Goal: Task Accomplishment & Management: Manage account settings

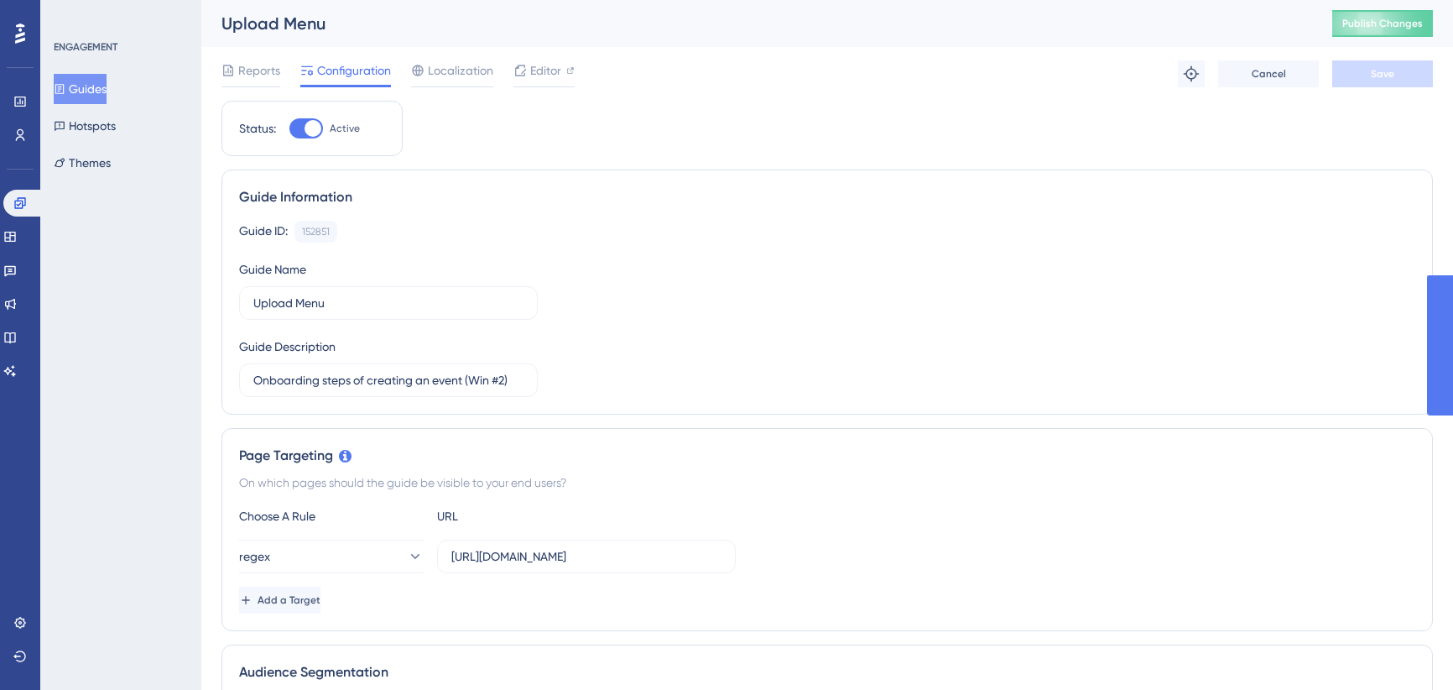
click at [1406, 20] on span "Publish Changes" at bounding box center [1383, 23] width 81 height 13
click at [81, 88] on button "Guides" at bounding box center [80, 89] width 53 height 30
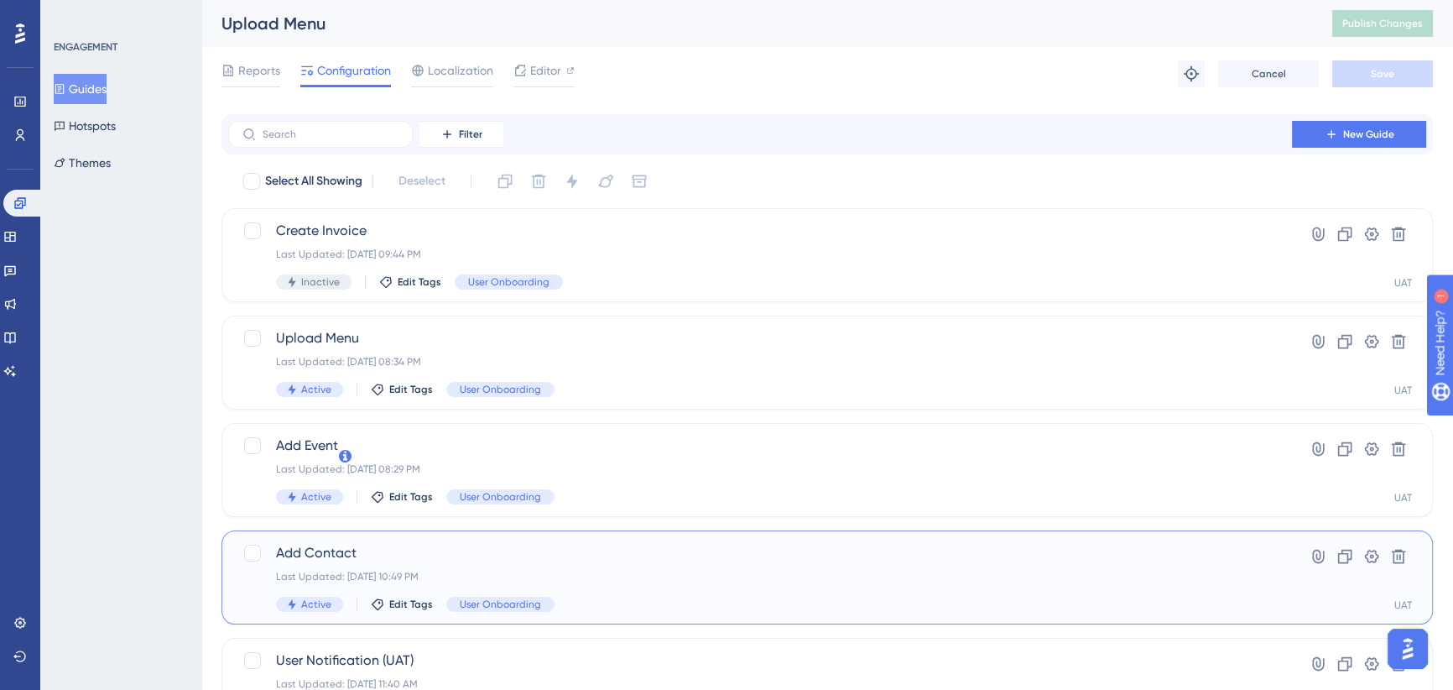
click at [610, 562] on div "Add Contact Last Updated: Sep 27 2025, 10:49 PM Active Edit Tags User Onboarding" at bounding box center [760, 577] width 968 height 69
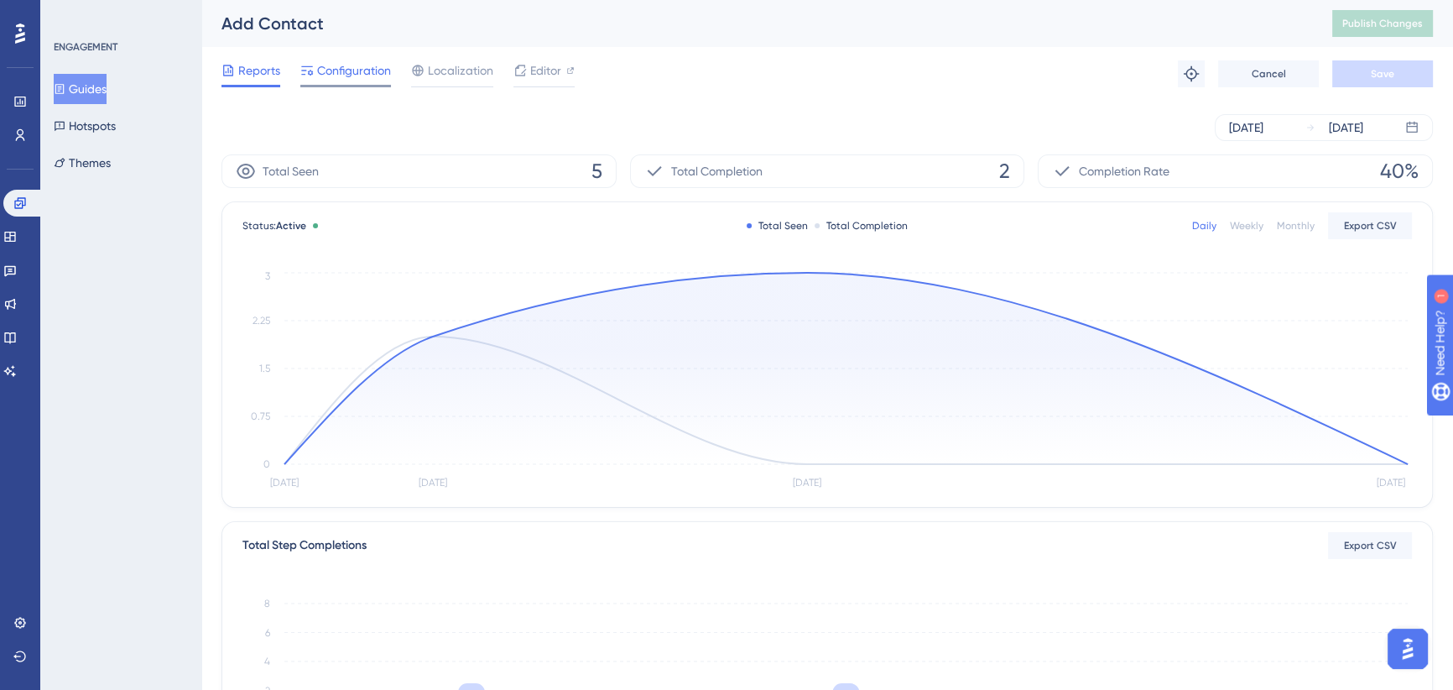
click at [356, 68] on span "Configuration" at bounding box center [354, 70] width 74 height 20
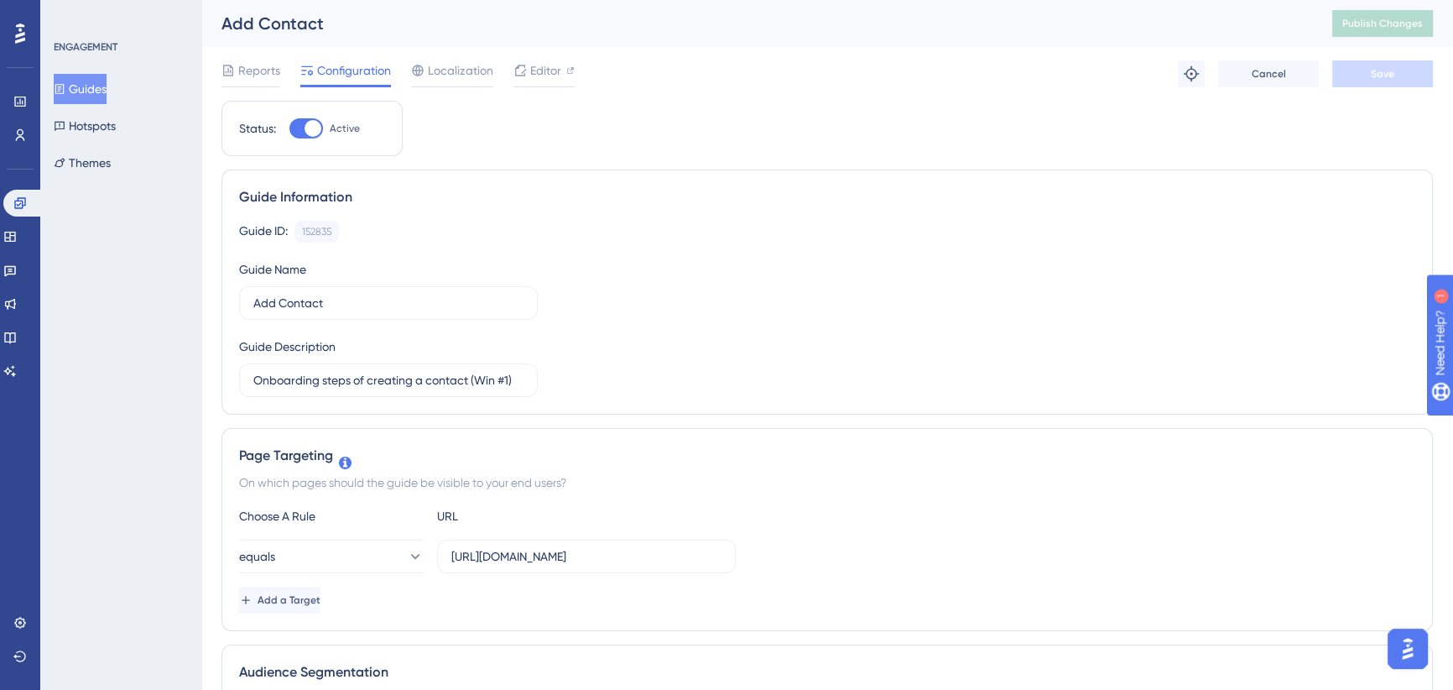
click at [459, 24] on div "Add Contact" at bounding box center [756, 23] width 1069 height 23
drag, startPoint x: 459, startPoint y: 68, endPoint x: 355, endPoint y: 78, distance: 104.5
click at [460, 69] on span "Localization" at bounding box center [460, 70] width 65 height 20
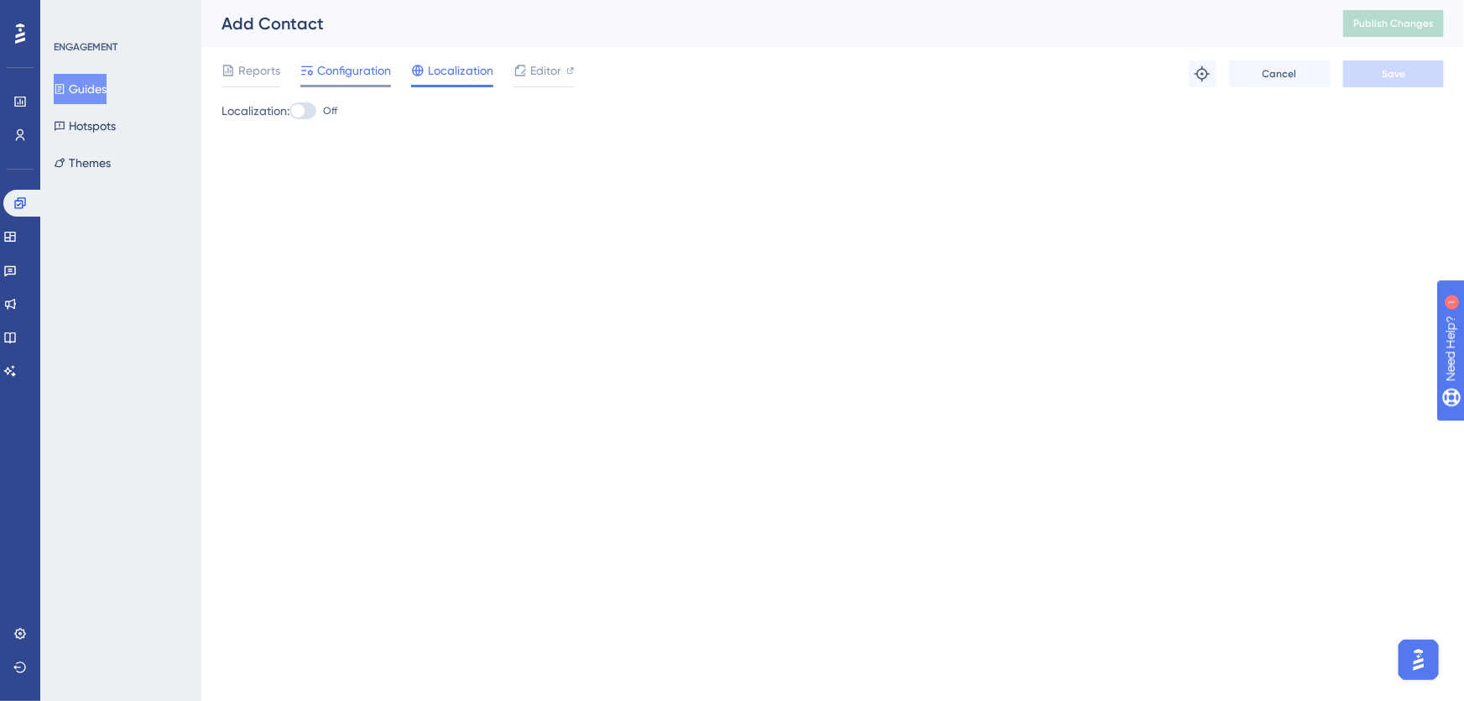
click at [327, 72] on span "Configuration" at bounding box center [354, 70] width 74 height 20
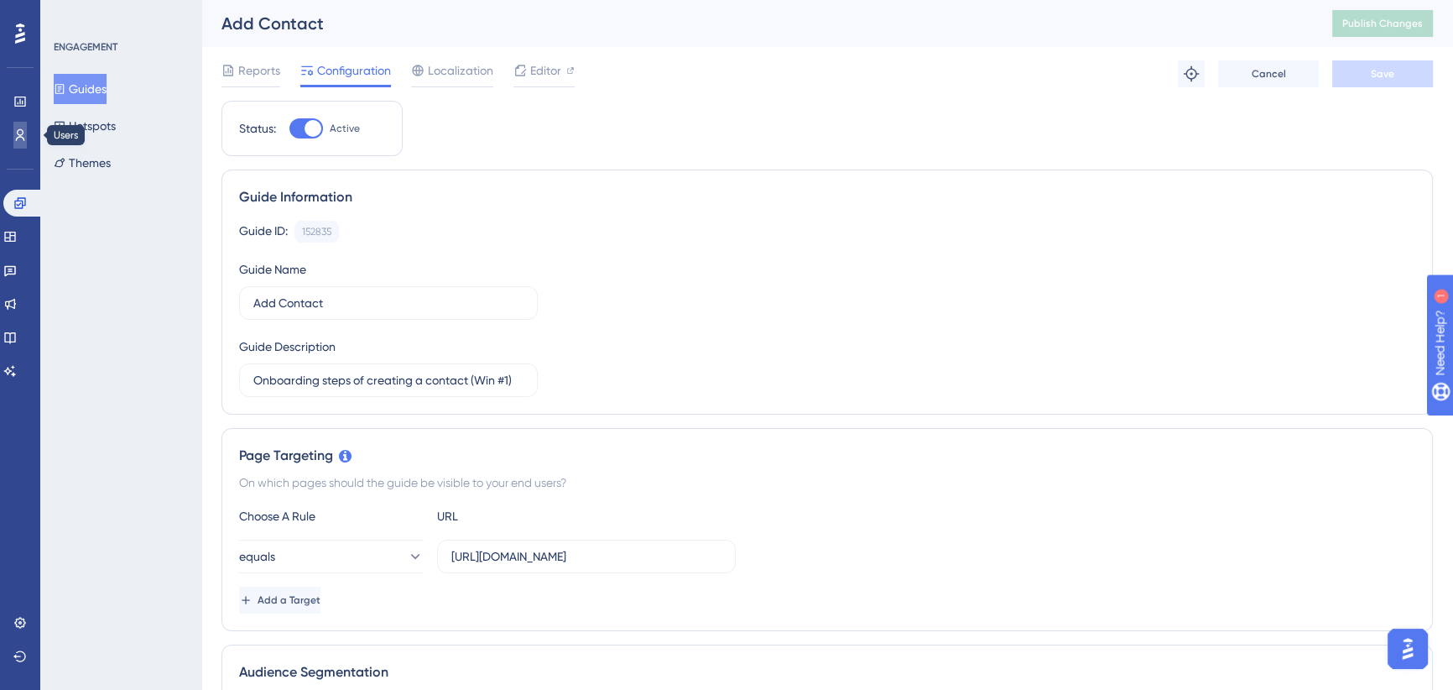
click at [20, 134] on icon at bounding box center [19, 134] width 13 height 13
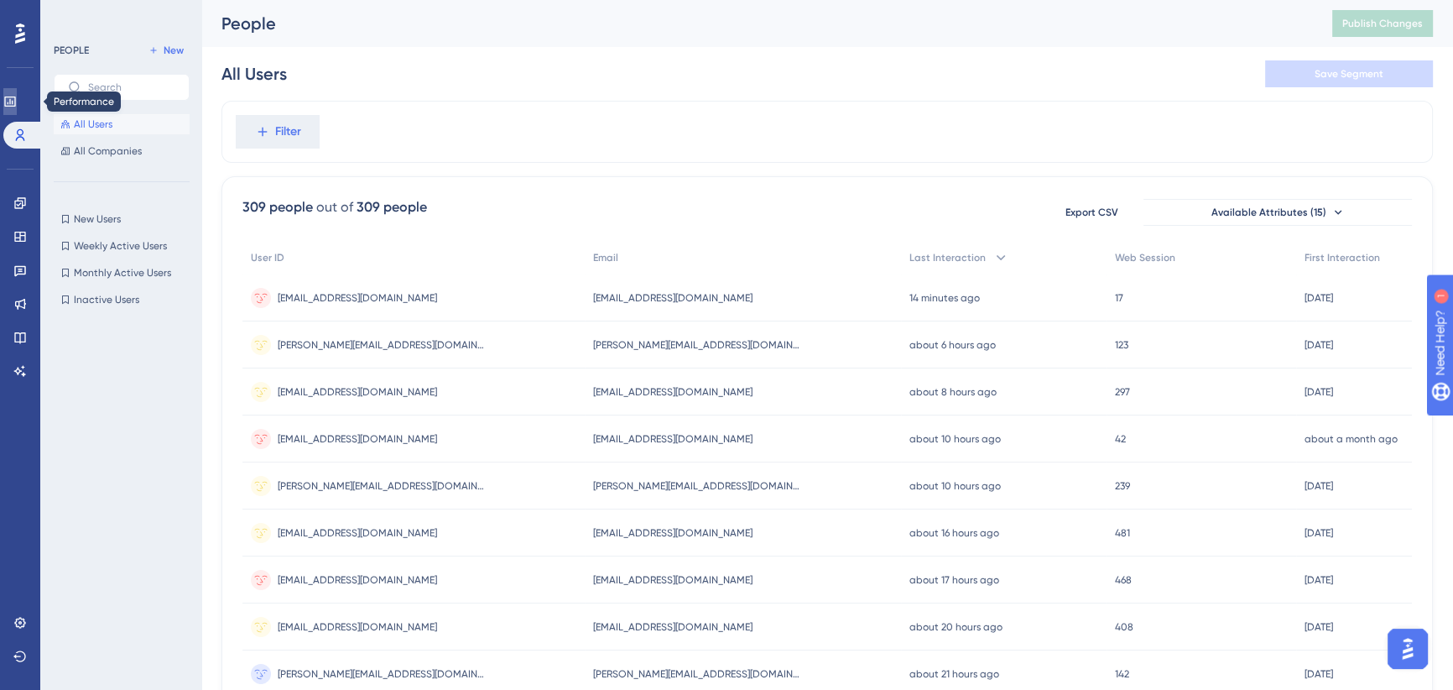
click at [17, 101] on icon at bounding box center [9, 101] width 13 height 13
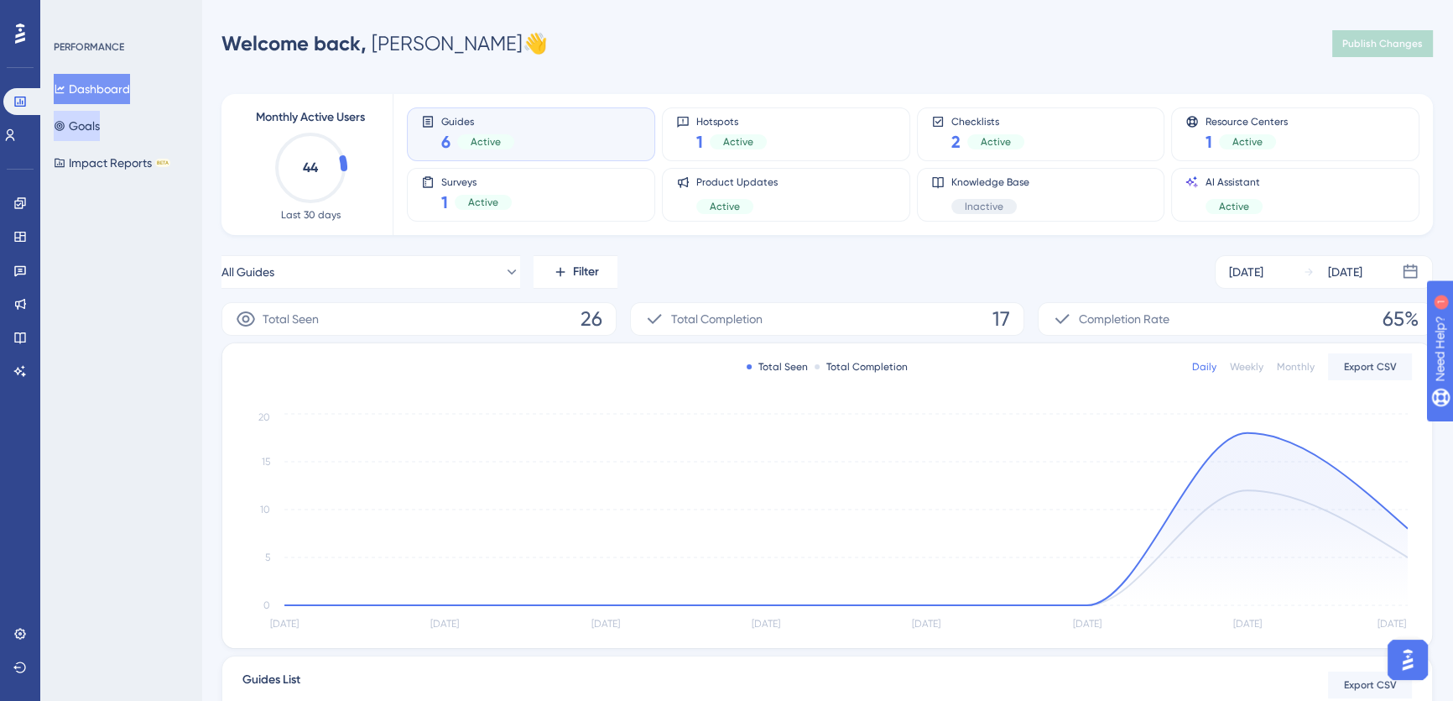
click at [100, 122] on button "Goals" at bounding box center [77, 126] width 46 height 30
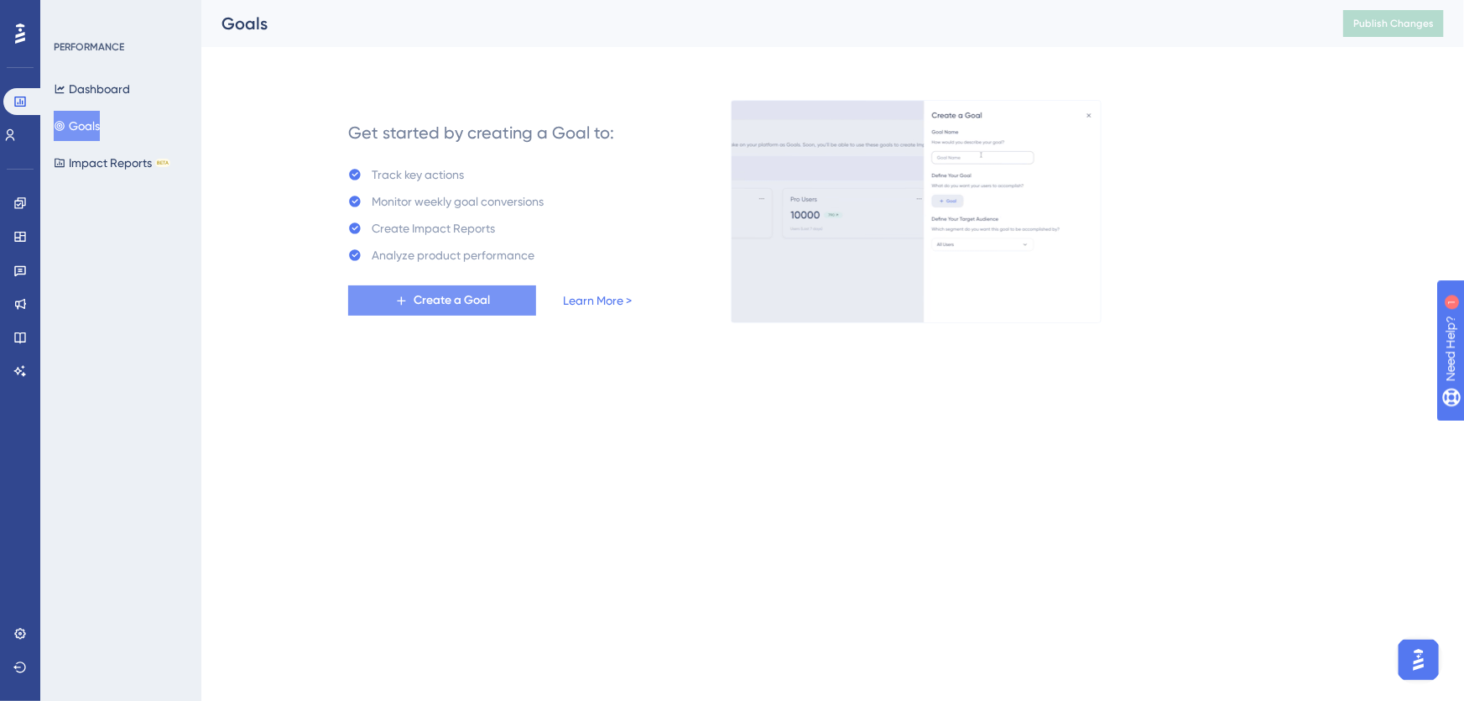
click at [445, 302] on span "Create a Goal" at bounding box center [452, 300] width 76 height 20
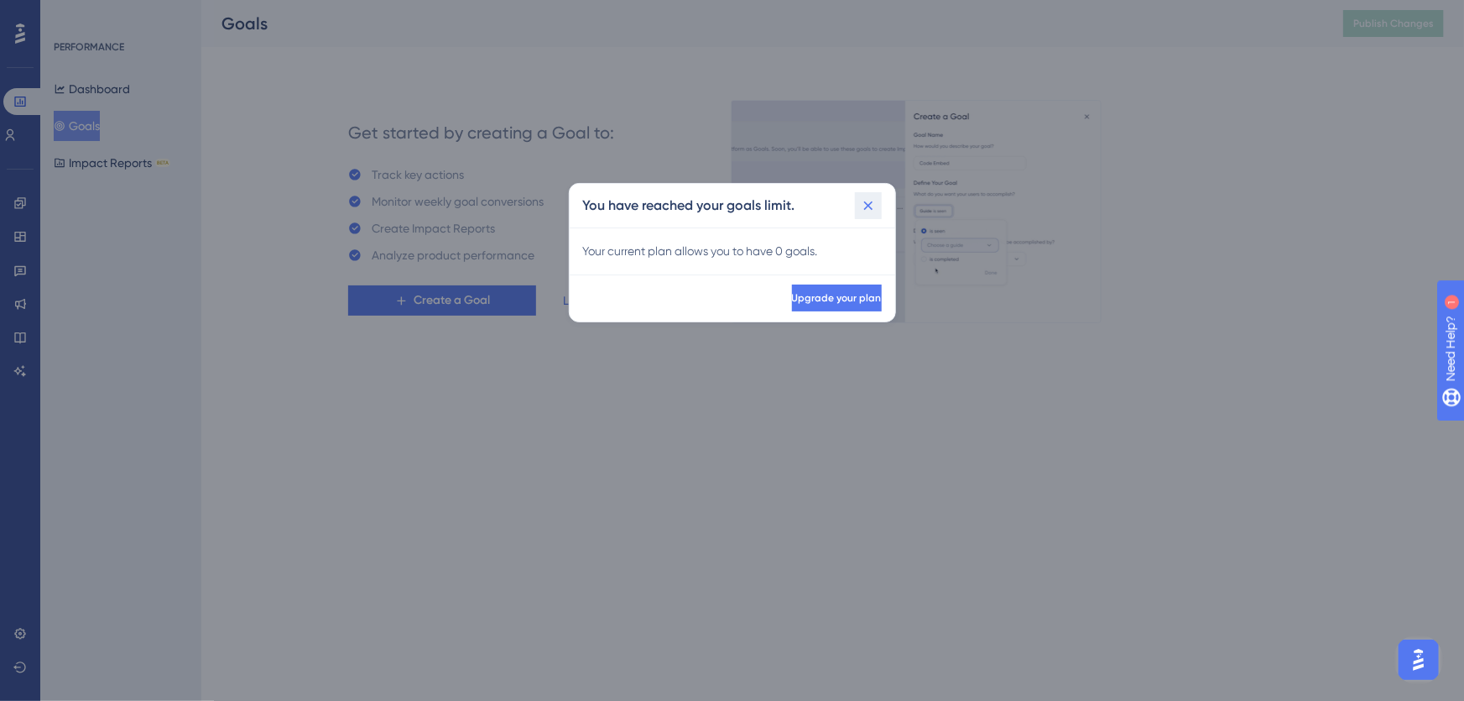
click at [866, 202] on icon at bounding box center [867, 205] width 9 height 9
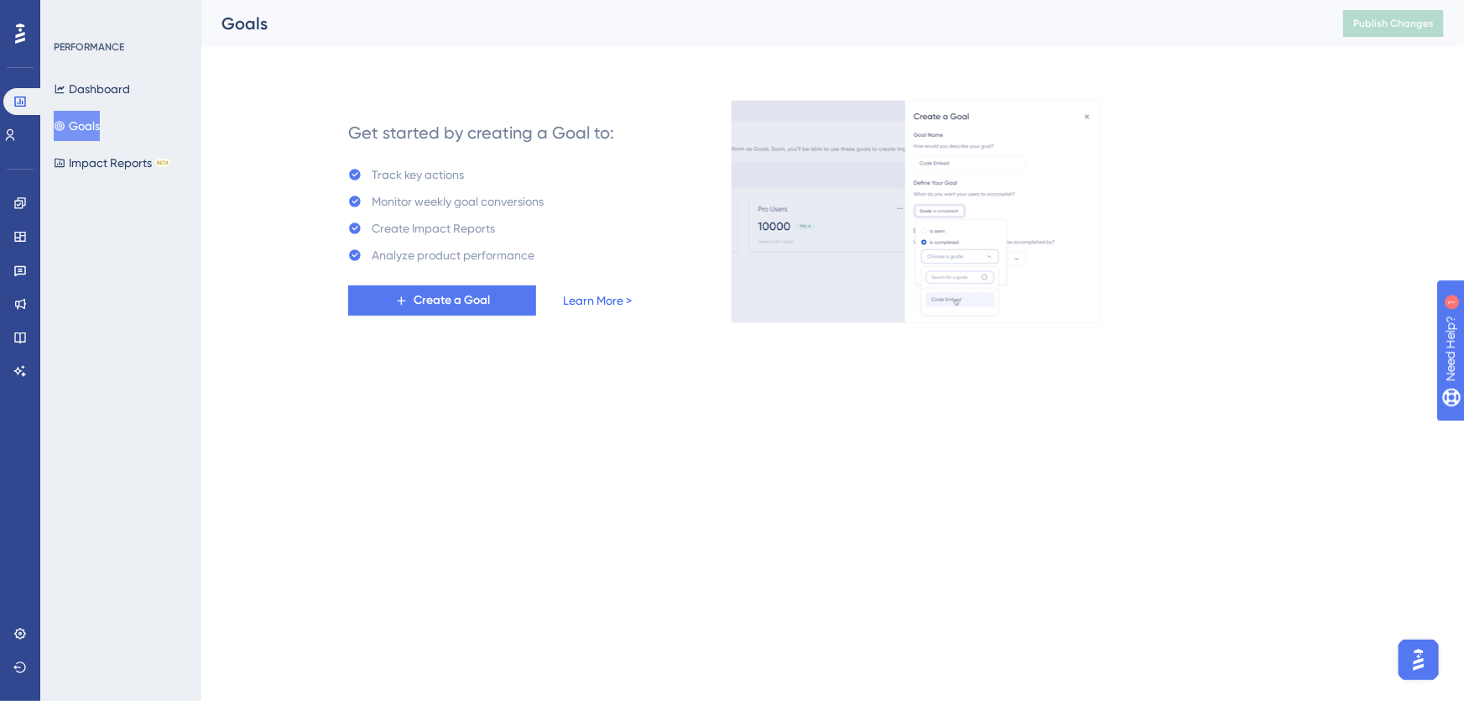
click at [601, 295] on link "Learn More >" at bounding box center [597, 300] width 69 height 20
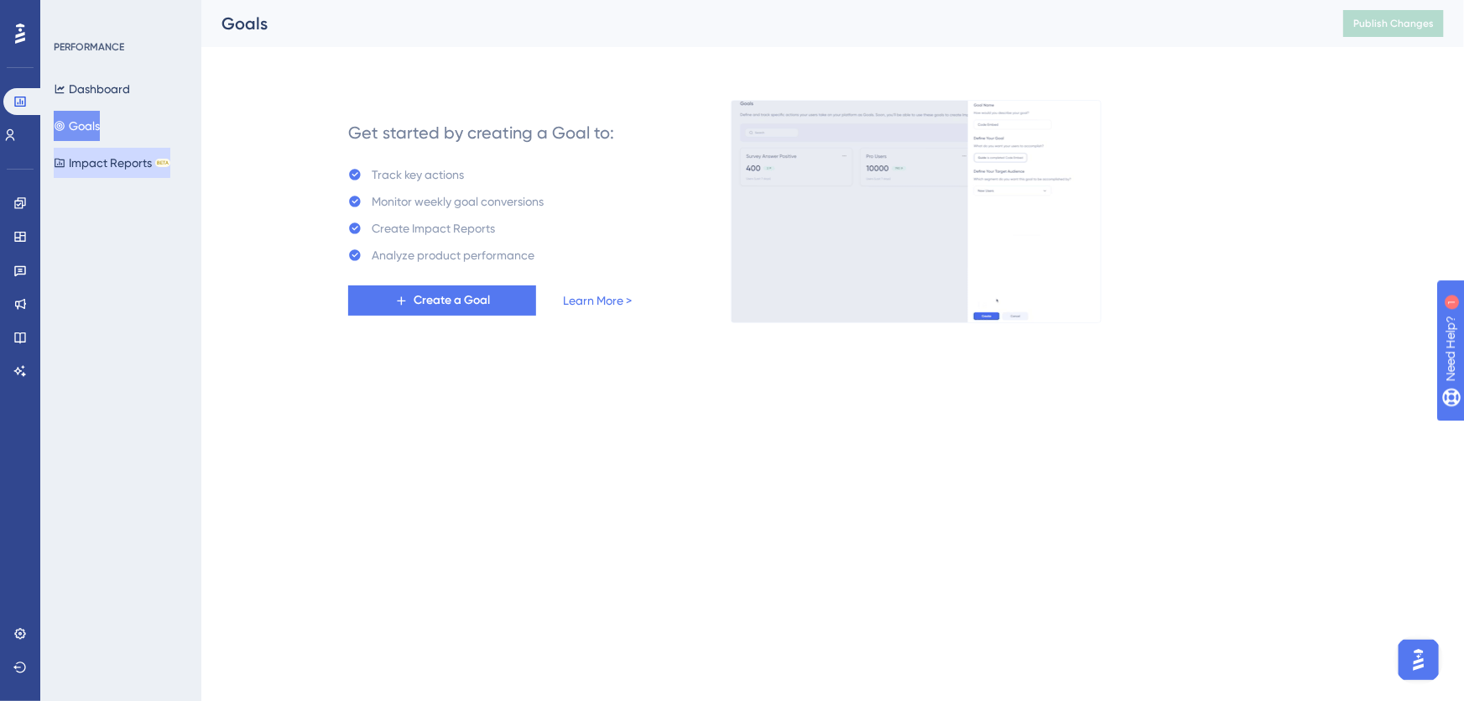
click at [128, 161] on button "Impact Reports BETA" at bounding box center [112, 163] width 117 height 30
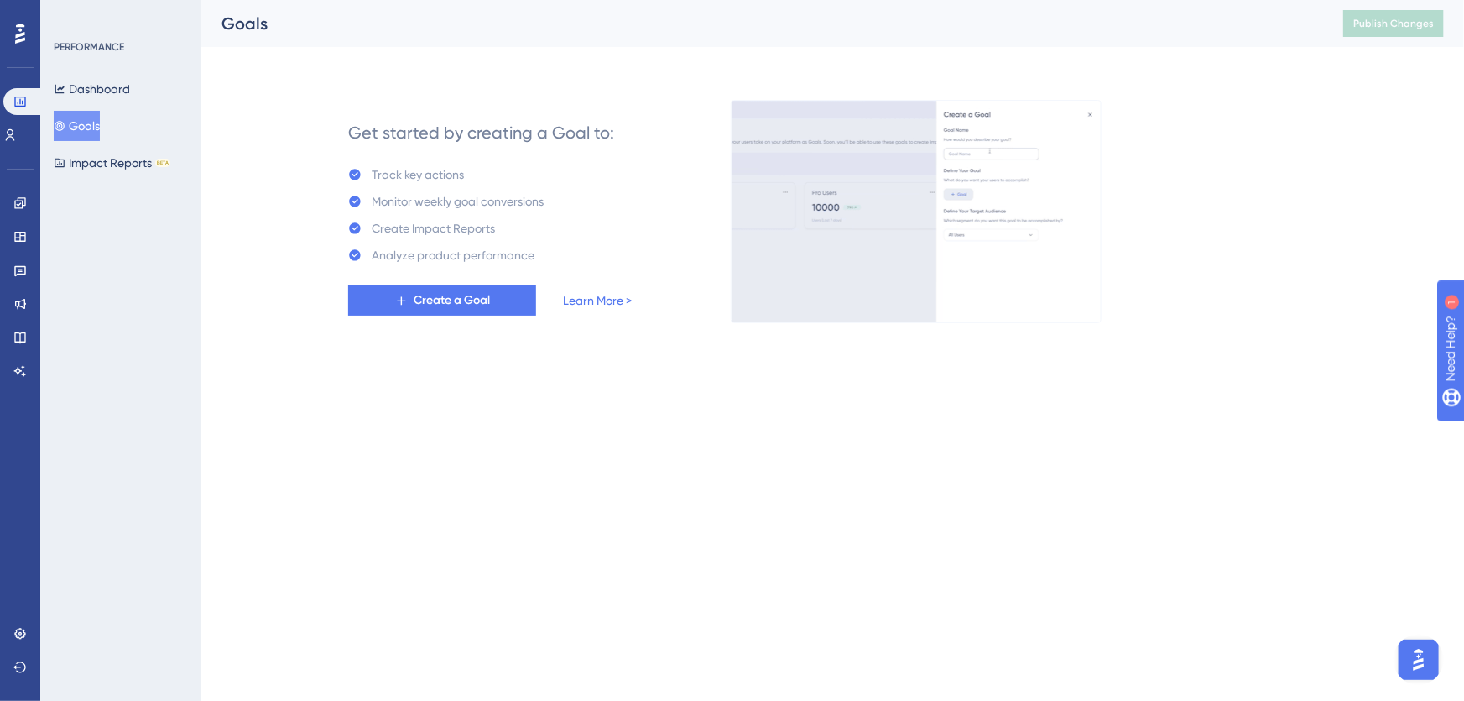
click at [82, 115] on button "Goals" at bounding box center [77, 126] width 46 height 30
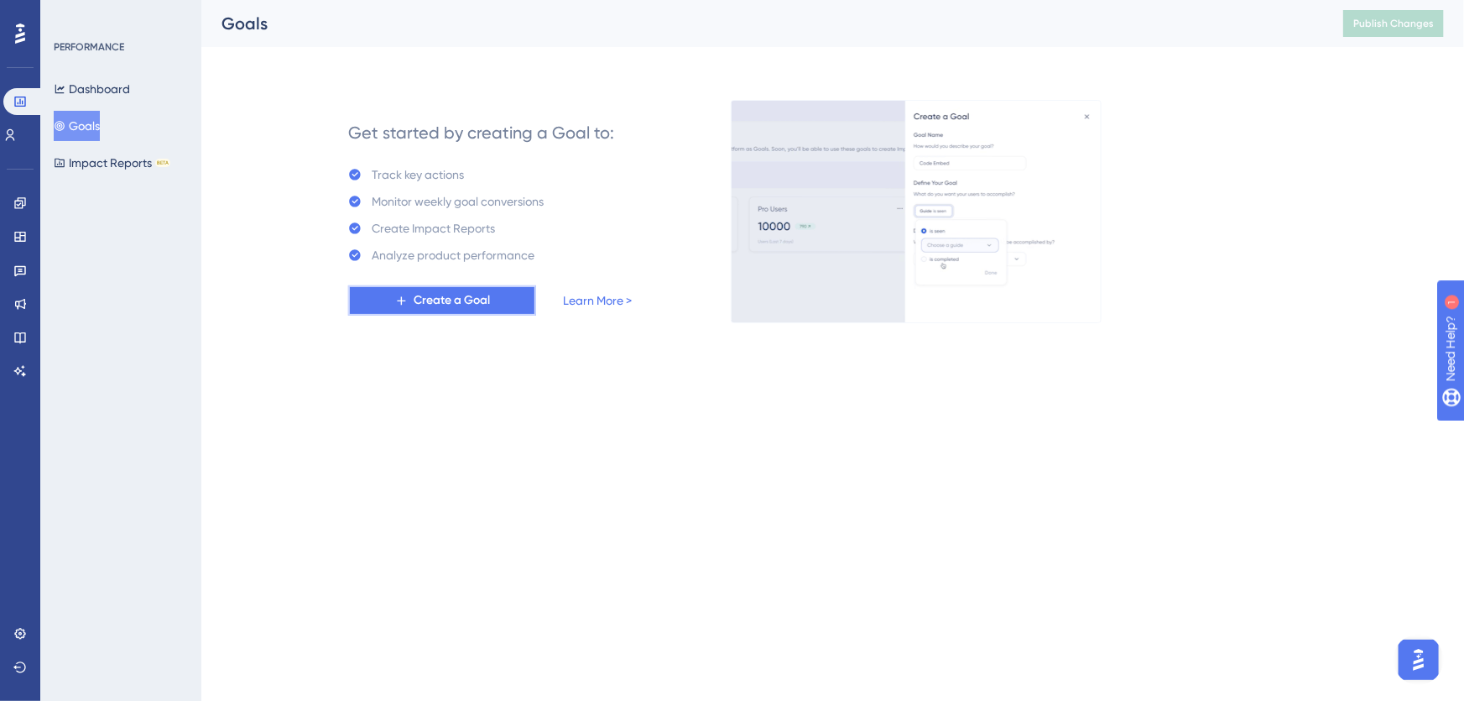
click at [453, 308] on span "Create a Goal" at bounding box center [452, 300] width 76 height 20
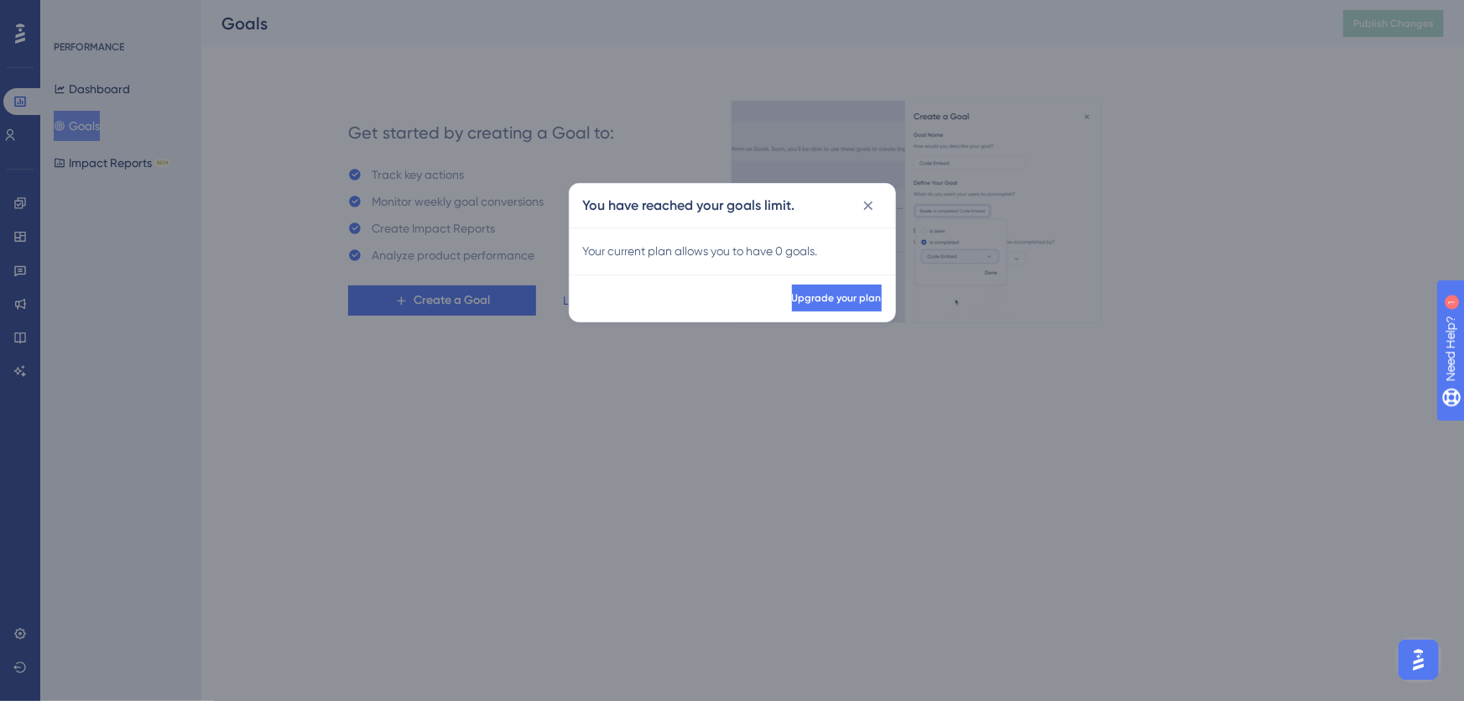
click at [819, 297] on span "Upgrade your plan" at bounding box center [837, 297] width 90 height 13
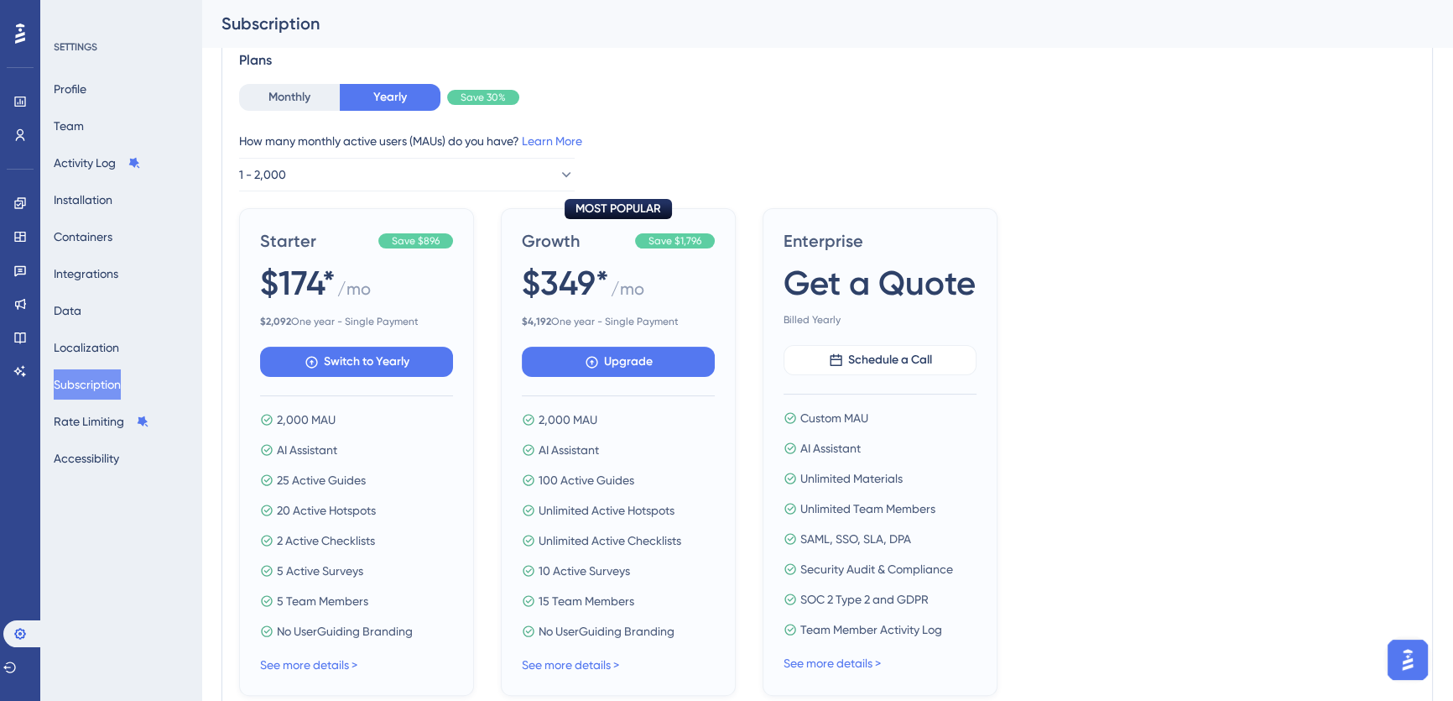
scroll to position [457, 0]
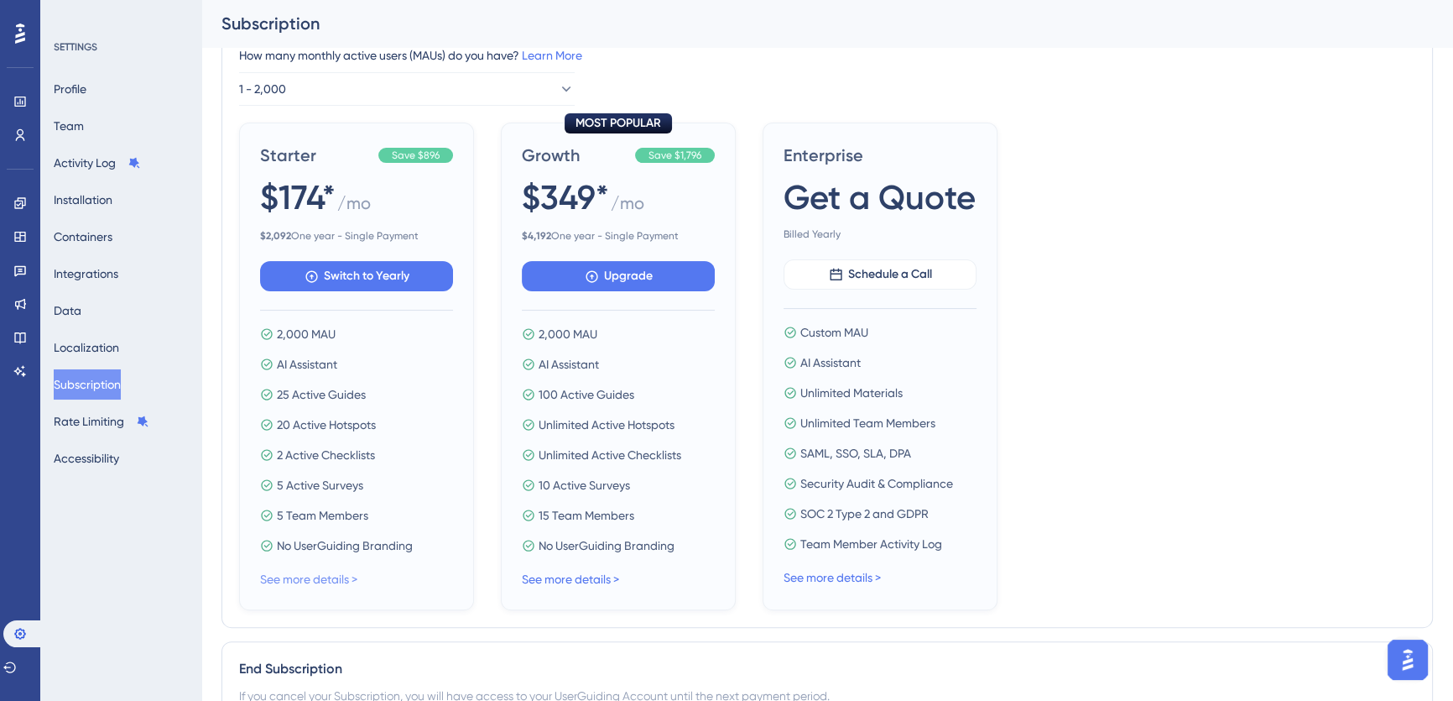
click at [316, 576] on link "See more details >" at bounding box center [308, 578] width 97 height 13
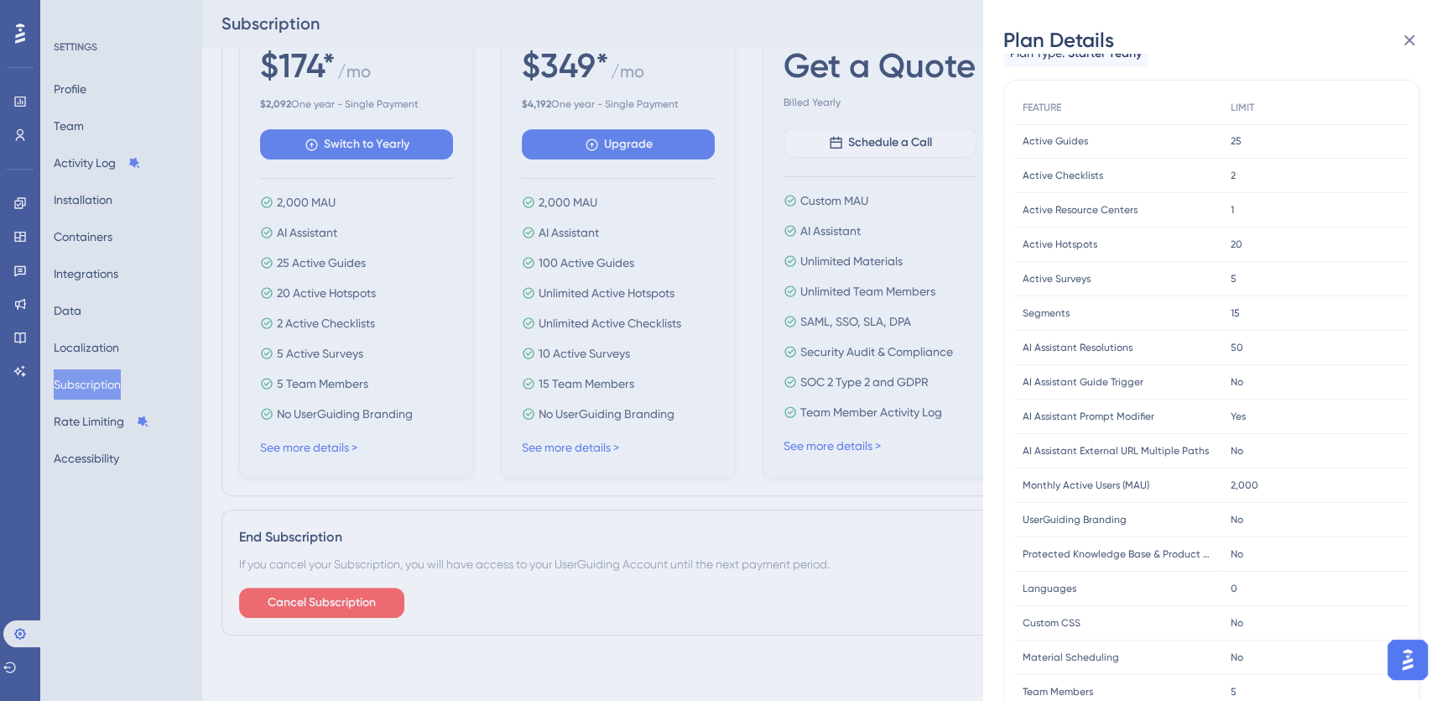
scroll to position [0, 0]
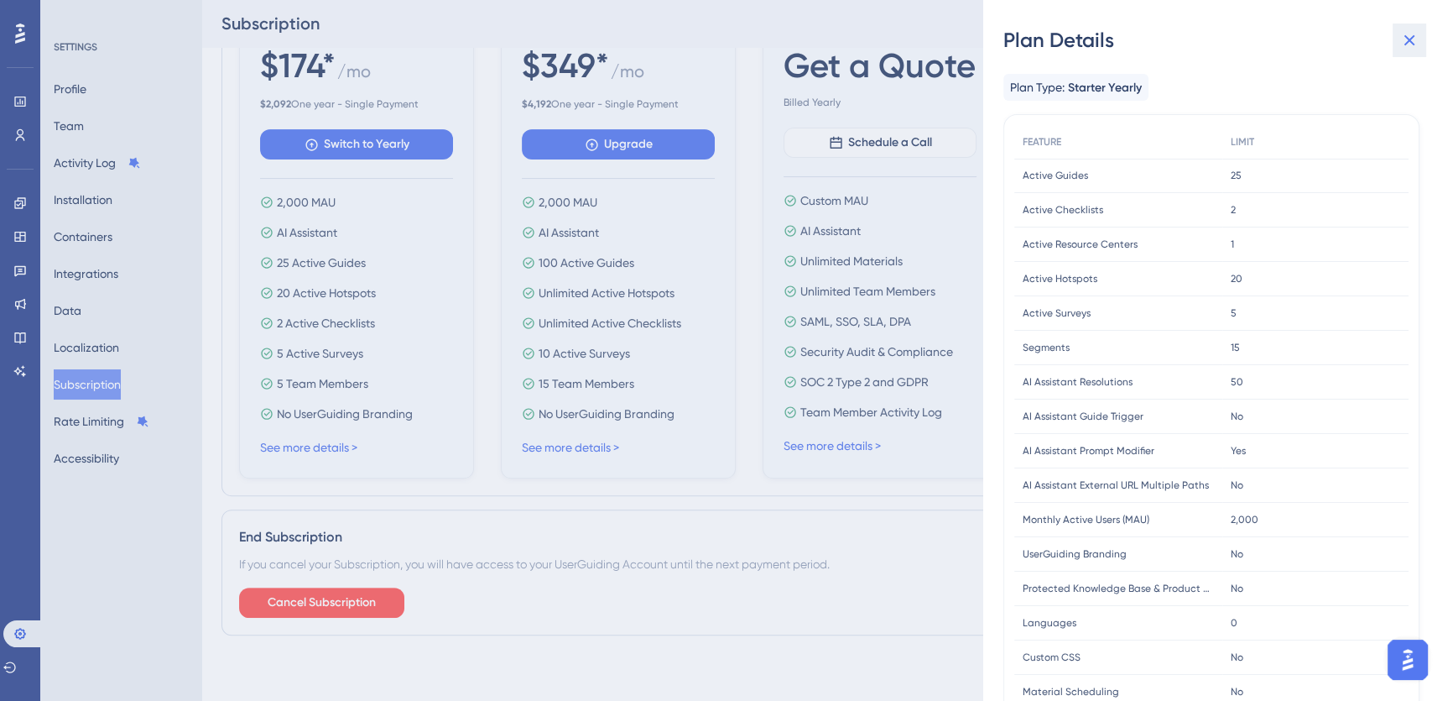
click at [1412, 37] on icon at bounding box center [1410, 40] width 11 height 11
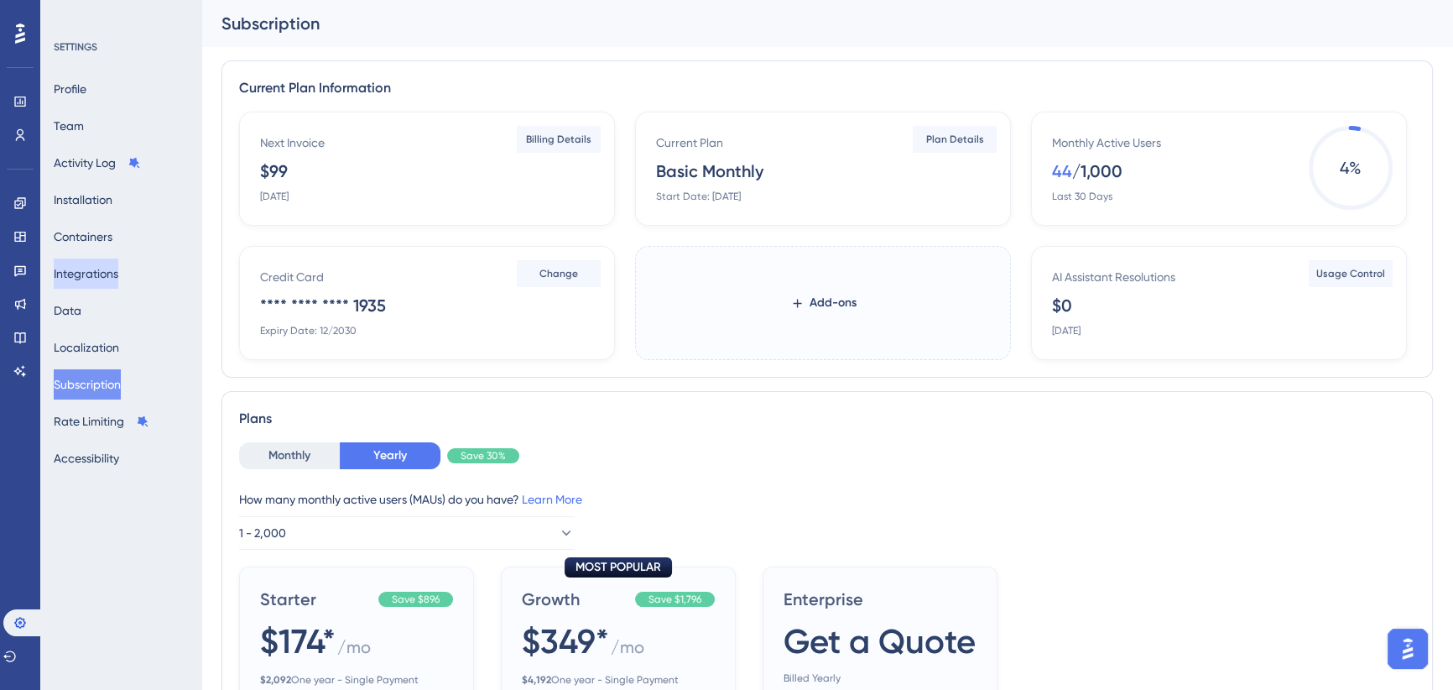
click at [94, 271] on button "Integrations" at bounding box center [86, 273] width 65 height 30
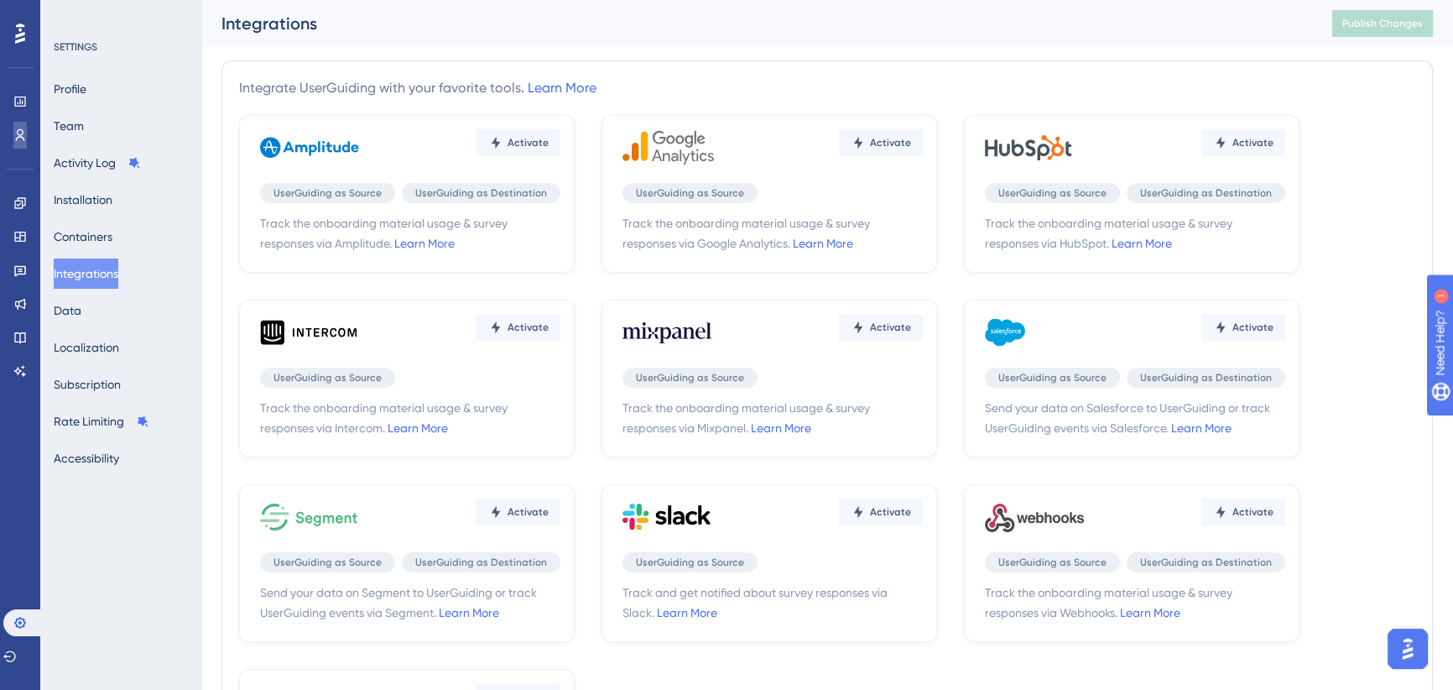
click at [17, 136] on icon at bounding box center [19, 134] width 13 height 13
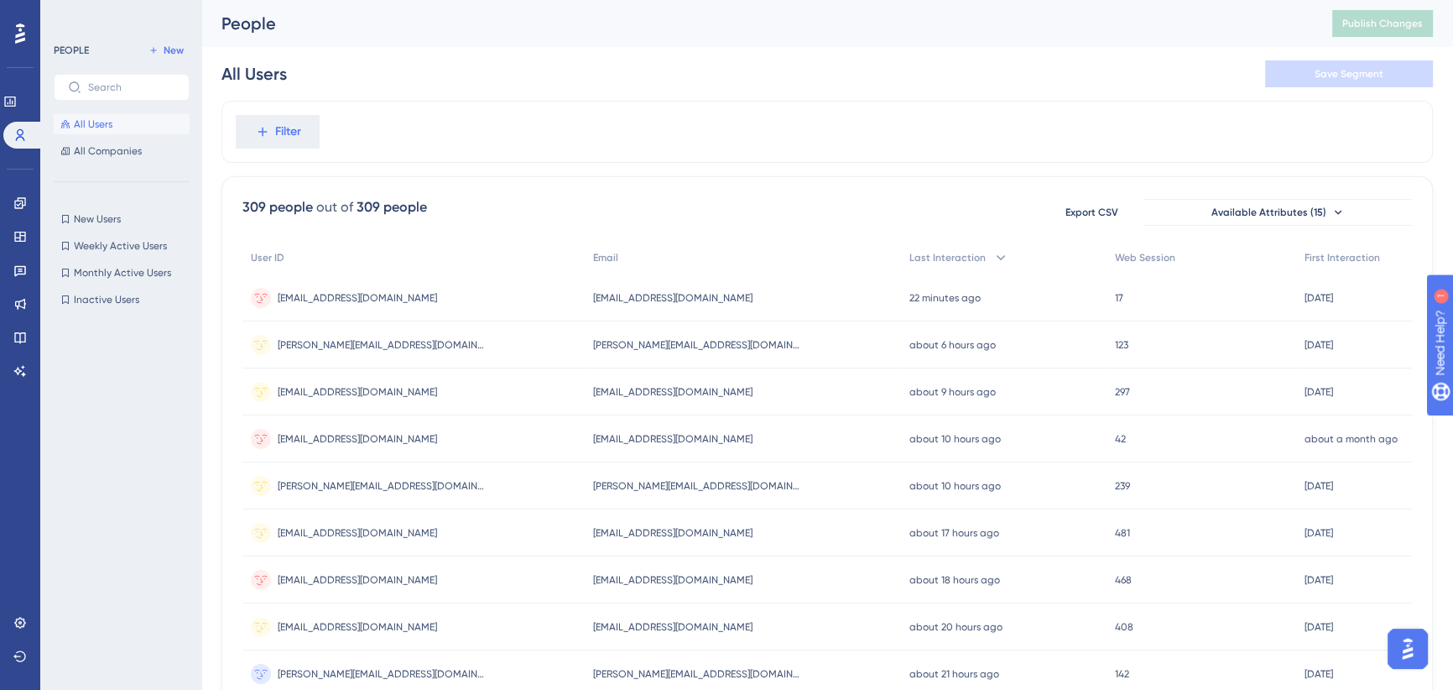
click at [275, 140] on span "Filter" at bounding box center [288, 132] width 26 height 20
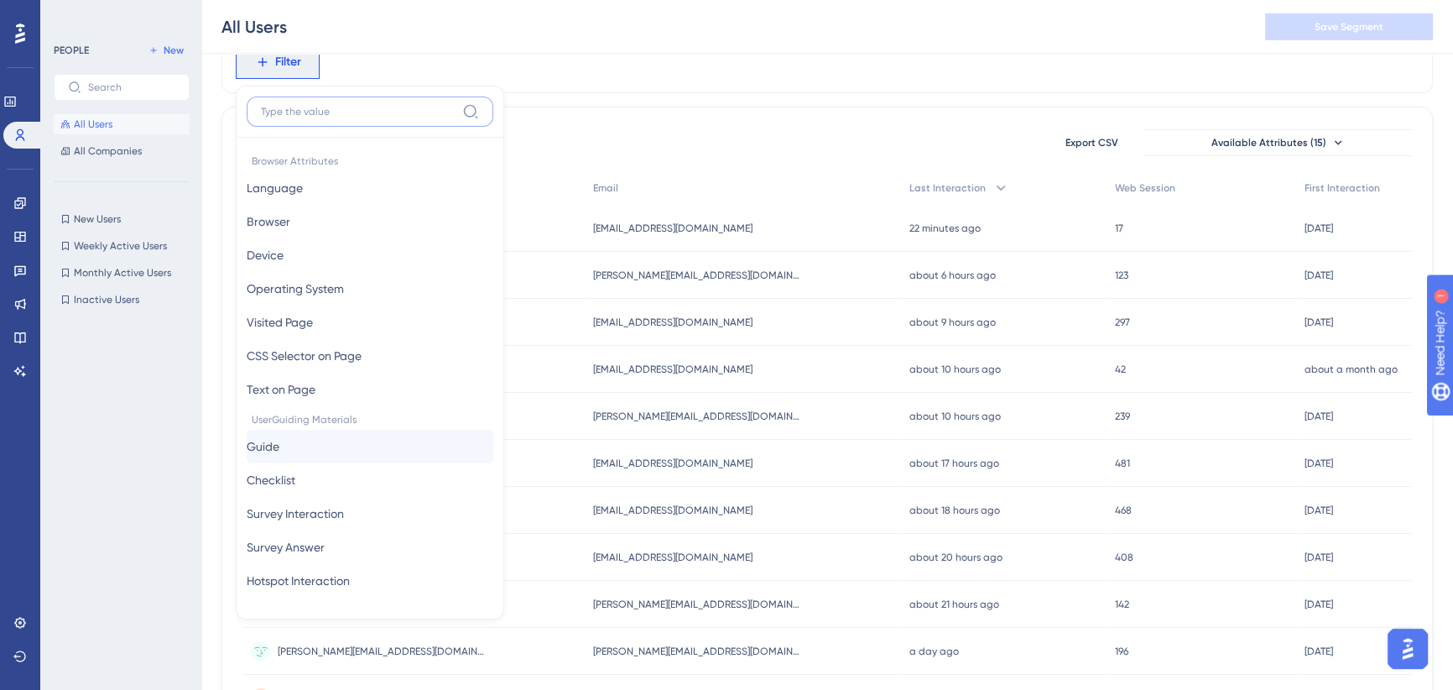
scroll to position [76, 0]
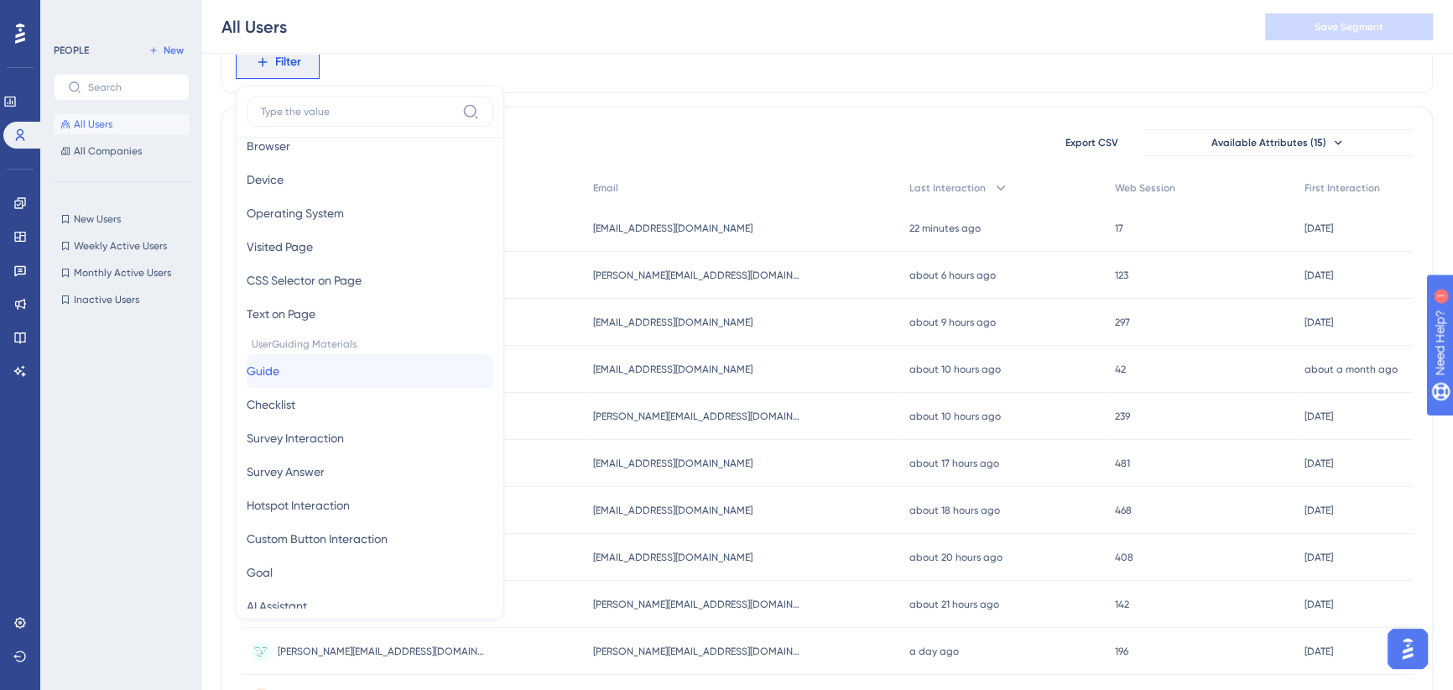
click at [318, 368] on button "Guide Guide" at bounding box center [370, 371] width 247 height 34
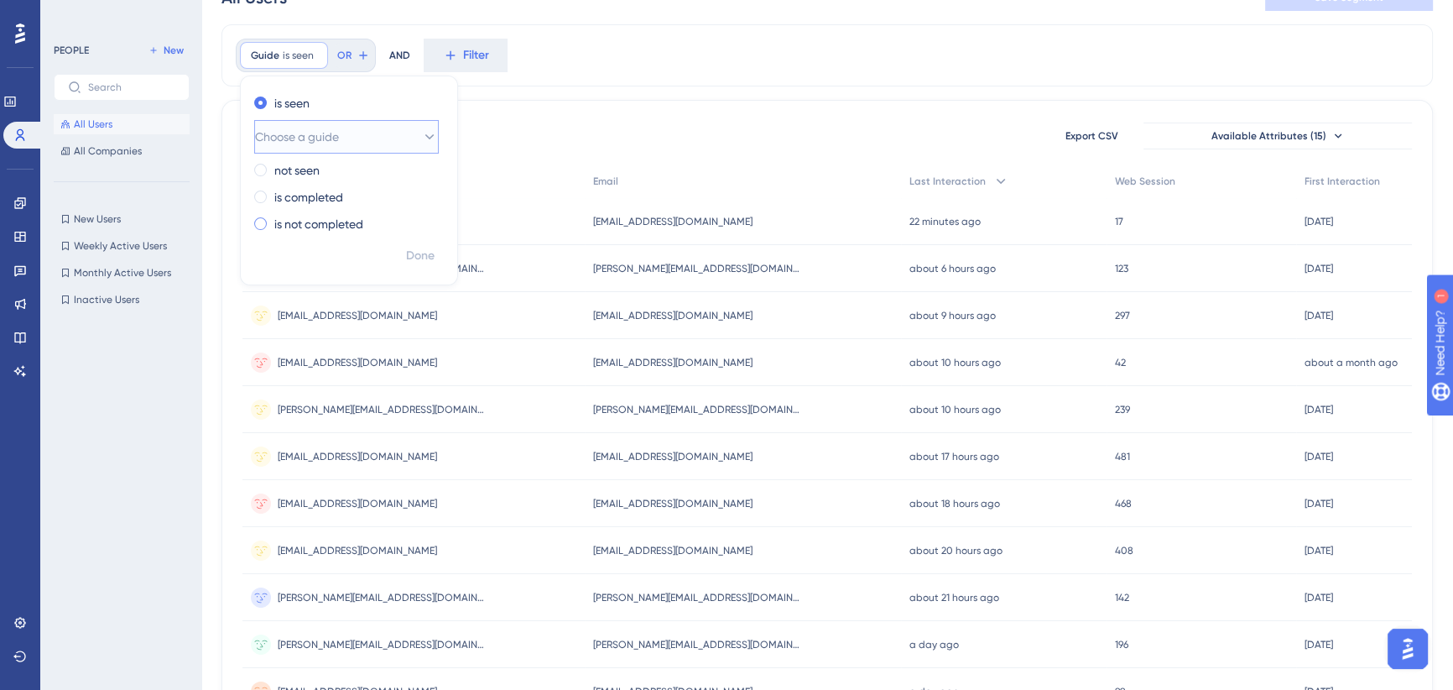
scroll to position [0, 0]
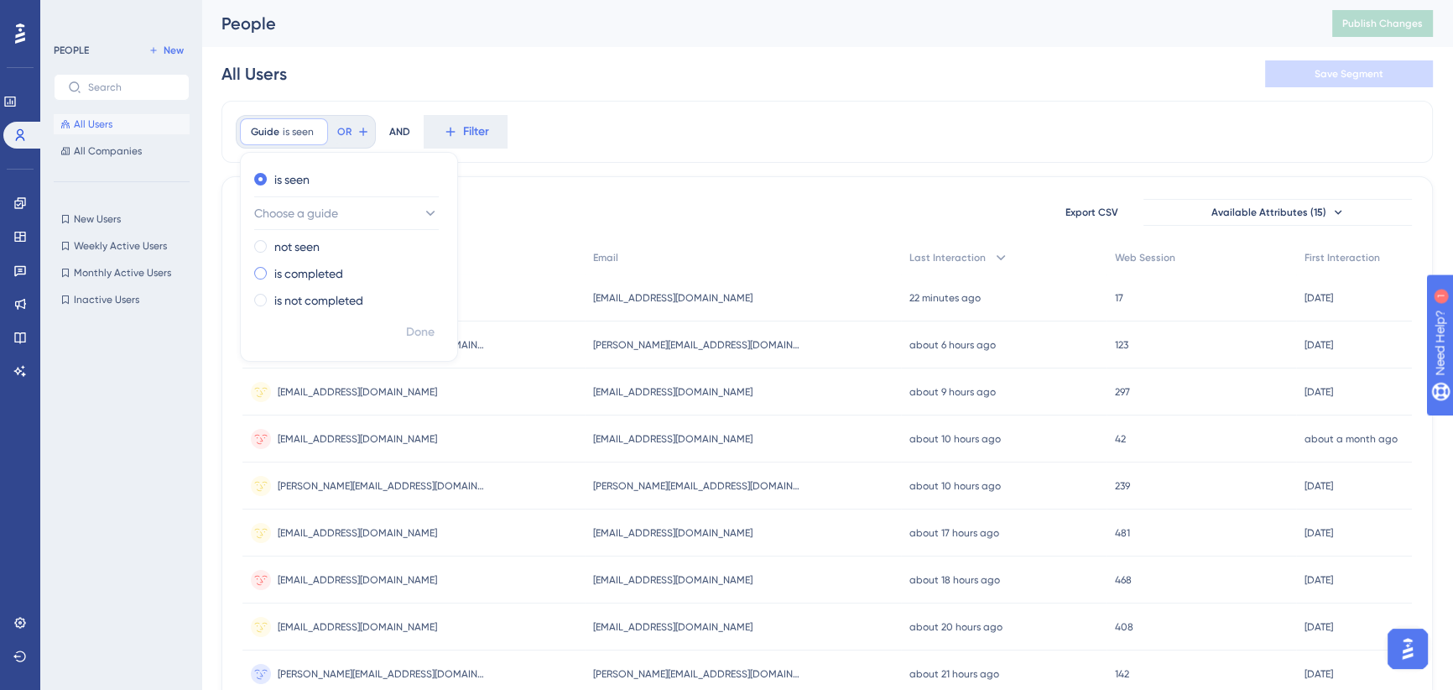
click at [261, 274] on span at bounding box center [260, 273] width 13 height 13
click at [272, 269] on input "radio" at bounding box center [272, 269] width 0 height 0
click at [388, 263] on button "Choose a guide" at bounding box center [346, 267] width 185 height 34
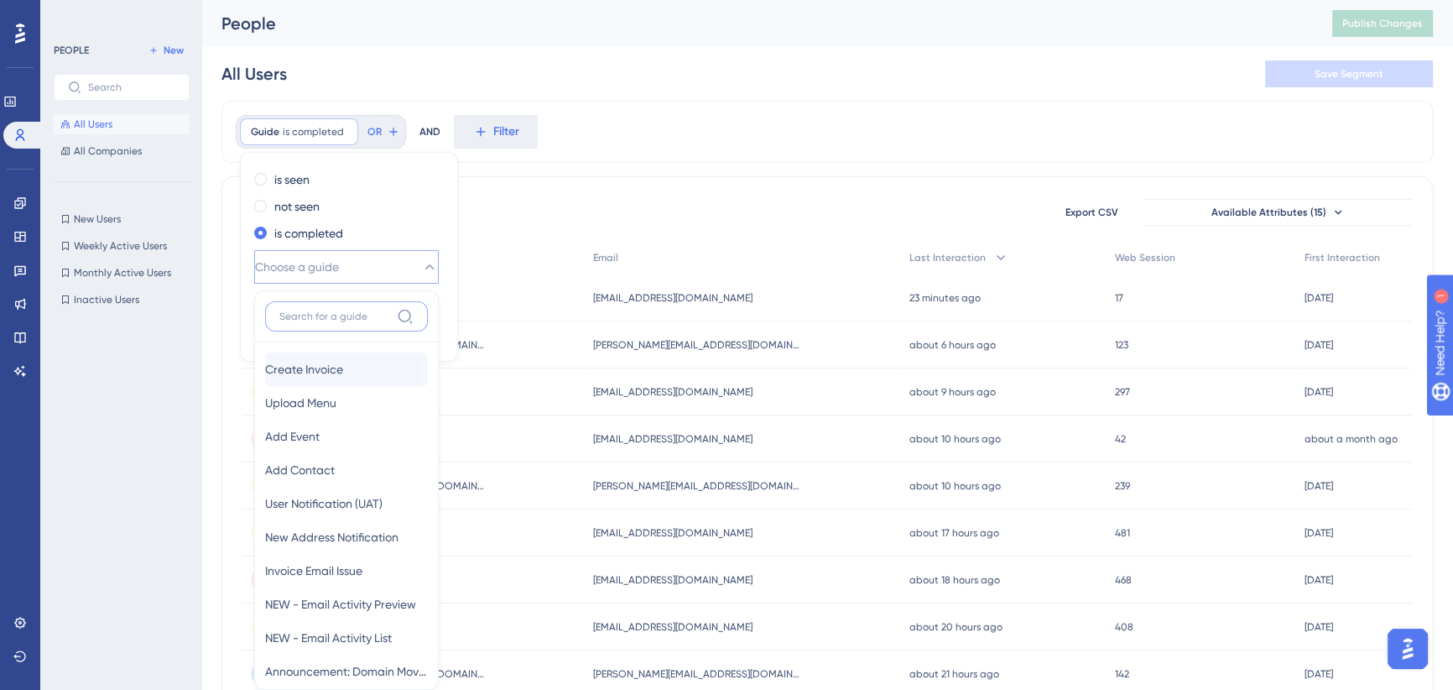
scroll to position [144, 0]
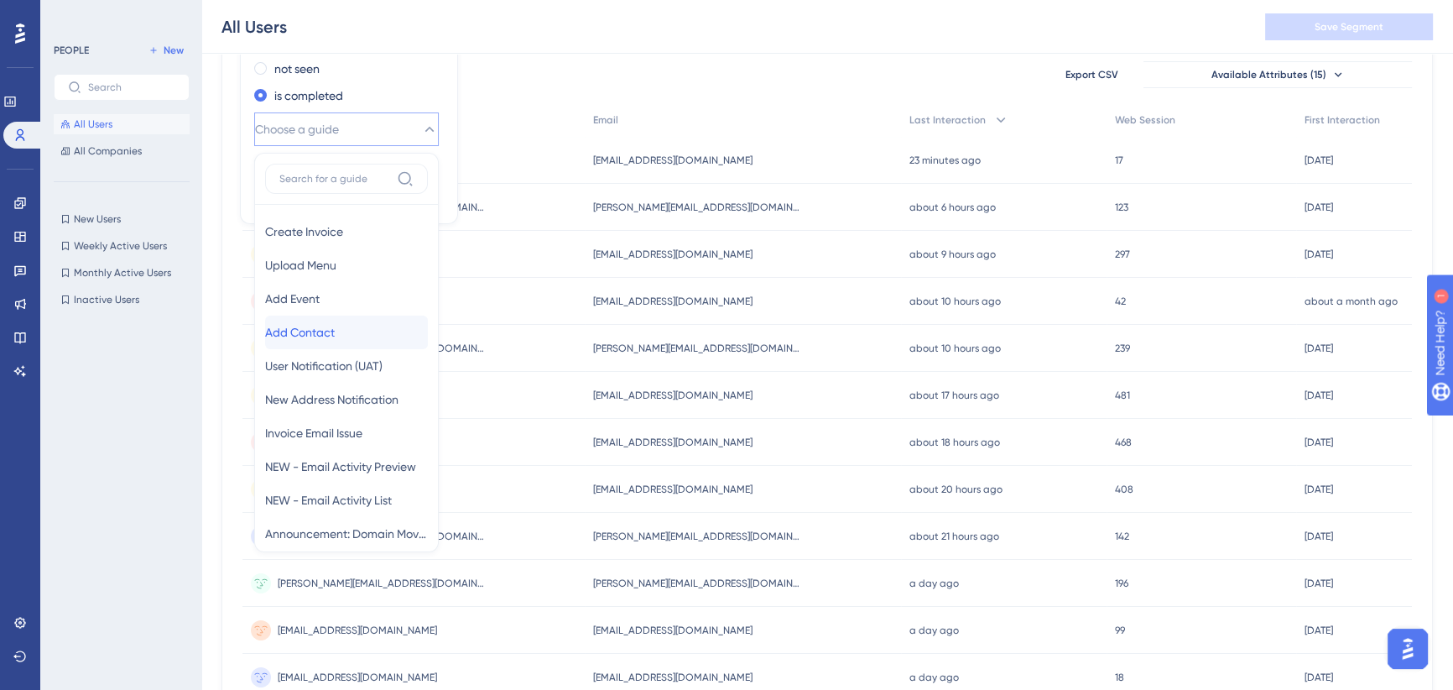
click at [321, 327] on span "Add Contact" at bounding box center [300, 332] width 70 height 20
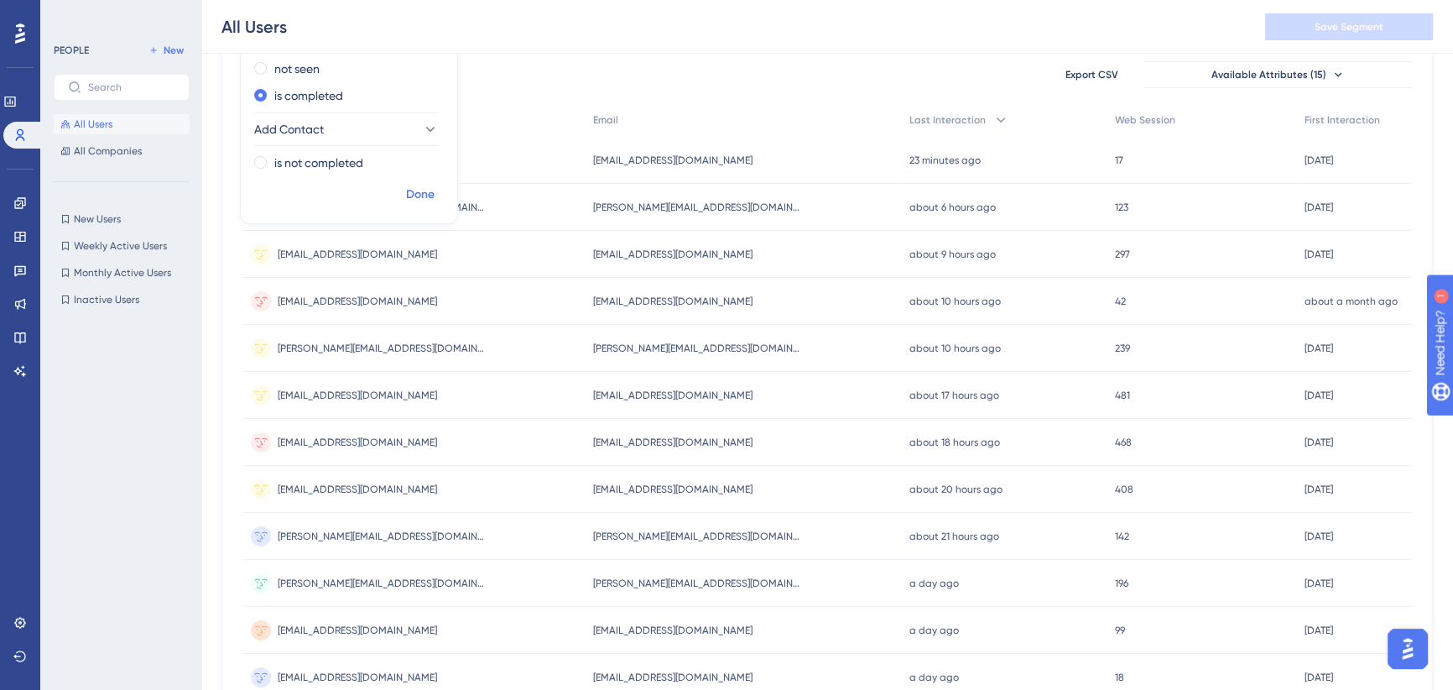
click at [423, 191] on span "Done" at bounding box center [420, 195] width 29 height 20
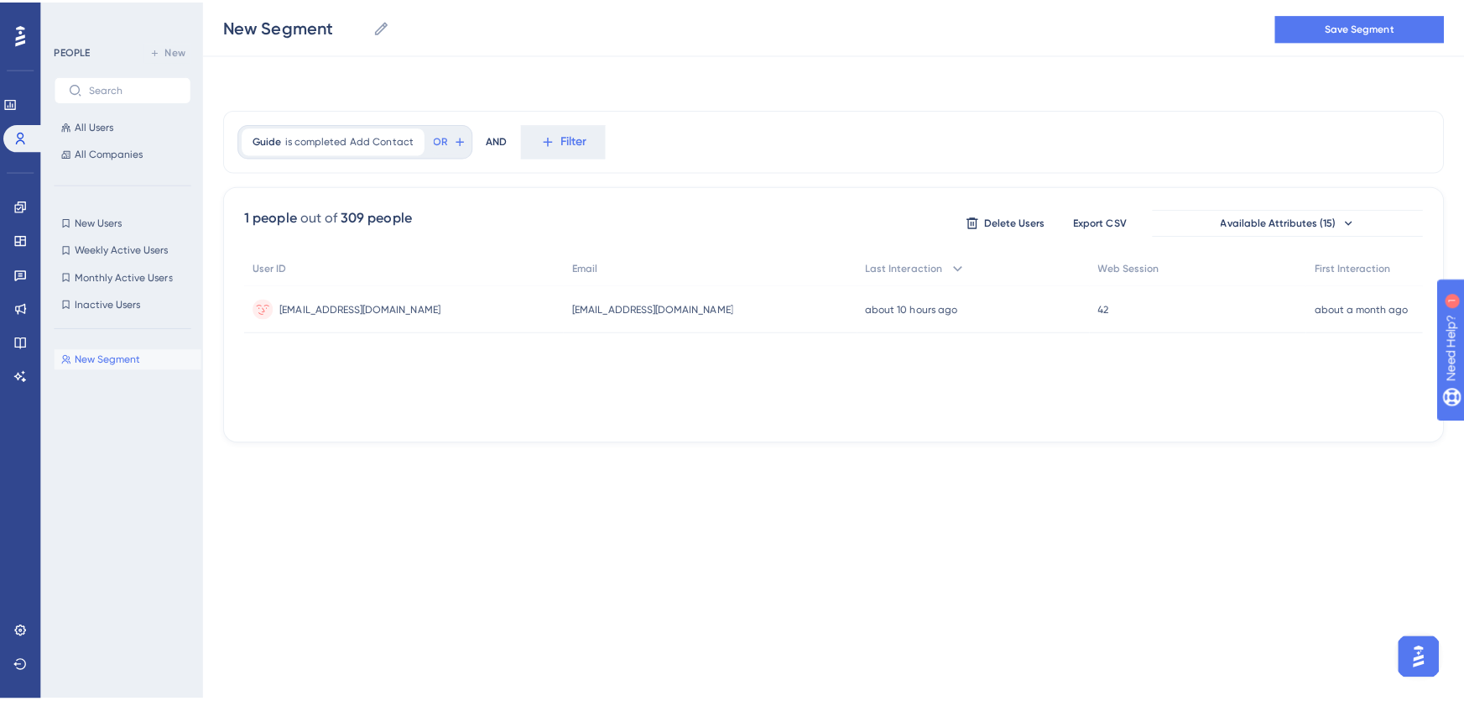
scroll to position [0, 0]
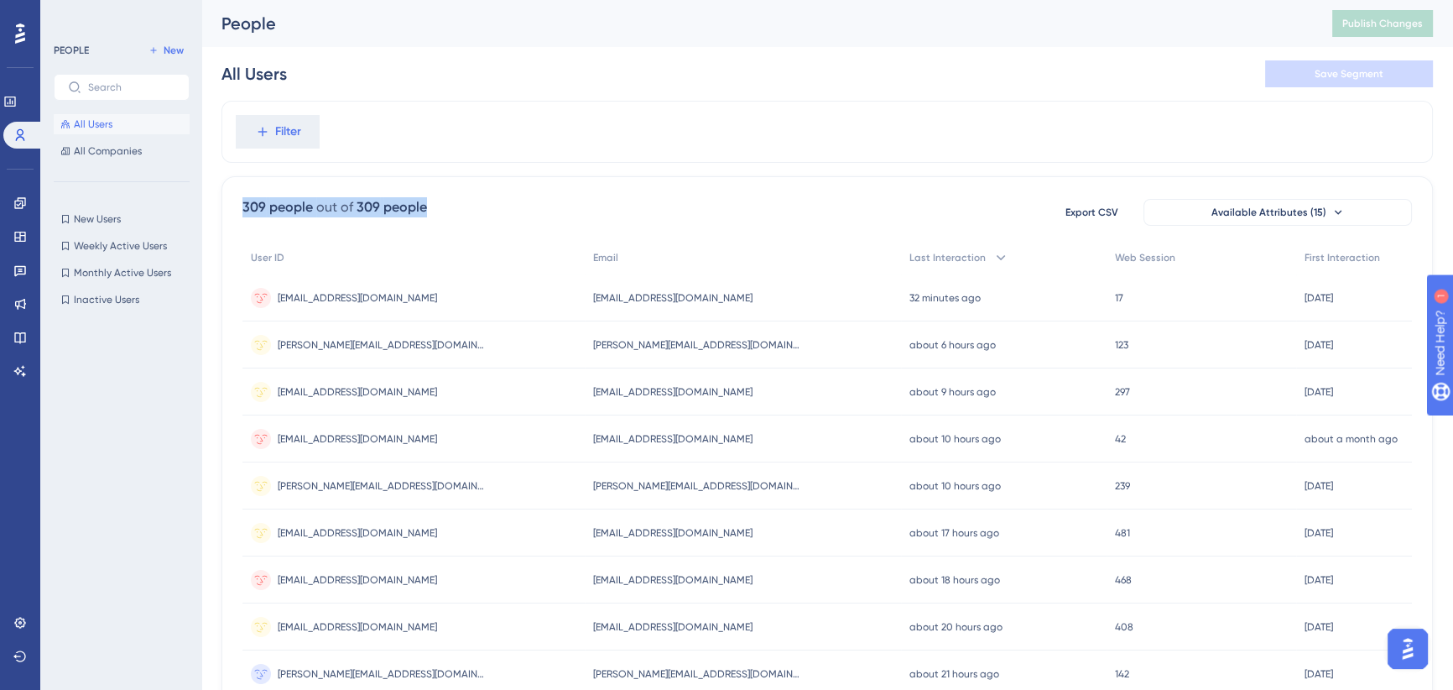
drag, startPoint x: 240, startPoint y: 205, endPoint x: 440, endPoint y: 209, distance: 199.8
click at [400, 205] on div "309 people" at bounding box center [392, 207] width 70 height 20
drag, startPoint x: 243, startPoint y: 209, endPoint x: 450, endPoint y: 209, distance: 206.4
click at [450, 209] on div "309 people out of 309 people Export CSV Available Attributes (15)" at bounding box center [828, 212] width 1170 height 30
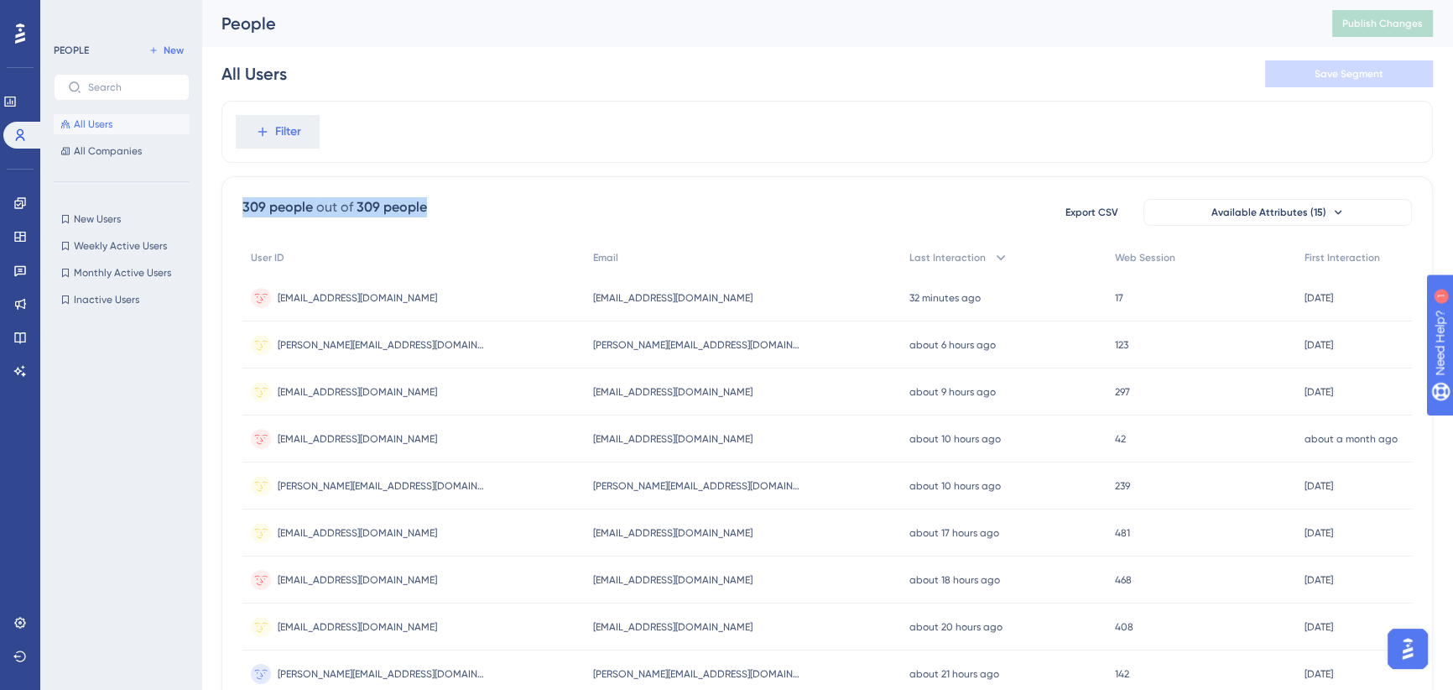
click at [344, 206] on div "out of" at bounding box center [334, 207] width 37 height 20
click at [571, 141] on div "Filter" at bounding box center [828, 132] width 1212 height 62
click at [471, 8] on div "People Publish Changes" at bounding box center [827, 23] width 1252 height 47
click at [446, 14] on div "People" at bounding box center [756, 23] width 1069 height 23
click at [276, 141] on span "Filter" at bounding box center [288, 132] width 26 height 20
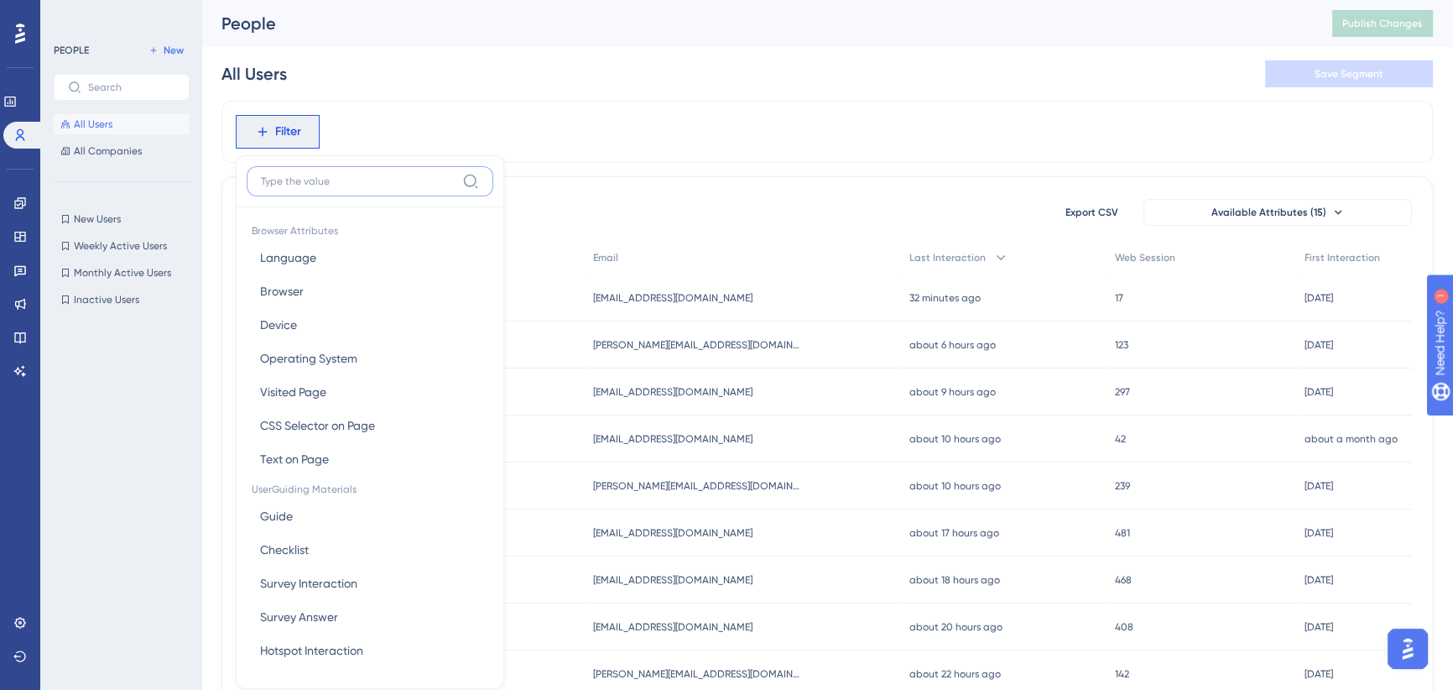
scroll to position [76, 0]
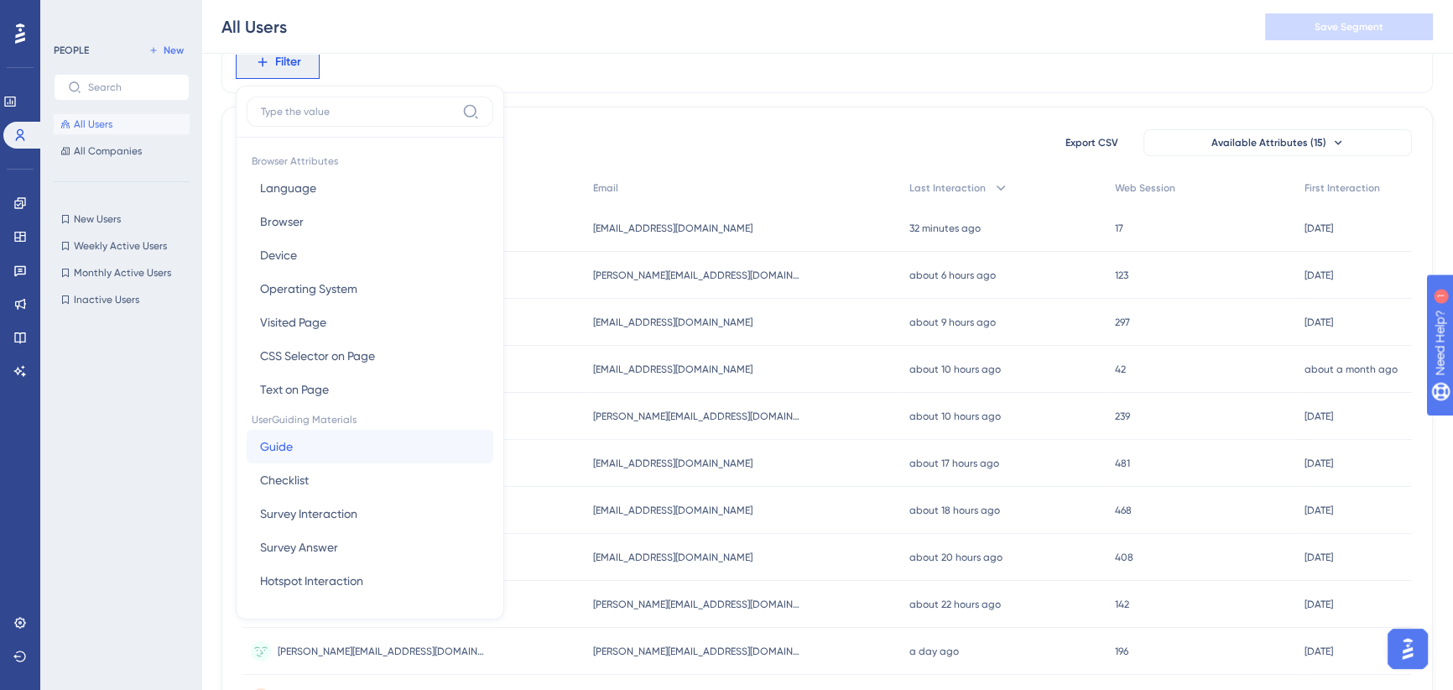
click at [378, 447] on button "Guide Guide" at bounding box center [370, 447] width 247 height 34
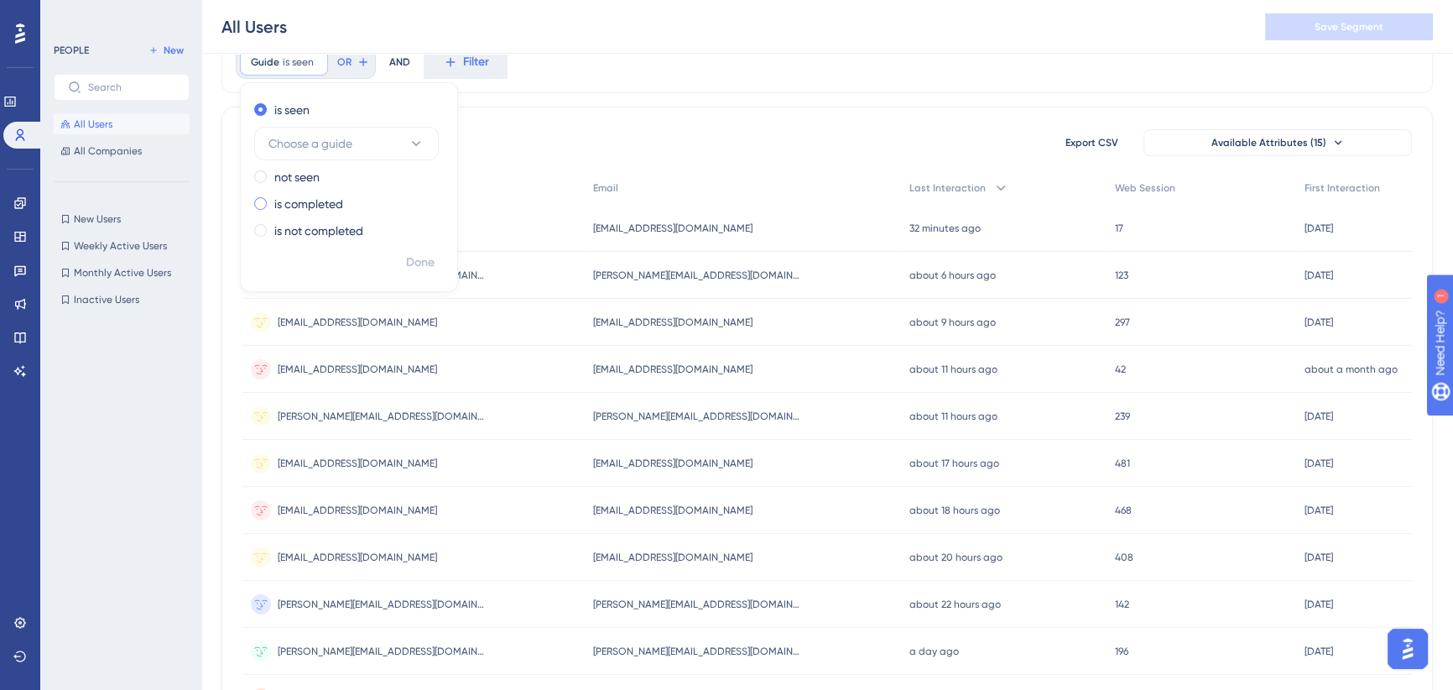
click at [295, 201] on label "is completed" at bounding box center [308, 204] width 69 height 20
click at [329, 190] on span "Choose a guide" at bounding box center [311, 197] width 84 height 20
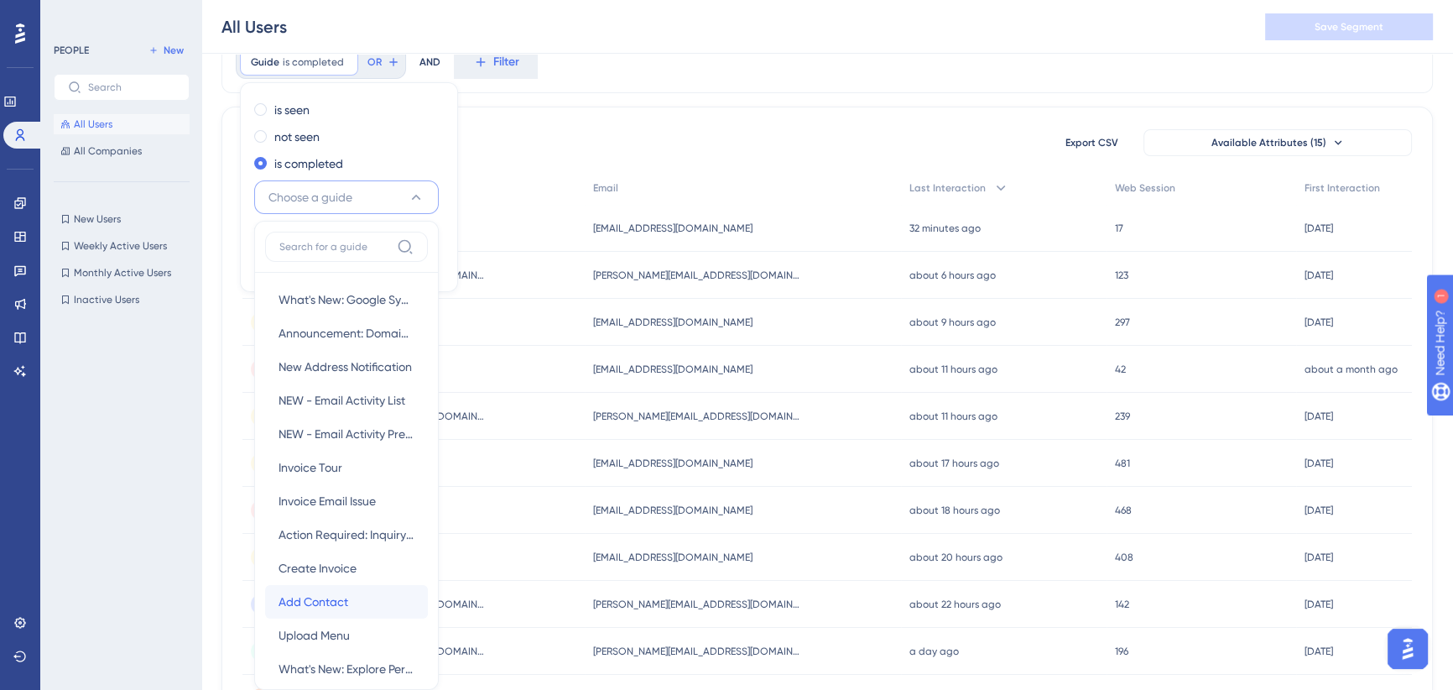
click at [342, 606] on span "Add Contact" at bounding box center [314, 602] width 70 height 20
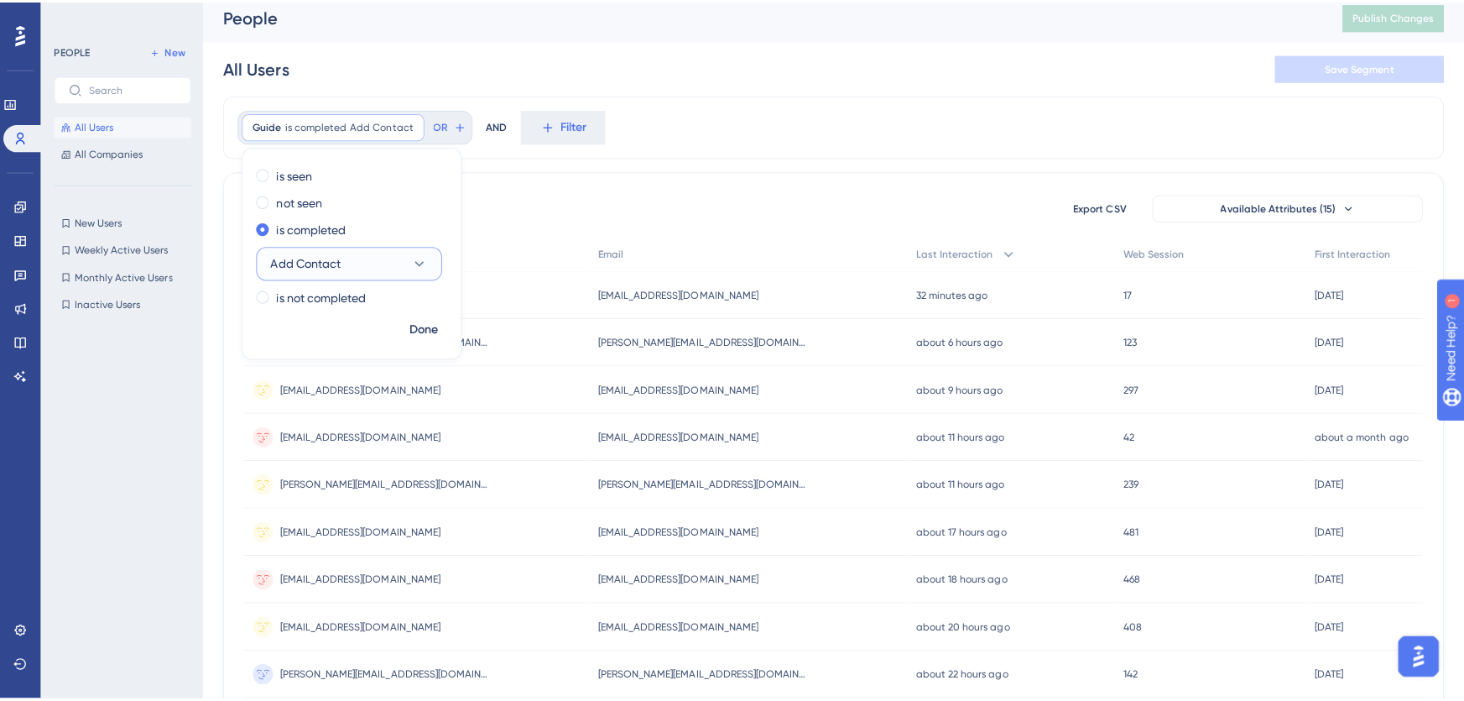
scroll to position [0, 0]
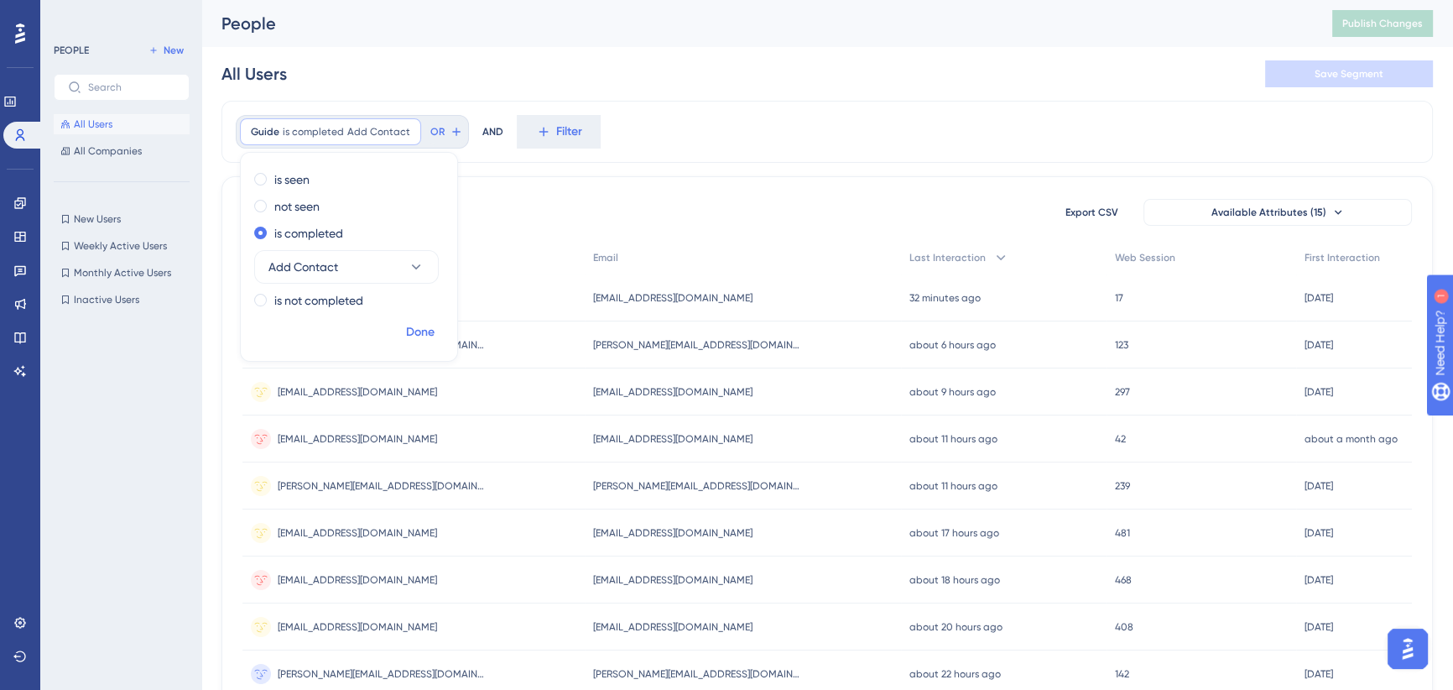
click at [417, 334] on span "Done" at bounding box center [420, 332] width 29 height 20
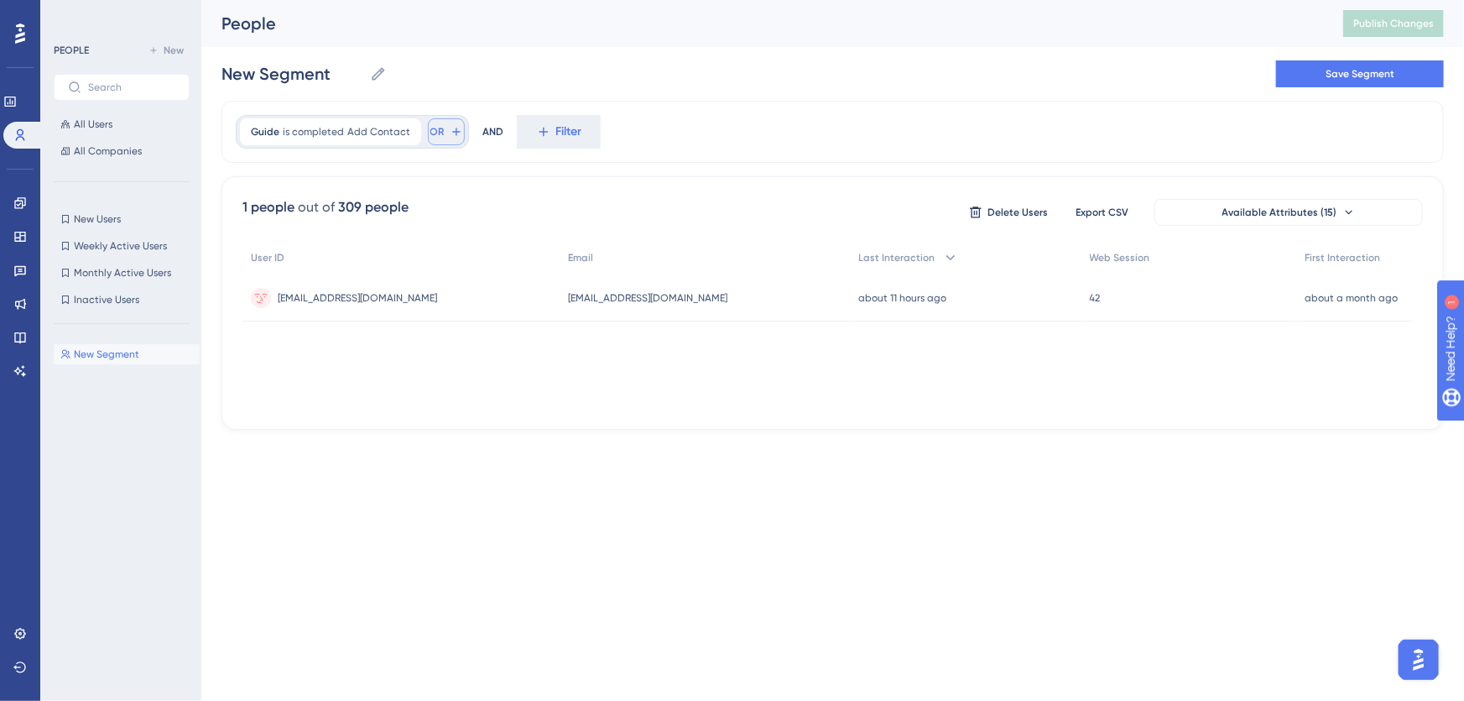
click at [434, 131] on span "OR" at bounding box center [437, 131] width 14 height 13
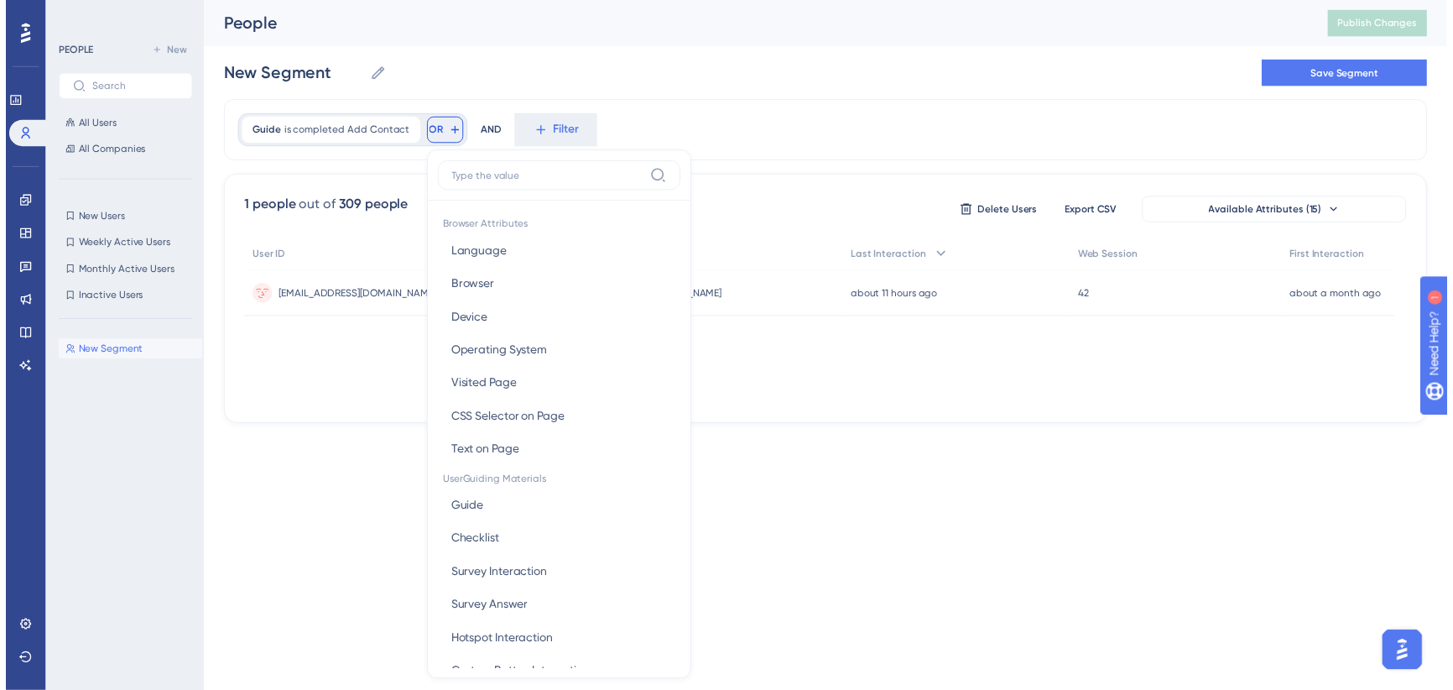
scroll to position [76, 0]
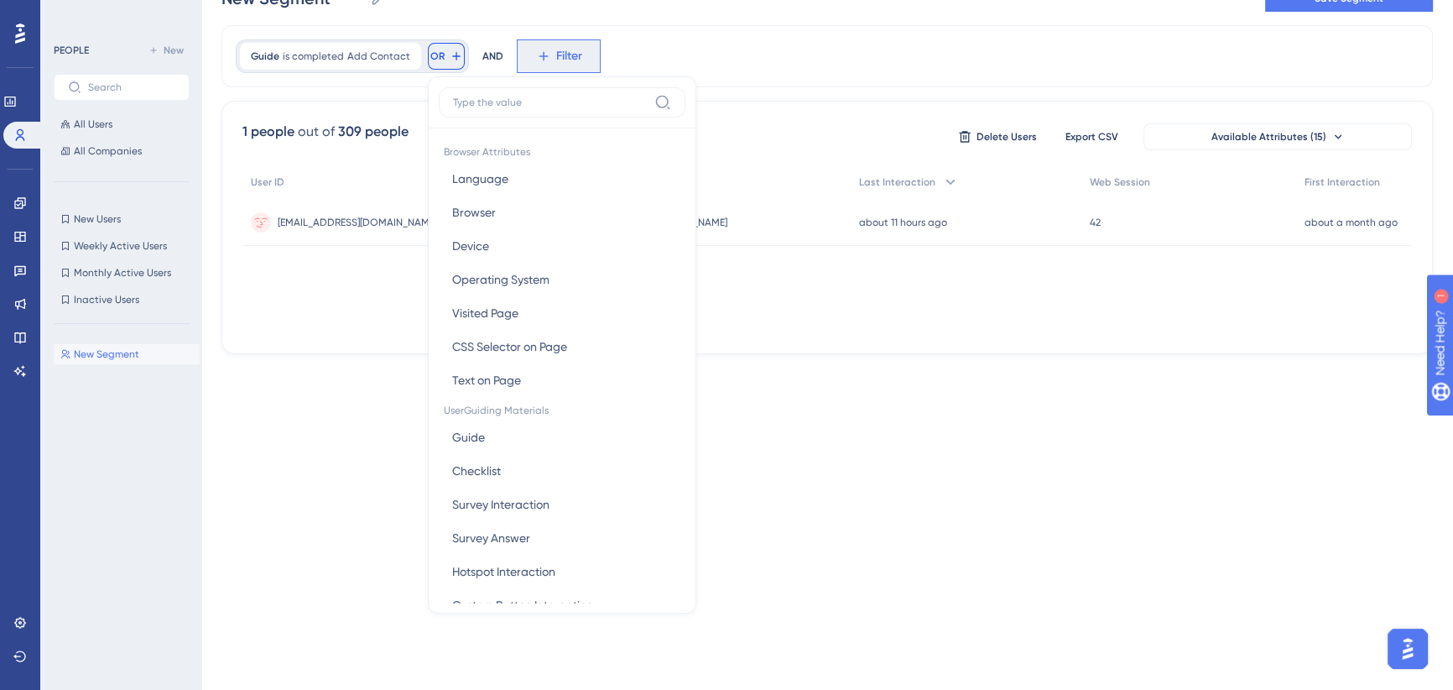
click at [545, 59] on icon at bounding box center [543, 56] width 15 height 15
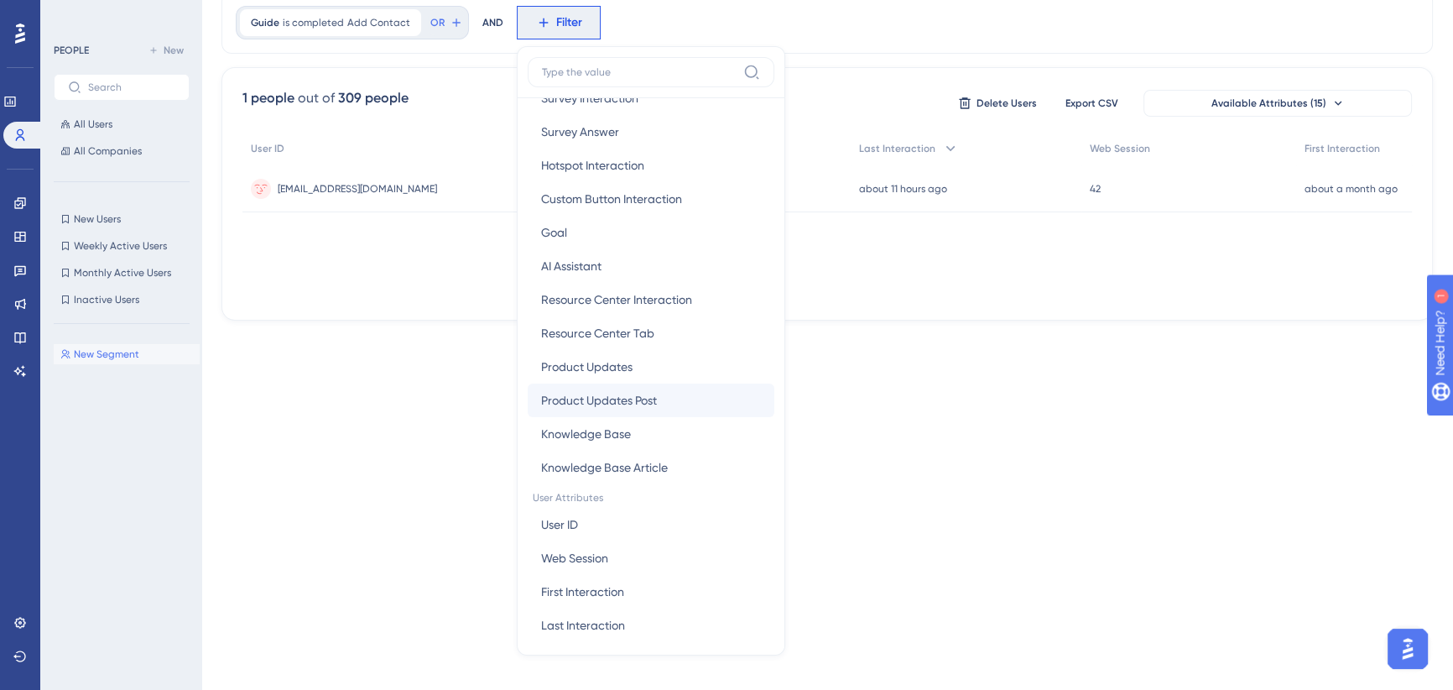
scroll to position [546, 0]
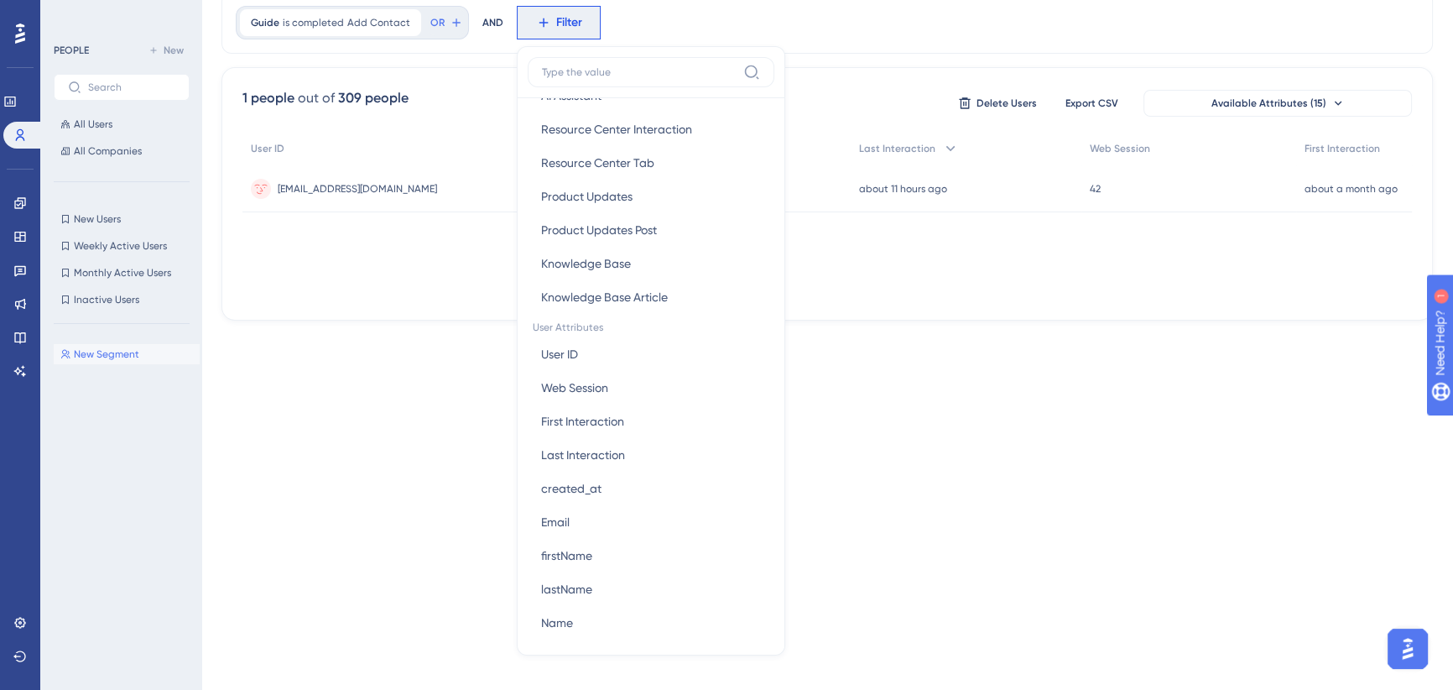
click at [848, 324] on div "Performance Users Engagement Widgets Feedback Product Updates Knowledge Base AI…" at bounding box center [827, 119] width 1252 height 456
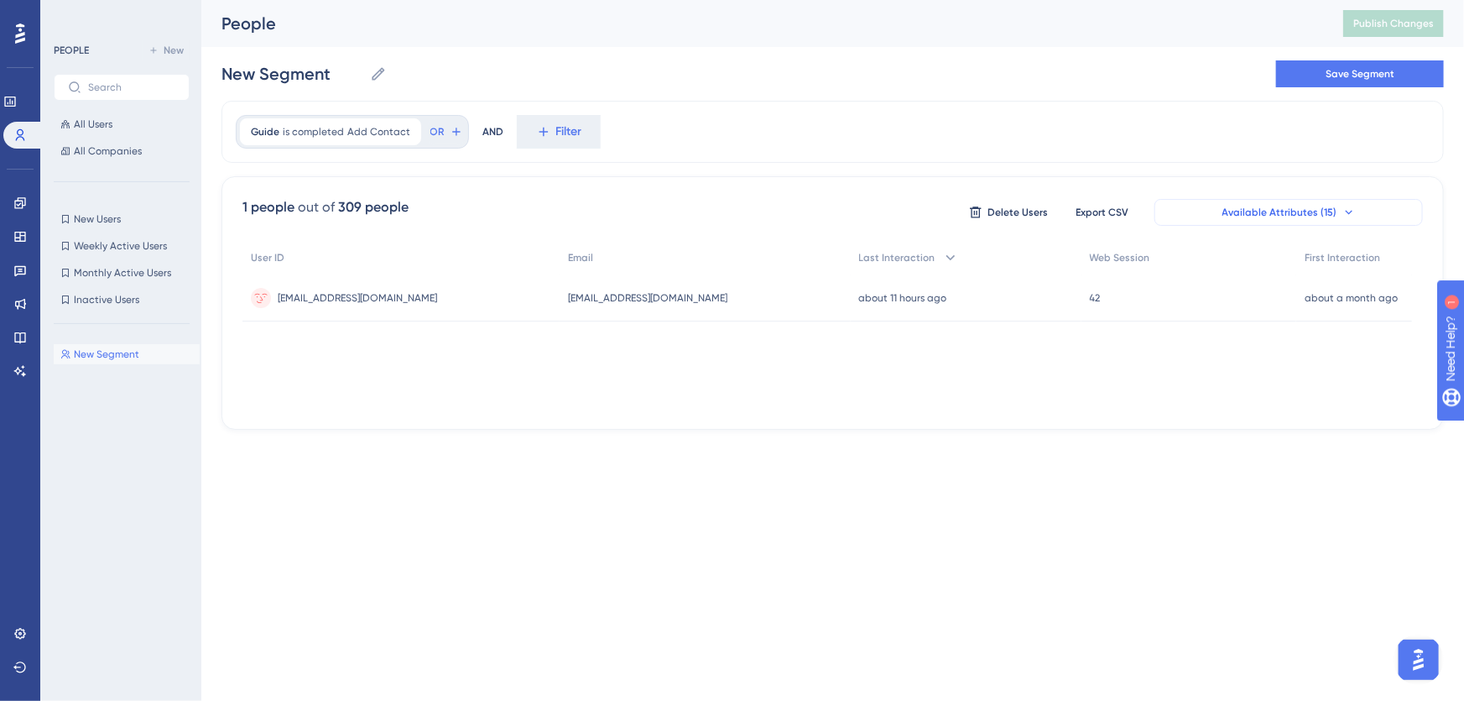
click at [1335, 213] on button "Available Attributes (15)" at bounding box center [1289, 212] width 269 height 27
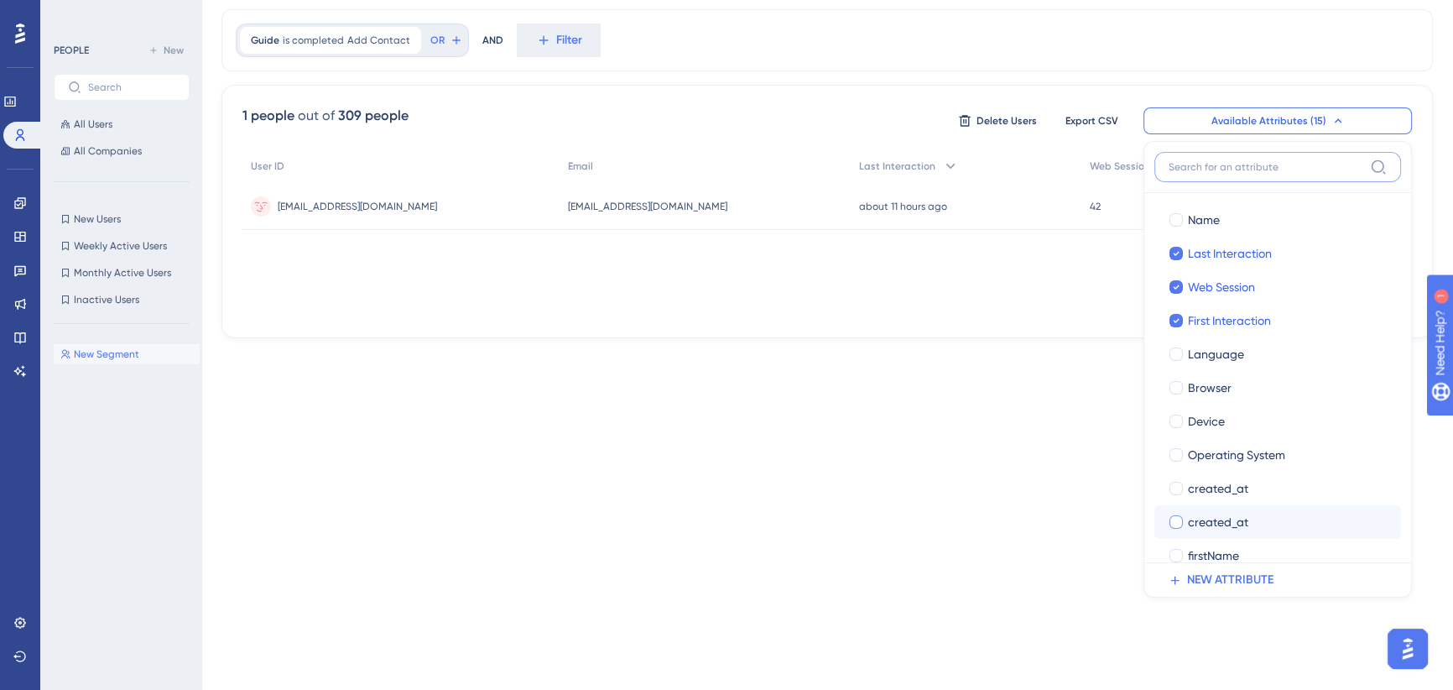
scroll to position [153, 0]
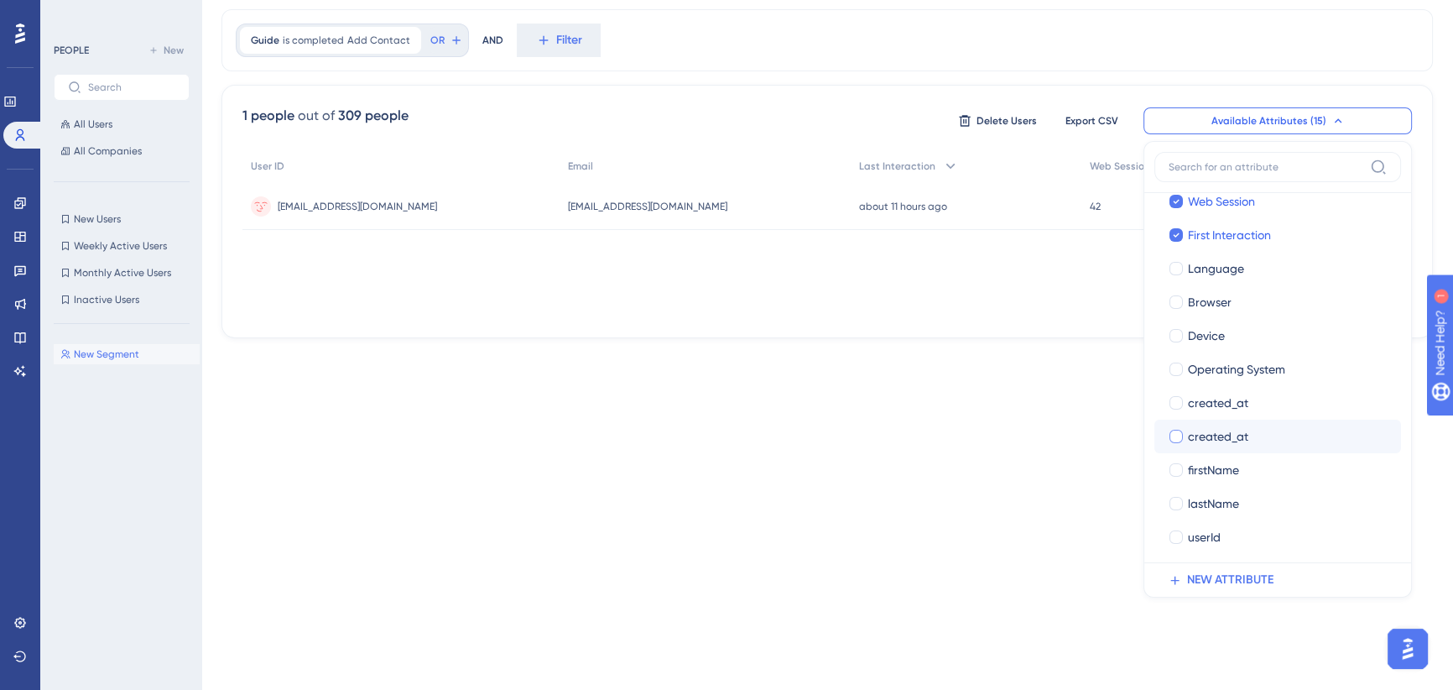
click at [1173, 436] on div at bounding box center [1176, 436] width 13 height 13
checkbox input "true"
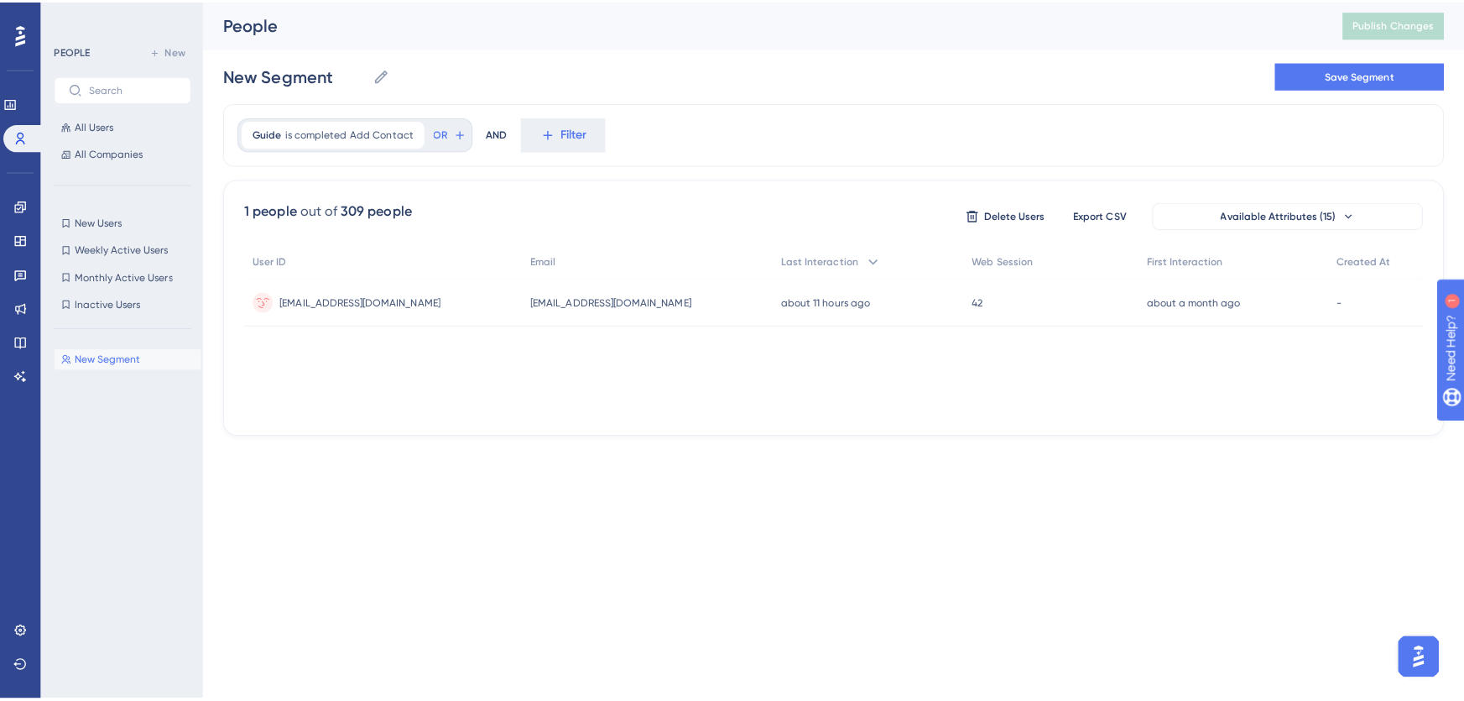
scroll to position [0, 0]
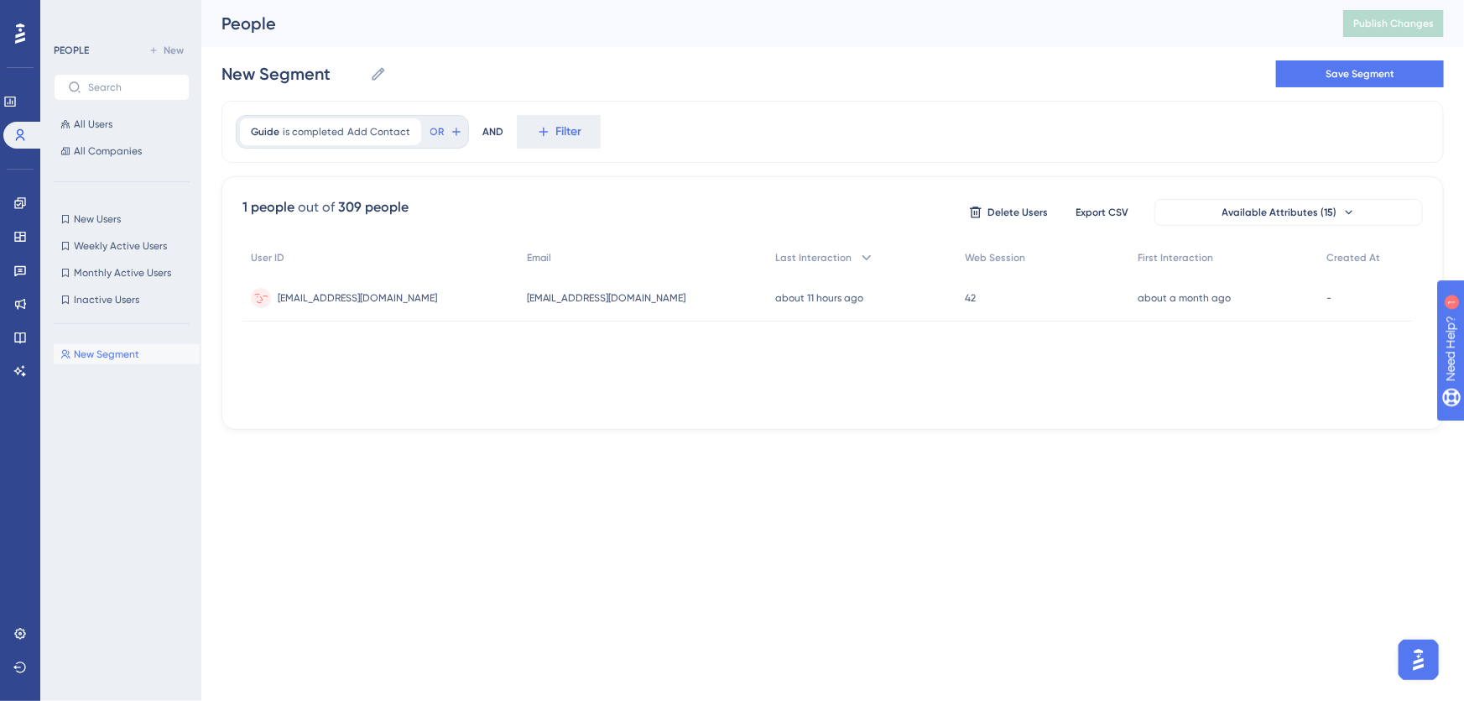
click at [1339, 286] on div "-" at bounding box center [1365, 297] width 94 height 47
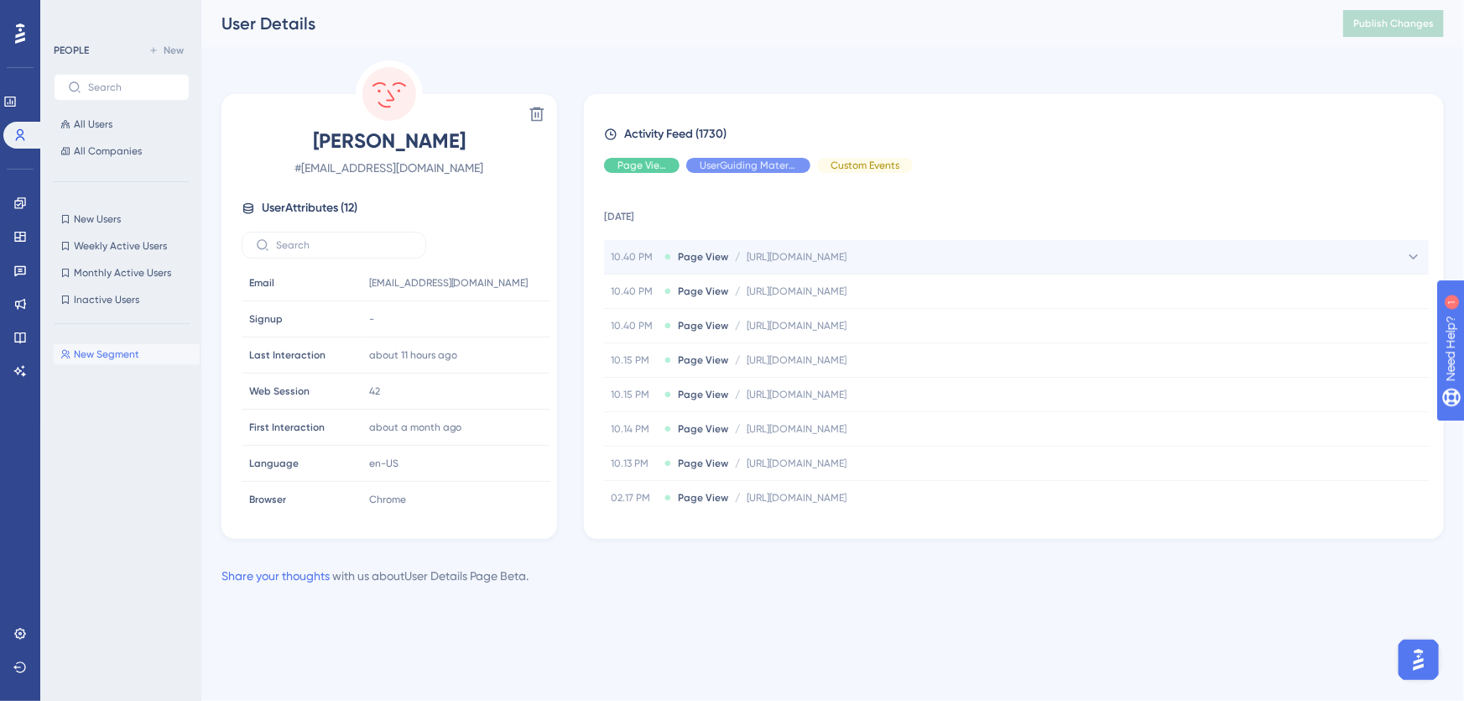
click at [1410, 258] on icon at bounding box center [1414, 256] width 9 height 5
click at [1410, 258] on icon at bounding box center [1414, 256] width 17 height 17
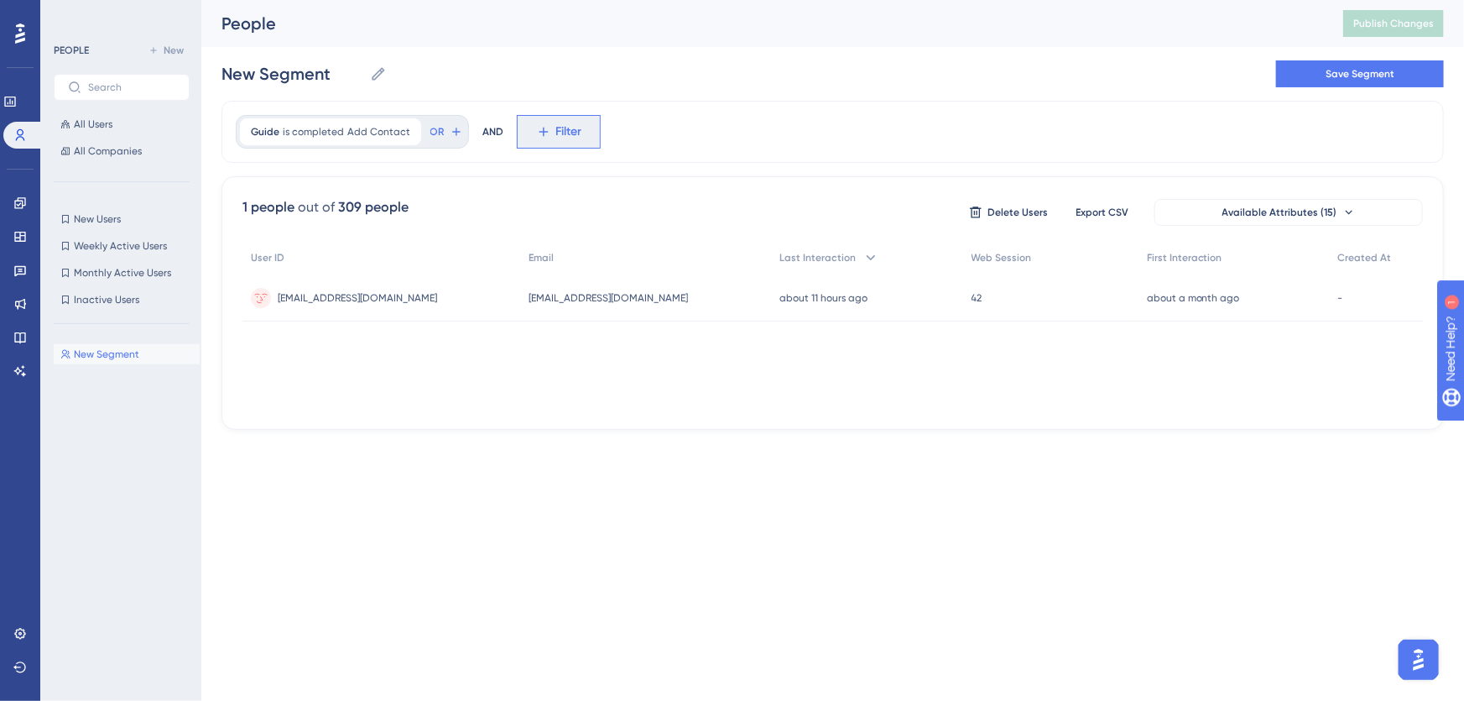
click at [556, 133] on span "Filter" at bounding box center [569, 132] width 26 height 20
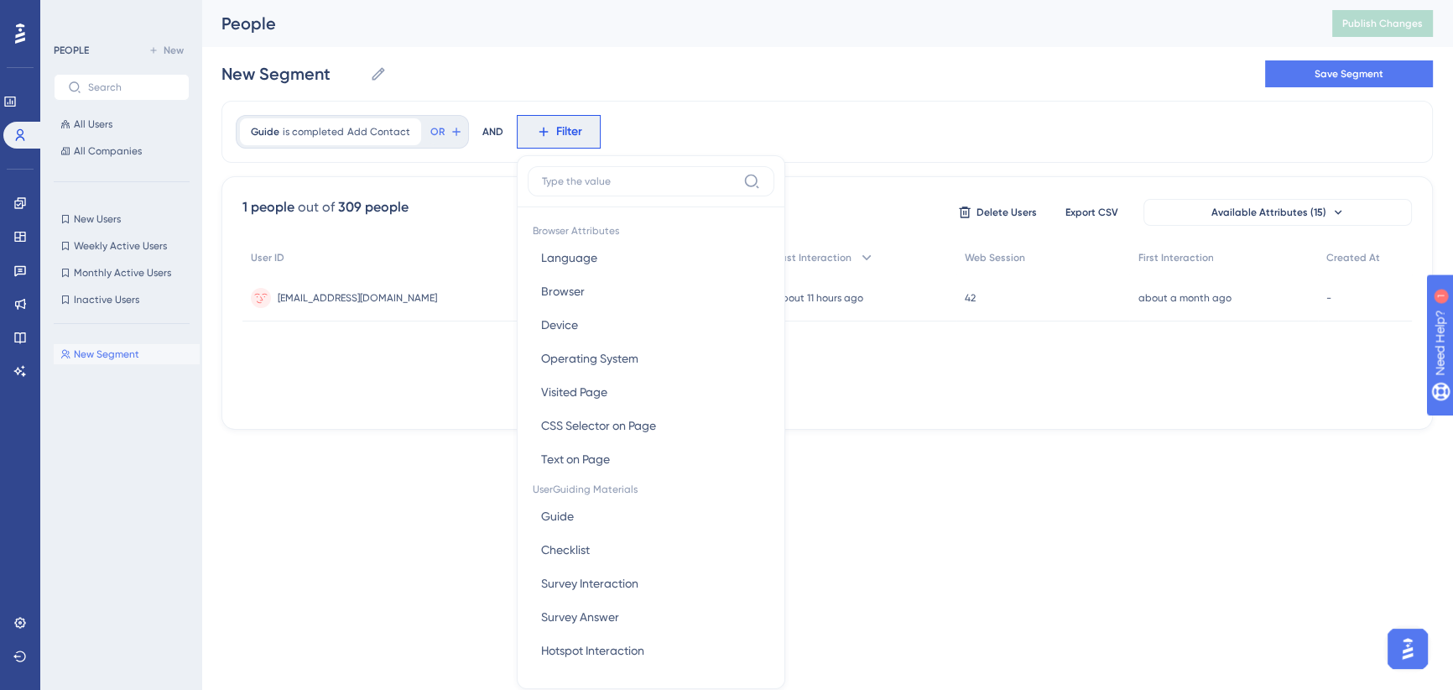
scroll to position [76, 0]
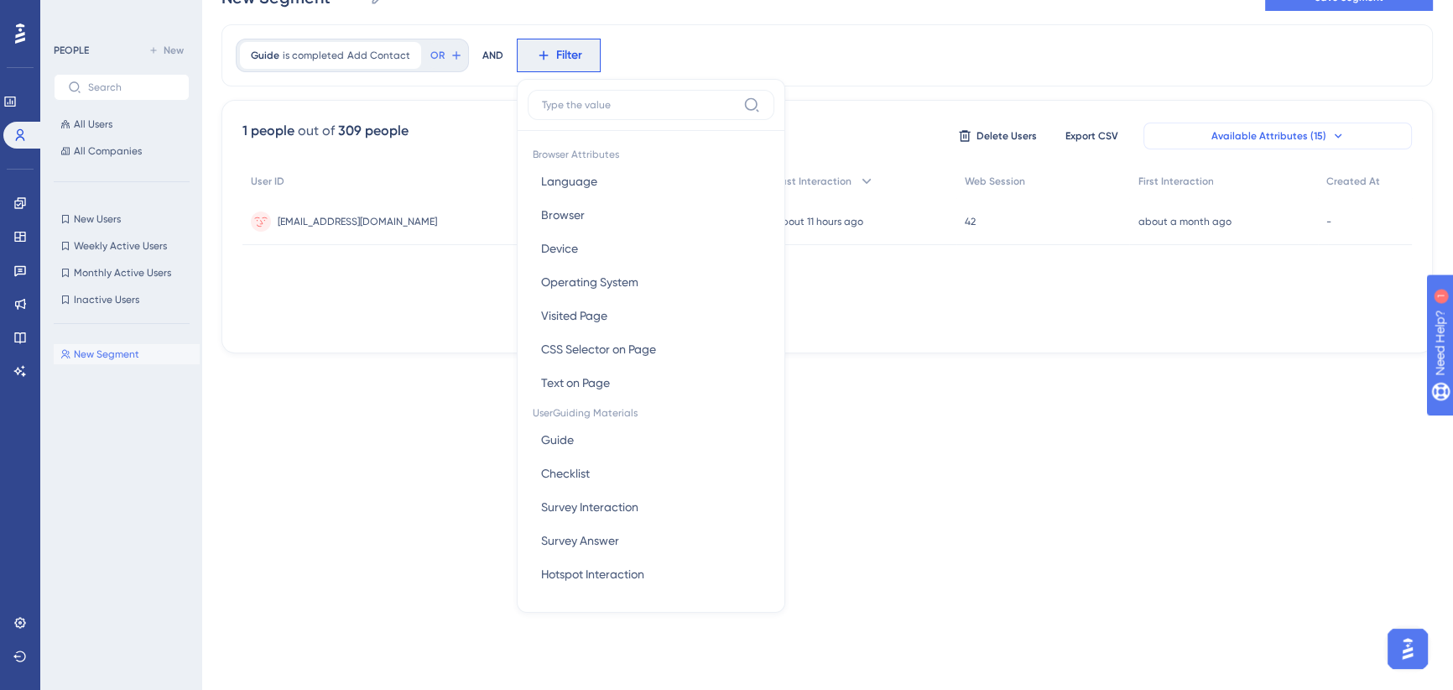
click at [1234, 127] on button "Available Attributes (15)" at bounding box center [1278, 136] width 269 height 27
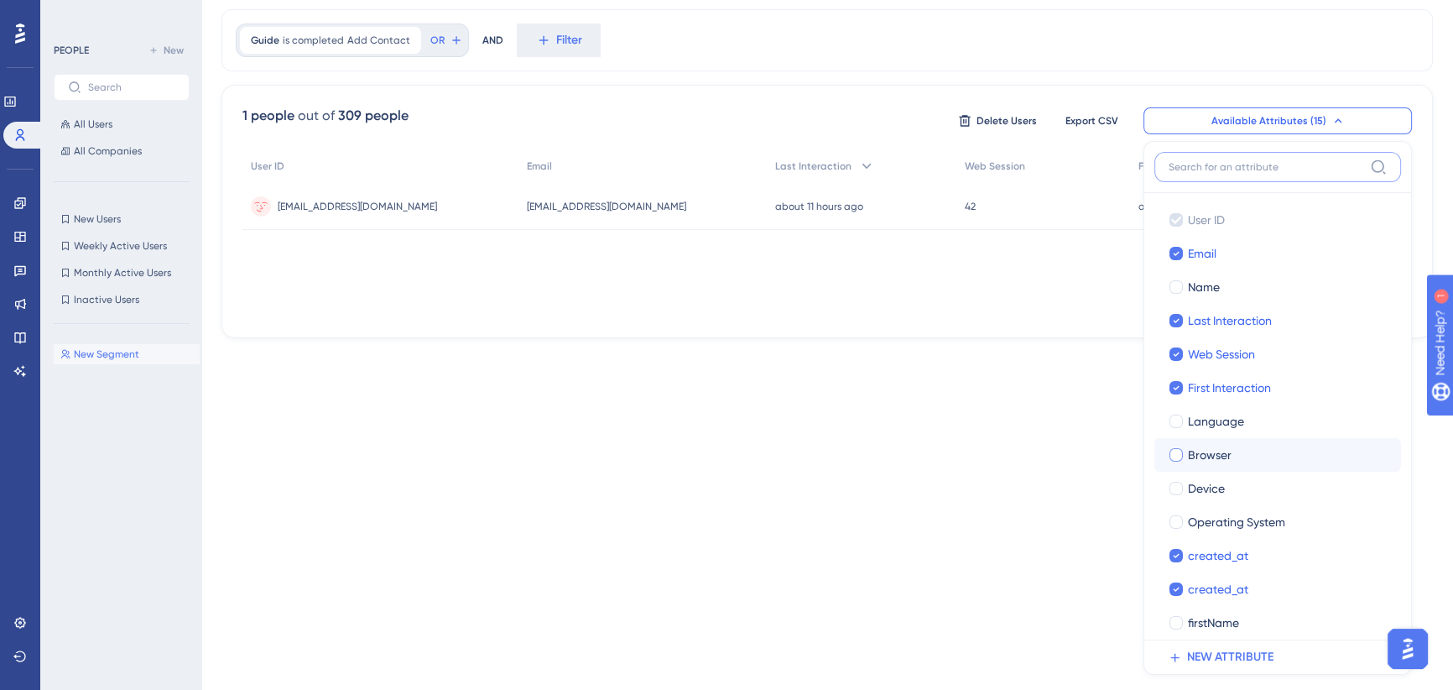
scroll to position [76, 0]
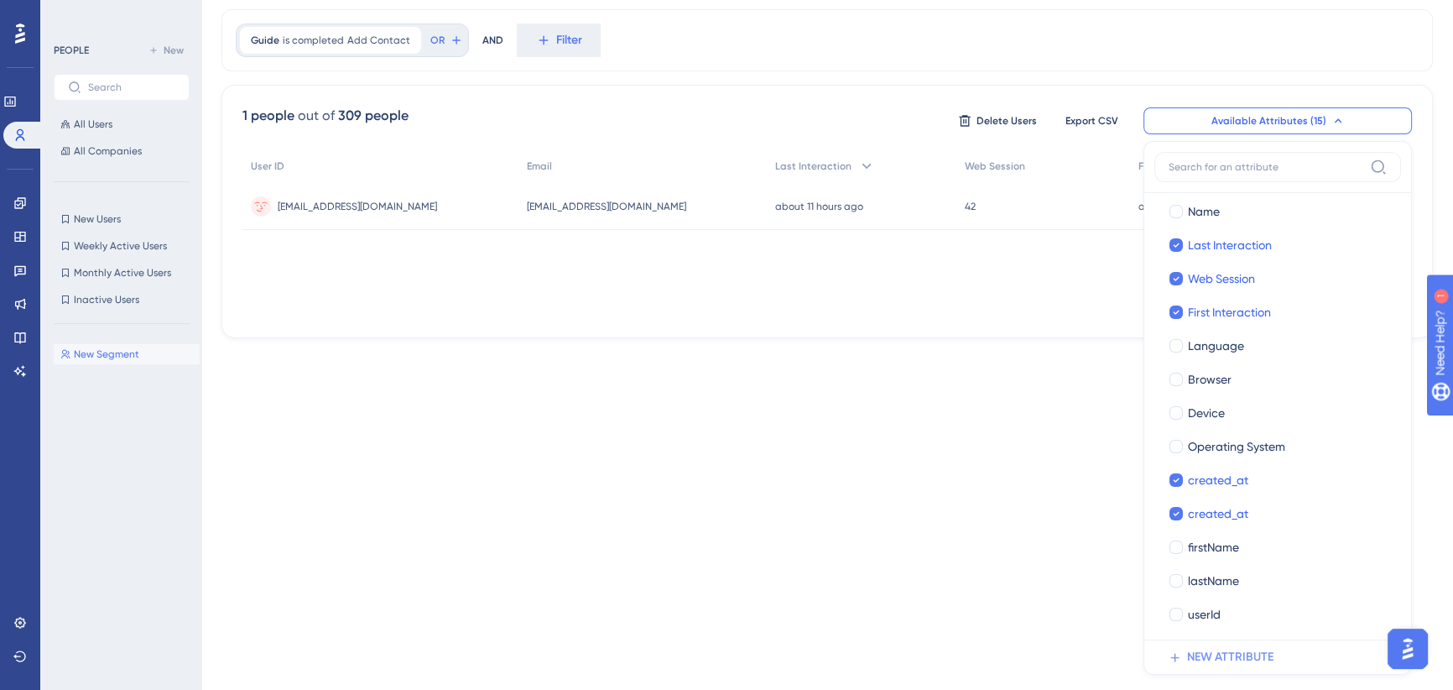
click at [1227, 662] on span "NEW ATTRIBUTE" at bounding box center [1230, 657] width 86 height 20
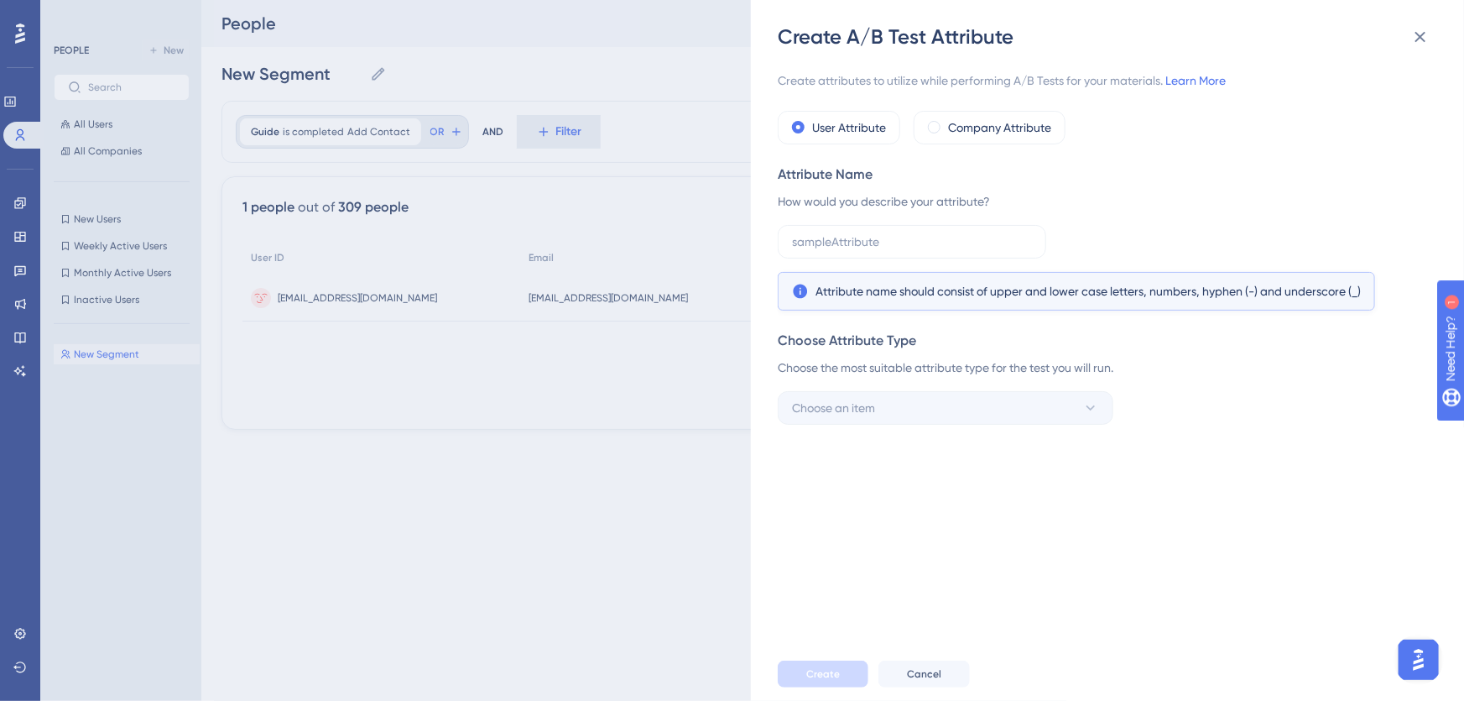
click at [1016, 446] on div "Create attributes to utilize while performing A/B Tests for your materials. Lea…" at bounding box center [1116, 348] width 676 height 597
click at [868, 234] on input "text" at bounding box center [912, 241] width 240 height 18
type input "test"
click at [1014, 430] on div "Create attributes to utilize while performing A/B Tests for your materials. Lea…" at bounding box center [1116, 348] width 676 height 597
click at [1004, 408] on button "Choose an item" at bounding box center [946, 408] width 336 height 34
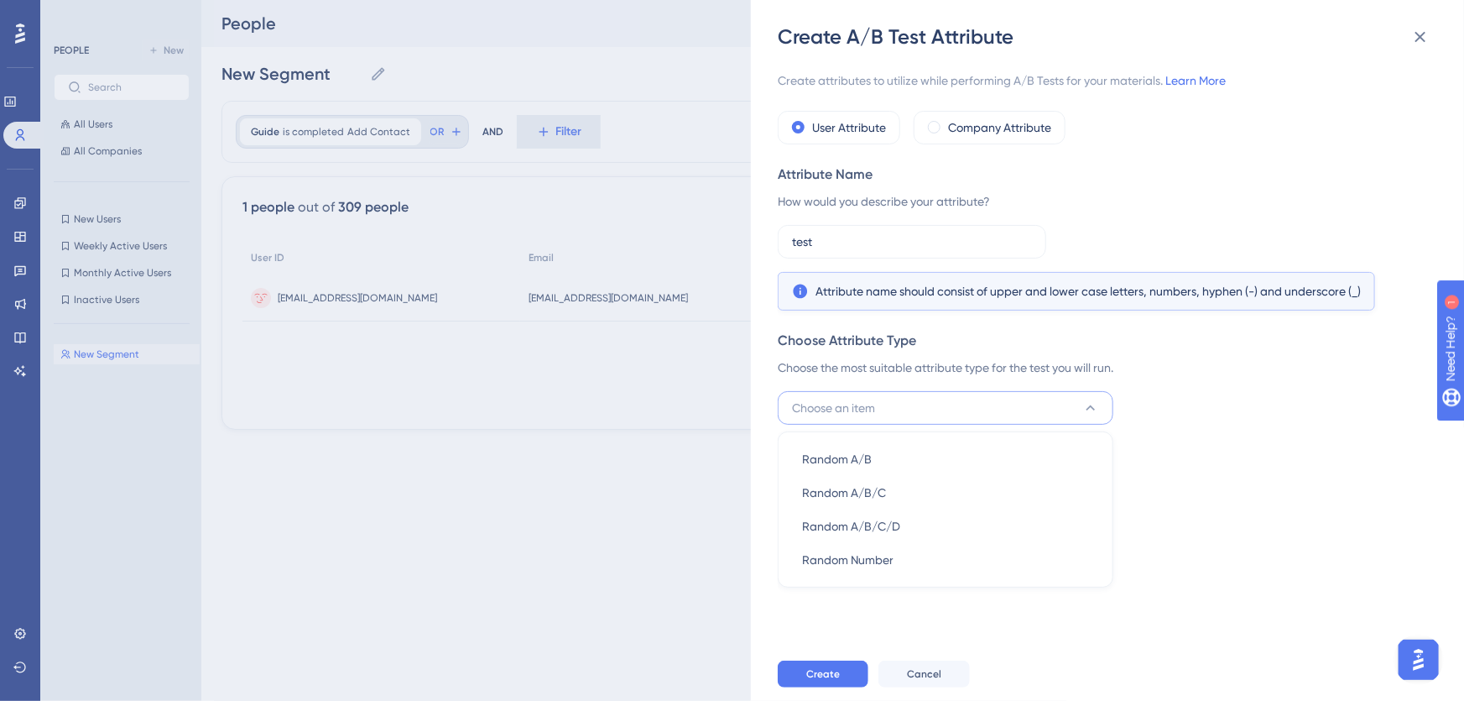
click at [1091, 192] on div "How would you describe your attribute?" at bounding box center [1102, 201] width 649 height 20
click at [811, 253] on label "test" at bounding box center [912, 242] width 269 height 34
click at [811, 251] on input "test" at bounding box center [912, 241] width 240 height 18
drag, startPoint x: 846, startPoint y: 242, endPoint x: 760, endPoint y: 254, distance: 86.5
click at [760, 254] on div "Create A/B Test Attribute Create attributes to utilize while performing A/B Tes…" at bounding box center [1107, 350] width 713 height 701
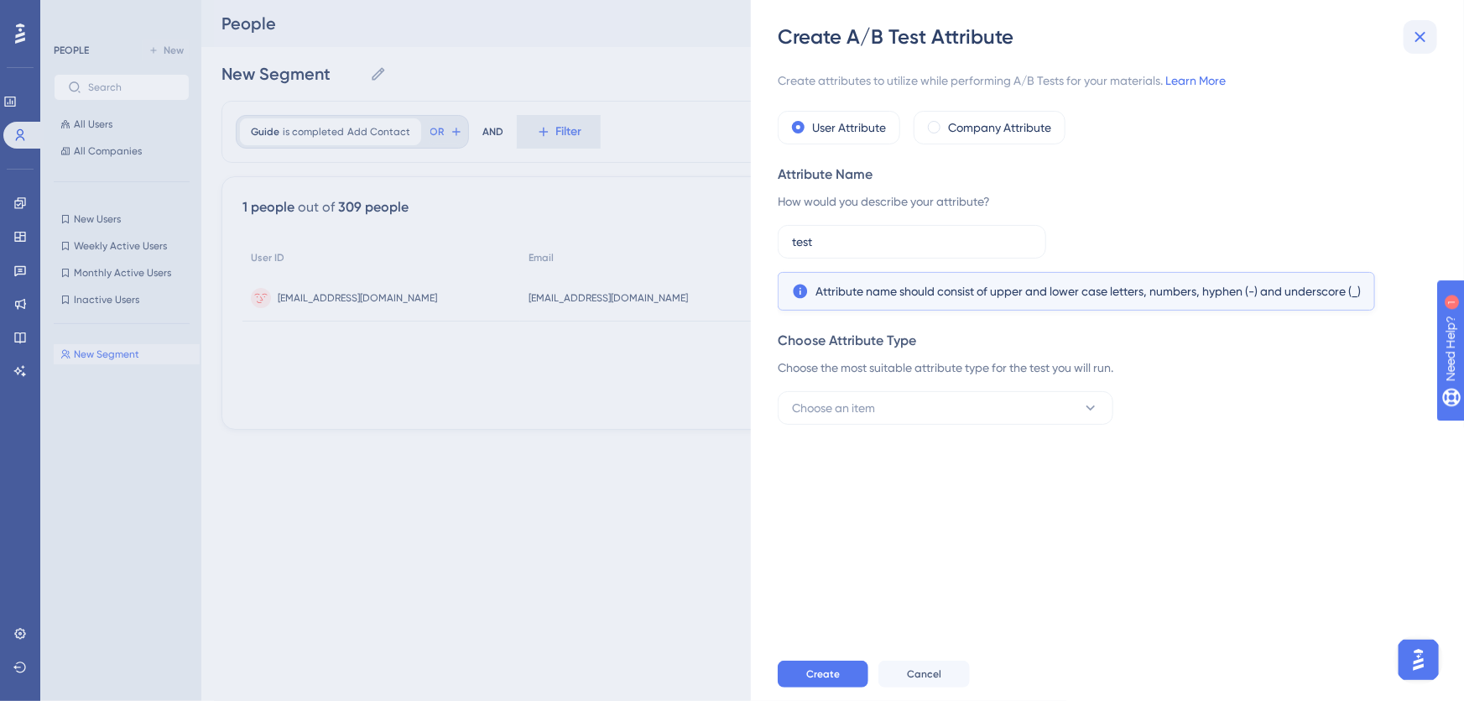
click at [1418, 39] on icon at bounding box center [1421, 37] width 11 height 11
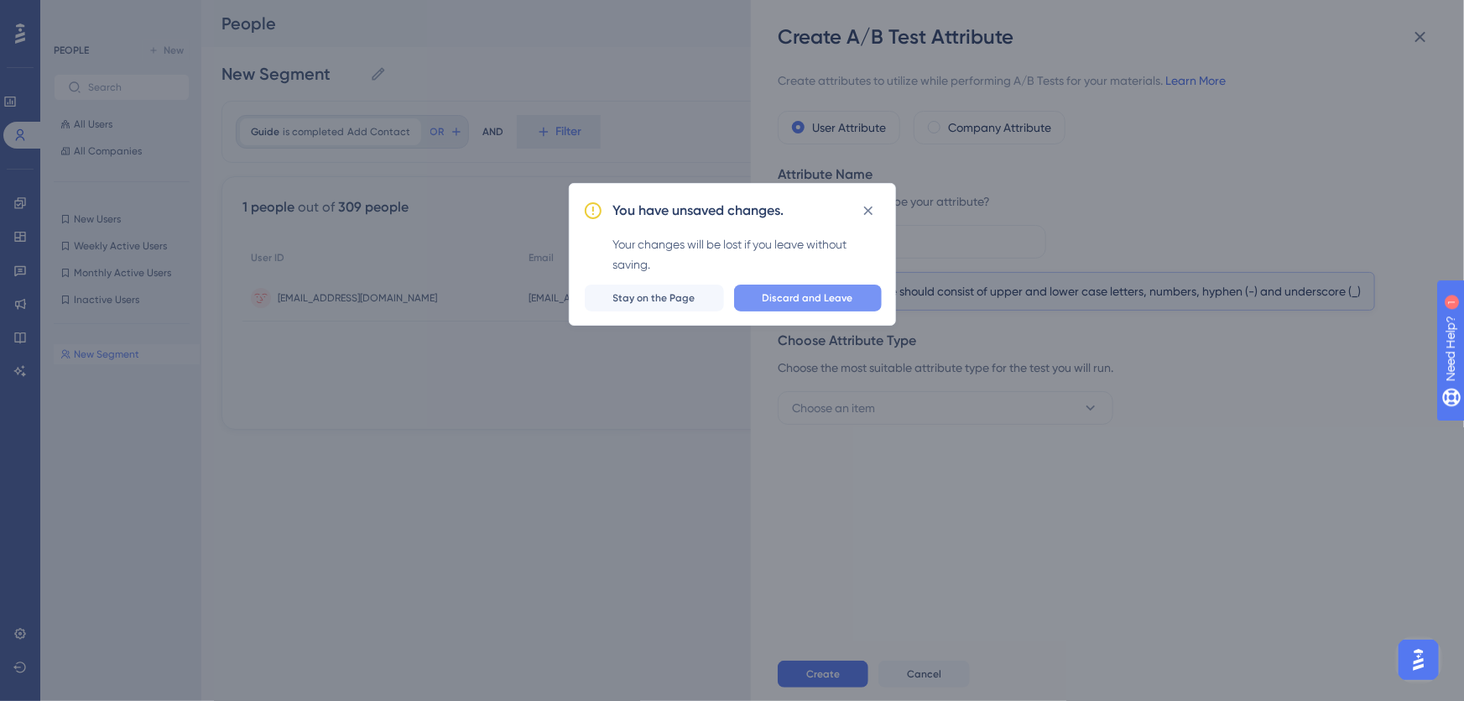
click at [802, 298] on span "Discard and Leave" at bounding box center [808, 297] width 91 height 13
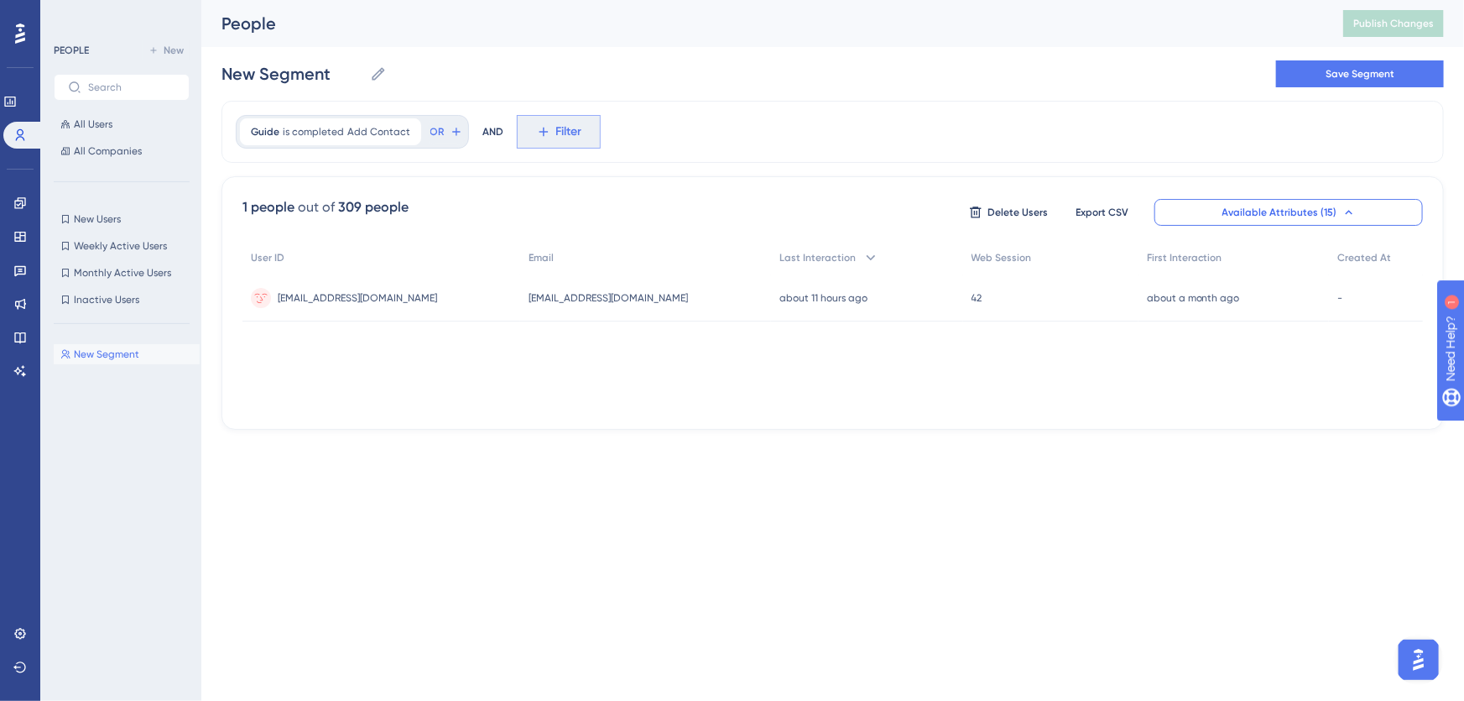
click at [556, 134] on span "Filter" at bounding box center [569, 132] width 26 height 20
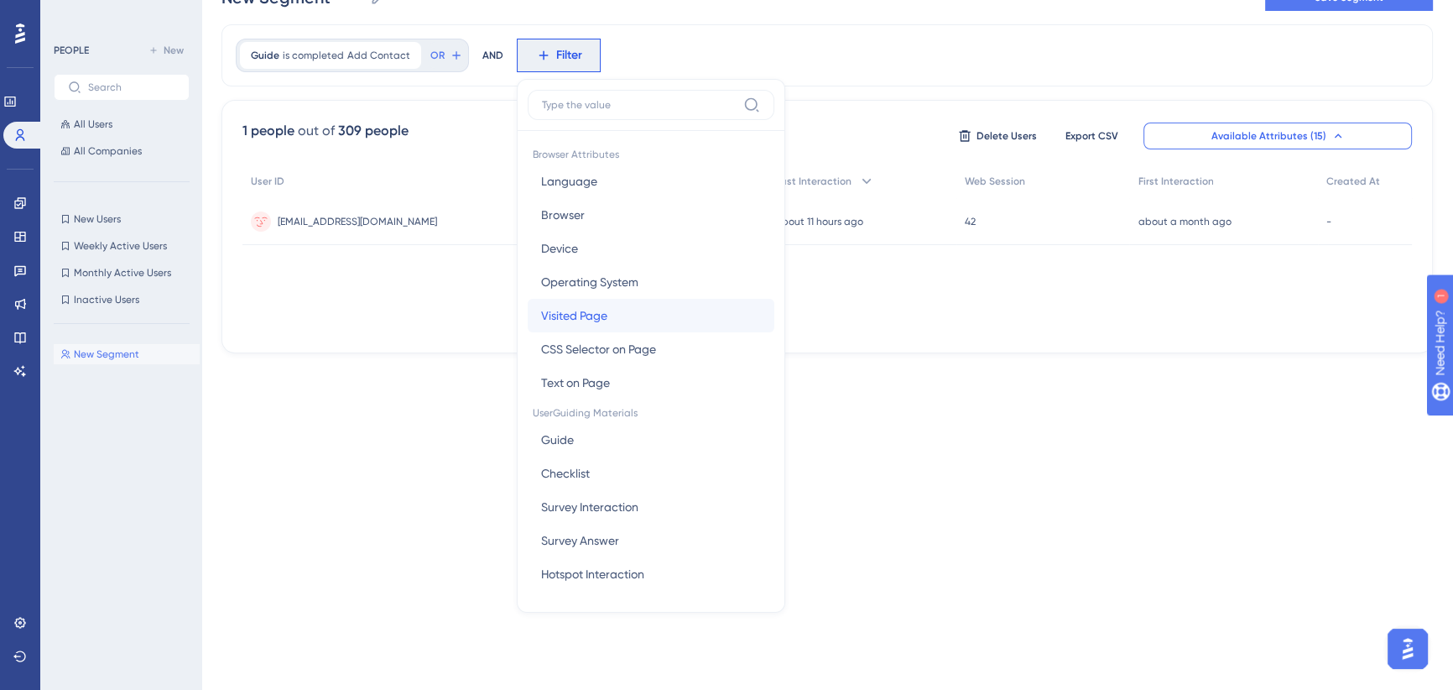
click at [642, 316] on button "Visited Page Visited Page" at bounding box center [651, 316] width 247 height 34
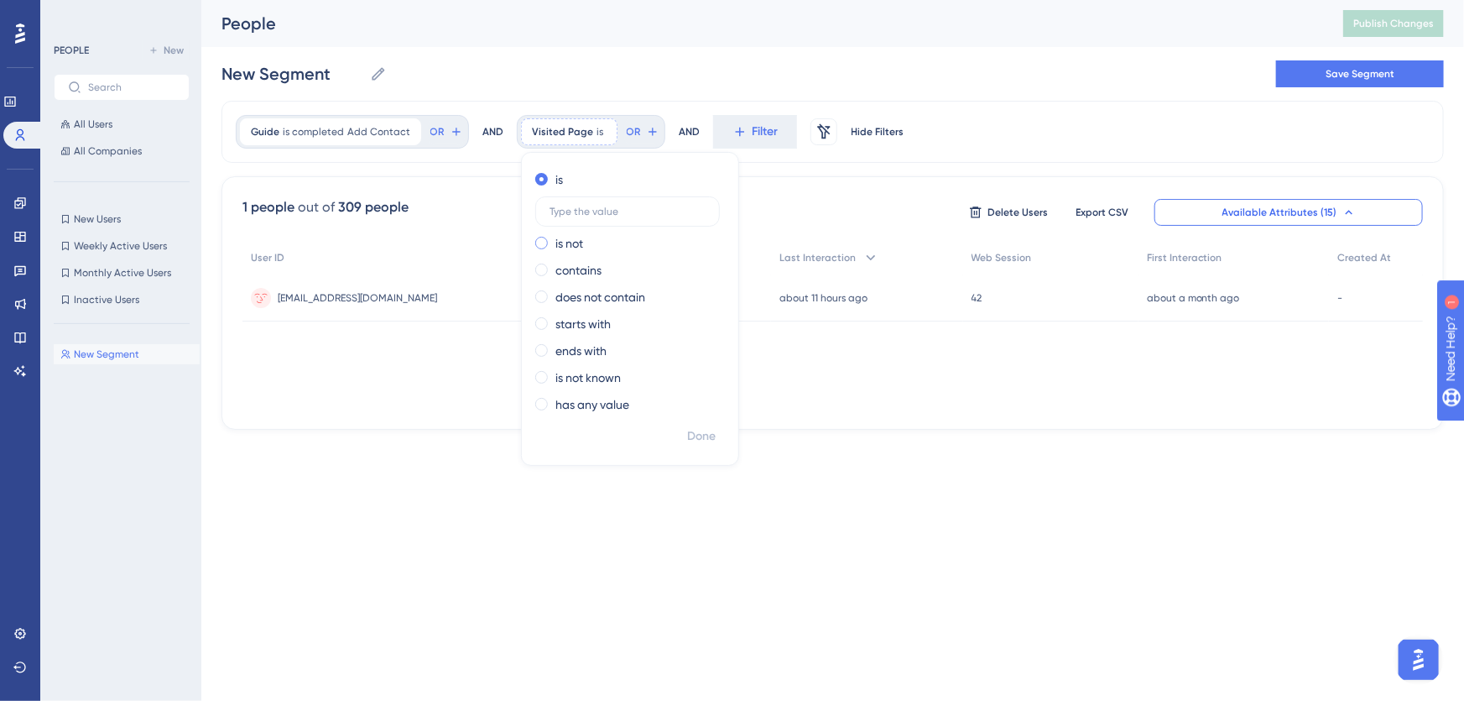
drag, startPoint x: 536, startPoint y: 271, endPoint x: 582, endPoint y: 199, distance: 85.2
click at [536, 271] on span at bounding box center [541, 269] width 13 height 13
click at [553, 266] on input "radio" at bounding box center [553, 266] width 0 height 0
click at [582, 198] on div "is not" at bounding box center [626, 206] width 183 height 20
click at [541, 269] on span at bounding box center [541, 269] width 13 height 13
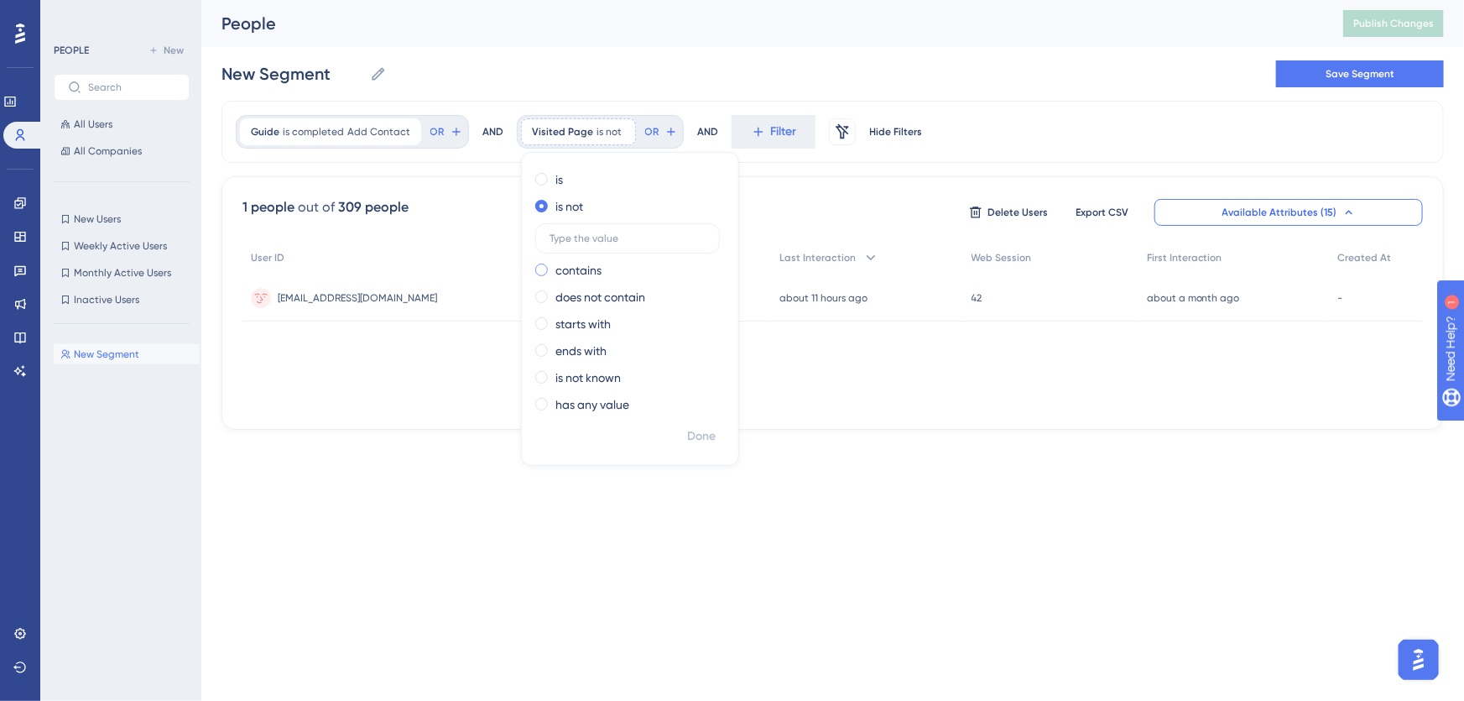
click at [553, 266] on input "radio" at bounding box center [553, 266] width 0 height 0
click at [562, 269] on input "text" at bounding box center [628, 265] width 156 height 12
paste input "https://icy-desert-045d76c0f.1.azurestaticapps.net/contacts/"
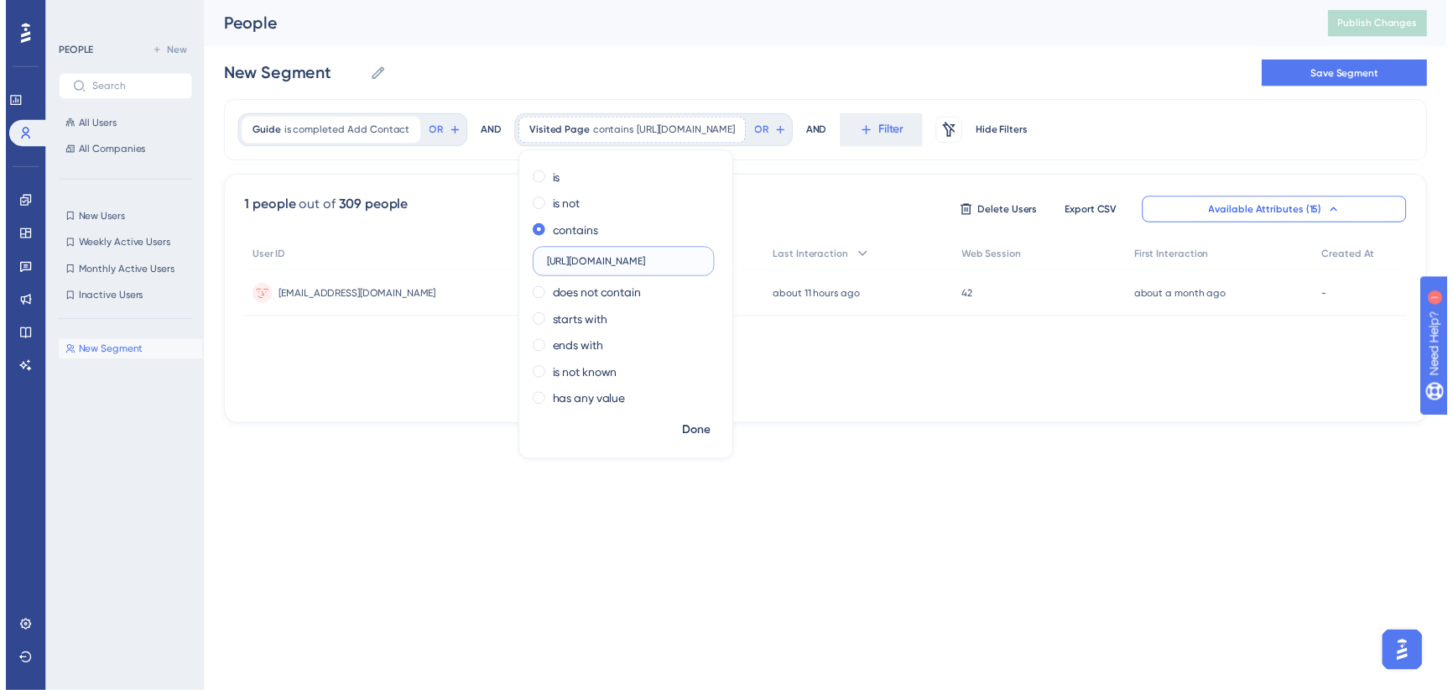
scroll to position [0, 133]
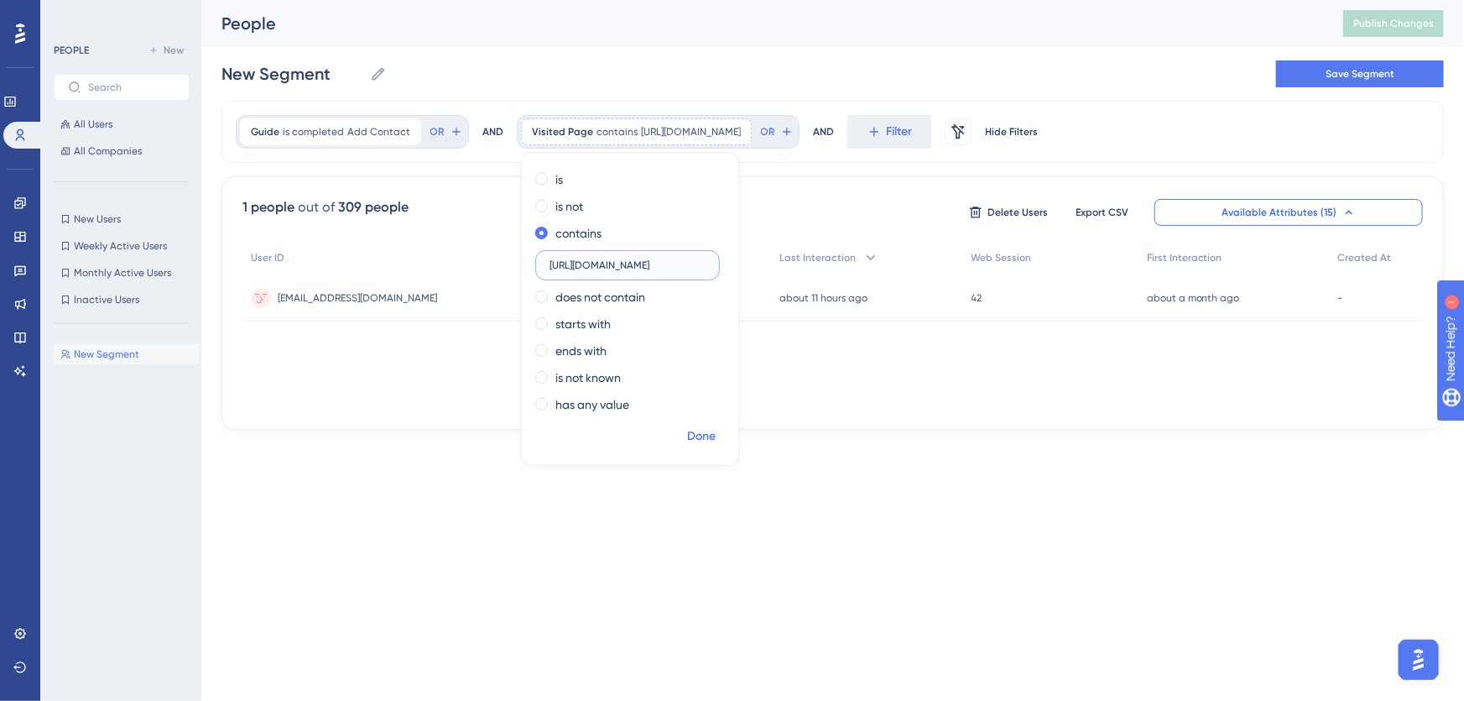
type input "https://icy-desert-045d76c0f.1.azurestaticapps.net/contacts/"
click at [696, 436] on span "Done" at bounding box center [701, 436] width 29 height 20
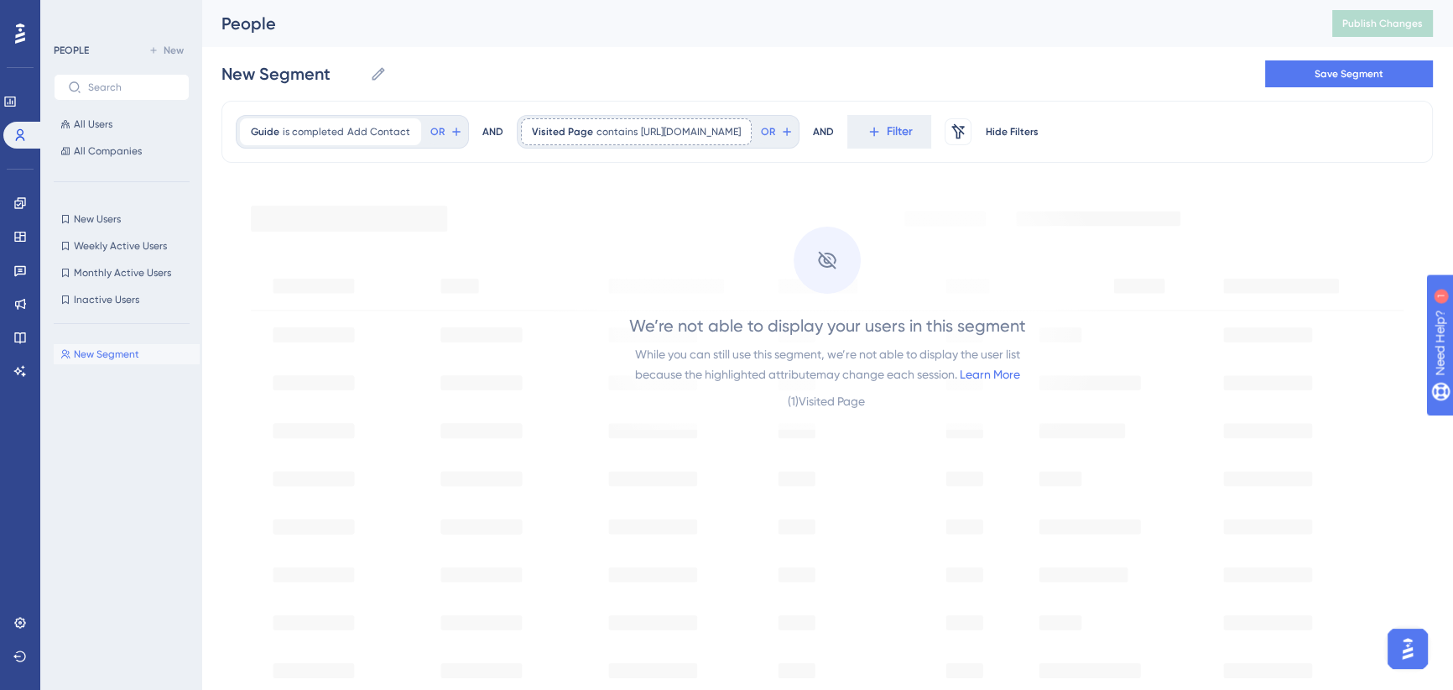
click at [788, 401] on div "( 1 ) Visited Page" at bounding box center [828, 401] width 80 height 20
click at [705, 129] on span "https://icy-desert-045d76c0f.1.azurestaticapps.net/contacts/" at bounding box center [691, 131] width 100 height 13
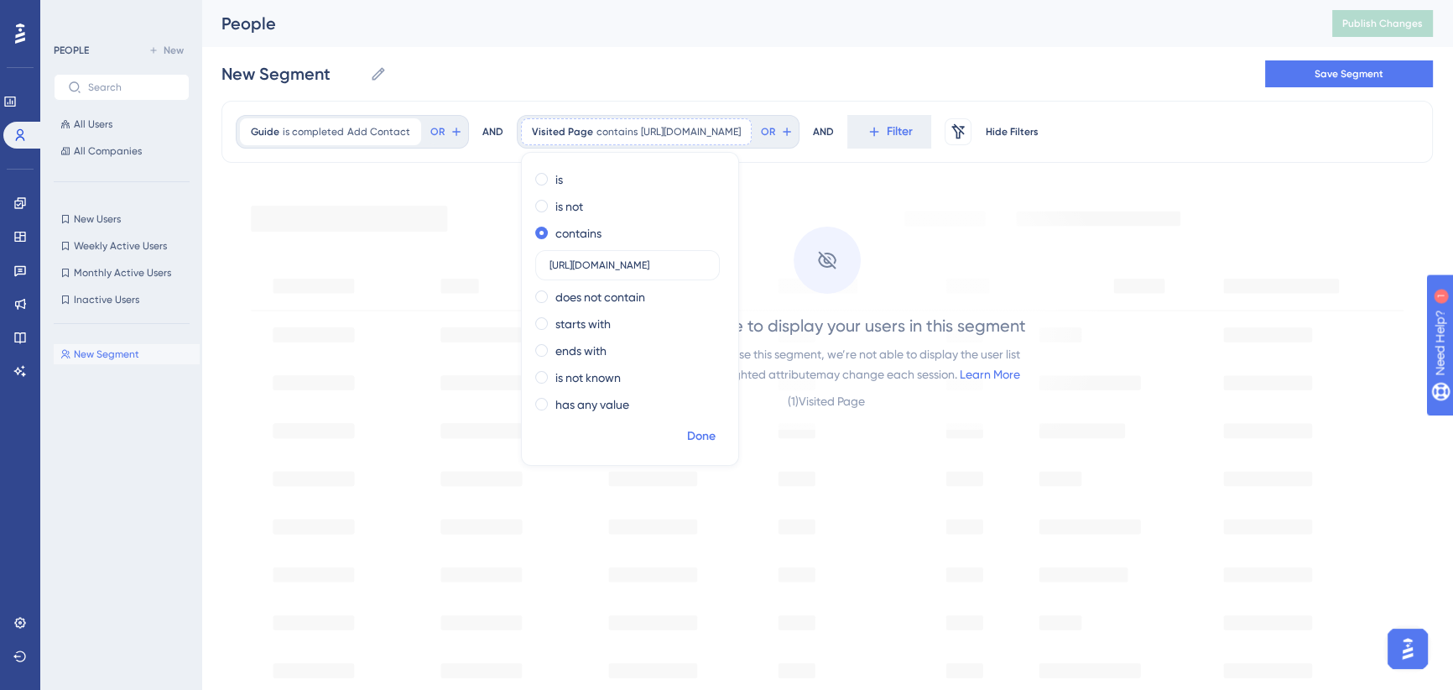
click at [702, 443] on span "Done" at bounding box center [701, 436] width 29 height 20
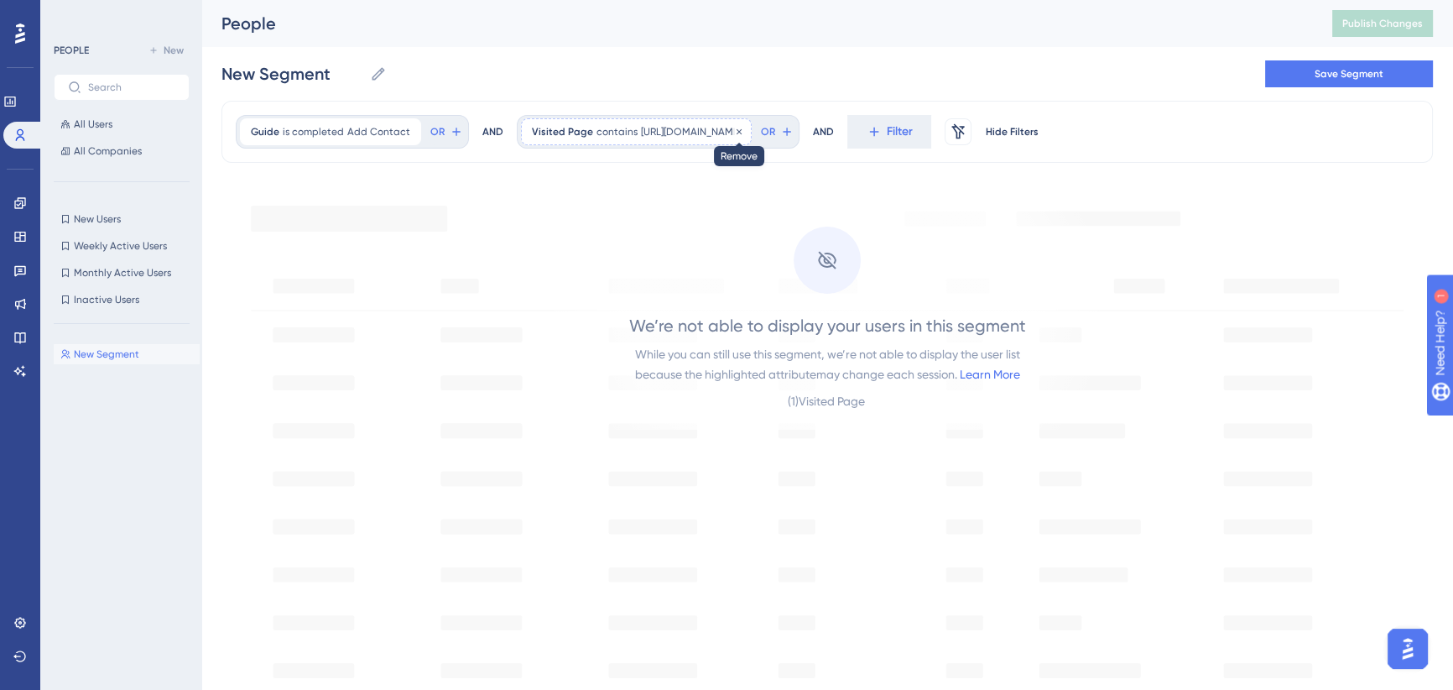
click at [742, 129] on icon at bounding box center [739, 130] width 5 height 5
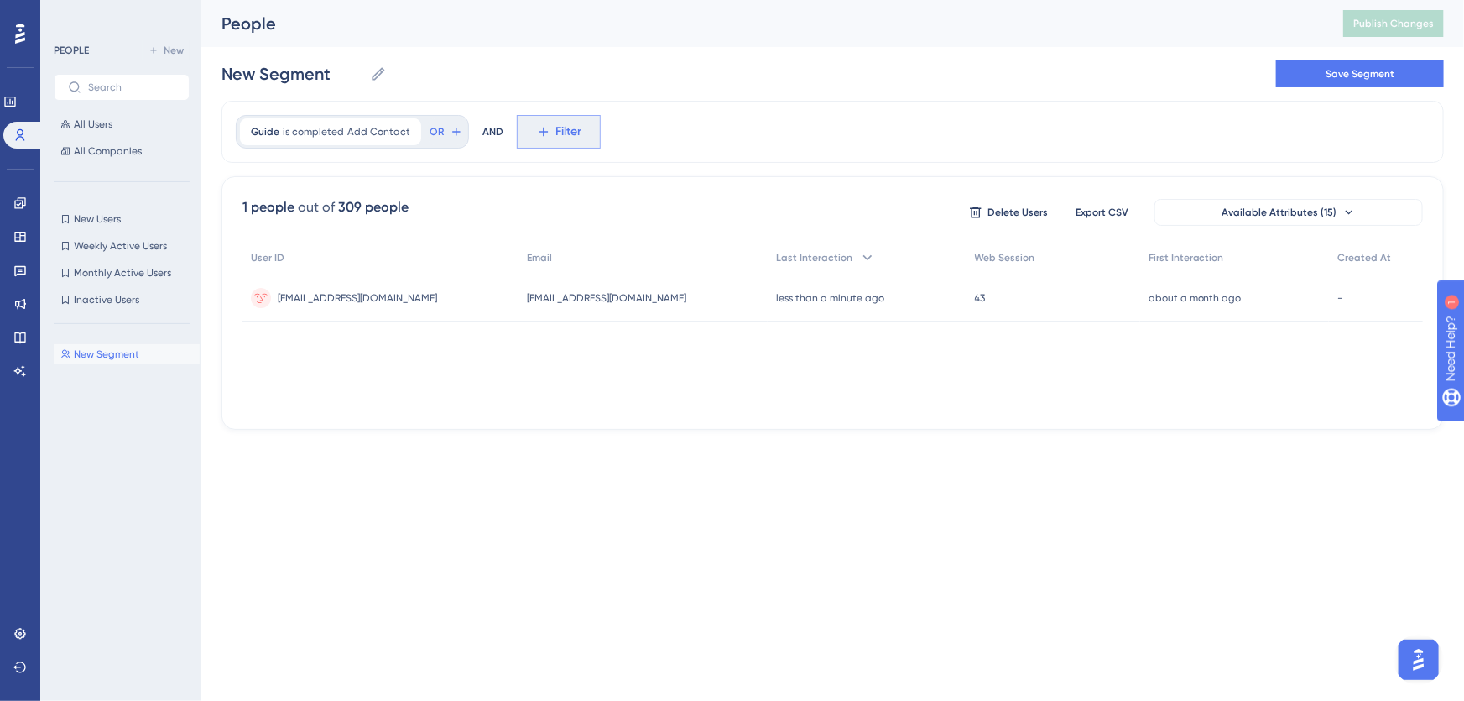
click at [573, 131] on span "Filter" at bounding box center [569, 132] width 26 height 20
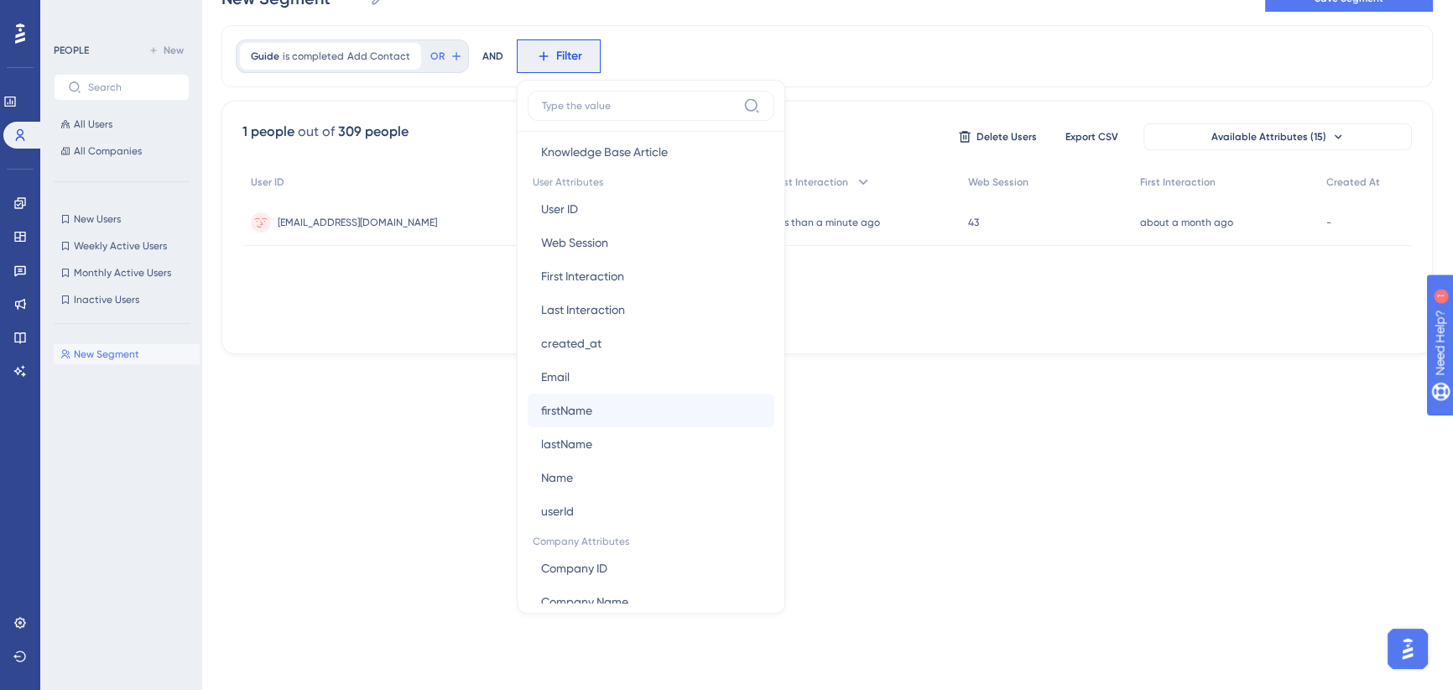
scroll to position [763, 0]
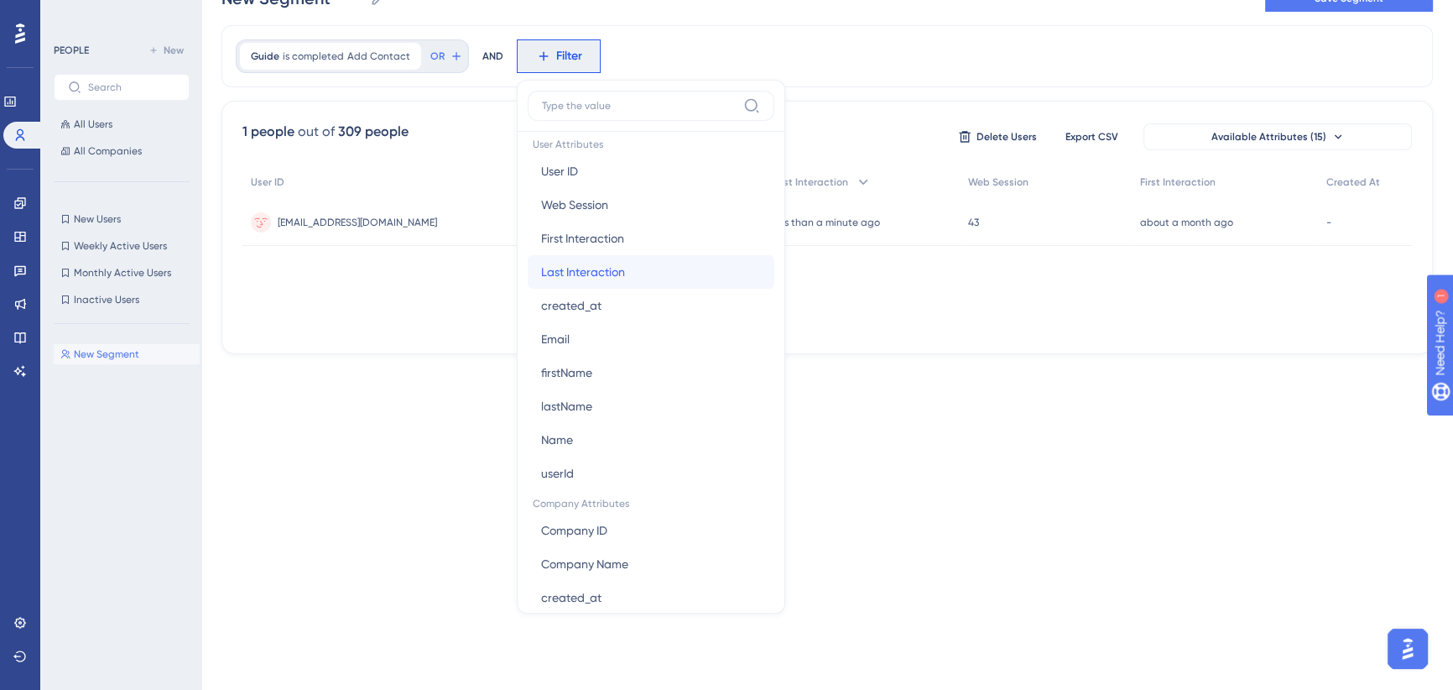
click at [663, 274] on button "Last Interaction Last Interaction" at bounding box center [651, 272] width 247 height 34
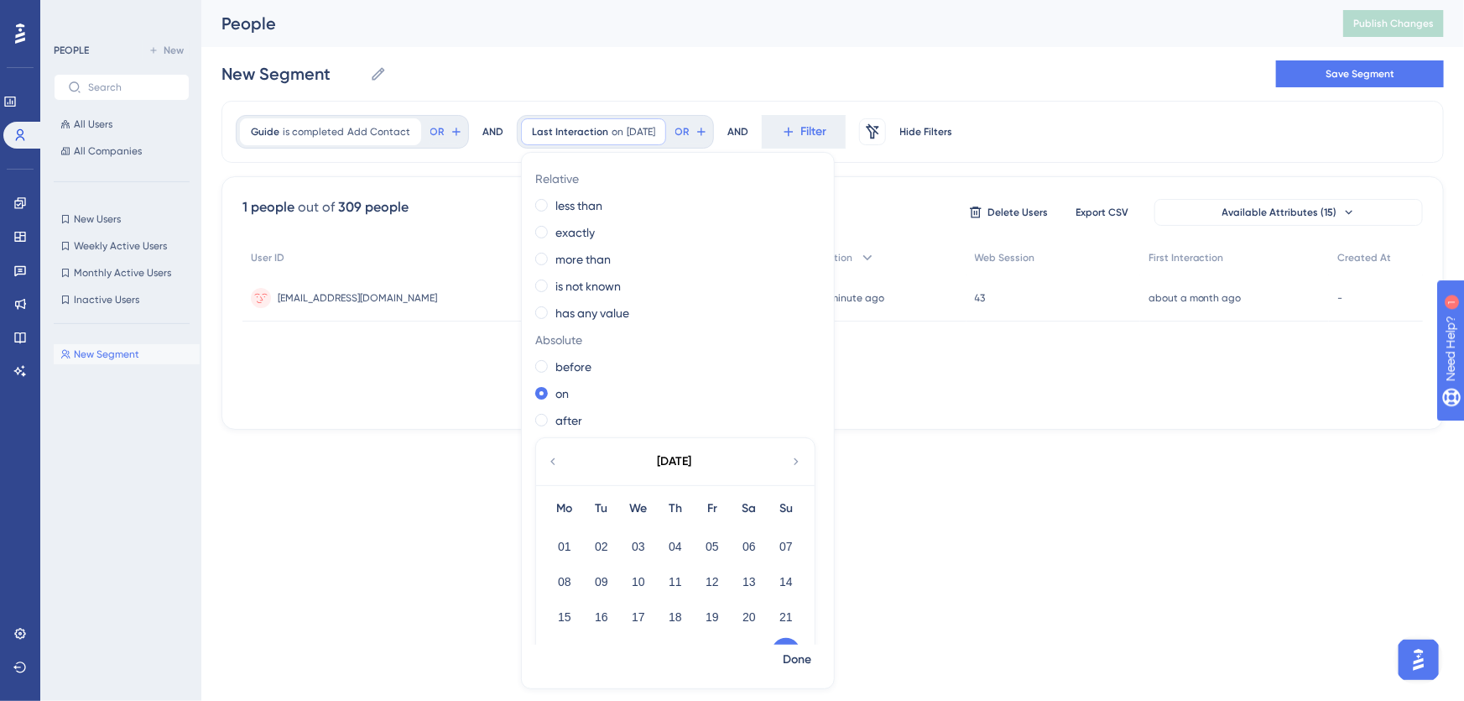
scroll to position [0, 0]
click at [535, 201] on span at bounding box center [541, 206] width 13 height 13
click at [553, 202] on input "radio" at bounding box center [553, 202] width 0 height 0
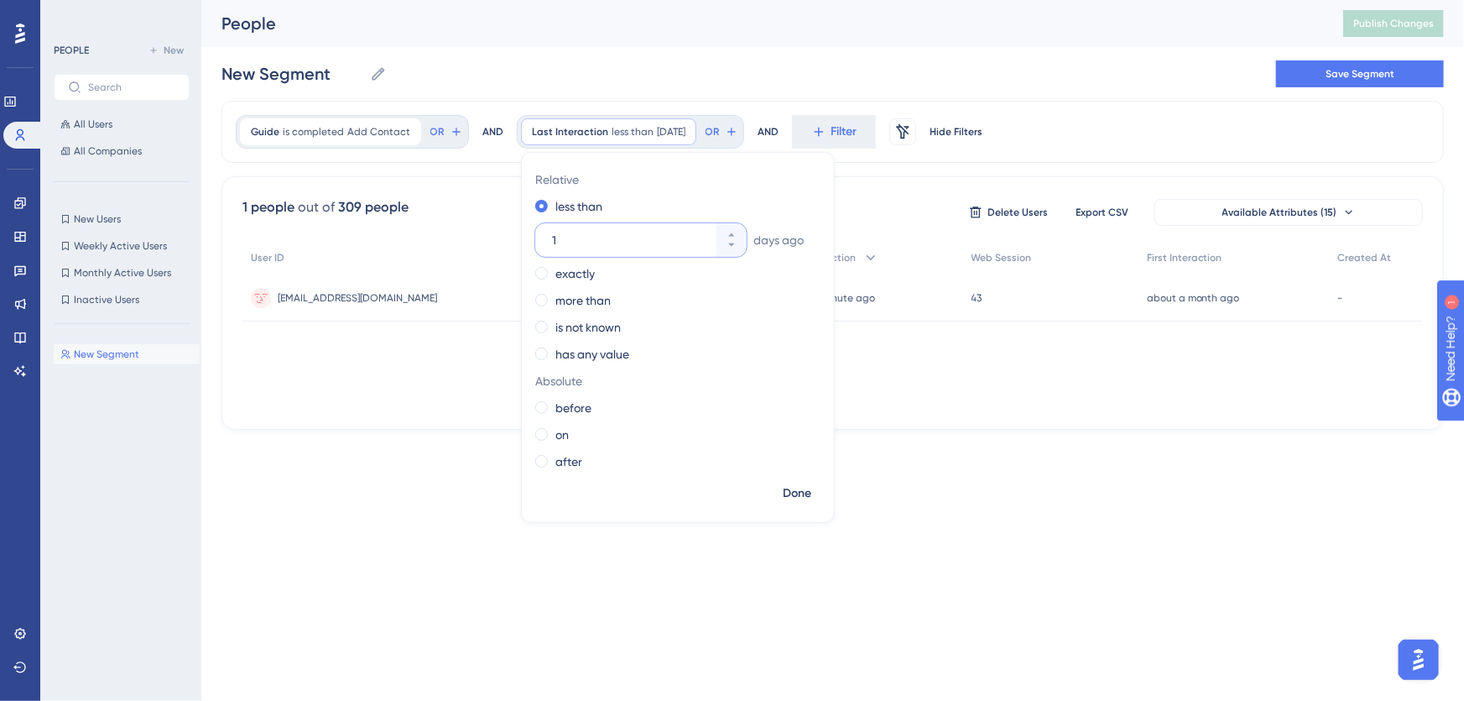
click at [562, 235] on input "1" at bounding box center [632, 240] width 161 height 20
click at [763, 234] on span "days ago" at bounding box center [779, 240] width 50 height 20
click at [770, 243] on span "days ago" at bounding box center [779, 240] width 50 height 20
click at [787, 239] on span "days ago" at bounding box center [779, 240] width 50 height 20
click at [797, 487] on span "Done" at bounding box center [797, 493] width 29 height 20
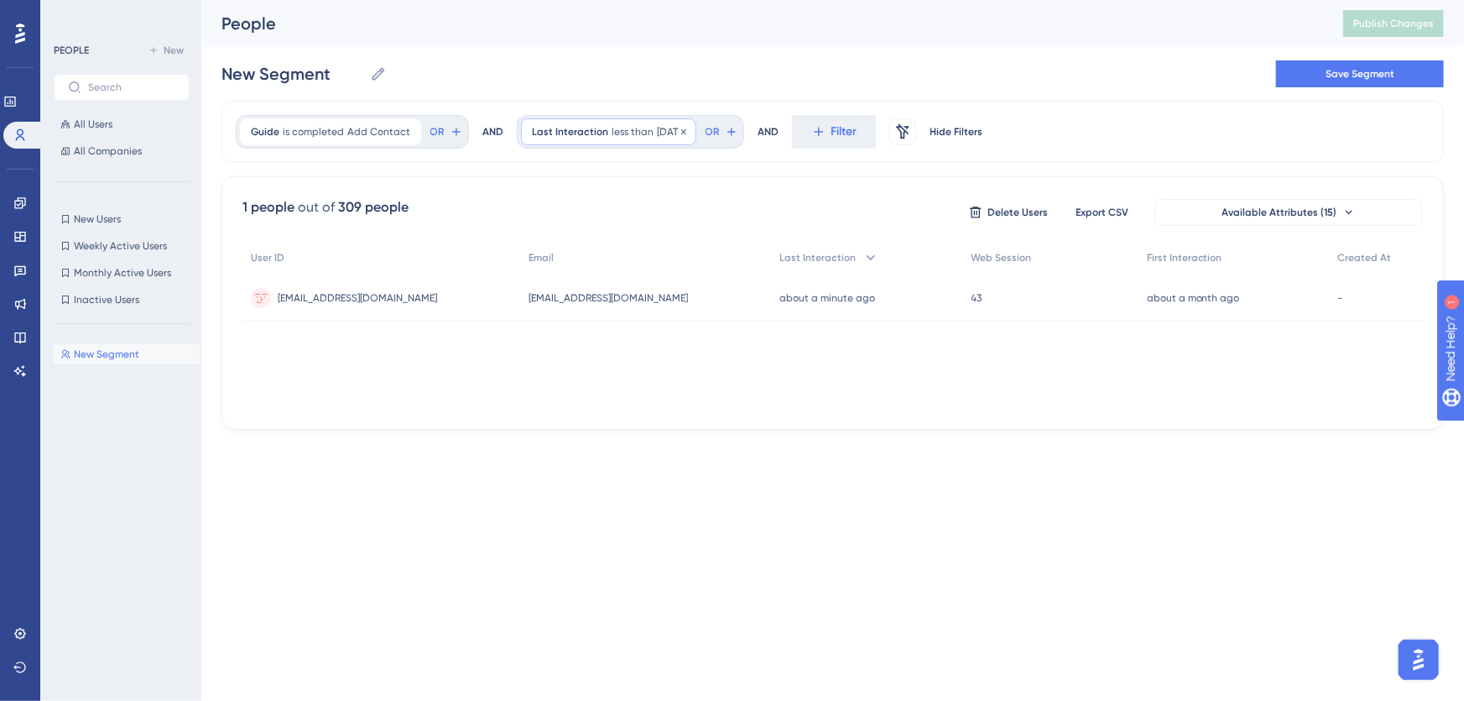
click at [675, 133] on span "1 days ago" at bounding box center [671, 131] width 29 height 13
click at [540, 272] on span at bounding box center [541, 273] width 13 height 13
click at [553, 269] on input "radio" at bounding box center [553, 269] width 0 height 0
click at [536, 438] on span at bounding box center [541, 434] width 13 height 13
click at [553, 430] on input "radio" at bounding box center [553, 430] width 0 height 0
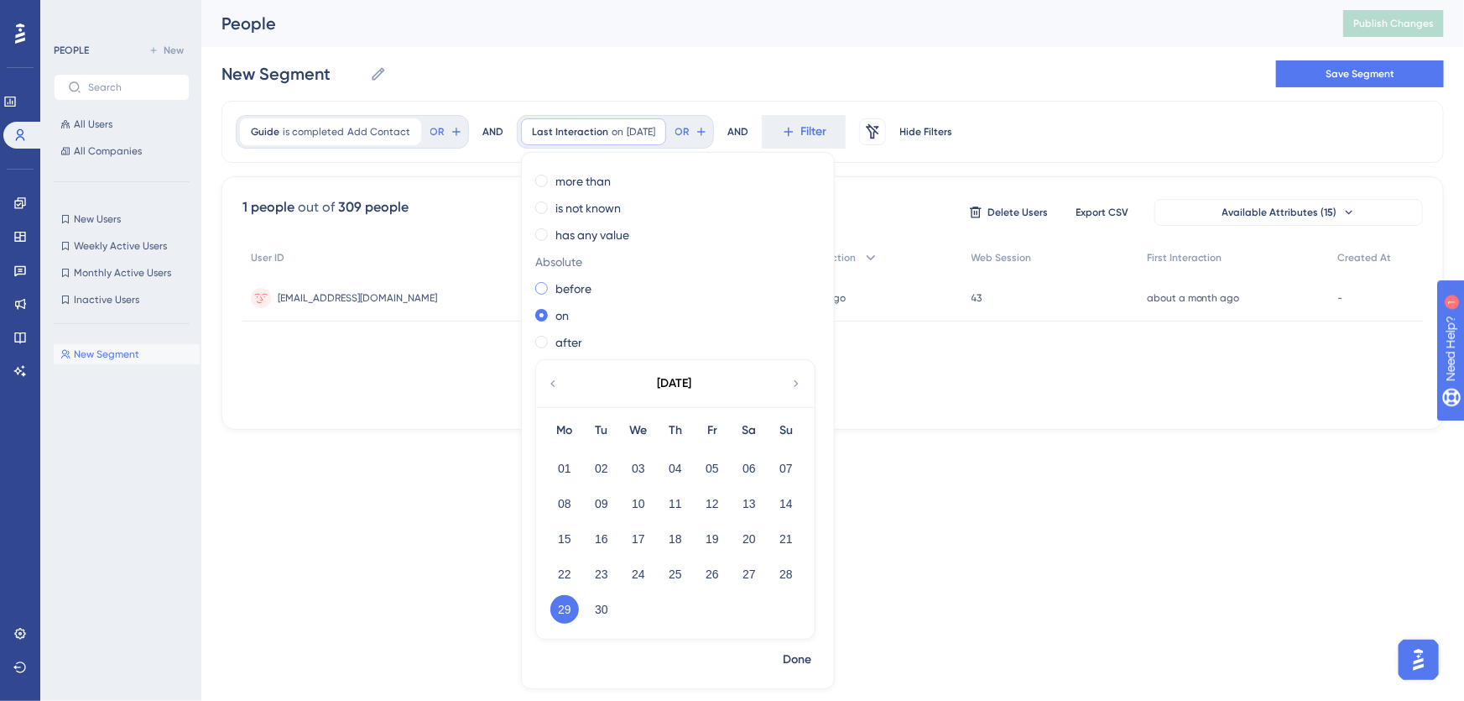
scroll to position [80, 0]
click at [368, 0] on html "Performance Users Engagement Widgets Feedback Product Updates Knowledge Base AI…" at bounding box center [732, 0] width 1464 height 0
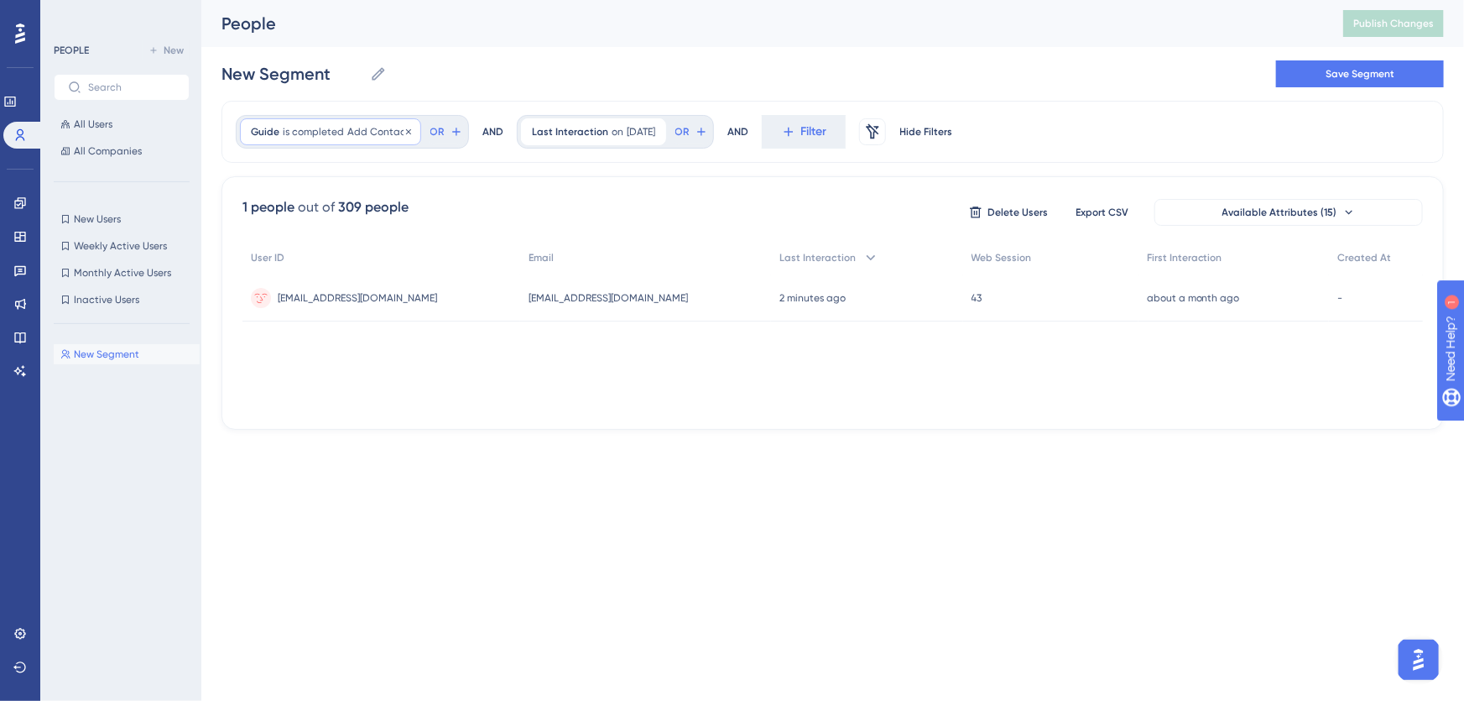
click at [386, 134] on span "Add Contact" at bounding box center [378, 131] width 63 height 13
click at [585, 118] on div "Last Interaction on 9/29/2025 9/29/2025 Remove" at bounding box center [593, 131] width 145 height 27
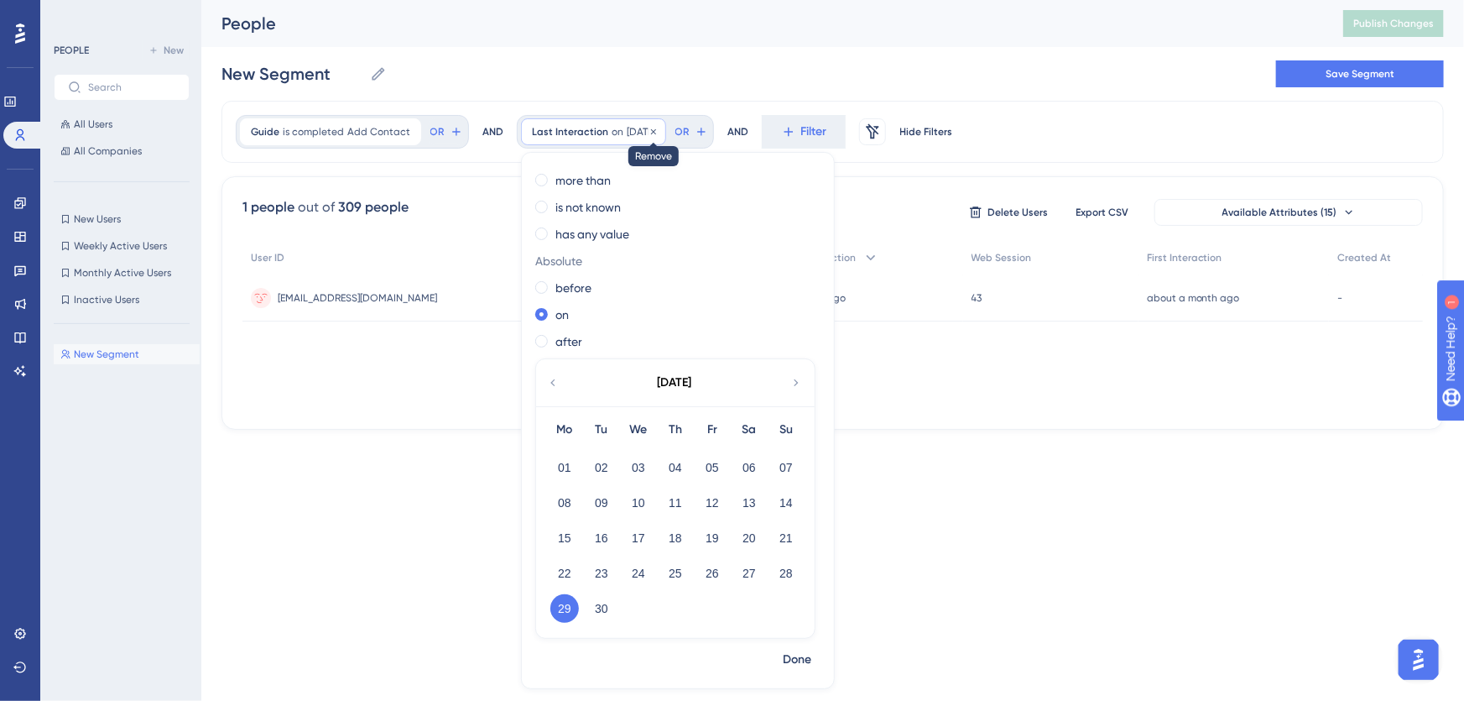
click at [659, 125] on div at bounding box center [654, 132] width 10 height 16
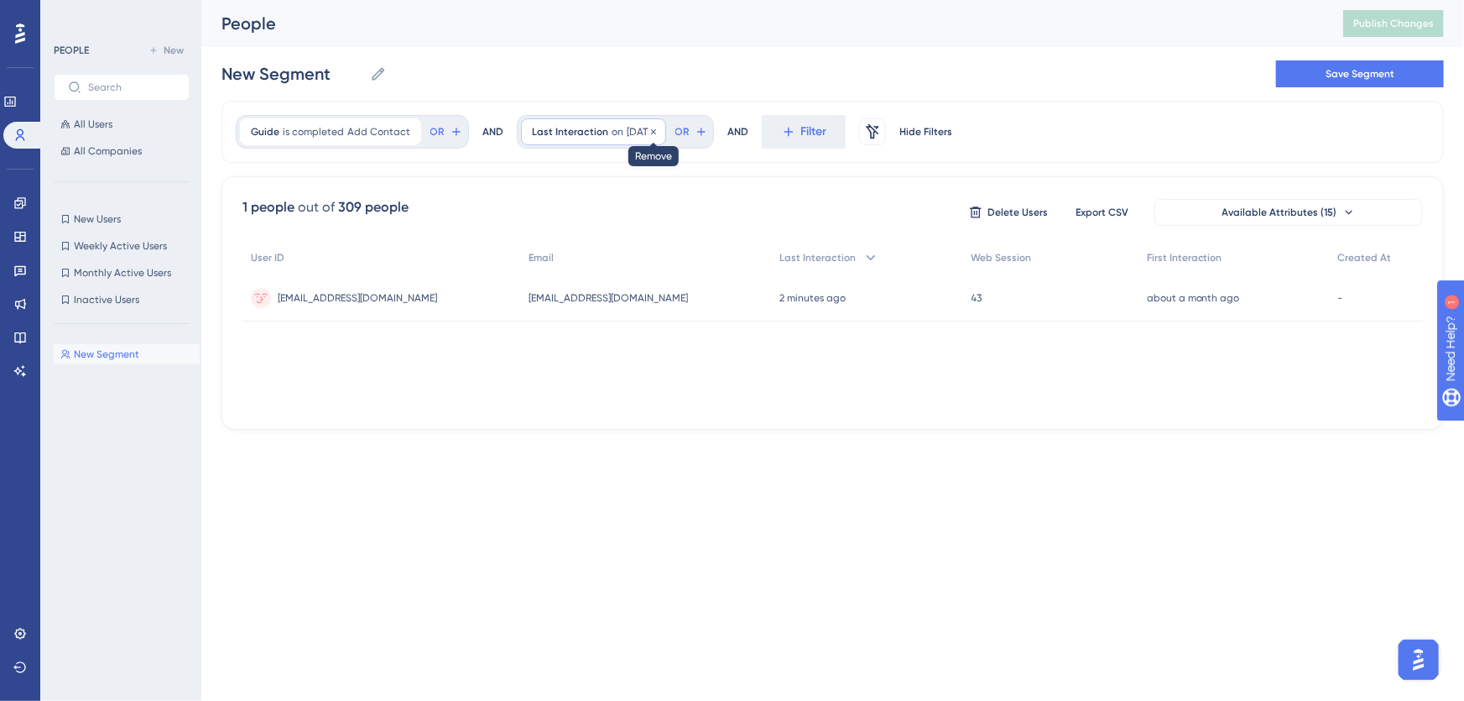
click at [659, 125] on div at bounding box center [654, 132] width 10 height 16
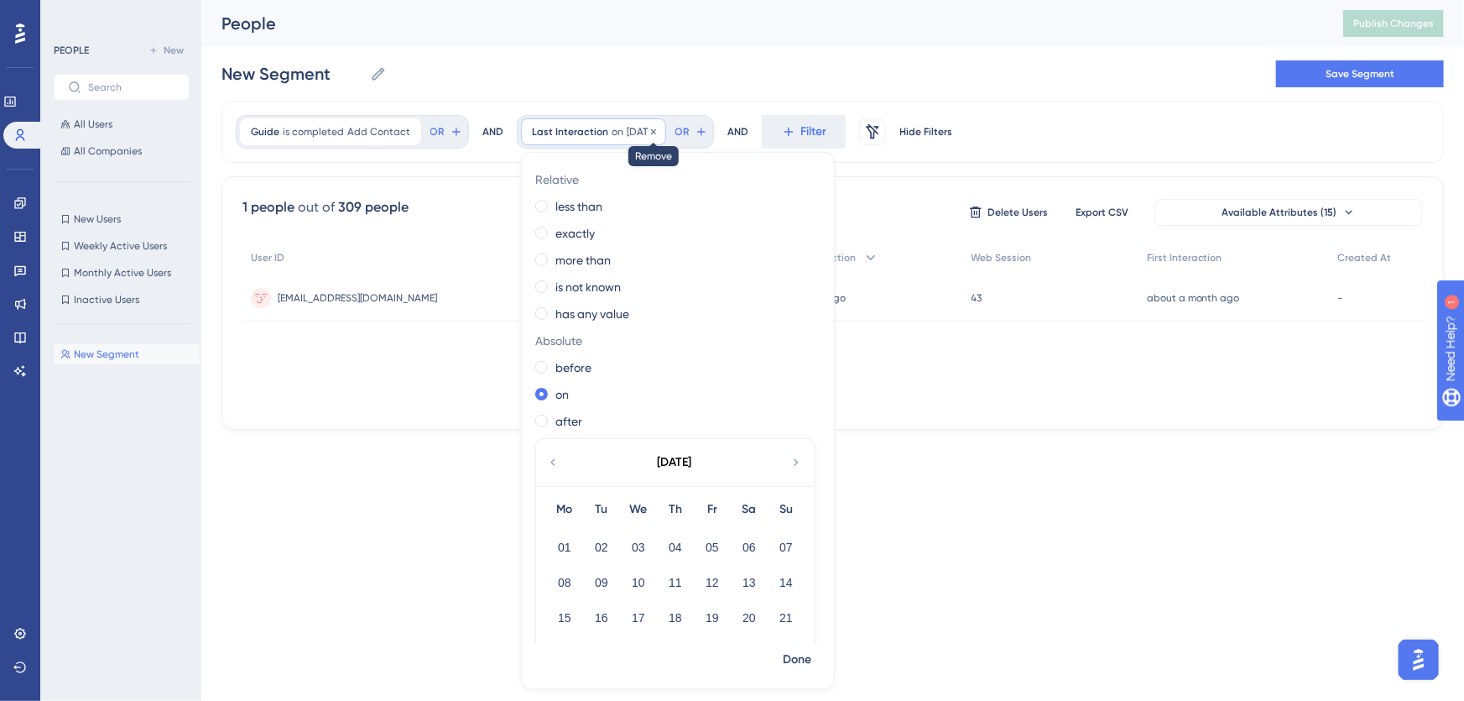
click at [659, 129] on icon at bounding box center [654, 132] width 10 height 10
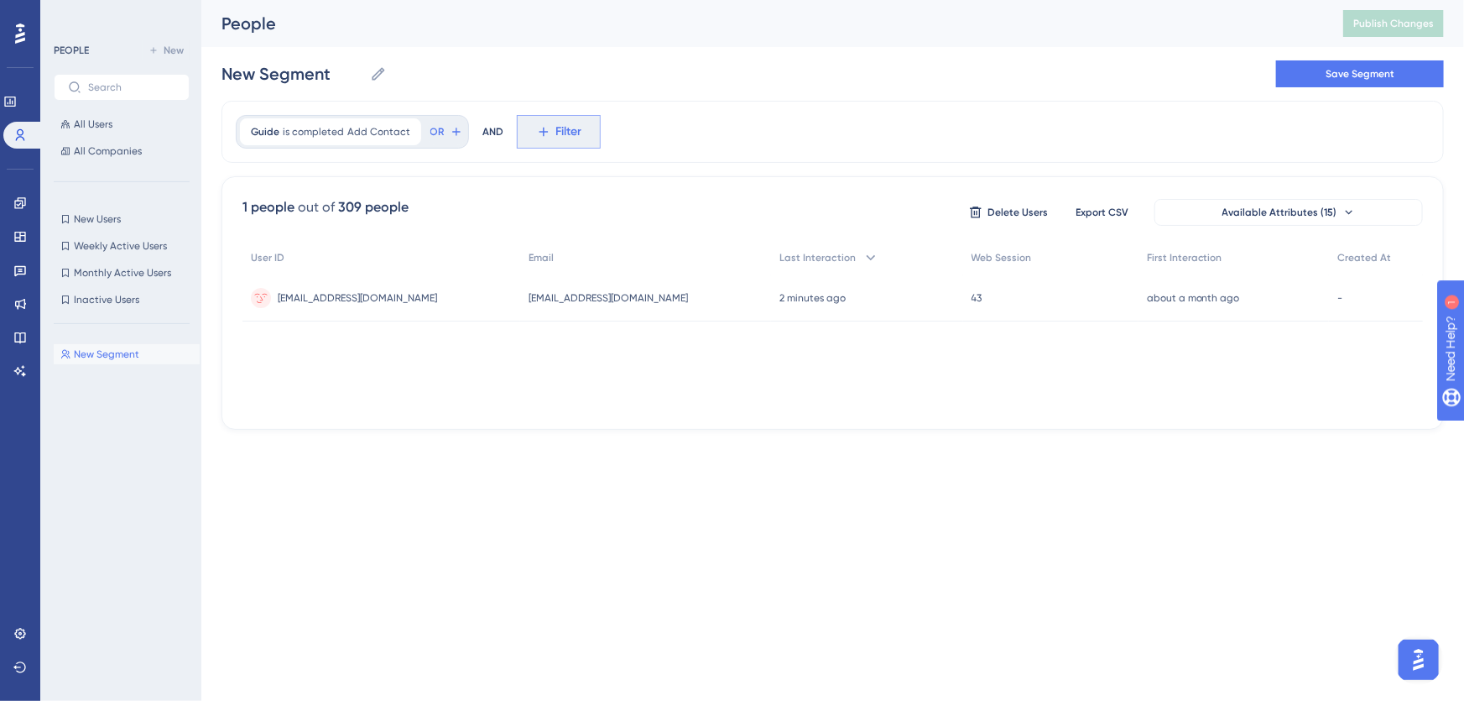
click at [572, 128] on span "Filter" at bounding box center [569, 132] width 26 height 20
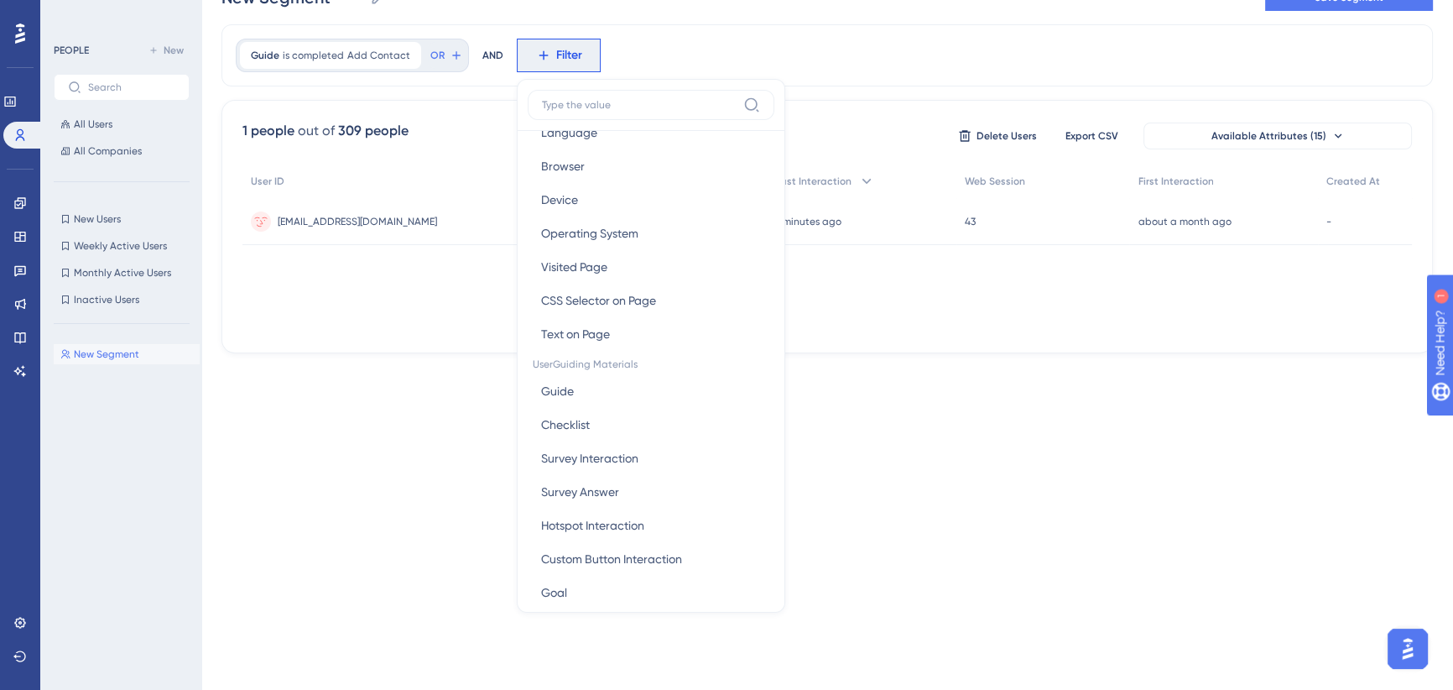
scroll to position [152, 0]
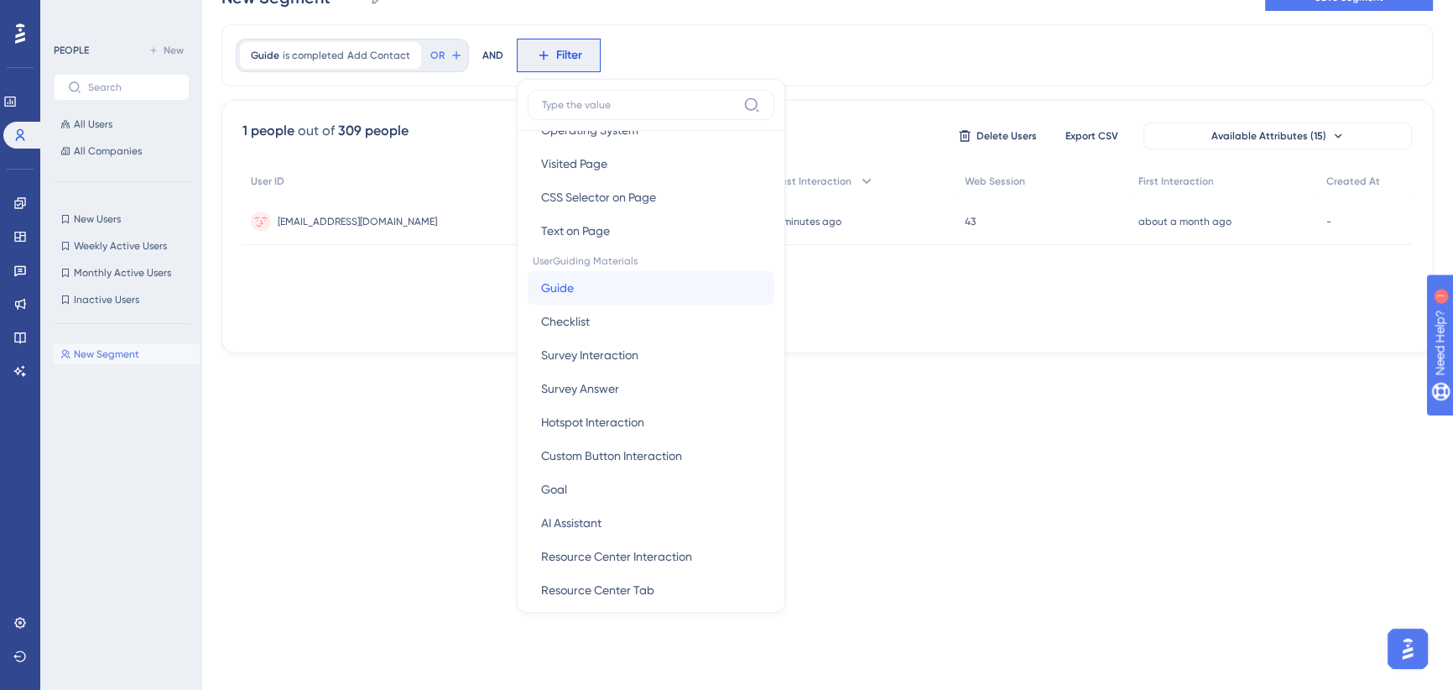
click at [583, 280] on button "Guide Guide" at bounding box center [651, 288] width 247 height 34
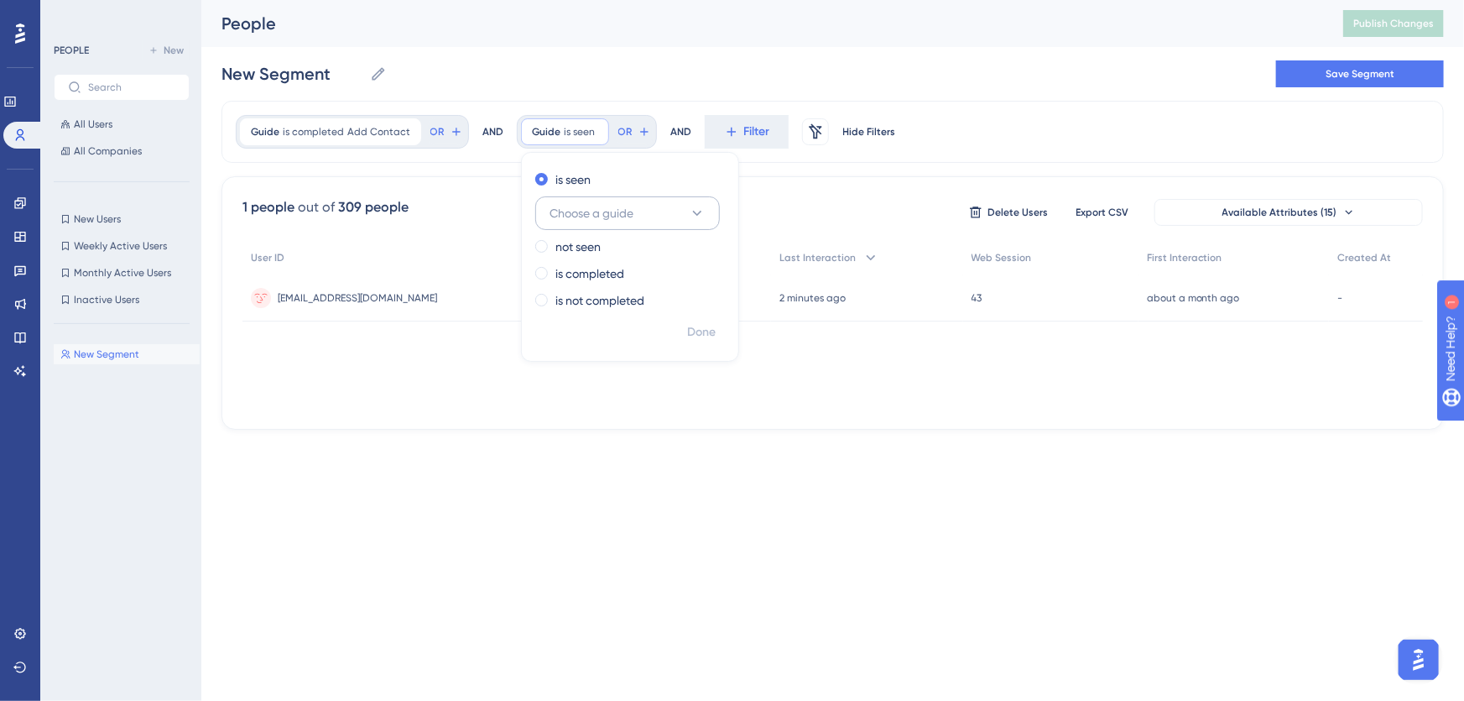
click at [646, 212] on button "Choose a guide" at bounding box center [627, 213] width 185 height 34
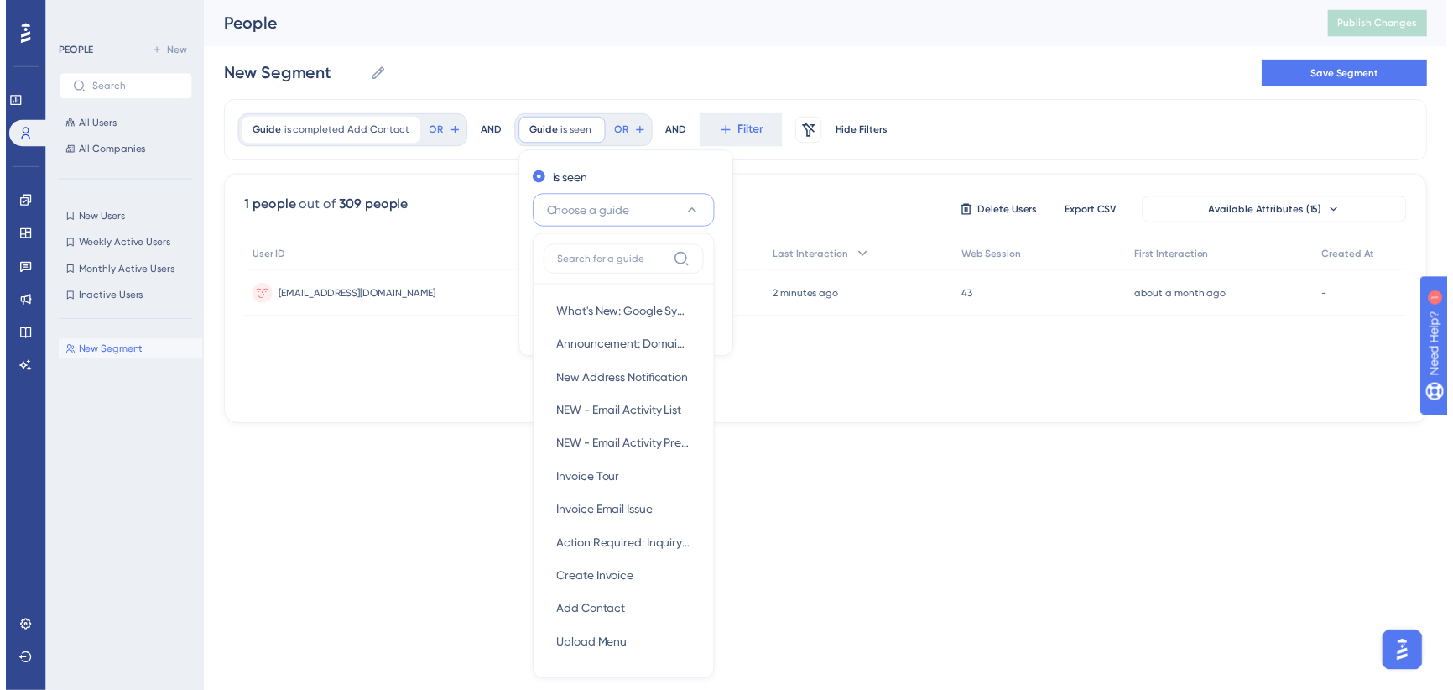
scroll to position [100, 0]
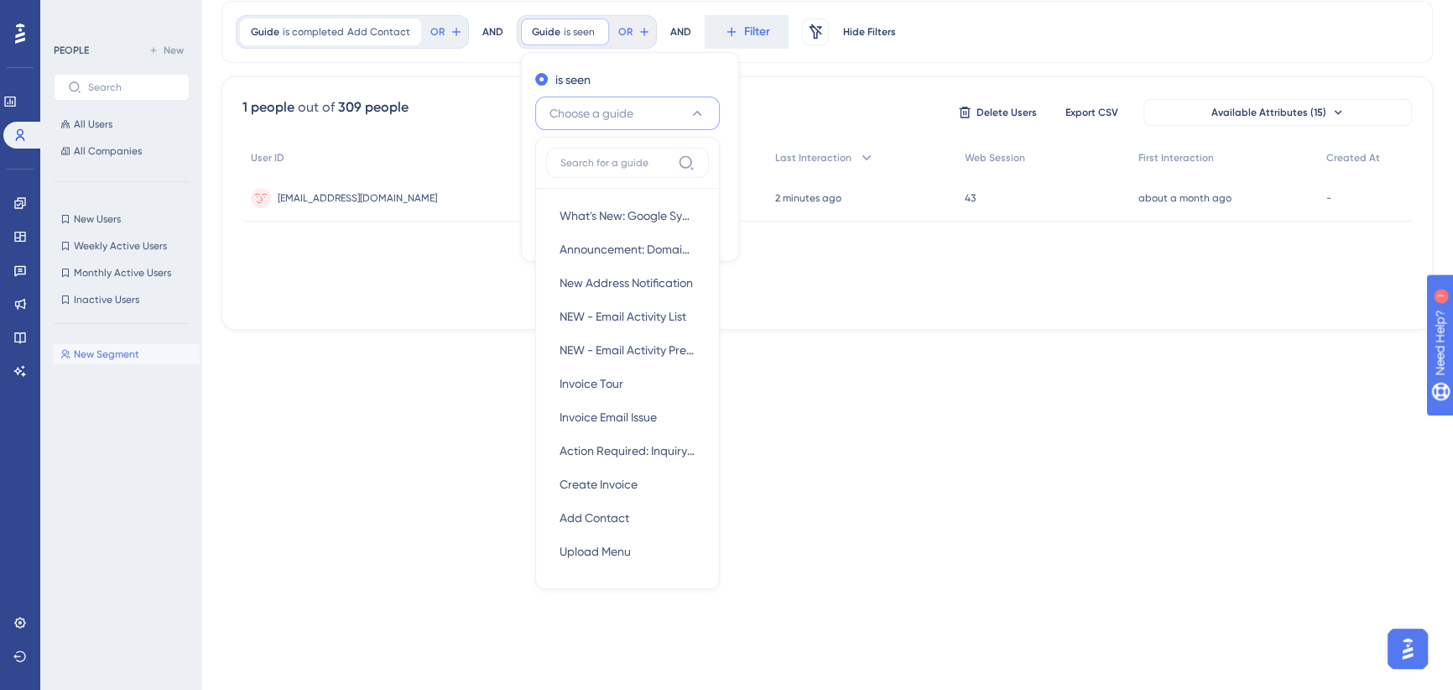
click at [636, 111] on button "Choose a guide" at bounding box center [627, 113] width 185 height 34
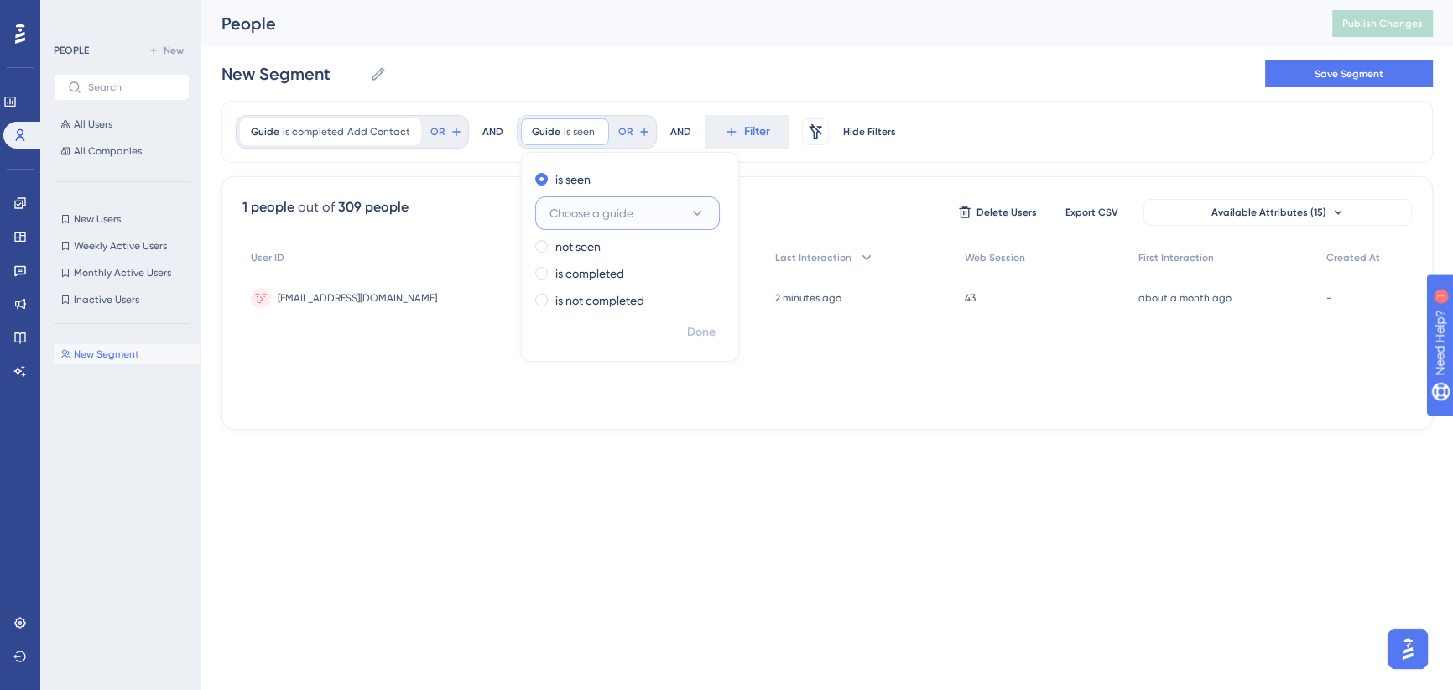
scroll to position [0, 0]
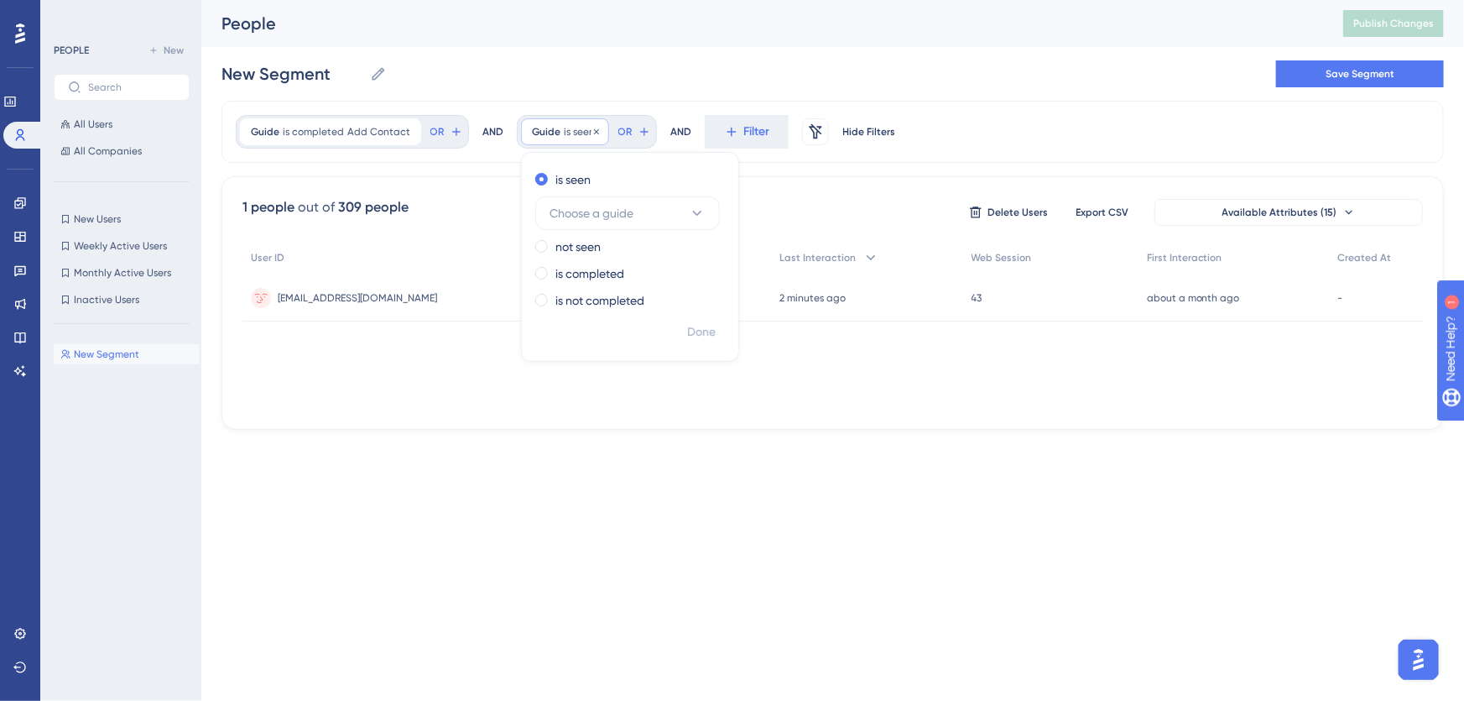
click at [578, 128] on span "is seen" at bounding box center [579, 131] width 31 height 13
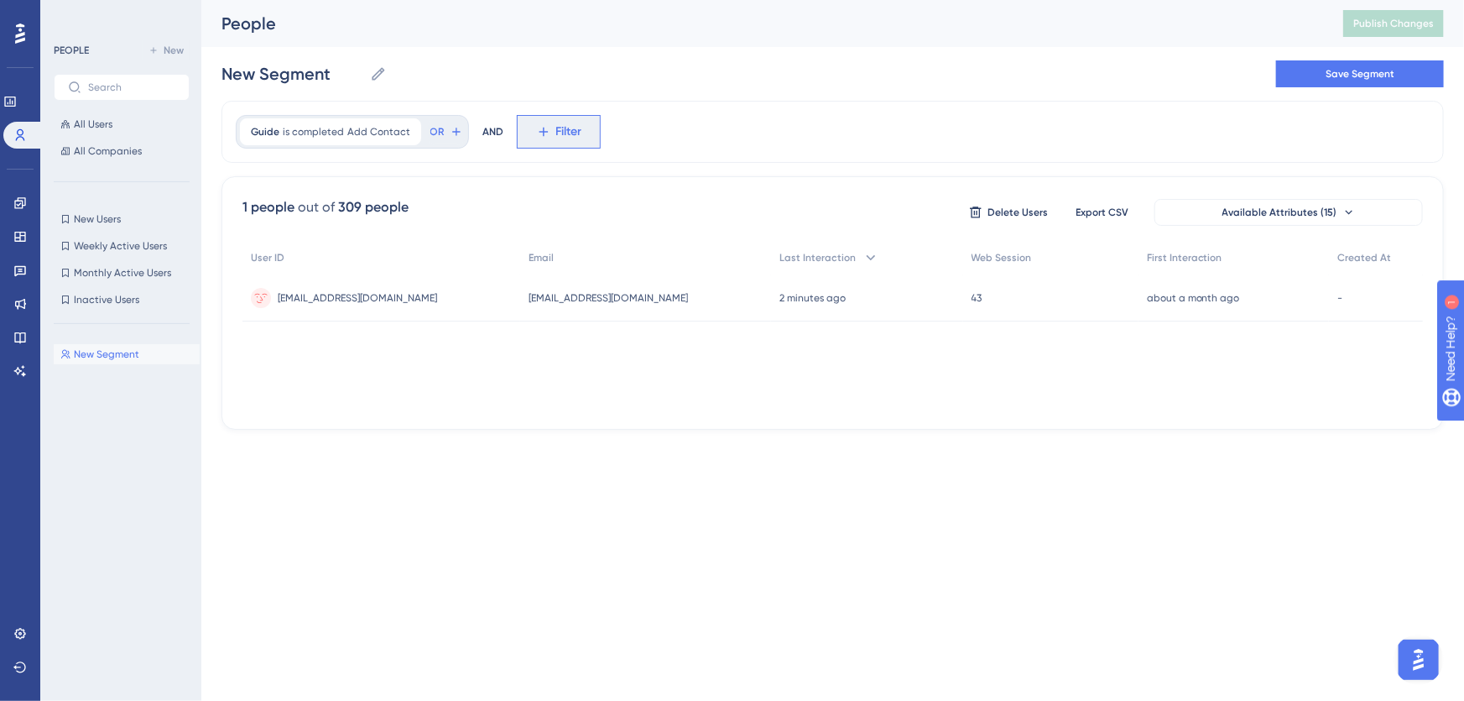
click at [568, 129] on span "Filter" at bounding box center [569, 132] width 26 height 20
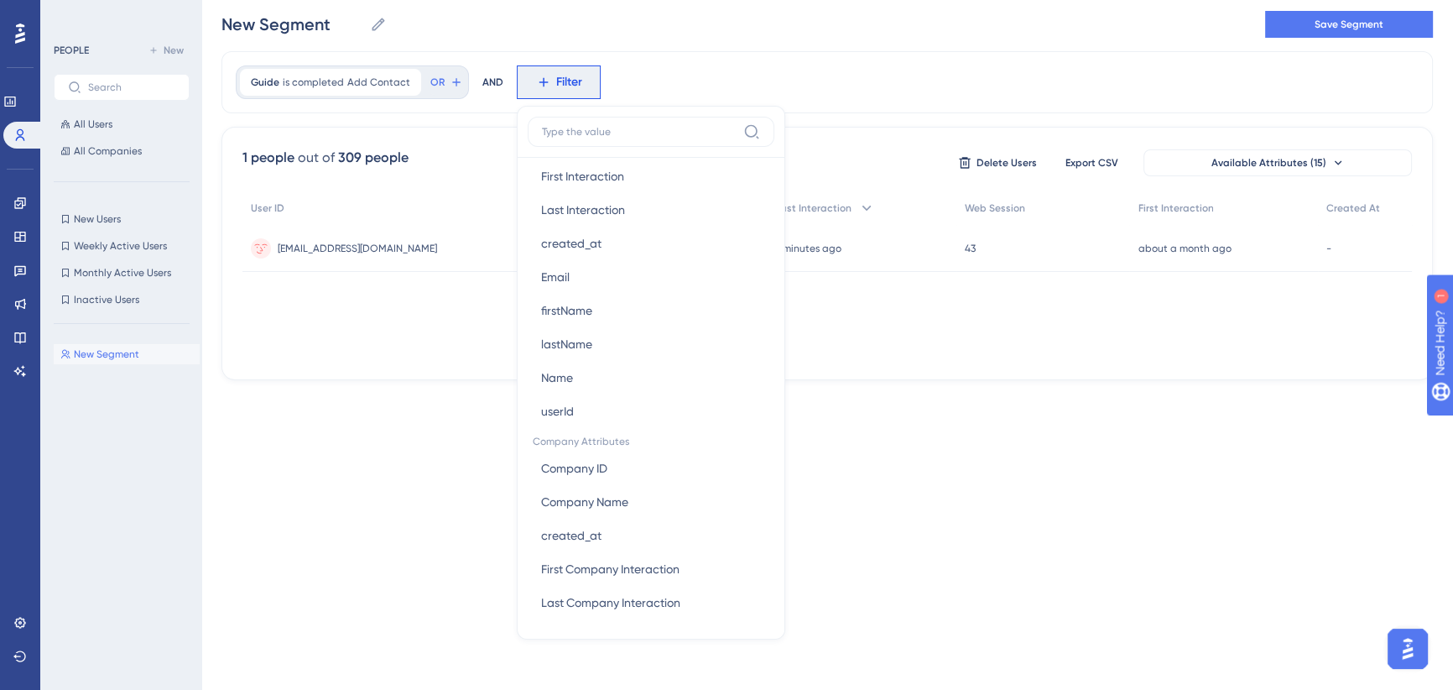
scroll to position [76, 0]
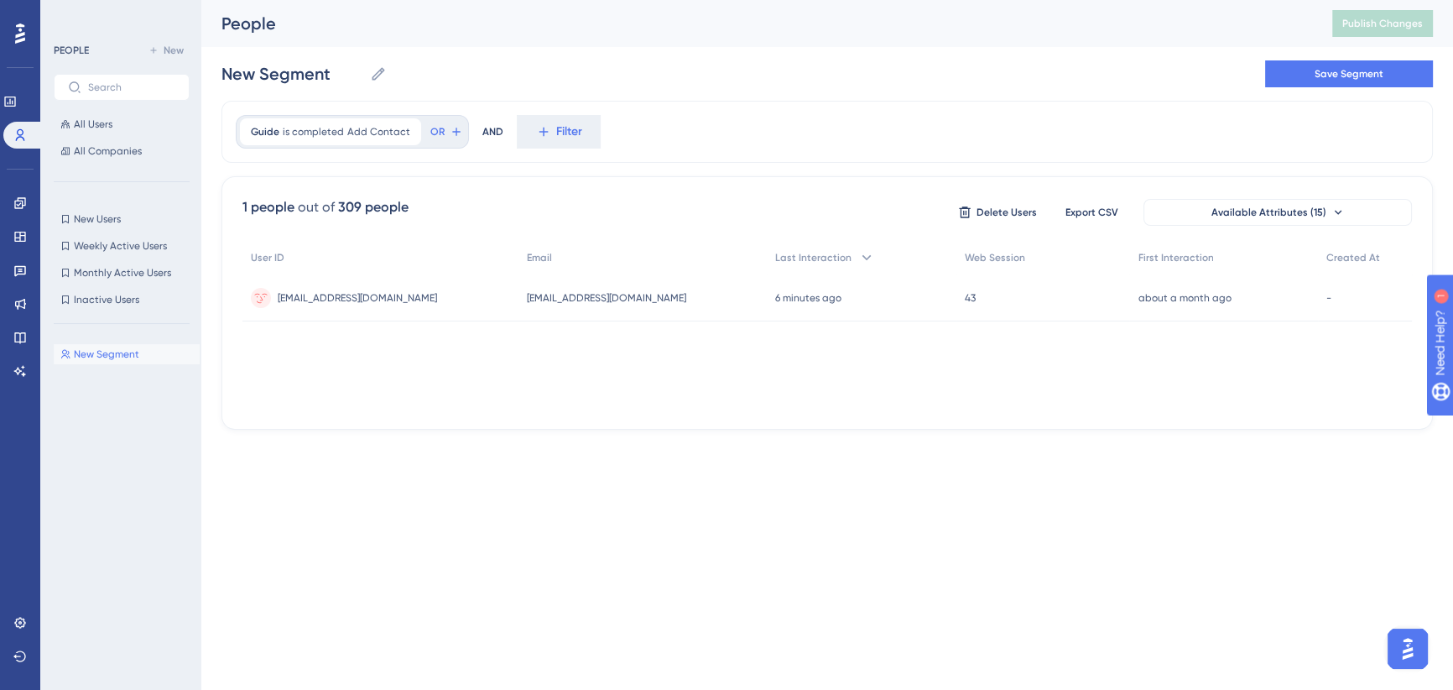
scroll to position [0, 0]
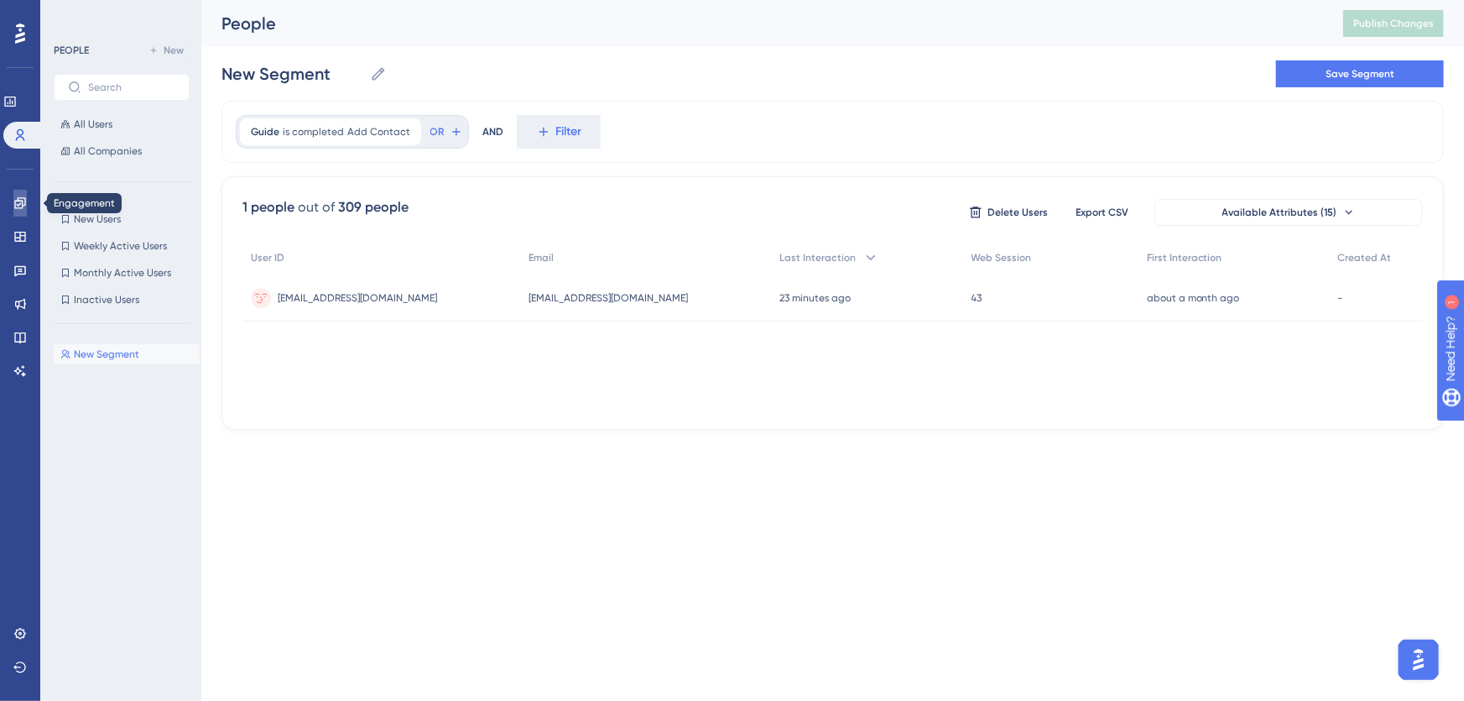
click at [17, 201] on icon at bounding box center [19, 202] width 13 height 13
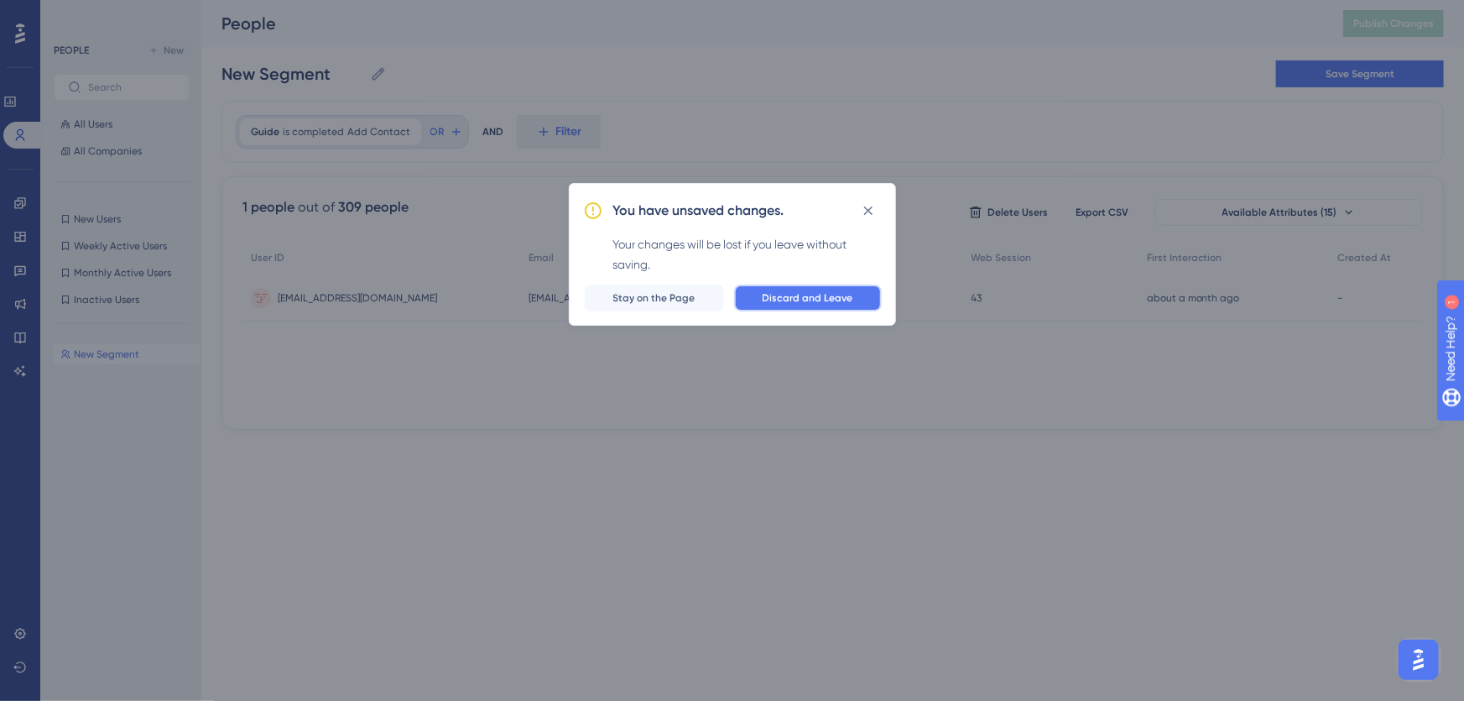
click at [788, 296] on span "Discard and Leave" at bounding box center [808, 297] width 91 height 13
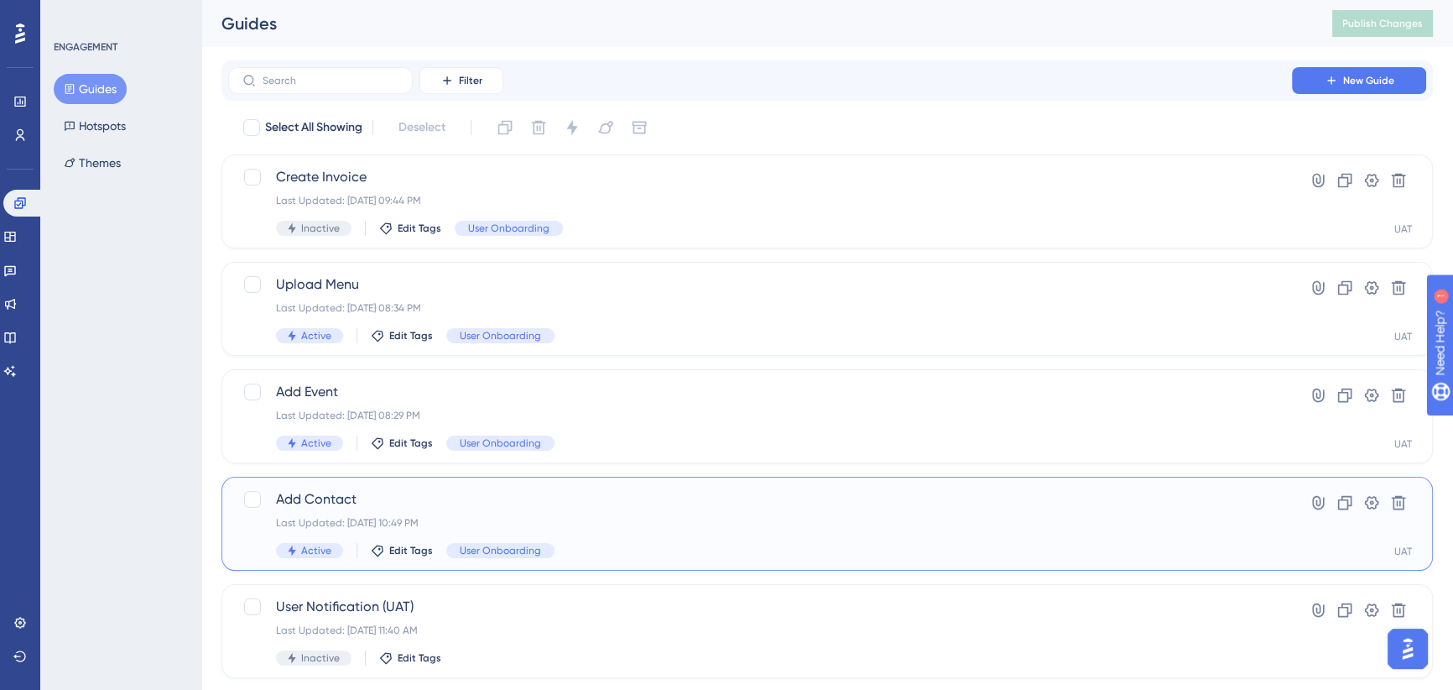
click at [613, 499] on span "Add Contact" at bounding box center [760, 499] width 968 height 20
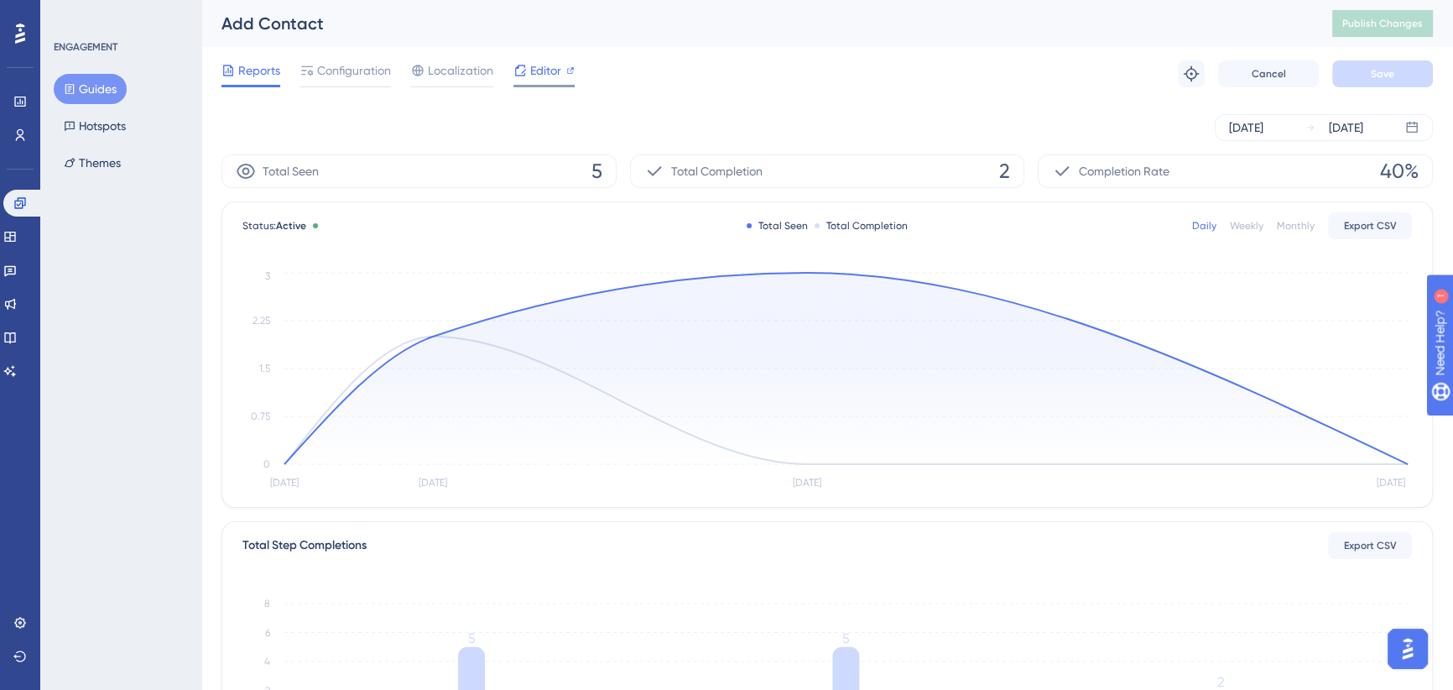
click at [554, 68] on span "Editor" at bounding box center [545, 70] width 31 height 20
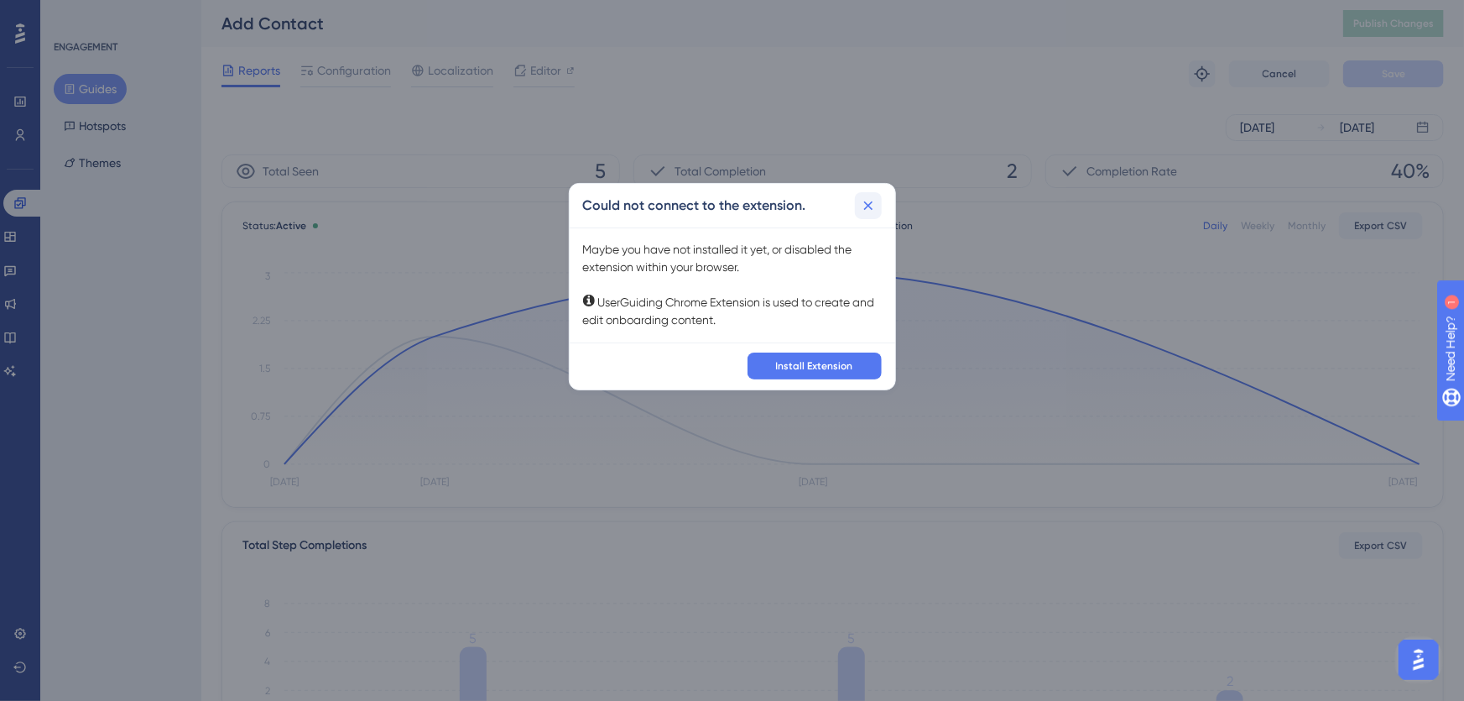
click at [866, 206] on icon at bounding box center [867, 205] width 9 height 9
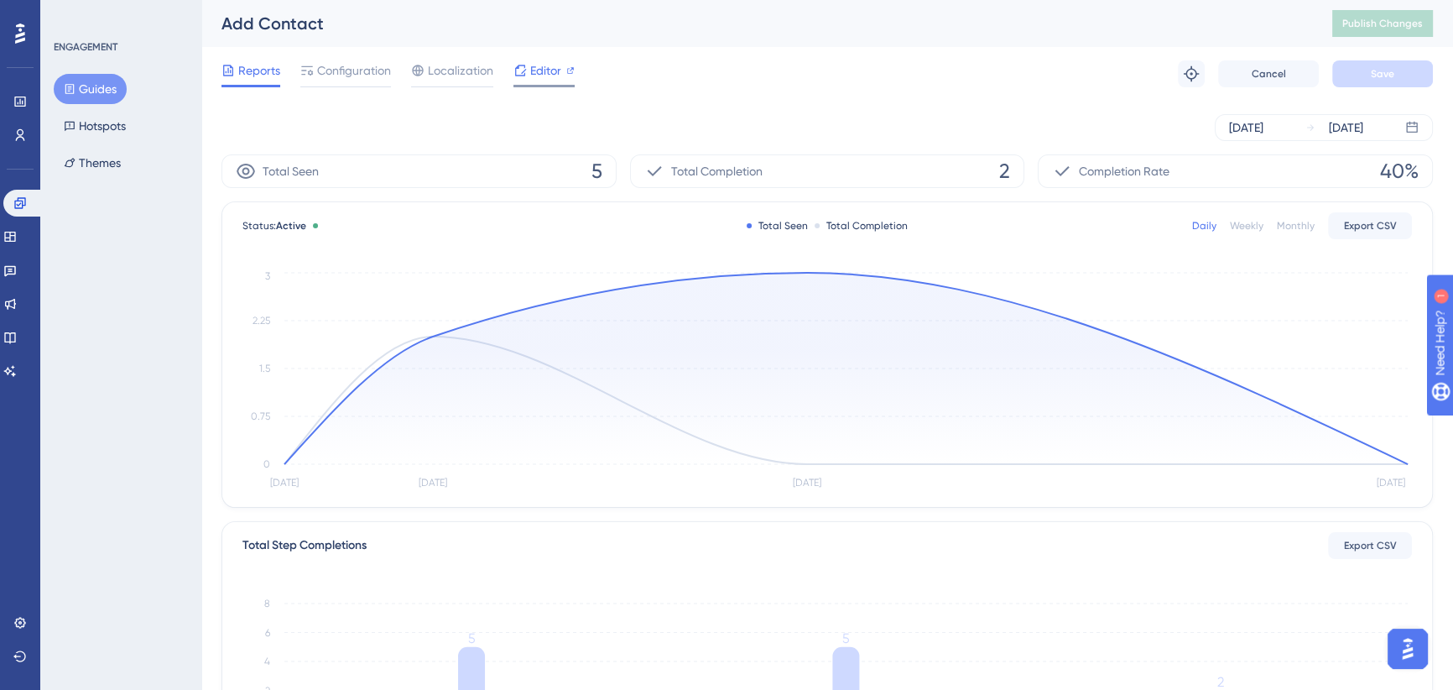
click at [541, 73] on span "Editor" at bounding box center [545, 70] width 31 height 20
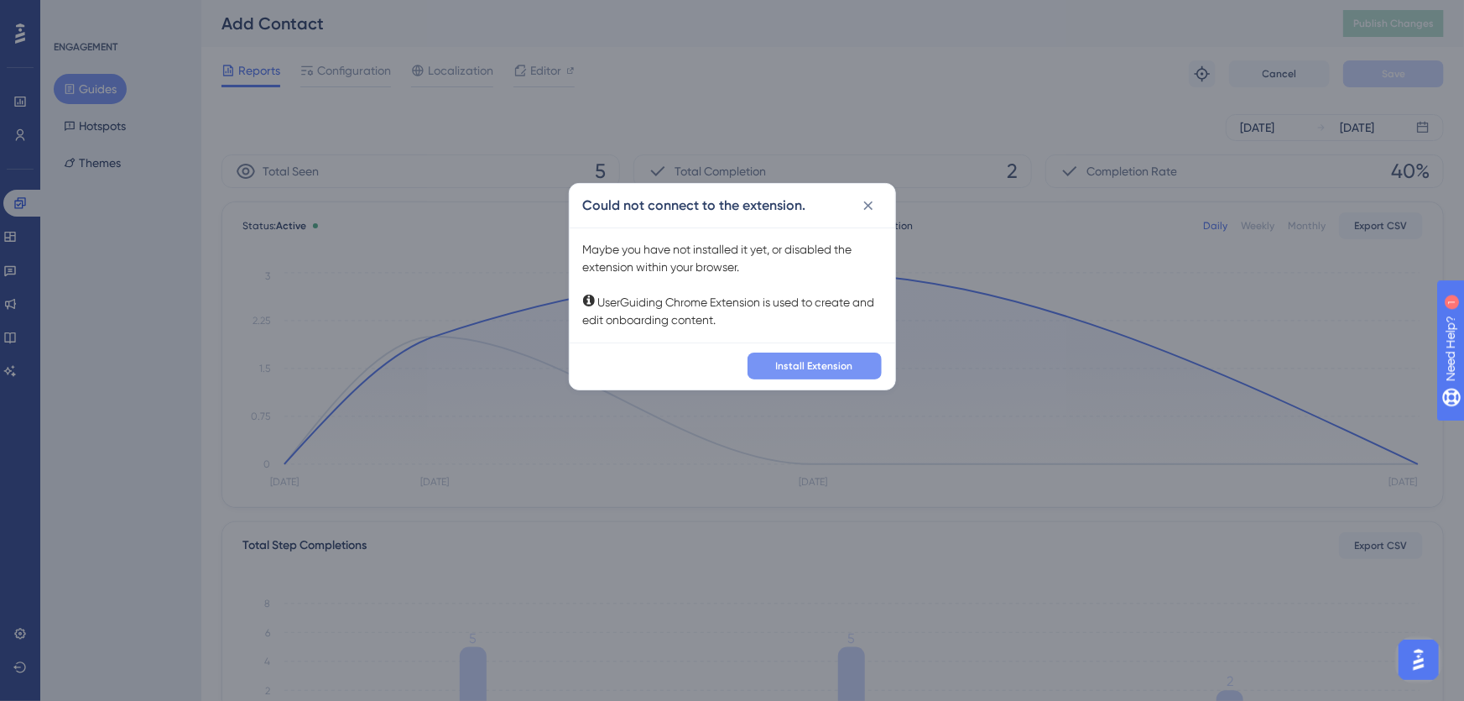
click at [837, 363] on span "Install Extension" at bounding box center [814, 365] width 77 height 13
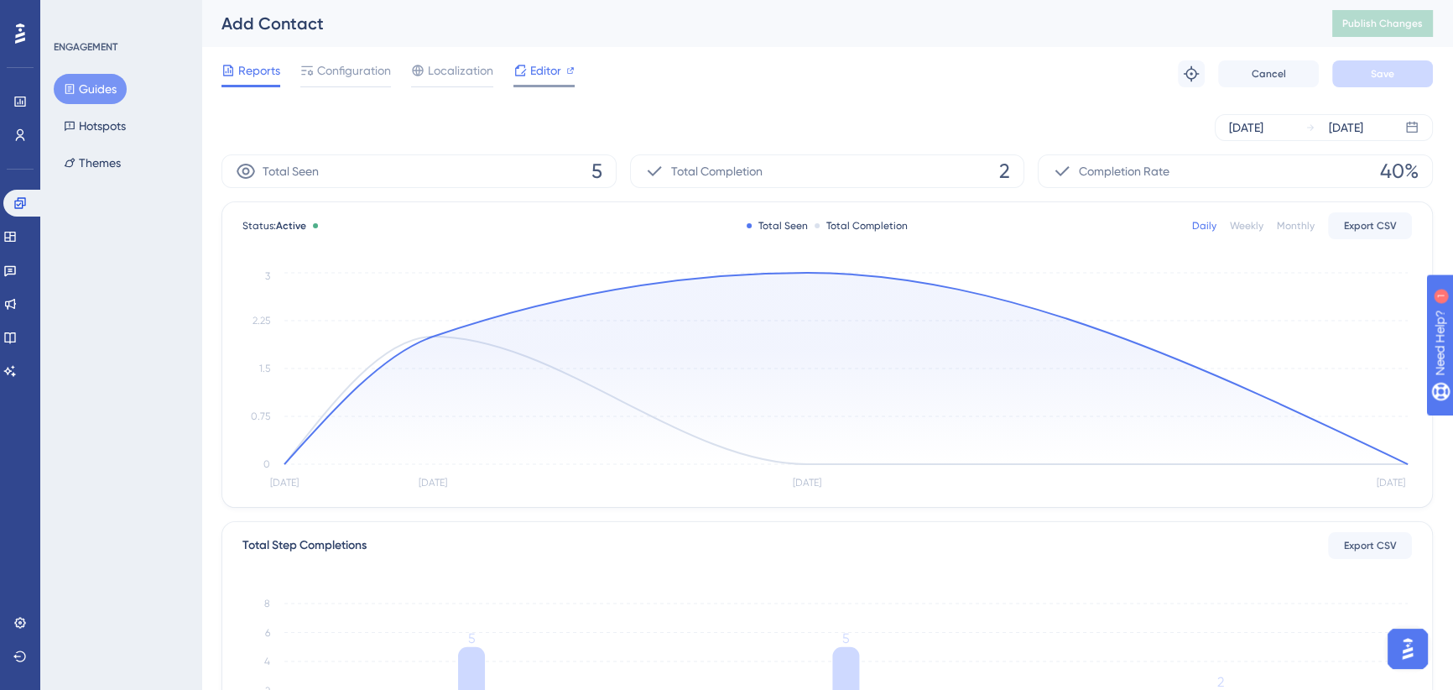
click at [541, 72] on span "Editor" at bounding box center [545, 70] width 31 height 20
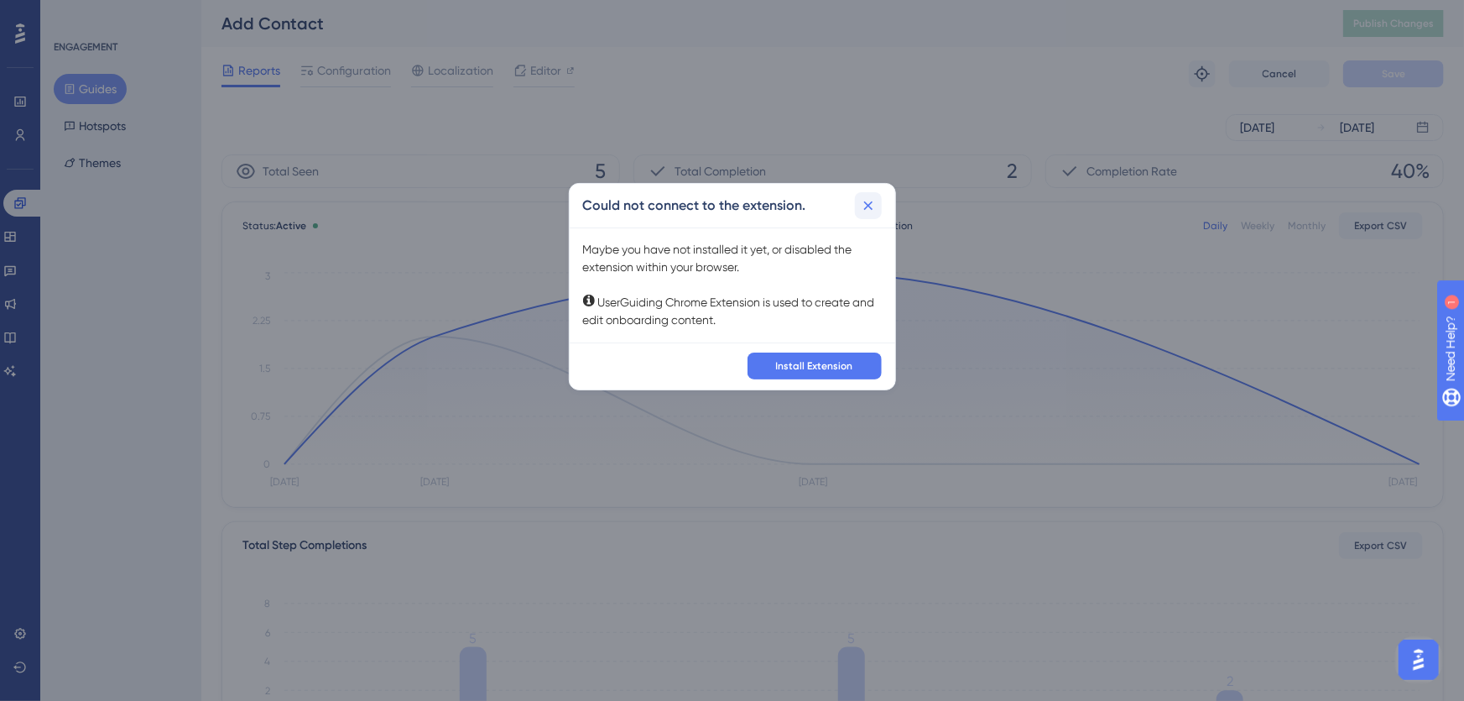
click at [869, 206] on icon at bounding box center [867, 205] width 9 height 9
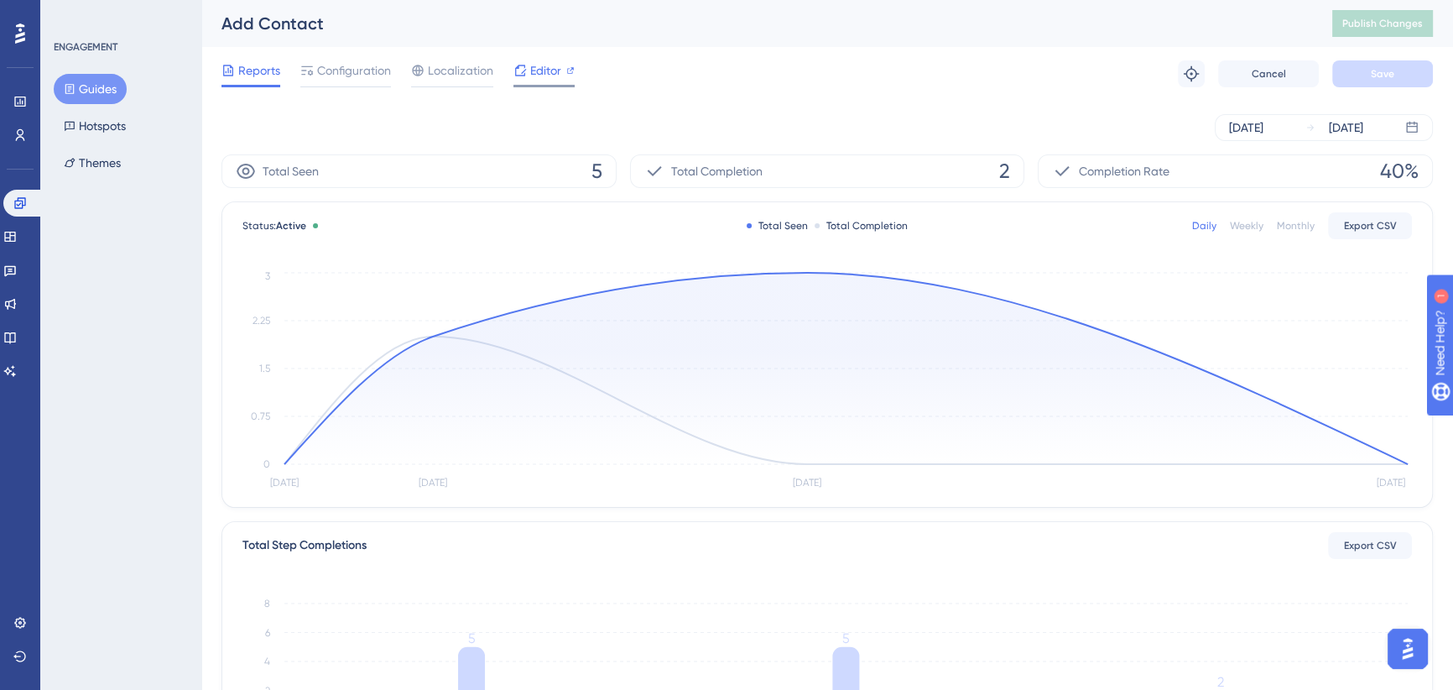
click at [529, 82] on div "Editor" at bounding box center [544, 73] width 61 height 27
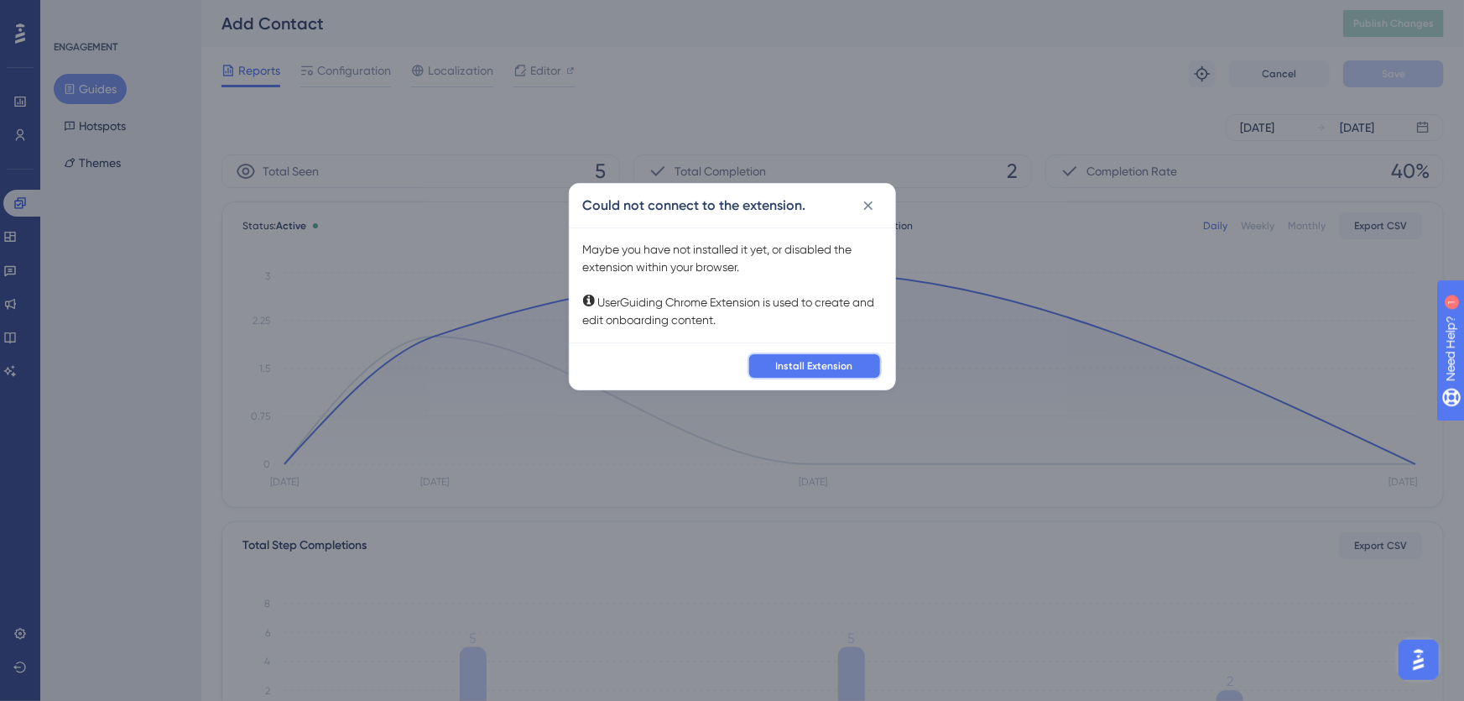
click at [796, 368] on span "Install Extension" at bounding box center [814, 365] width 77 height 13
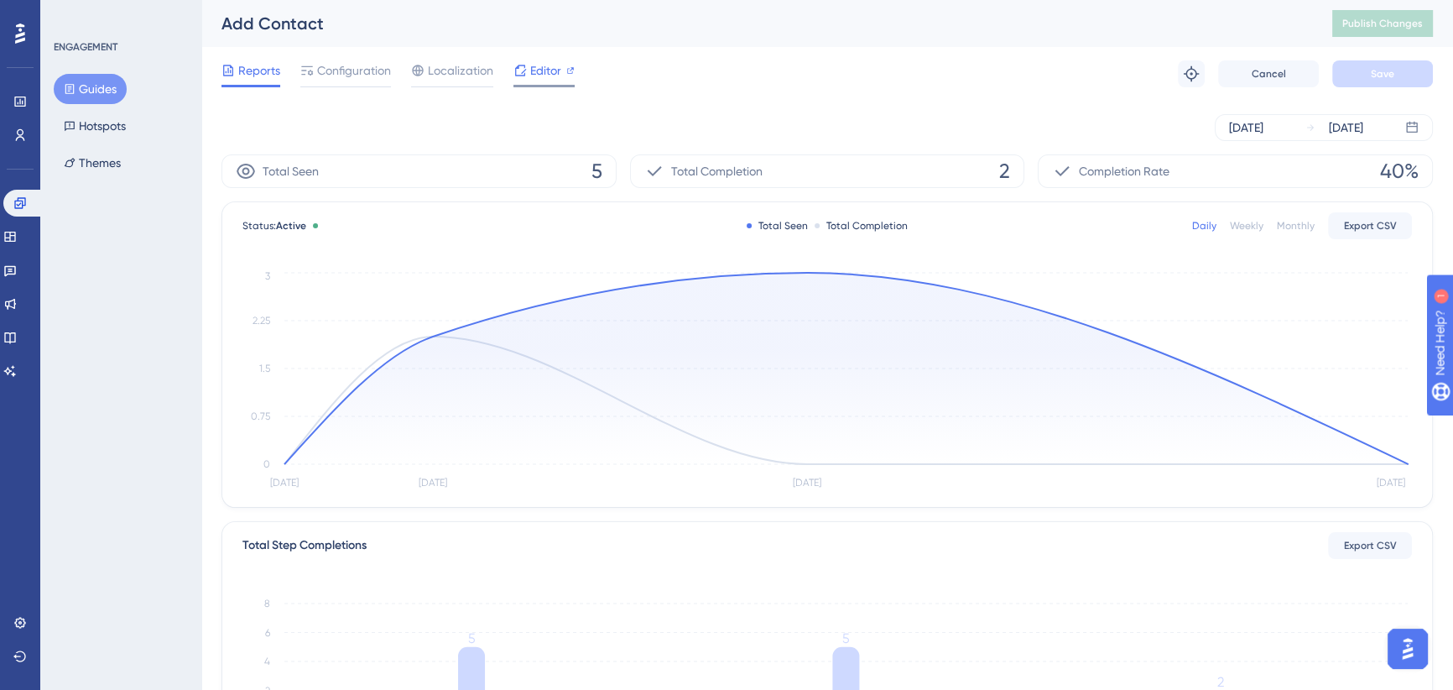
click at [553, 65] on span "Editor" at bounding box center [545, 70] width 31 height 20
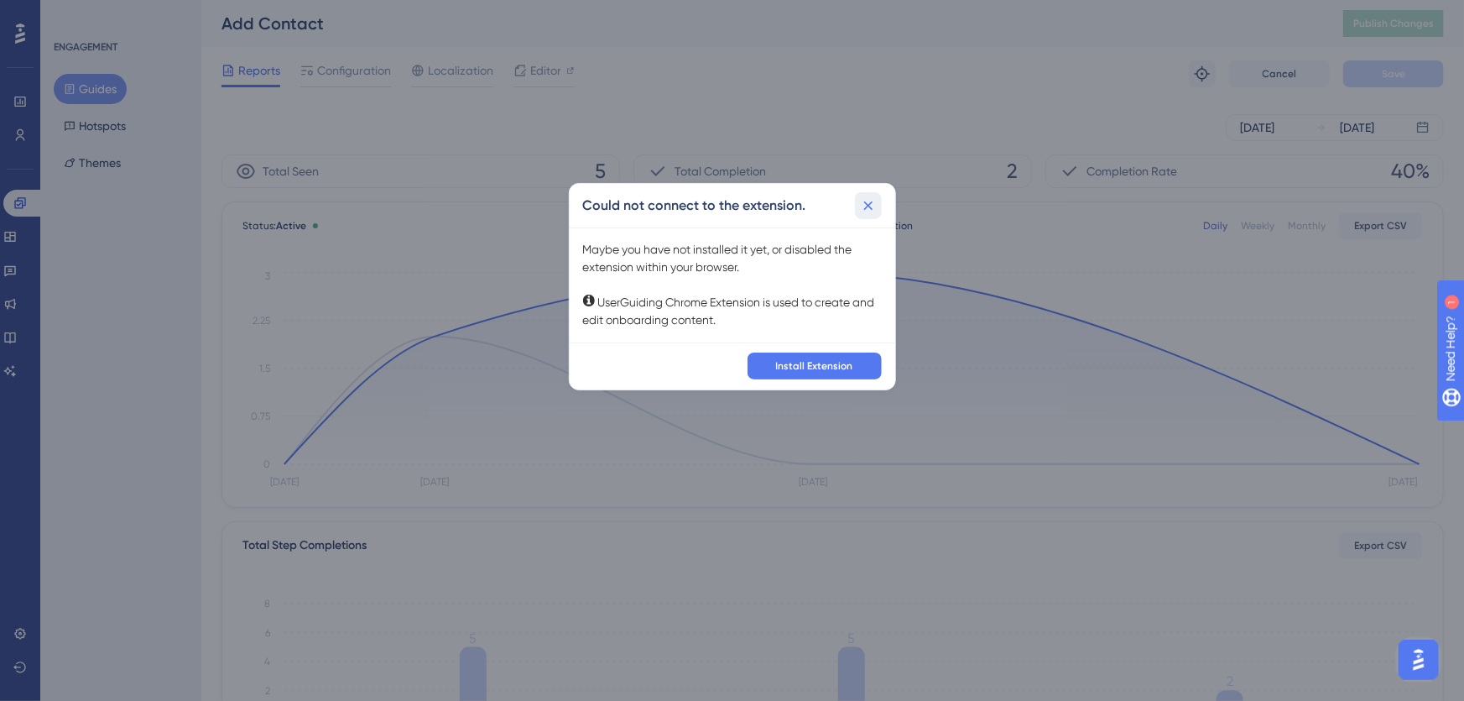
click at [879, 198] on button at bounding box center [868, 205] width 27 height 27
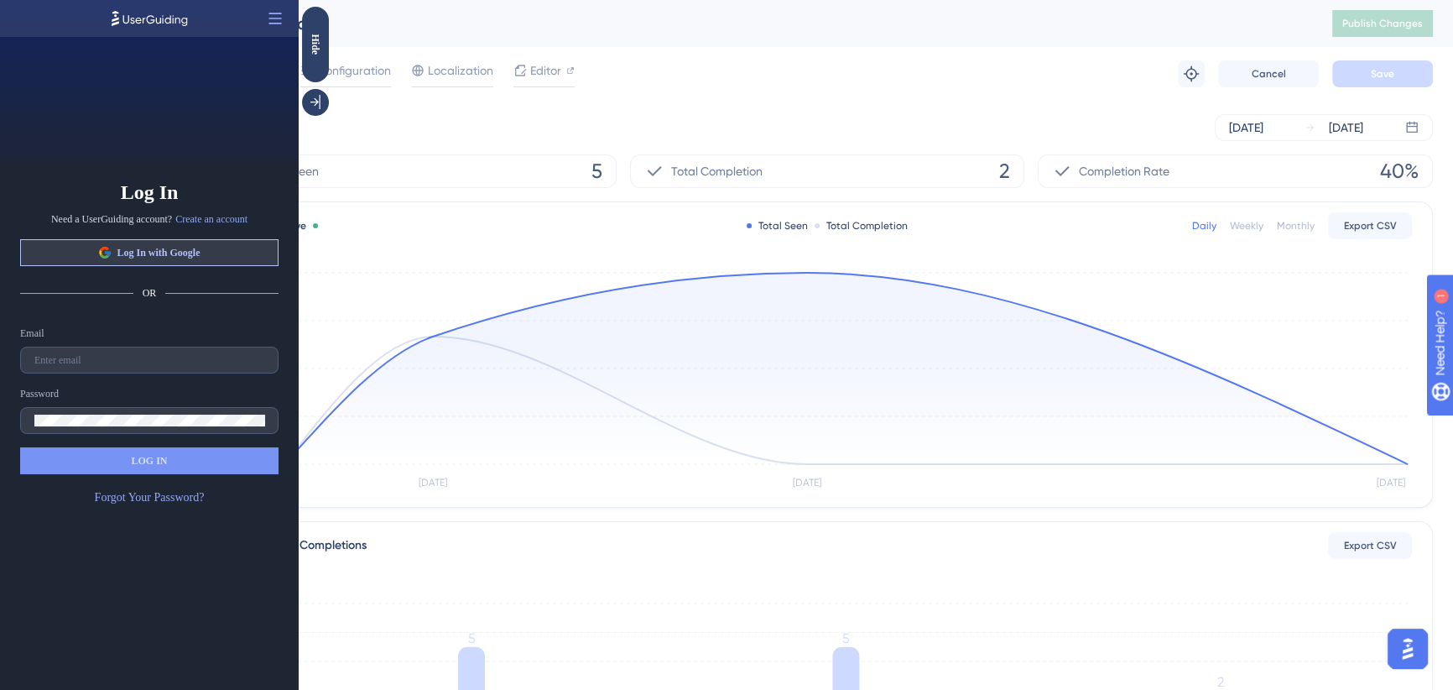
click at [149, 252] on span "Log In with Google" at bounding box center [158, 252] width 83 height 13
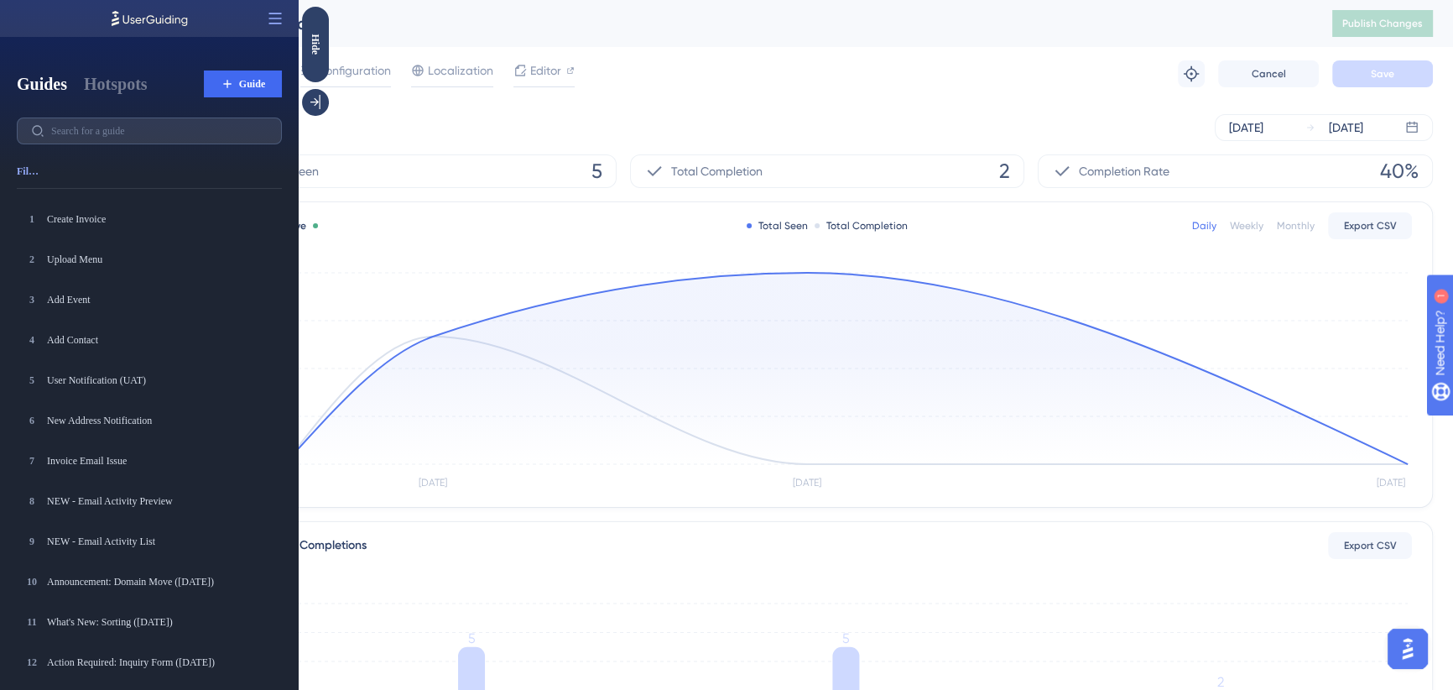
click at [642, 82] on div "Reports Configuration Localization Editor Troubleshoot Cancel Save" at bounding box center [828, 74] width 1212 height 54
click at [547, 69] on span "Editor" at bounding box center [545, 70] width 31 height 20
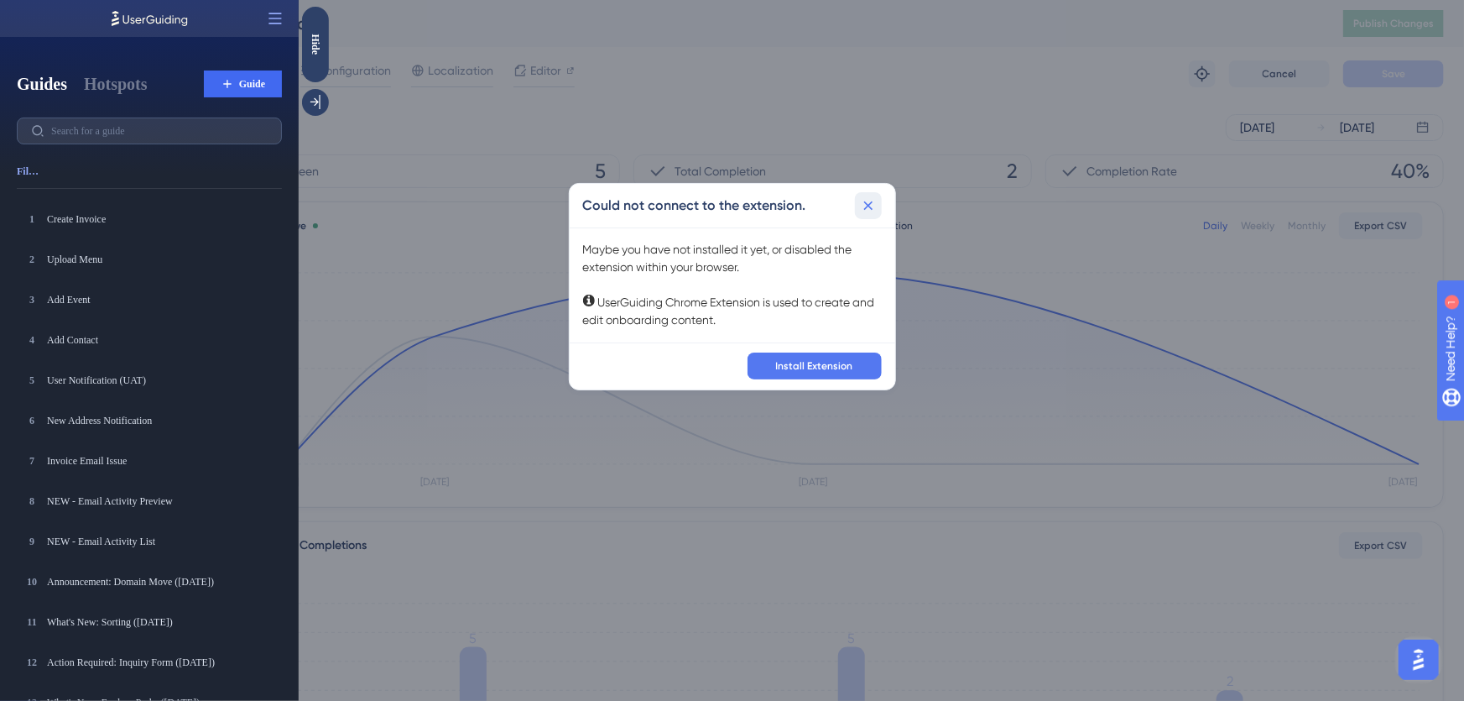
click at [864, 206] on icon at bounding box center [868, 205] width 17 height 17
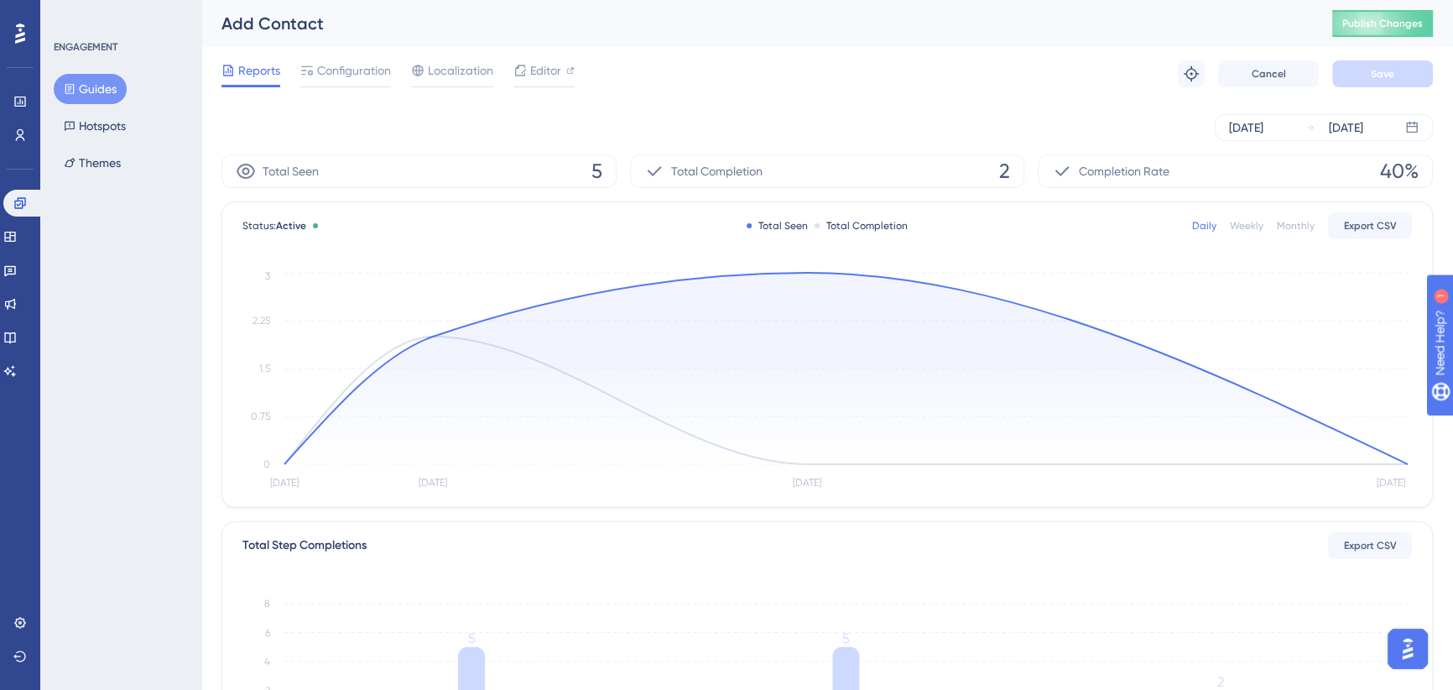
click at [91, 84] on button "Guides" at bounding box center [90, 89] width 73 height 30
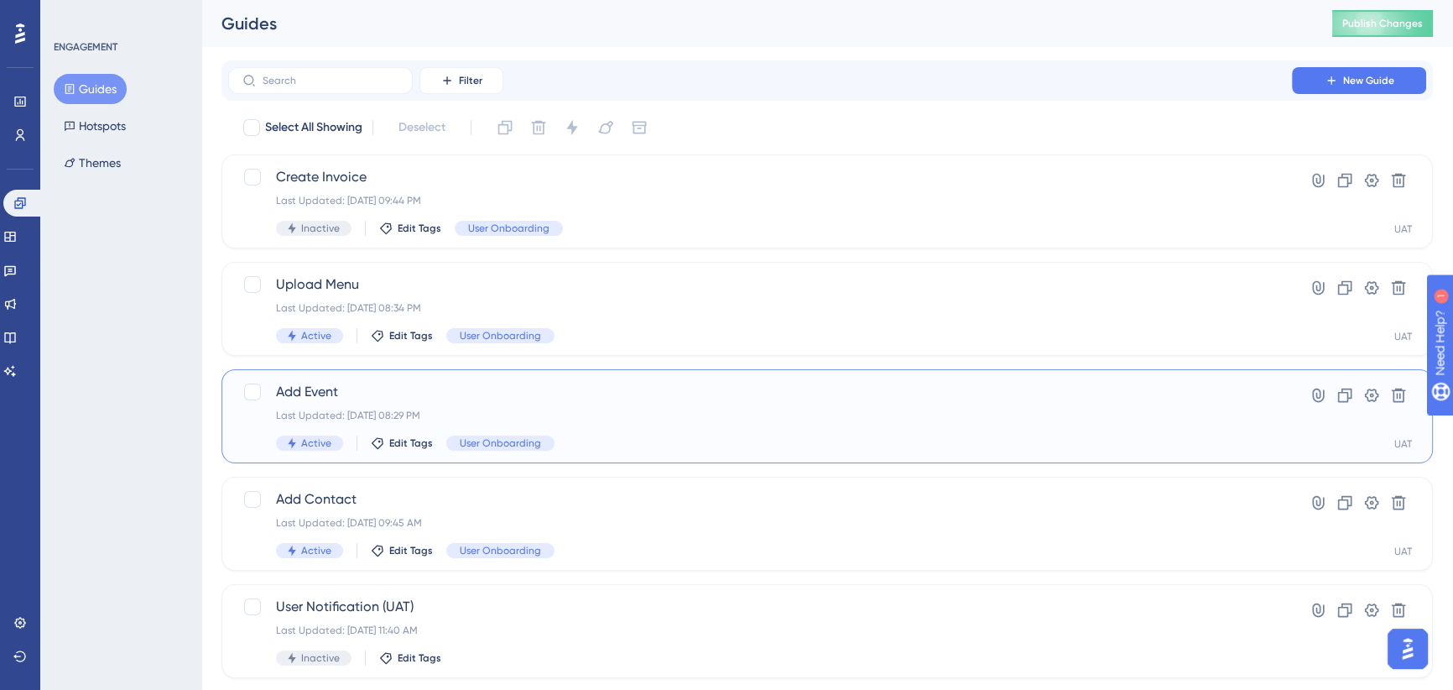
click at [665, 409] on div "Last Updated: Sep 27 2025, 08:29 PM" at bounding box center [760, 415] width 968 height 13
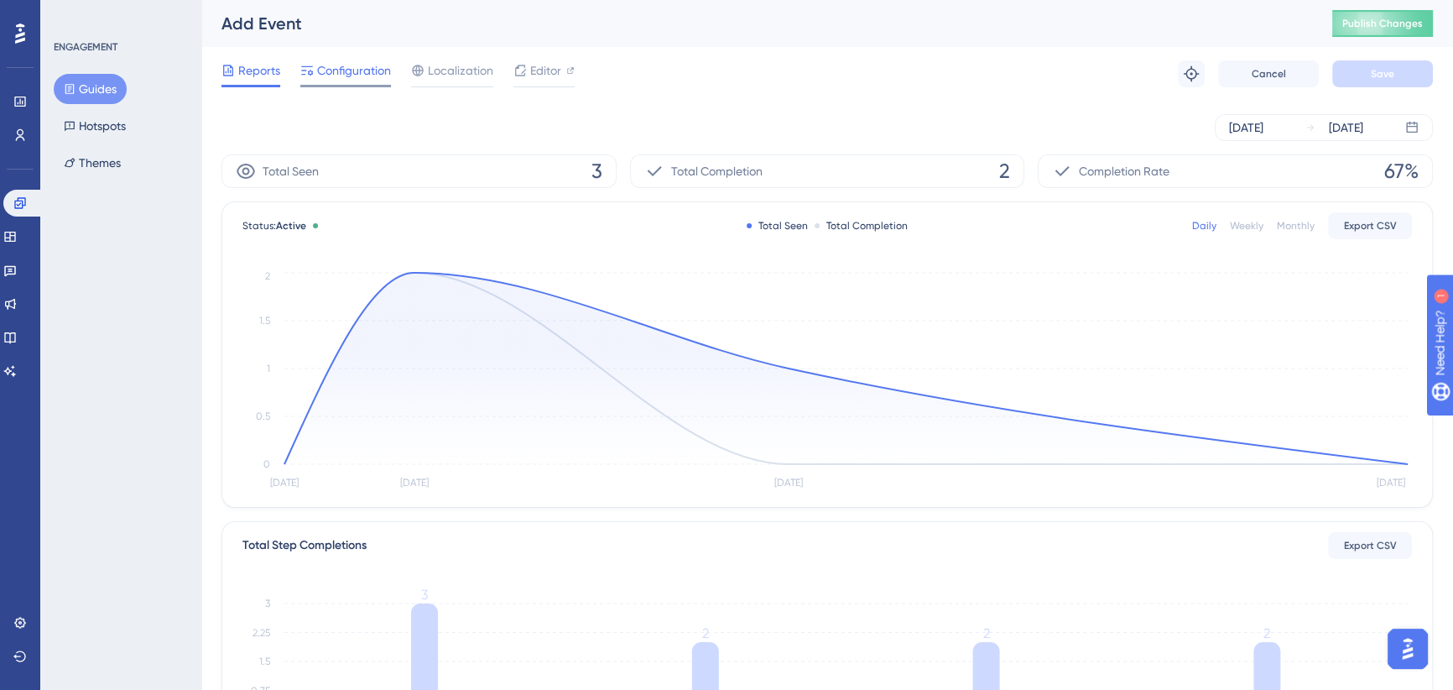
click at [358, 77] on span "Configuration" at bounding box center [354, 70] width 74 height 20
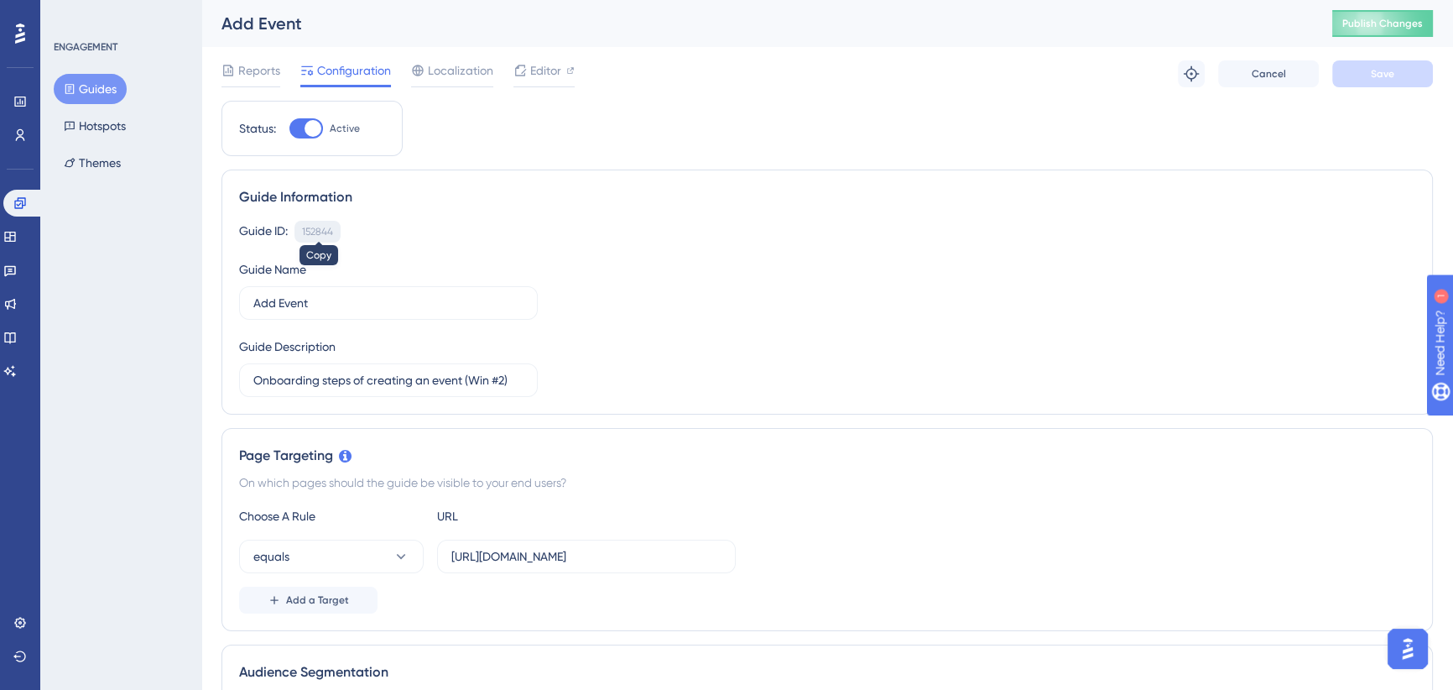
click at [305, 229] on div "152844" at bounding box center [317, 231] width 31 height 13
copy div "152844"
click at [328, 232] on div "152844" at bounding box center [317, 231] width 31 height 13
click at [100, 198] on div "ENGAGEMENT Guides Hotspots Themes" at bounding box center [120, 345] width 161 height 690
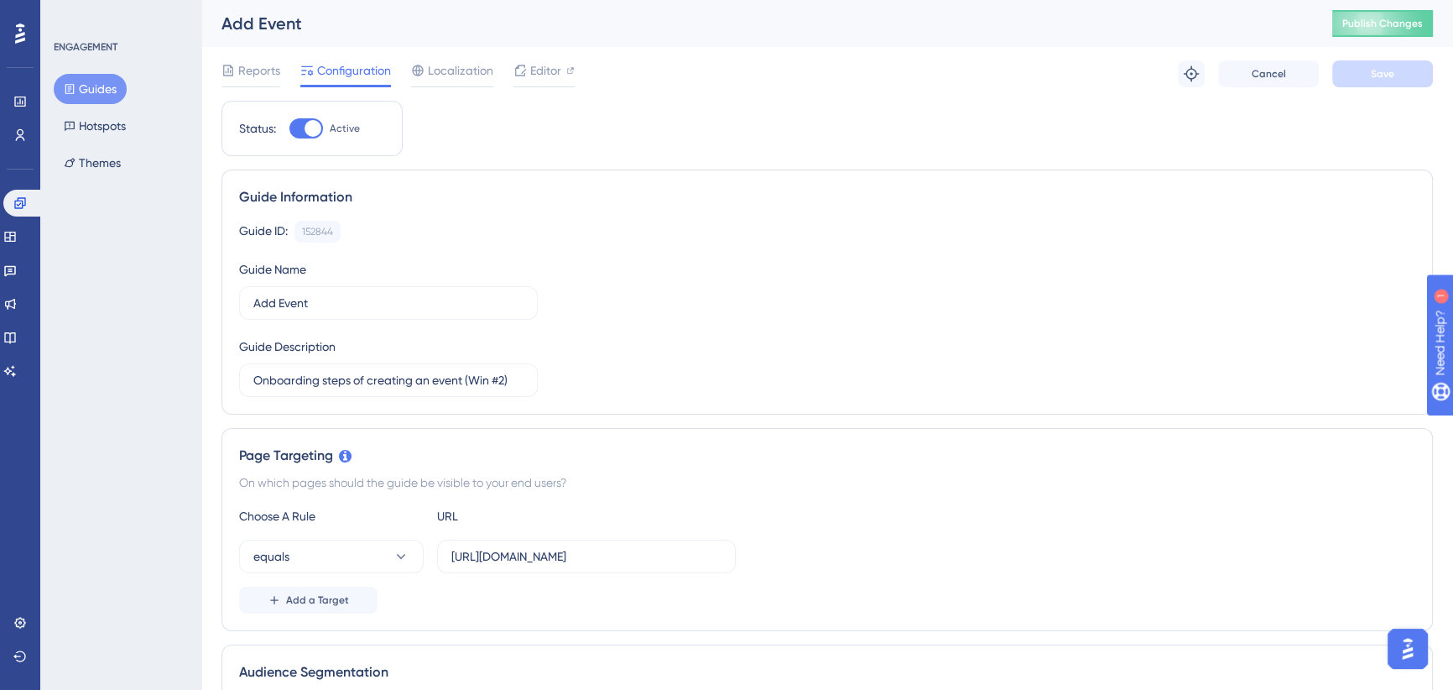
click at [90, 86] on button "Guides" at bounding box center [90, 89] width 73 height 30
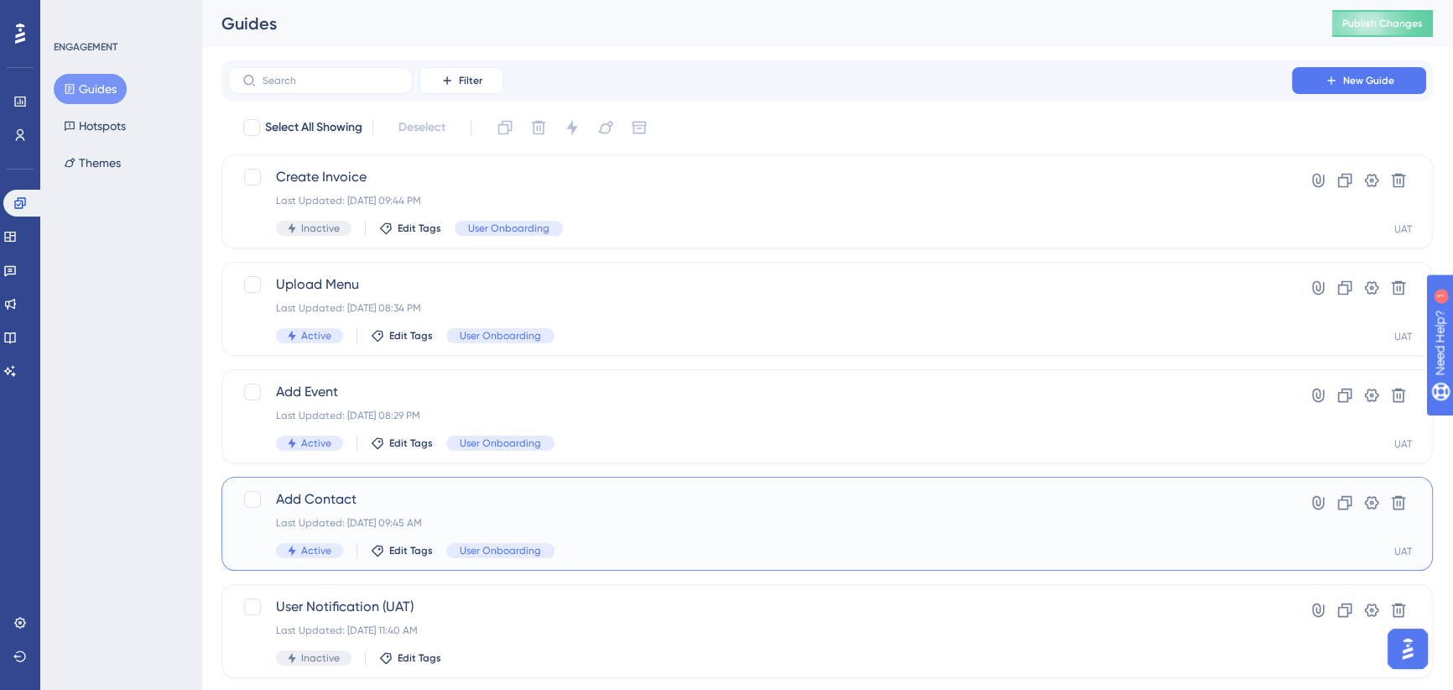
click at [589, 494] on span "Add Contact" at bounding box center [760, 499] width 968 height 20
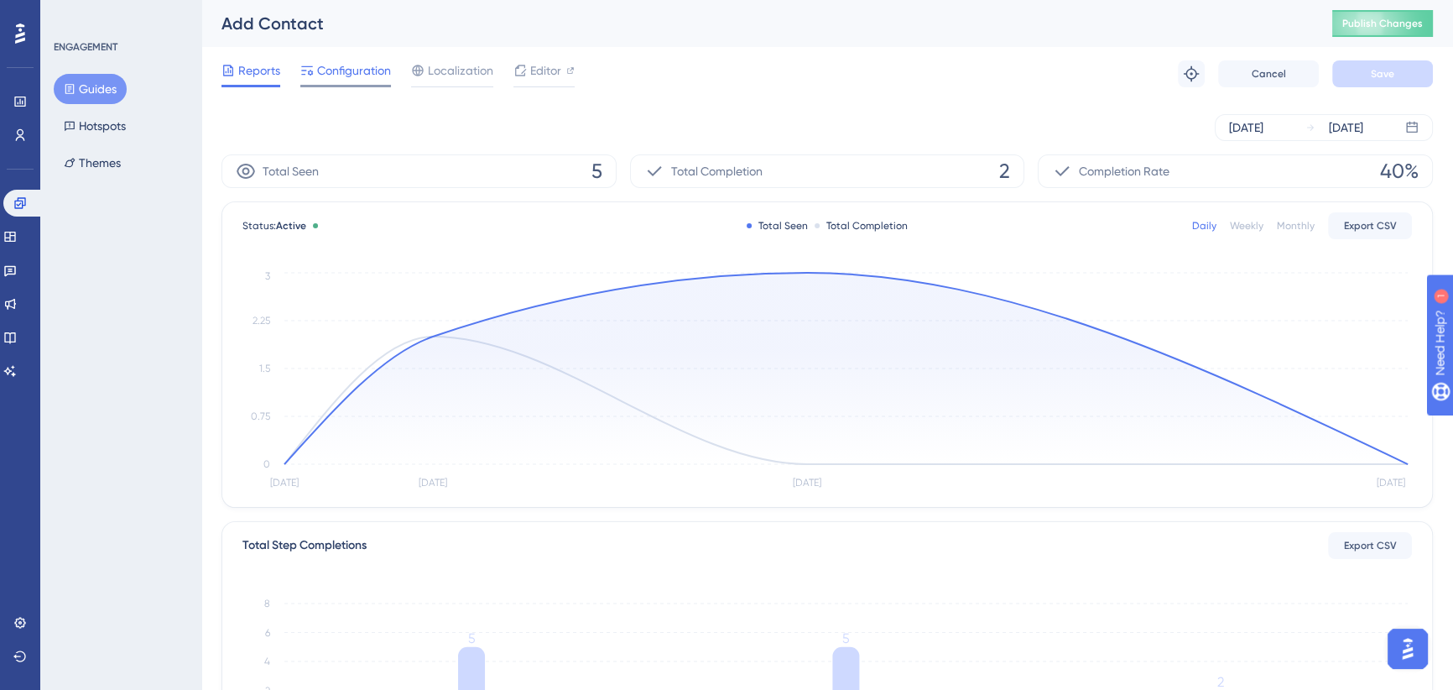
click at [356, 77] on span "Configuration" at bounding box center [354, 70] width 74 height 20
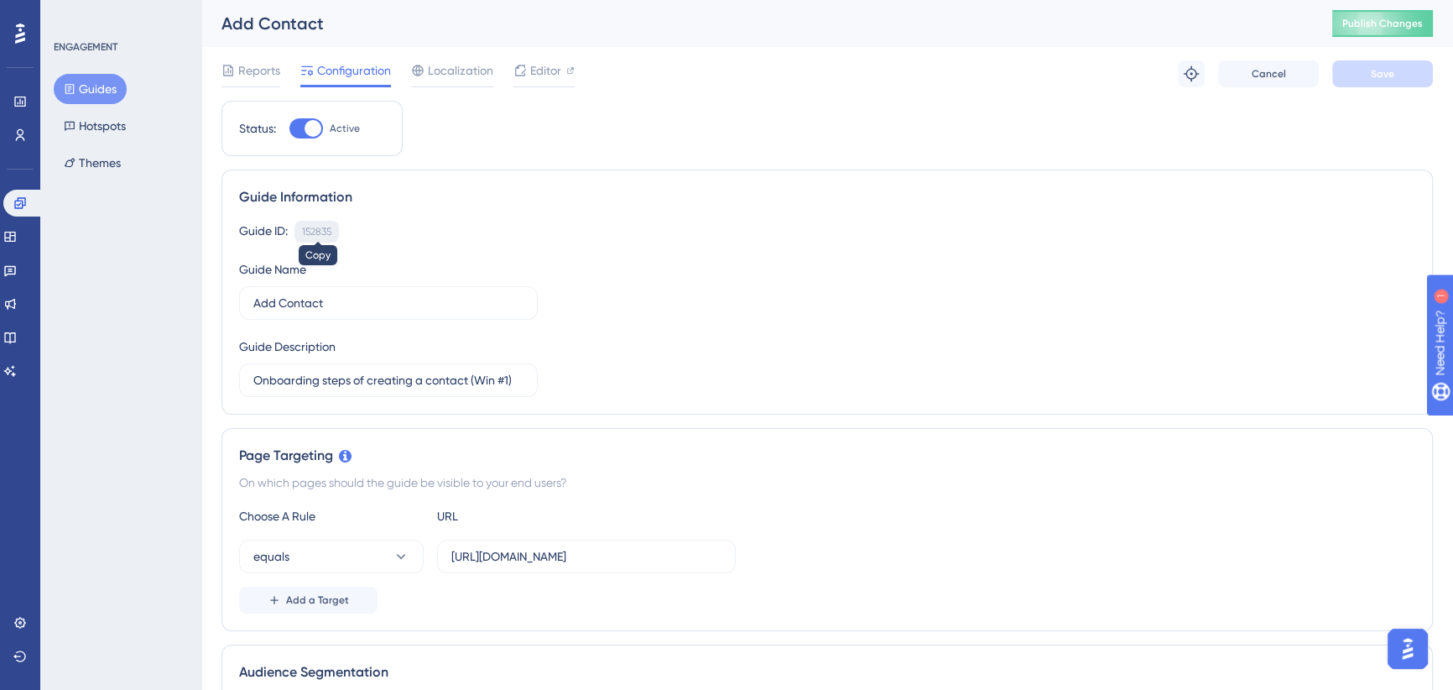
click at [309, 227] on div "152835" at bounding box center [316, 231] width 29 height 13
click at [14, 133] on icon at bounding box center [19, 134] width 13 height 13
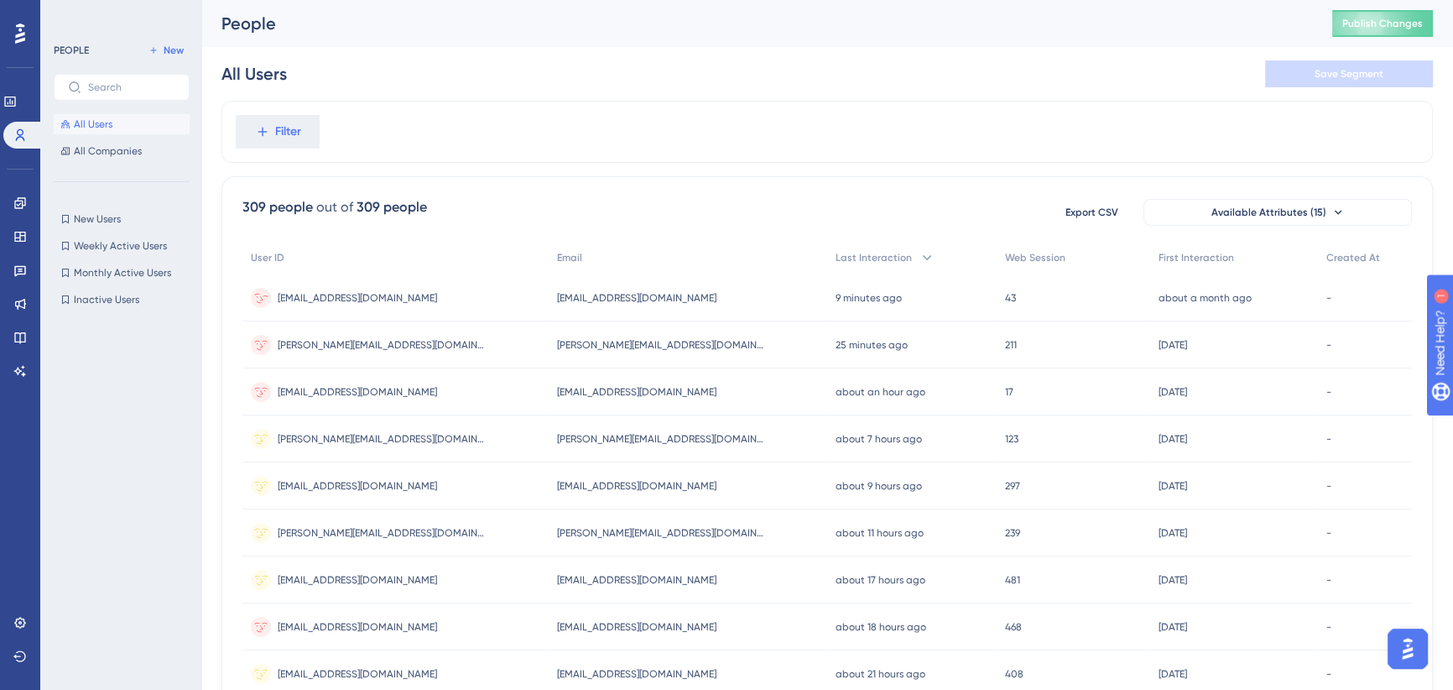
click at [331, 294] on span "cookadam199@gmail.com" at bounding box center [357, 297] width 159 height 13
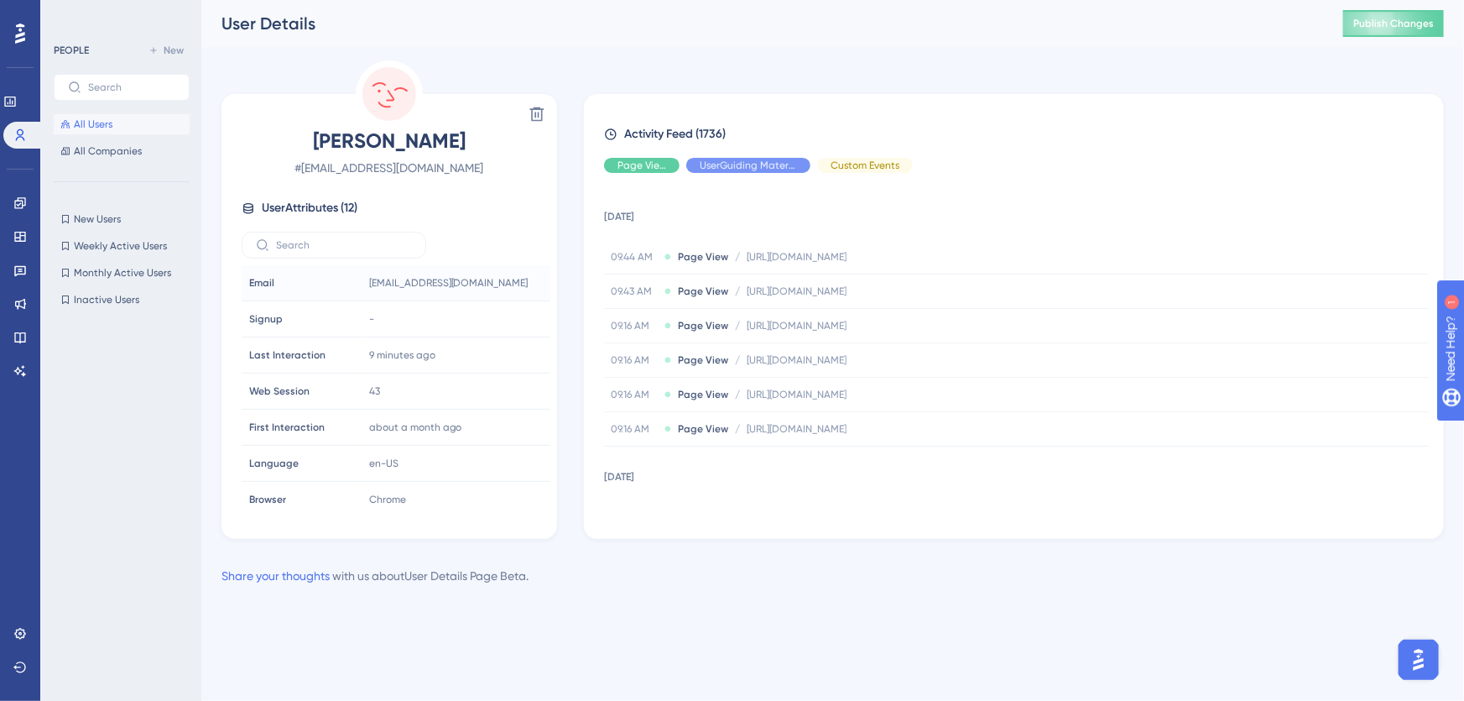
click at [336, 286] on div "Email Email" at bounding box center [300, 283] width 114 height 34
click at [425, 281] on span "cookadam199@gmail.com" at bounding box center [439, 282] width 141 height 13
click at [260, 280] on span "Email" at bounding box center [261, 282] width 25 height 13
click at [1031, 88] on div "Delete Adam Cook # cookadam199@gmail.com User Attributes ( 12 ) Email Email coo…" at bounding box center [833, 299] width 1223 height 478
click at [25, 629] on icon at bounding box center [19, 633] width 13 height 13
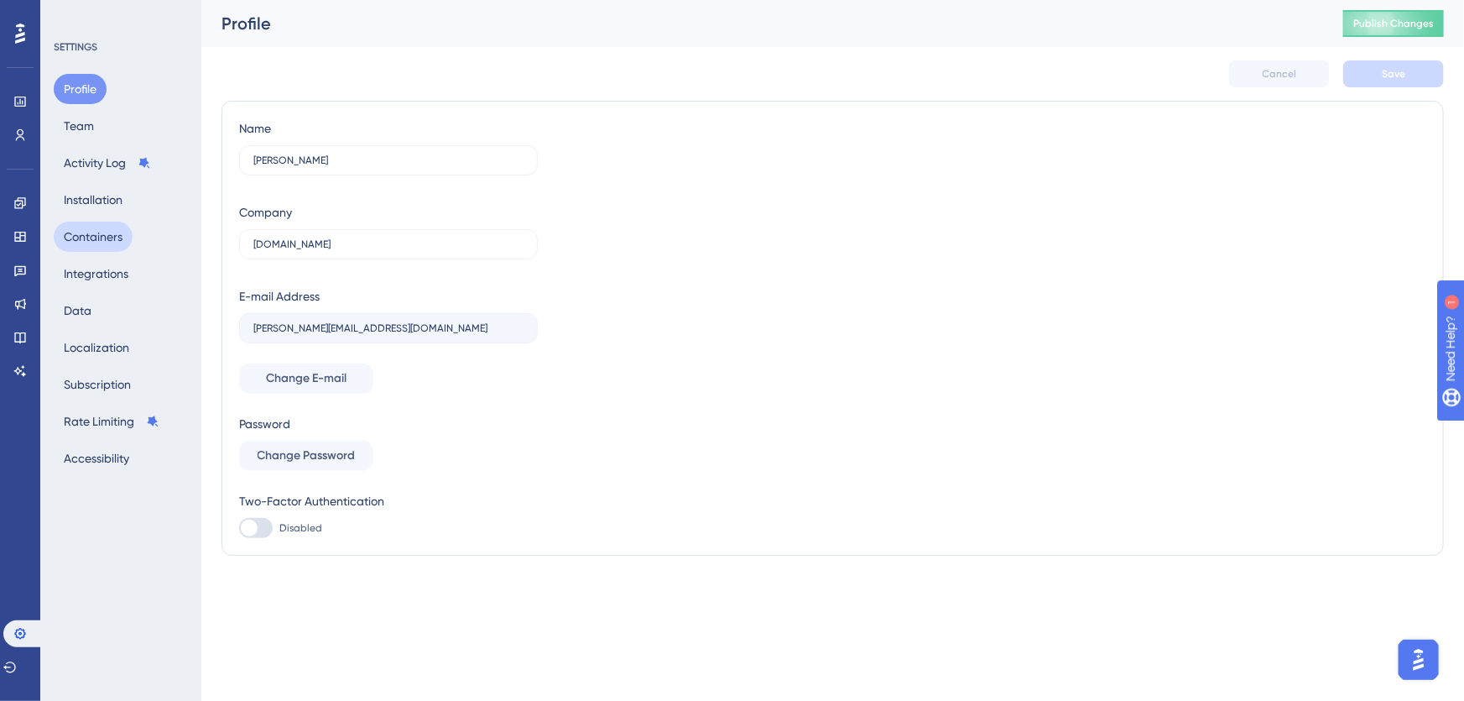
click at [96, 239] on button "Containers" at bounding box center [93, 237] width 79 height 30
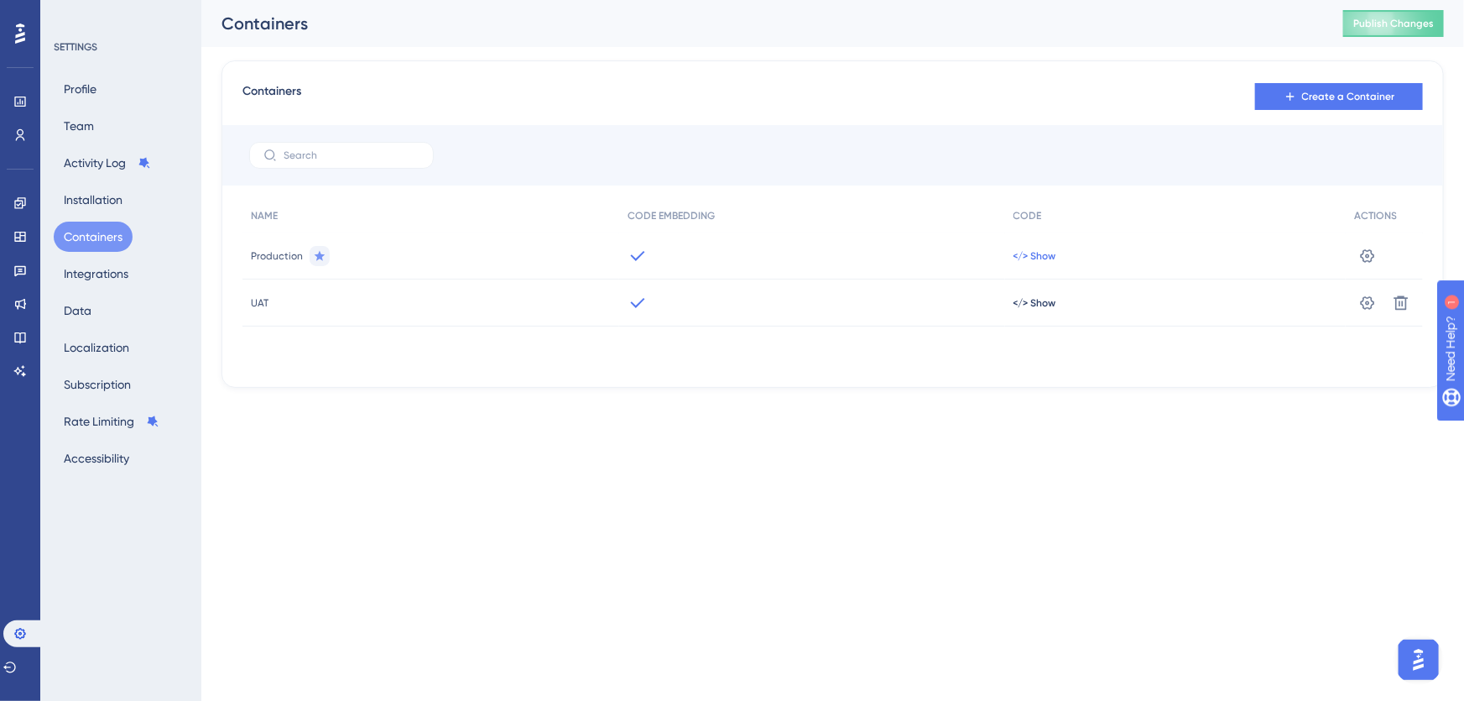
click at [1037, 254] on span "</> Show" at bounding box center [1035, 255] width 43 height 13
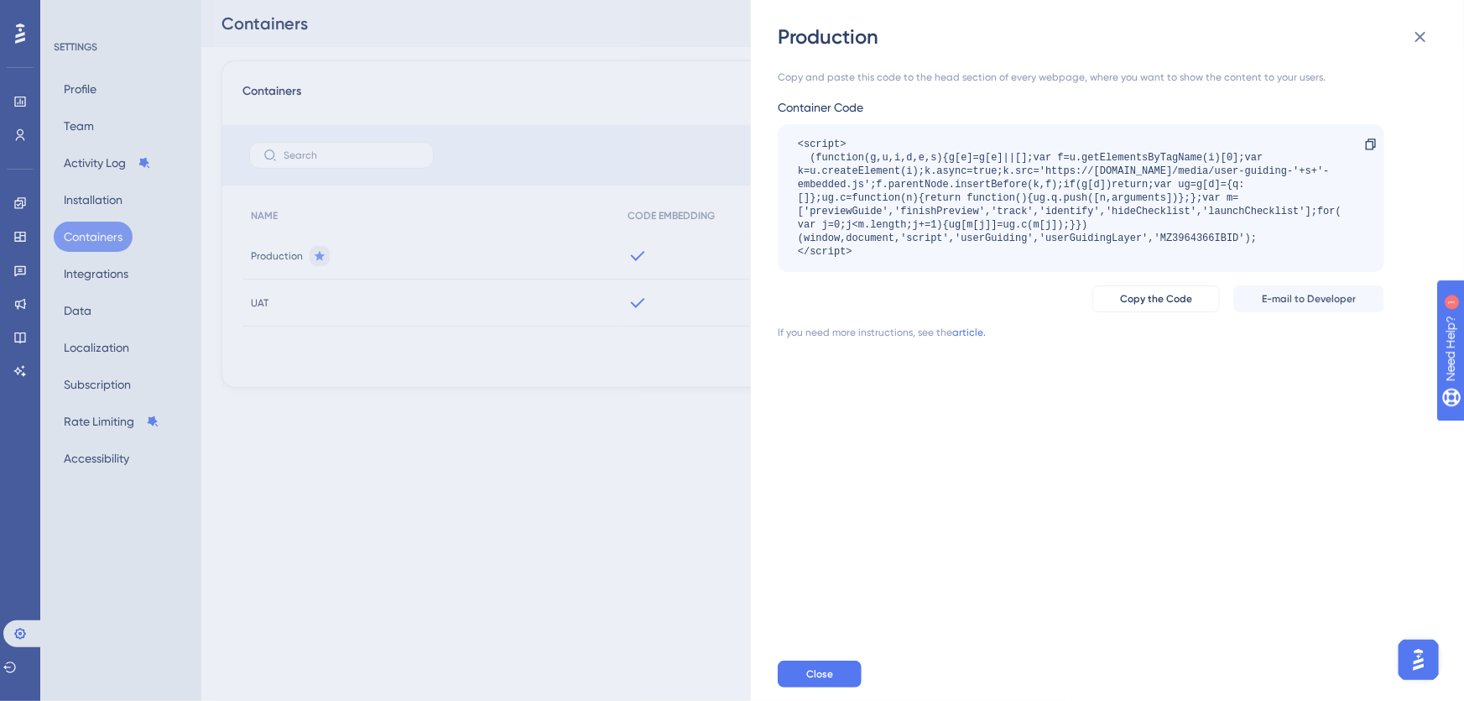
click at [940, 192] on div "<script> (function(g,u,i,d,e,s){g[e]=g[e]||[];var f=u.getElementsByTagName(i)[0…" at bounding box center [1073, 198] width 550 height 121
click at [1370, 138] on icon at bounding box center [1370, 144] width 13 height 13
drag, startPoint x: 1419, startPoint y: 35, endPoint x: 556, endPoint y: 159, distance: 872.4
click at [1419, 36] on icon at bounding box center [1421, 37] width 11 height 11
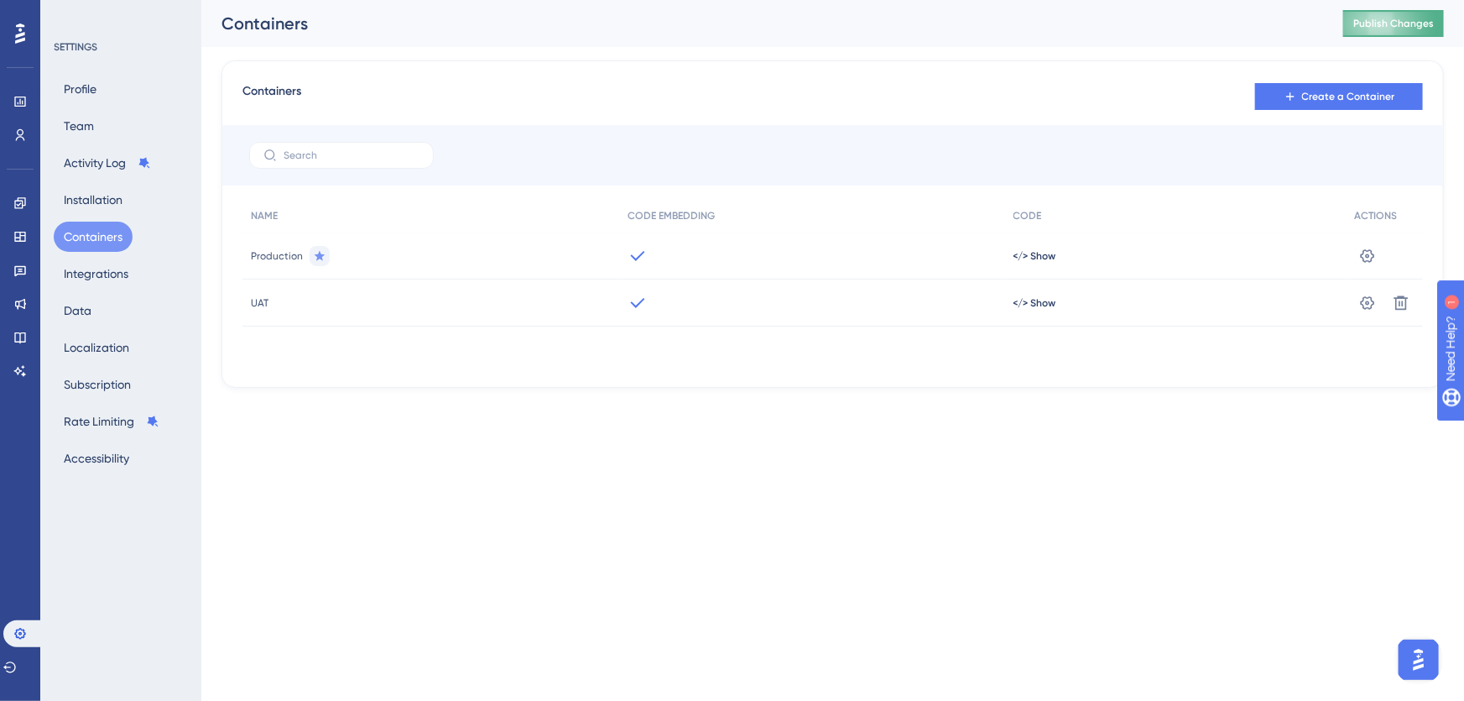
click at [1388, 23] on span "Publish Changes" at bounding box center [1394, 23] width 81 height 13
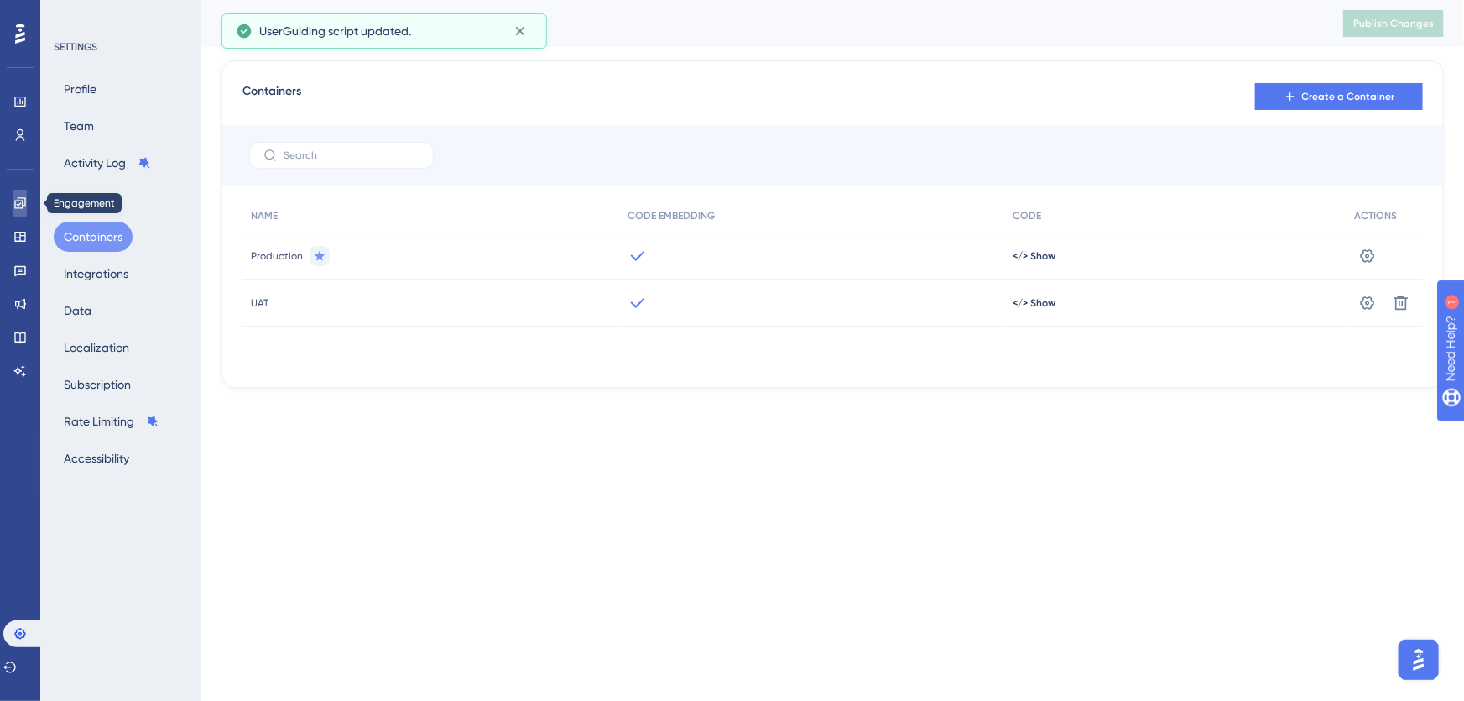
click at [13, 206] on link at bounding box center [19, 203] width 13 height 27
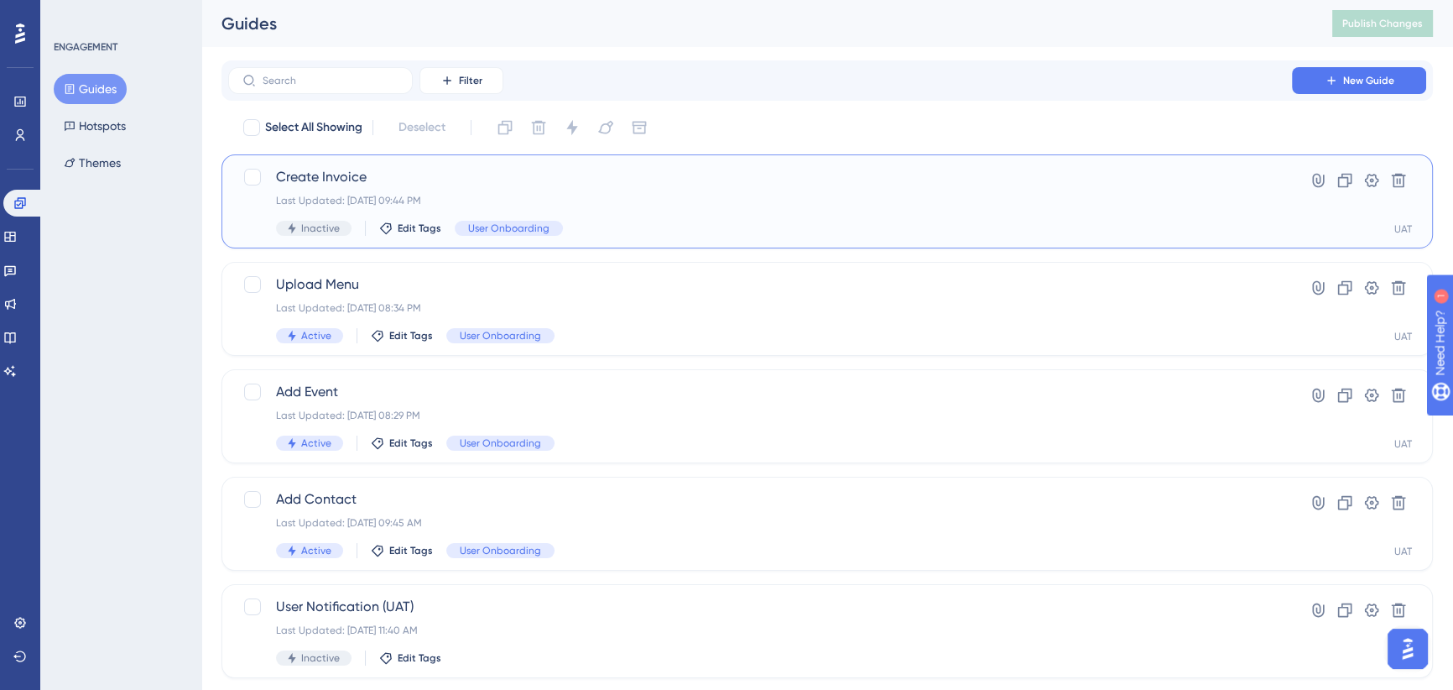
click at [655, 186] on span "Create Invoice" at bounding box center [760, 177] width 968 height 20
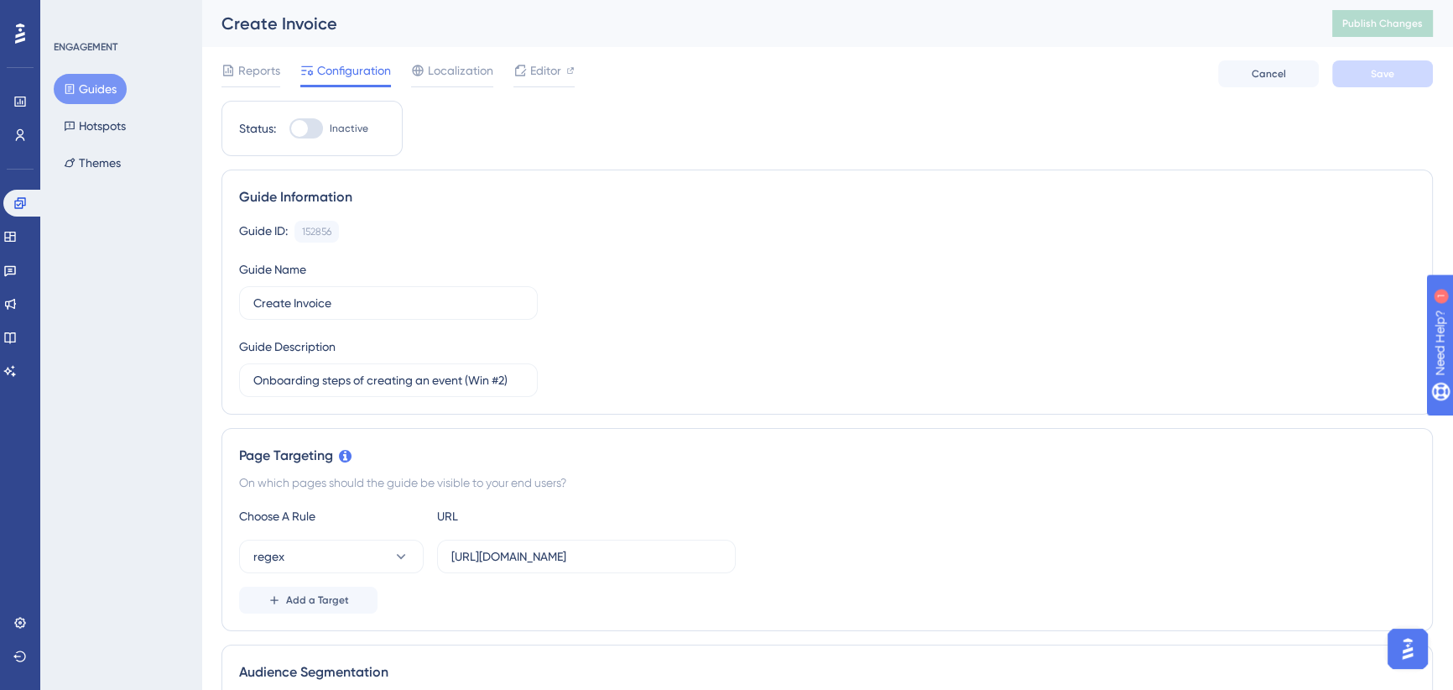
click at [302, 125] on div at bounding box center [299, 128] width 17 height 17
click at [289, 128] on input "Inactive" at bounding box center [289, 128] width 1 height 1
checkbox input "true"
click at [1414, 73] on button "Save" at bounding box center [1383, 73] width 101 height 27
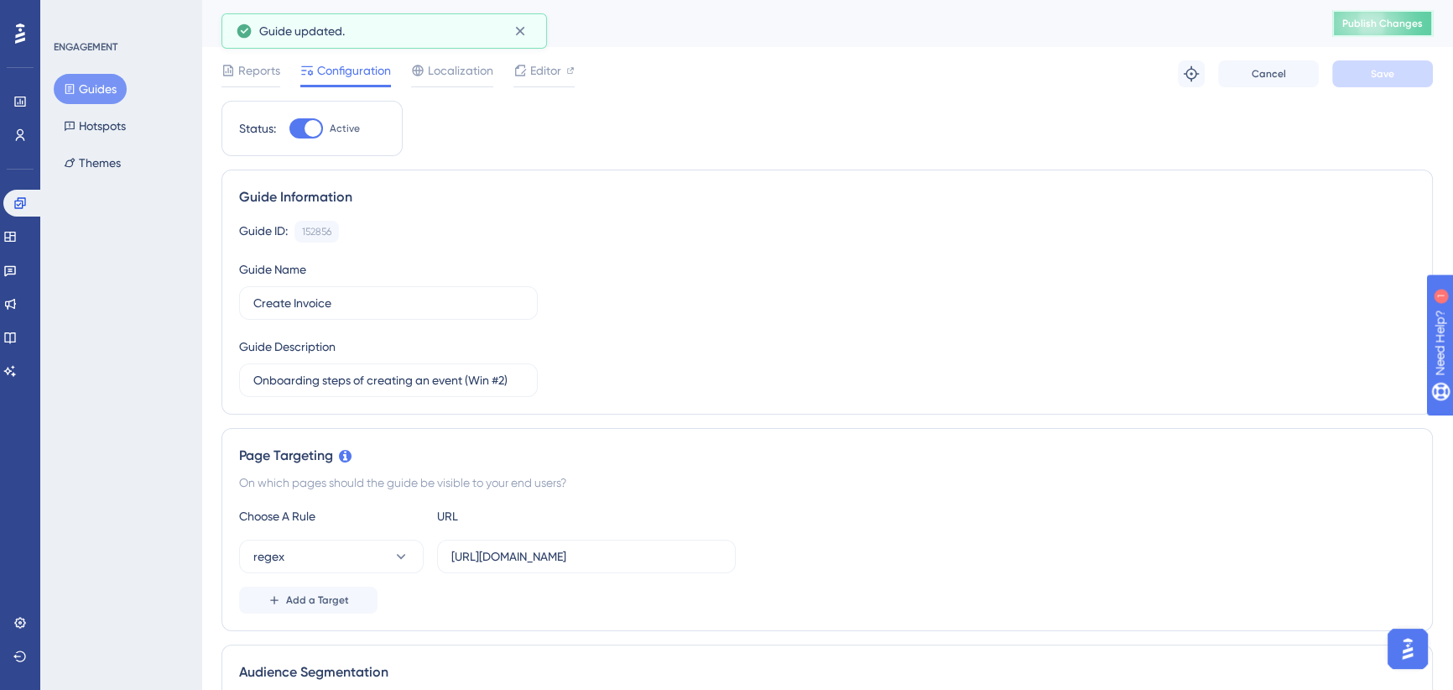
click at [1385, 20] on span "Publish Changes" at bounding box center [1383, 23] width 81 height 13
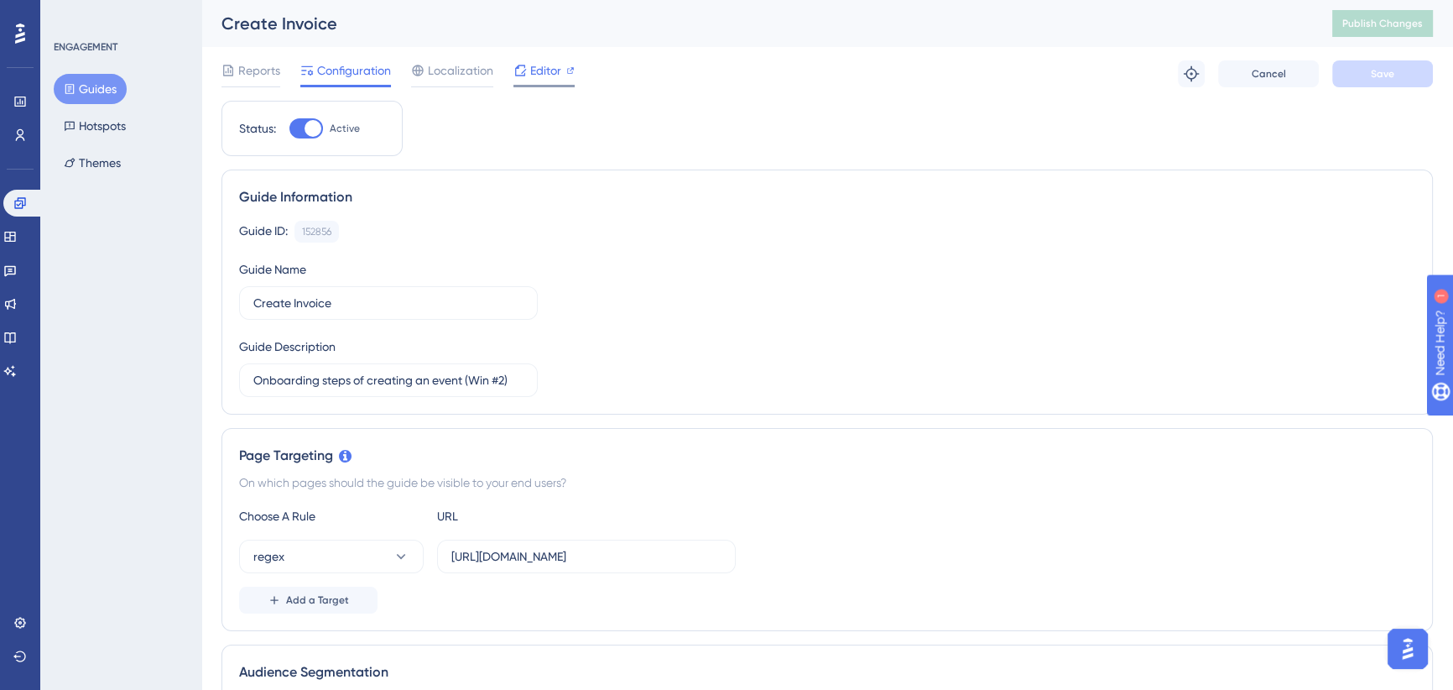
click at [543, 70] on span "Editor" at bounding box center [545, 70] width 31 height 20
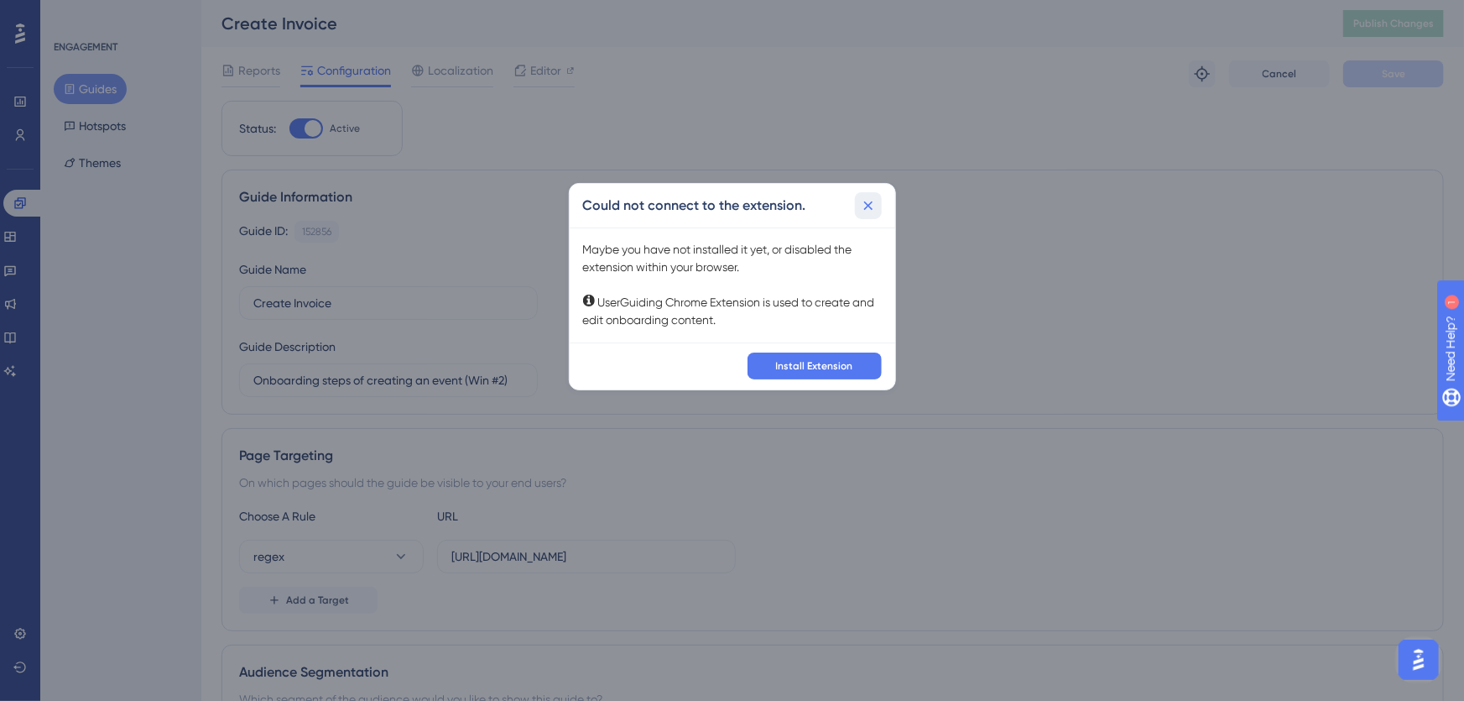
click at [867, 206] on icon at bounding box center [867, 205] width 9 height 9
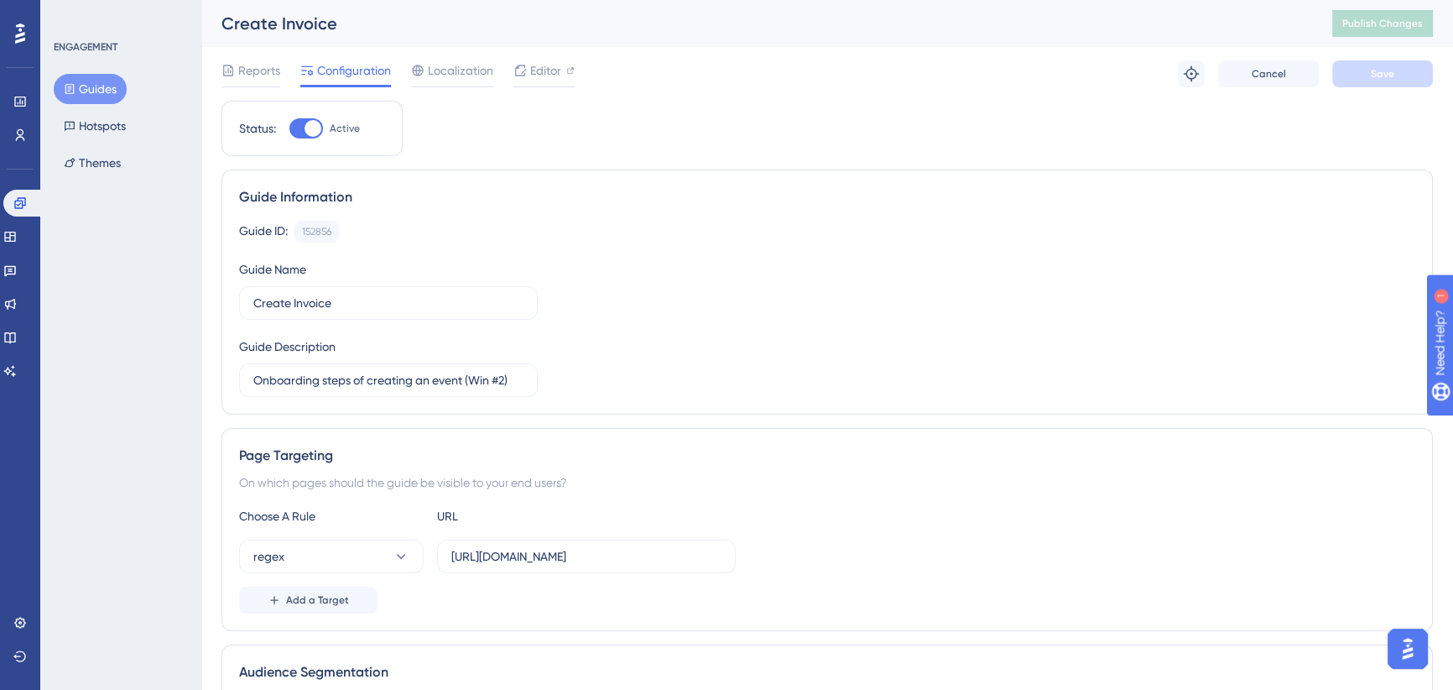
click at [15, 237] on icon at bounding box center [9, 237] width 11 height 10
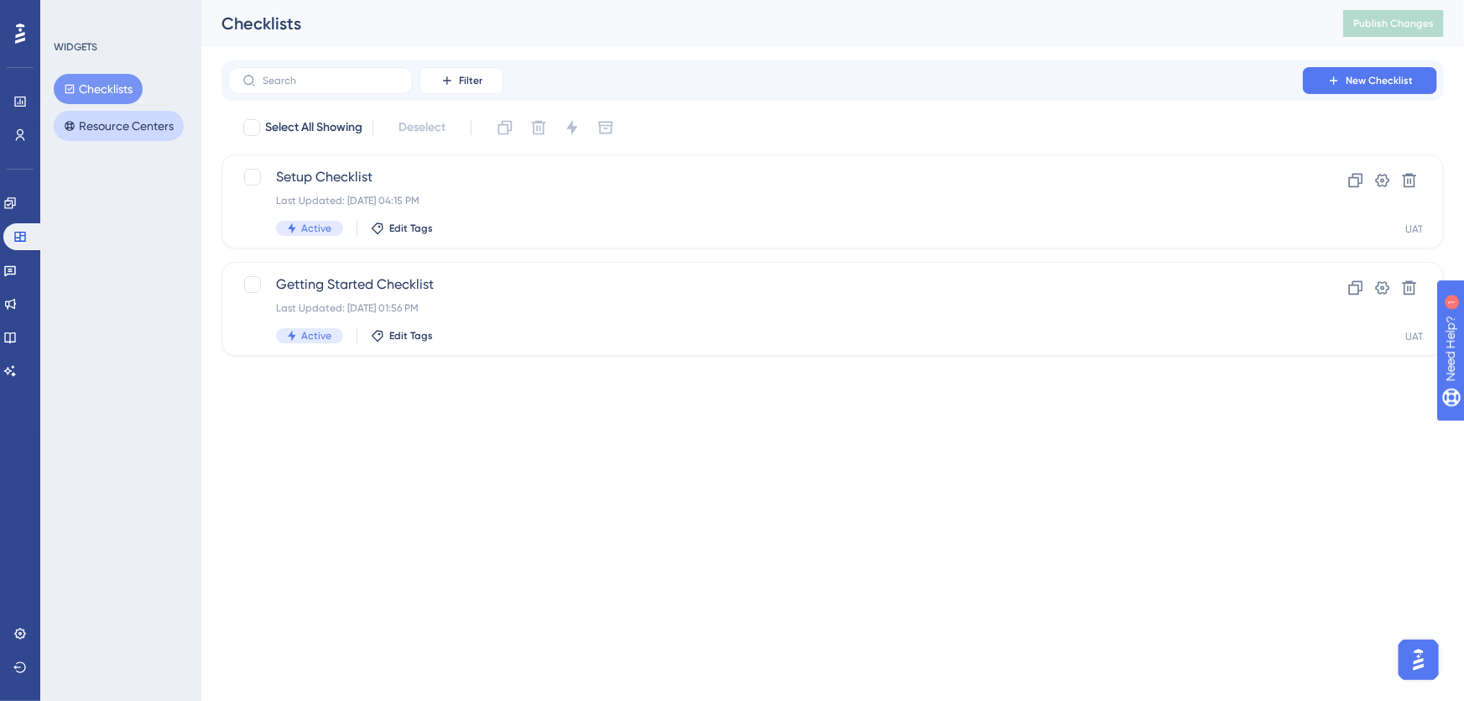
click at [114, 128] on button "Resource Centers" at bounding box center [119, 126] width 130 height 30
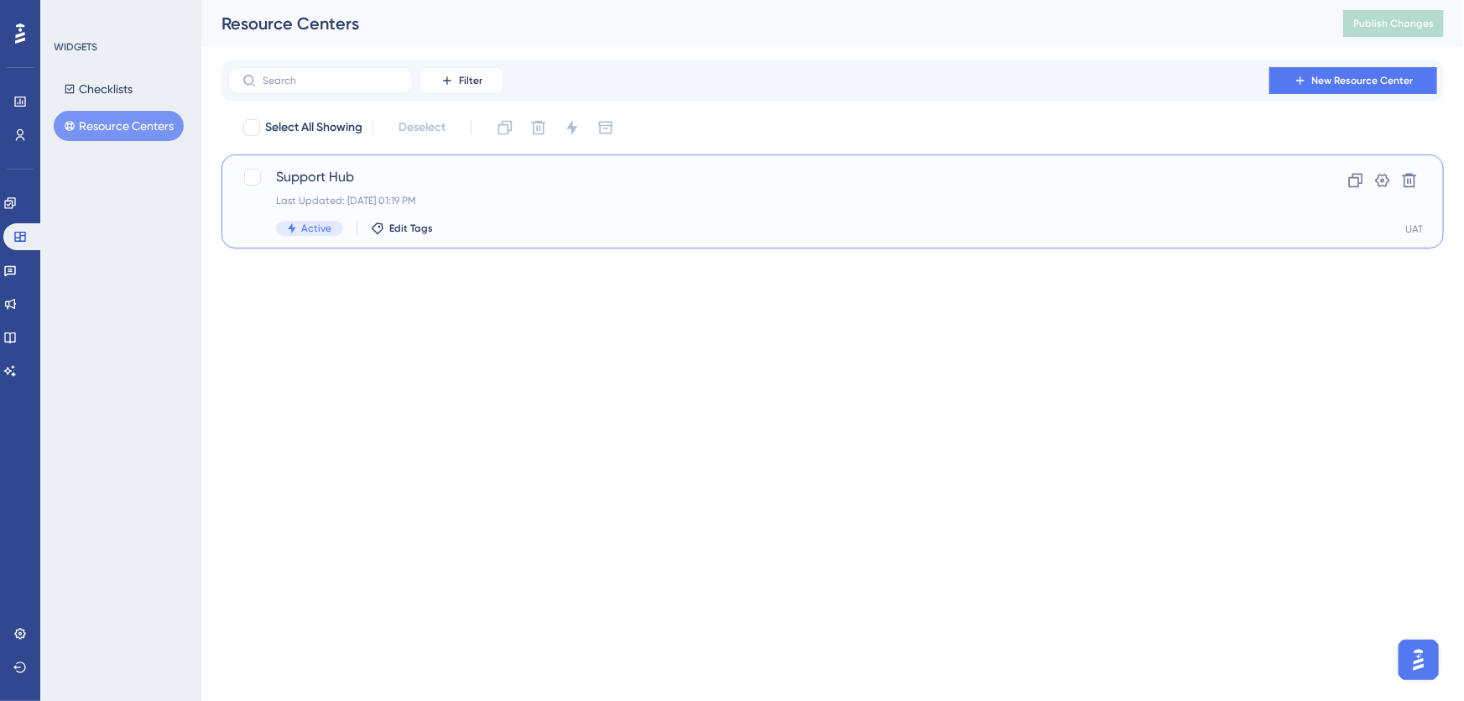
click at [658, 180] on span "Support Hub" at bounding box center [765, 177] width 979 height 20
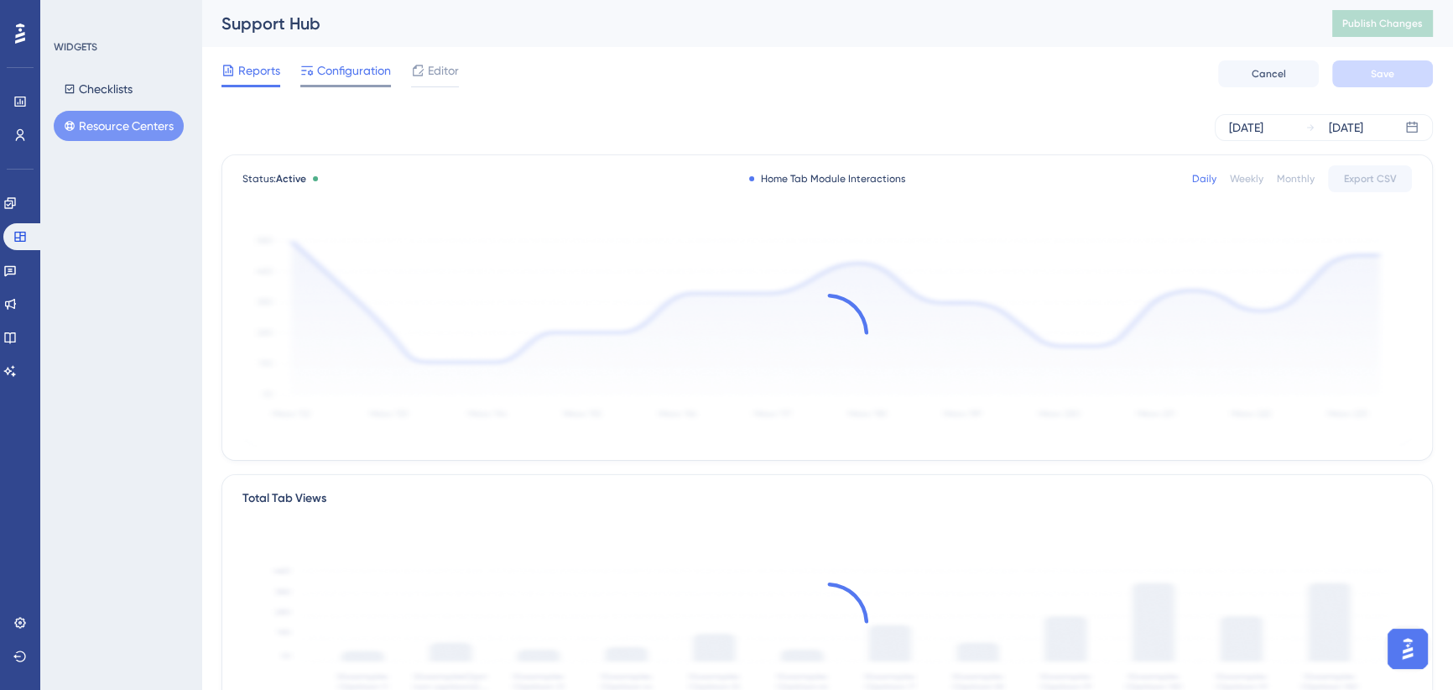
click at [333, 67] on span "Configuration" at bounding box center [354, 70] width 74 height 20
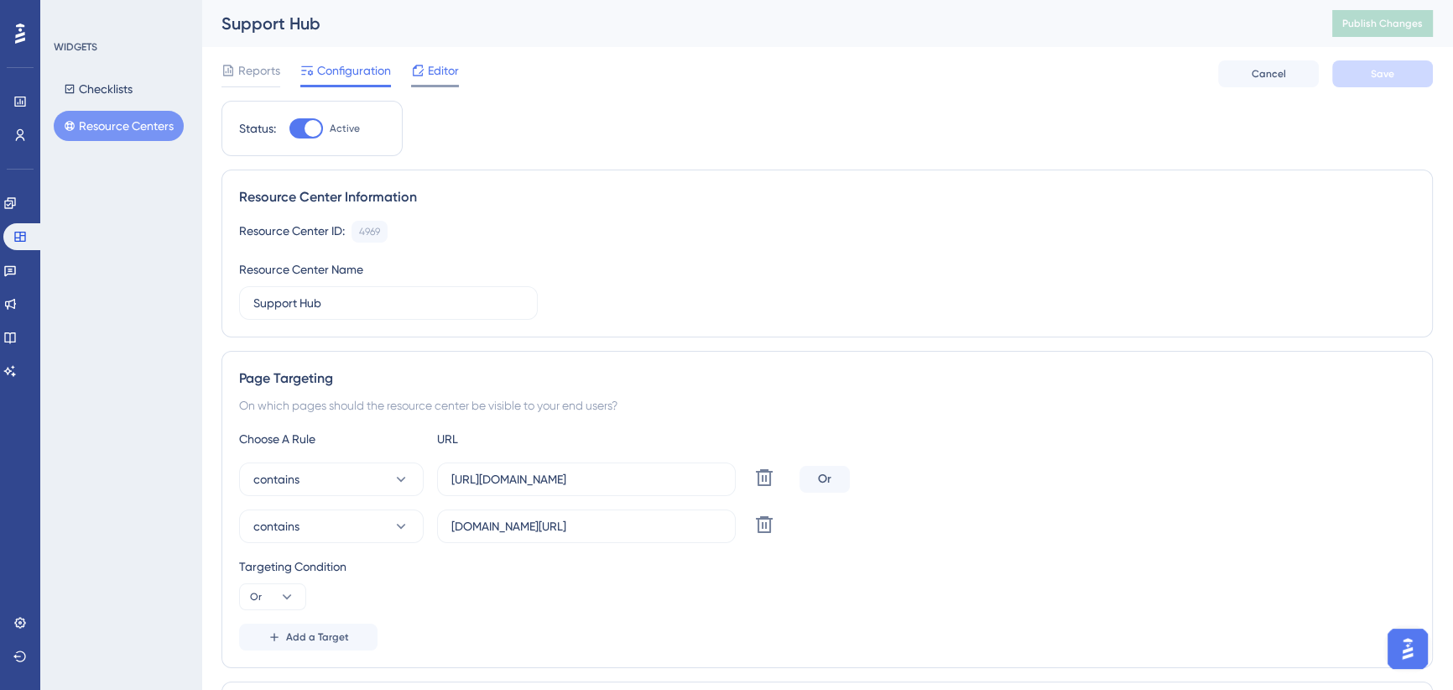
click at [434, 77] on span "Editor" at bounding box center [443, 70] width 31 height 20
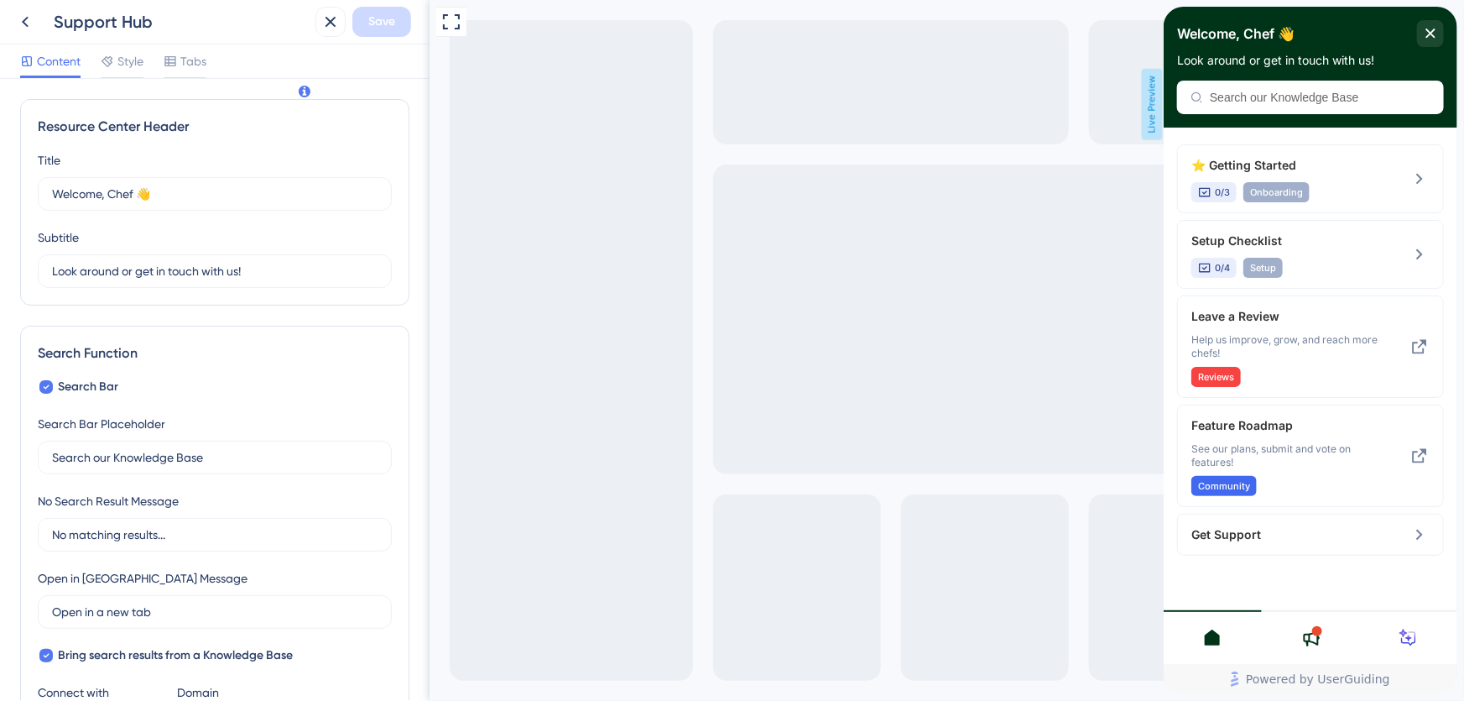
scroll to position [610, 0]
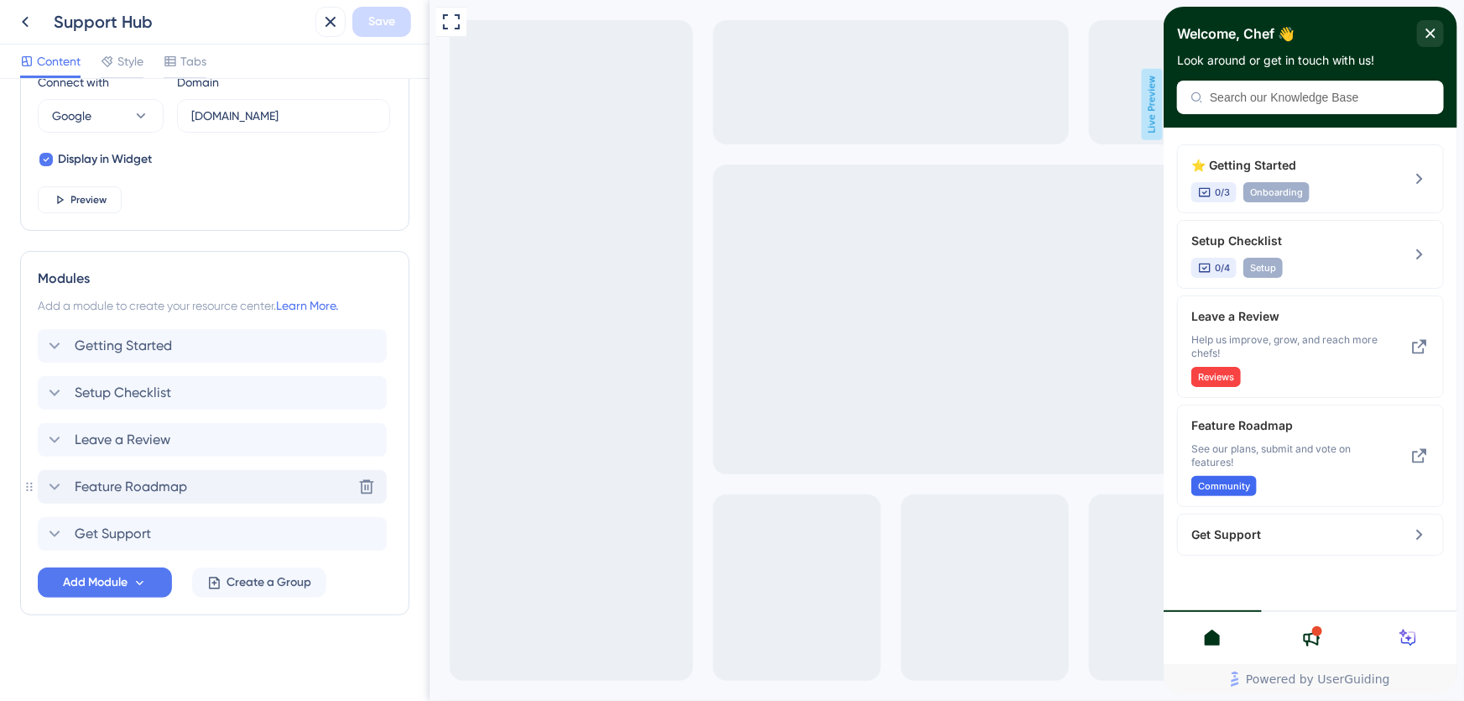
click at [50, 486] on icon at bounding box center [54, 487] width 20 height 20
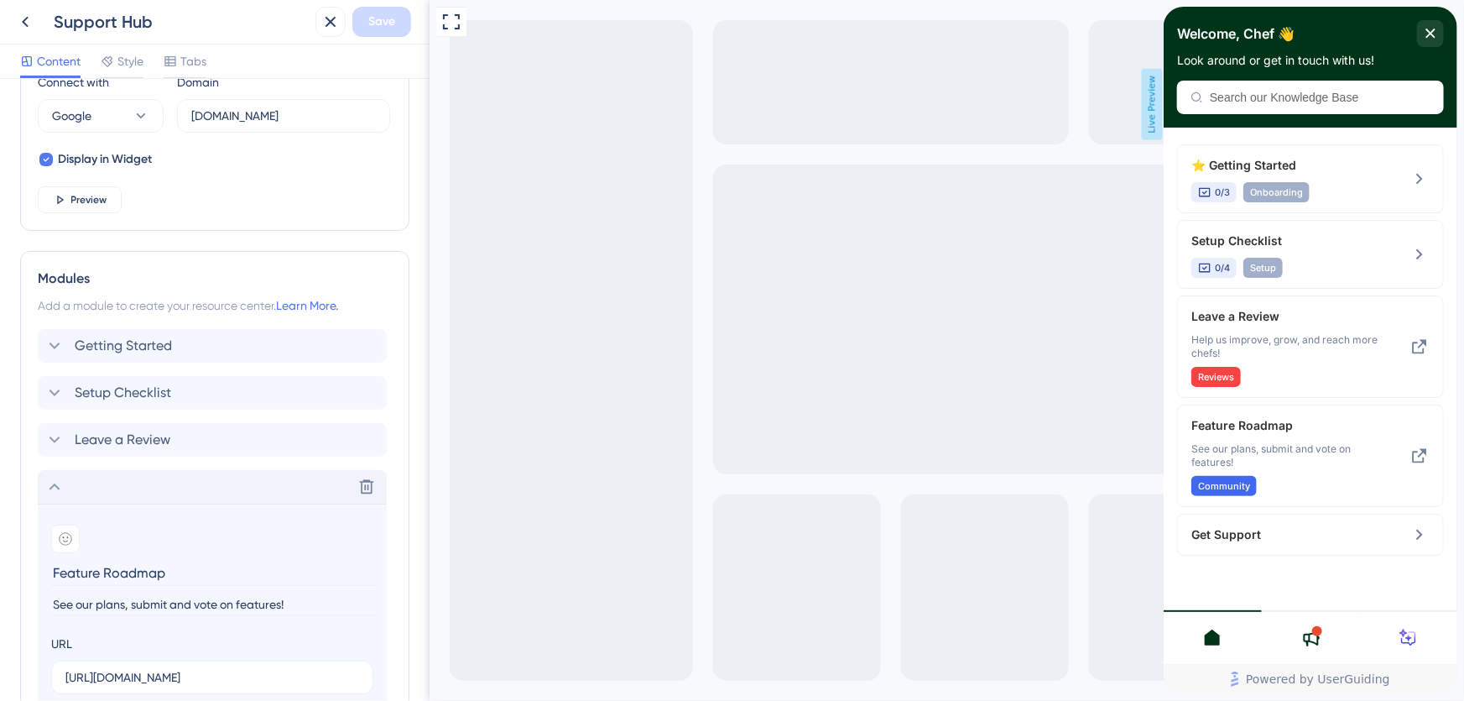
click at [236, 609] on input "See our plans, submit and vote on features!" at bounding box center [214, 604] width 326 height 23
type input "See our plans, submit and vote on the next features!"
click at [389, 17] on span "Save" at bounding box center [381, 22] width 27 height 20
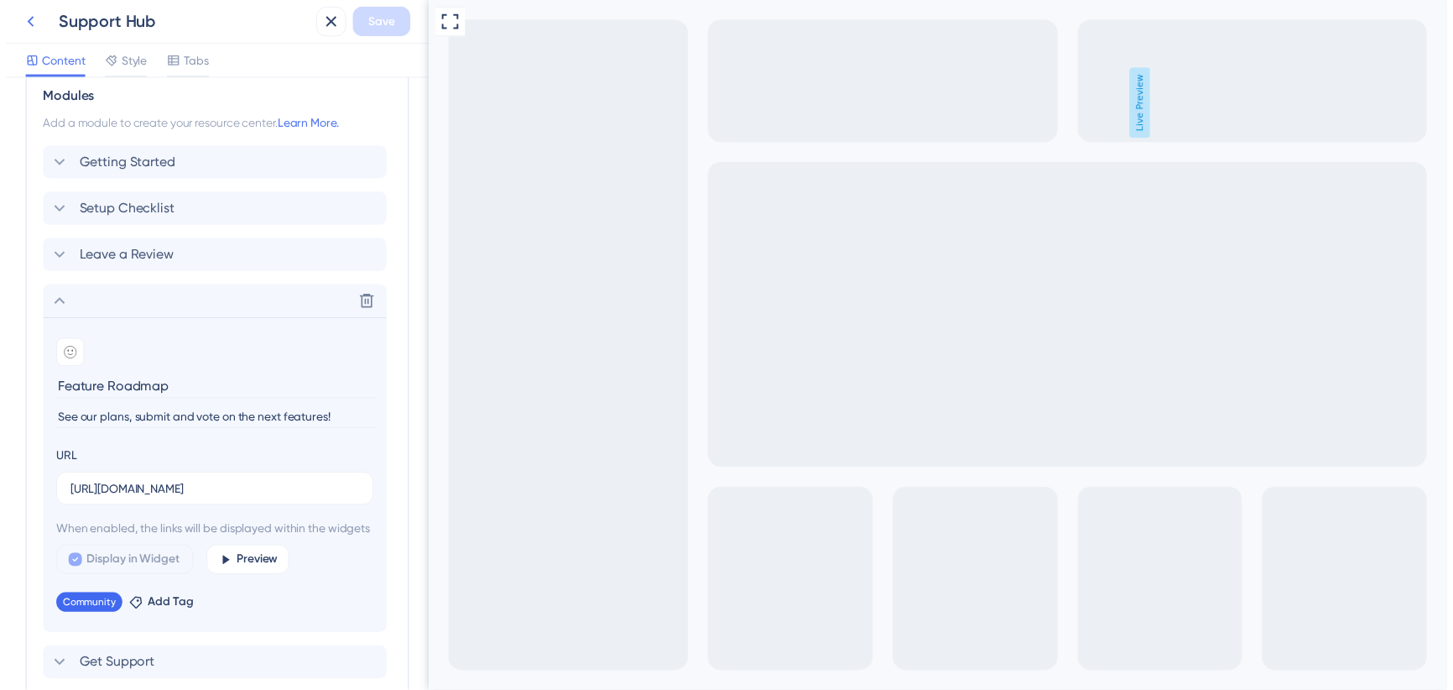
scroll to position [0, 0]
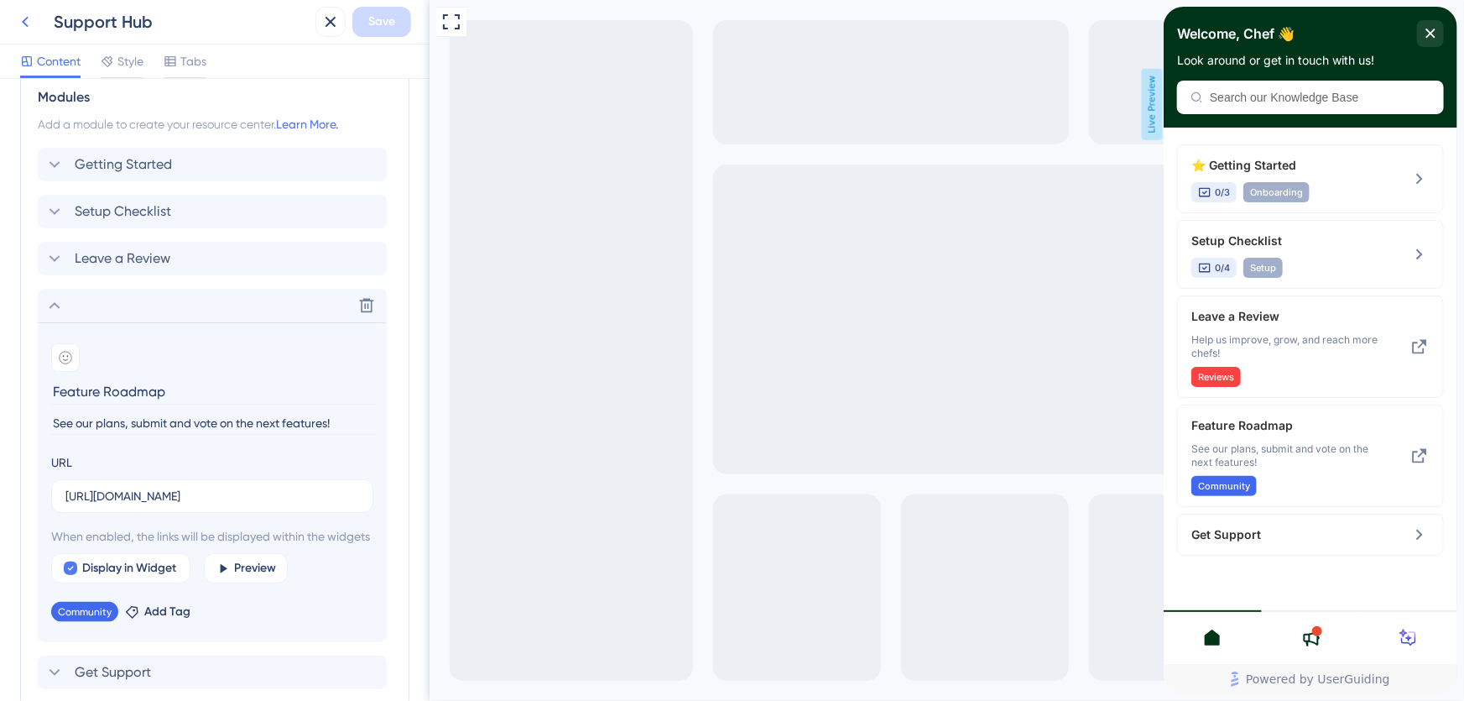
click at [20, 23] on icon at bounding box center [25, 22] width 20 height 20
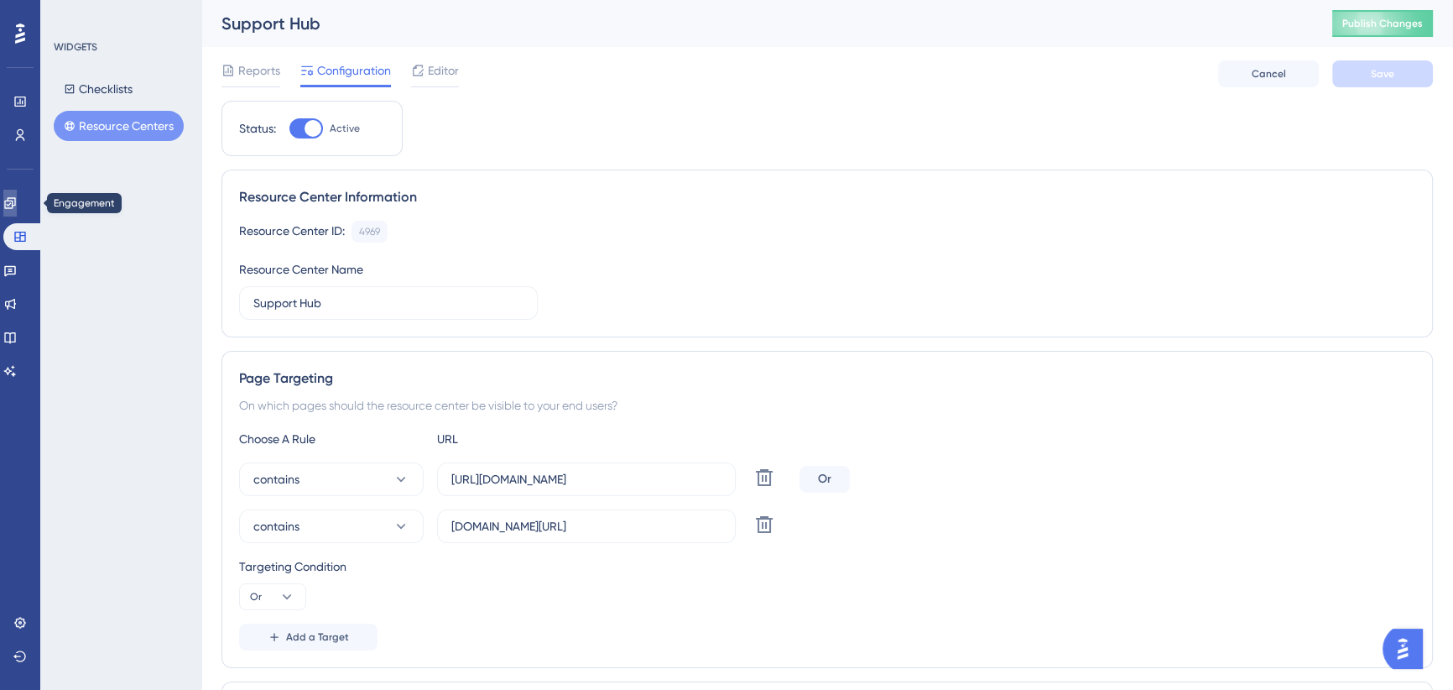
click at [15, 197] on icon at bounding box center [9, 202] width 11 height 11
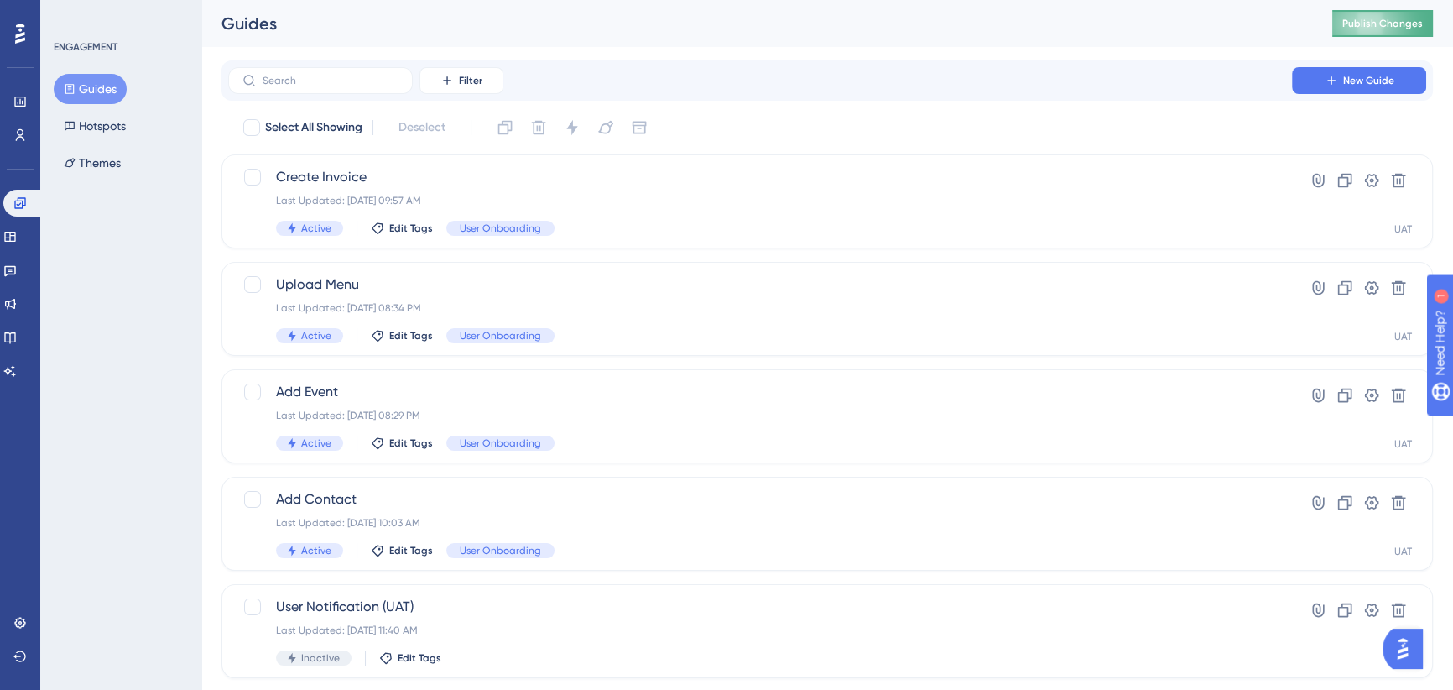
click at [1384, 23] on span "Publish Changes" at bounding box center [1383, 23] width 81 height 13
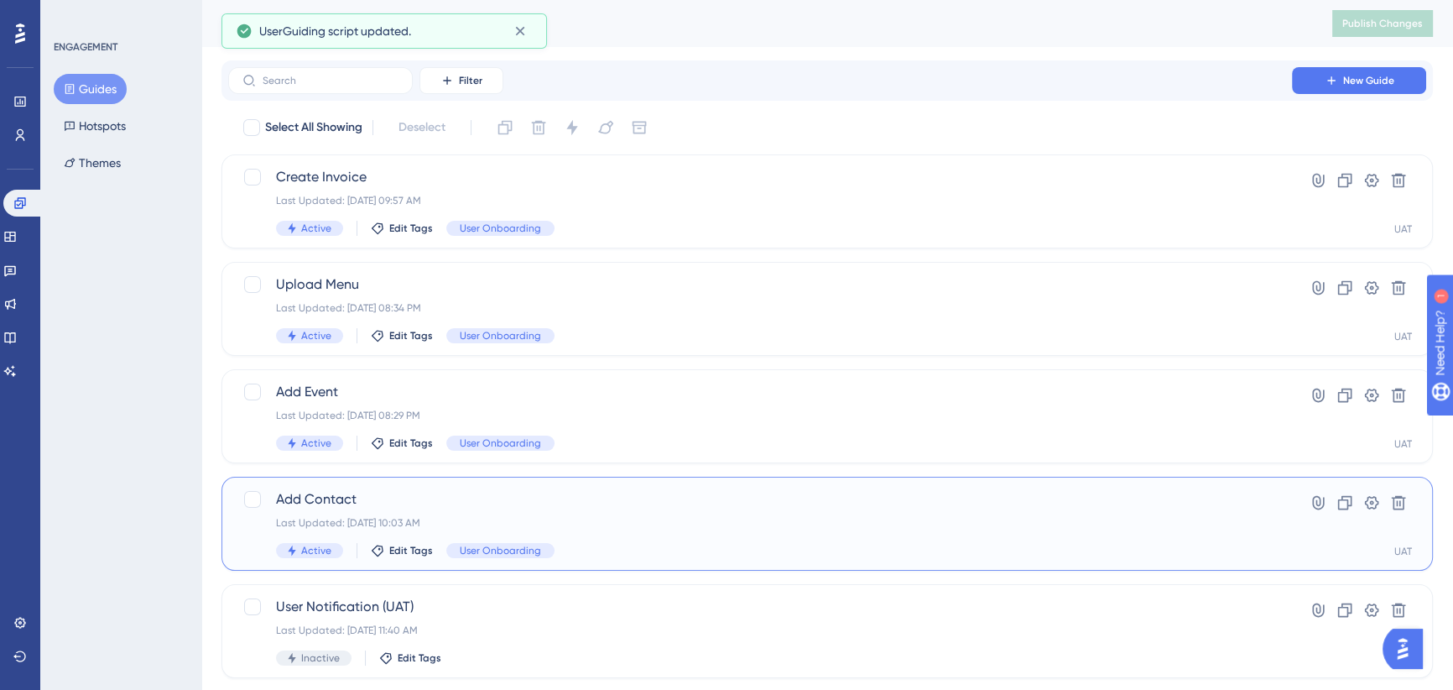
click at [645, 516] on div "Last Updated: Sep 29 2025, 10:03 AM" at bounding box center [760, 522] width 968 height 13
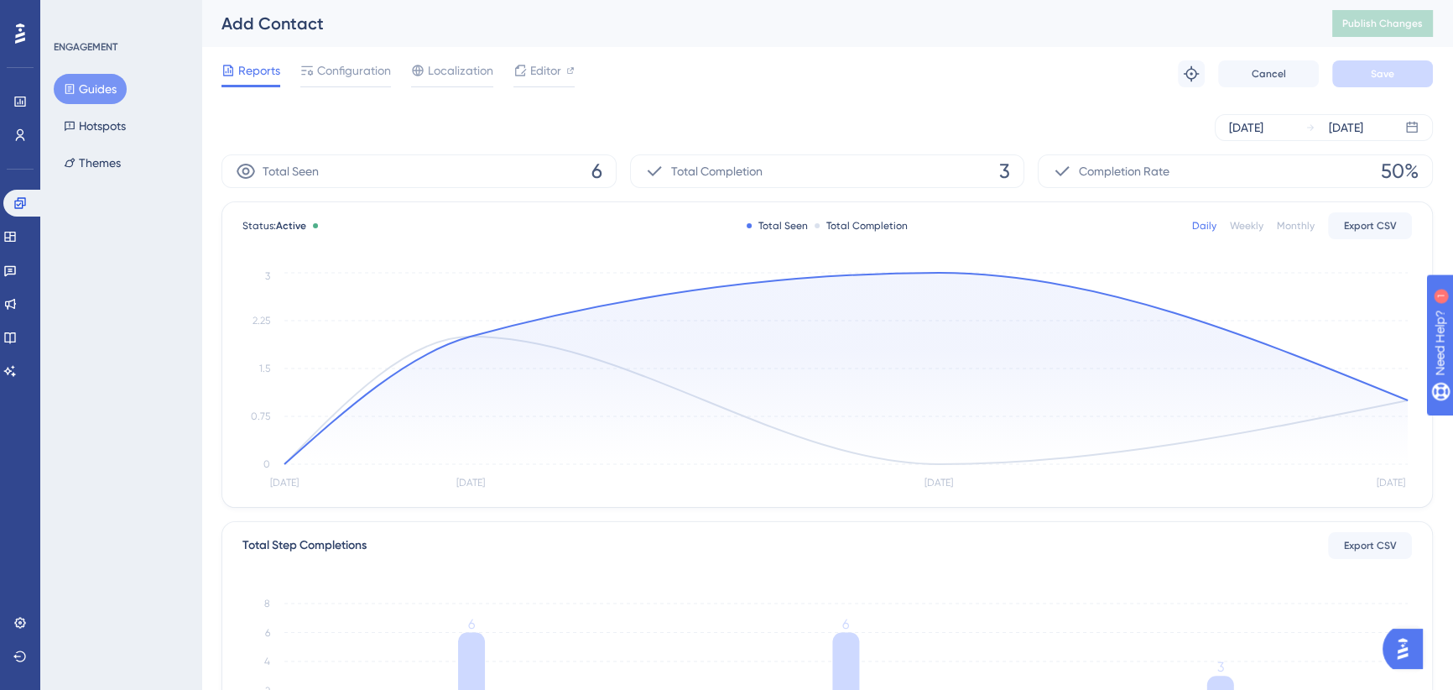
click at [898, 49] on div "Reports Configuration Localization Editor Troubleshoot Cancel Save" at bounding box center [828, 74] width 1212 height 54
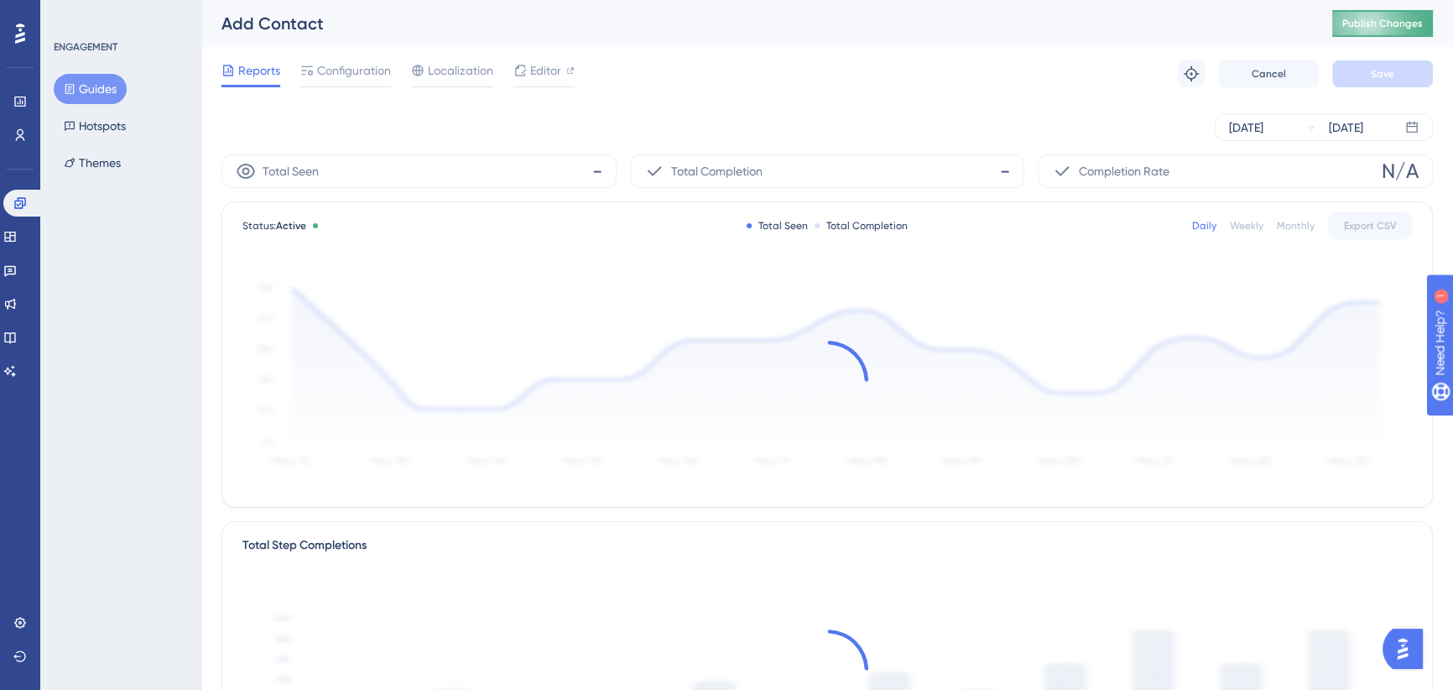
click at [1375, 24] on span "Publish Changes" at bounding box center [1383, 23] width 81 height 13
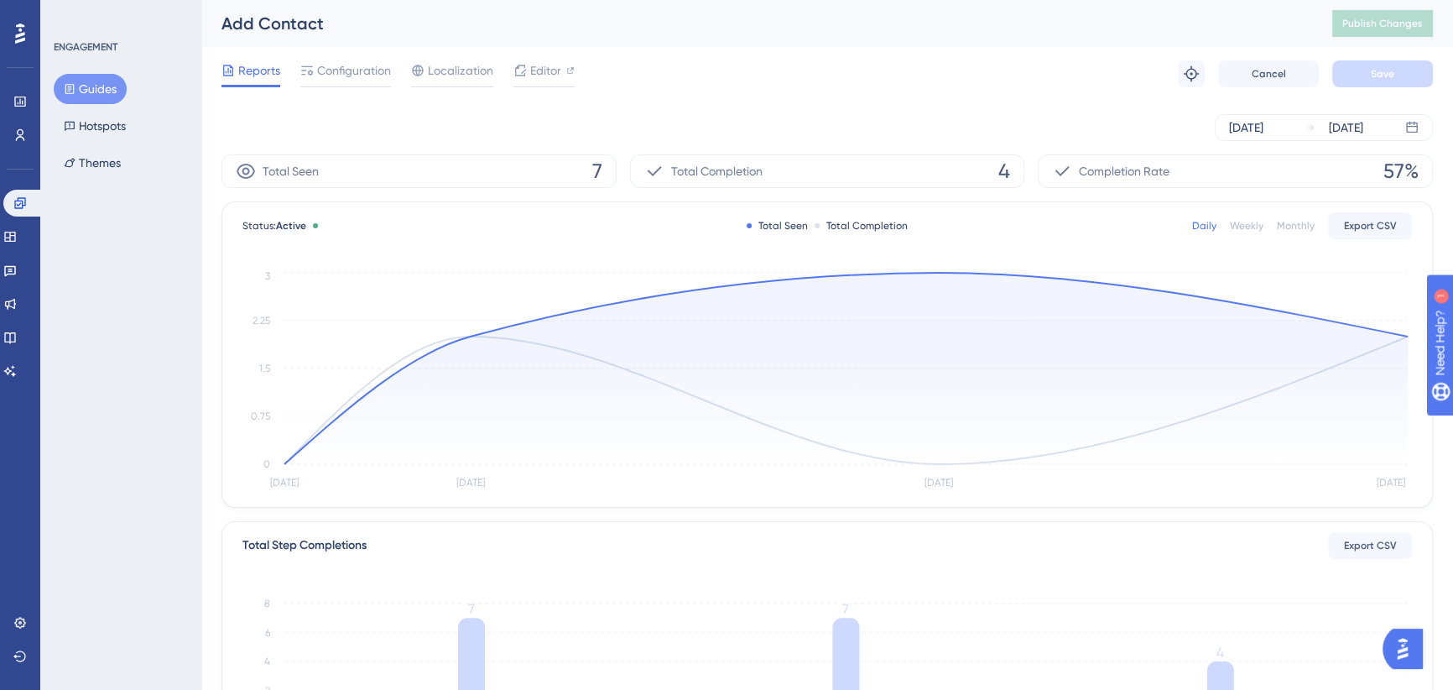
click at [1260, 28] on div "Add Contact" at bounding box center [756, 23] width 1069 height 23
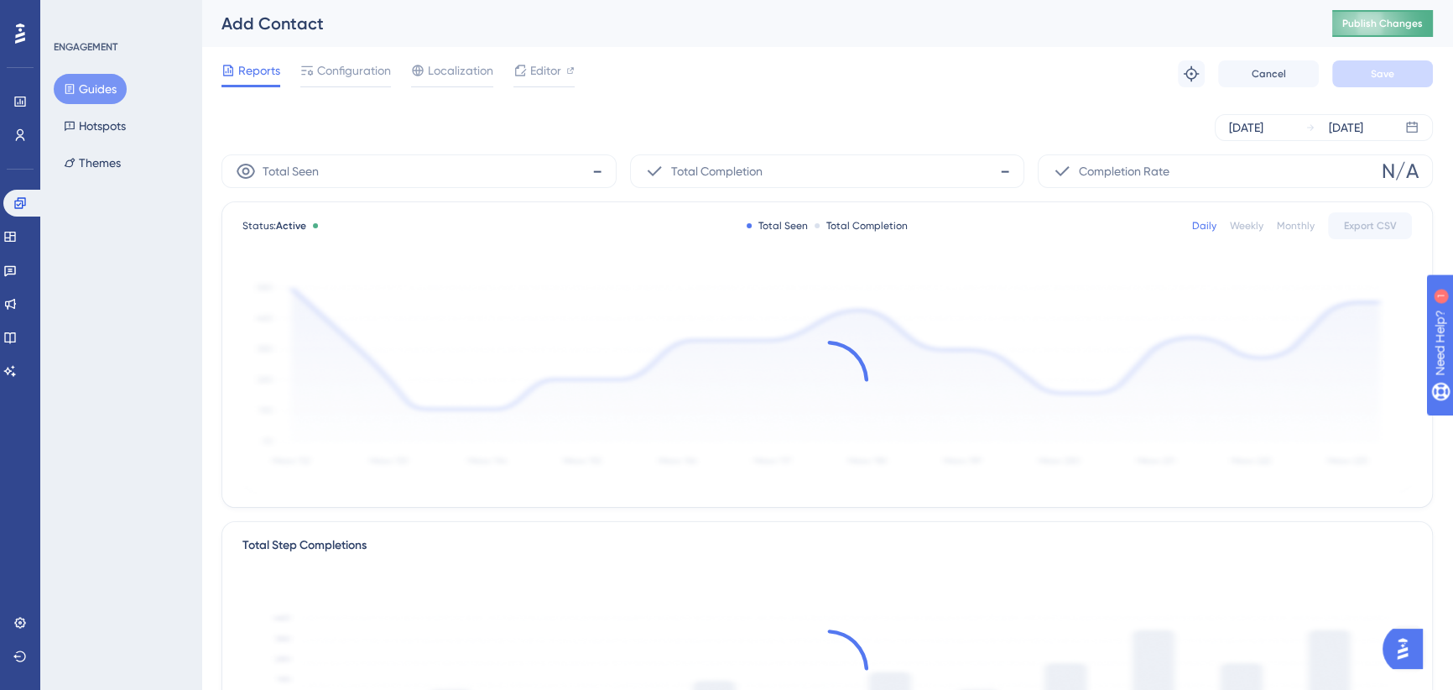
click at [1359, 29] on span "Publish Changes" at bounding box center [1383, 23] width 81 height 13
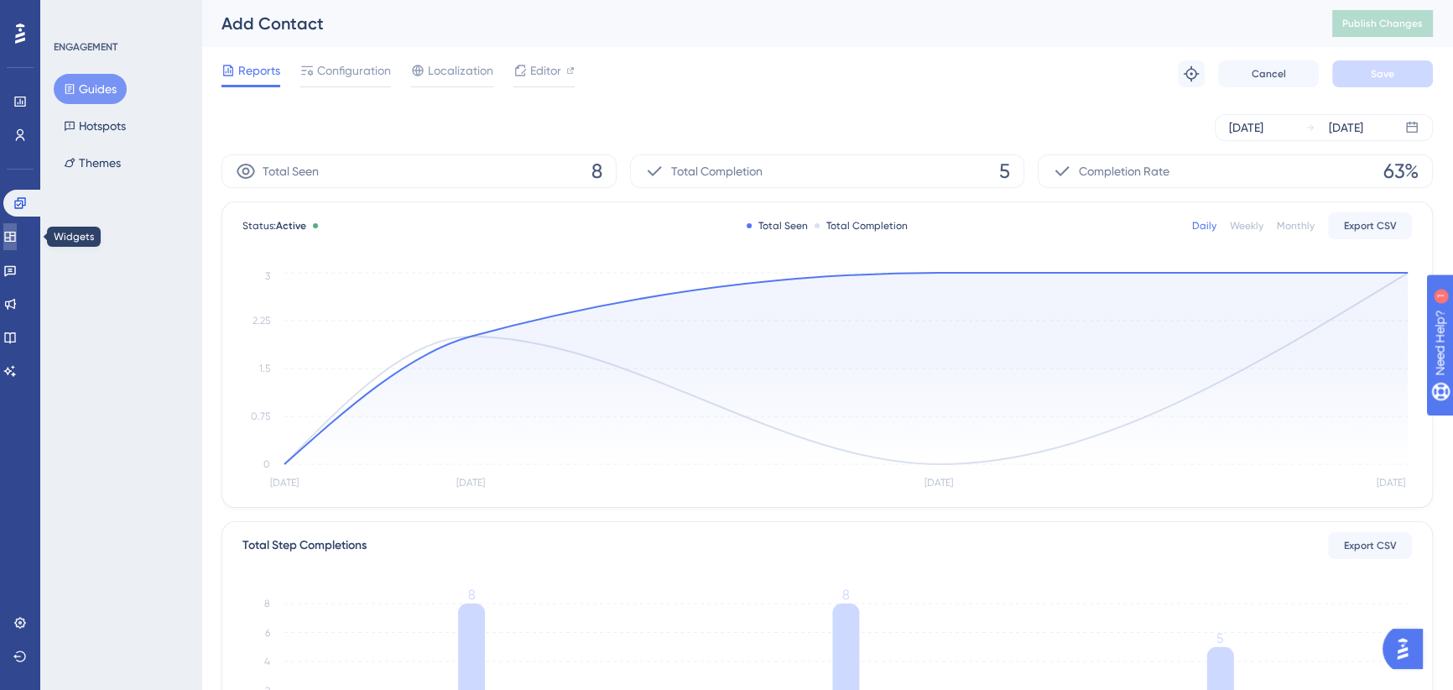
click at [17, 235] on icon at bounding box center [9, 236] width 13 height 13
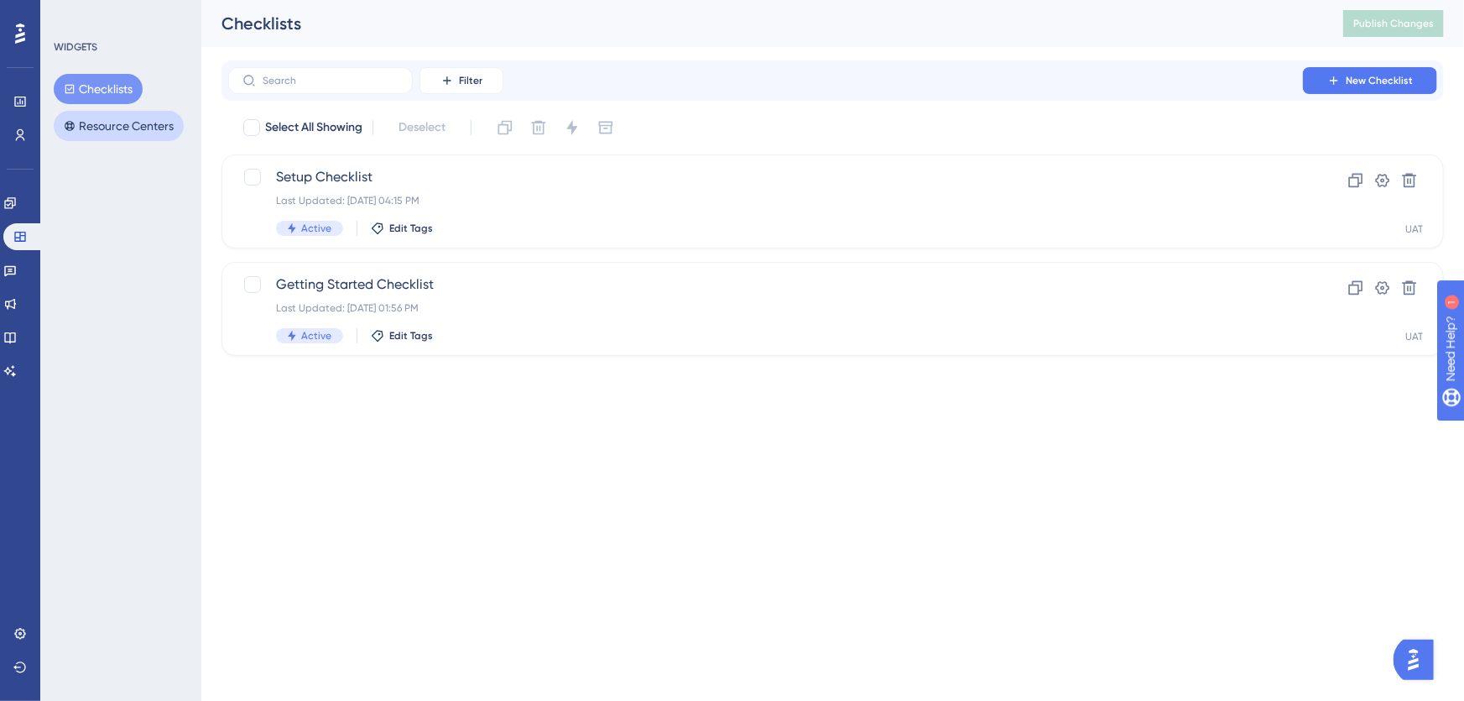
click at [117, 127] on button "Resource Centers" at bounding box center [119, 126] width 130 height 30
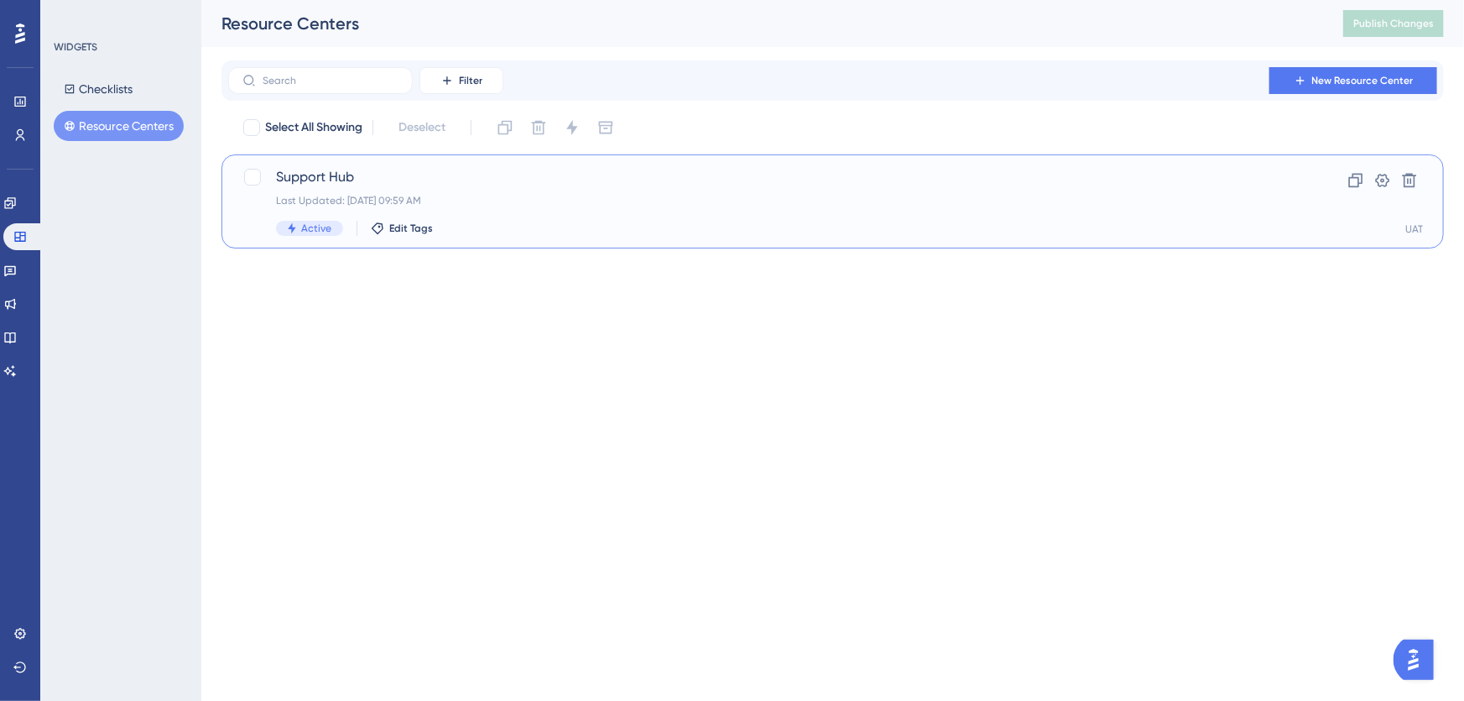
click at [599, 190] on div "Support Hub Last Updated: Sep 29 2025, 09:59 AM Active Edit Tags" at bounding box center [765, 201] width 979 height 69
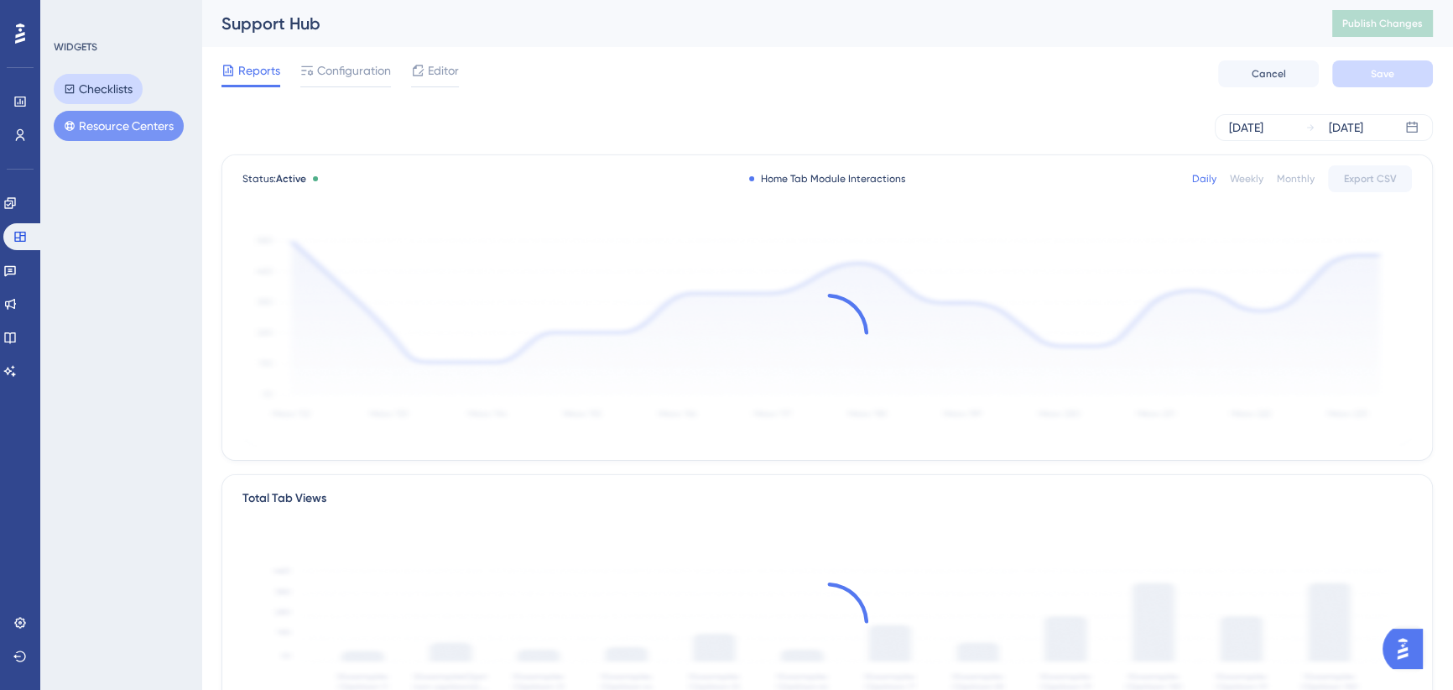
click at [132, 81] on button "Checklists" at bounding box center [98, 89] width 89 height 30
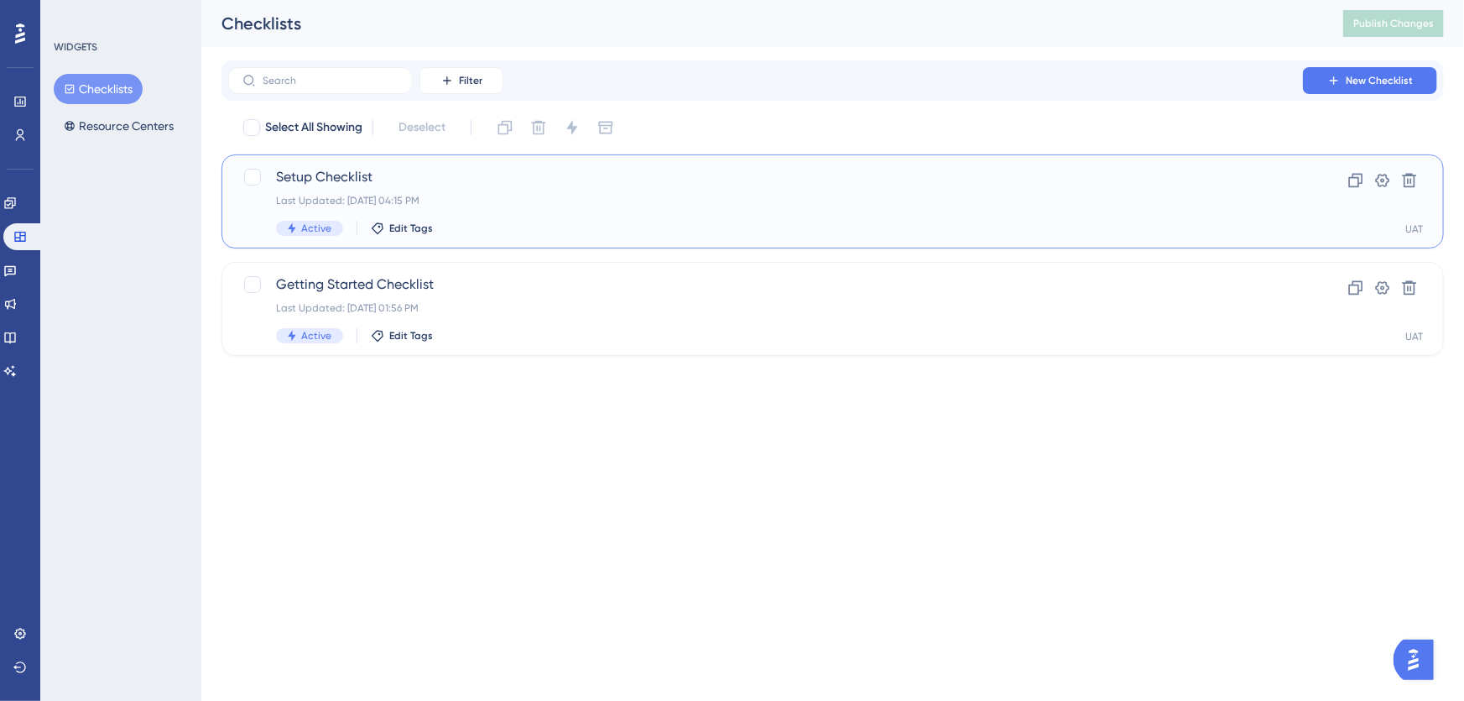
click at [533, 185] on span "Setup Checklist" at bounding box center [765, 177] width 979 height 20
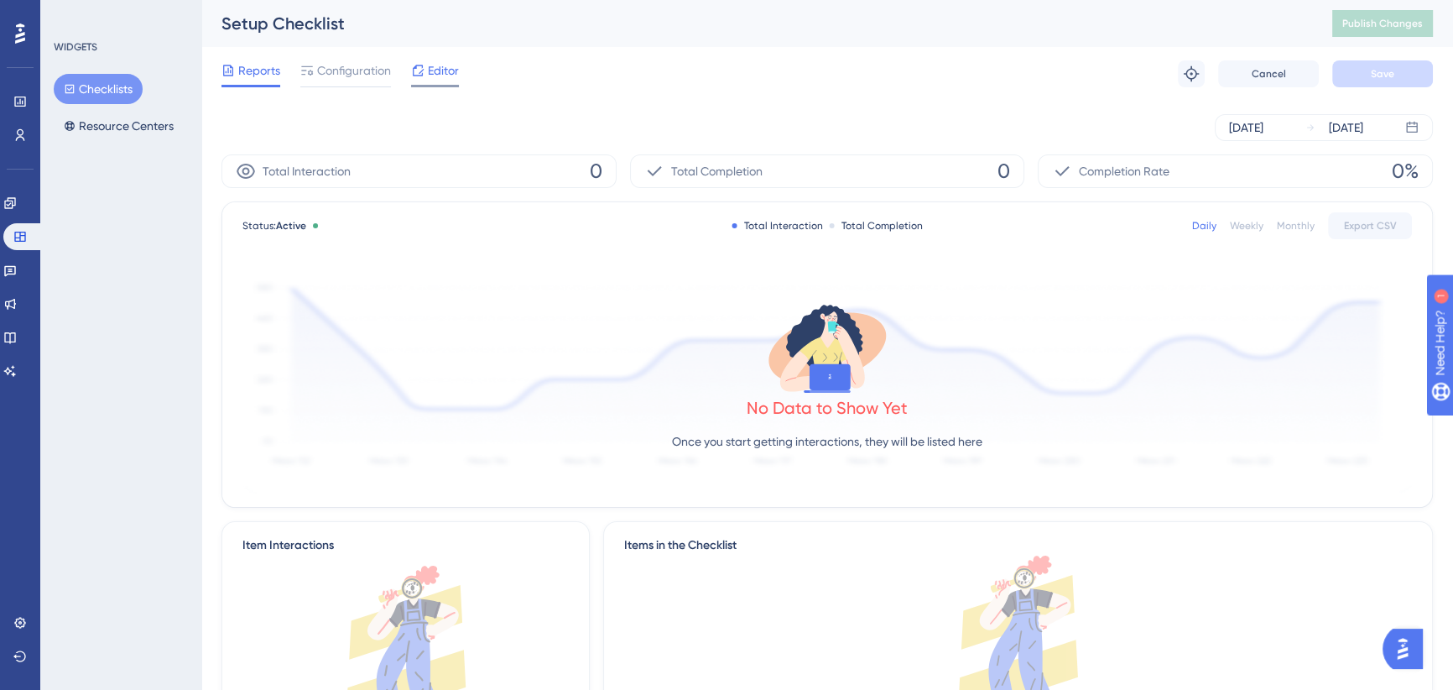
click at [431, 71] on span "Editor" at bounding box center [443, 70] width 31 height 20
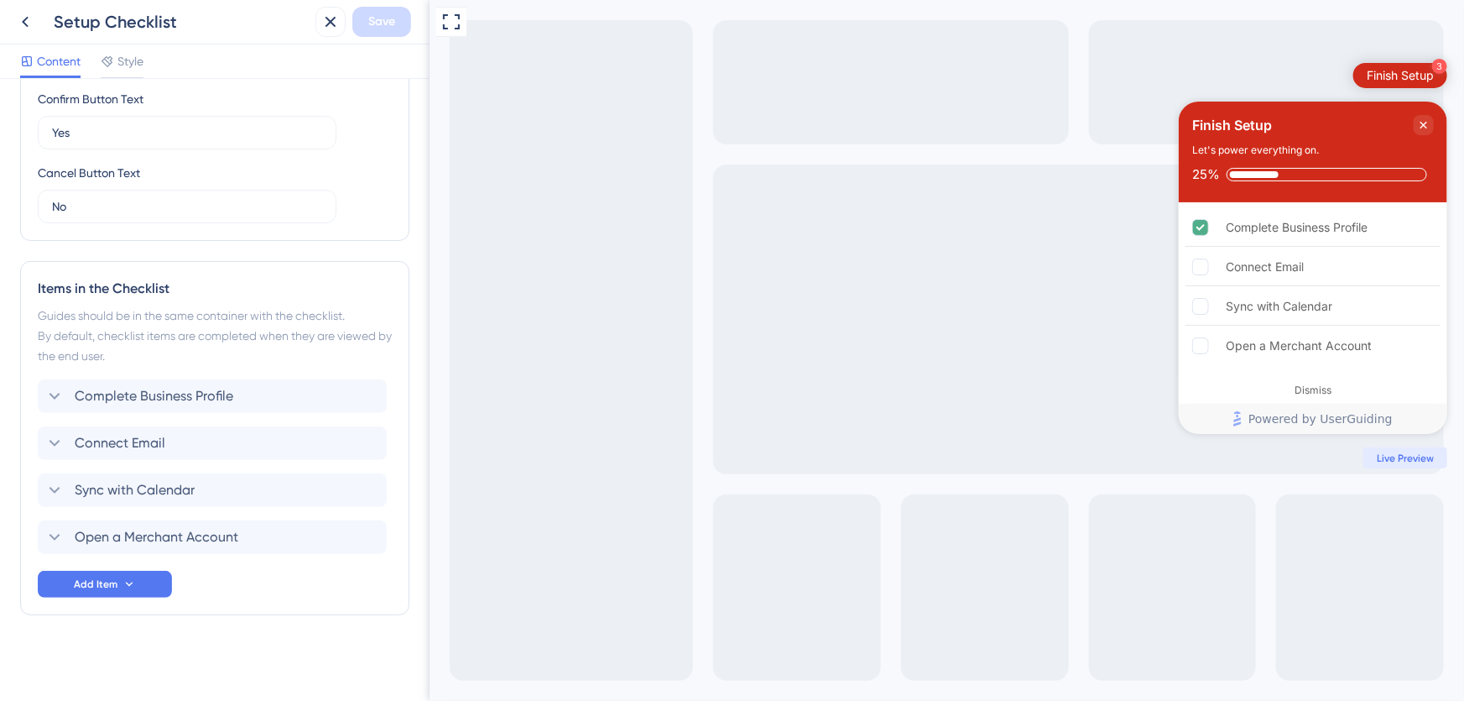
click at [26, 19] on icon at bounding box center [25, 22] width 20 height 20
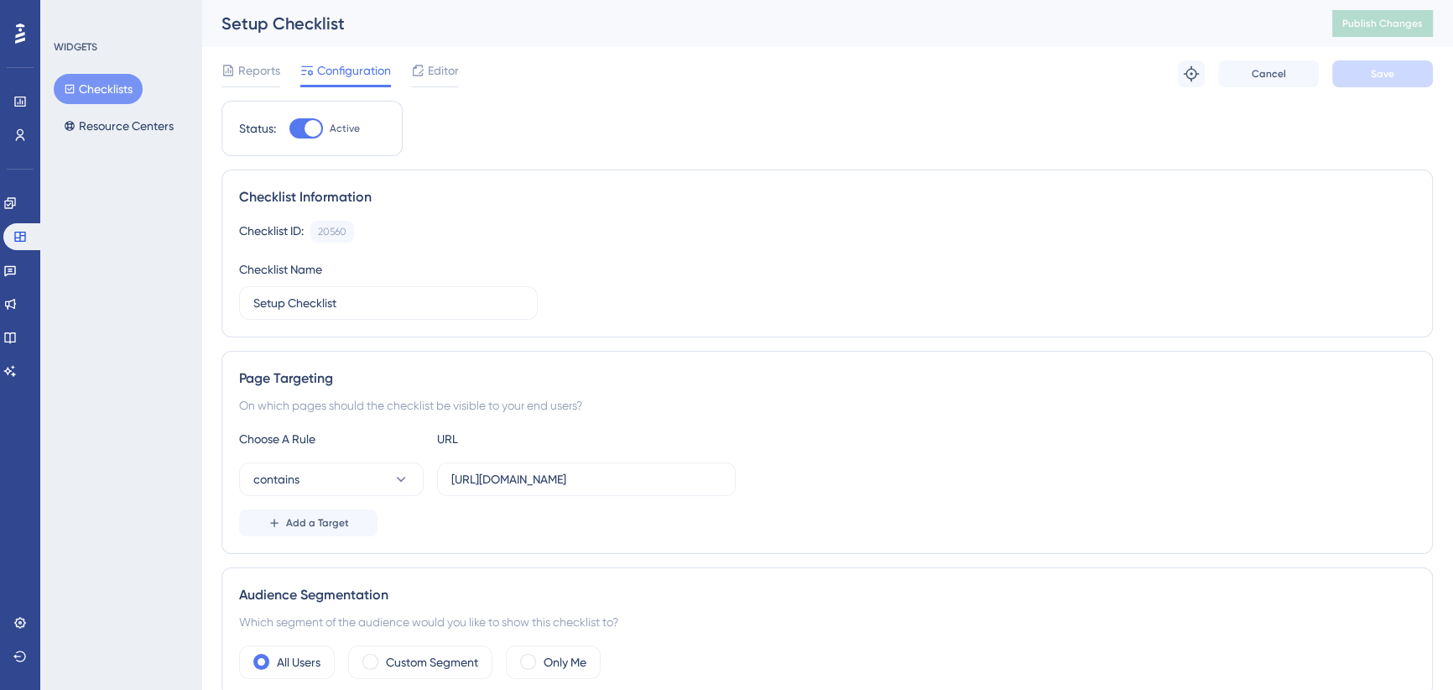
click at [94, 96] on button "Checklists" at bounding box center [98, 89] width 89 height 30
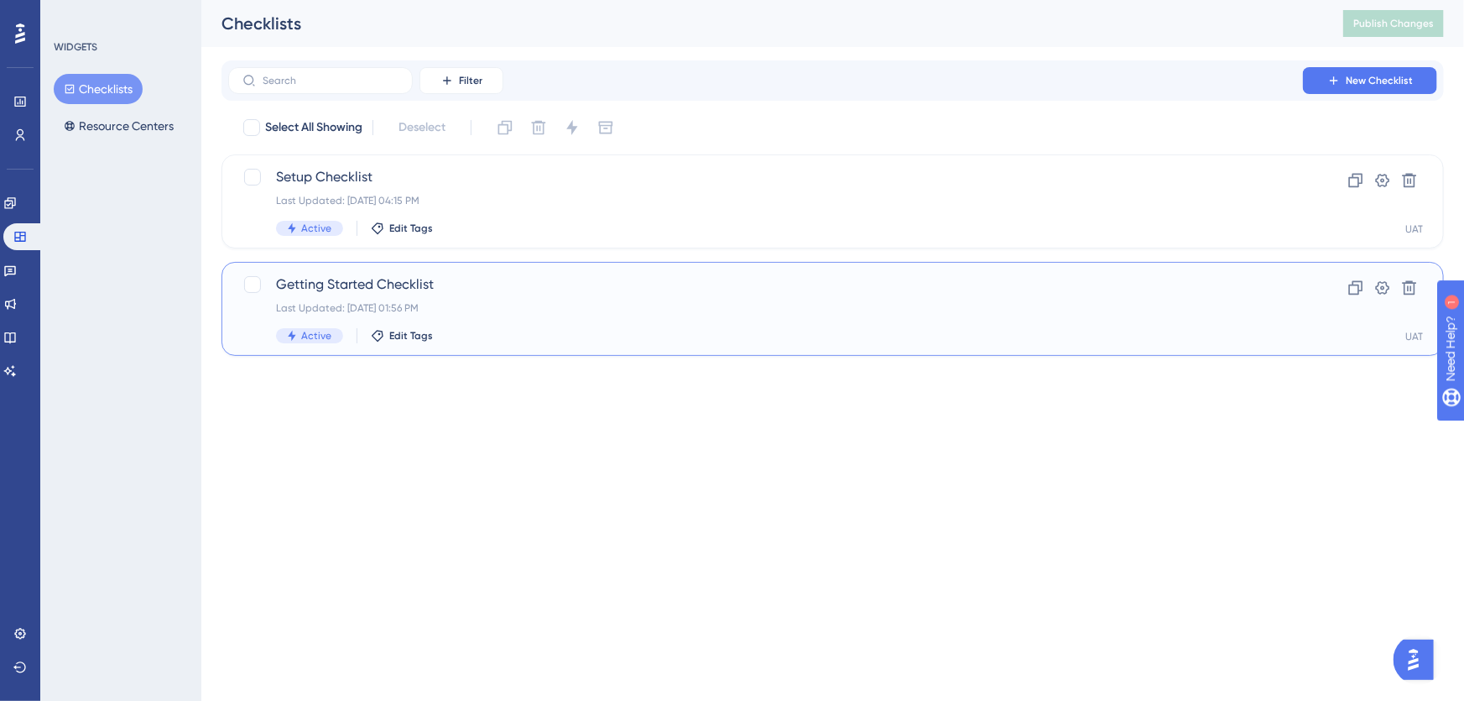
click at [561, 310] on div "Last Updated: Sep 26 2025, 01:56 PM" at bounding box center [765, 307] width 979 height 13
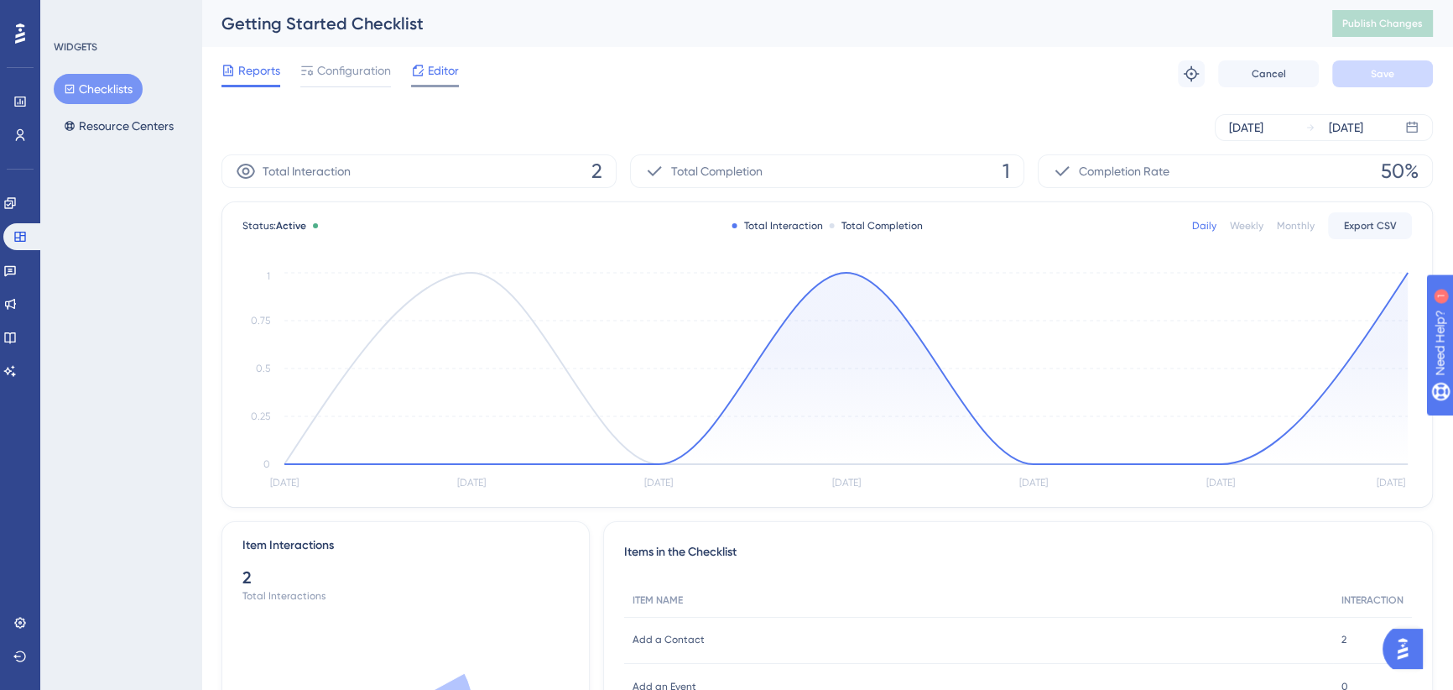
click at [430, 68] on span "Editor" at bounding box center [443, 70] width 31 height 20
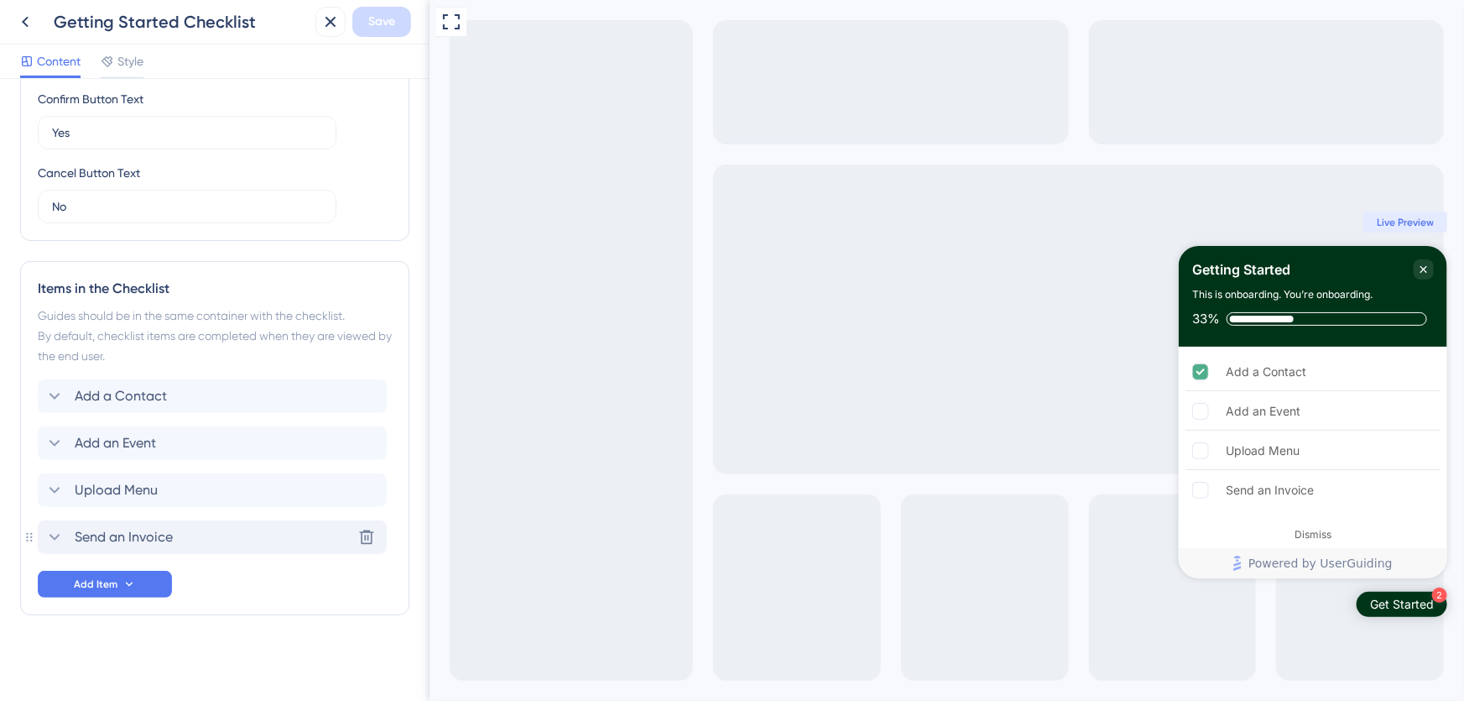
click at [48, 538] on icon at bounding box center [54, 537] width 20 height 20
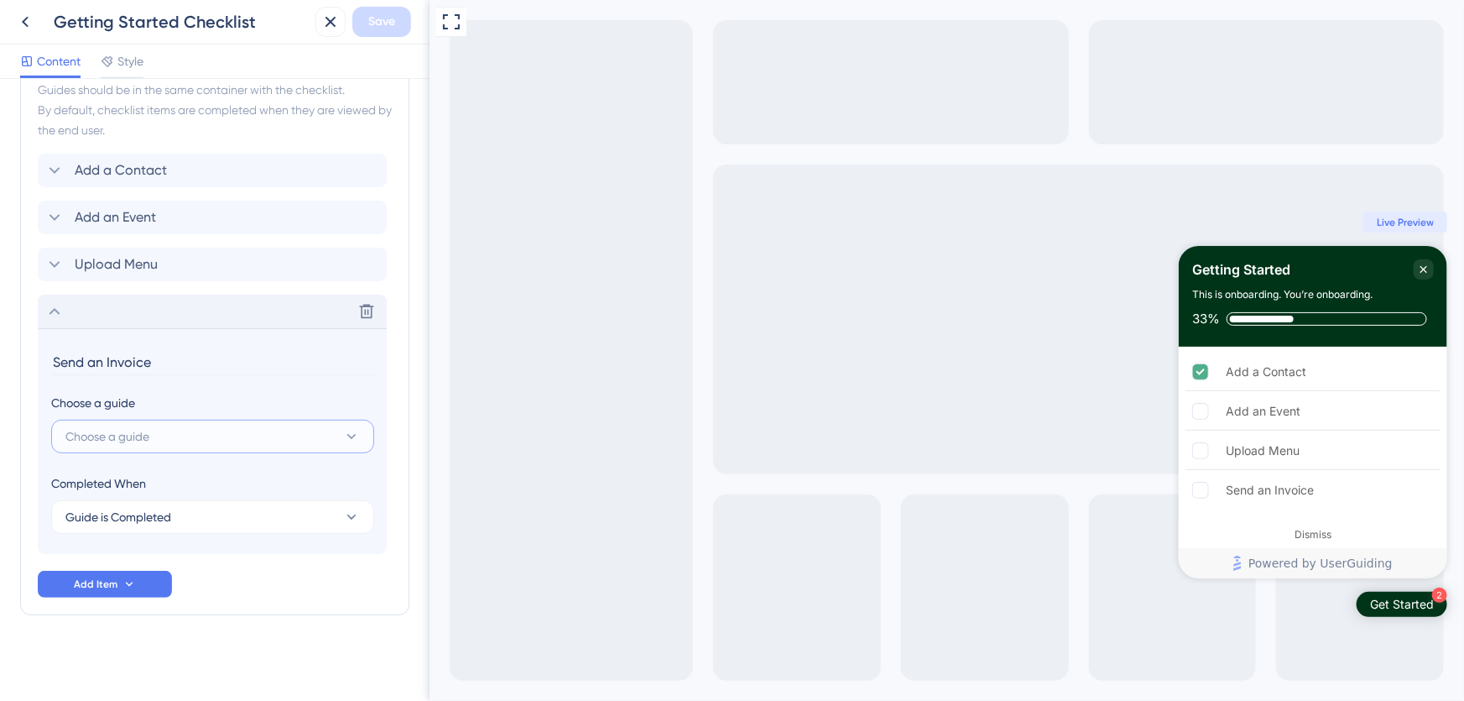
click at [174, 451] on button "Choose a guide" at bounding box center [212, 437] width 323 height 34
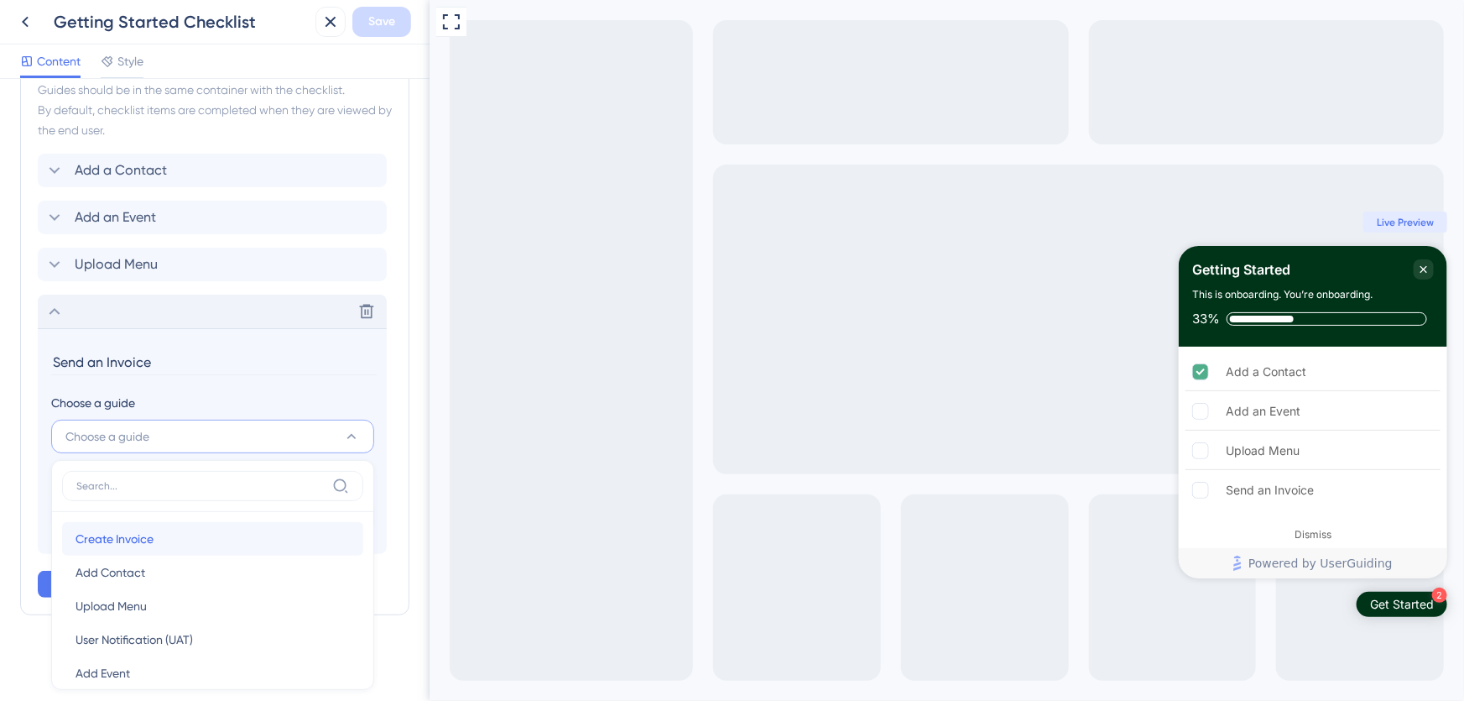
click at [185, 529] on div "Create Invoice Create Invoice" at bounding box center [213, 539] width 274 height 34
type input "Create Invoice"
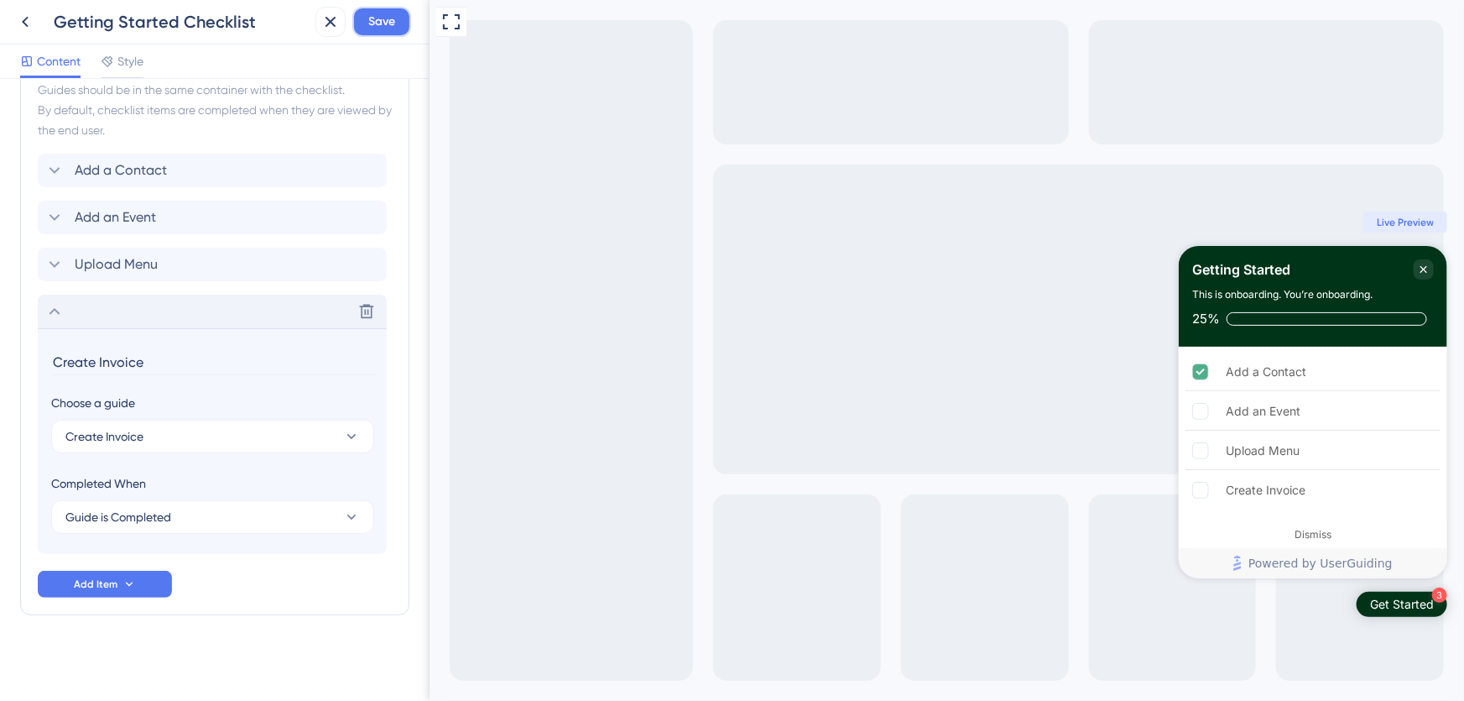
click at [378, 23] on span "Save" at bounding box center [381, 22] width 27 height 20
click at [29, 19] on icon at bounding box center [25, 22] width 20 height 20
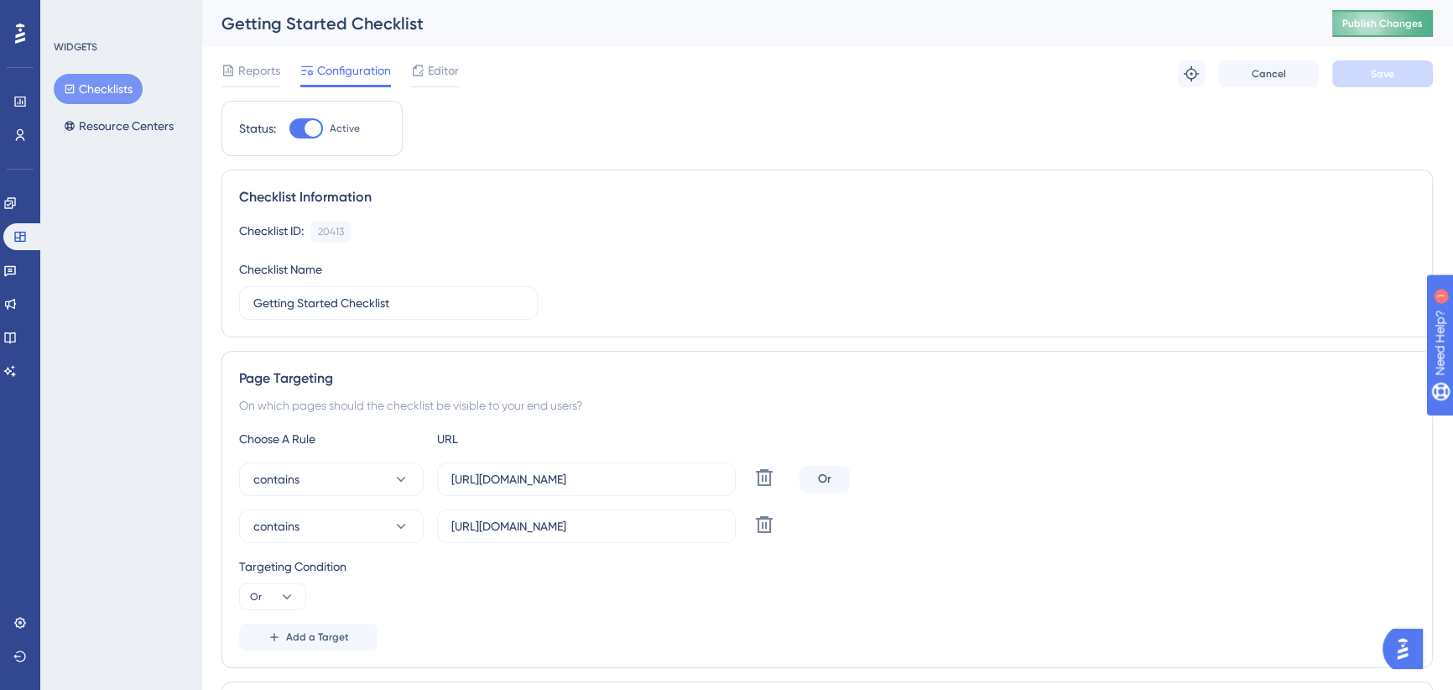
click at [1387, 20] on span "Publish Changes" at bounding box center [1383, 23] width 81 height 13
click at [17, 209] on icon at bounding box center [9, 202] width 13 height 13
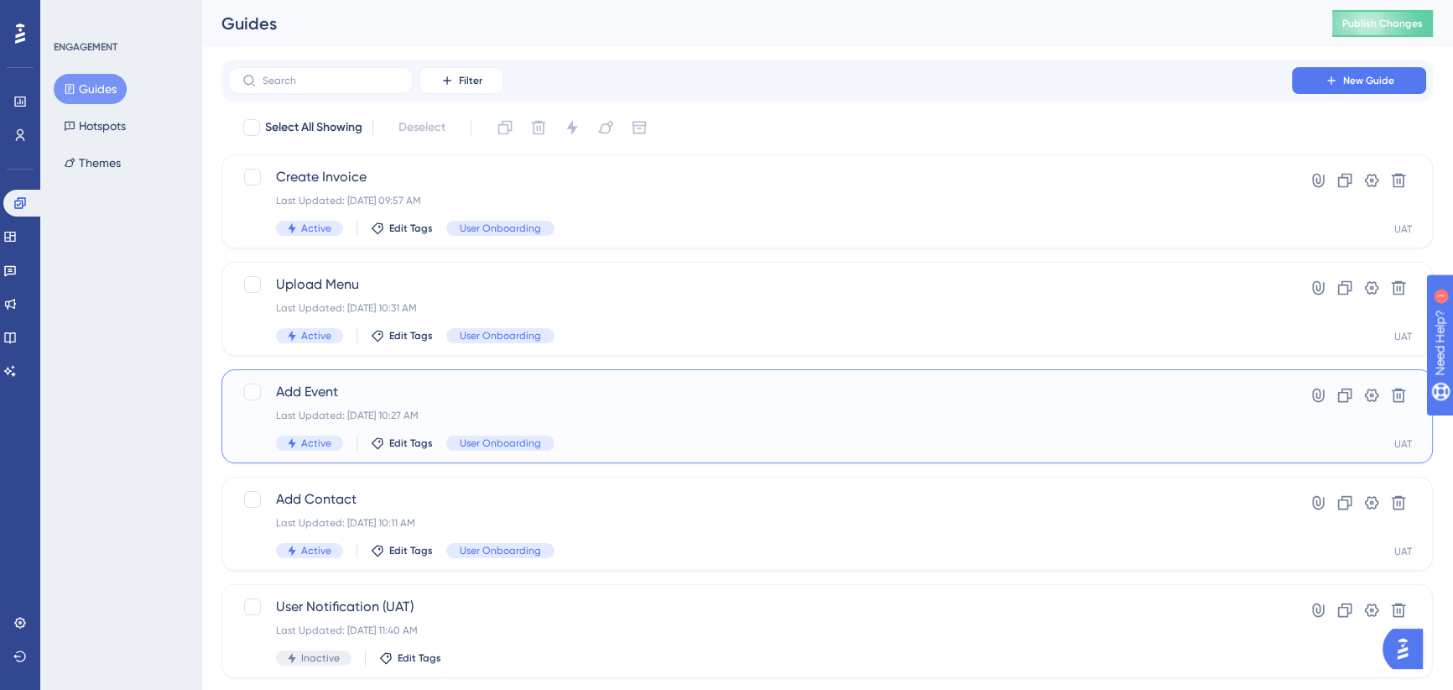
click at [638, 394] on span "Add Event" at bounding box center [760, 392] width 968 height 20
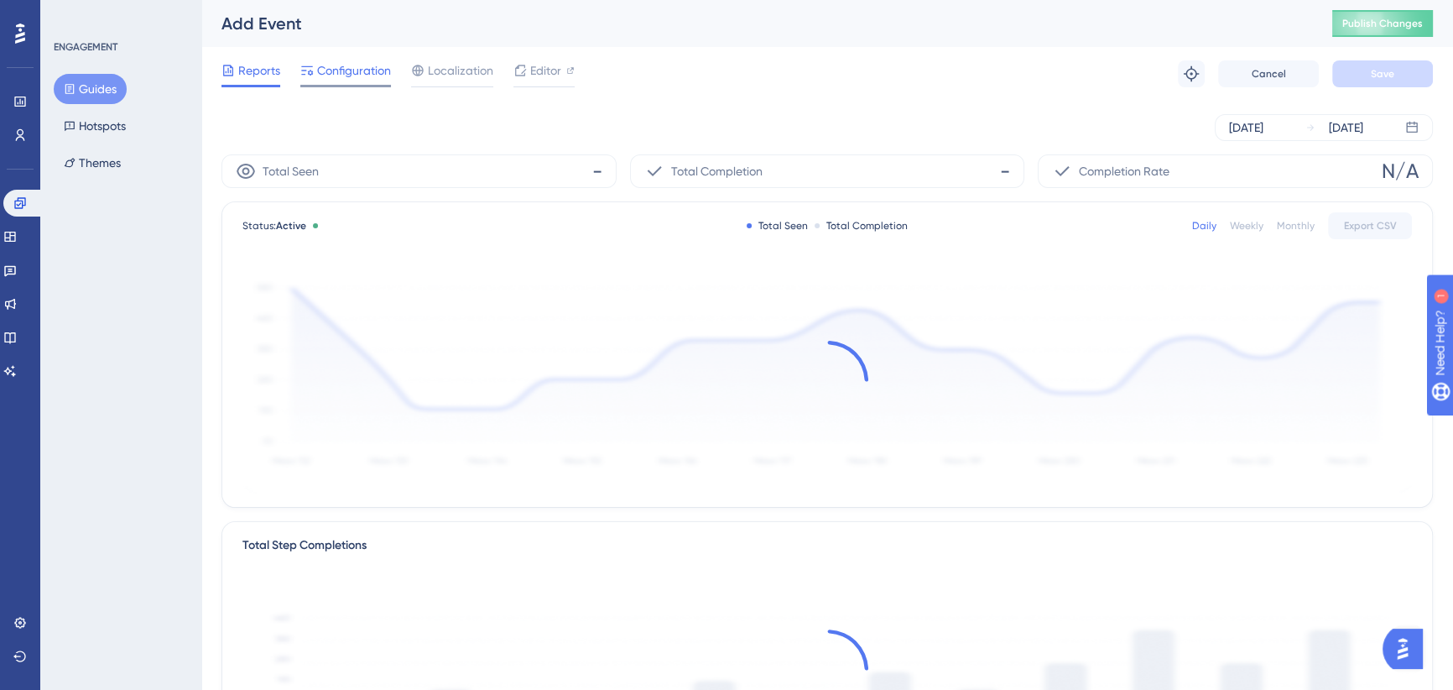
click at [363, 69] on span "Configuration" at bounding box center [354, 70] width 74 height 20
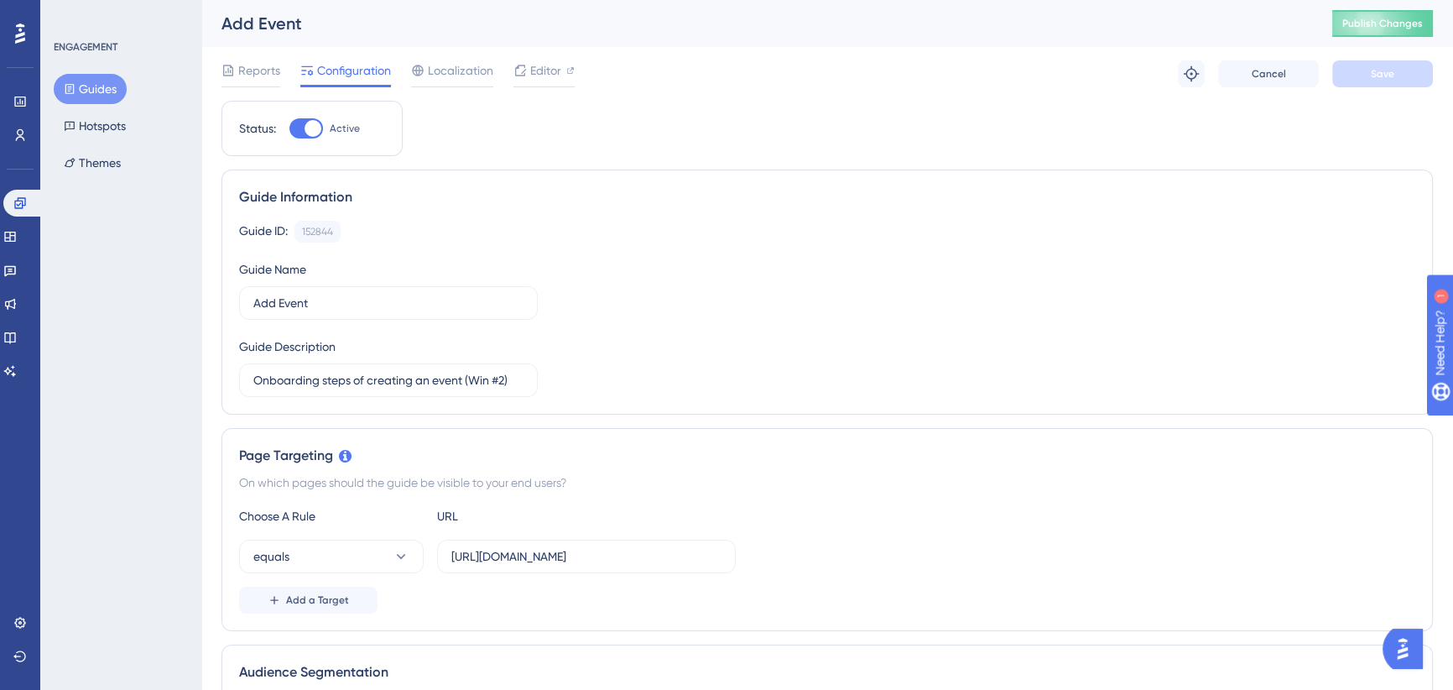
click at [371, 470] on div "Page Targeting On which pages should the guide be visible to your end users? Ch…" at bounding box center [828, 529] width 1212 height 203
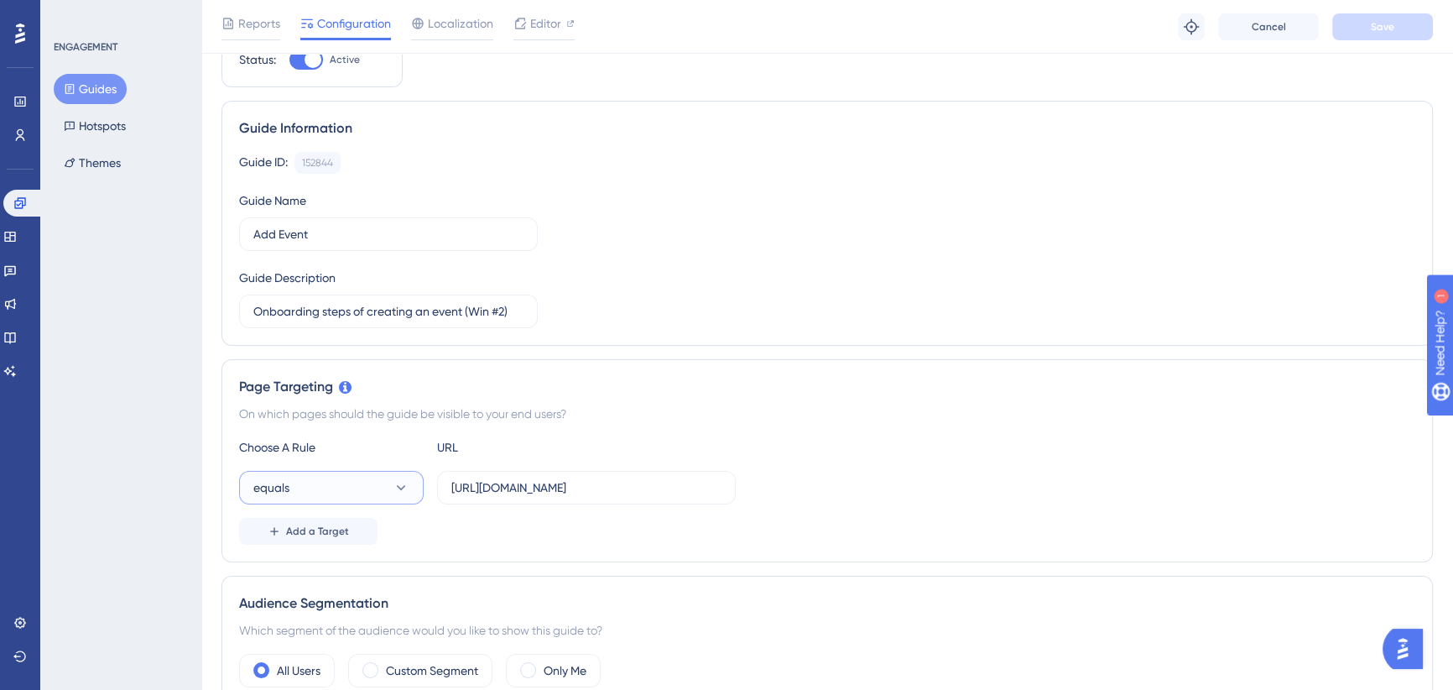
click at [388, 481] on button "equals" at bounding box center [331, 488] width 185 height 34
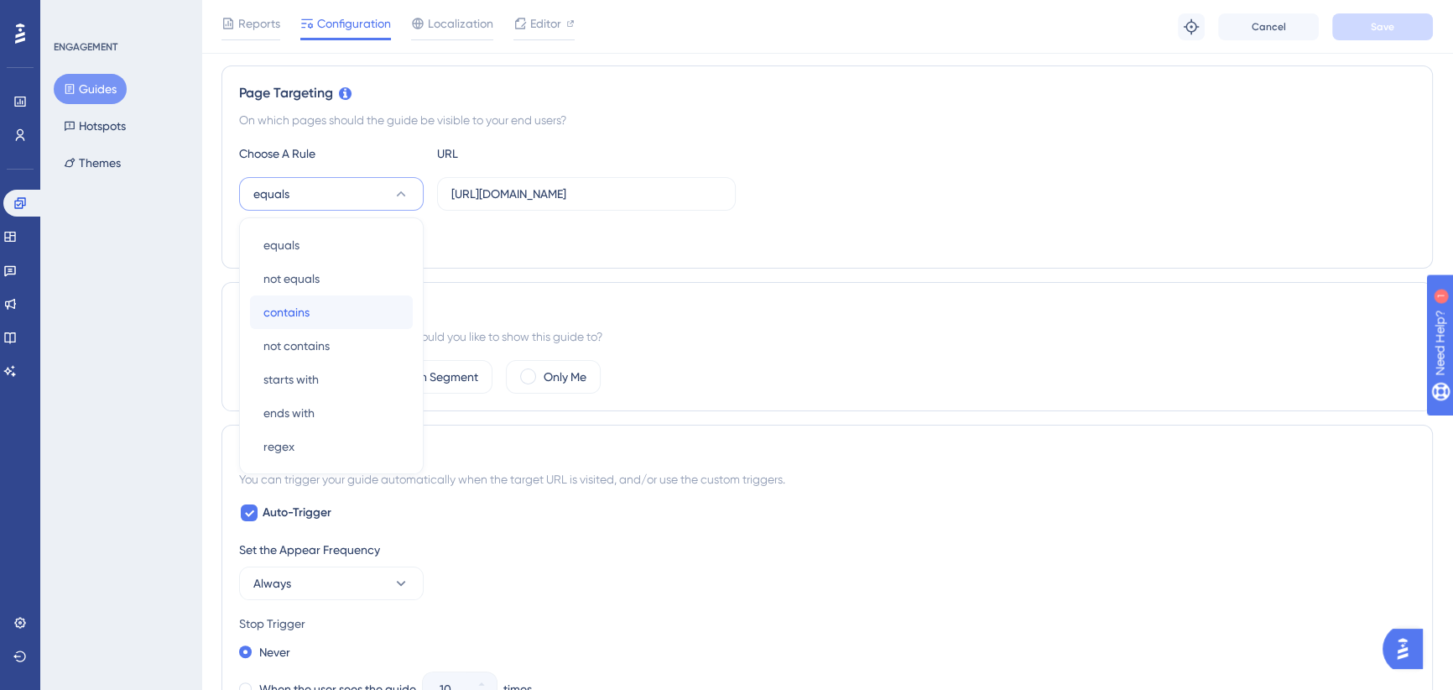
click at [316, 307] on div "contains contains" at bounding box center [331, 312] width 136 height 34
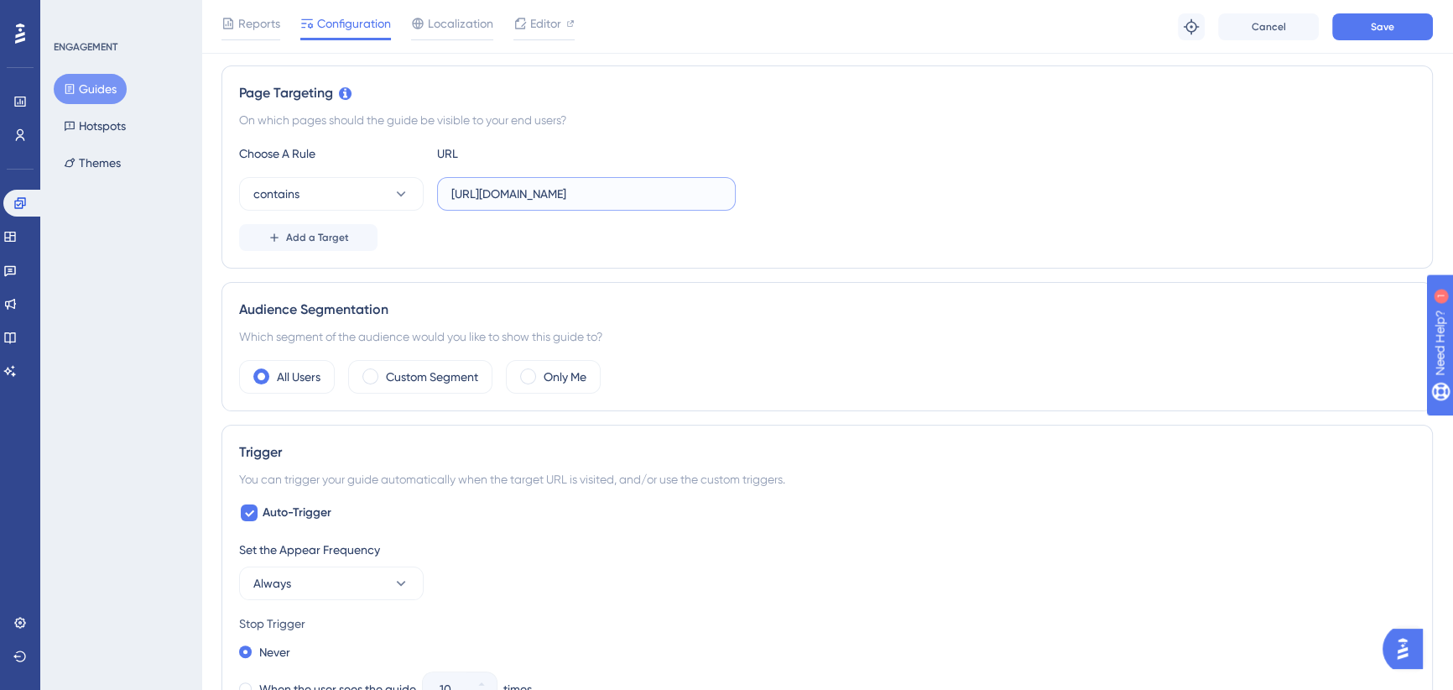
click at [652, 198] on input "https://icy-desert-045d76c0f.1.azurestaticapps.net/contacts" at bounding box center [586, 194] width 270 height 18
drag, startPoint x: 658, startPoint y: 193, endPoint x: 760, endPoint y: 186, distance: 102.6
click at [815, 193] on div "contains https://icy-desert-045d76c0f.1.azurestaticapps.net/contacts" at bounding box center [827, 194] width 1176 height 34
click at [722, 182] on label "https://icy-desert-045d76c0f.1.azurestaticapps.net/contacts" at bounding box center [586, 194] width 299 height 34
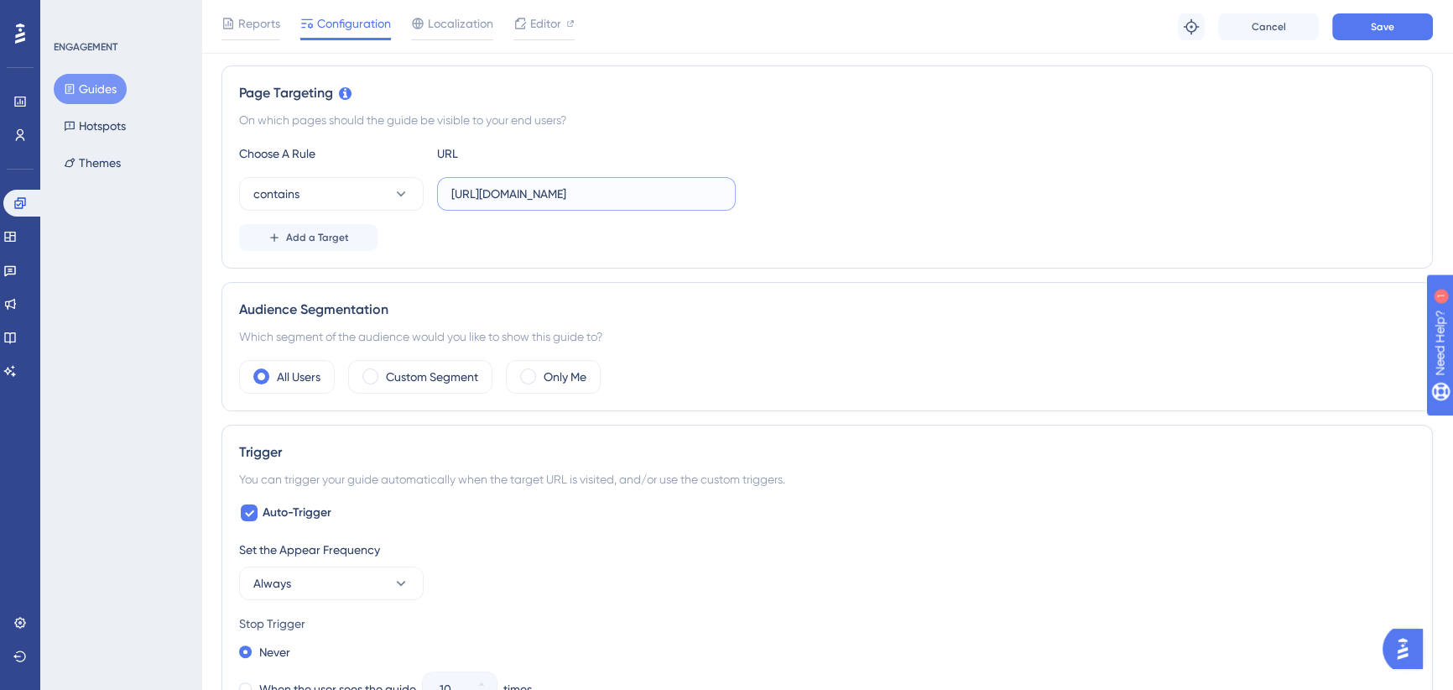
click at [722, 185] on input "https://icy-desert-045d76c0f.1.azurestaticapps.net/contacts" at bounding box center [586, 194] width 270 height 18
click at [696, 190] on input "https://icy-desert-045d76c0f.1.azurestaticapps.net/contacts" at bounding box center [586, 194] width 270 height 18
drag, startPoint x: 691, startPoint y: 192, endPoint x: 692, endPoint y: 201, distance: 8.6
click at [790, 191] on div "contains https://icy-desert-045d76c0f.1.azurestaticapps.net/contacts" at bounding box center [827, 194] width 1176 height 34
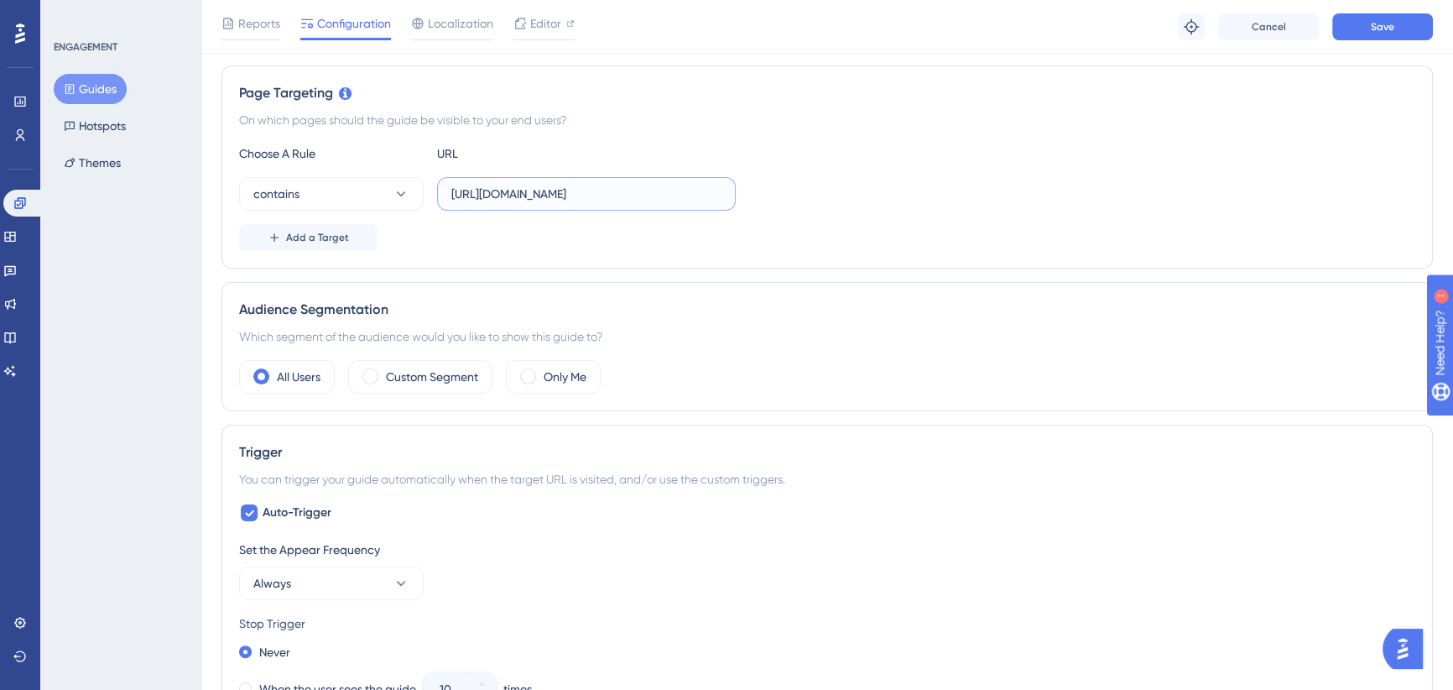
scroll to position [0, 61]
click at [702, 192] on input "https://icy-desert-045d76c0f.1.azurestaticapps.net/contacts" at bounding box center [586, 194] width 270 height 18
drag, startPoint x: 674, startPoint y: 192, endPoint x: 762, endPoint y: 192, distance: 88.1
click at [762, 192] on div "contains https://icy-desert-045d76c0f.1.azurestaticapps.net/contacts" at bounding box center [827, 194] width 1176 height 34
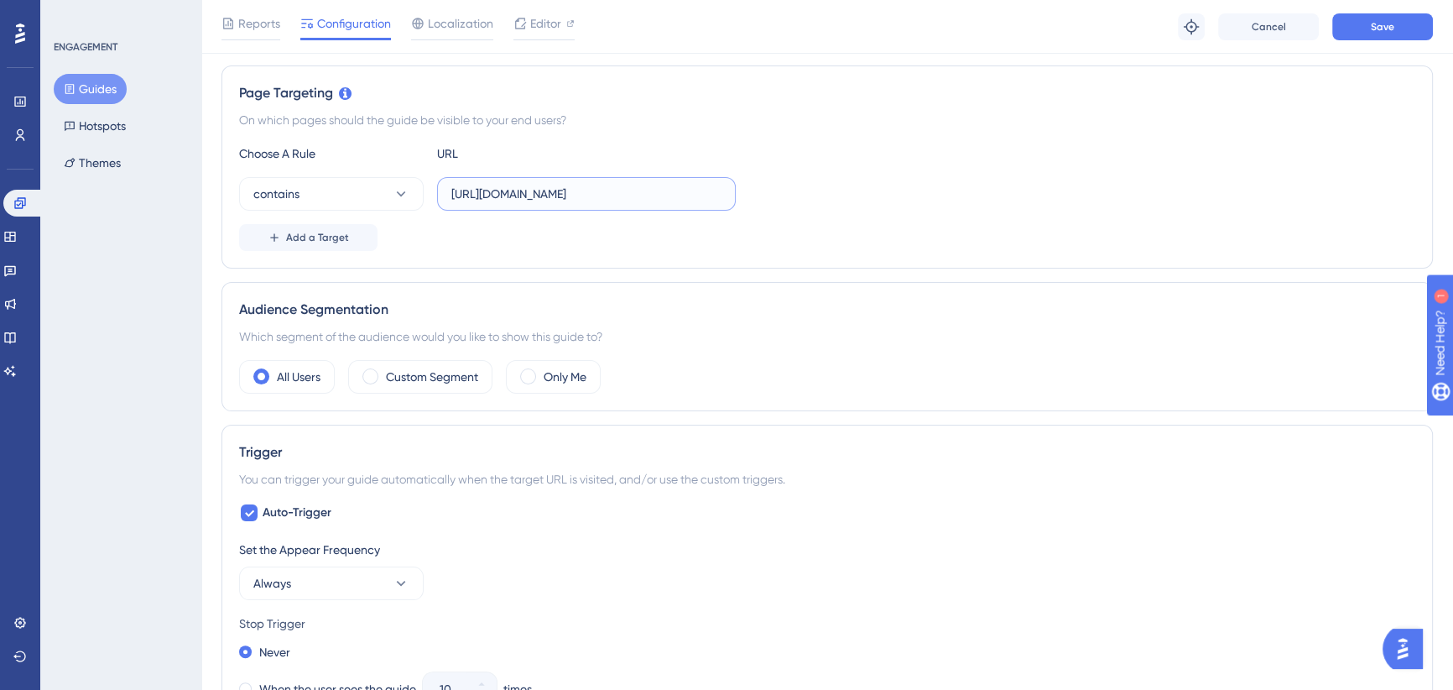
type input "https://icy-desert-045d76c0f.1.azurestaticapps.net/"
click at [900, 180] on div "contains https://icy-desert-045d76c0f.1.azurestaticapps.net/" at bounding box center [827, 194] width 1176 height 34
click at [1383, 24] on span "Save" at bounding box center [1382, 26] width 23 height 13
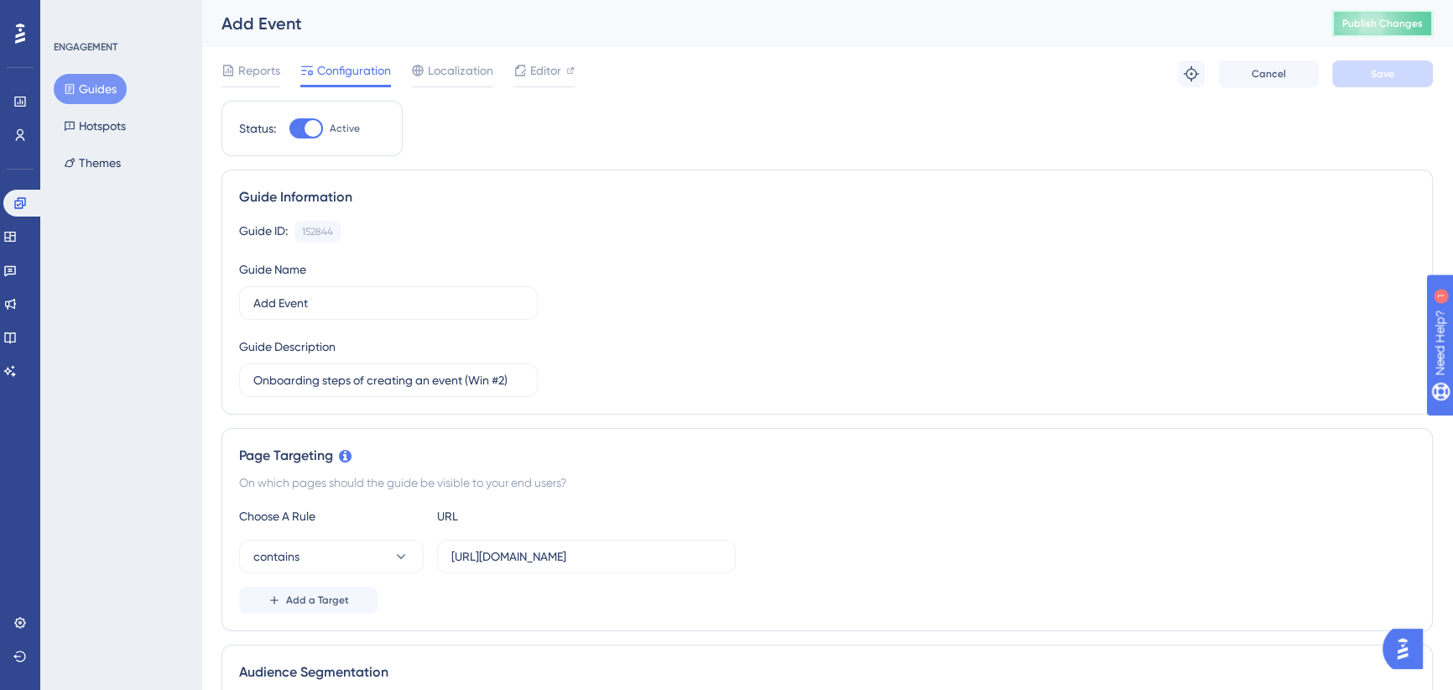
click at [1388, 24] on span "Publish Changes" at bounding box center [1383, 23] width 81 height 13
drag, startPoint x: 93, startPoint y: 86, endPoint x: 154, endPoint y: 98, distance: 61.7
click at [93, 86] on button "Guides" at bounding box center [90, 89] width 73 height 30
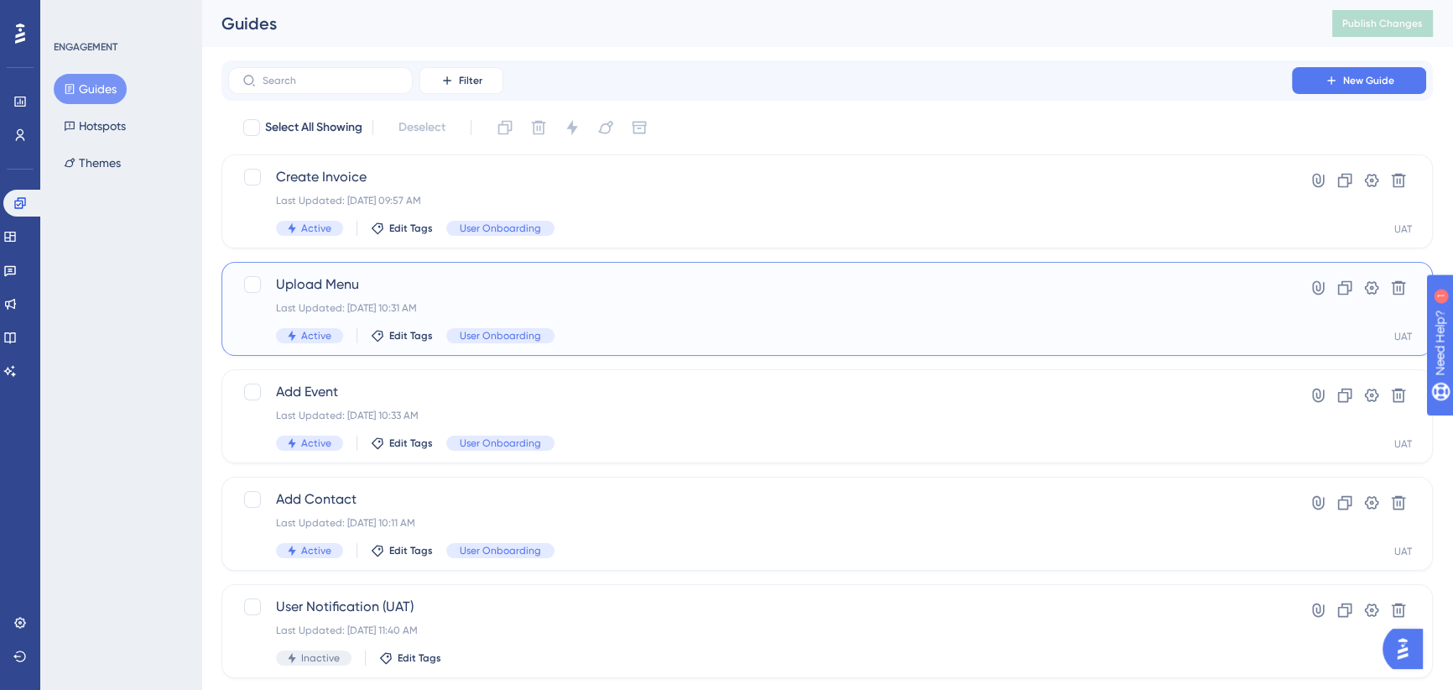
click at [597, 271] on div "Upload Menu Last Updated: Sep 29 2025, 10:31 AM Active Edit Tags User Onboardin…" at bounding box center [828, 309] width 1212 height 94
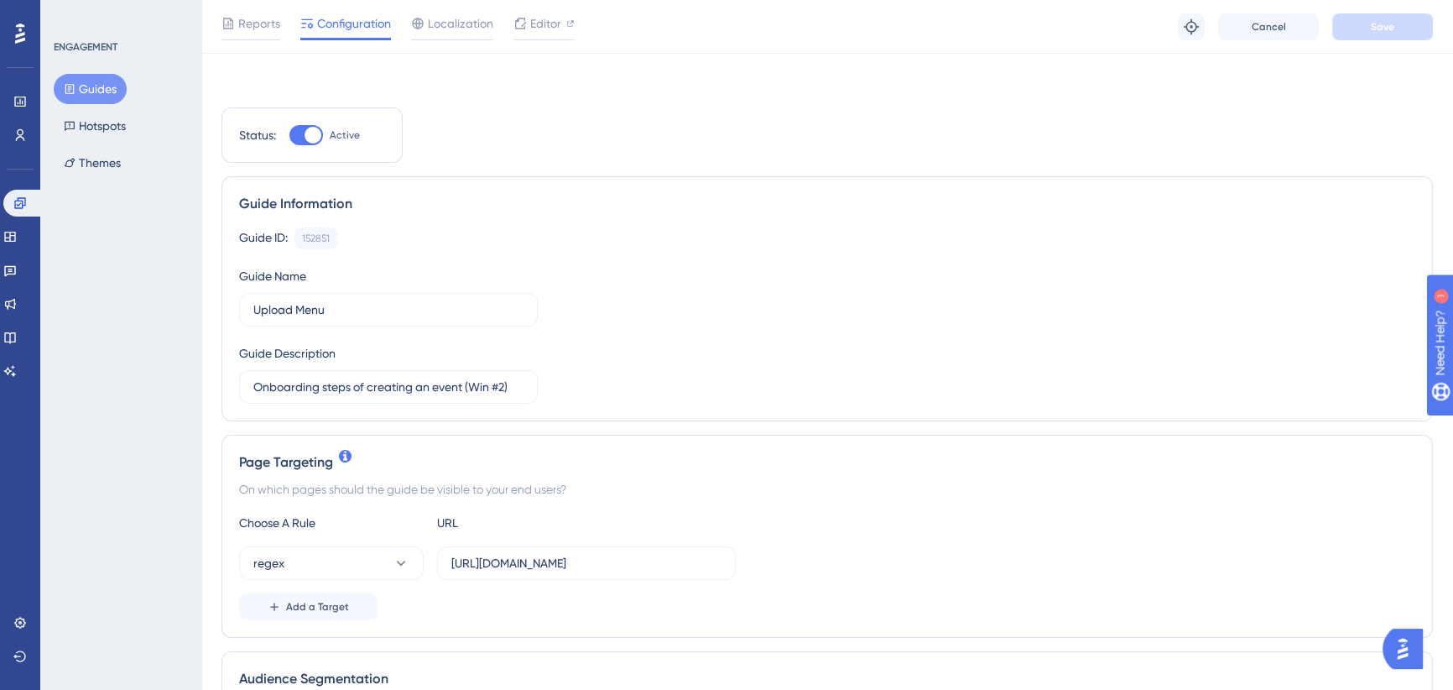
scroll to position [152, 0]
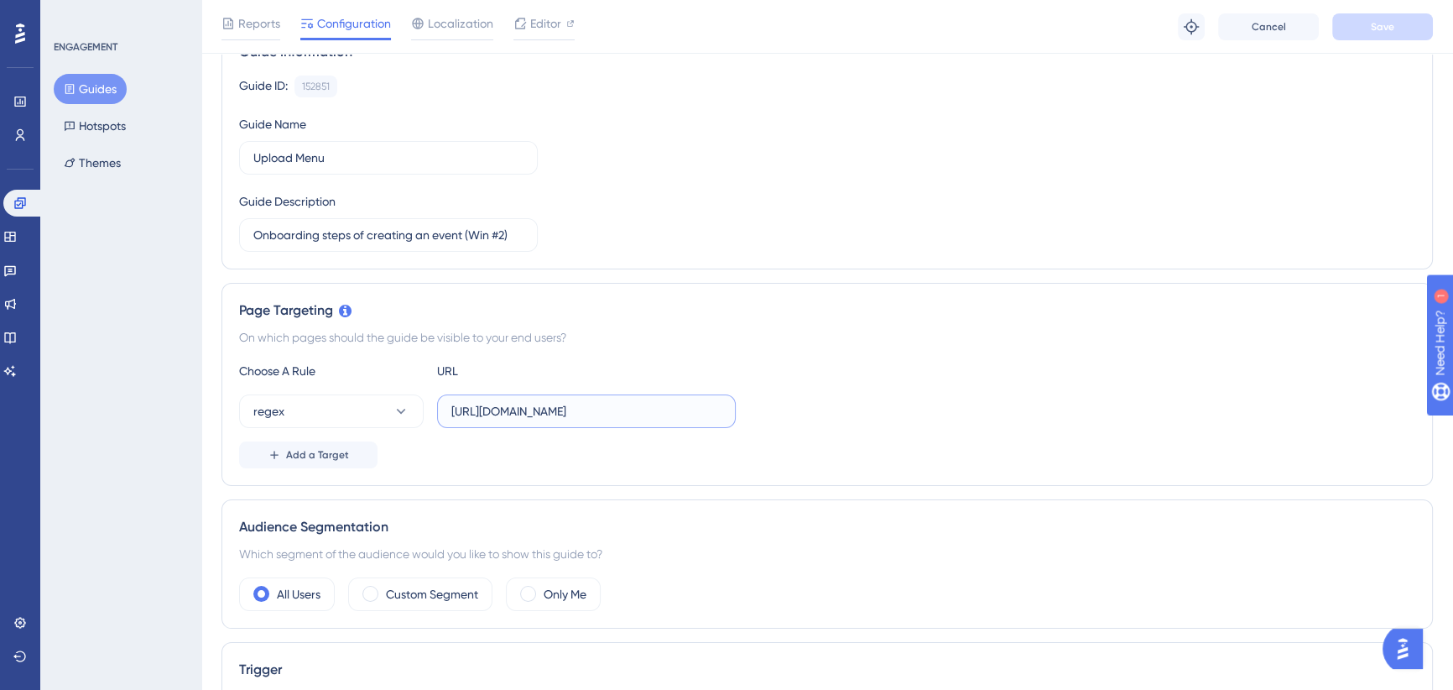
click at [666, 409] on input "https://icy-desert-045d76c0f.1.azurestaticapps.net/events/" at bounding box center [586, 411] width 270 height 18
drag, startPoint x: 647, startPoint y: 411, endPoint x: 809, endPoint y: 408, distance: 162.0
click at [809, 408] on div "regex https://icy-desert-045d76c0f.1.azurestaticapps.net/events/" at bounding box center [827, 411] width 1176 height 34
click at [701, 405] on input "https://icy-desert-045d76c0f.1.azurestaticapps.net/events/" at bounding box center [586, 411] width 270 height 18
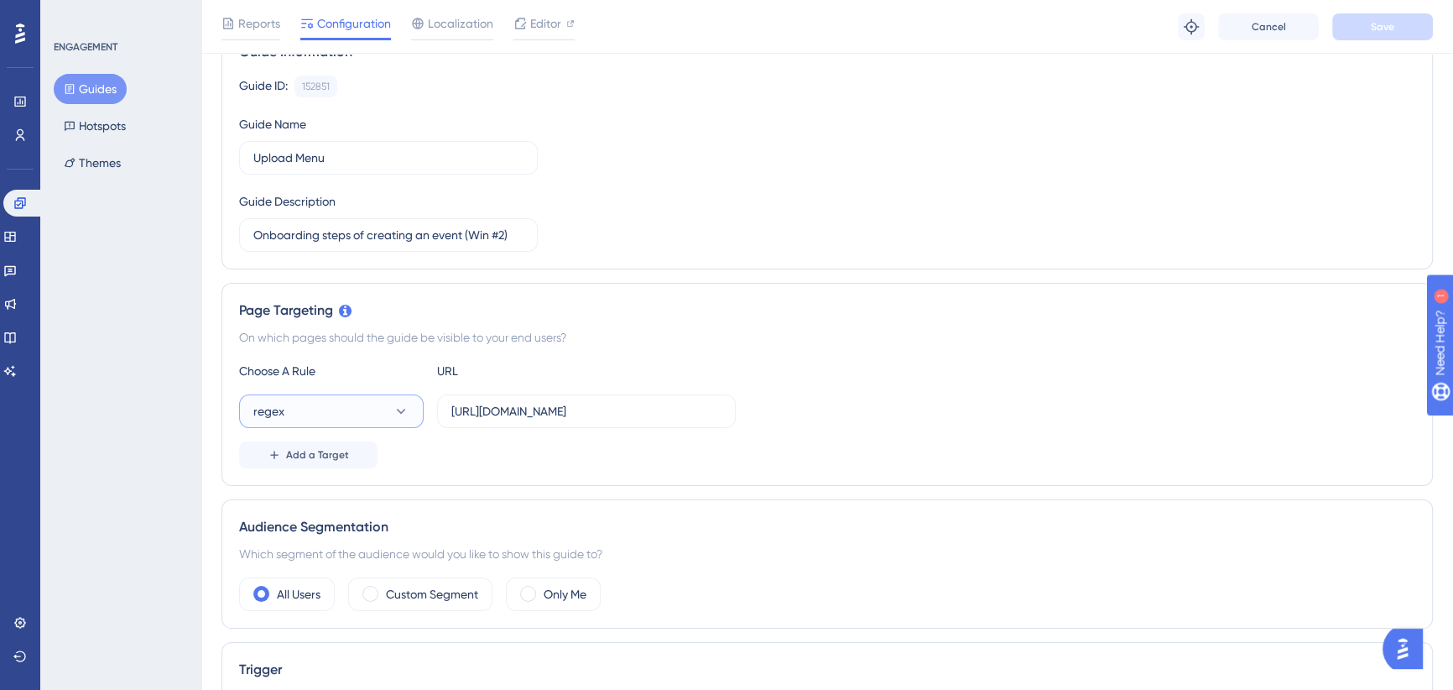
click at [394, 410] on icon at bounding box center [401, 411] width 17 height 17
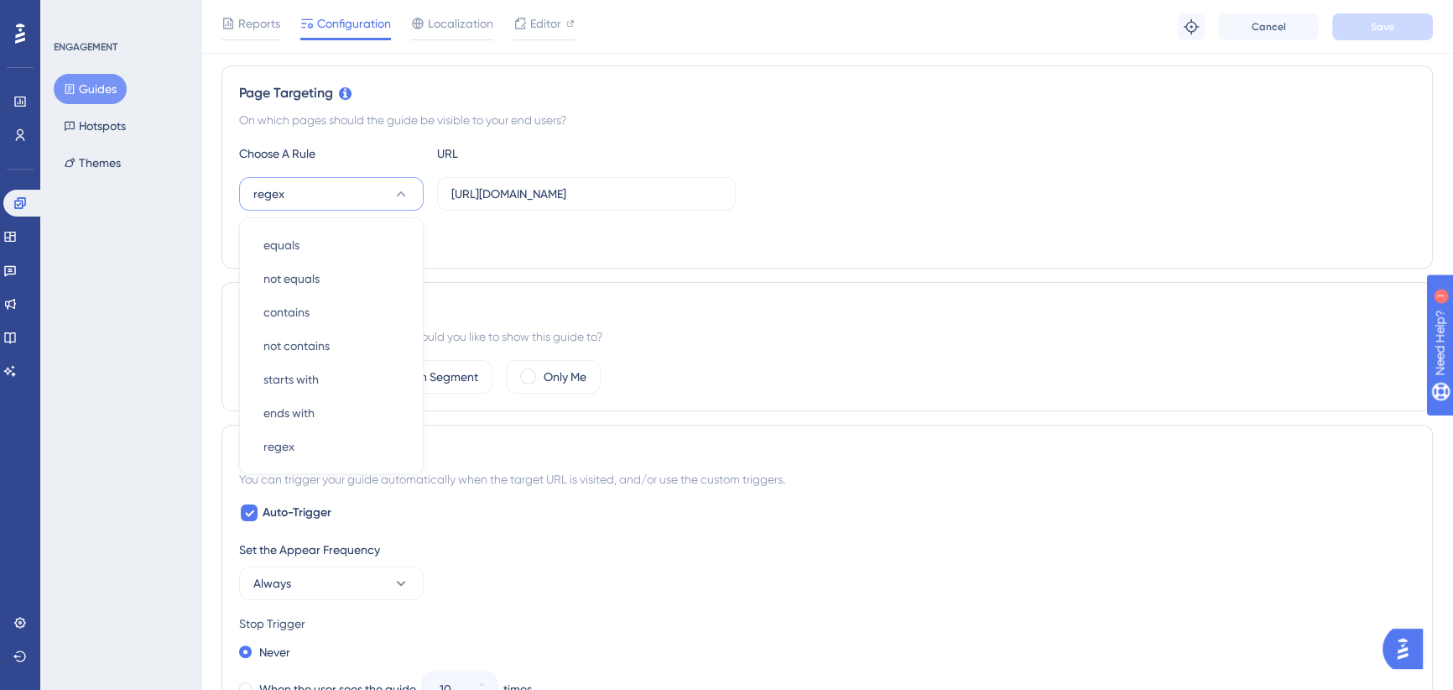
click at [884, 347] on div "Audience Segmentation Which segment of the audience would you like to show this…" at bounding box center [828, 346] width 1212 height 129
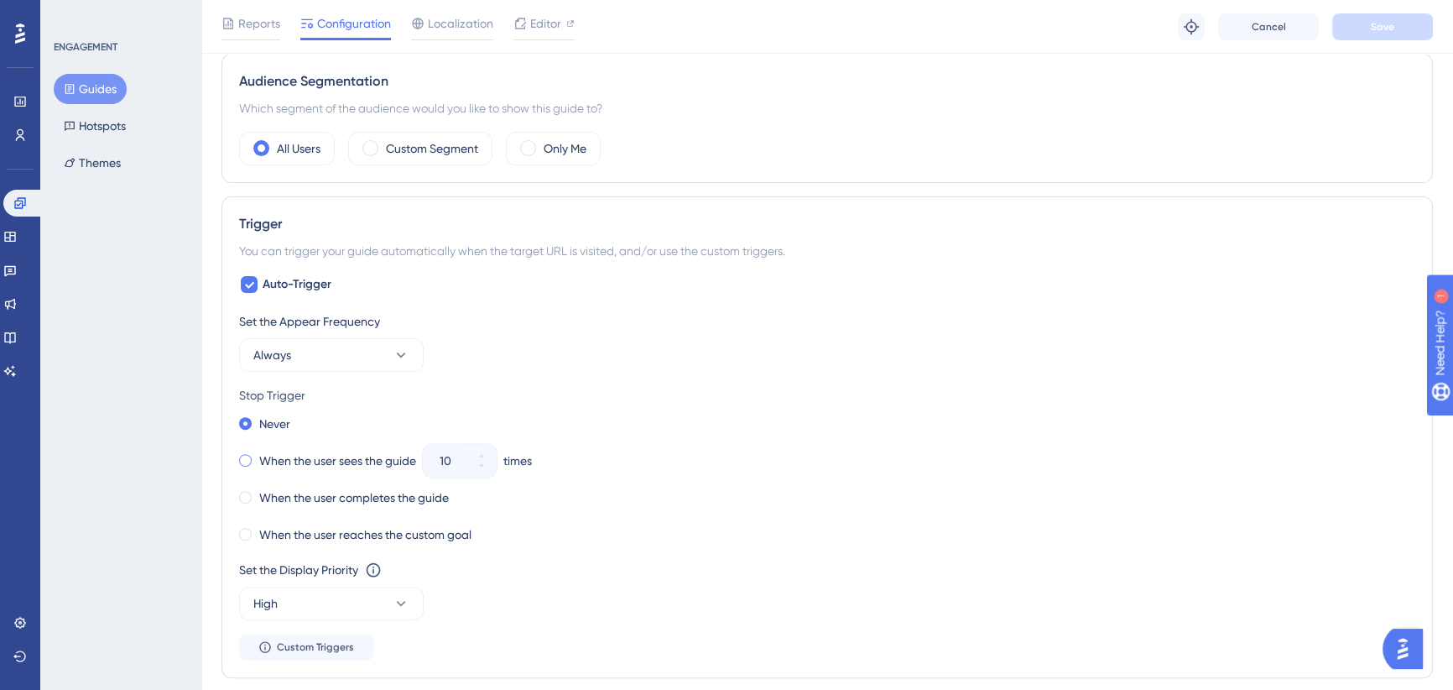
scroll to position [750, 0]
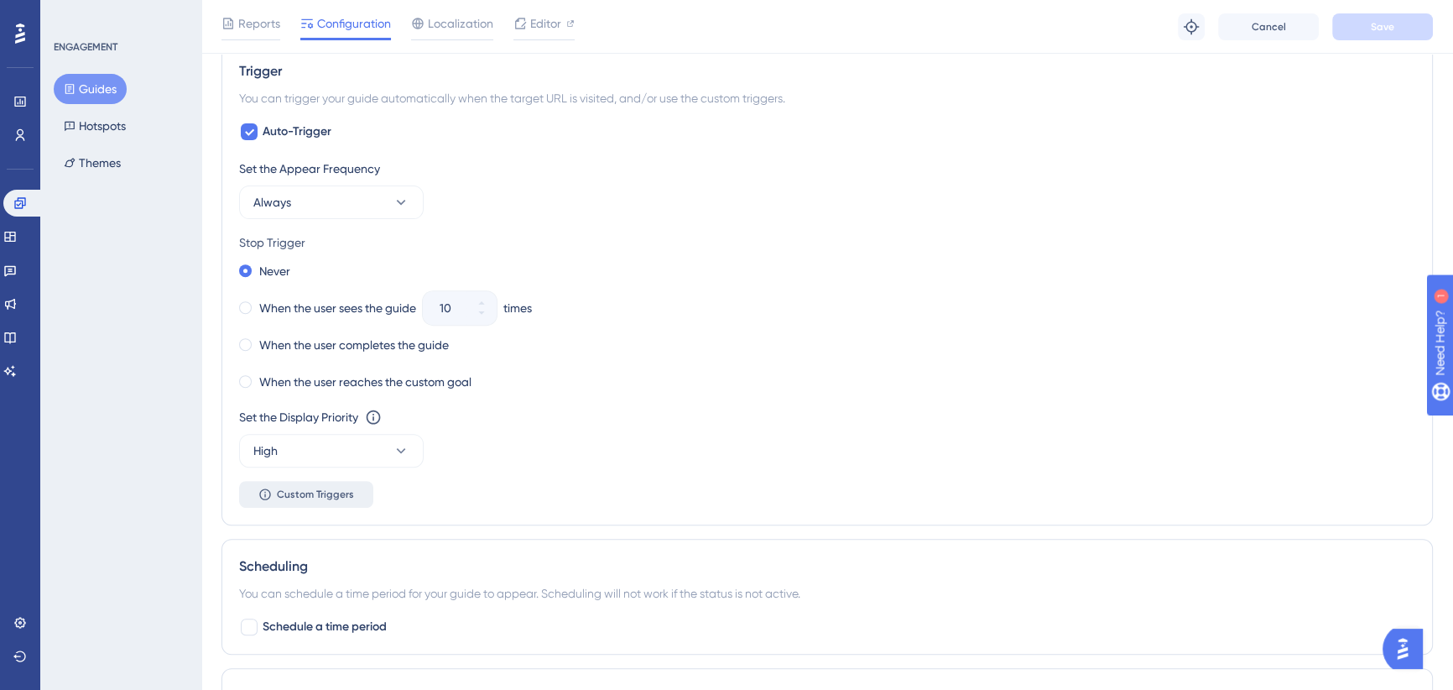
click at [334, 494] on span "Custom Triggers" at bounding box center [315, 494] width 77 height 13
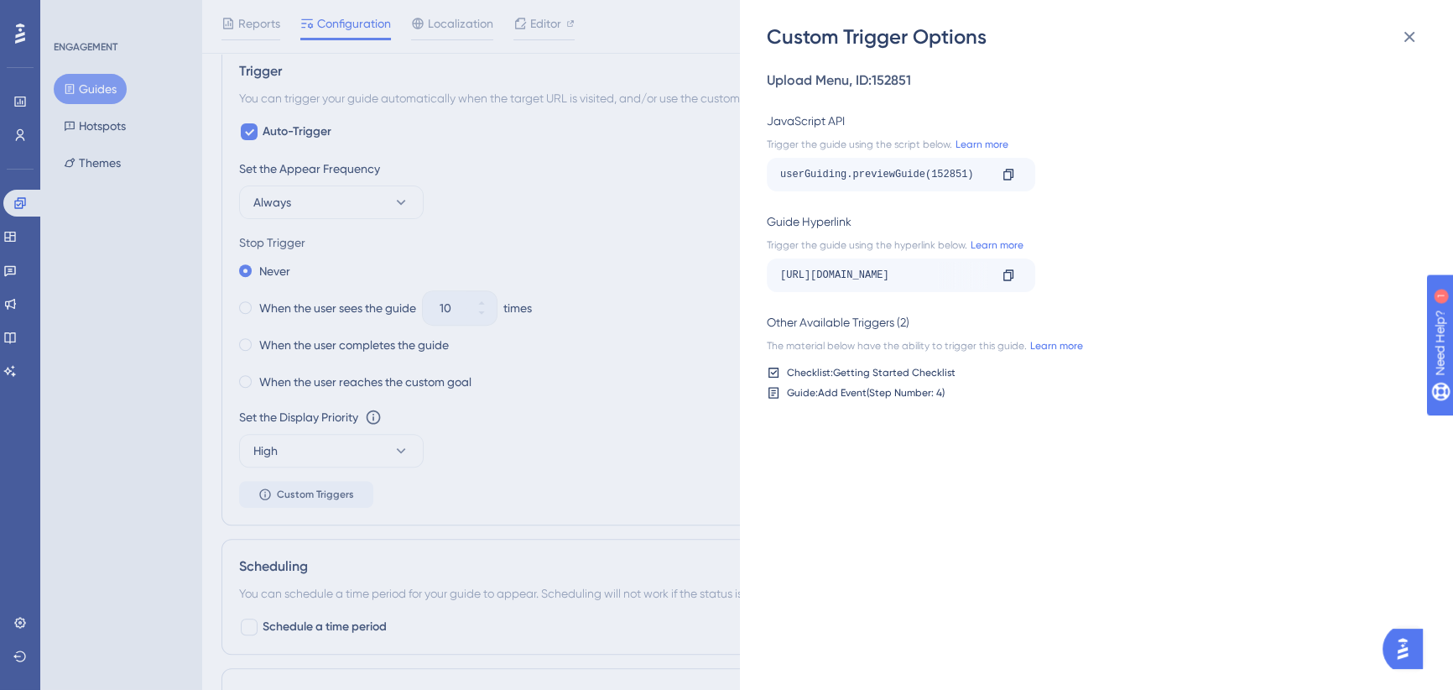
click at [907, 276] on div "https://icy-desert-045d76c0f.1.azurestaticapps.net/events?__ug__=152851" at bounding box center [884, 275] width 208 height 27
click at [906, 276] on div "https://icy-desert-045d76c0f.1.azurestaticapps.net/events?__ug__=152851" at bounding box center [884, 275] width 208 height 27
click at [905, 275] on div "https://icy-desert-045d76c0f.1.azurestaticapps.net/events?__ug__=152851" at bounding box center [884, 275] width 208 height 27
click at [937, 269] on div "https://icy-desert-045d76c0f.1.azurestaticapps.net/events?__ug__=152851" at bounding box center [884, 275] width 208 height 27
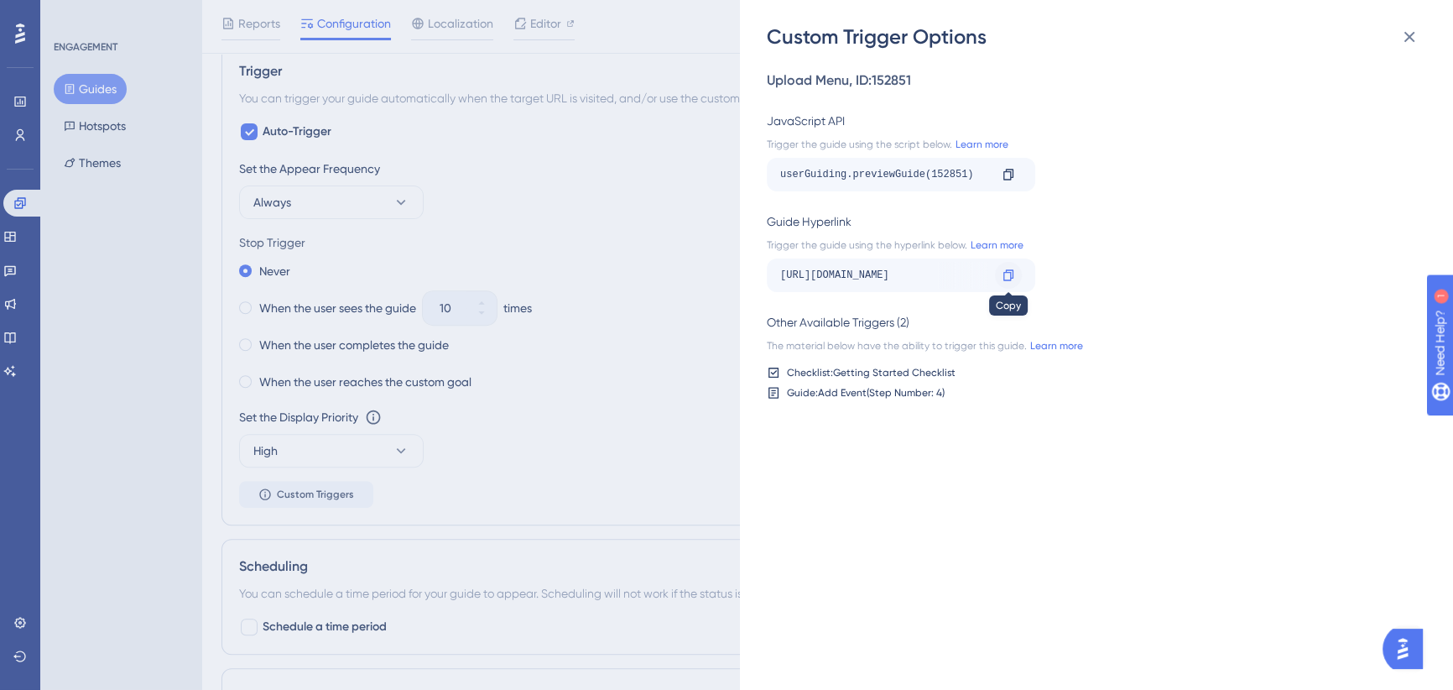
click at [1005, 274] on icon at bounding box center [1008, 275] width 13 height 13
click at [35, 271] on div "Custom Trigger Options Upload Menu , ID: 152851 JavaScript API Trigger the guid…" at bounding box center [726, 345] width 1453 height 690
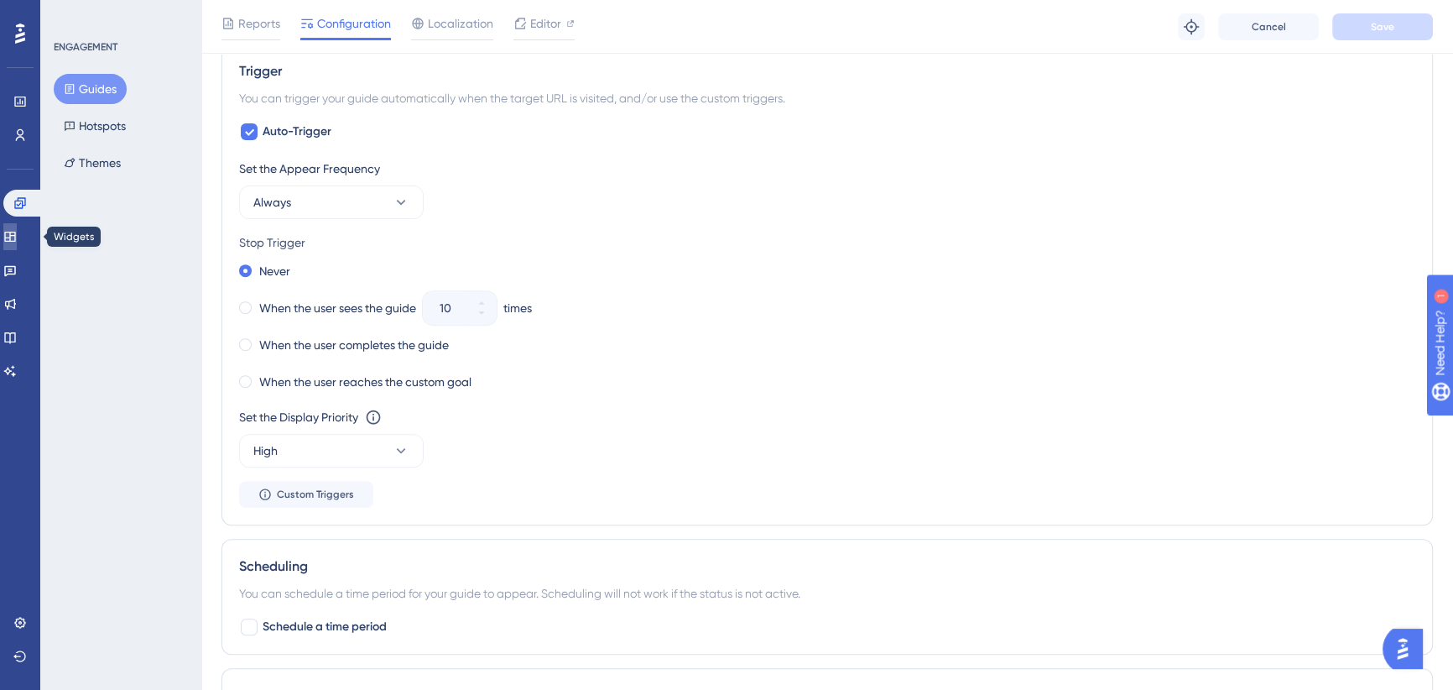
click at [15, 236] on icon at bounding box center [9, 237] width 11 height 10
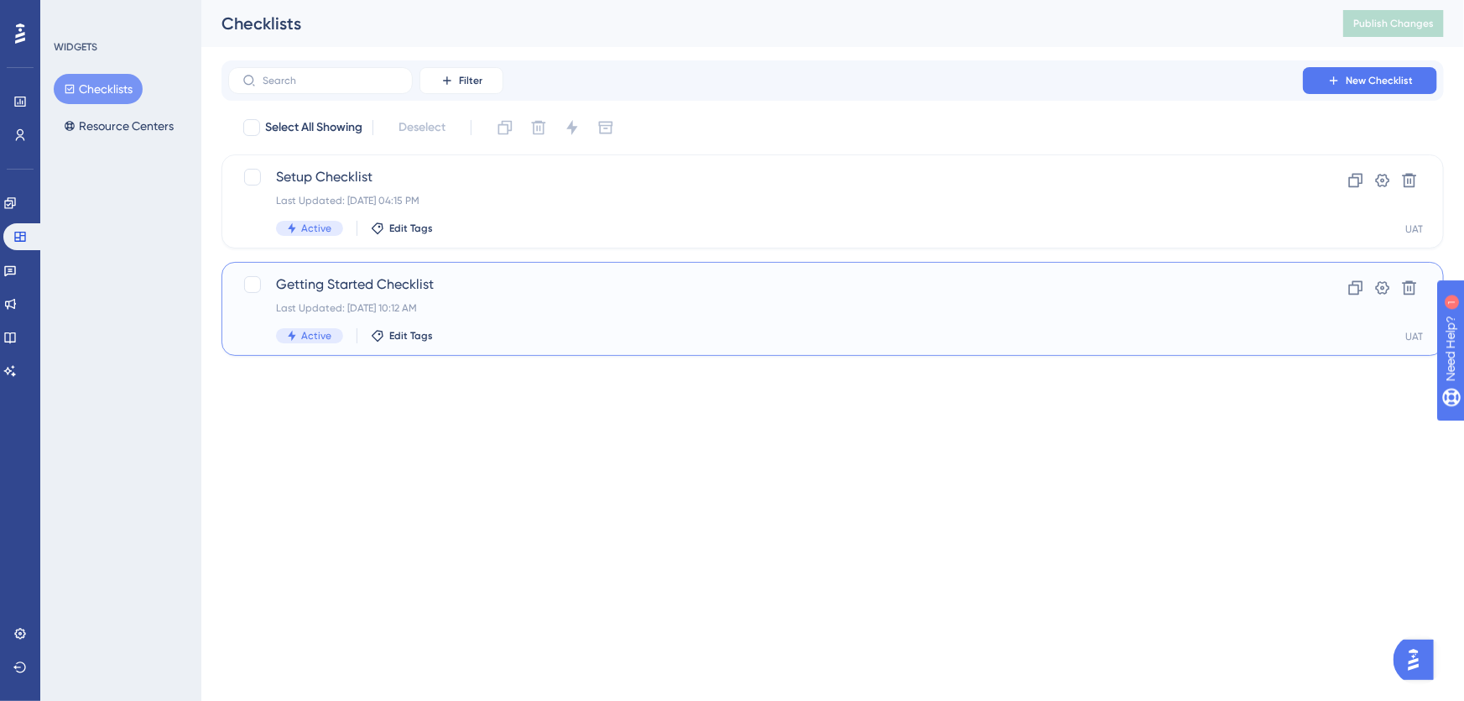
click at [529, 286] on span "Getting Started Checklist" at bounding box center [765, 284] width 979 height 20
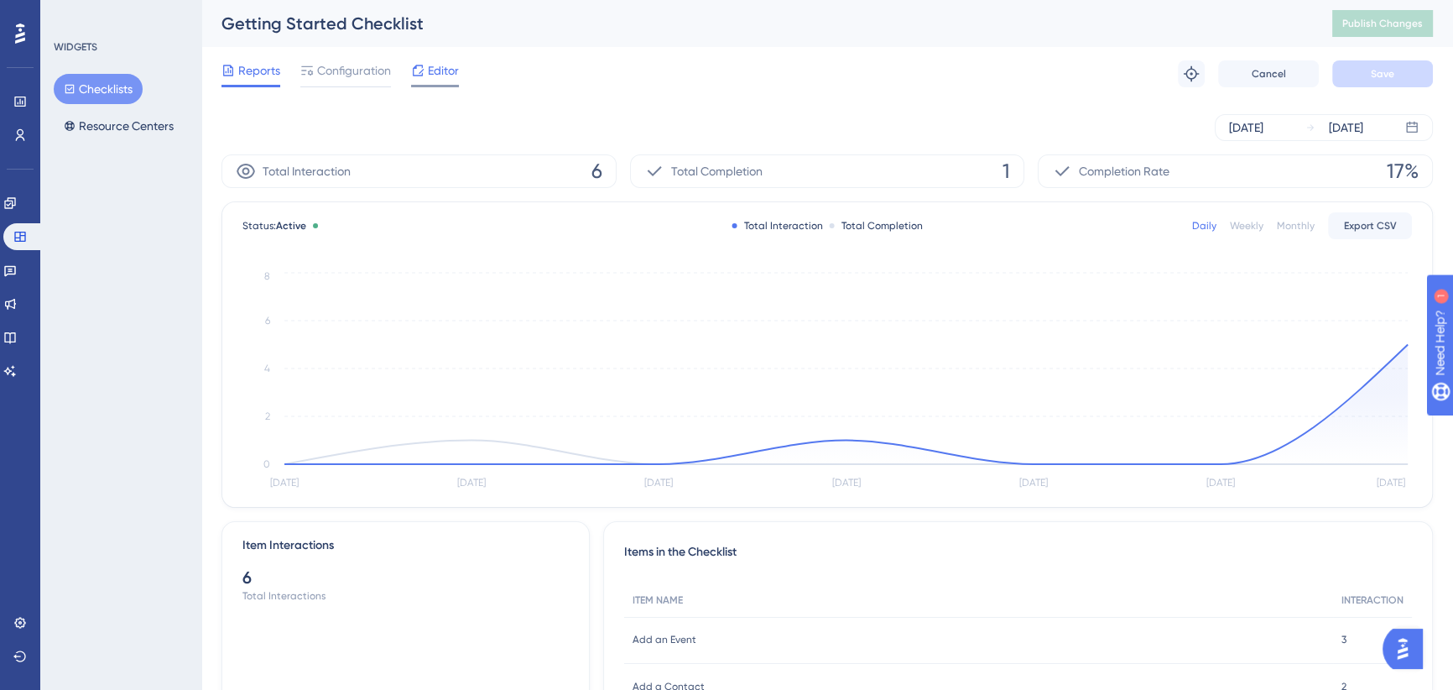
click at [430, 70] on span "Editor" at bounding box center [443, 70] width 31 height 20
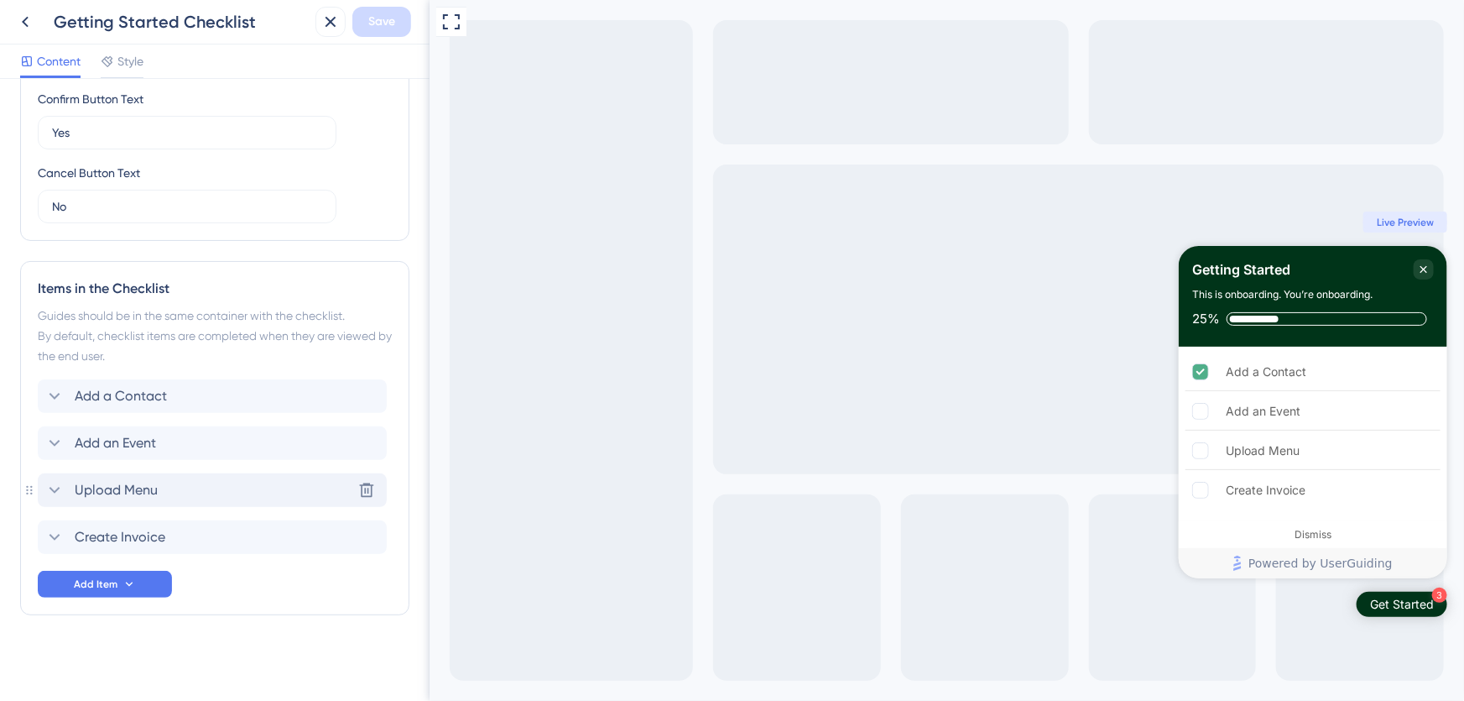
click at [57, 489] on icon at bounding box center [54, 490] width 20 height 20
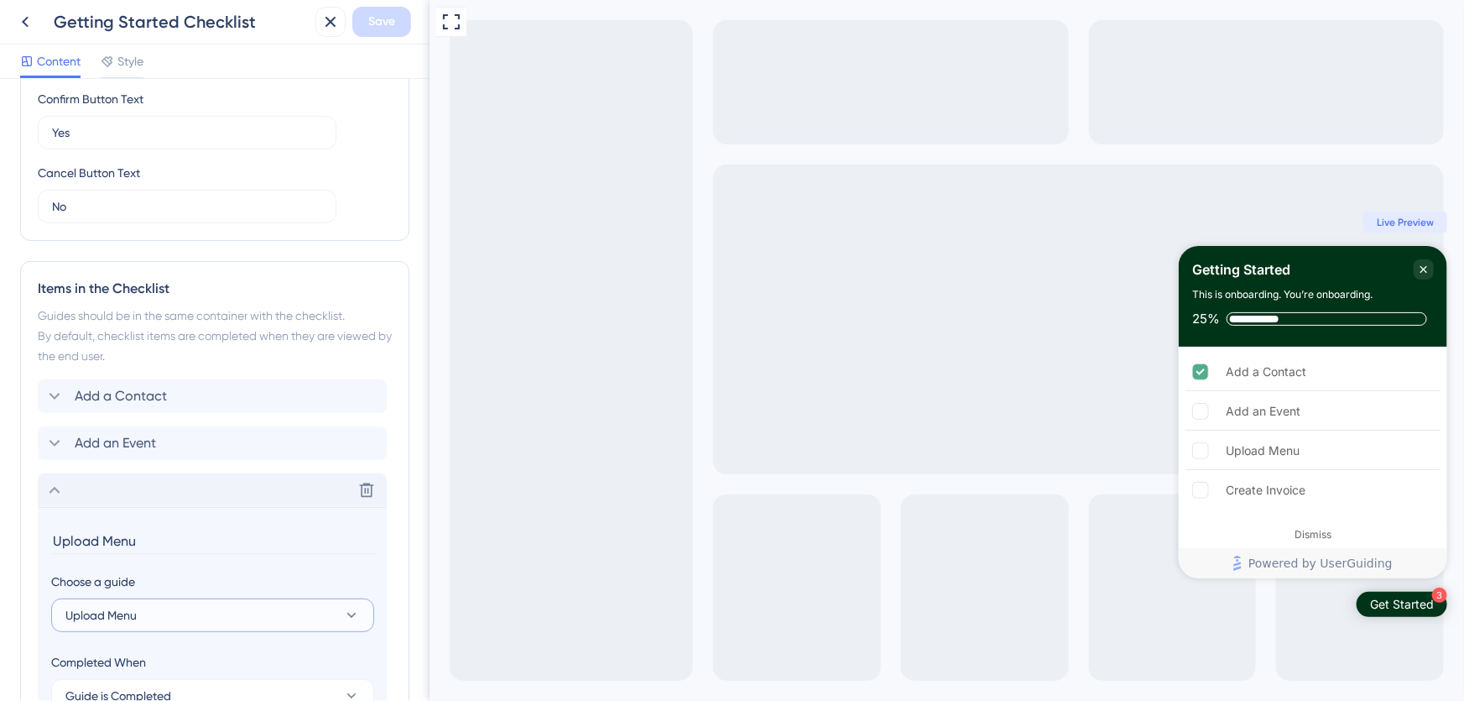
click at [172, 598] on button "Upload Menu" at bounding box center [212, 615] width 323 height 34
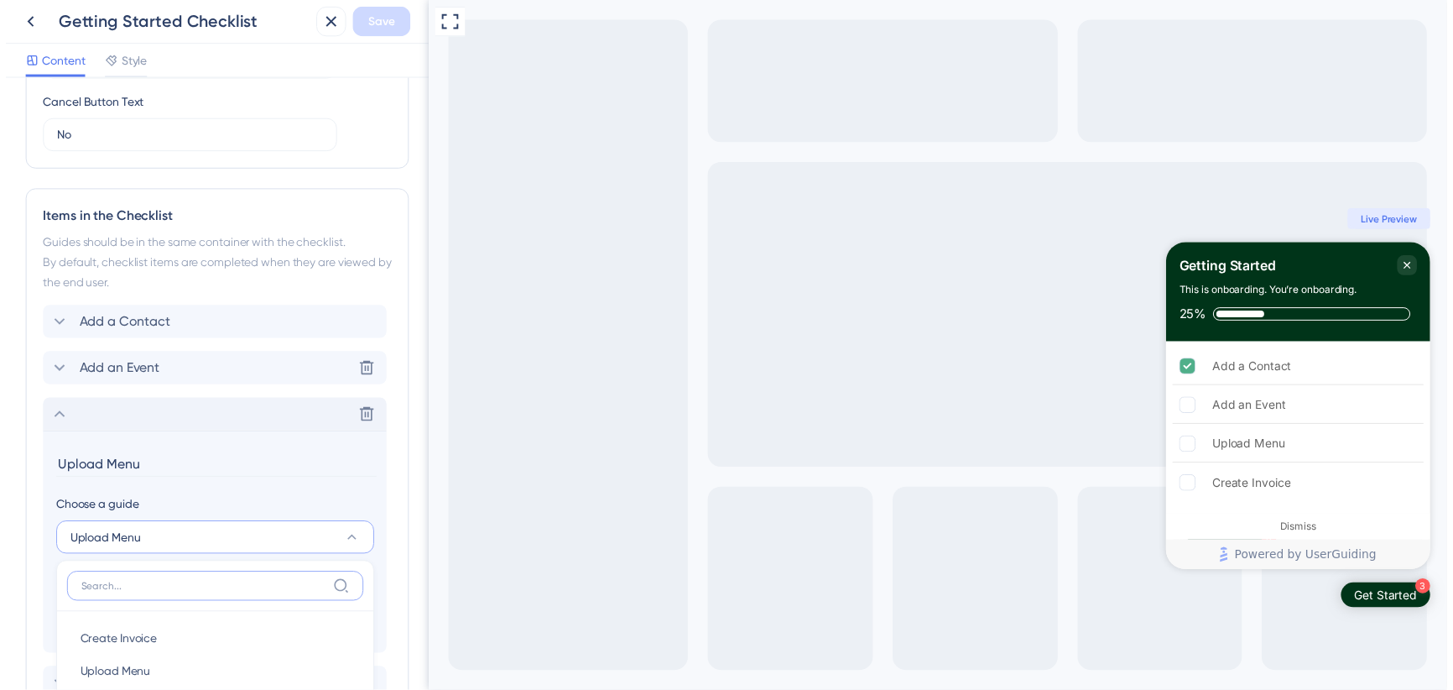
scroll to position [765, 0]
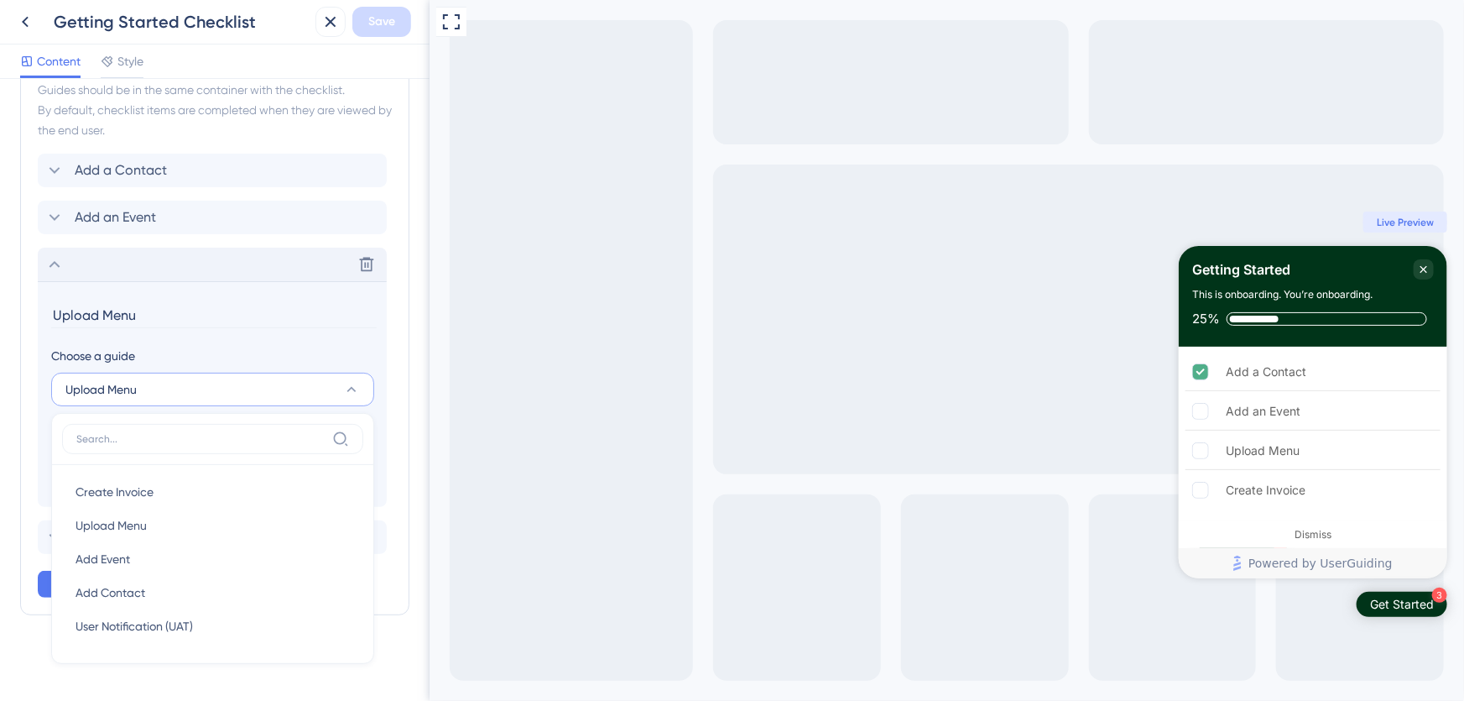
click at [394, 300] on div "Items in the Checklist Guides should be in the same container with the checklis…" at bounding box center [214, 325] width 389 height 580
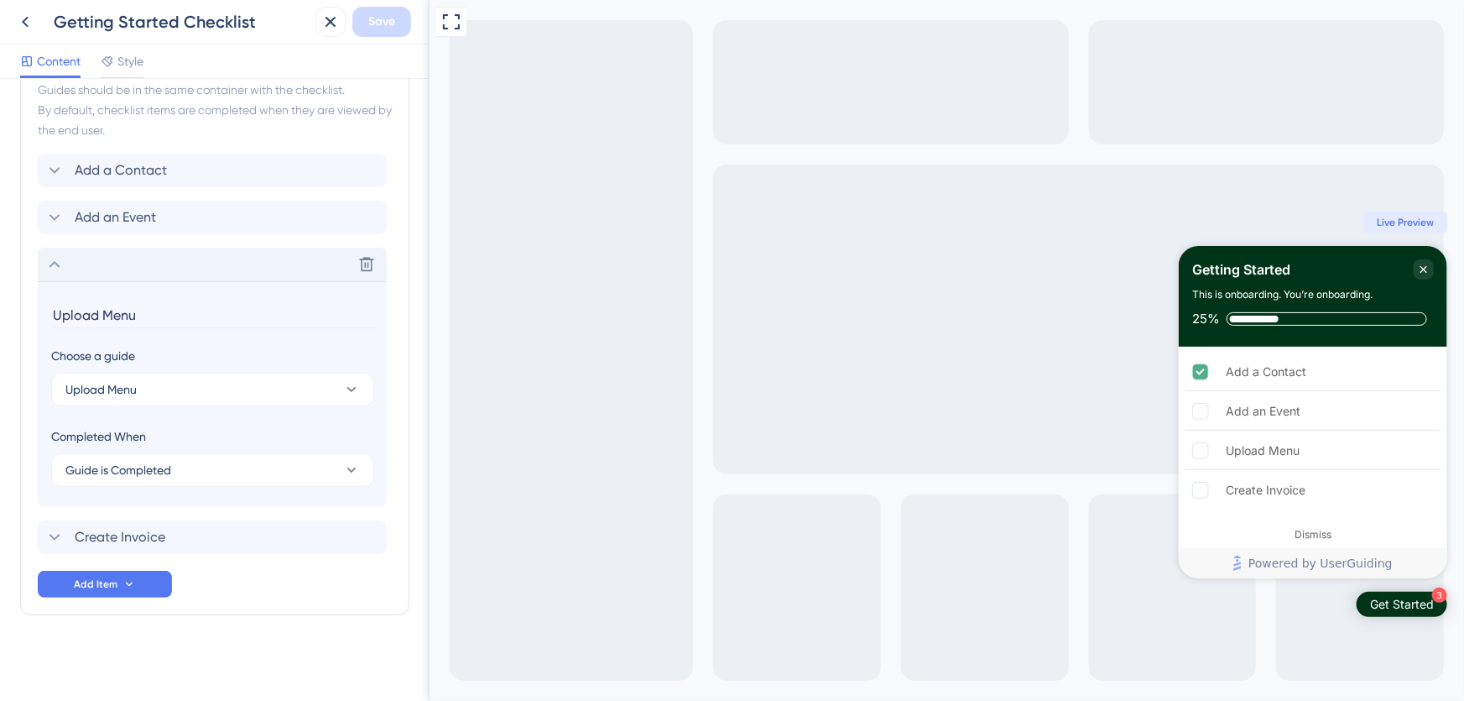
click at [24, 19] on icon at bounding box center [25, 22] width 7 height 11
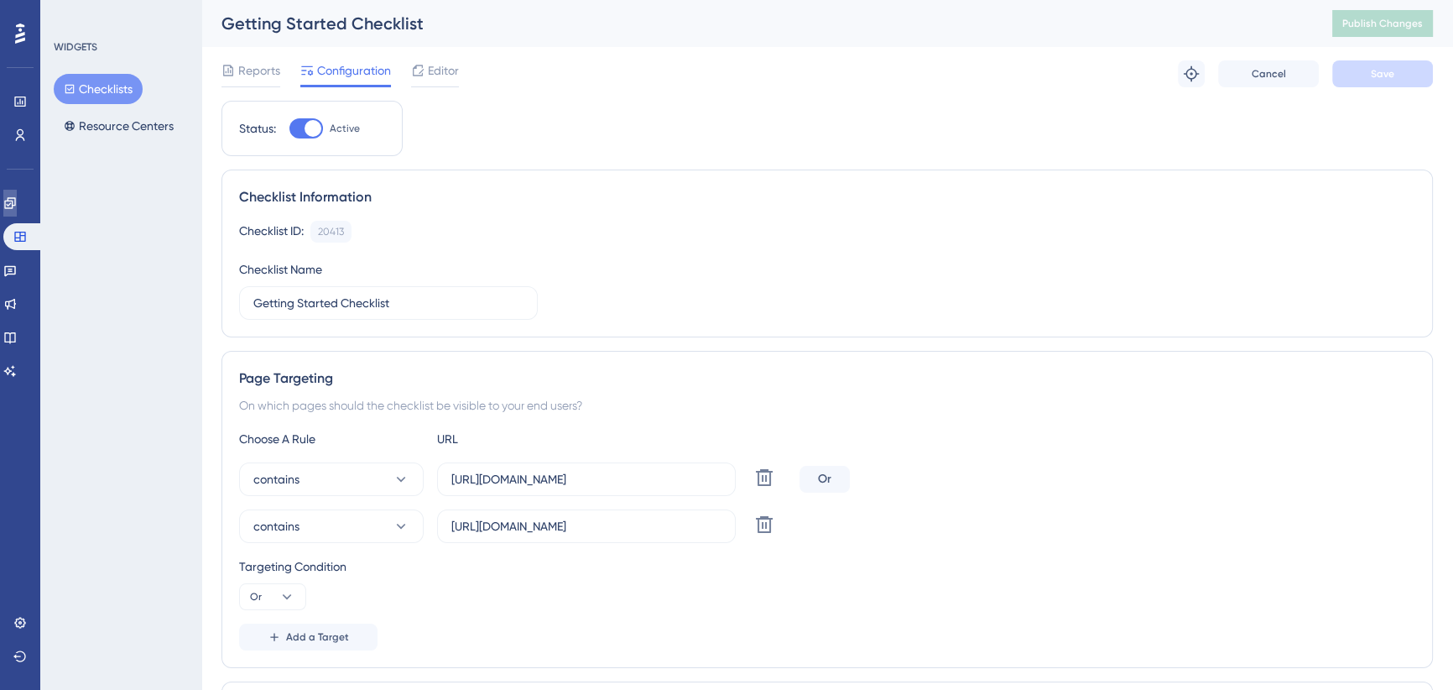
click at [17, 196] on icon at bounding box center [9, 202] width 13 height 13
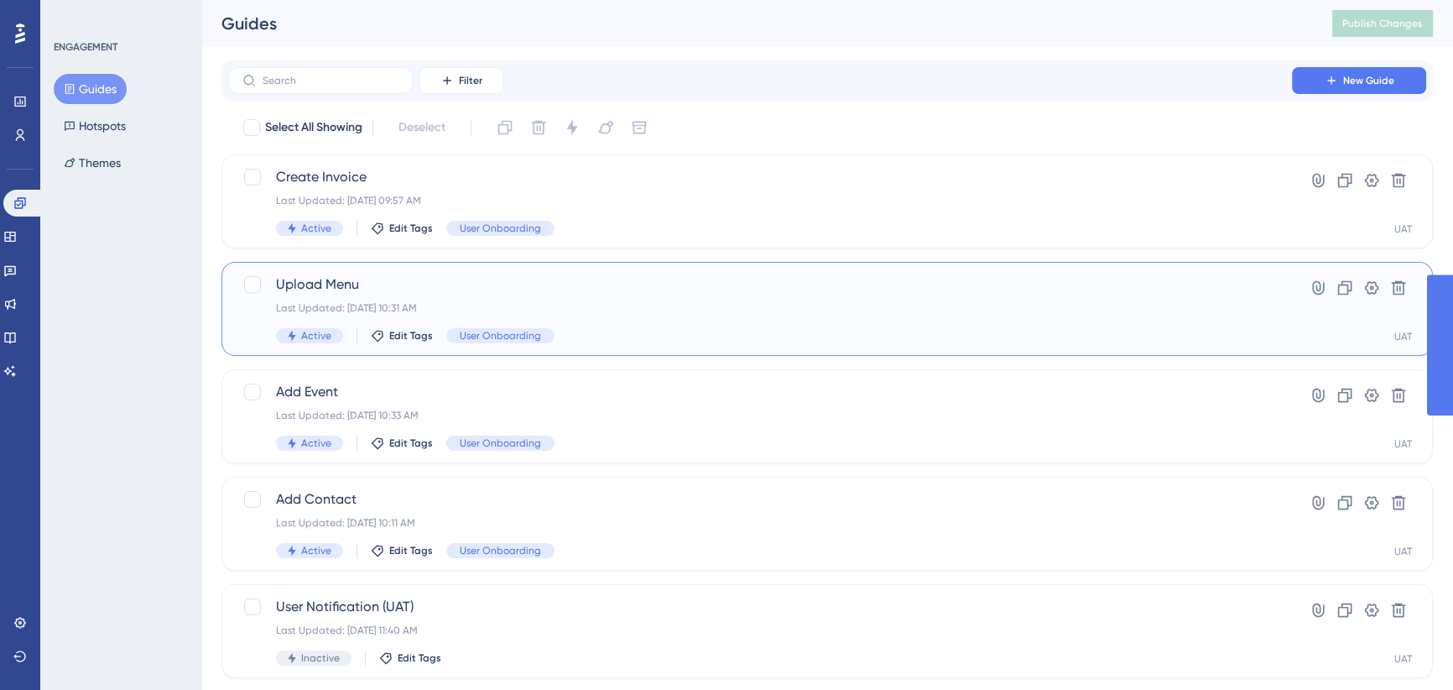
click at [620, 282] on span "Upload Menu" at bounding box center [760, 284] width 968 height 20
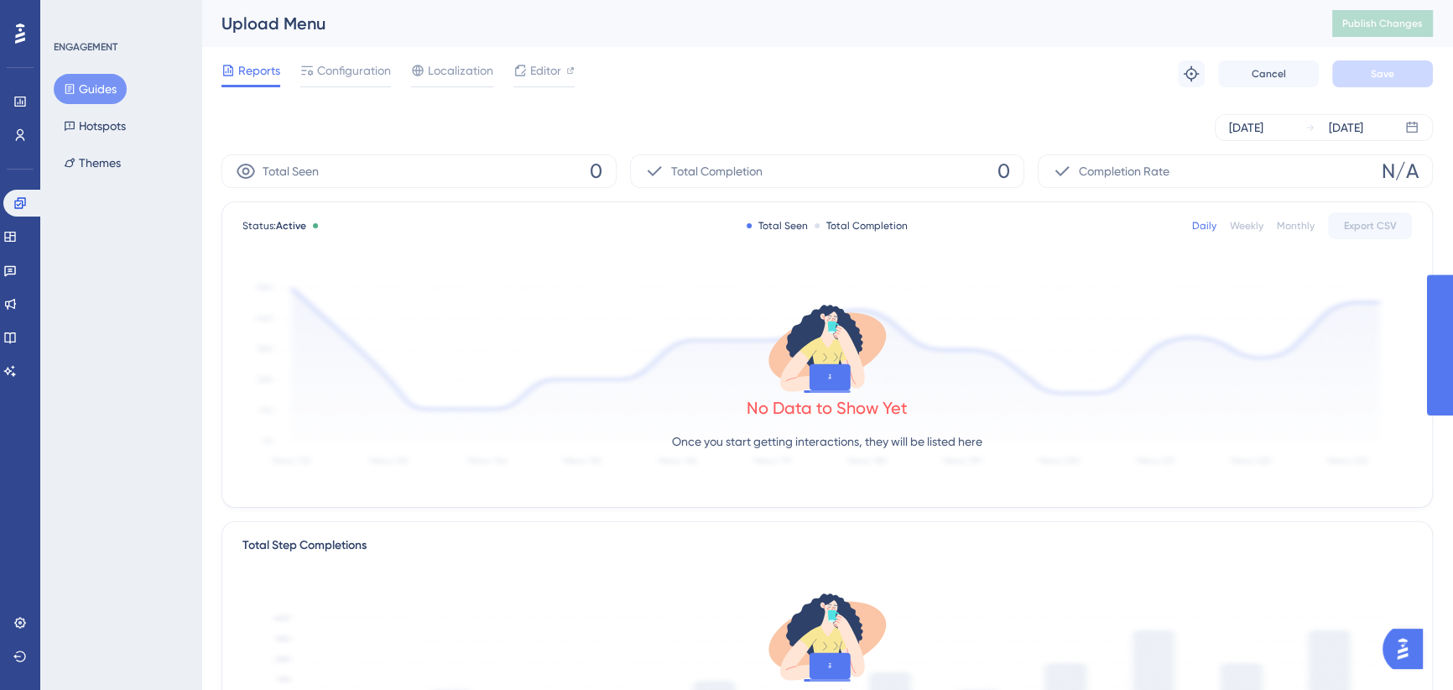
click at [346, 70] on span "Configuration" at bounding box center [354, 70] width 74 height 20
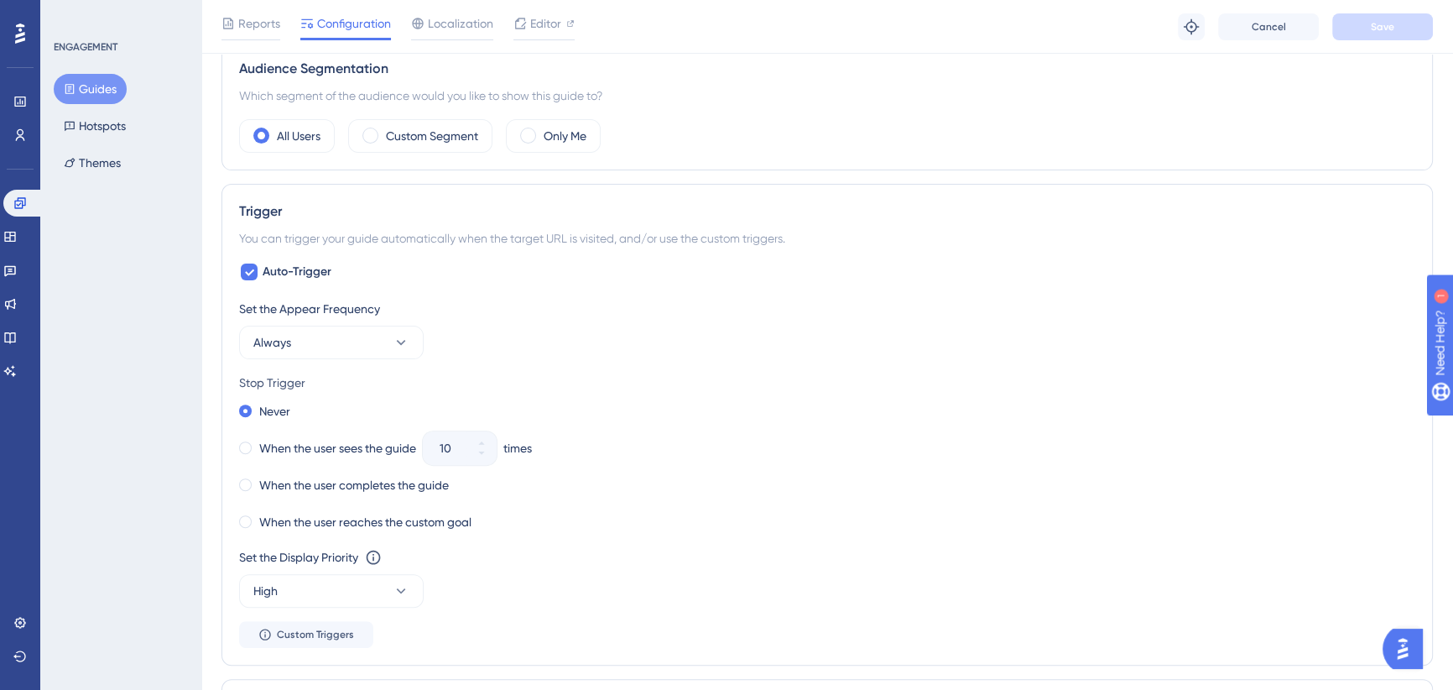
scroll to position [763, 0]
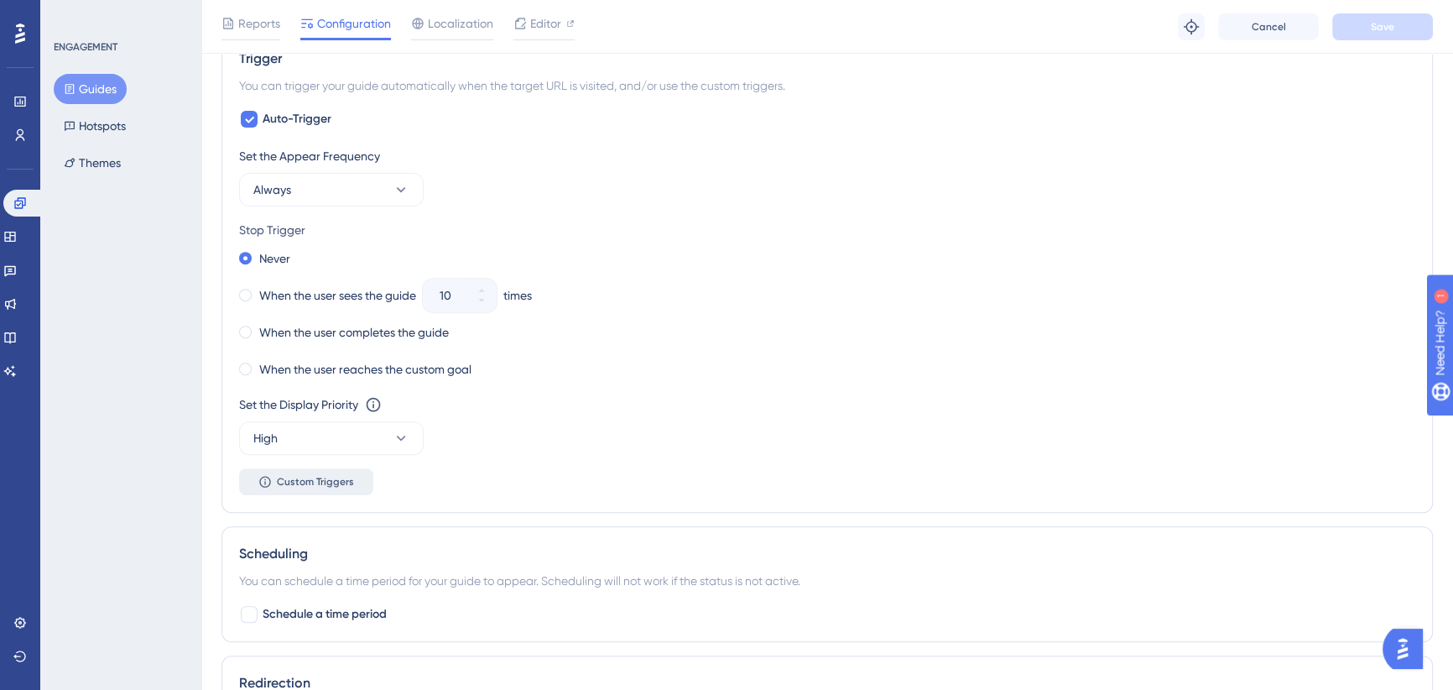
click at [316, 485] on span "Custom Triggers" at bounding box center [315, 481] width 77 height 13
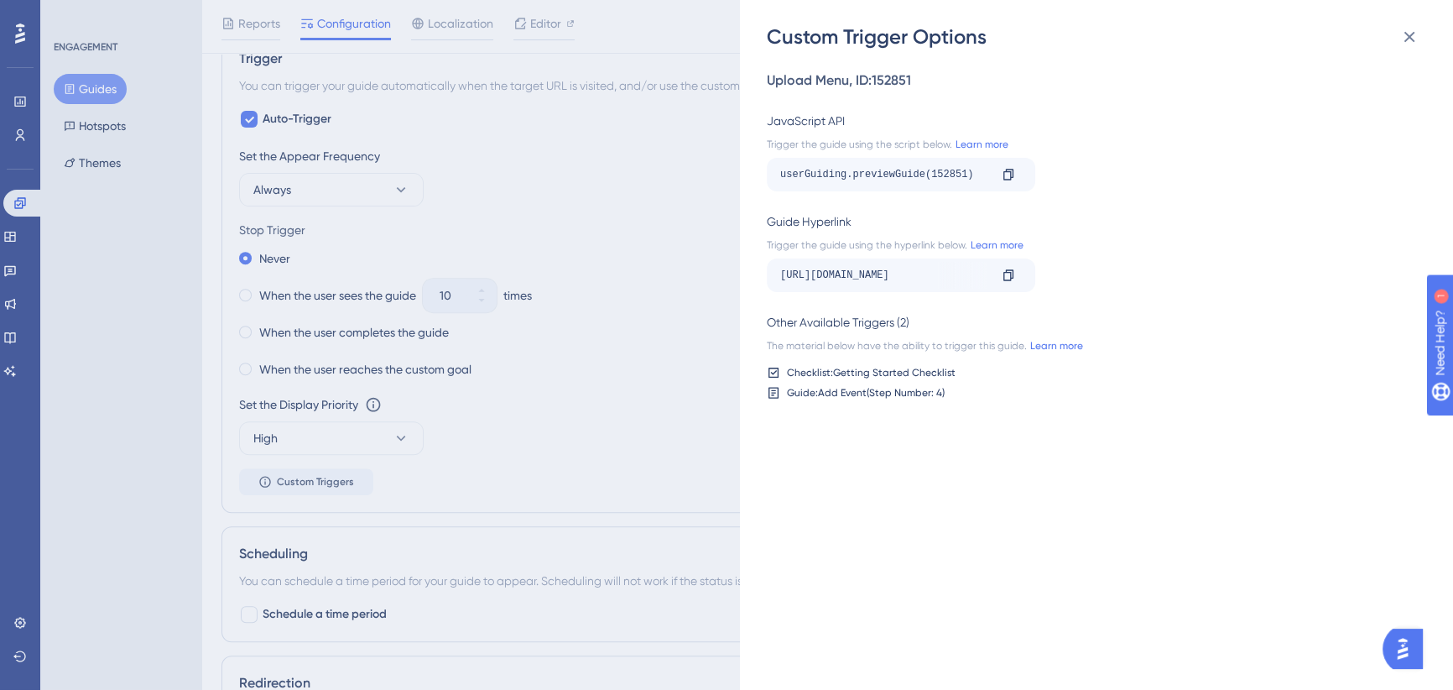
click at [661, 168] on div "Custom Trigger Options Upload Menu , ID: 152851 JavaScript API Trigger the guid…" at bounding box center [726, 345] width 1453 height 690
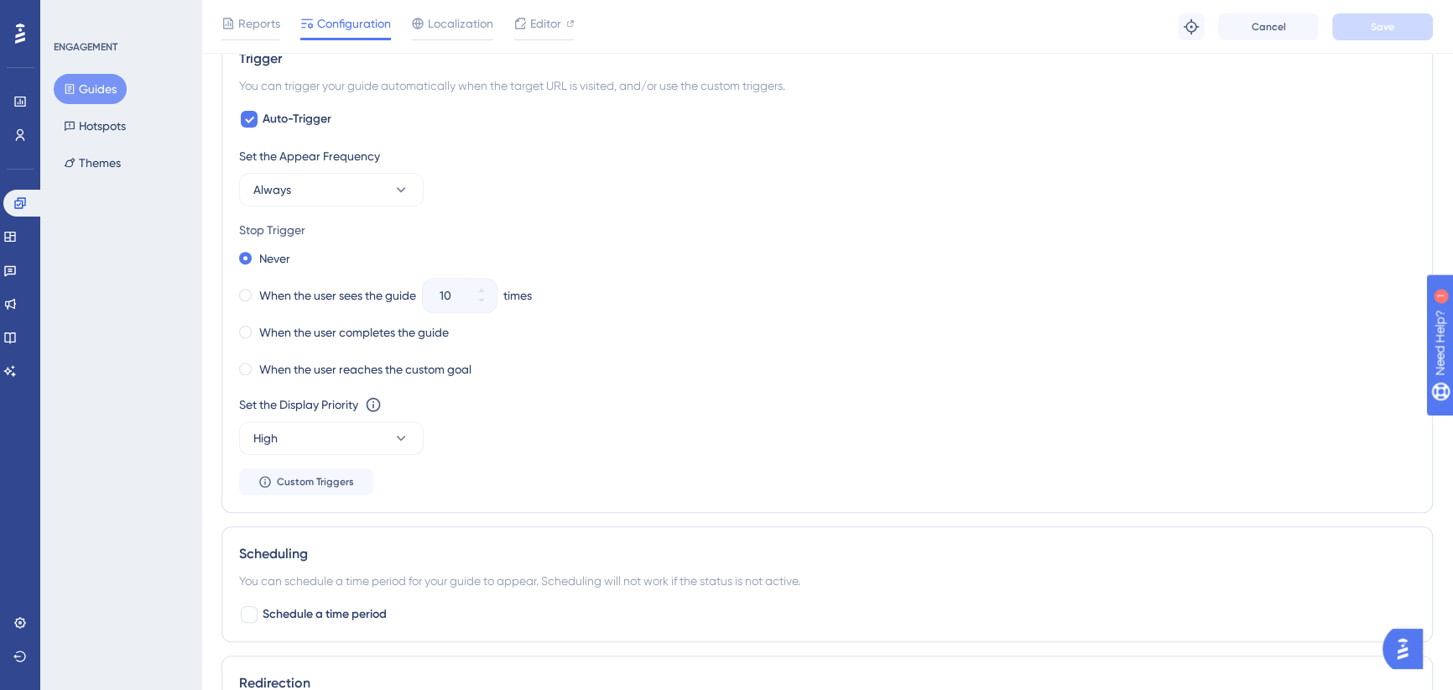
scroll to position [228, 0]
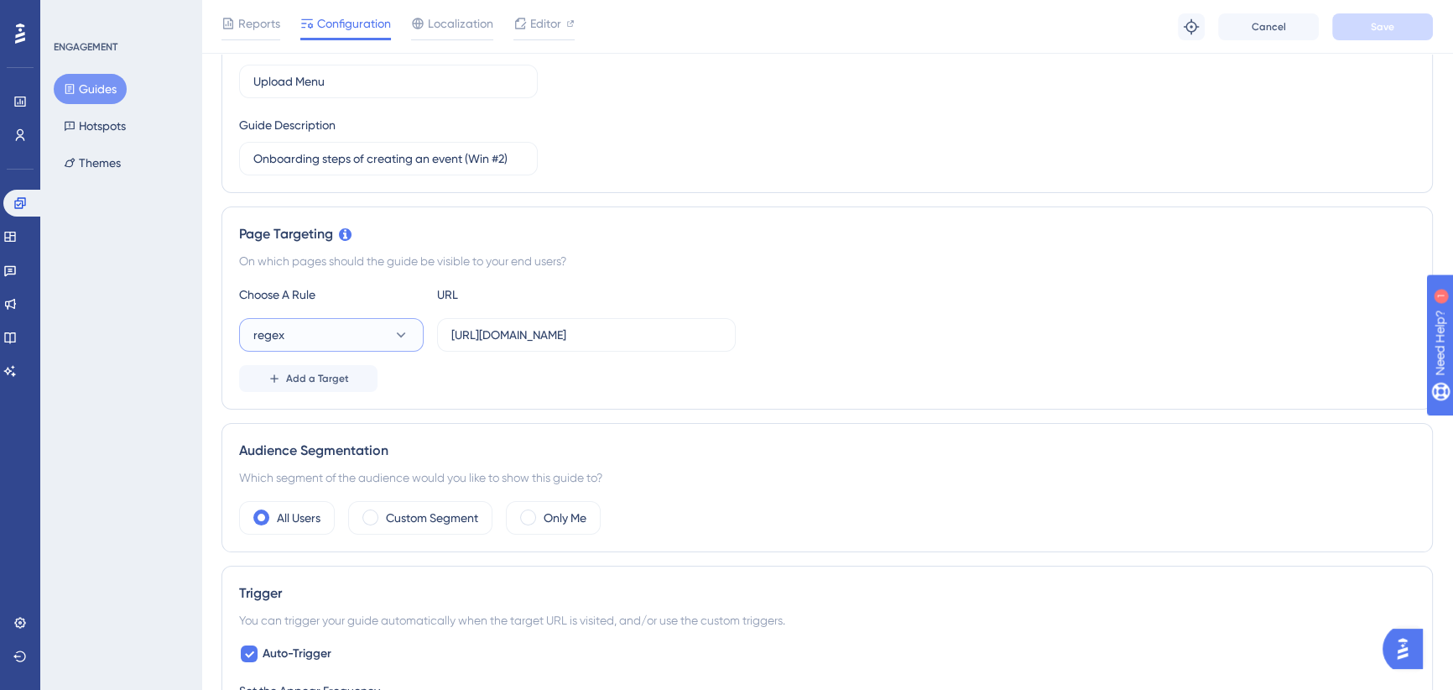
click at [355, 332] on button "regex" at bounding box center [331, 335] width 185 height 34
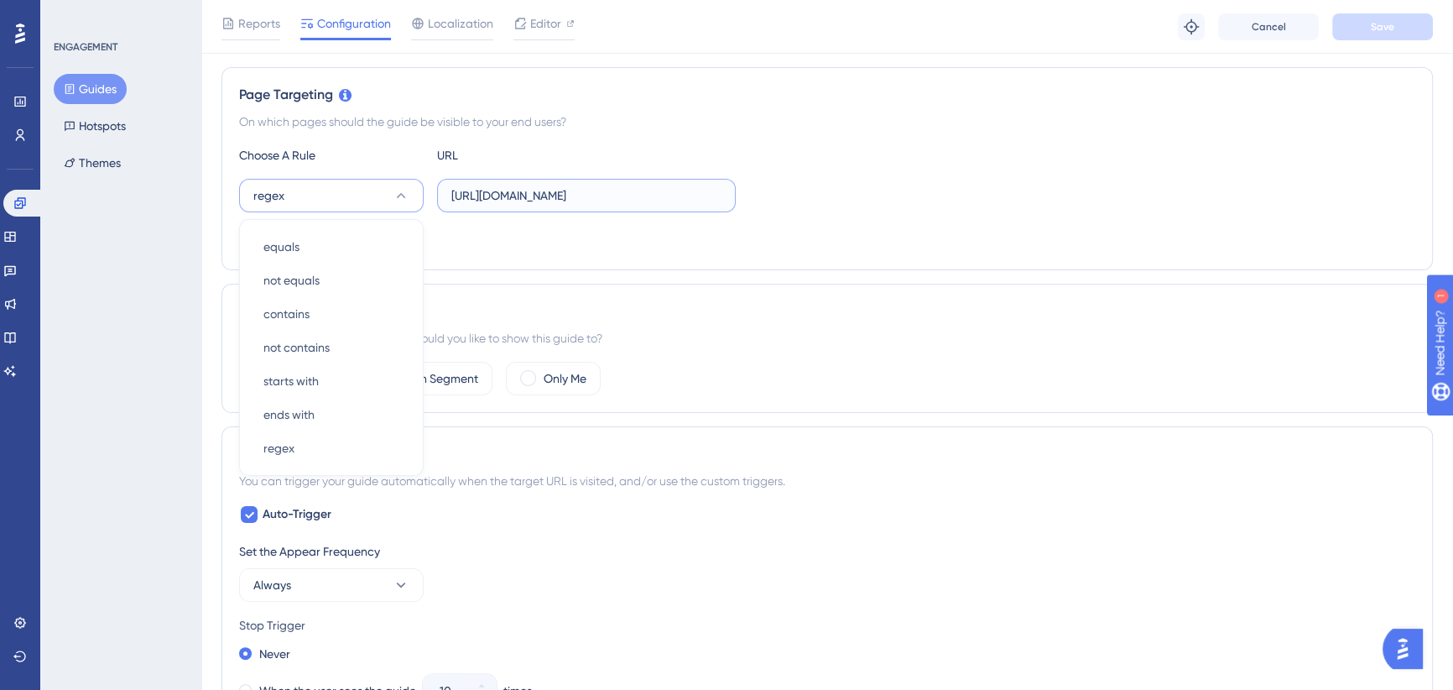
drag, startPoint x: 646, startPoint y: 201, endPoint x: 655, endPoint y: 201, distance: 9.3
click at [646, 201] on input "https://icy-desert-045d76c0f.1.azurestaticapps.net/events/" at bounding box center [586, 195] width 270 height 18
click at [527, 196] on input "https://icy-desert-045d76c0f.1.azurestaticapps.net/events/" at bounding box center [586, 195] width 270 height 18
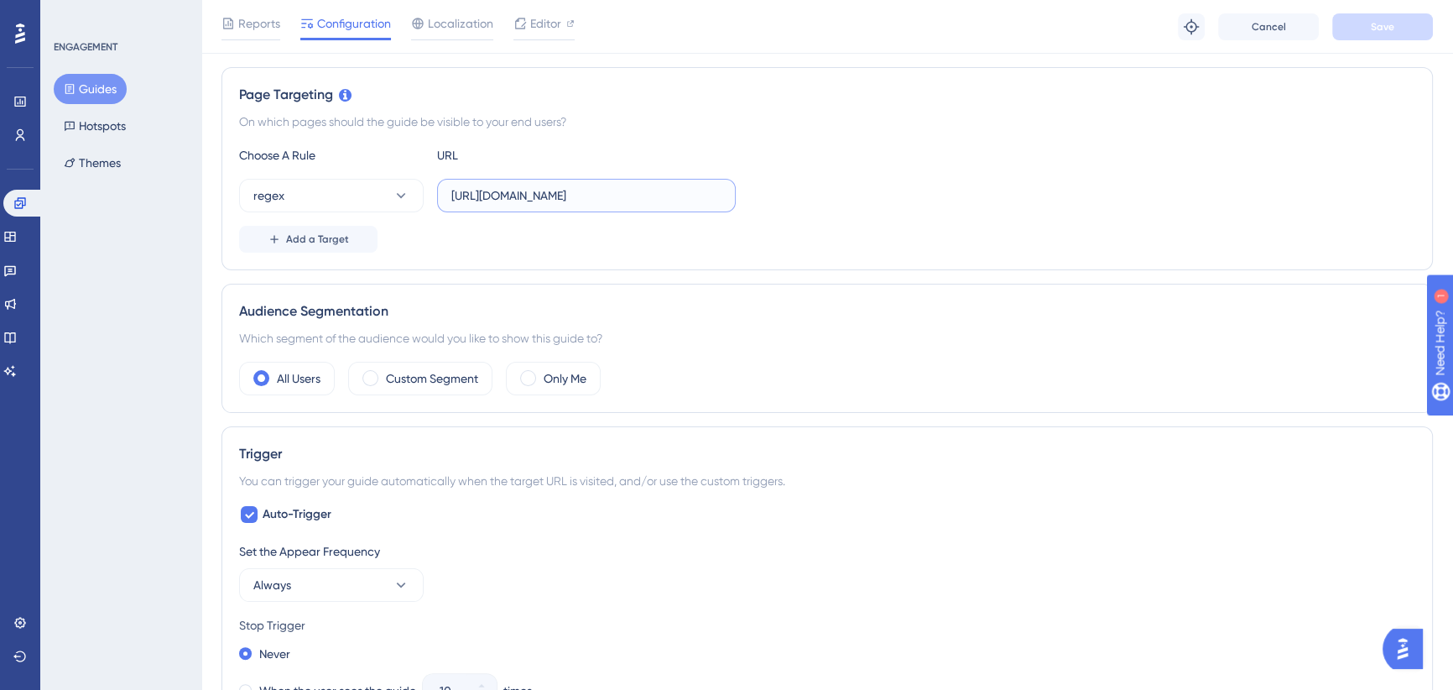
paste input "^https:\/\/(icy-desert-045d76c0f\.1\.azurestaticapps\.net|app\.sous\.net)\/even…"
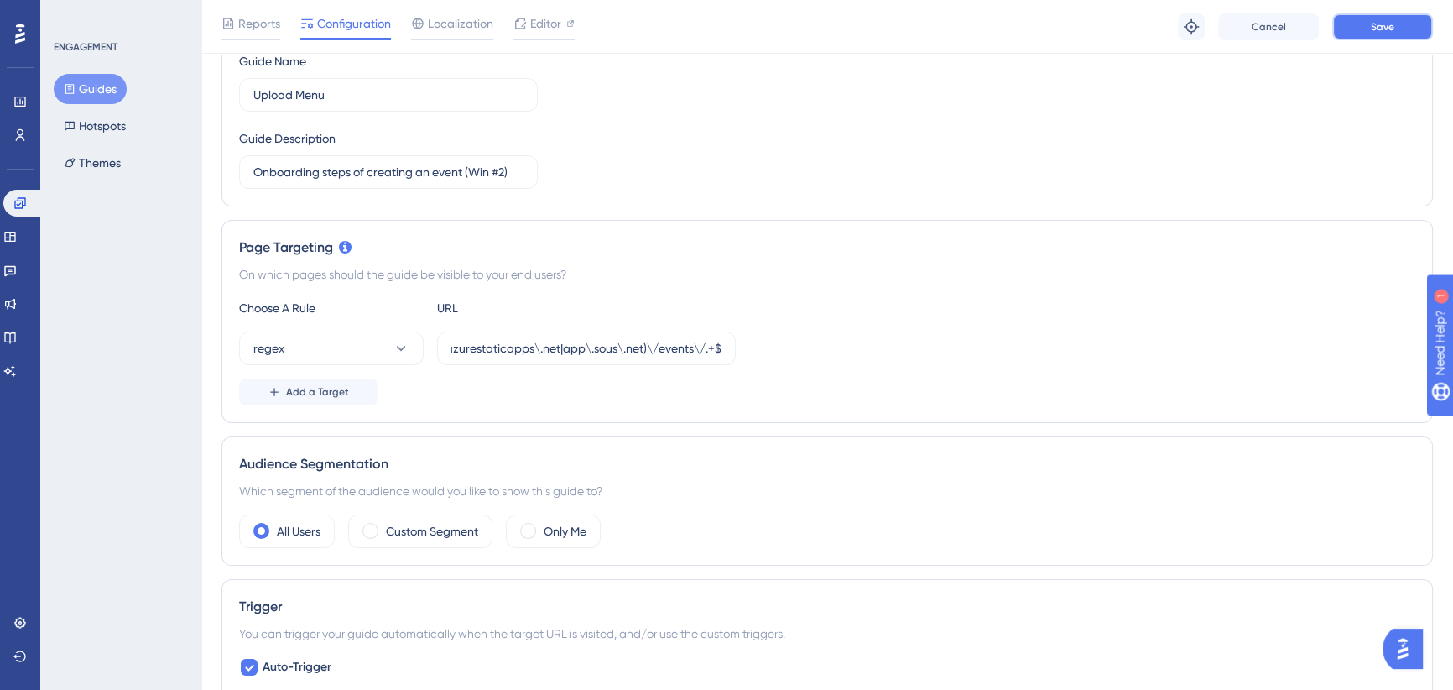
click at [1395, 17] on button "Save" at bounding box center [1383, 26] width 101 height 27
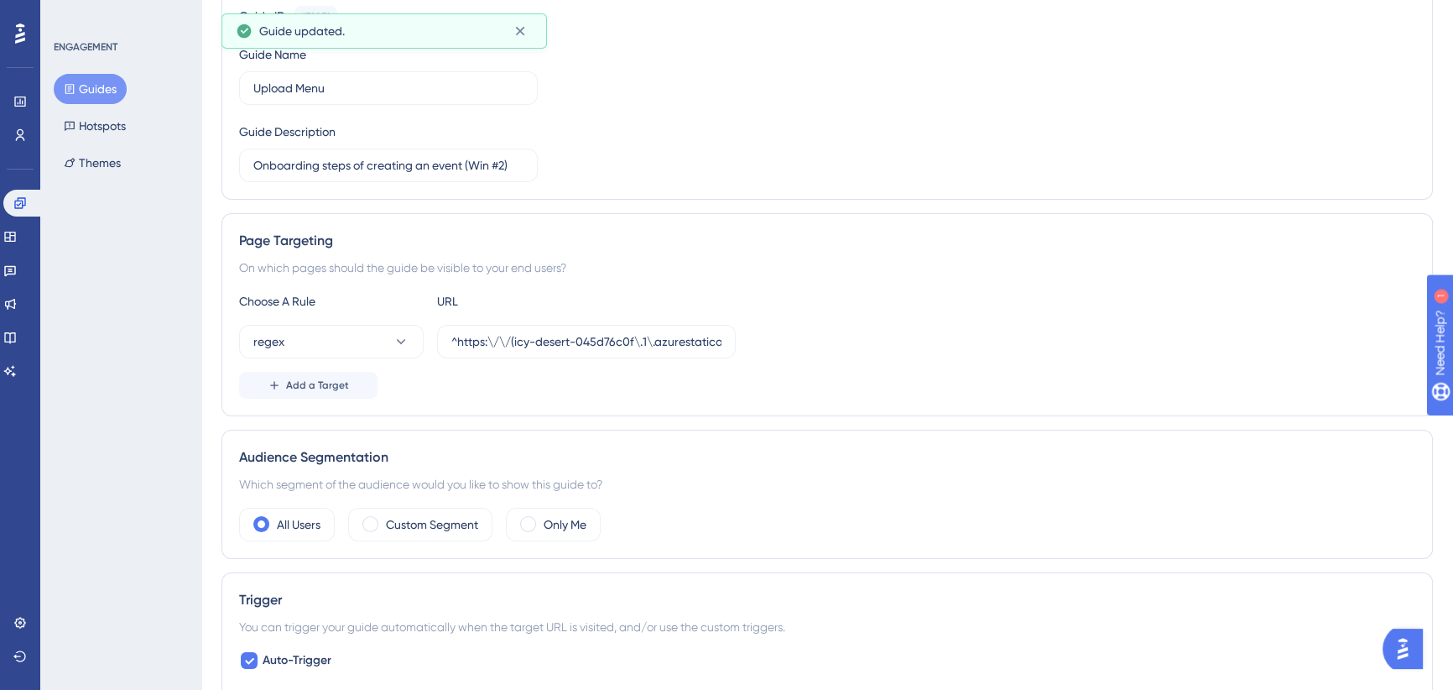
scroll to position [0, 0]
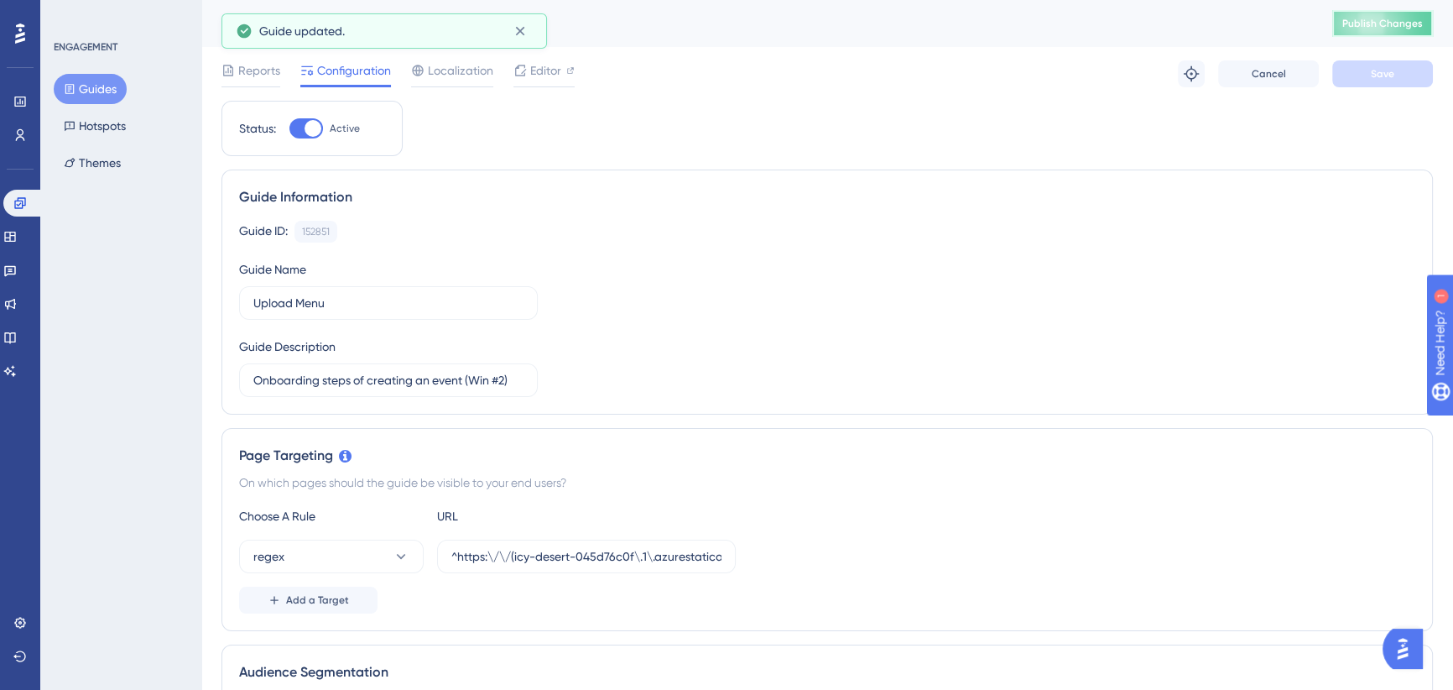
click at [1377, 16] on button "Publish Changes" at bounding box center [1383, 23] width 101 height 27
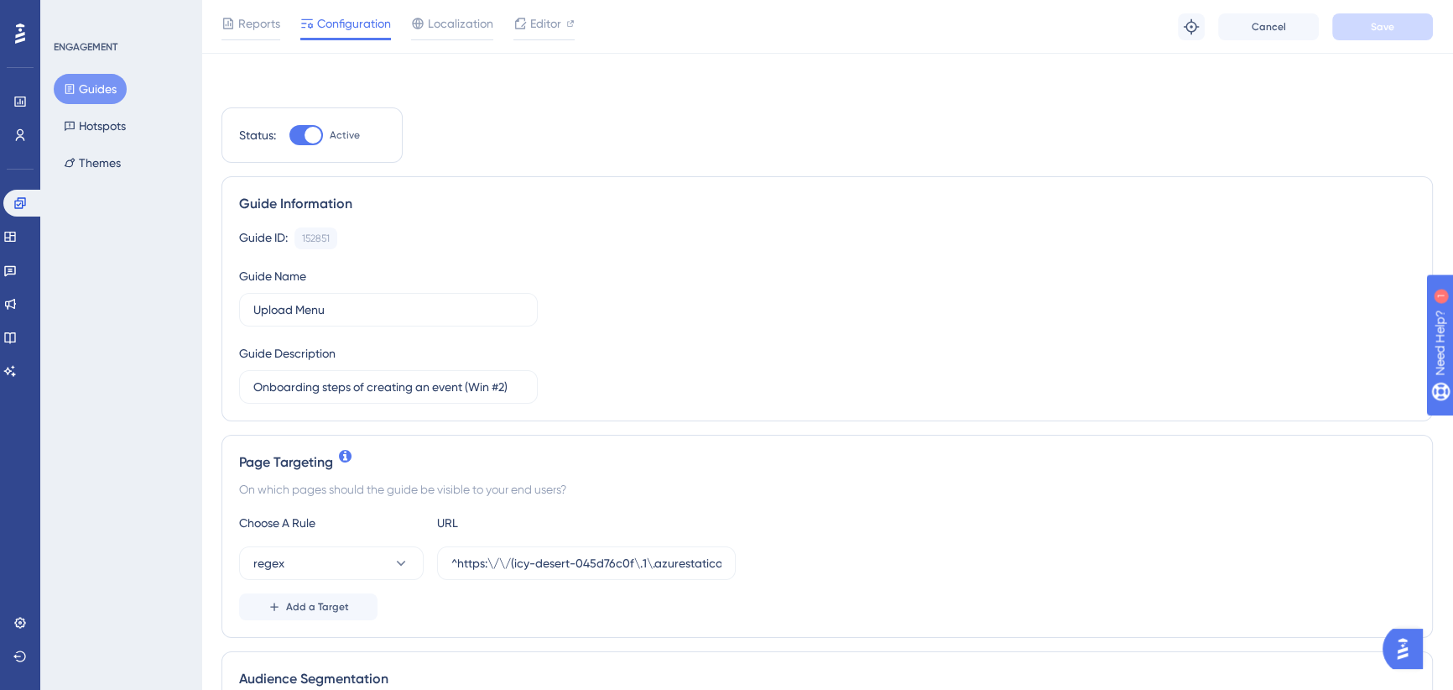
scroll to position [228, 0]
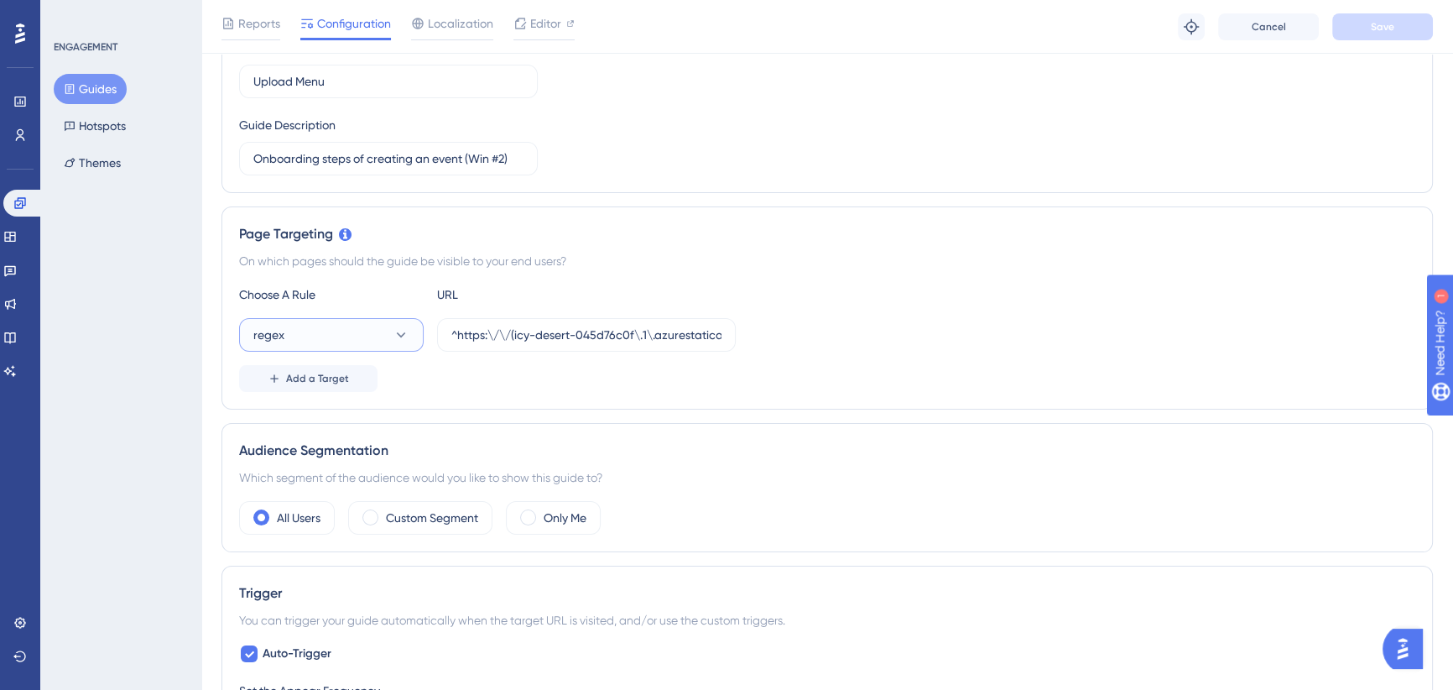
click at [395, 341] on icon at bounding box center [401, 334] width 17 height 17
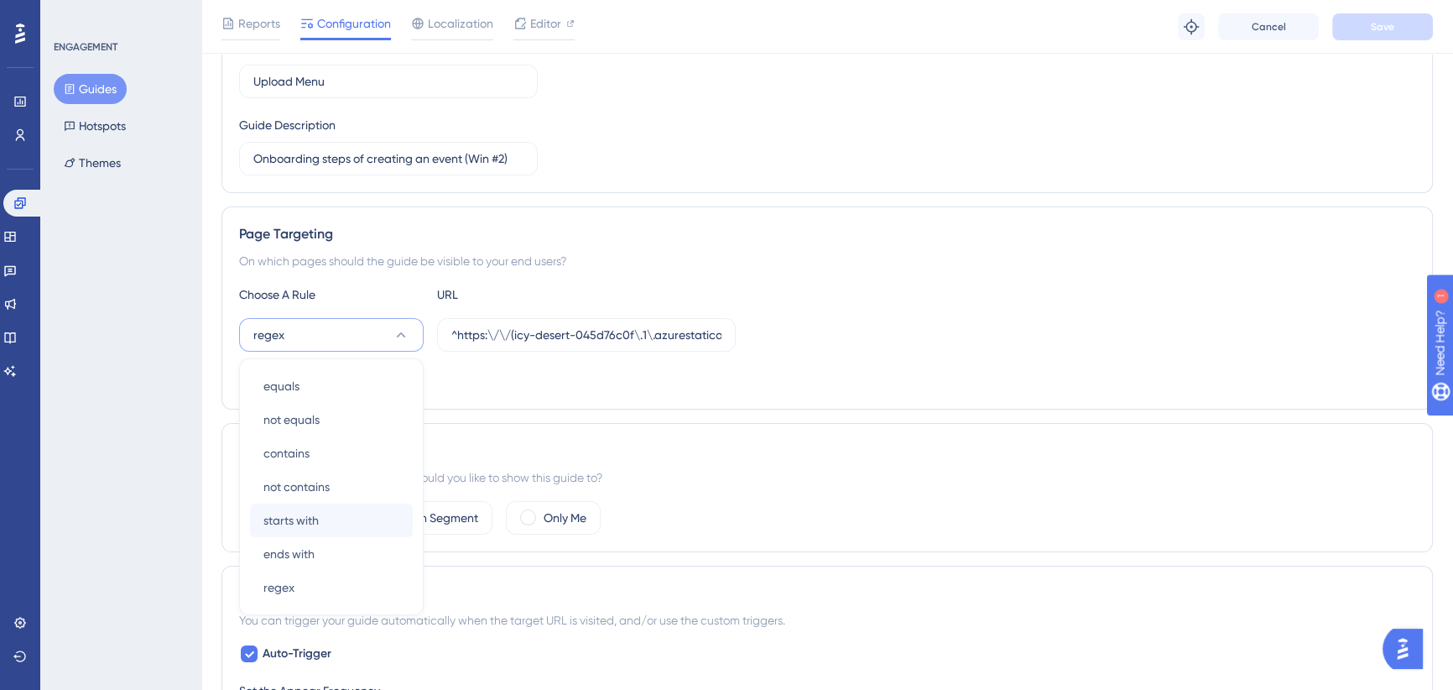
scroll to position [369, 0]
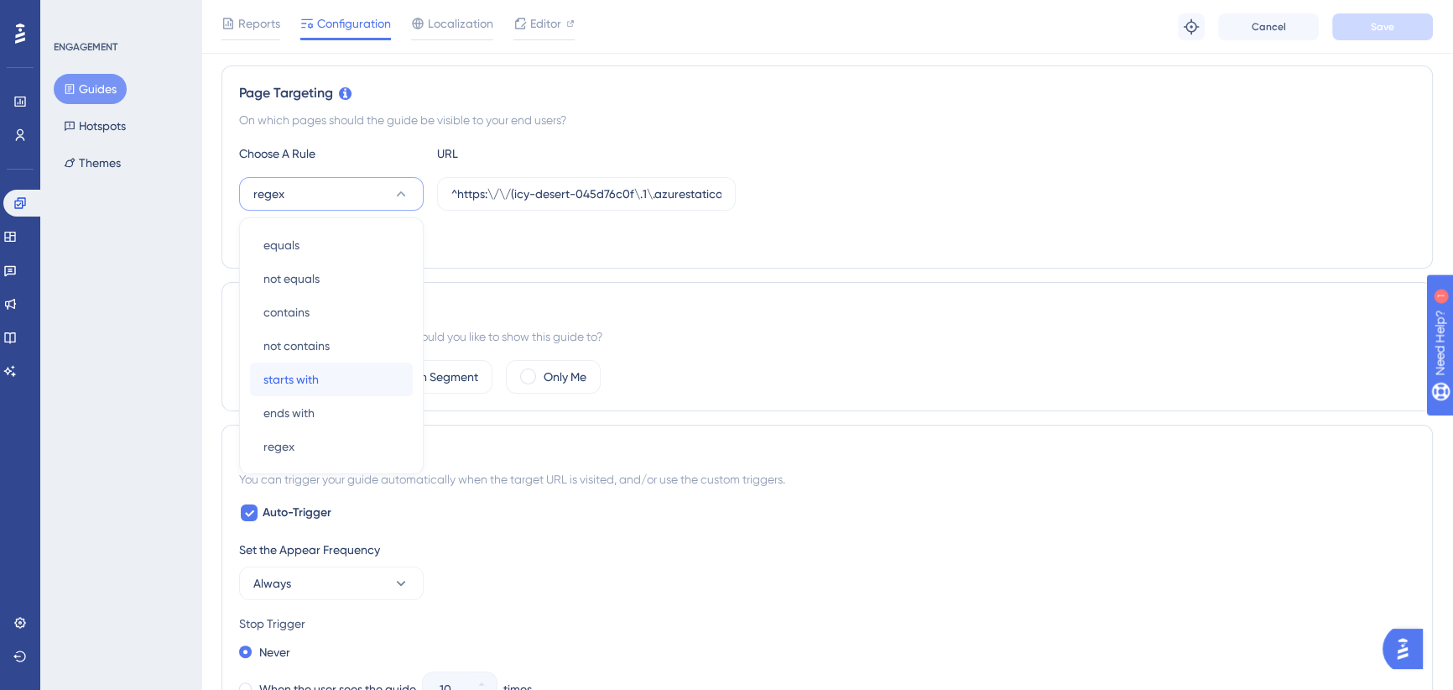
click at [317, 385] on span "starts with" at bounding box center [290, 379] width 55 height 20
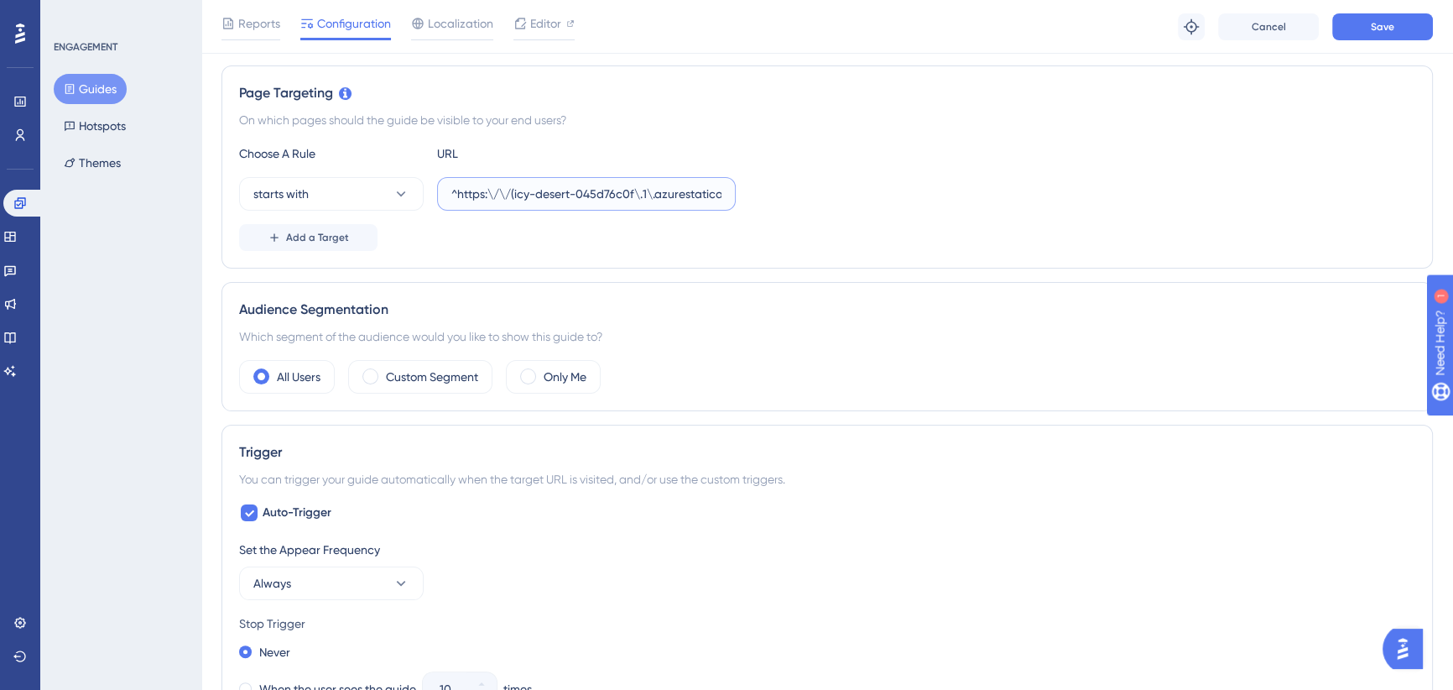
click at [543, 191] on input "^https:\/\/(icy-desert-045d76c0f\.1\.azurestaticapps\.net|app\.sous\.net)\/even…" at bounding box center [586, 194] width 270 height 18
click at [632, 195] on input "^https:\/\/(icy-desert-045d76c0f\.1\.azurestaticapps\.net|app\.sous\.net)\/even…" at bounding box center [586, 194] width 270 height 18
paste input "https://icy-desert-045d76c0f.1.azurestaticapps.net/events"
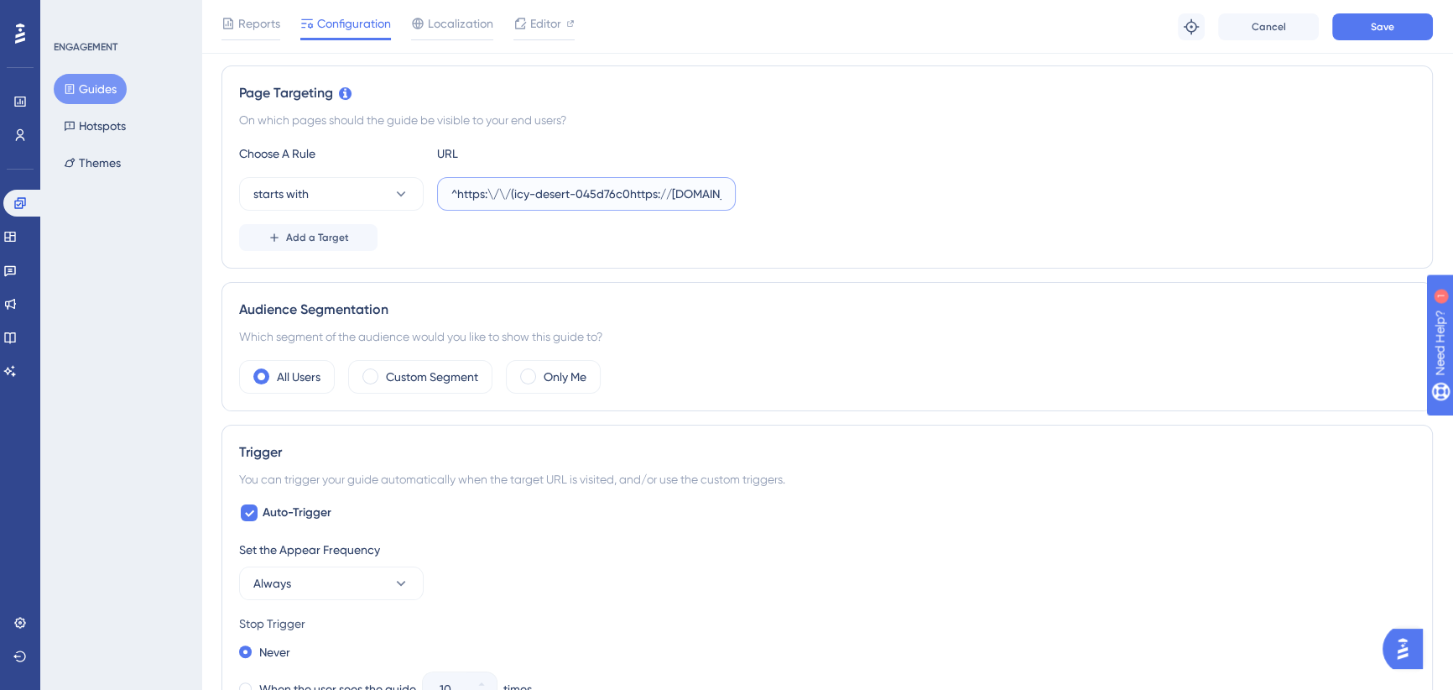
click at [683, 190] on input "^https:\/\/(icy-desert-045d76c0https://icy-desert-045d76c0f.1.azurestaticapps.n…" at bounding box center [586, 194] width 270 height 18
click at [724, 191] on label "^https:\/\/(icy-desert-045d76c0https://icy-desert-045d76c0f.1.azurestaticapps.n…" at bounding box center [586, 194] width 299 height 34
click at [722, 191] on input "^https:\/\/(icy-desert-045d76c0https://icy-desert-045d76c0f.1.azurestaticapps.n…" at bounding box center [586, 194] width 270 height 18
paste input "https://icy-desert-045d76c0f.1.azurestaticapps.net/events"
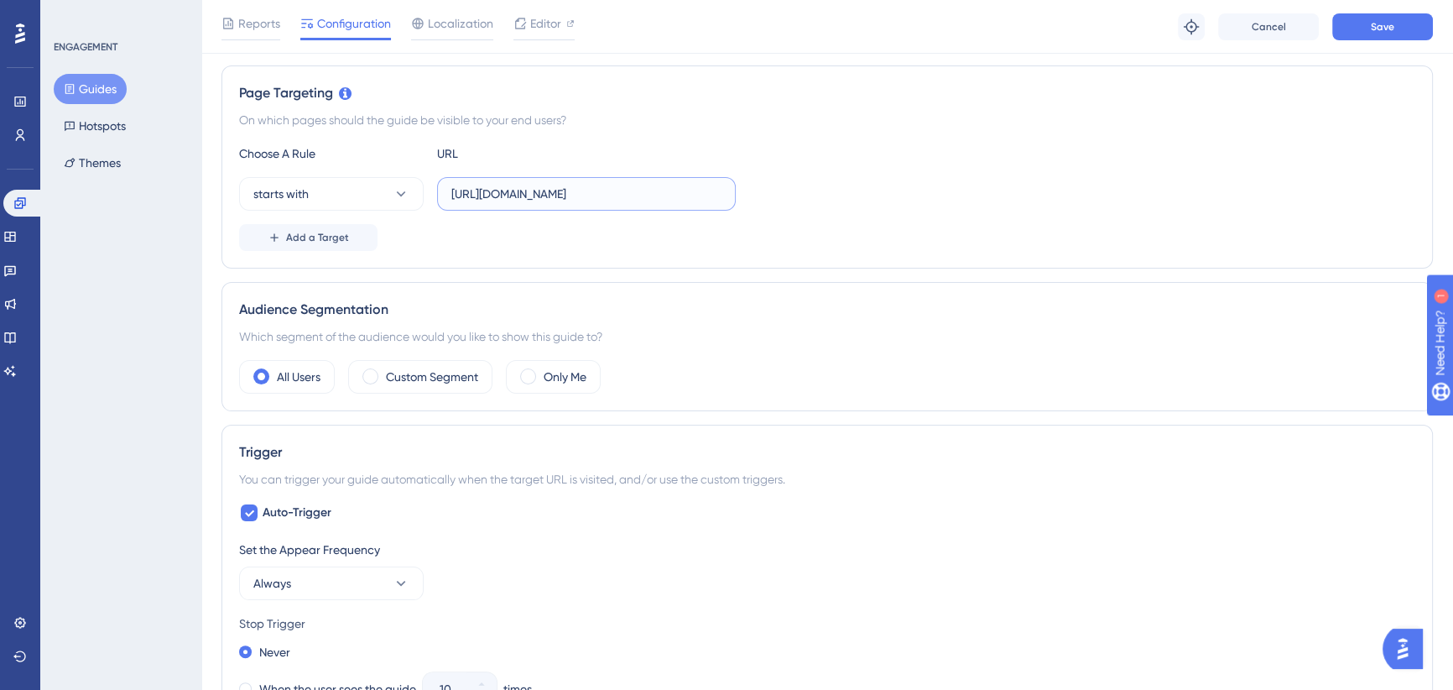
scroll to position [0, 55]
type input "https://icy-desert-045d76c0f.1.azurestaticapps.net/events/"
click at [811, 211] on div "Choose A Rule URL starts with https://icy-desert-045d76c0f.1.azurestaticapps.ne…" at bounding box center [827, 196] width 1176 height 107
click at [1363, 23] on button "Save" at bounding box center [1383, 26] width 101 height 27
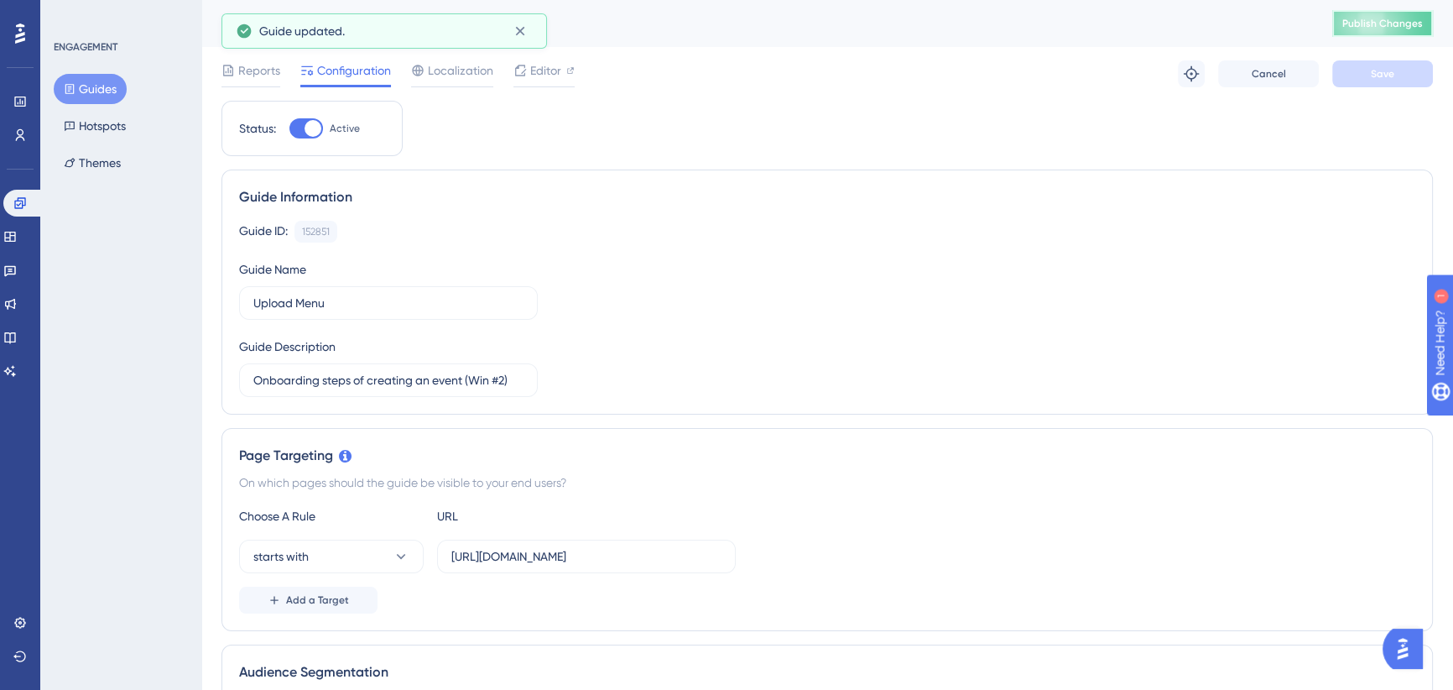
click at [1394, 24] on span "Publish Changes" at bounding box center [1383, 23] width 81 height 13
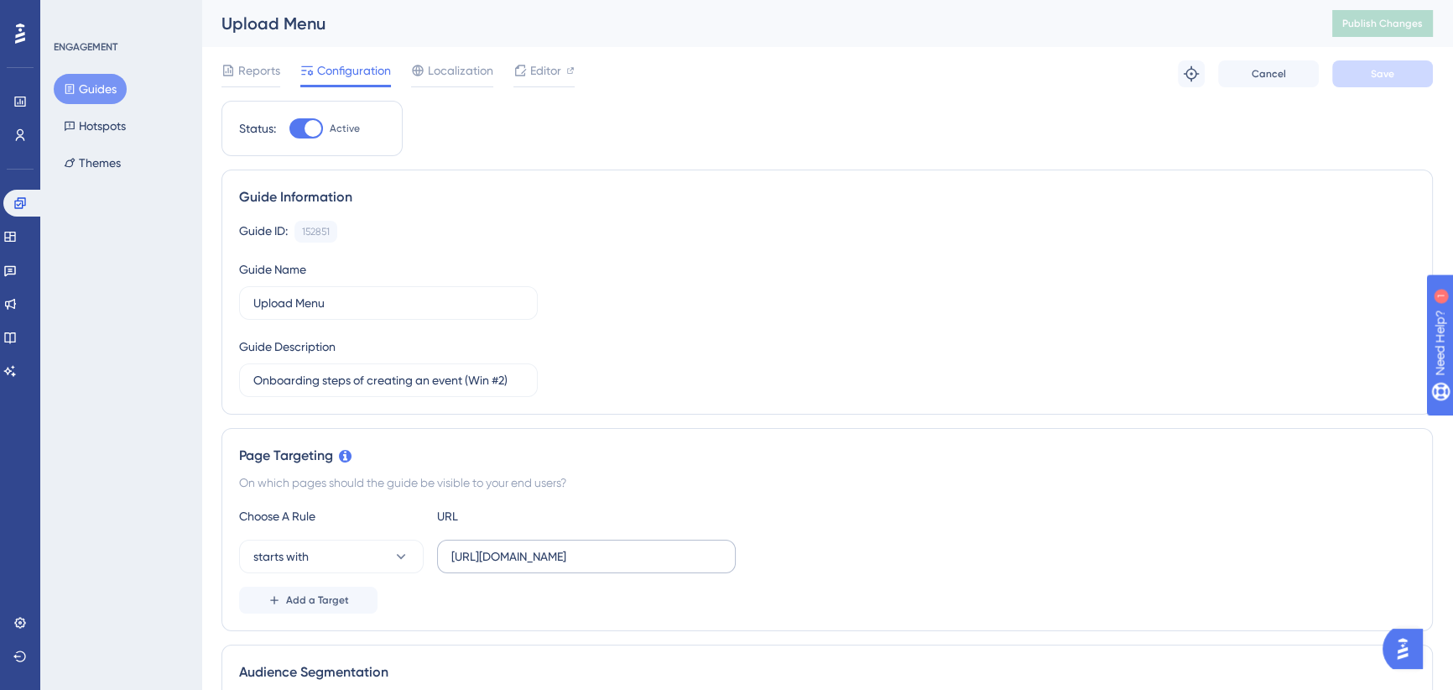
click at [702, 566] on label "https://icy-desert-045d76c0f.1.azurestaticapps.net/events/" at bounding box center [586, 557] width 299 height 34
click at [702, 566] on input "https://icy-desert-045d76c0f.1.azurestaticapps.net/events/" at bounding box center [586, 556] width 270 height 18
drag, startPoint x: 695, startPoint y: 556, endPoint x: 802, endPoint y: 546, distance: 107.8
click at [806, 549] on div "starts with https://icy-desert-045d76c0f.1.azurestaticapps.net/events/" at bounding box center [827, 557] width 1176 height 34
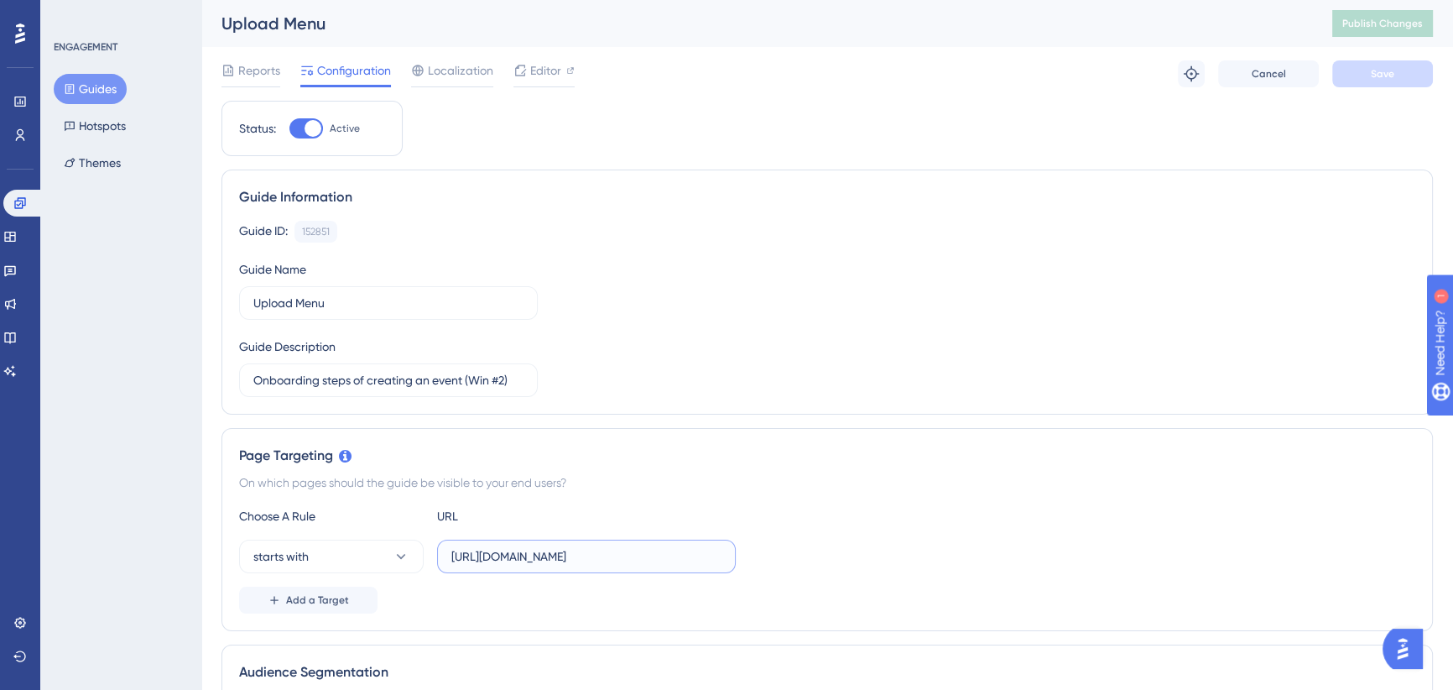
click at [691, 556] on input "https://icy-desert-045d76c0f.1.azurestaticapps.net/events/" at bounding box center [586, 556] width 270 height 18
click at [722, 555] on label "https://icy-desert-045d76c0f.1.azurestaticapps.net/events/" at bounding box center [586, 557] width 299 height 34
click at [722, 555] on input "https://icy-desert-045d76c0f.1.azurestaticapps.net/events/" at bounding box center [586, 556] width 270 height 18
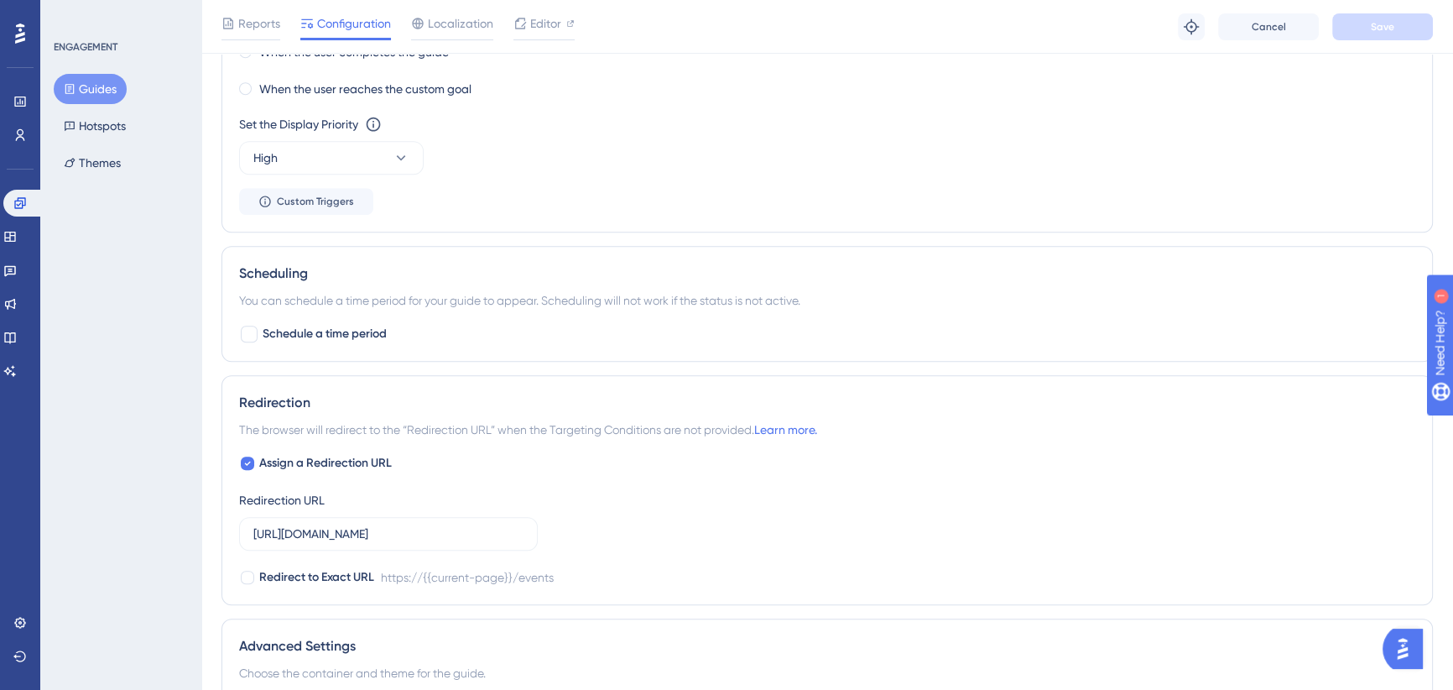
scroll to position [1220, 0]
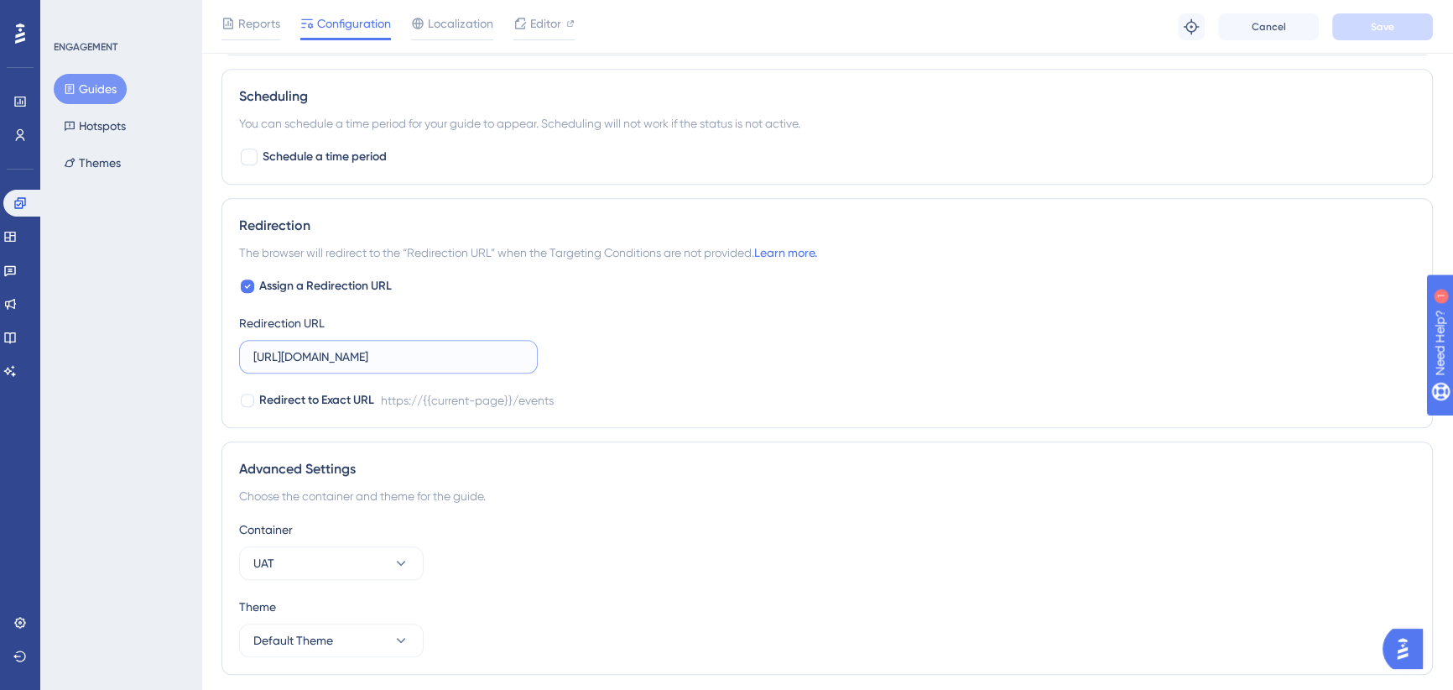
click at [398, 357] on input "https://icy-desert-045d76c0f.1.azurestaticapps.net/events" at bounding box center [388, 356] width 270 height 18
click at [435, 356] on input "https://icy-desert-045d76c0f.1.azurestaticapps.net/events" at bounding box center [388, 356] width 270 height 18
click at [248, 394] on div at bounding box center [247, 400] width 13 height 13
click at [248, 401] on icon at bounding box center [247, 400] width 7 height 13
checkbox input "false"
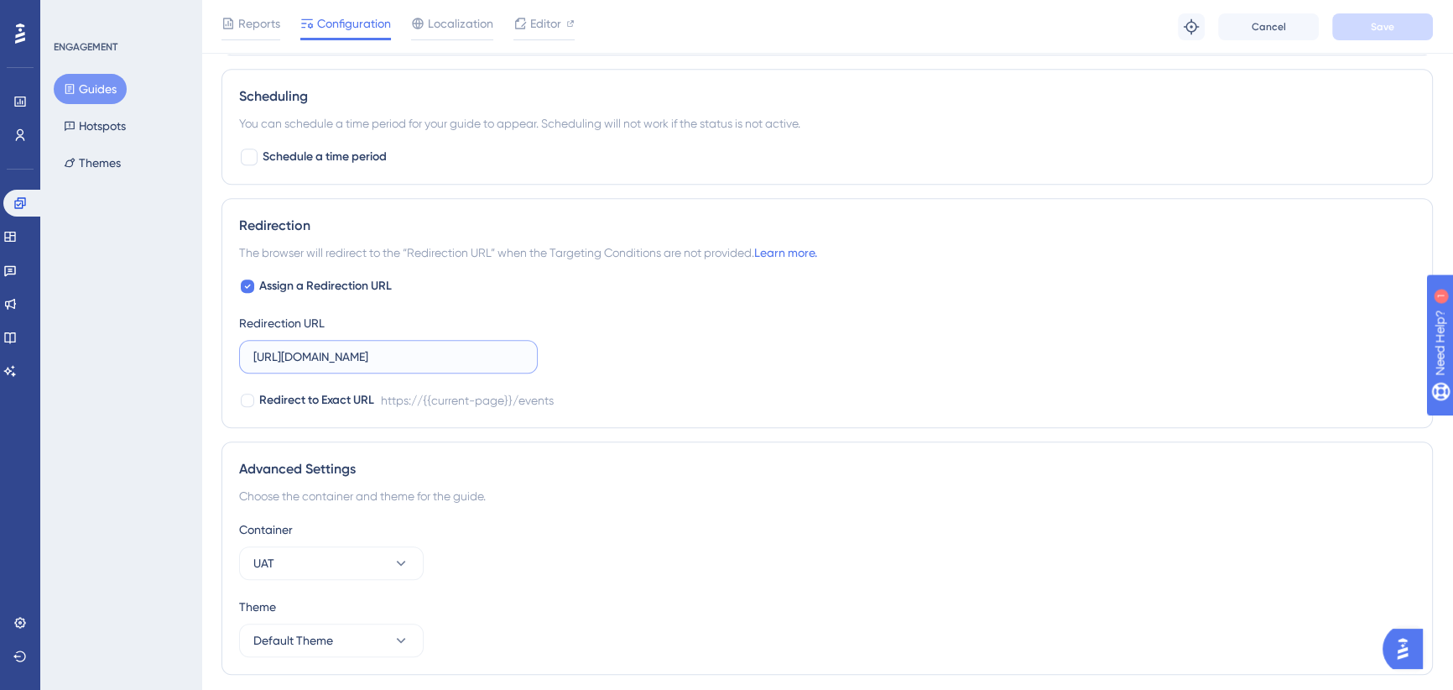
scroll to position [0, 50]
drag, startPoint x: 451, startPoint y: 352, endPoint x: 657, endPoint y: 358, distance: 206.5
click at [657, 358] on div "Assign a Redirection URL Redirection URL https://icy-desert-045d76c0f.1.azurest…" at bounding box center [827, 343] width 1176 height 134
click at [504, 356] on input "https://icy-desert-045d76c0f.1.azurestaticapps.net/events" at bounding box center [388, 356] width 270 height 18
click at [526, 356] on label "https://icy-desert-045d76c0f.1.azurestaticapps.net/events" at bounding box center [388, 357] width 299 height 34
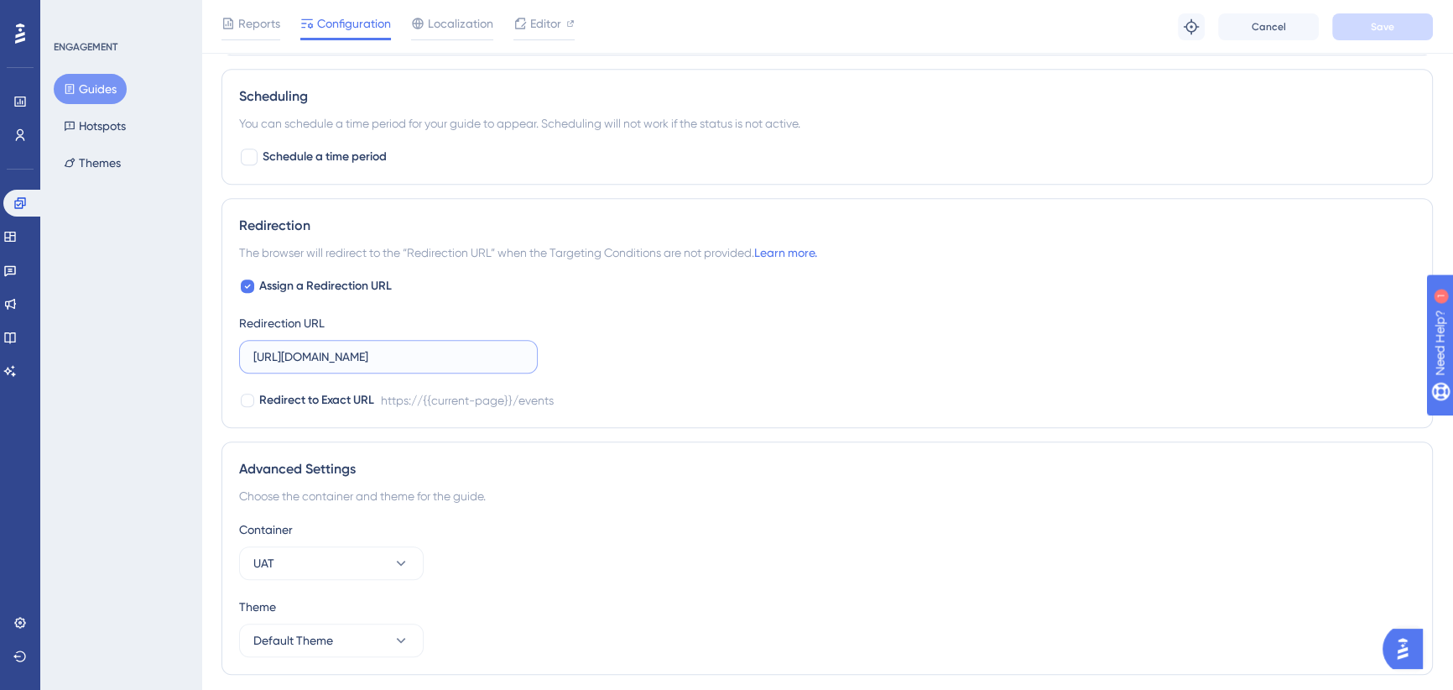
click at [524, 356] on input "https://icy-desert-045d76c0f.1.azurestaticapps.net/events" at bounding box center [388, 356] width 270 height 18
click at [526, 353] on label "https://icy-desert-045d76c0f.1.azurestaticapps.net/events" at bounding box center [388, 357] width 299 height 34
click at [524, 353] on input "https://icy-desert-045d76c0f.1.azurestaticapps.net/events" at bounding box center [388, 356] width 270 height 18
click at [524, 352] on label "https://icy-desert-045d76c0f.1.azurestaticapps.net/events" at bounding box center [388, 357] width 299 height 34
click at [524, 352] on input "https://icy-desert-045d76c0f.1.azurestaticapps.net/events" at bounding box center [388, 356] width 270 height 18
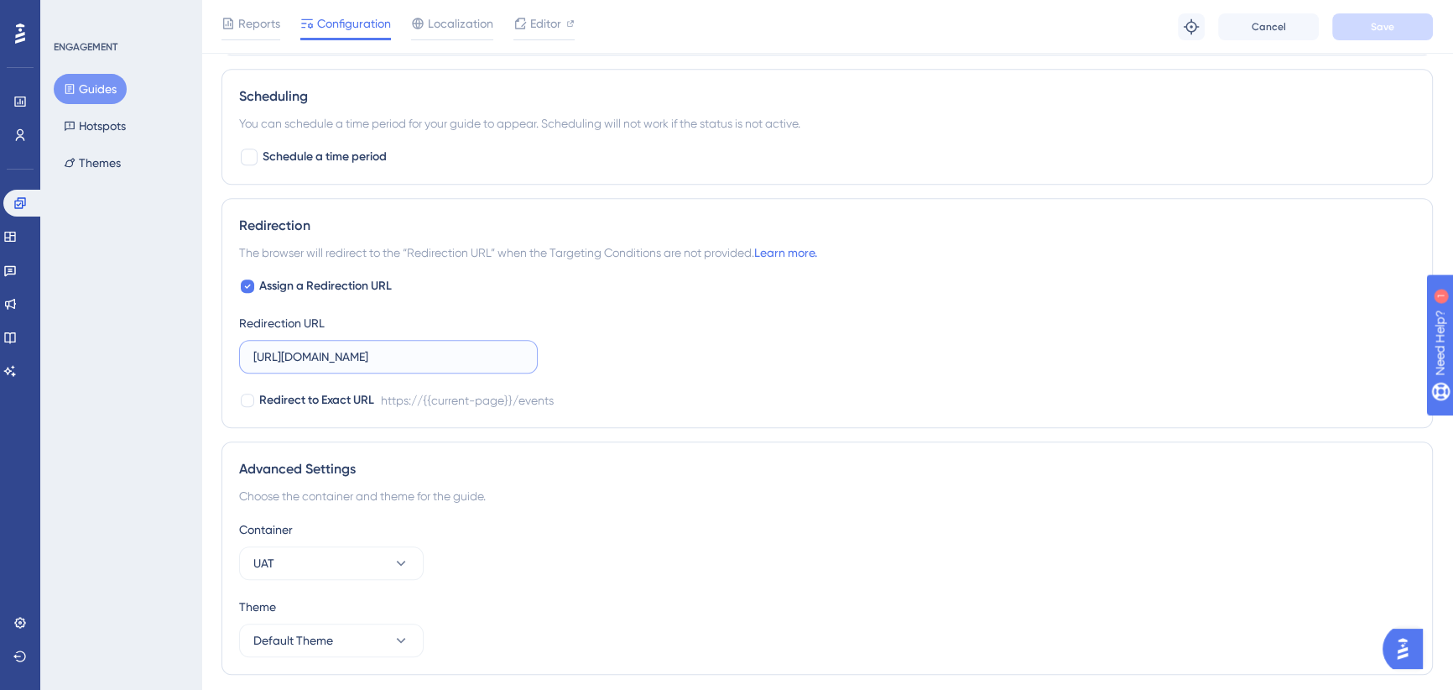
click at [516, 357] on input "https://icy-desert-045d76c0f.1.azurestaticapps.net/events" at bounding box center [388, 356] width 270 height 18
click at [502, 352] on input "https://icy-desert-045d76c0f.1.azurestaticapps.net/events/" at bounding box center [388, 356] width 270 height 18
drag, startPoint x: 572, startPoint y: 358, endPoint x: 592, endPoint y: 355, distance: 19.6
click at [592, 355] on div "Assign a Redirection URL Redirection URL https://icy-desert-045d76c0f.1.azurest…" at bounding box center [827, 343] width 1176 height 134
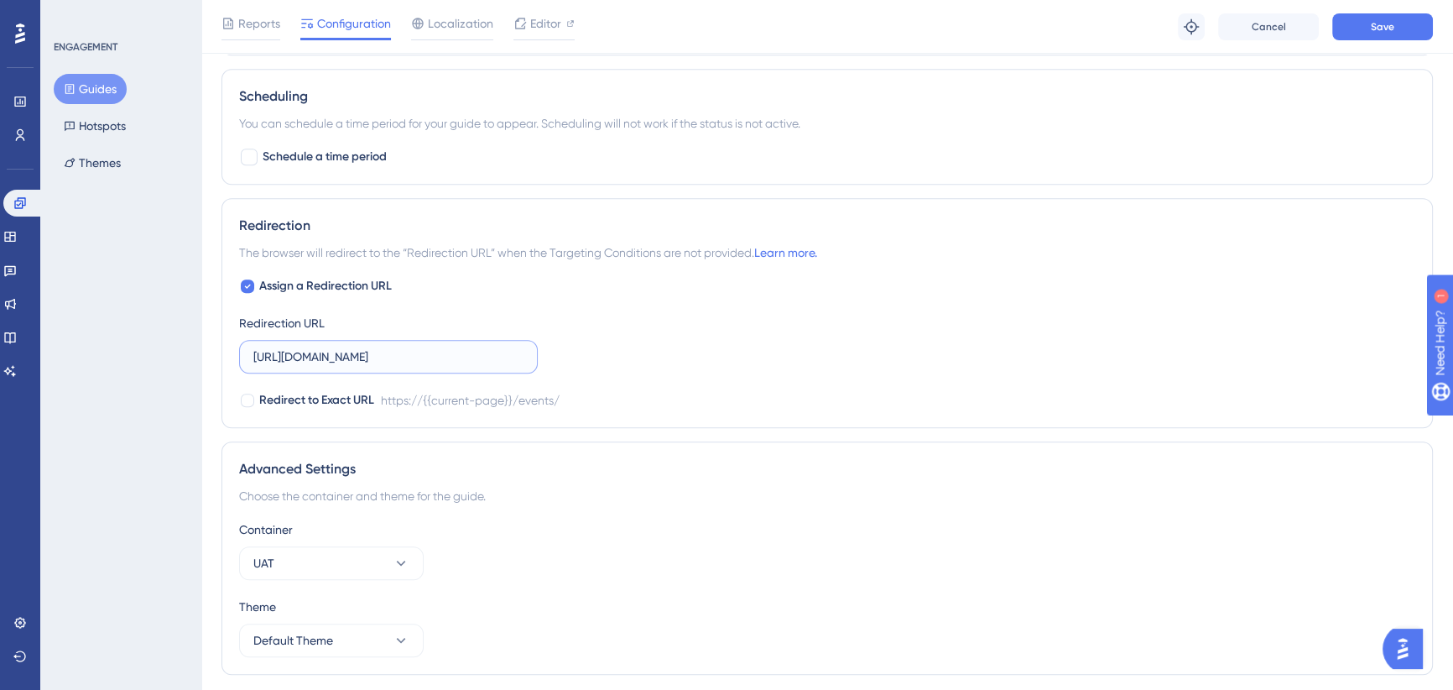
click at [484, 353] on input "https://icy-desert-045d76c0f.1.azurestaticapps.net/events/" at bounding box center [388, 356] width 270 height 18
drag, startPoint x: 478, startPoint y: 352, endPoint x: 610, endPoint y: 352, distance: 131.7
click at [613, 352] on div "Assign a Redirection URL Redirection URL https://icy-desert-045d76c0f.1.azurest…" at bounding box center [827, 343] width 1176 height 134
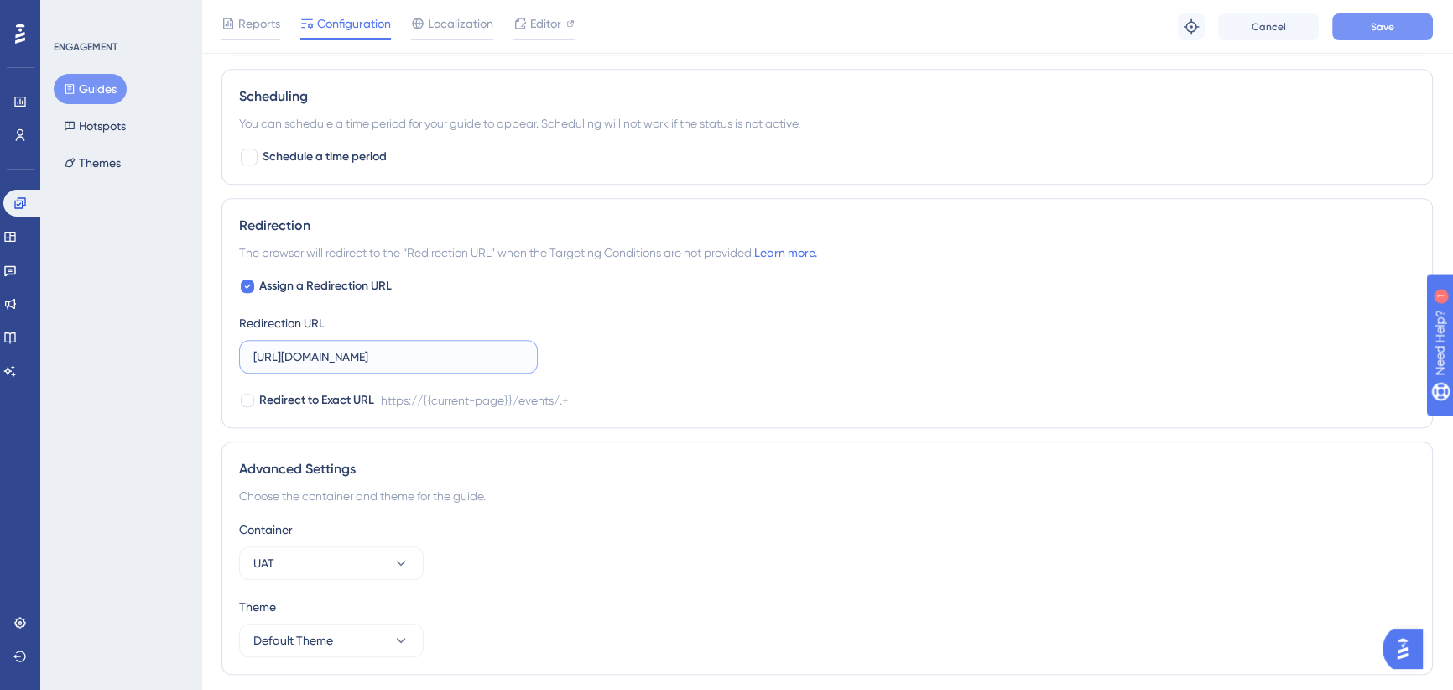
type input "https://icy-desert-045d76c0f.1.azurestaticapps.net/events/.+"
click at [1367, 22] on button "Save" at bounding box center [1383, 26] width 101 height 27
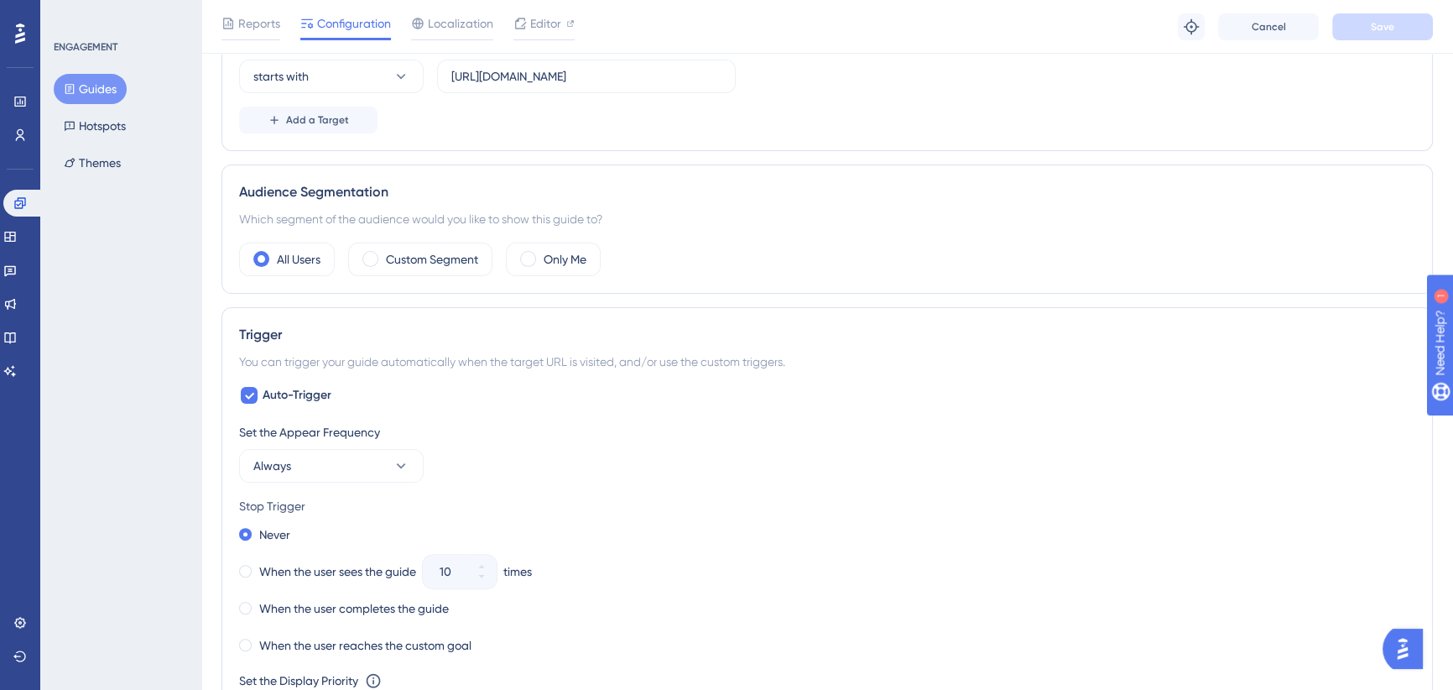
scroll to position [0, 0]
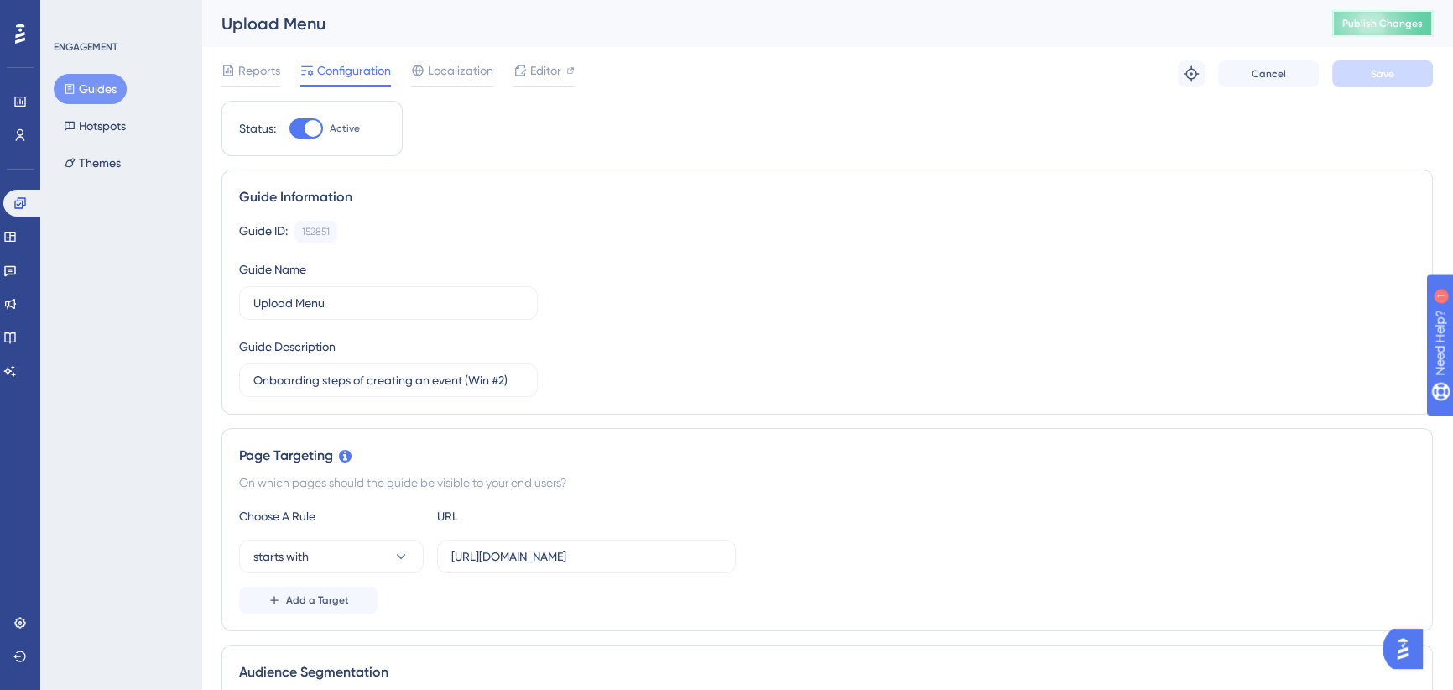
click at [1383, 24] on span "Publish Changes" at bounding box center [1383, 23] width 81 height 13
click at [109, 87] on button "Guides" at bounding box center [90, 89] width 73 height 30
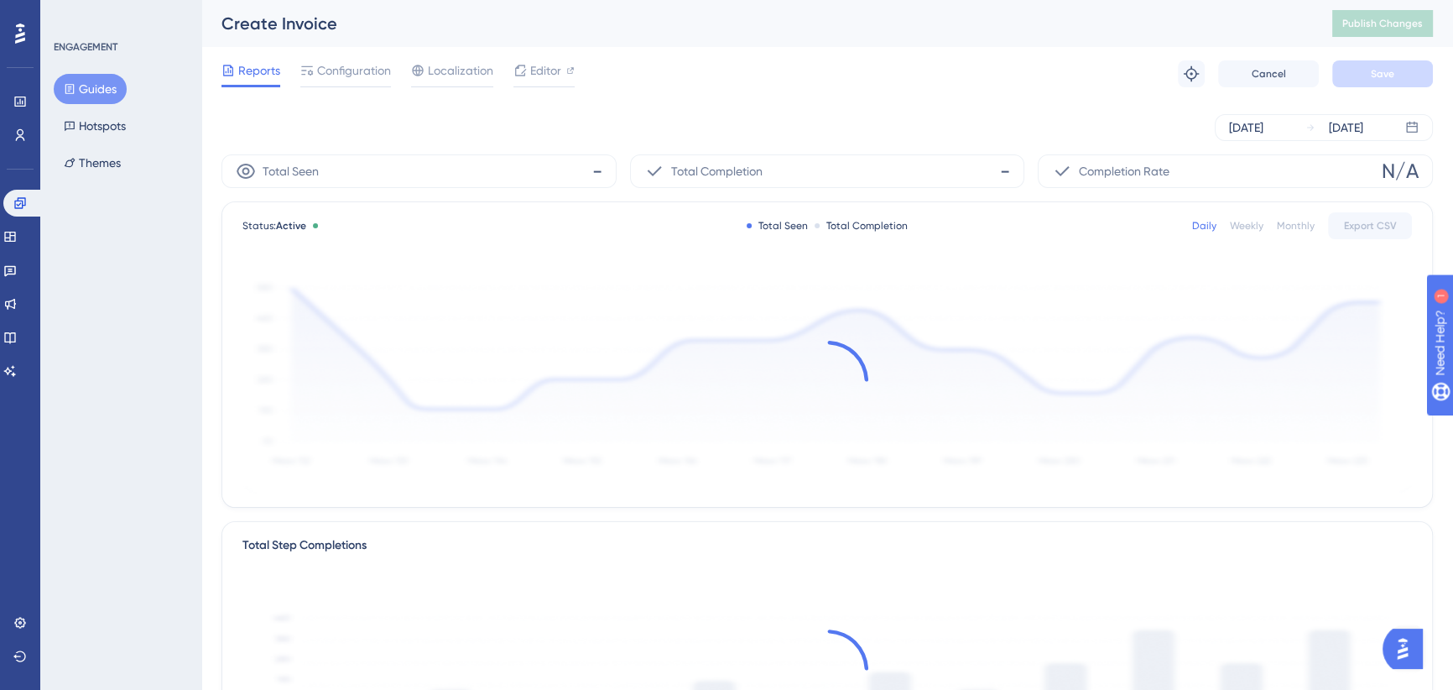
click at [352, 69] on span "Configuration" at bounding box center [354, 70] width 74 height 20
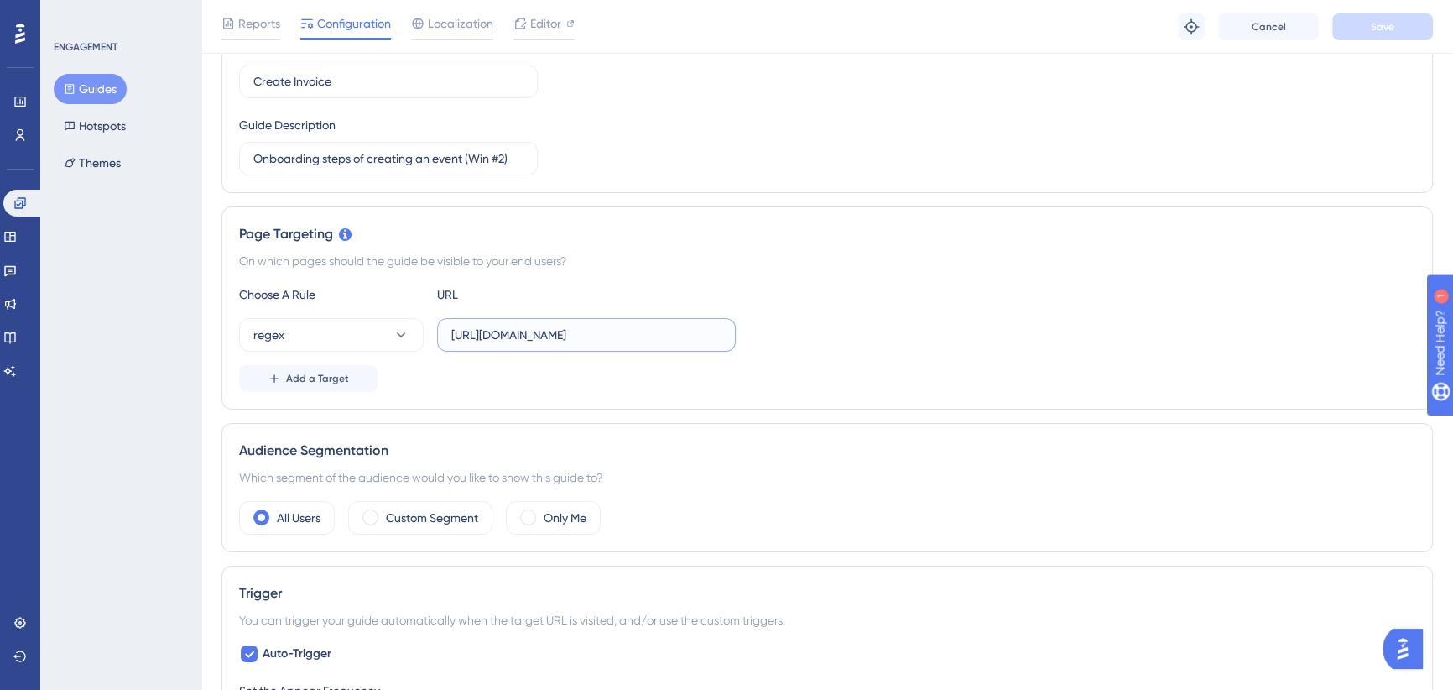
scroll to position [0, 55]
drag, startPoint x: 621, startPoint y: 328, endPoint x: 888, endPoint y: 328, distance: 266.8
click at [888, 328] on div "regex https://icy-desert-045d76c0f.1.azurestaticapps.net/events/" at bounding box center [827, 335] width 1176 height 34
click at [638, 332] on input "https://icy-desert-045d76c0f.1.azurestaticapps.net/events/" at bounding box center [586, 335] width 270 height 18
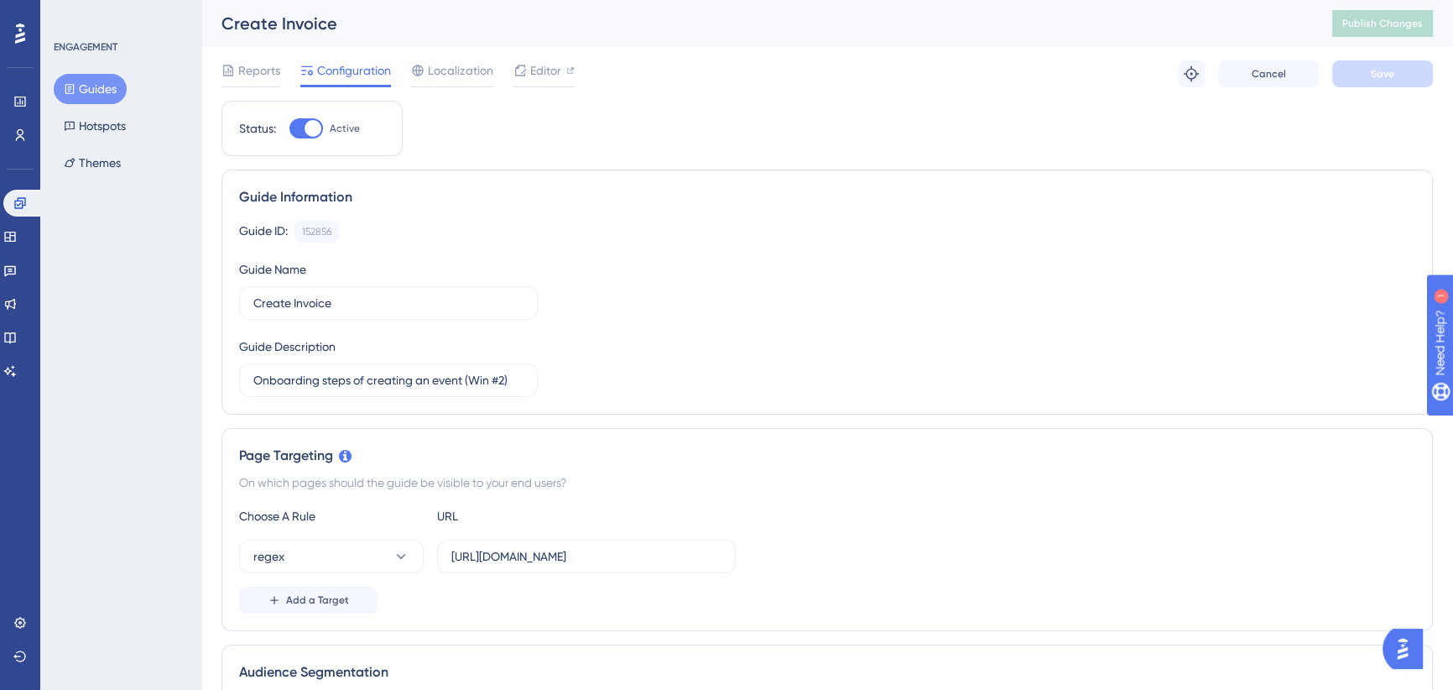
scroll to position [0, 0]
click at [1373, 25] on span "Publish Changes" at bounding box center [1383, 23] width 81 height 13
click at [82, 90] on button "Guides" at bounding box center [80, 89] width 53 height 30
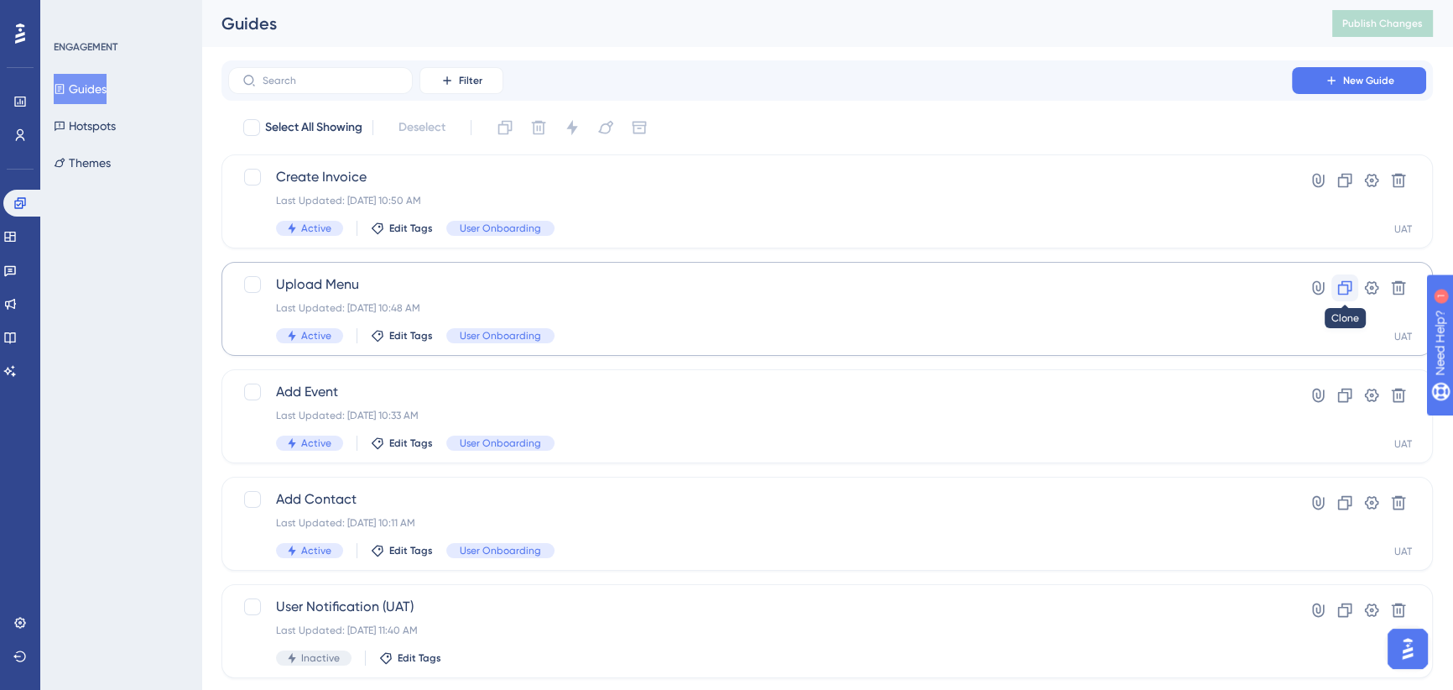
click at [1344, 289] on icon at bounding box center [1345, 287] width 17 height 17
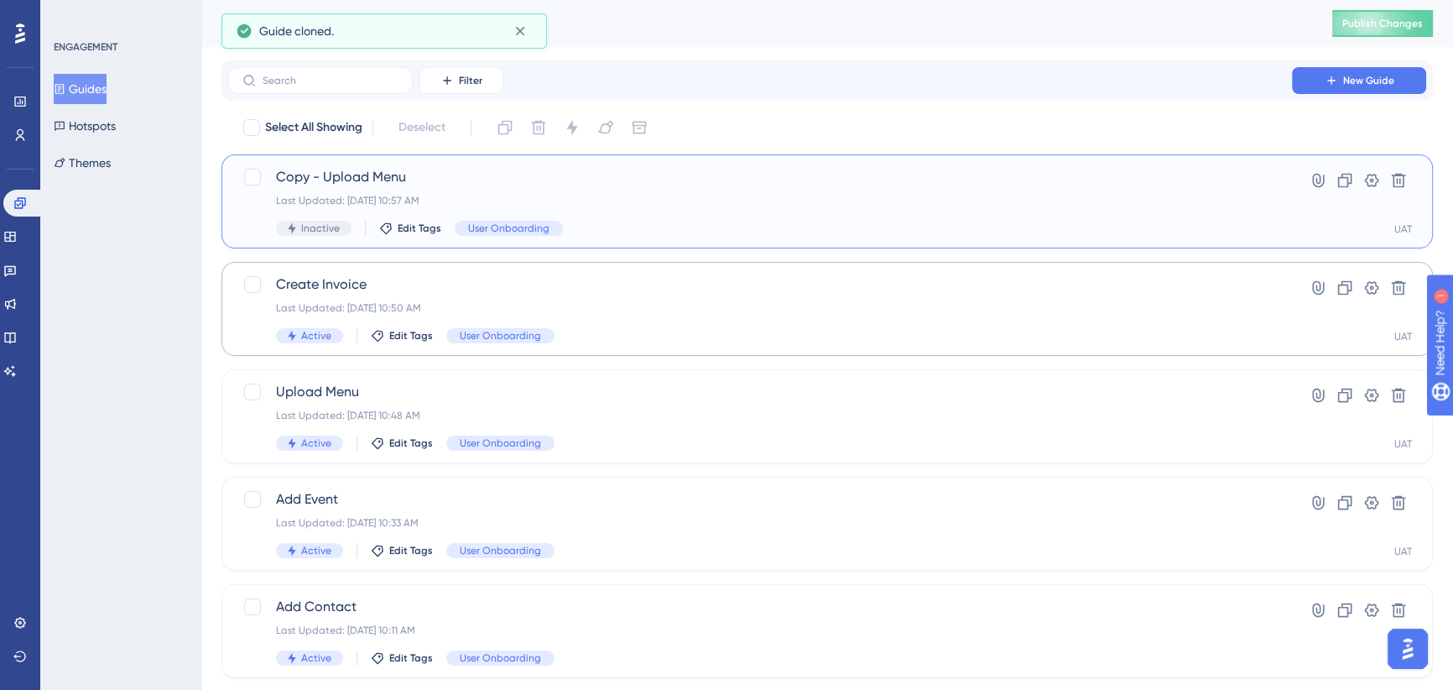
click at [596, 180] on span "Copy - Upload Menu" at bounding box center [760, 177] width 968 height 20
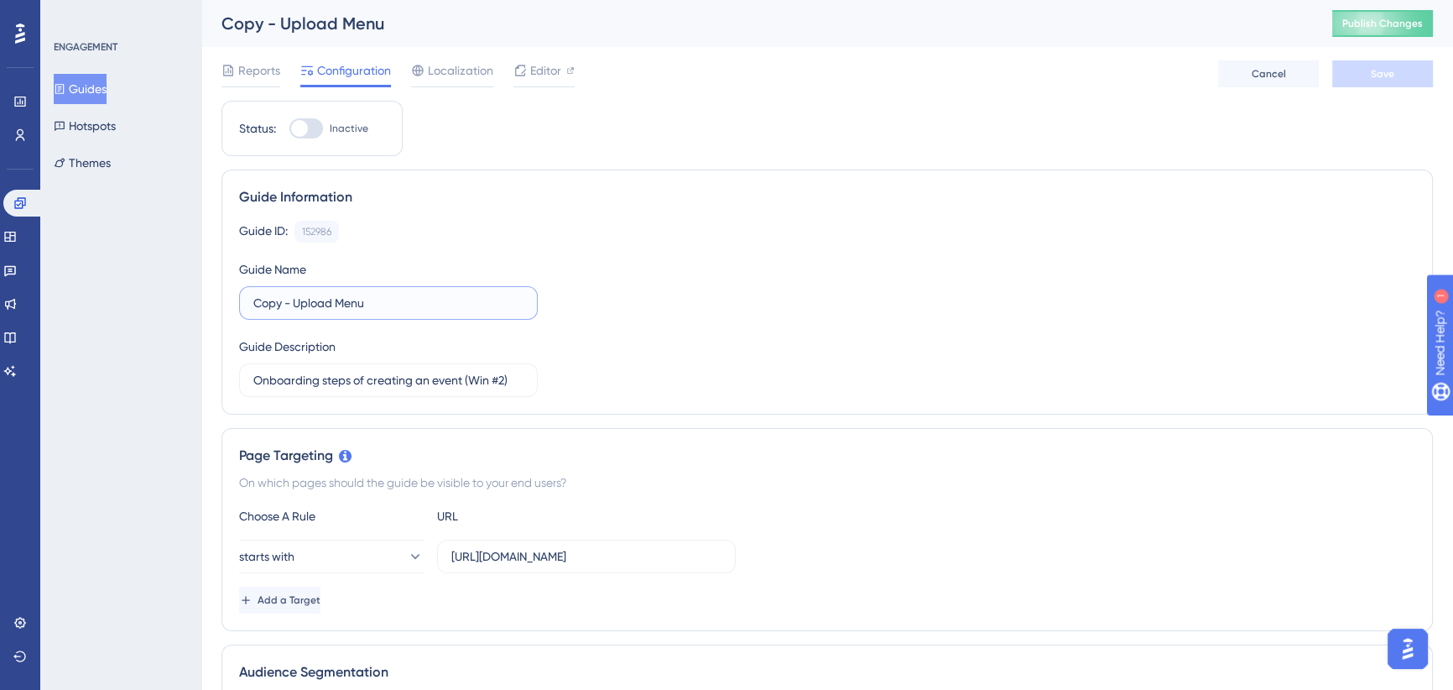
drag, startPoint x: 294, startPoint y: 302, endPoint x: 210, endPoint y: 300, distance: 83.9
click at [367, 302] on input "Upload Menu" at bounding box center [388, 303] width 270 height 18
click at [415, 300] on input "Upload Menu (resource center)" at bounding box center [388, 303] width 270 height 18
drag, startPoint x: 418, startPoint y: 300, endPoint x: 333, endPoint y: 309, distance: 85.3
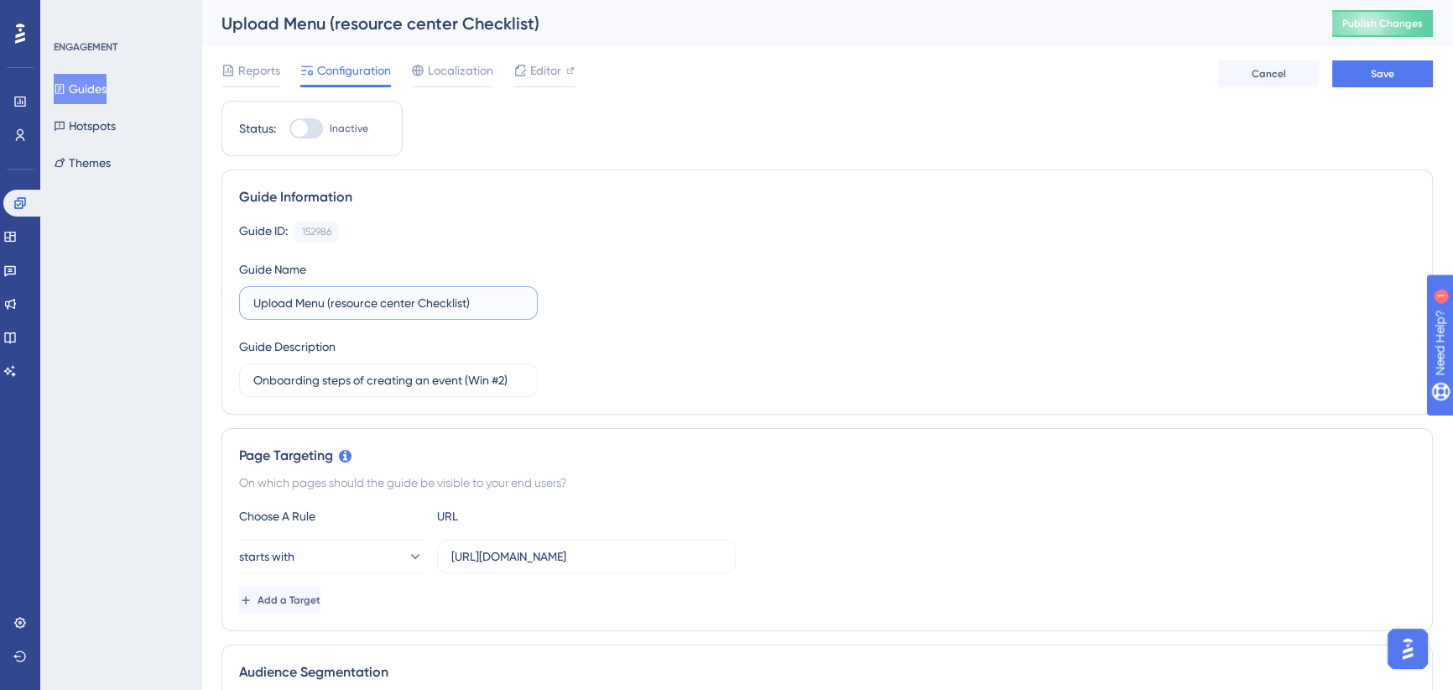
click at [333, 309] on input "Upload Menu (resource center Checklist)" at bounding box center [388, 303] width 270 height 18
type input "Upload Menu (Resource Center Checklist)"
click at [619, 333] on div "Guide ID: 152986 Copy Guide Name Upload Menu (Resource Center Checklist) Guide …" at bounding box center [827, 309] width 1176 height 176
drag, startPoint x: 519, startPoint y: 380, endPoint x: 184, endPoint y: 375, distance: 334.9
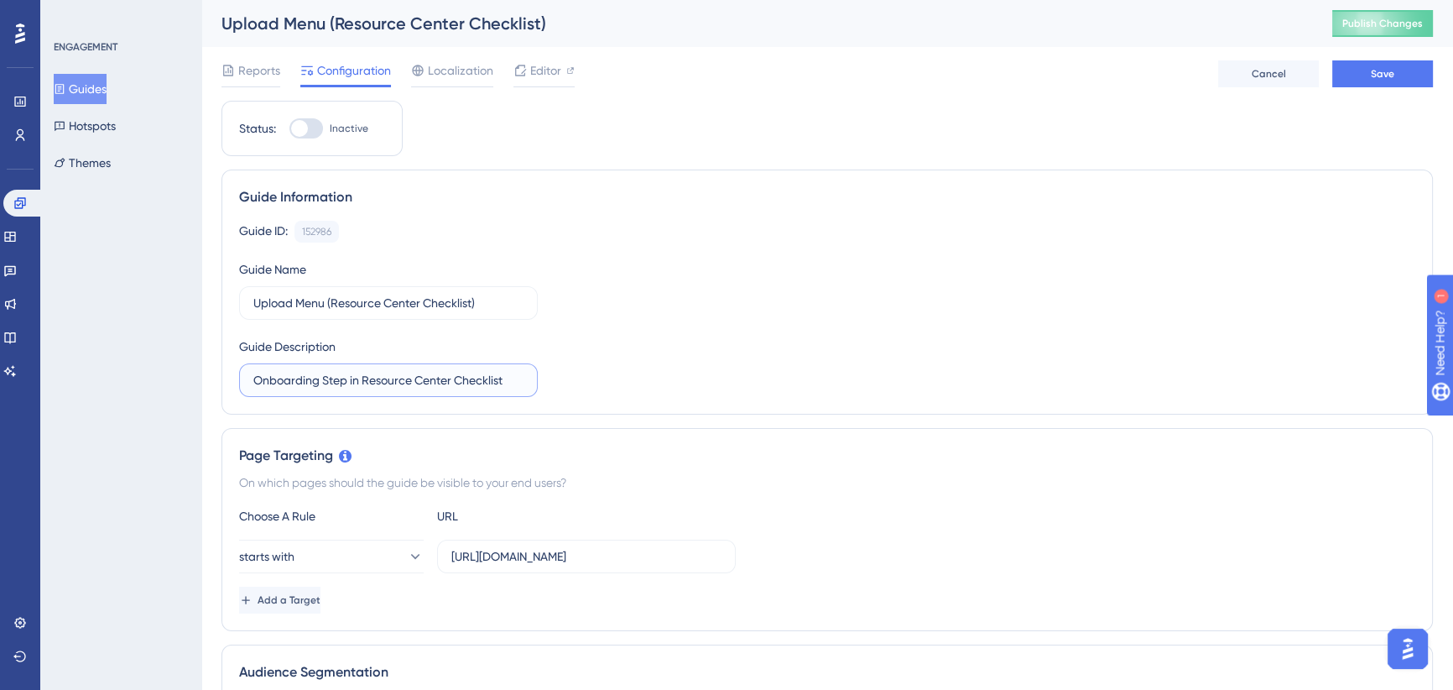
type input "Onboarding Step in Resource Center Checklist"
click at [689, 320] on div "Guide ID: 152986 Copy Guide Name Upload Menu (Resource Center Checklist) Guide …" at bounding box center [827, 309] width 1176 height 176
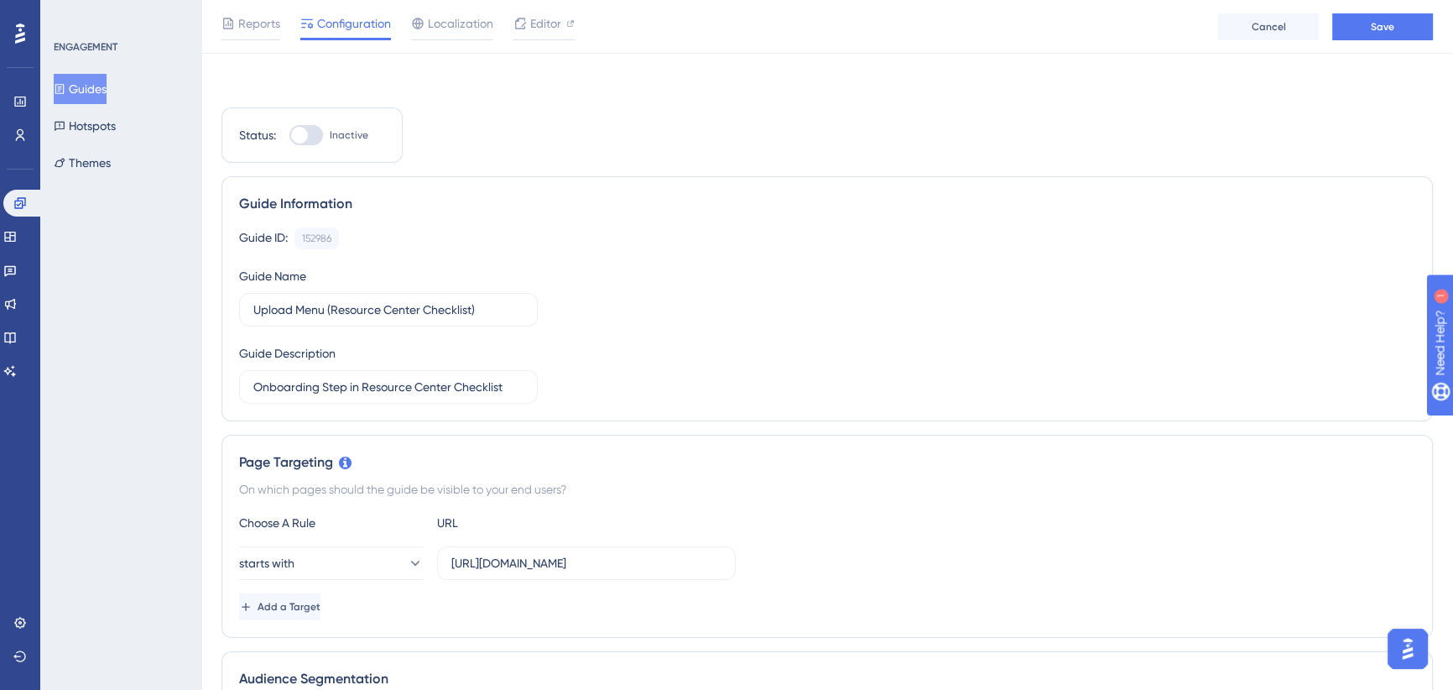
scroll to position [228, 0]
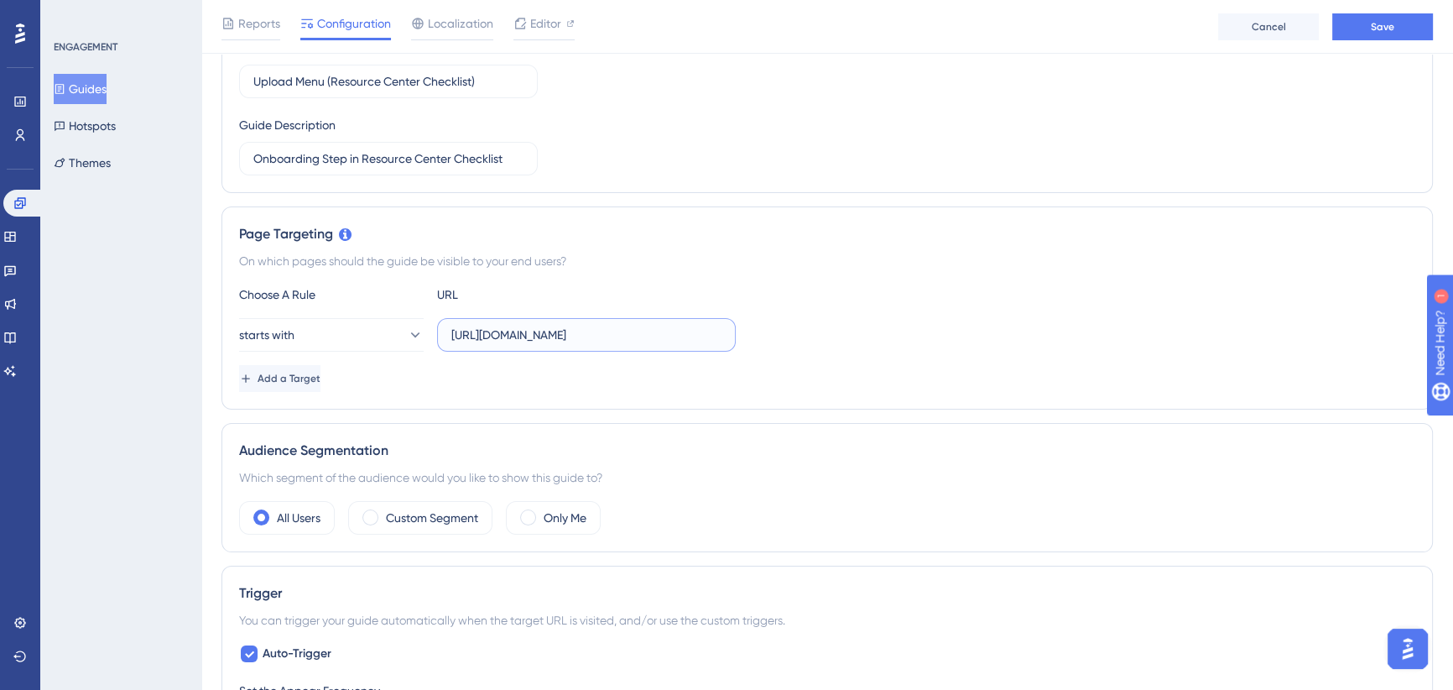
click at [679, 326] on input "https://icy-desert-045d76c0f.1.azurestaticapps.net/events/" at bounding box center [586, 335] width 270 height 18
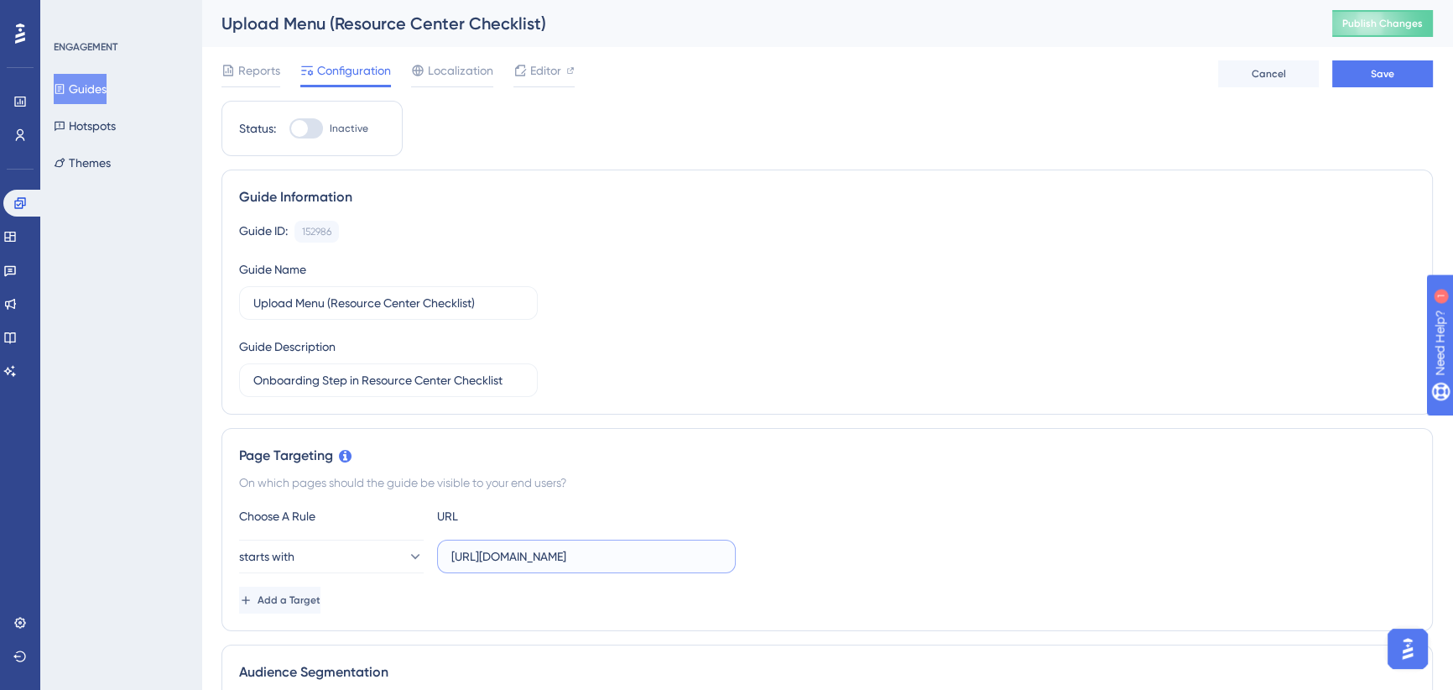
scroll to position [152, 0]
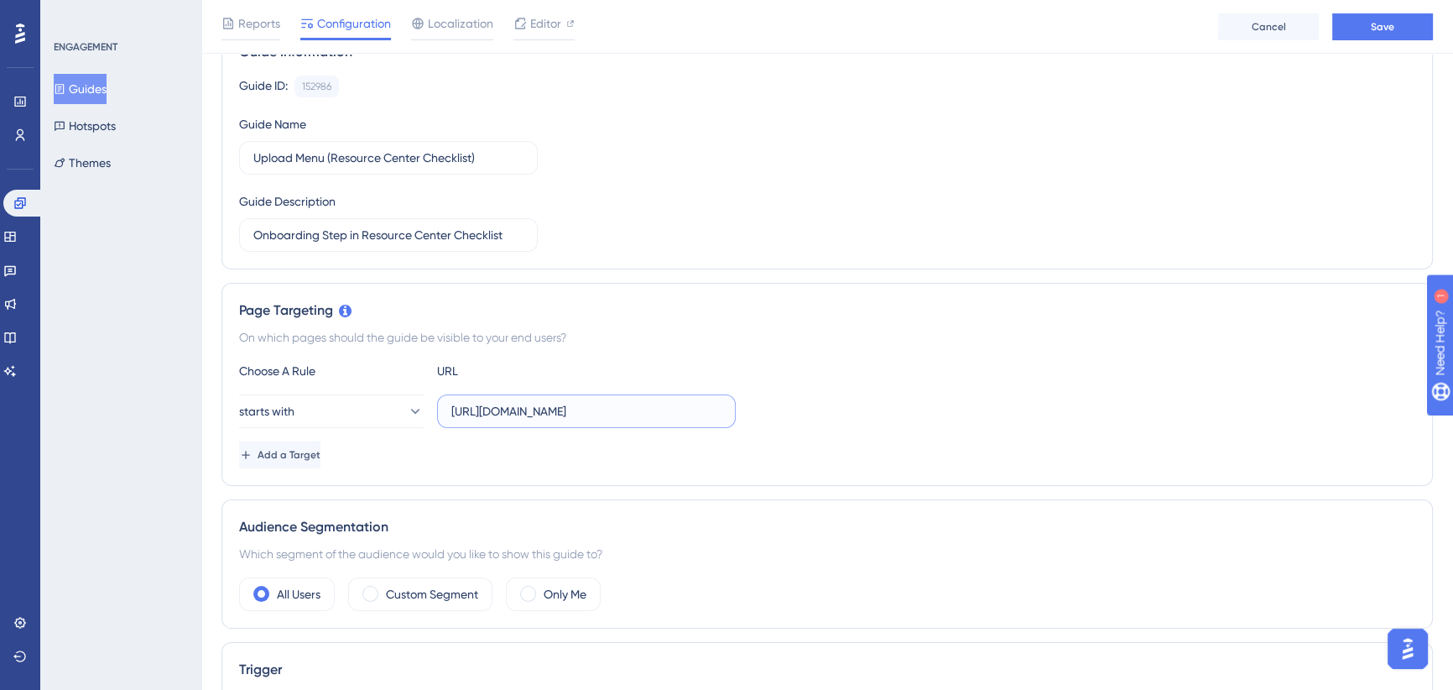
click at [545, 408] on input "https://icy-desert-045d76c0f.1.azurestaticapps.net/events/" at bounding box center [586, 411] width 270 height 18
drag, startPoint x: 500, startPoint y: 409, endPoint x: 864, endPoint y: 403, distance: 364.2
click at [864, 403] on div "starts with https://icy-desert-045d76c0f.1.azurestaticapps.net/events/" at bounding box center [827, 411] width 1176 height 34
click at [655, 418] on input "https://icy-desert-045d76c0f.1.azurestaticapps.net/events/" at bounding box center [586, 411] width 270 height 18
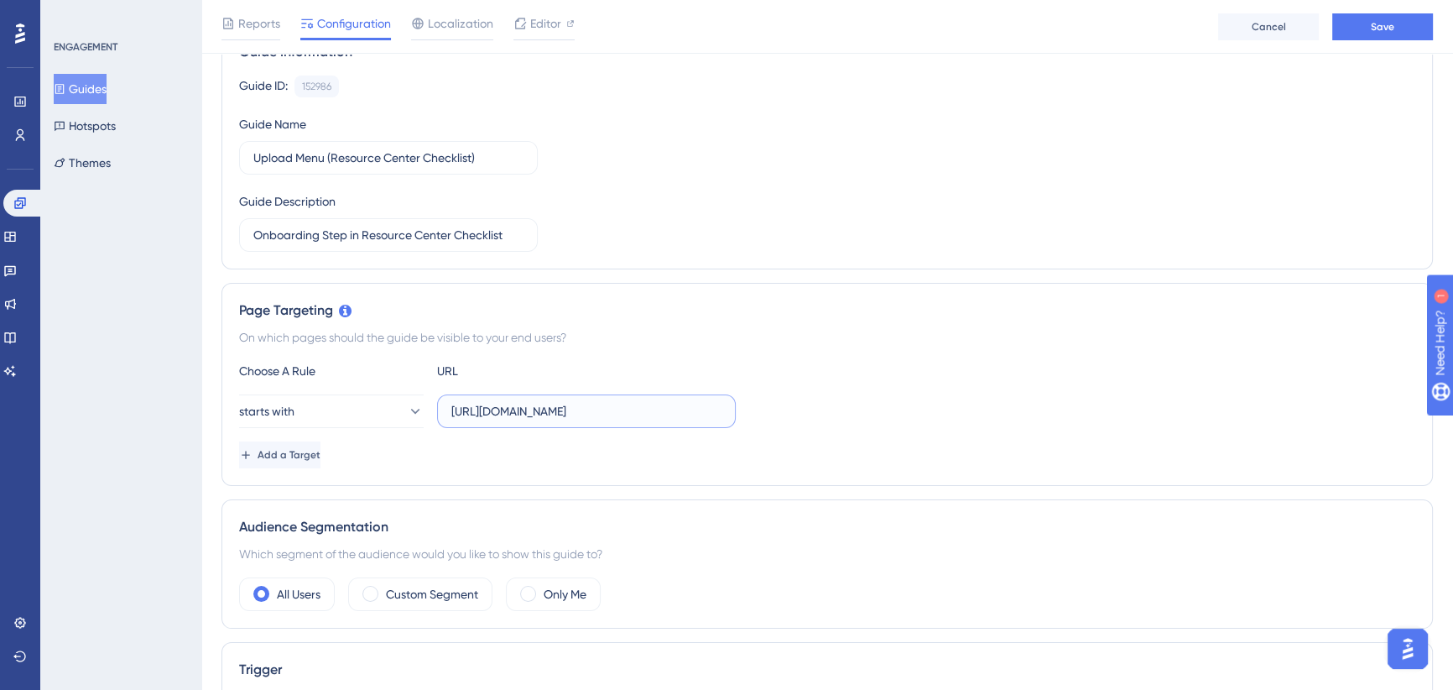
drag, startPoint x: 680, startPoint y: 410, endPoint x: 754, endPoint y: 410, distance: 74.7
click at [754, 410] on div "starts with https://icy-desert-045d76c0f.1.azurestaticapps.net/events/" at bounding box center [827, 411] width 1176 height 34
type input "https://icy-desert-045d76c0f.1.azurestaticapps.net"
click at [335, 412] on button "starts with" at bounding box center [331, 411] width 185 height 34
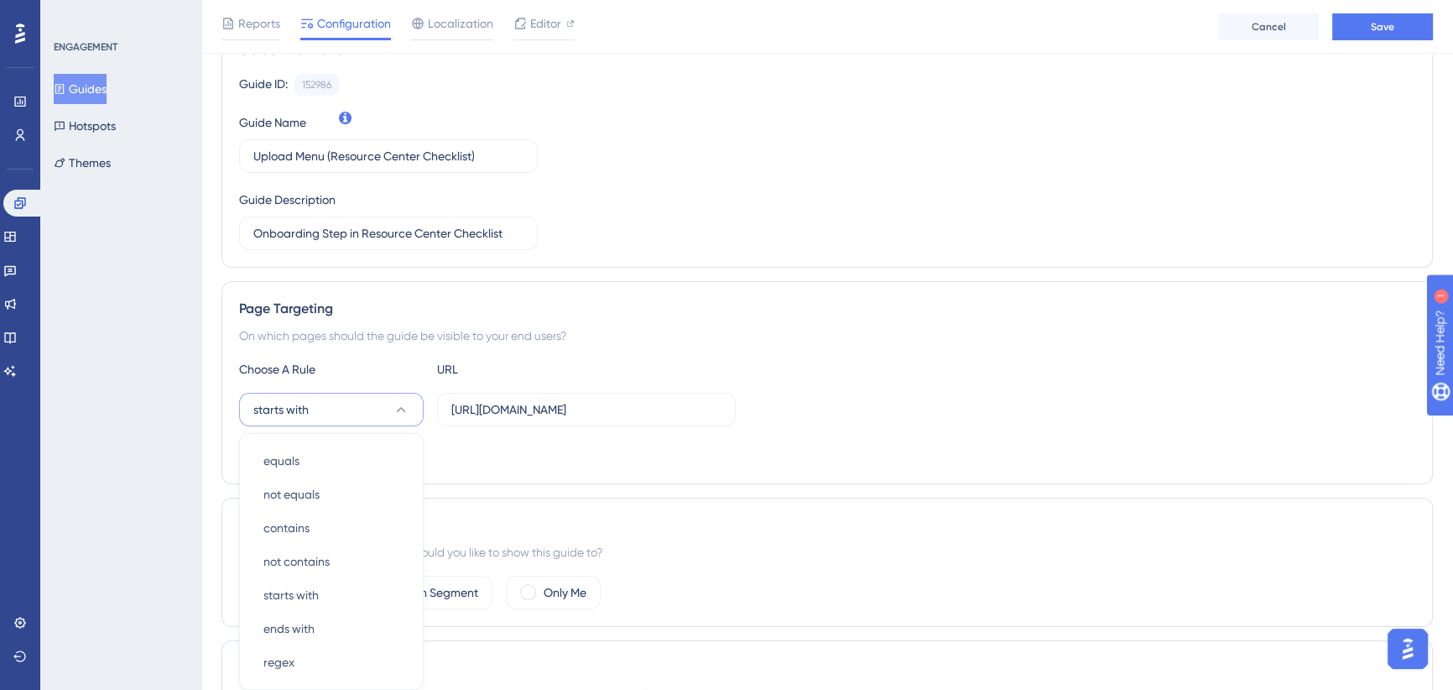
scroll to position [344, 0]
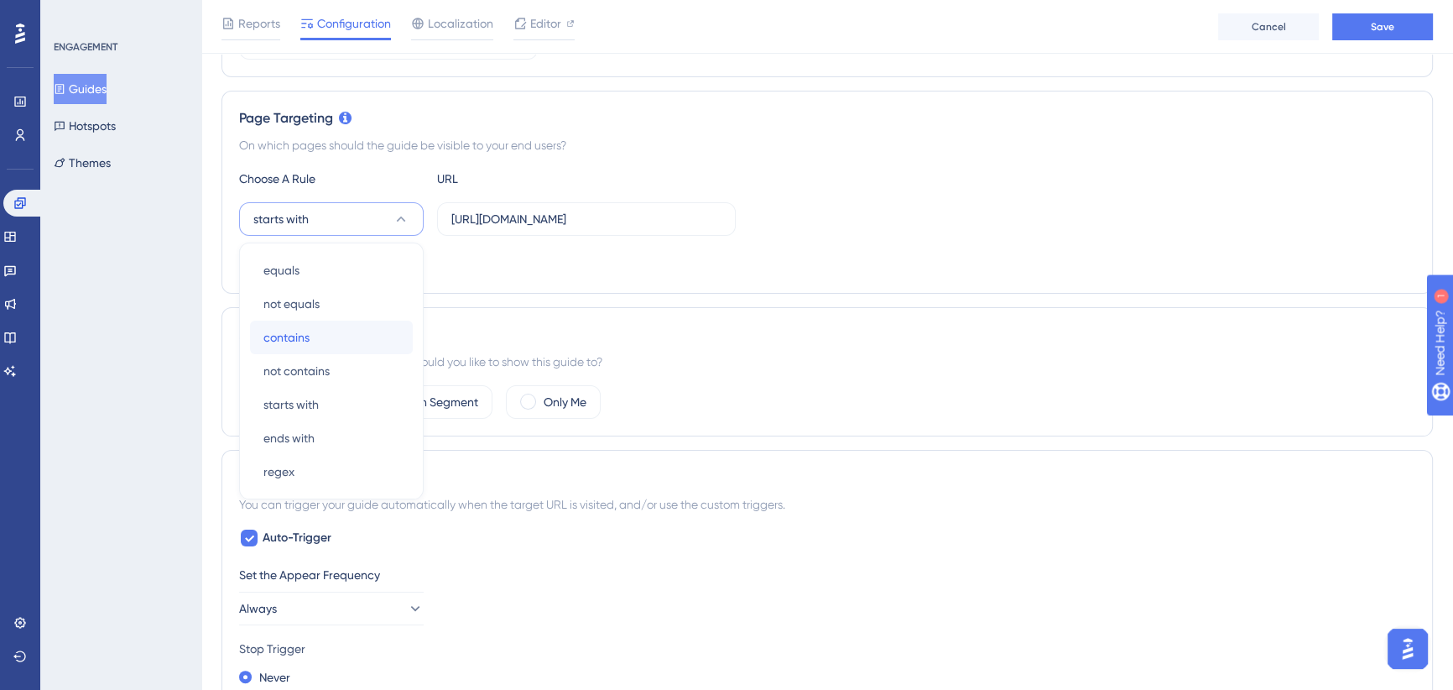
click at [329, 327] on div "contains contains" at bounding box center [331, 338] width 136 height 34
click at [831, 189] on div "Choose A Rule URL contains https://icy-desert-045d76c0f.1.azurestaticapps.net A…" at bounding box center [827, 222] width 1176 height 107
click at [402, 402] on label "Custom Segment" at bounding box center [432, 402] width 92 height 20
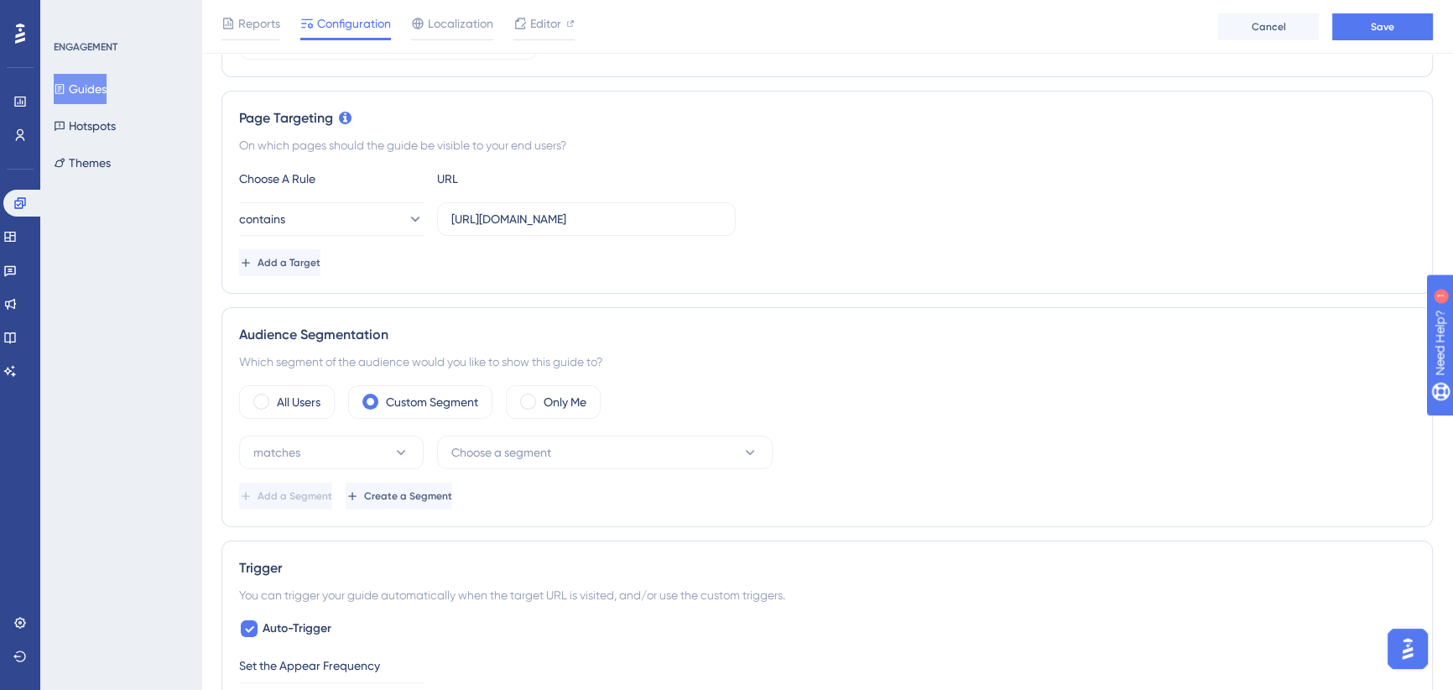
scroll to position [497, 0]
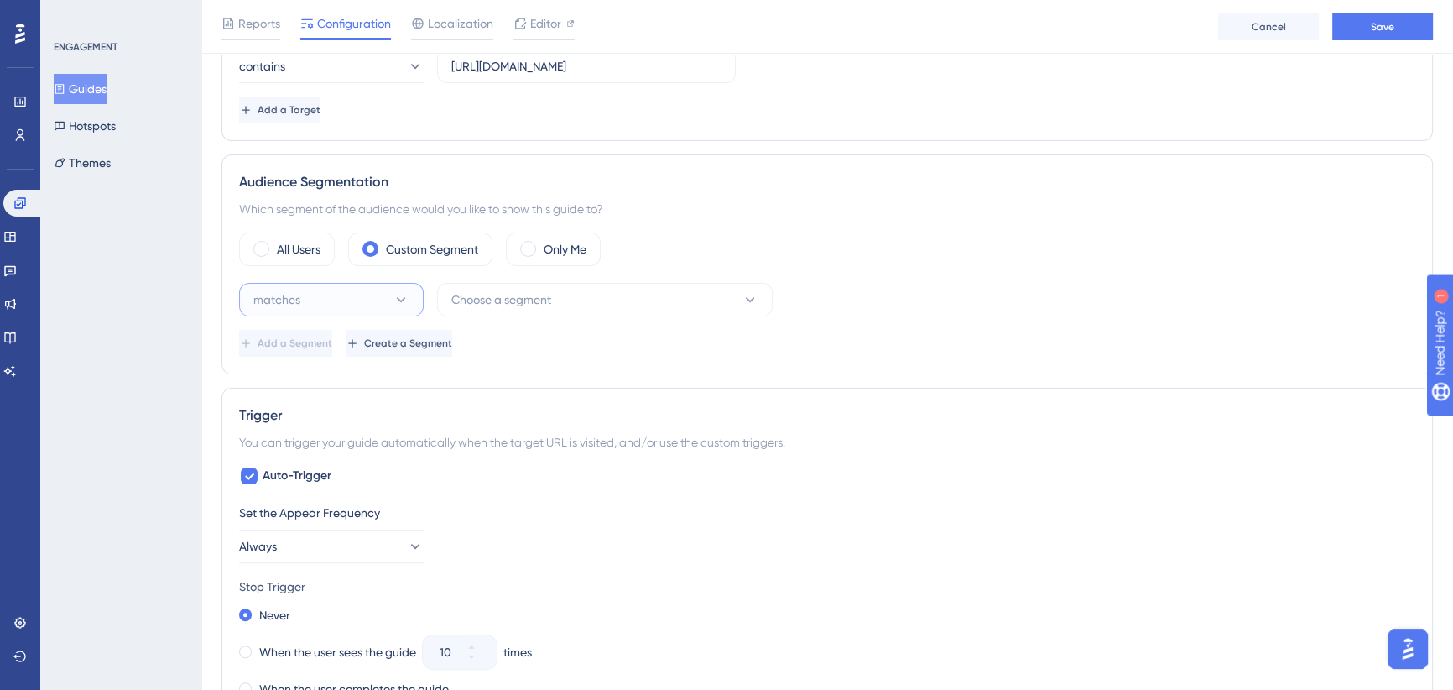
click at [364, 310] on button "matches" at bounding box center [331, 300] width 185 height 34
click at [342, 389] on div "doesn't match doesn't match" at bounding box center [331, 385] width 136 height 34
click at [592, 307] on button "Choose a segment" at bounding box center [605, 300] width 336 height 34
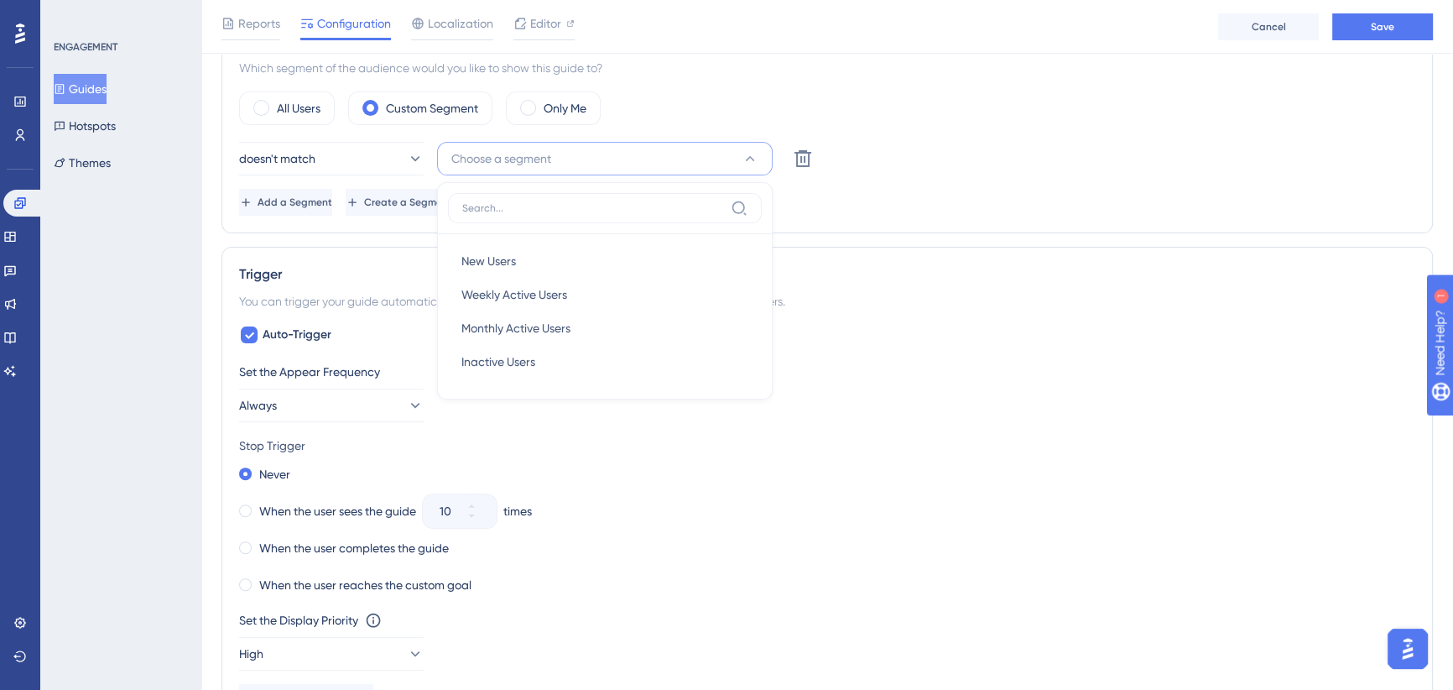
scroll to position [503, 0]
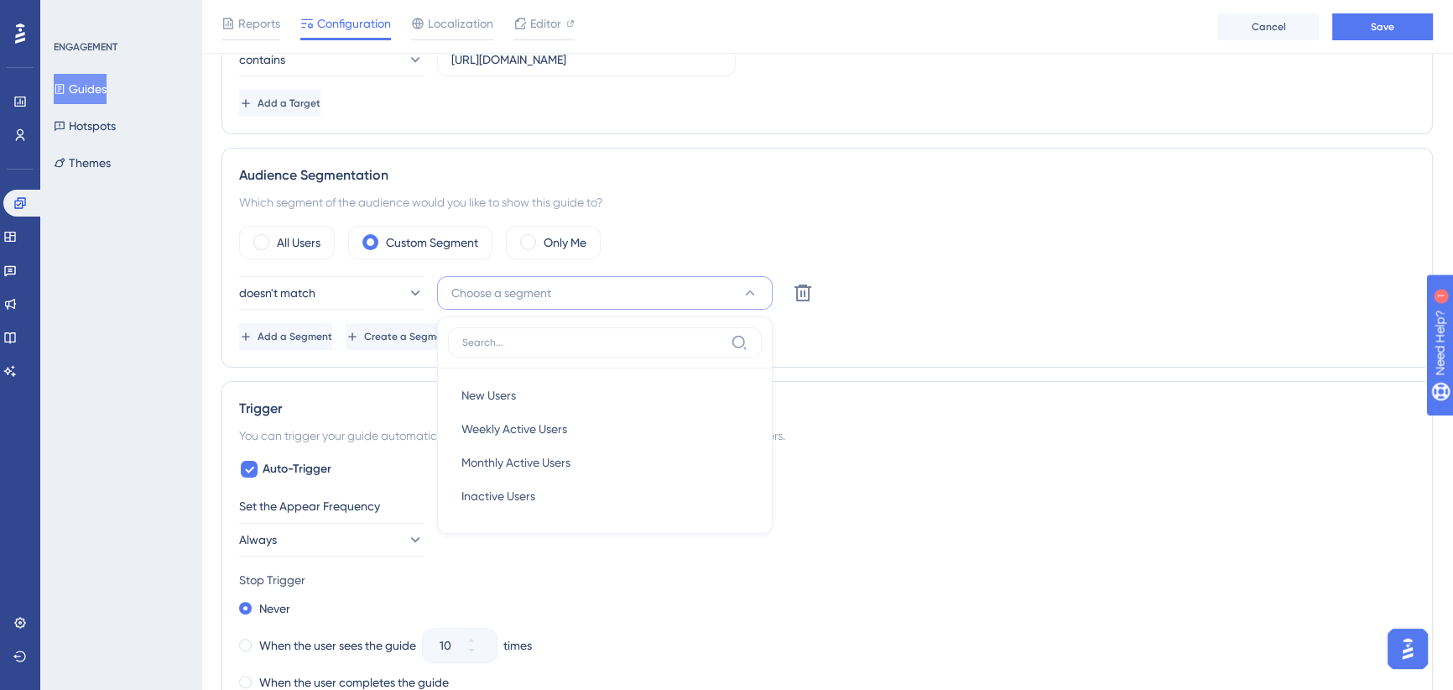
click at [868, 266] on div "All Users Custom Segment Only Me doesn't match Choose a segment New Users New U…" at bounding box center [827, 288] width 1176 height 124
click at [454, 336] on span "Create a Segment" at bounding box center [410, 336] width 88 height 13
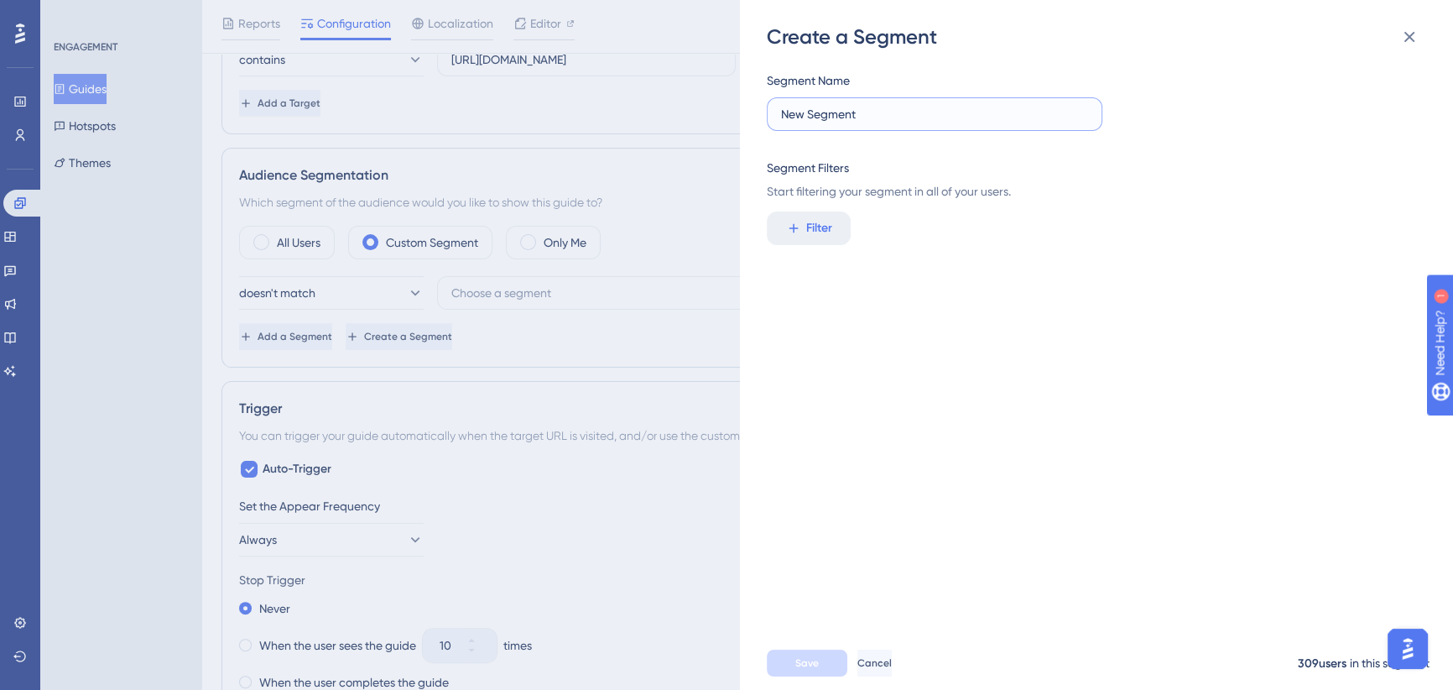
click at [872, 110] on input "New Segment" at bounding box center [934, 114] width 307 height 18
click at [818, 225] on span "Filter" at bounding box center [819, 228] width 26 height 20
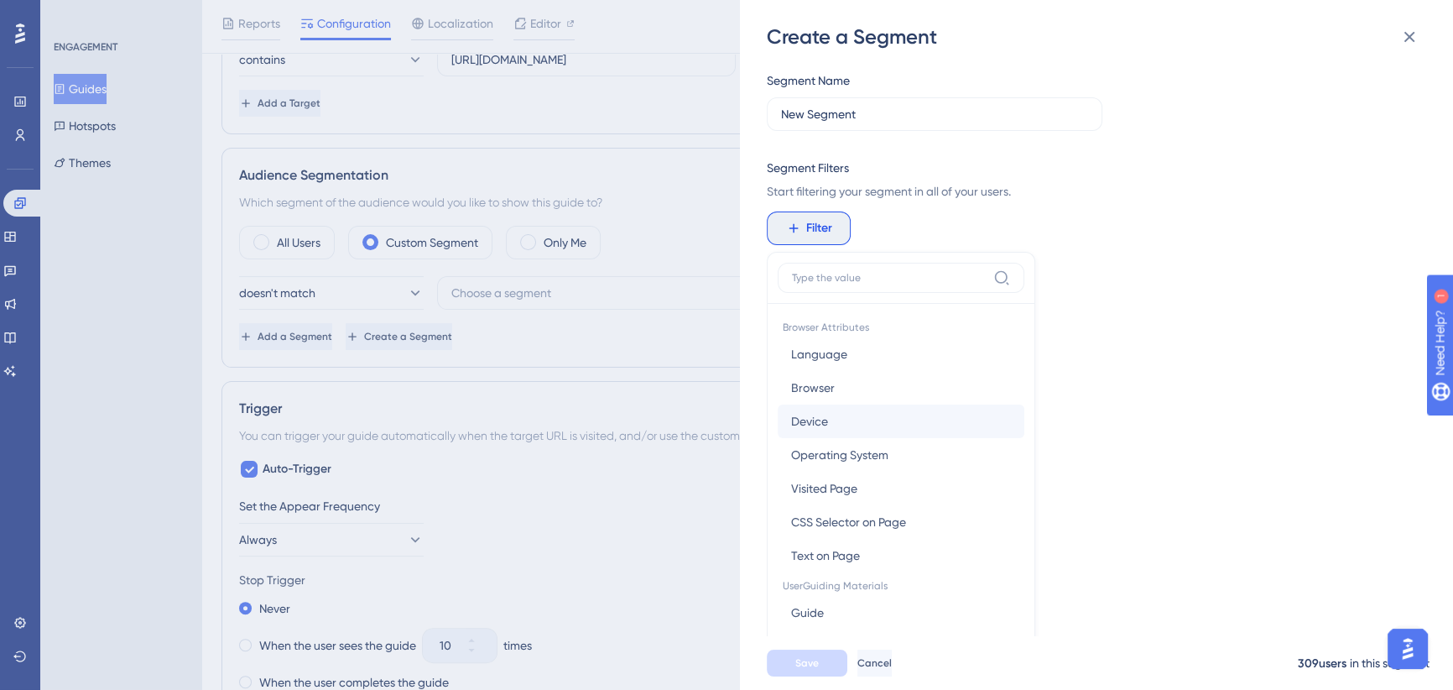
scroll to position [152, 0]
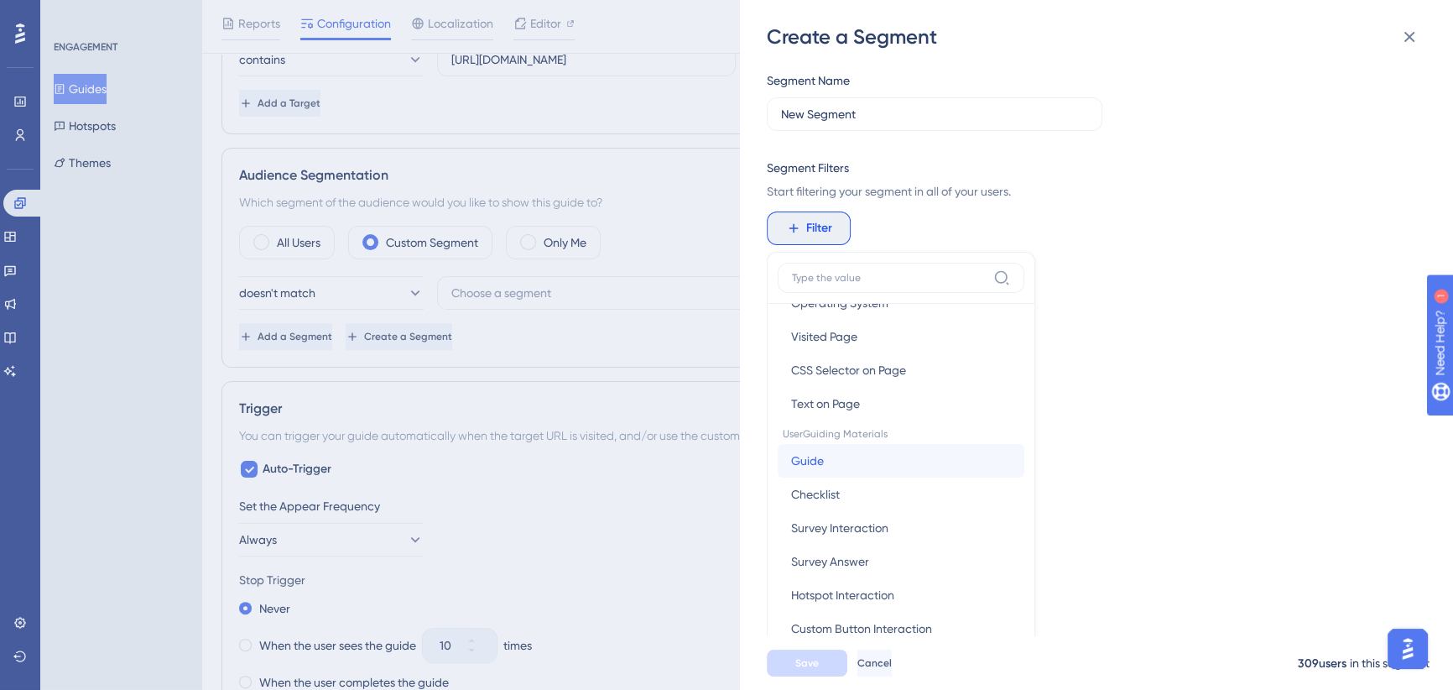
click at [872, 460] on button "Guide Guide" at bounding box center [901, 461] width 247 height 34
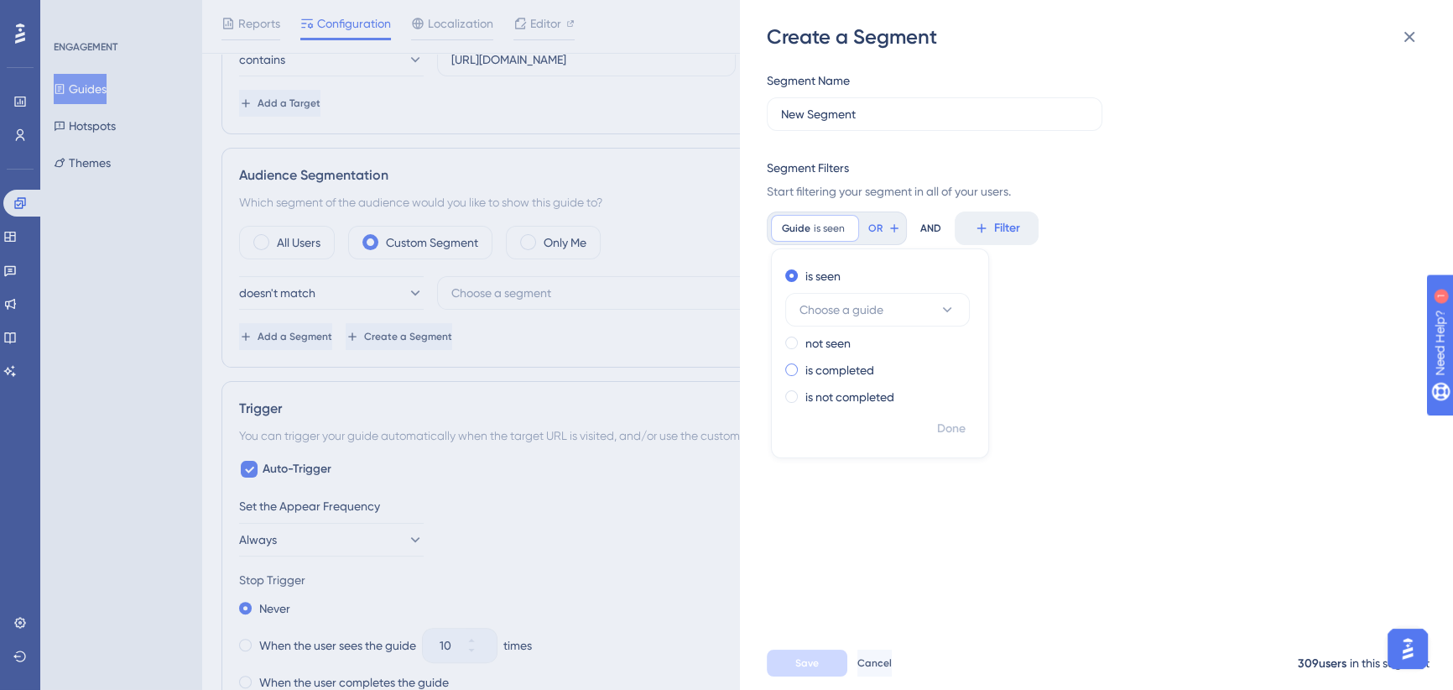
click at [823, 369] on label "is completed" at bounding box center [840, 370] width 69 height 20
click at [872, 357] on span "Choose a guide" at bounding box center [842, 363] width 84 height 20
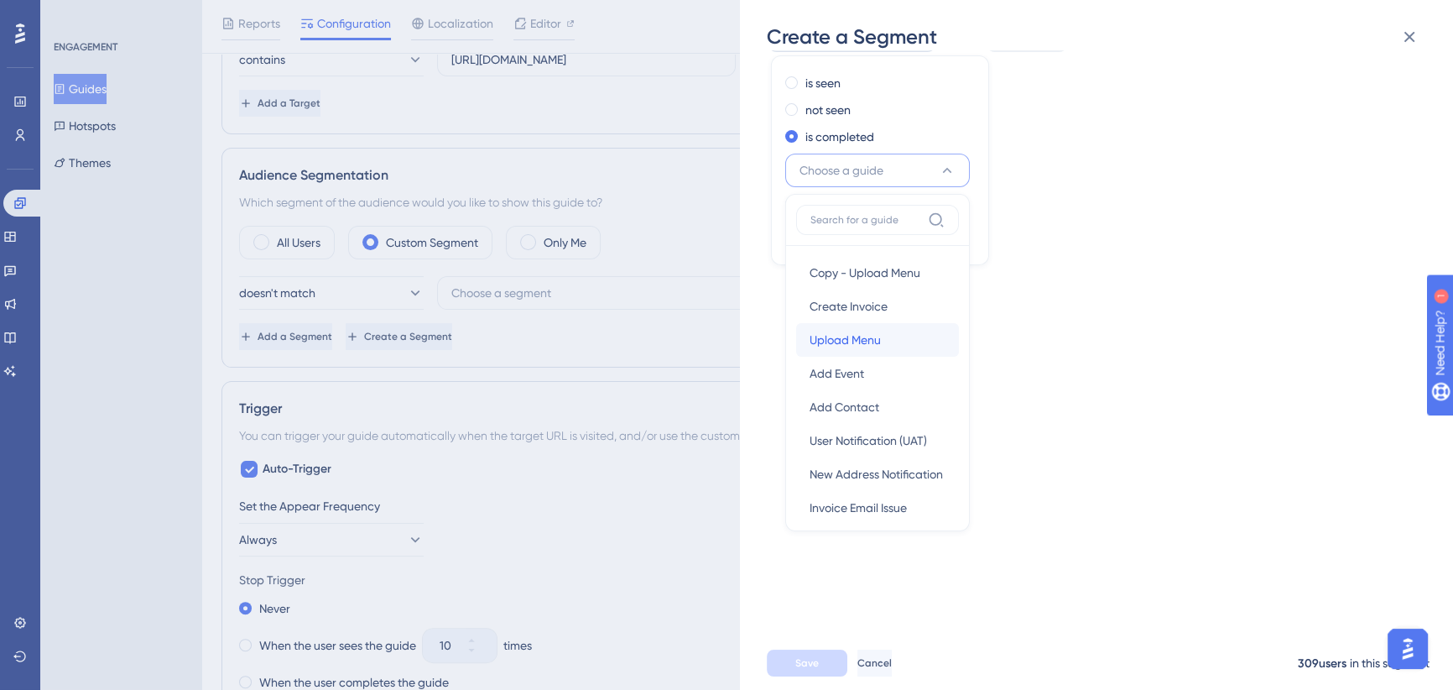
click at [874, 340] on span "Upload Menu" at bounding box center [845, 340] width 71 height 20
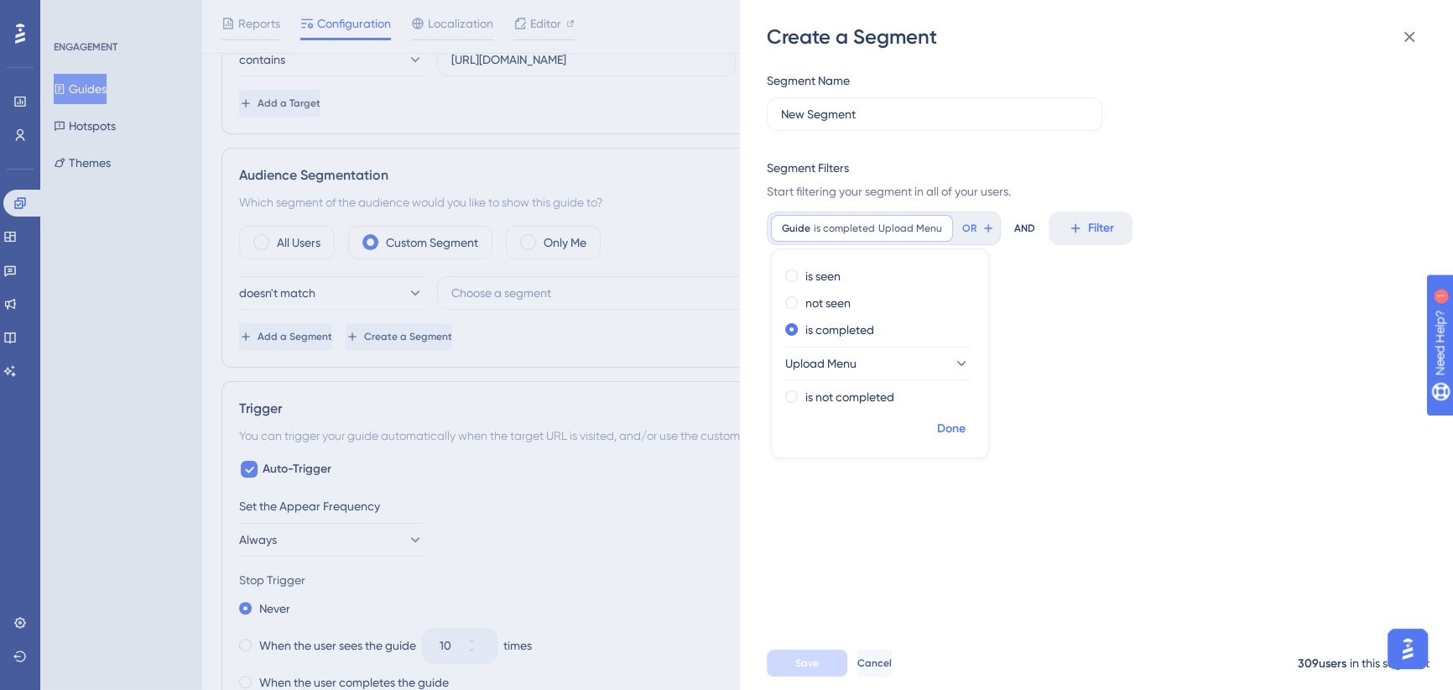
click at [952, 420] on span "Done" at bounding box center [951, 429] width 29 height 20
drag, startPoint x: 865, startPoint y: 114, endPoint x: 566, endPoint y: 107, distance: 299.6
click at [566, 107] on div "Create a Segment Segment Name New Segment Segment Filters Start filtering your …" at bounding box center [726, 345] width 1453 height 690
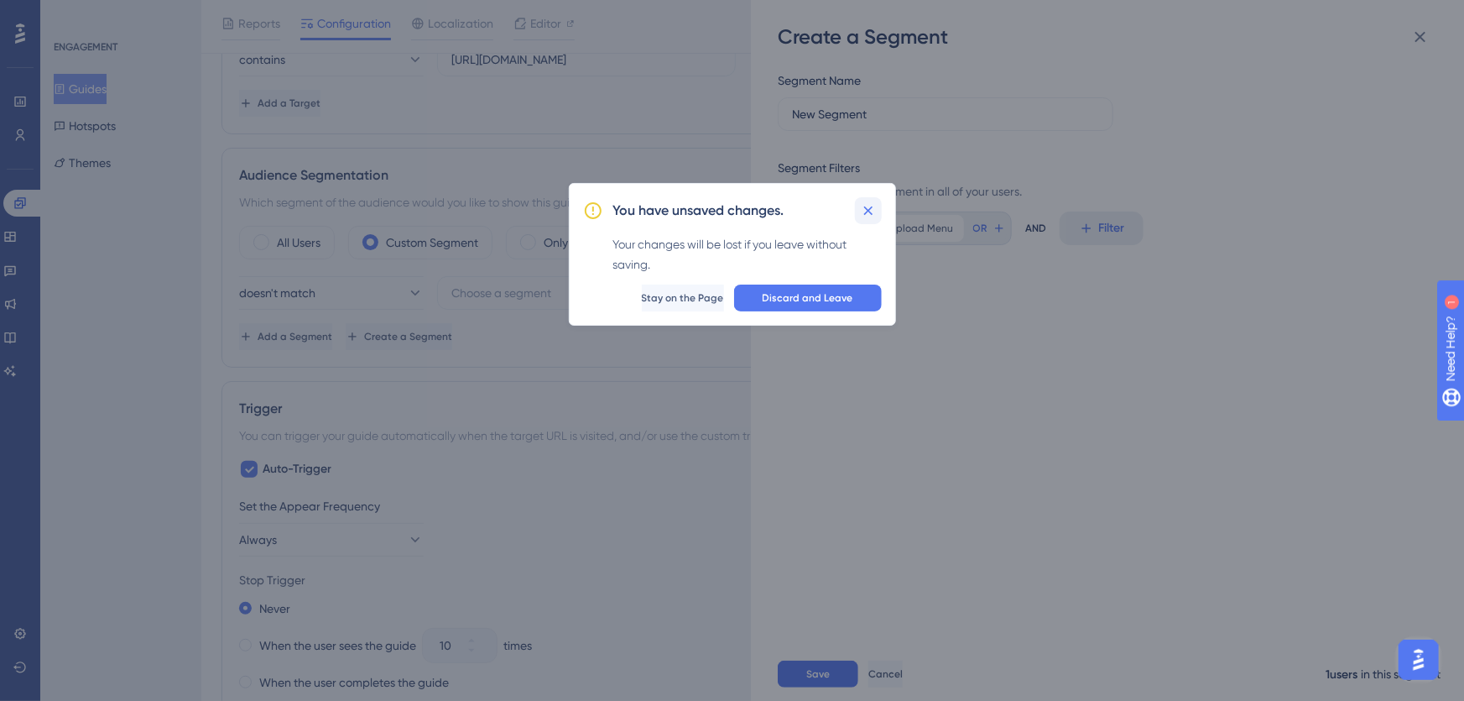
click at [874, 209] on icon at bounding box center [868, 210] width 17 height 17
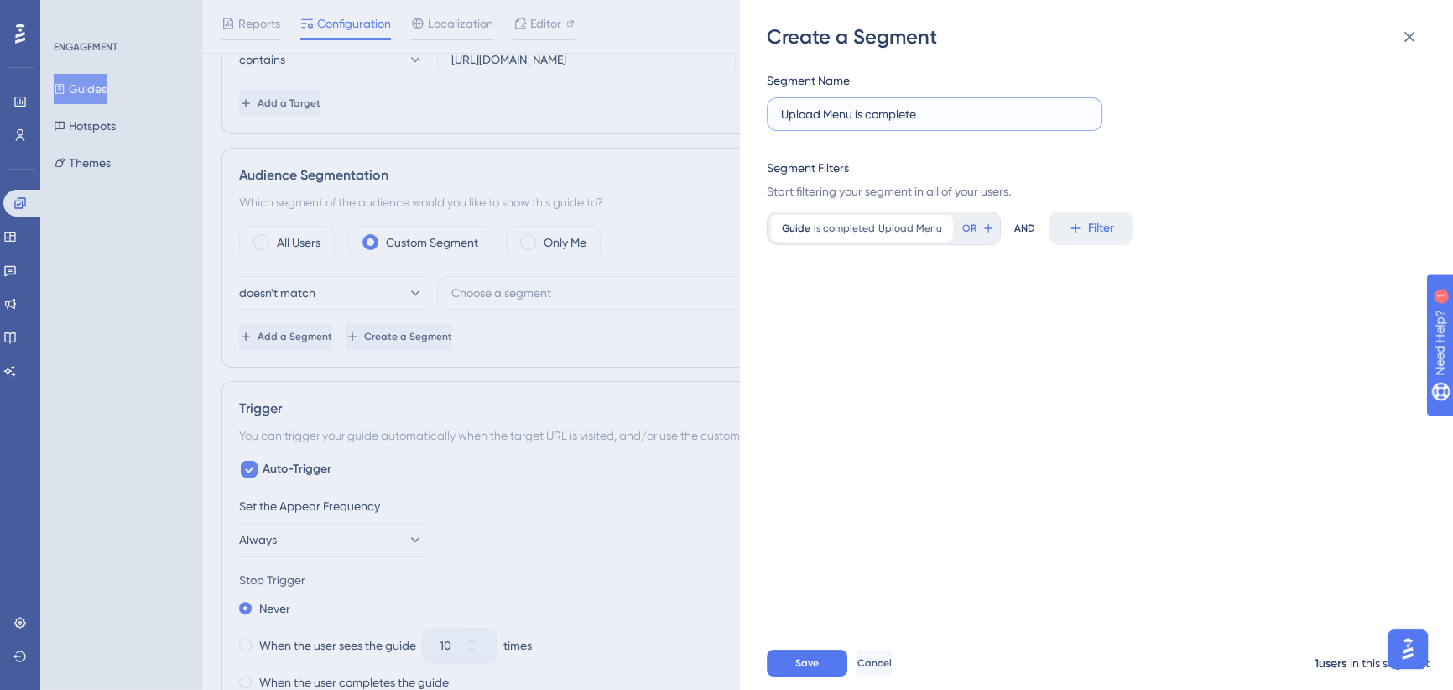
click at [853, 112] on input "Upload Menu is complete" at bounding box center [934, 114] width 307 height 18
click at [908, 109] on input "Upload Menu is complete" at bounding box center [934, 114] width 307 height 18
drag, startPoint x: 930, startPoint y: 113, endPoint x: 708, endPoint y: 112, distance: 221.5
click at [708, 112] on div "Create a Segment Segment Name Upload Menu is complete Segment Filters Start fil…" at bounding box center [726, 345] width 1453 height 690
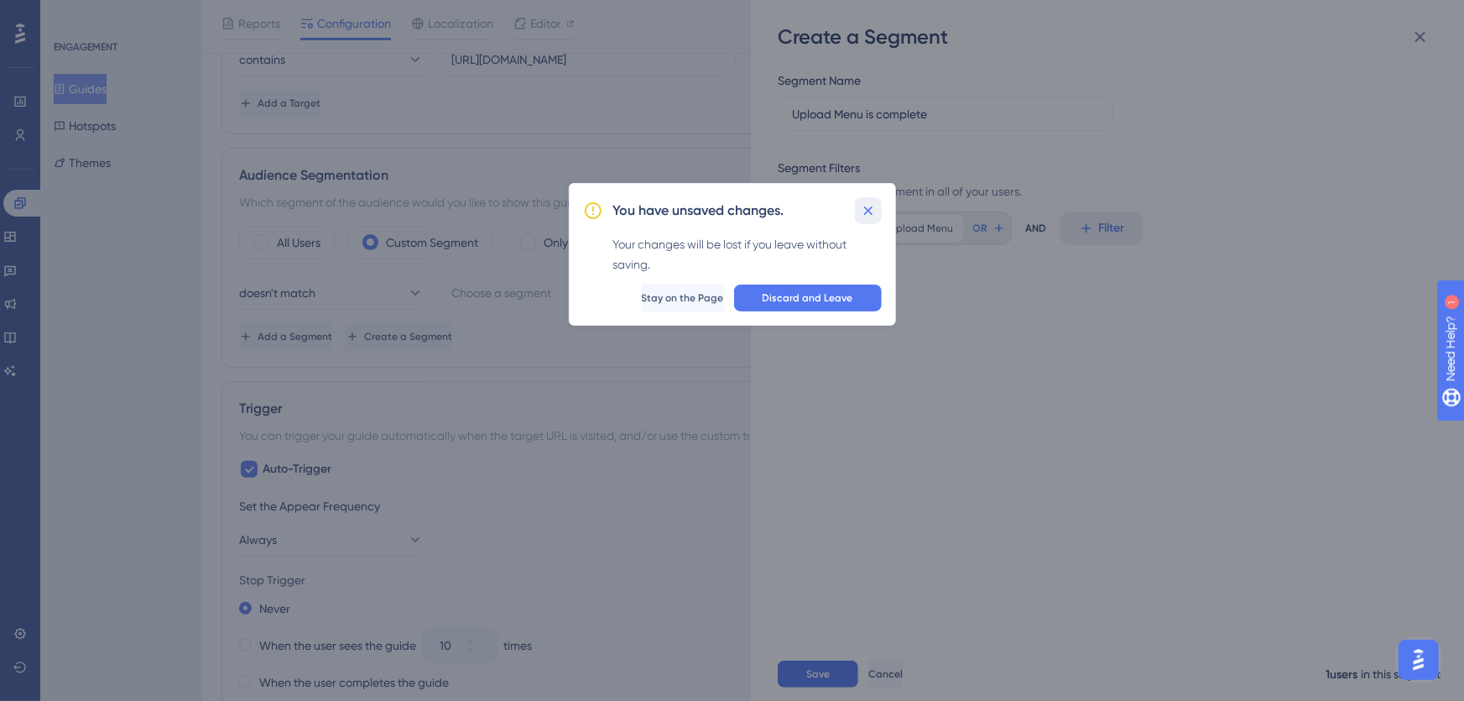
click at [868, 209] on icon at bounding box center [867, 210] width 9 height 9
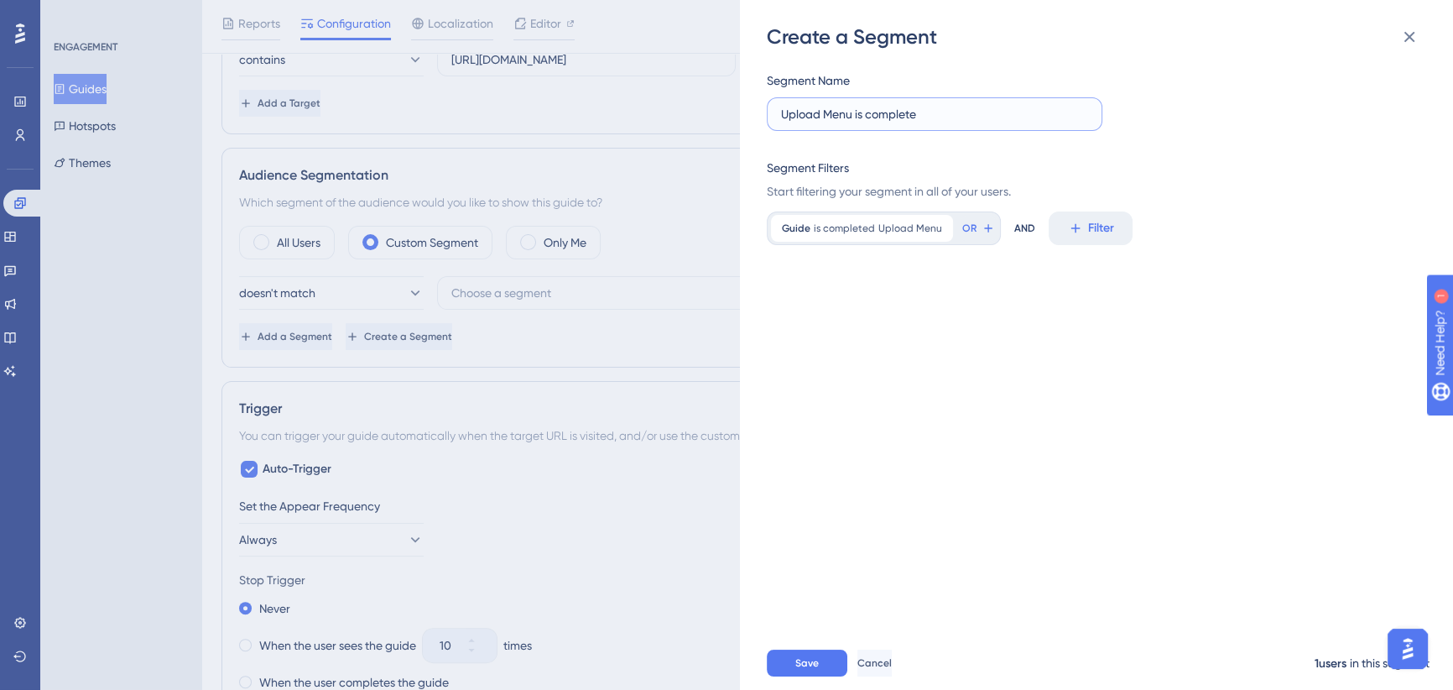
click at [855, 108] on input "Upload Menu is complete" at bounding box center [934, 114] width 307 height 18
type input "Upload Menu Guide is complete"
click at [857, 327] on div "Segment Name Upload Menu Guide is complete Segment Filters Start filtering your…" at bounding box center [1105, 343] width 676 height 586
click at [810, 670] on span "Save" at bounding box center [806, 662] width 23 height 13
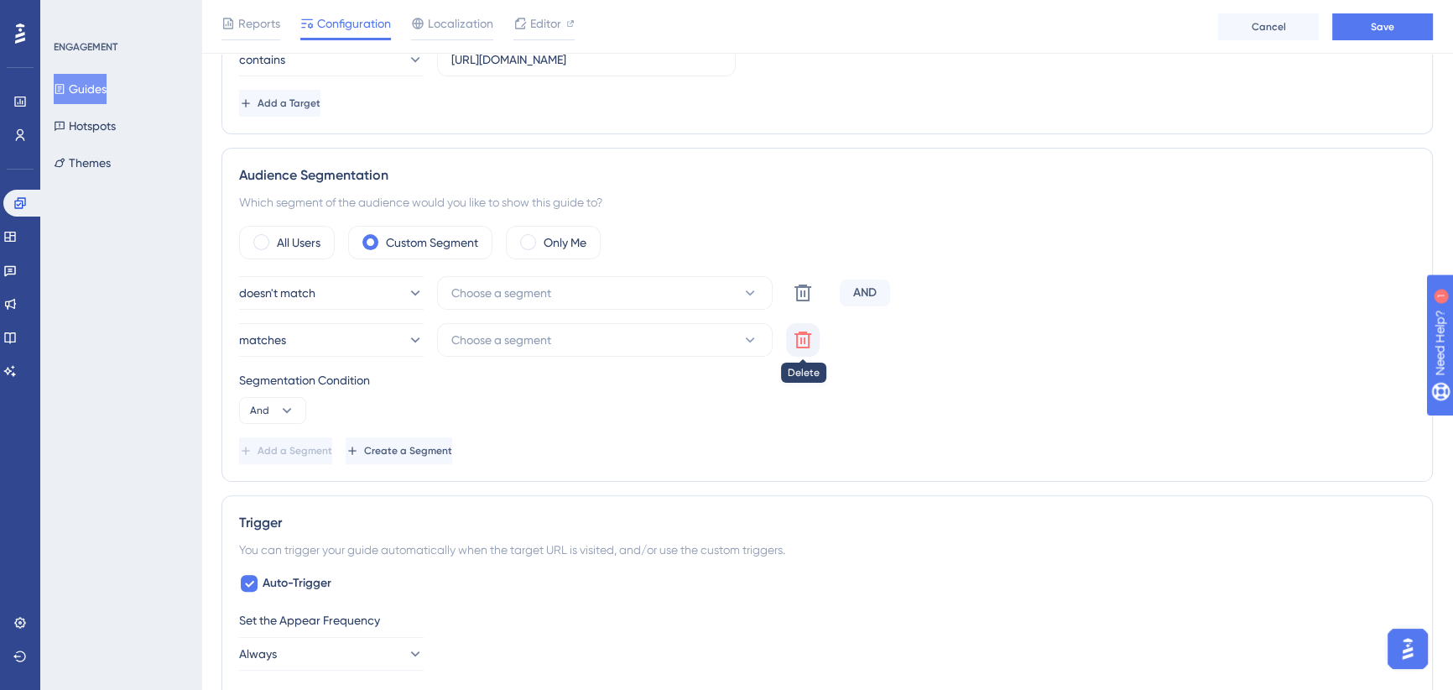
click at [805, 342] on icon at bounding box center [803, 339] width 17 height 17
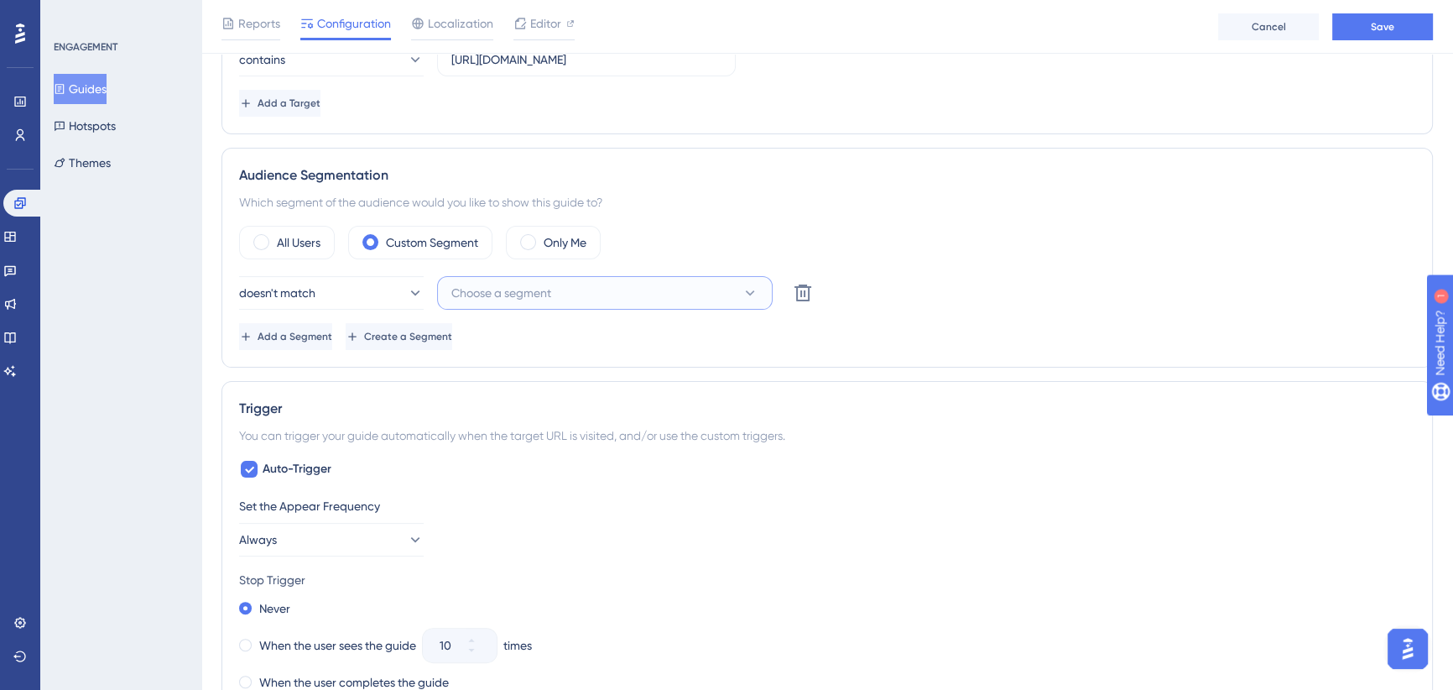
click at [583, 301] on button "Choose a segment" at bounding box center [605, 293] width 336 height 34
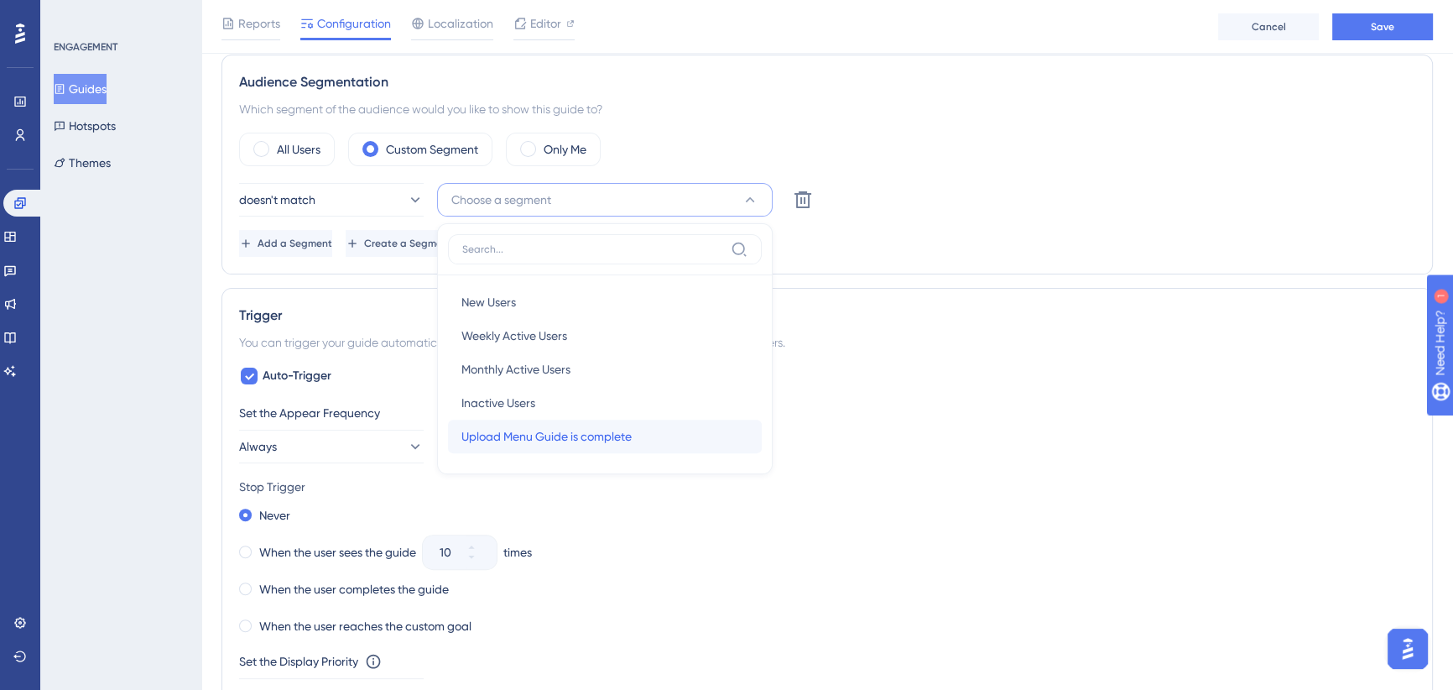
click at [571, 434] on span "Upload Menu Guide is complete" at bounding box center [547, 436] width 170 height 20
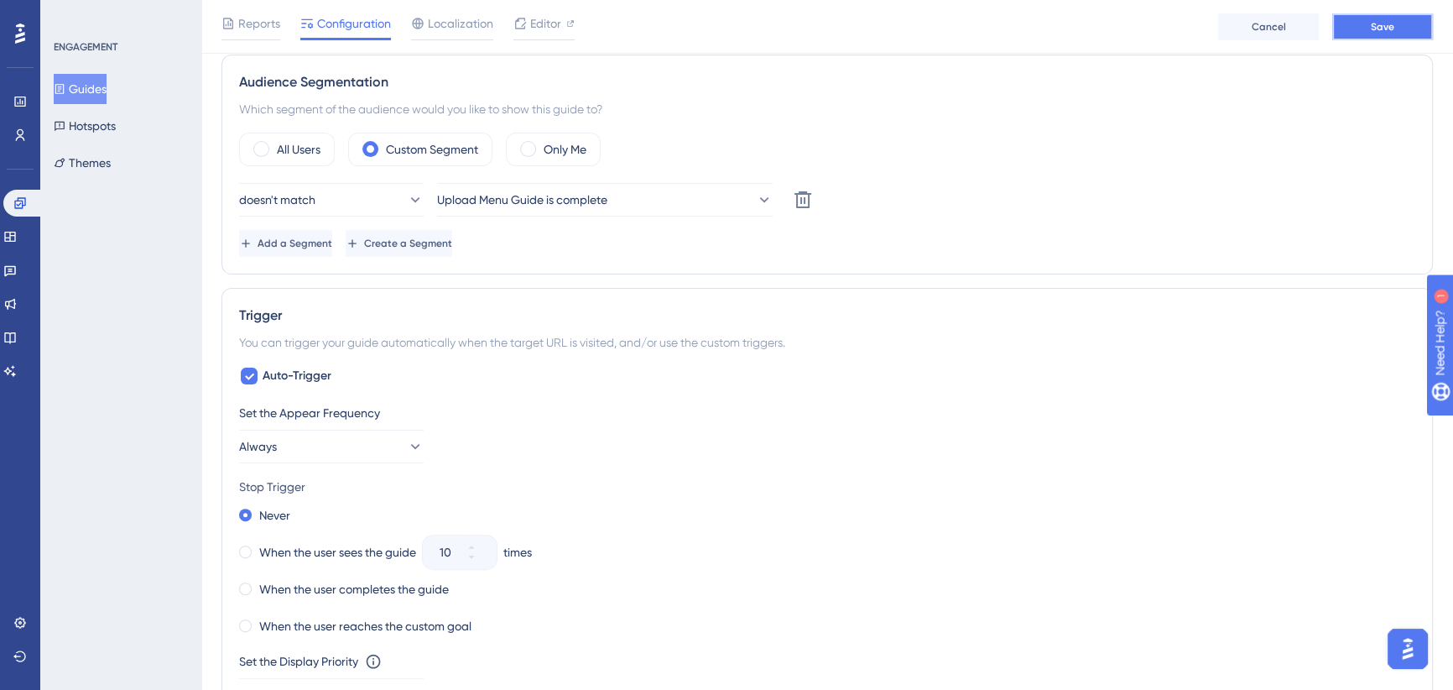
click at [1396, 29] on button "Save" at bounding box center [1383, 26] width 101 height 27
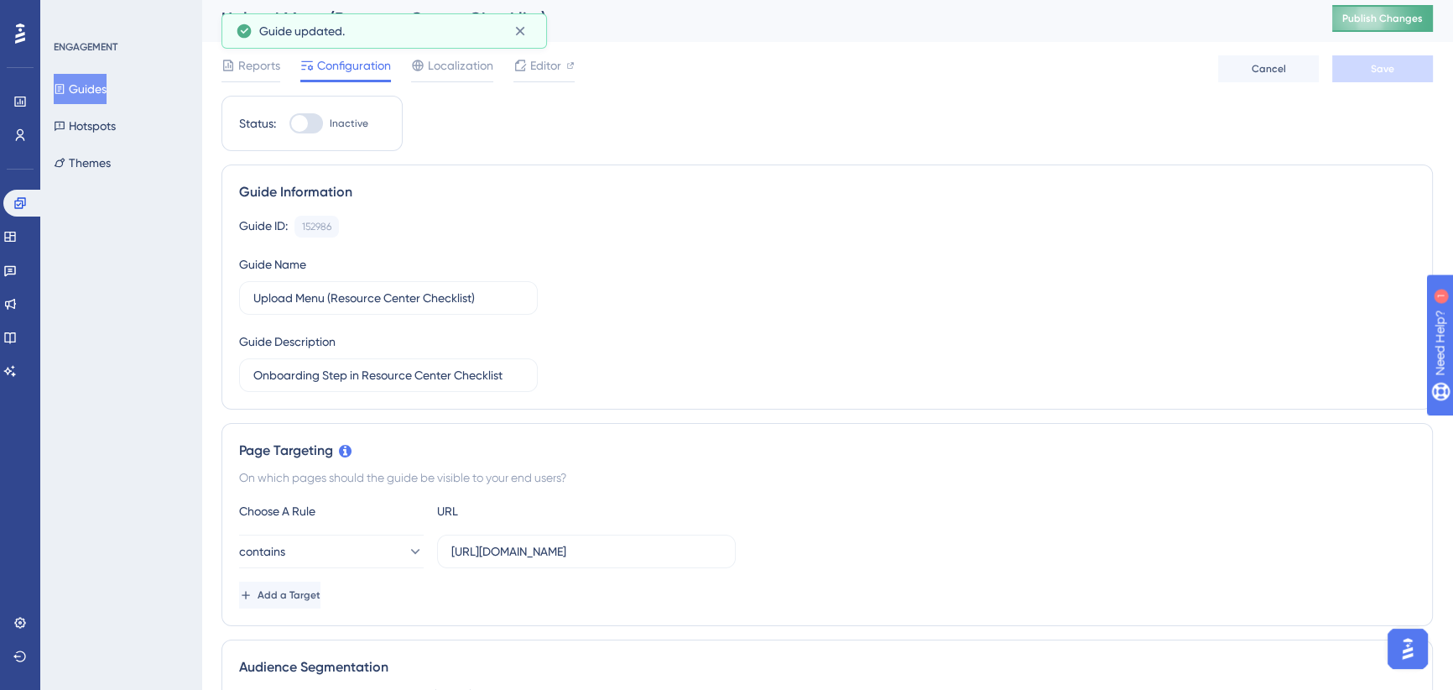
scroll to position [0, 0]
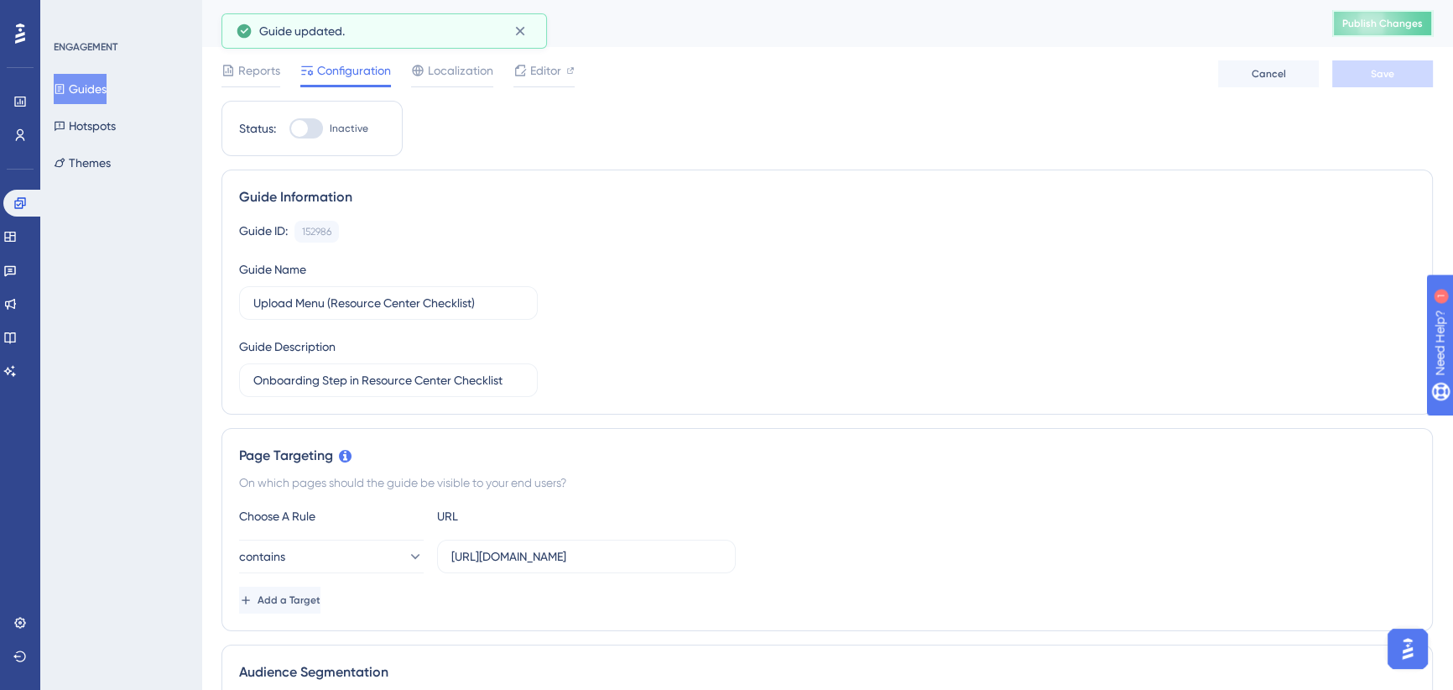
click at [1384, 24] on span "Publish Changes" at bounding box center [1383, 23] width 81 height 13
click at [300, 125] on div at bounding box center [299, 128] width 17 height 17
click at [289, 128] on input "Inactive" at bounding box center [289, 128] width 1 height 1
checkbox input "true"
click at [1388, 60] on button "Save" at bounding box center [1383, 73] width 101 height 27
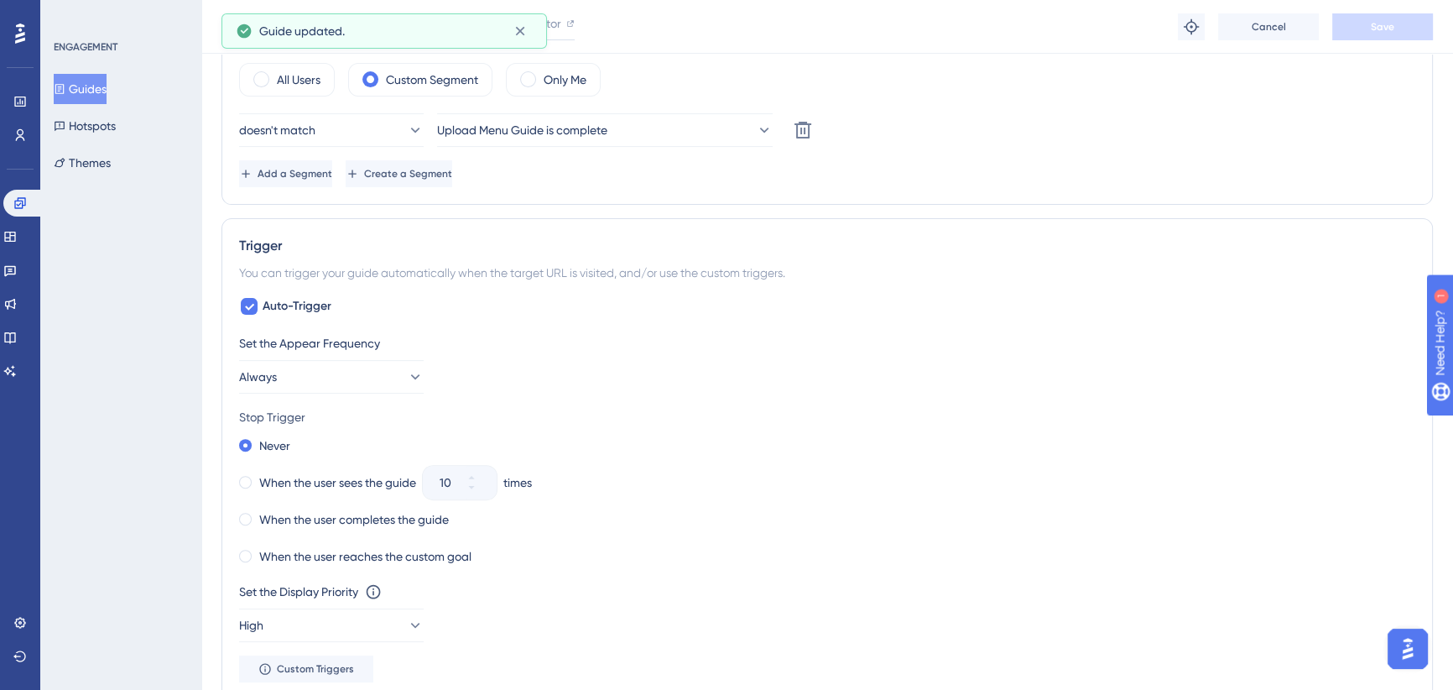
scroll to position [763, 0]
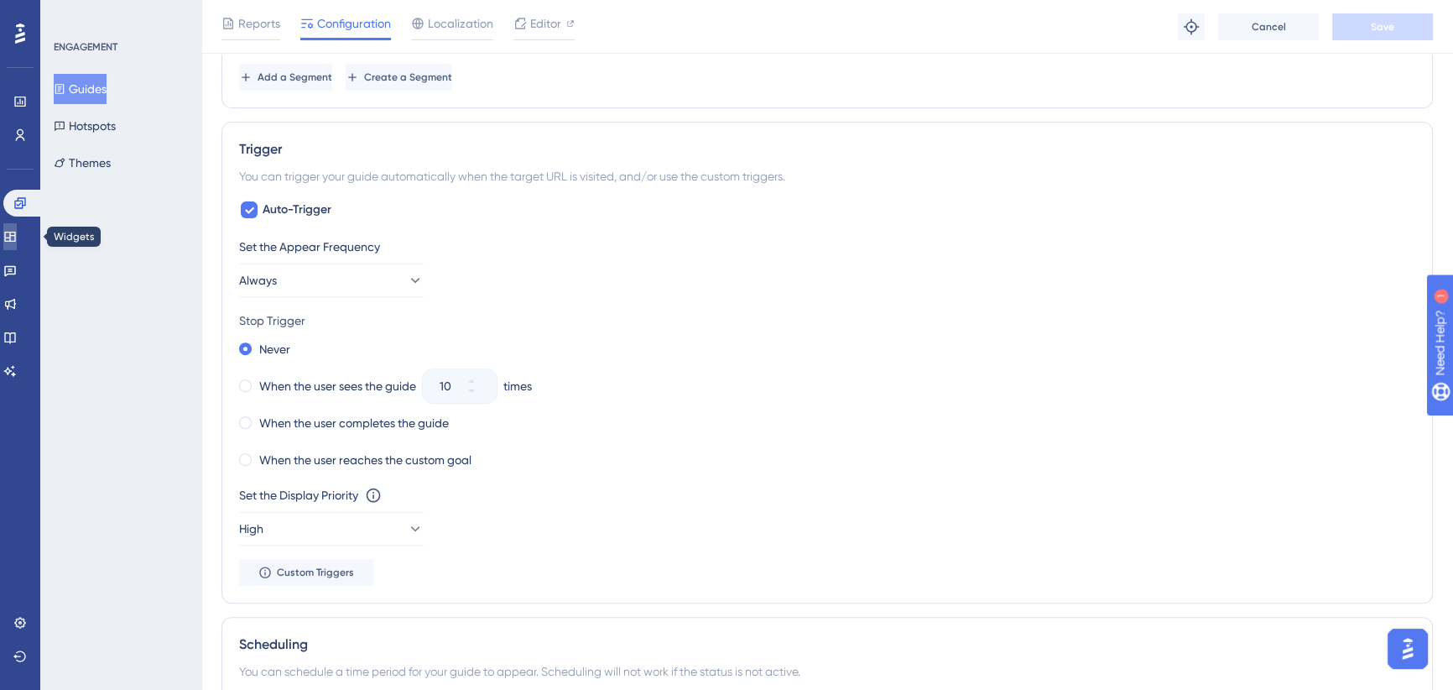
click at [15, 232] on icon at bounding box center [9, 237] width 11 height 10
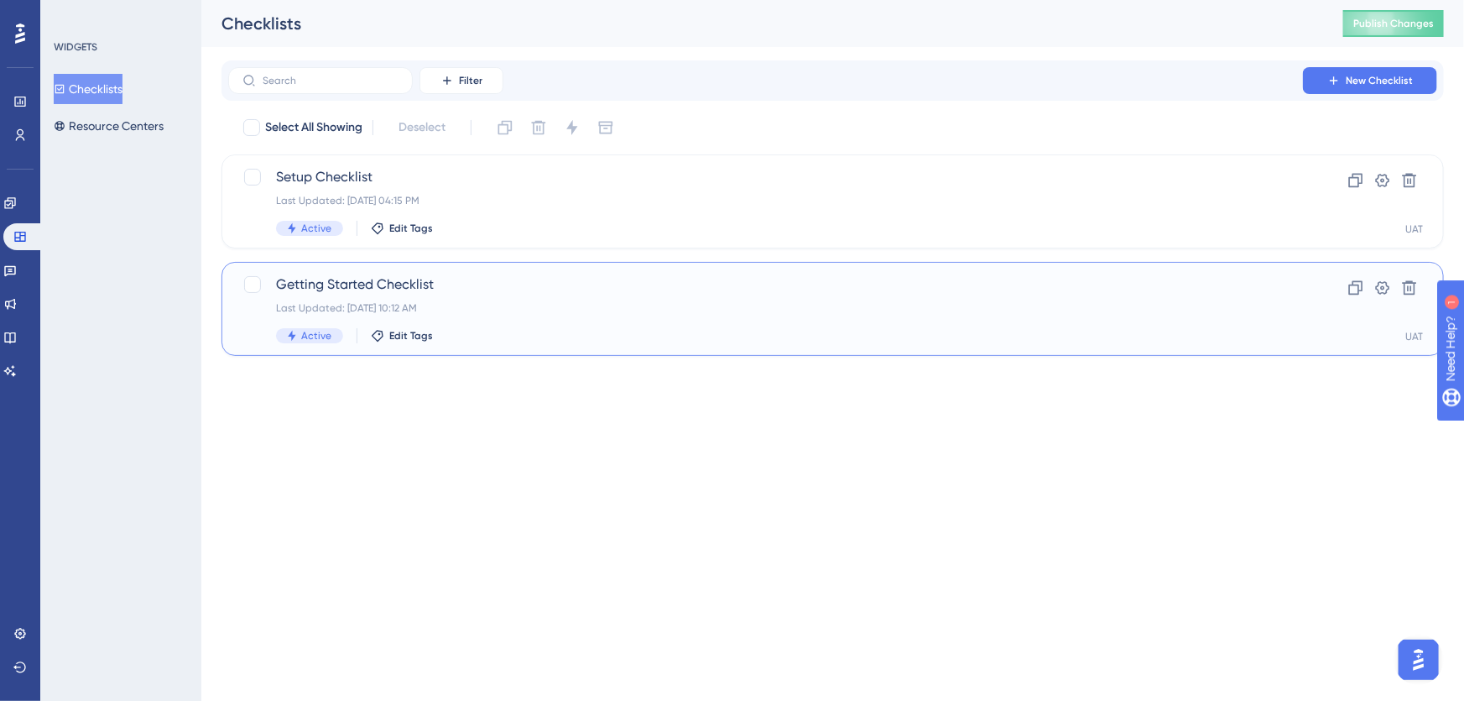
click at [522, 284] on span "Getting Started Checklist" at bounding box center [765, 284] width 979 height 20
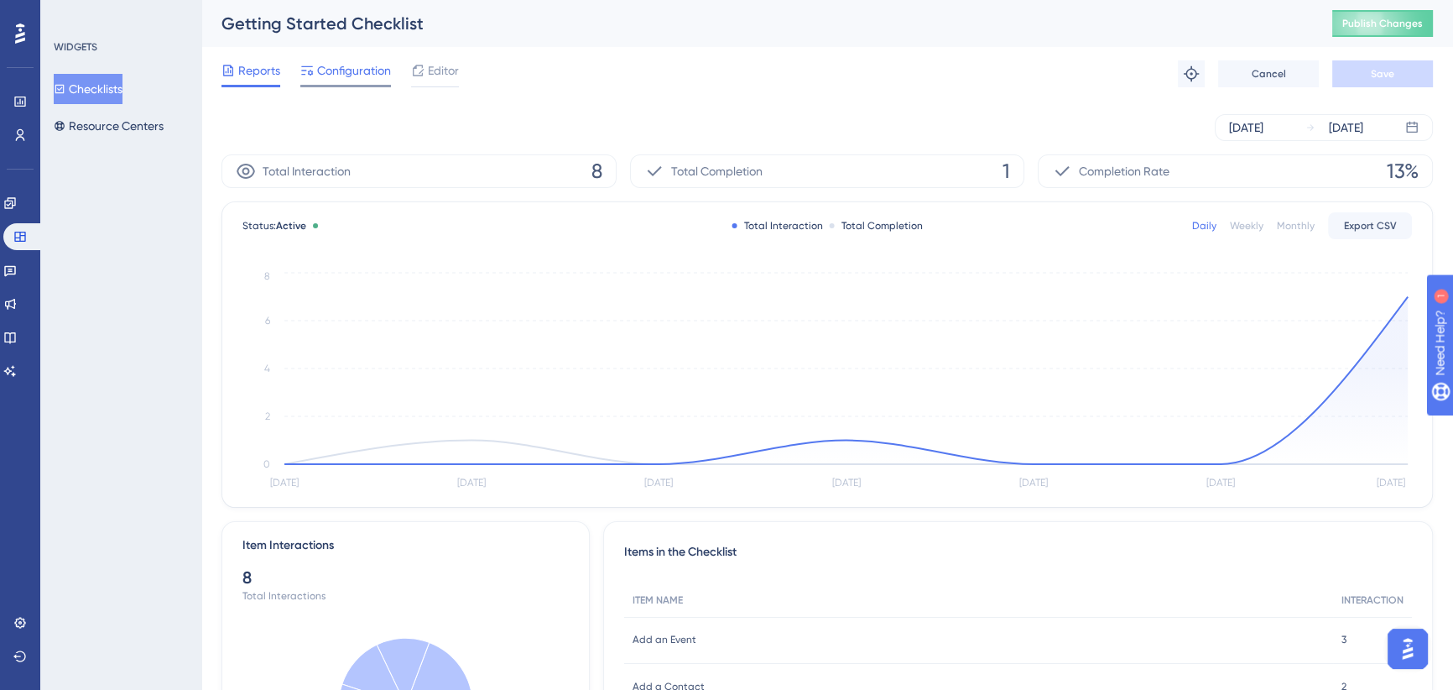
click at [352, 69] on span "Configuration" at bounding box center [354, 70] width 74 height 20
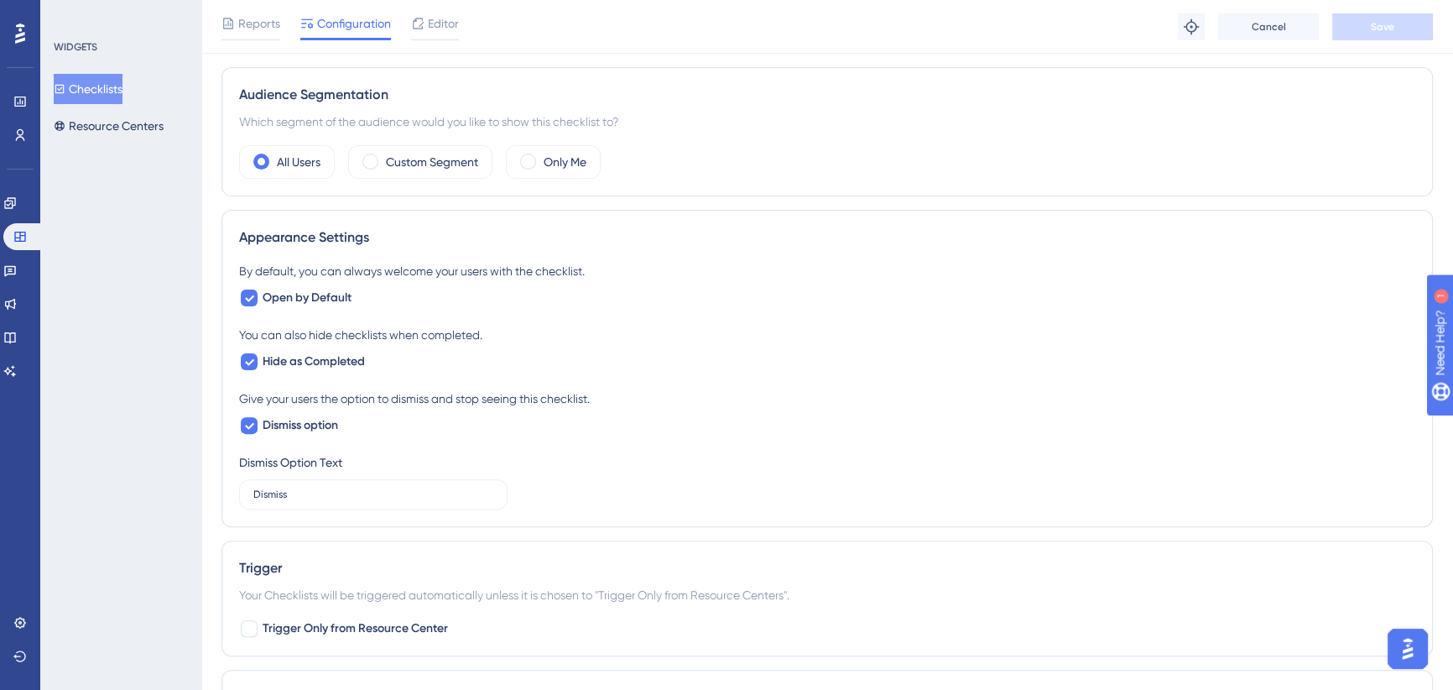
scroll to position [494, 0]
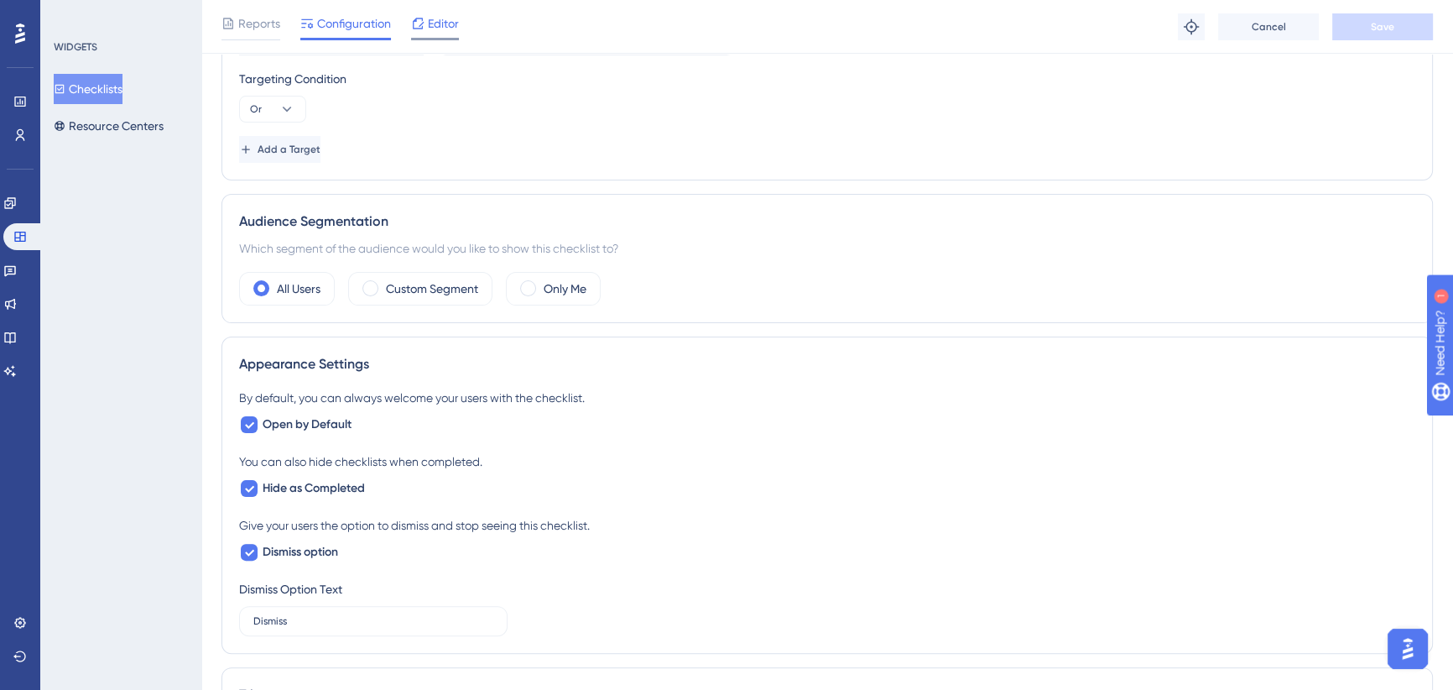
click at [437, 24] on span "Editor" at bounding box center [443, 23] width 31 height 20
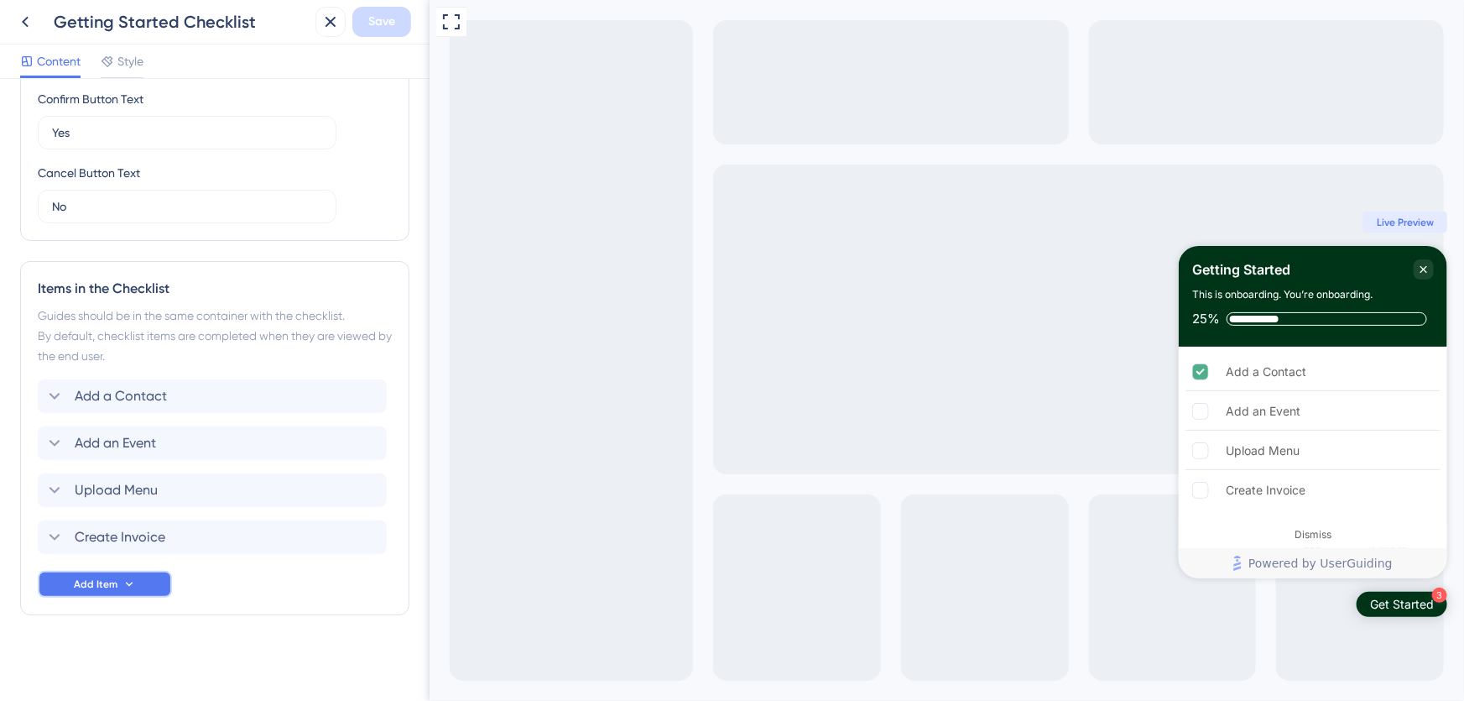
click at [98, 581] on span "Add Item" at bounding box center [96, 583] width 44 height 13
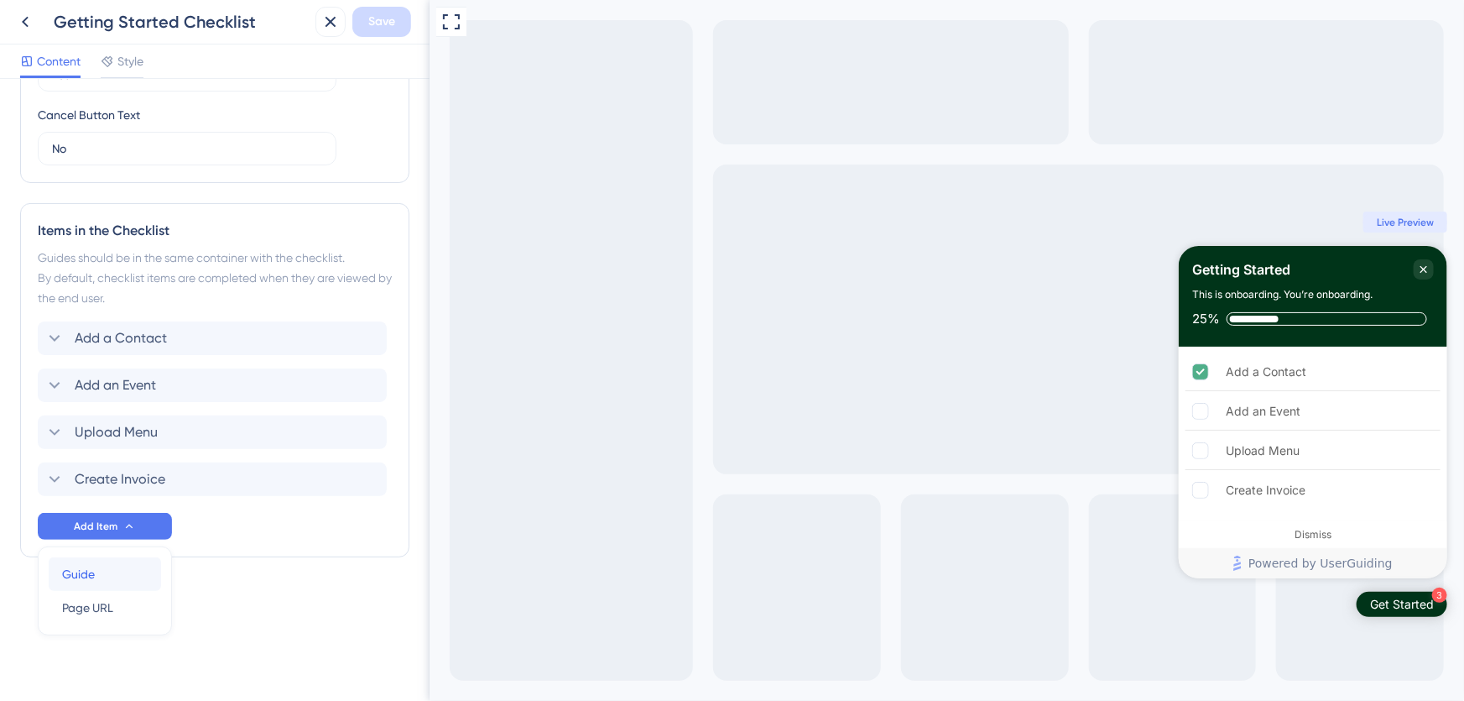
click at [98, 573] on div "Guide Guide" at bounding box center [105, 574] width 86 height 34
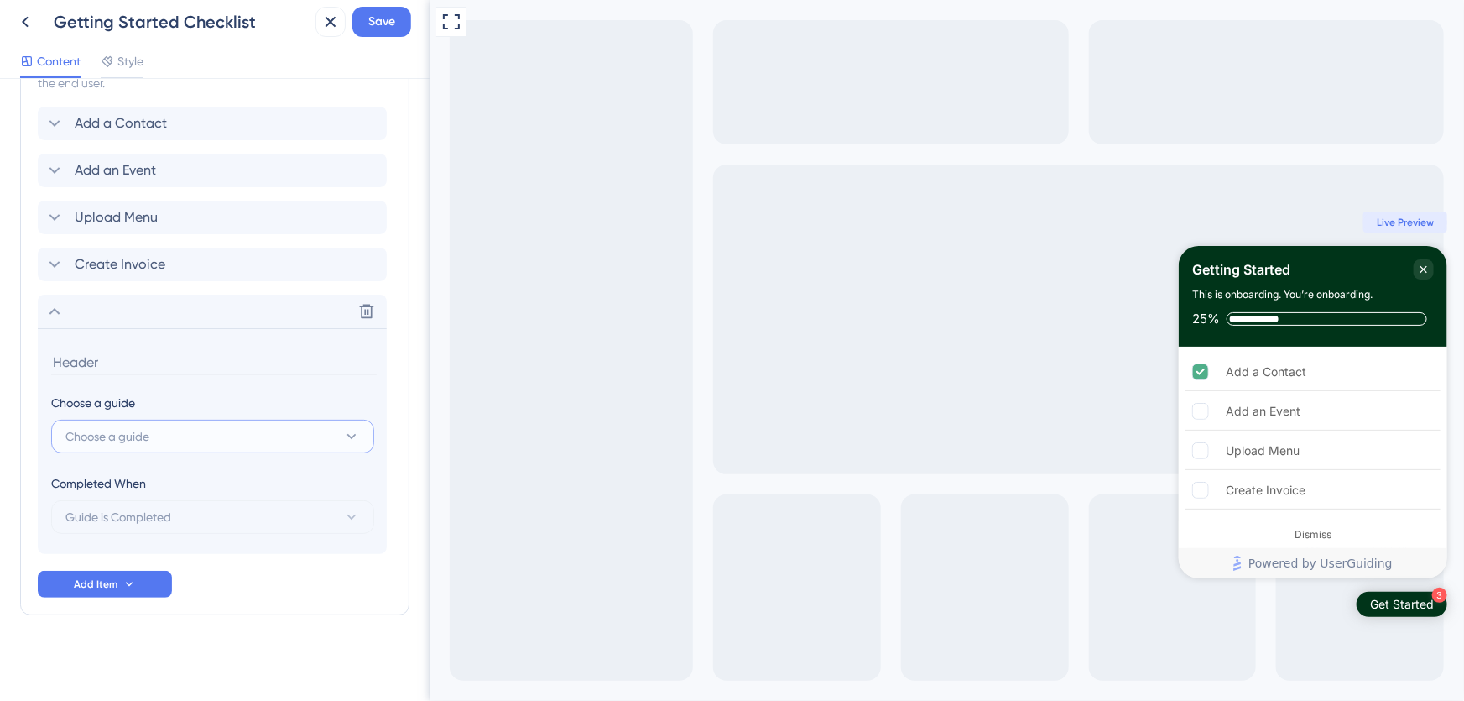
click at [131, 430] on span "Choose a guide" at bounding box center [107, 436] width 84 height 20
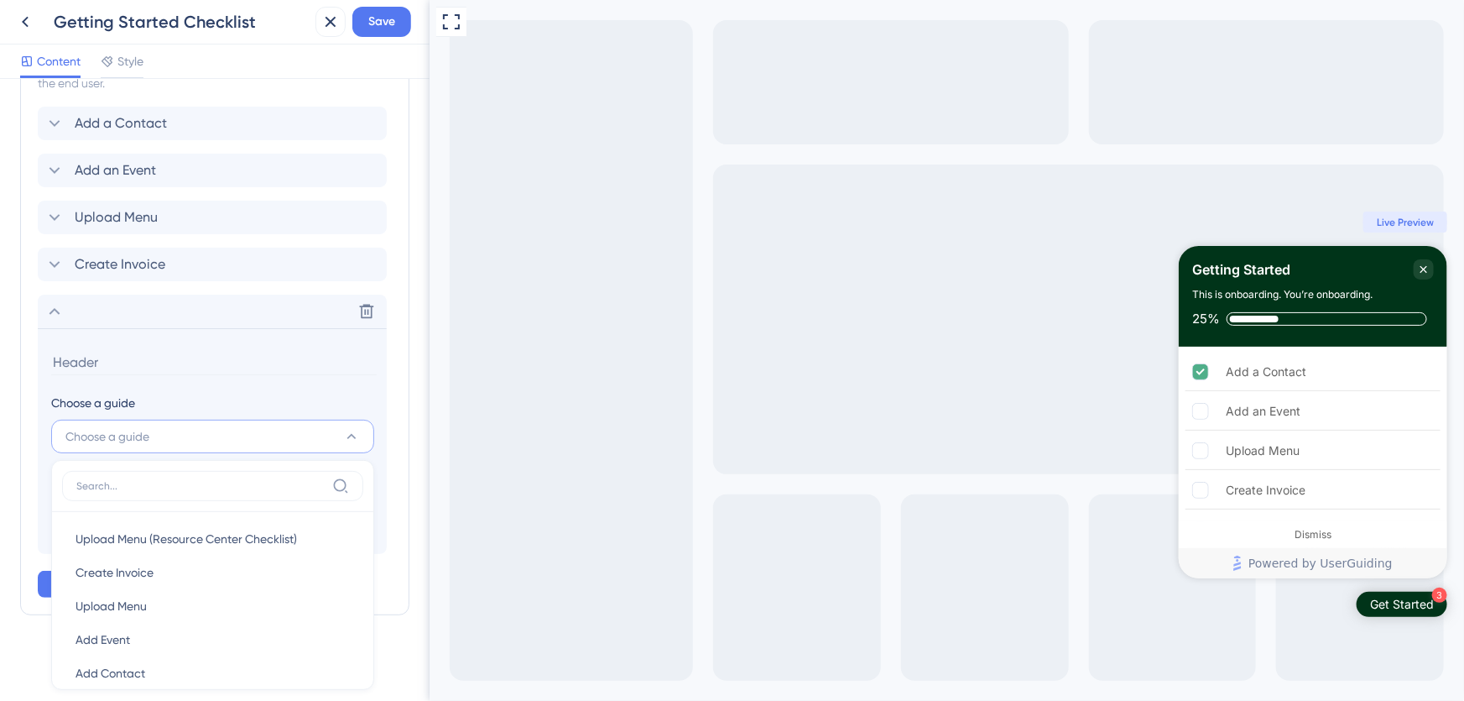
scroll to position [816, 0]
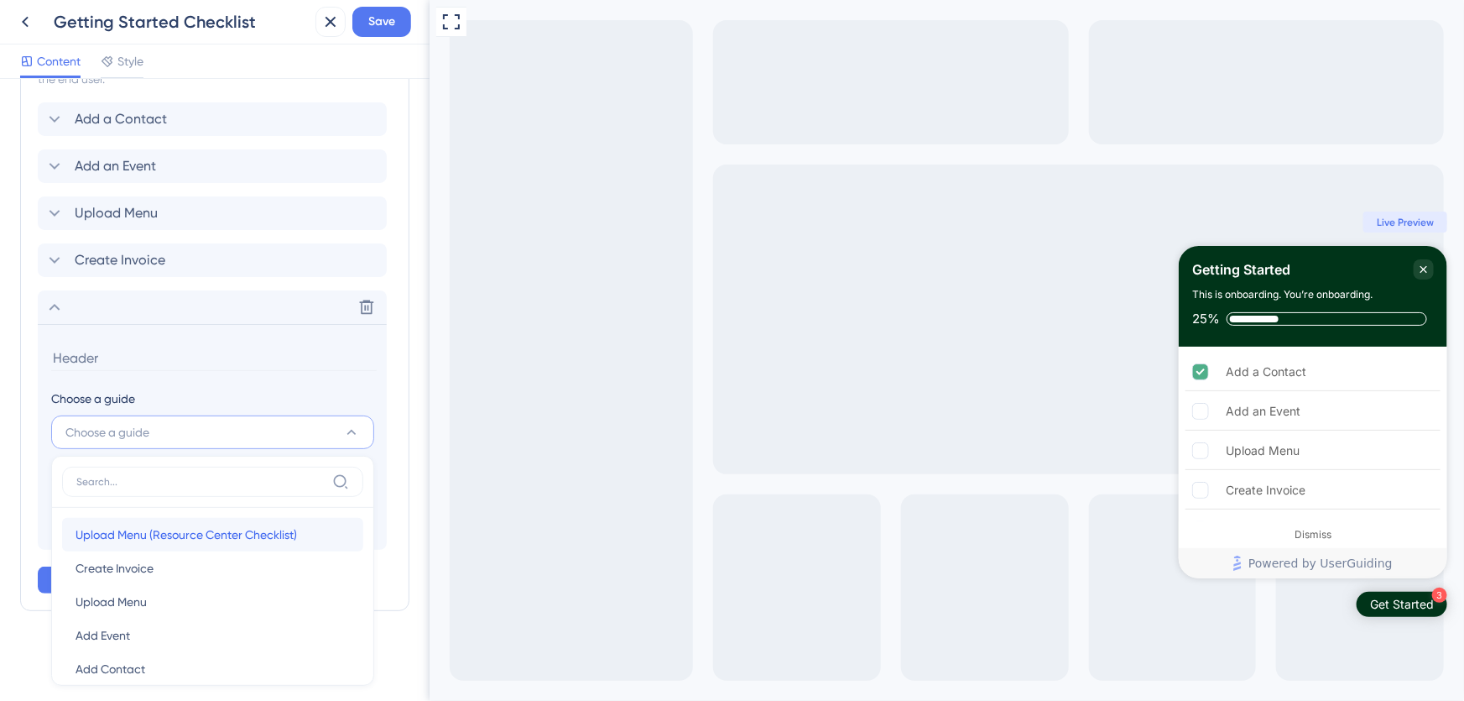
click at [201, 534] on span "Upload Menu (Resource Center Checklist)" at bounding box center [187, 534] width 222 height 20
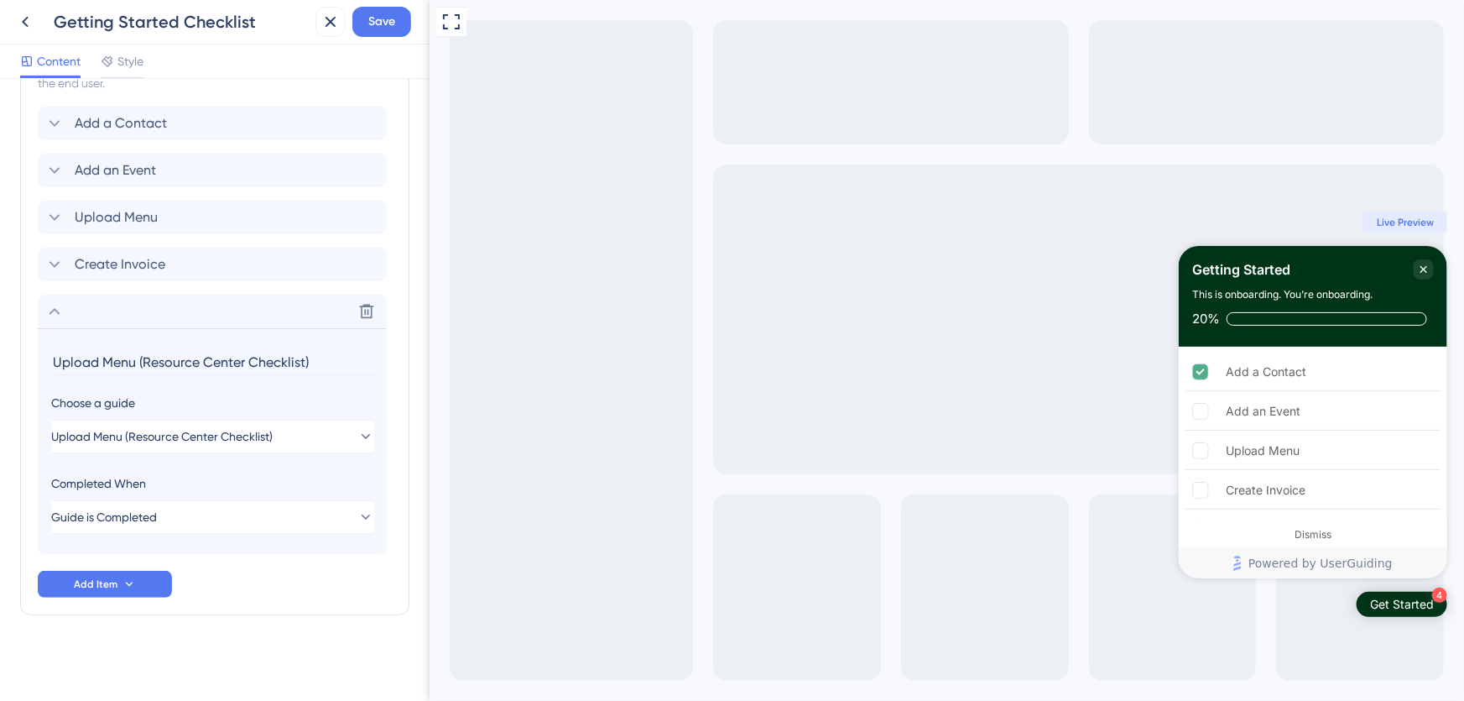
click at [150, 357] on input "Upload Menu (Resource Center Checklist)" at bounding box center [214, 362] width 326 height 26
drag, startPoint x: 263, startPoint y: 360, endPoint x: 132, endPoint y: 360, distance: 130.9
click at [132, 360] on input "Upload Menu (Resource Center Checklist)" at bounding box center [214, 362] width 326 height 26
type input "Upload Menu"
click at [301, 611] on div "Items in the Checklist Guides should be in the same container with the checklis…" at bounding box center [214, 301] width 389 height 627
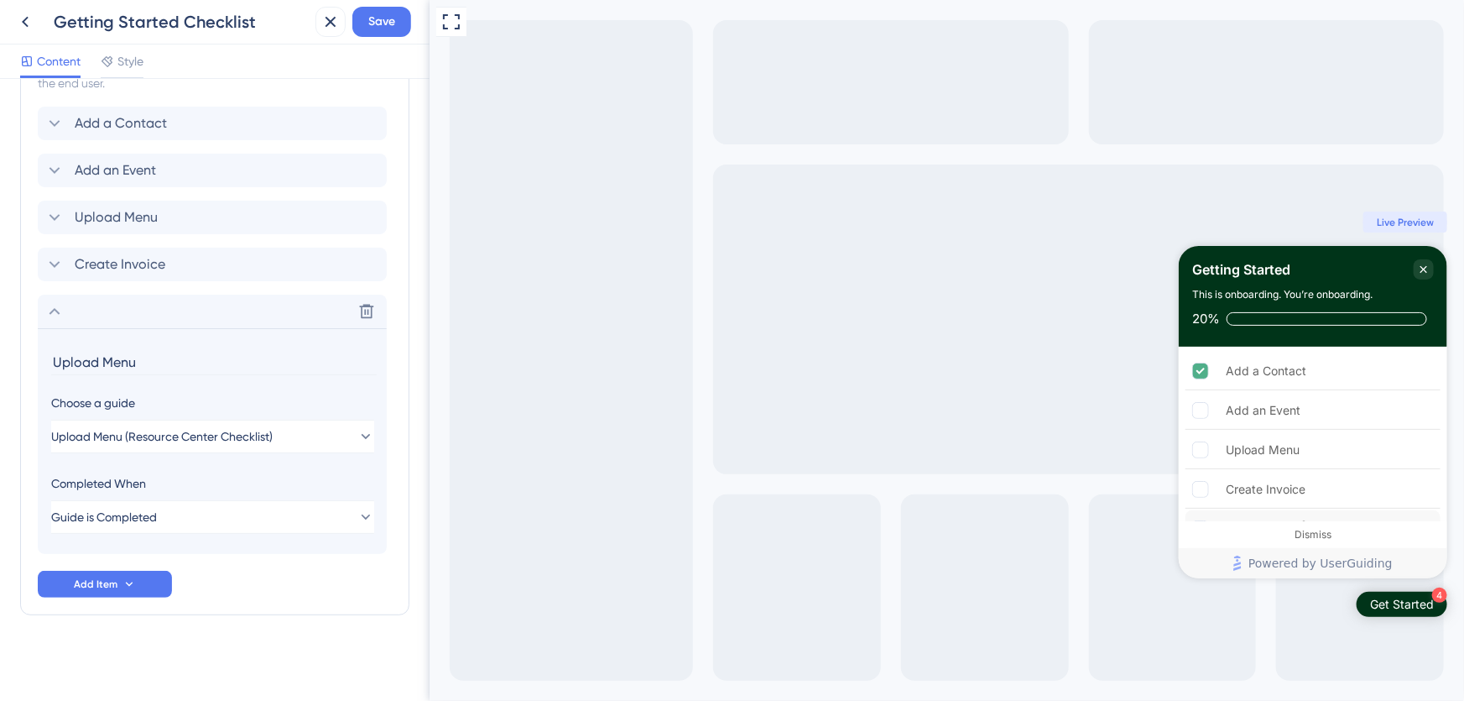
scroll to position [0, 0]
click at [232, 432] on span "Upload Menu (Resource Center Checklist)" at bounding box center [163, 436] width 222 height 20
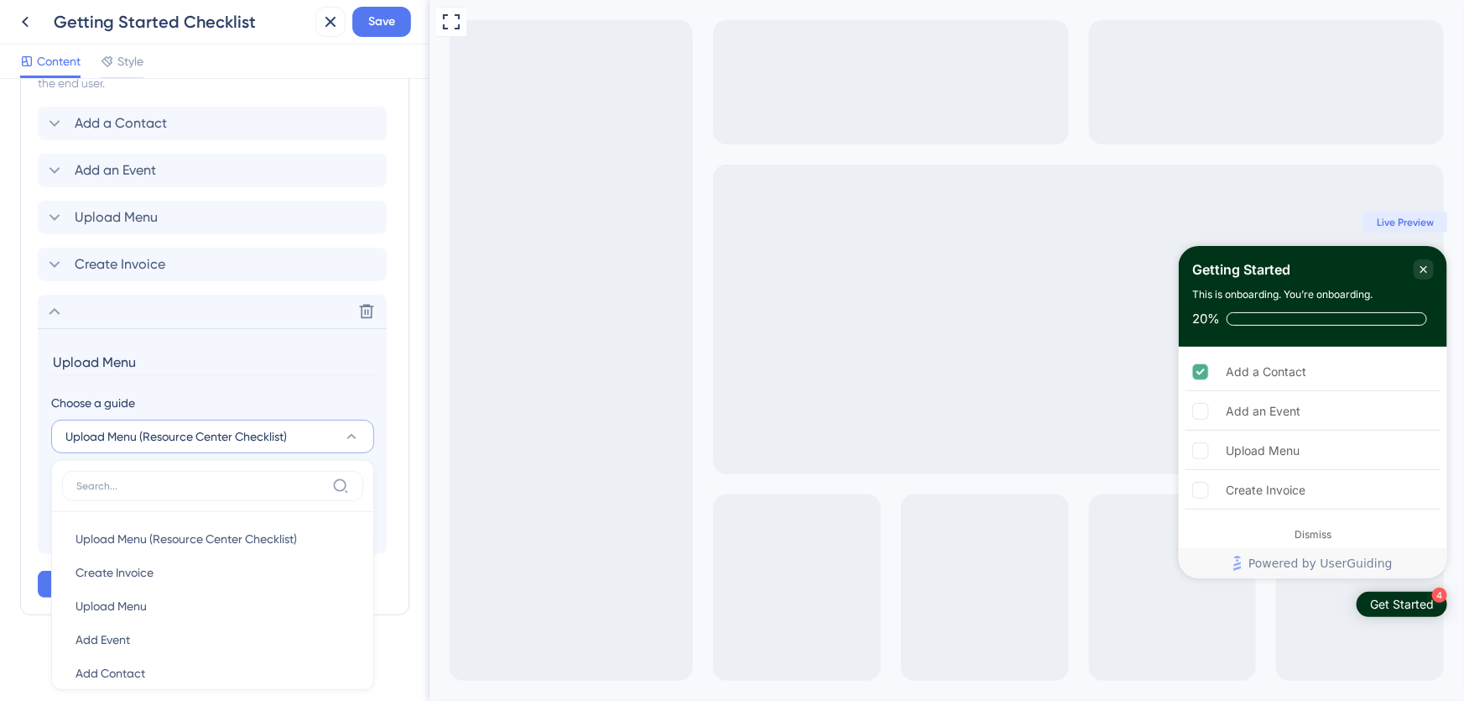
scroll to position [816, 0]
click at [227, 427] on span "Upload Menu (Resource Center Checklist)" at bounding box center [176, 432] width 222 height 20
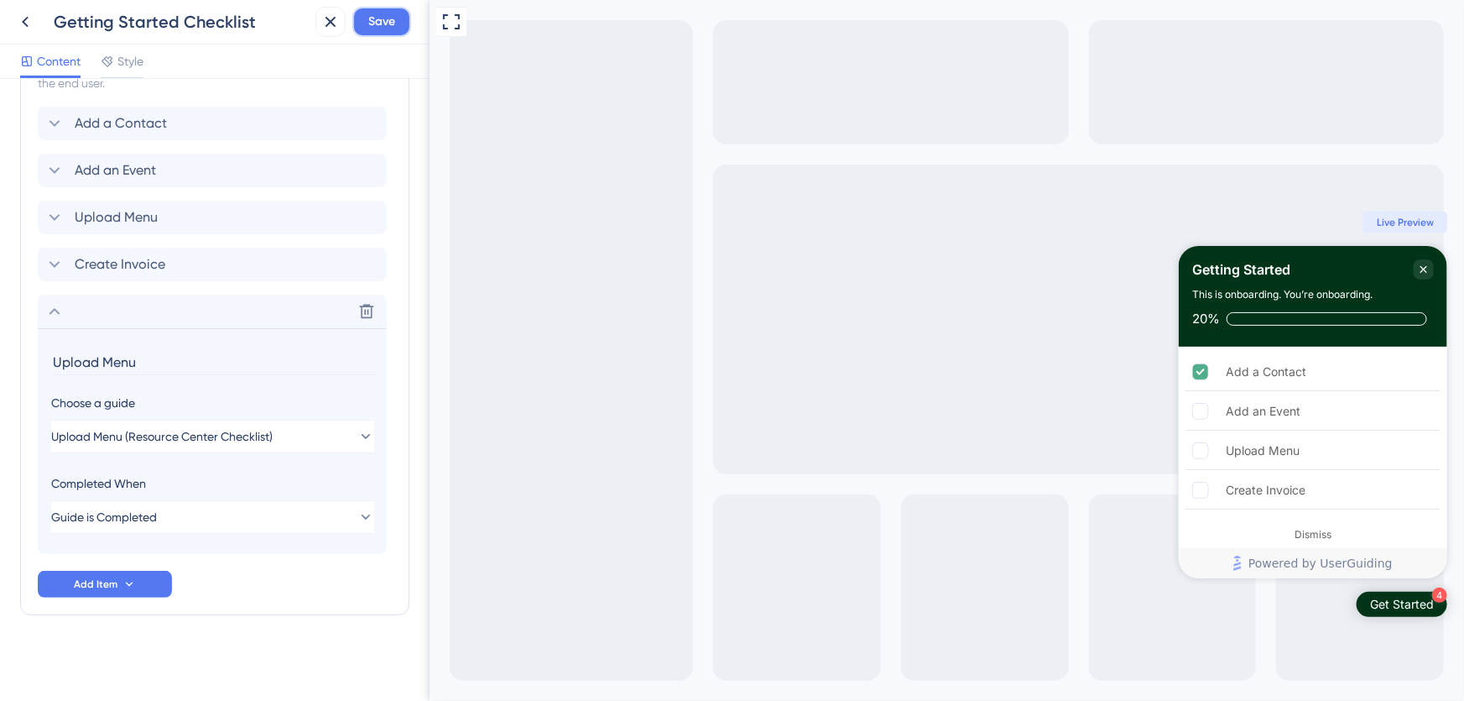
click at [394, 23] on span "Save" at bounding box center [381, 22] width 27 height 20
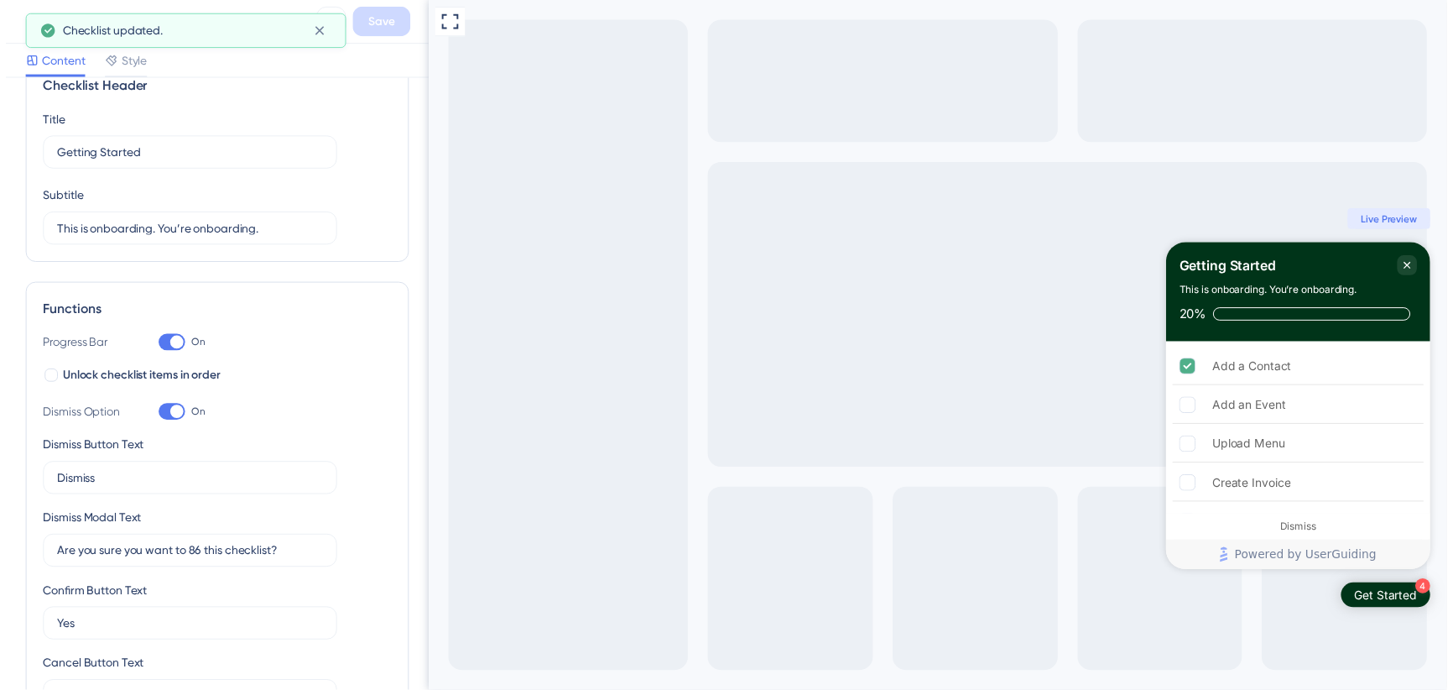
scroll to position [0, 0]
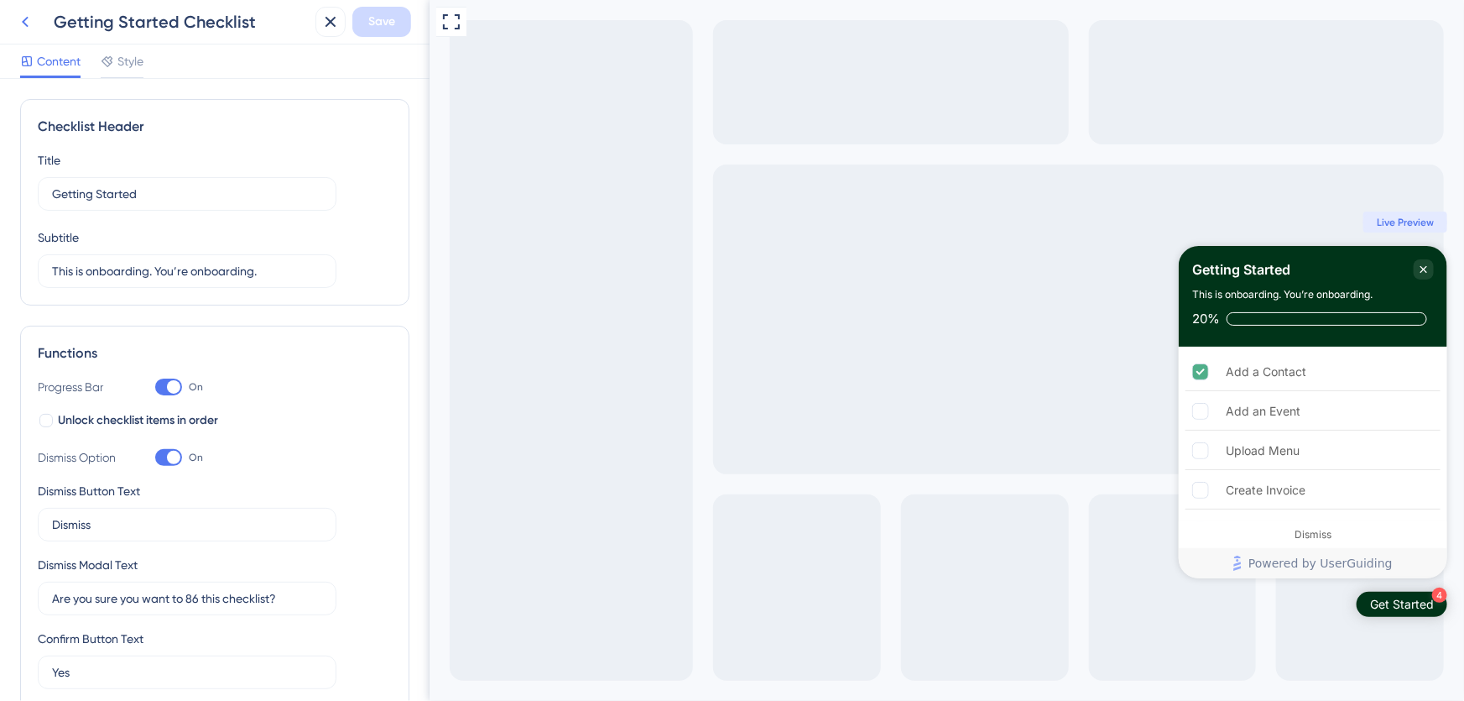
click at [29, 27] on icon at bounding box center [25, 22] width 20 height 20
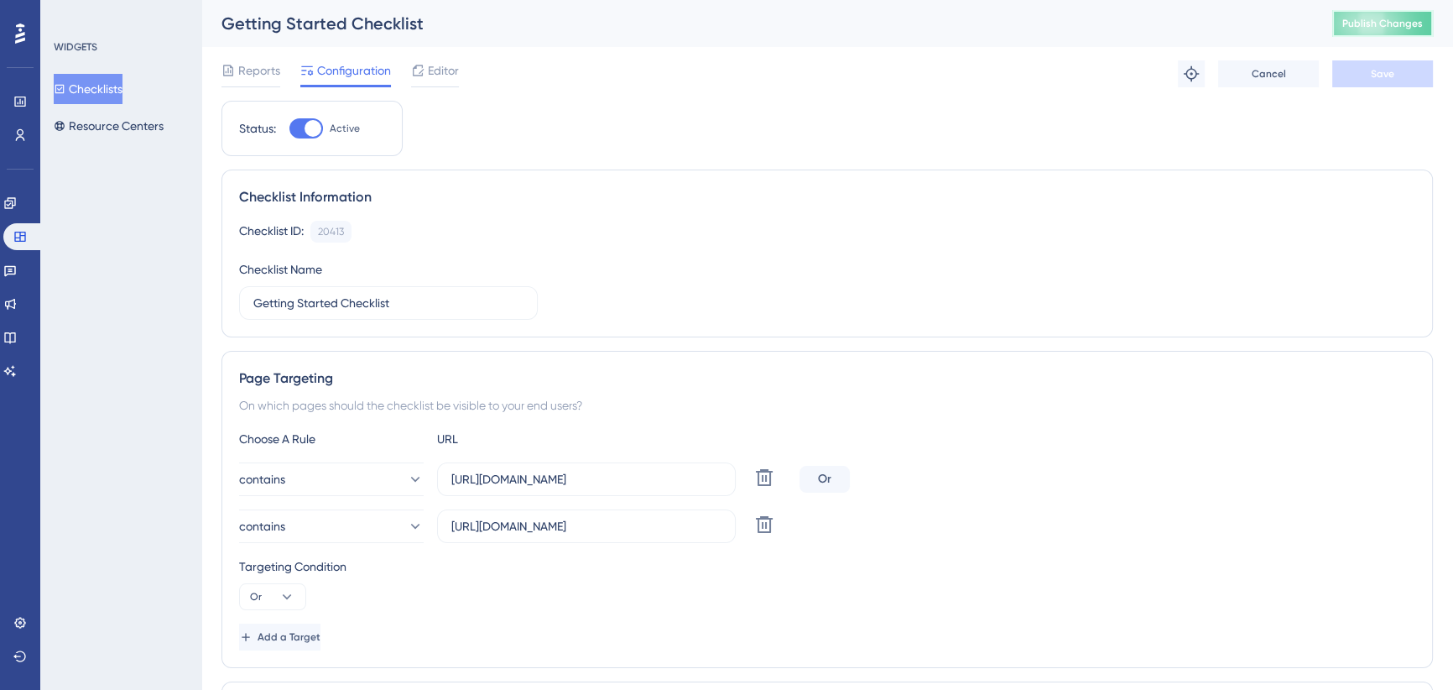
click at [1395, 21] on span "Publish Changes" at bounding box center [1383, 23] width 81 height 13
click at [14, 197] on icon at bounding box center [9, 202] width 13 height 13
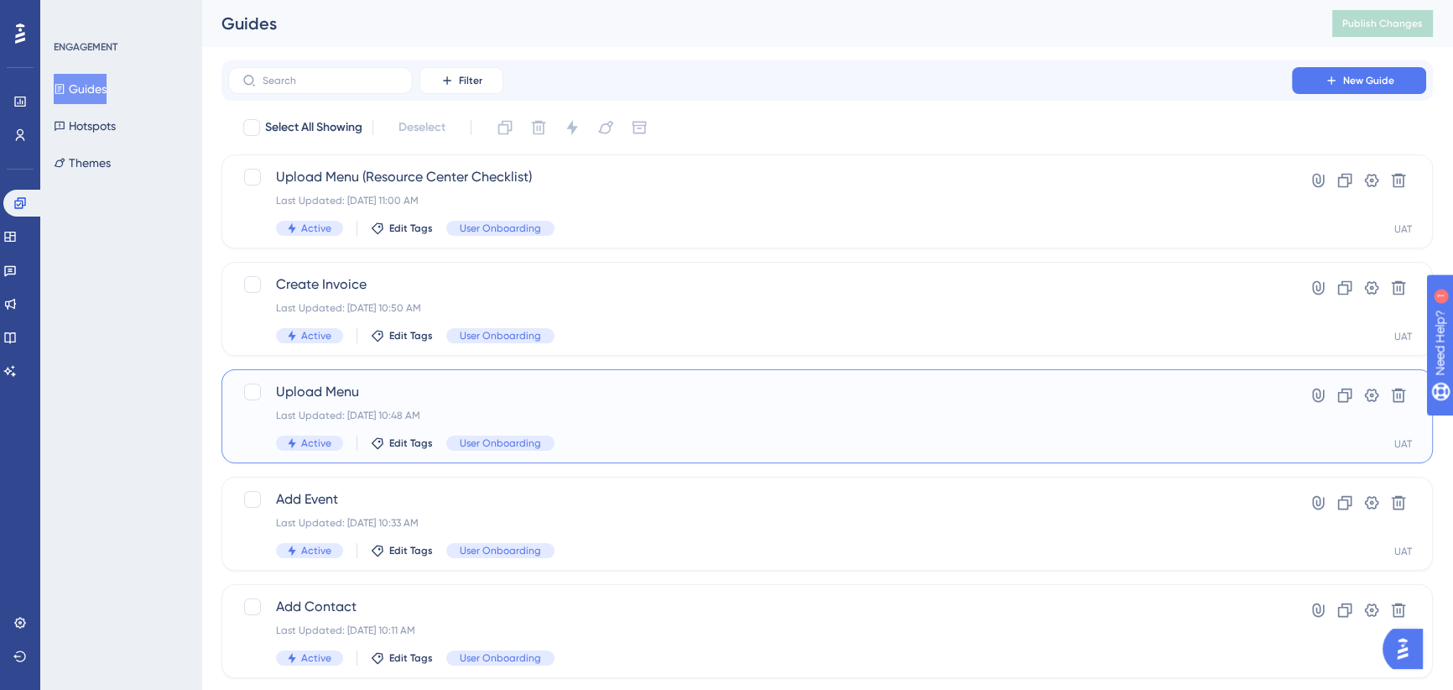
click at [618, 404] on div "Upload Menu Last Updated: Sep 29 2025, 10:48 AM Active Edit Tags User Onboarding" at bounding box center [760, 416] width 968 height 69
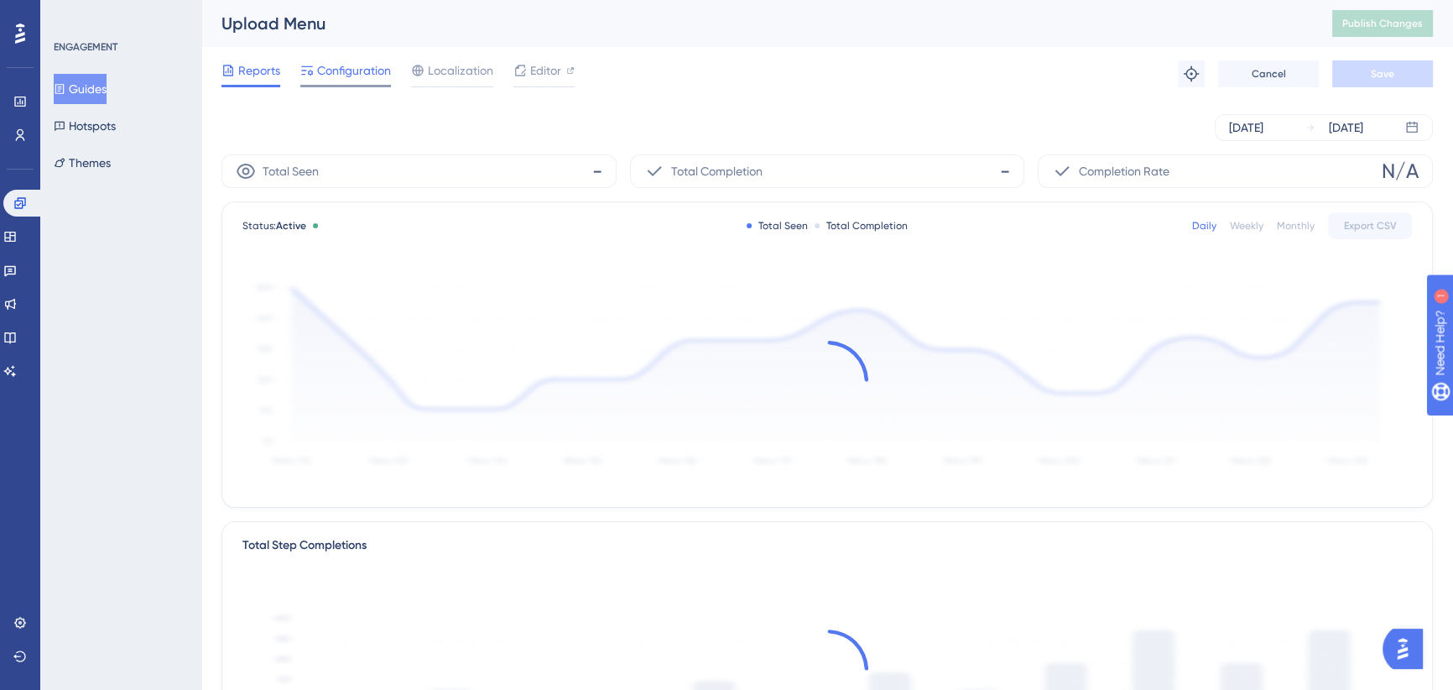
click at [363, 66] on span "Configuration" at bounding box center [354, 70] width 74 height 20
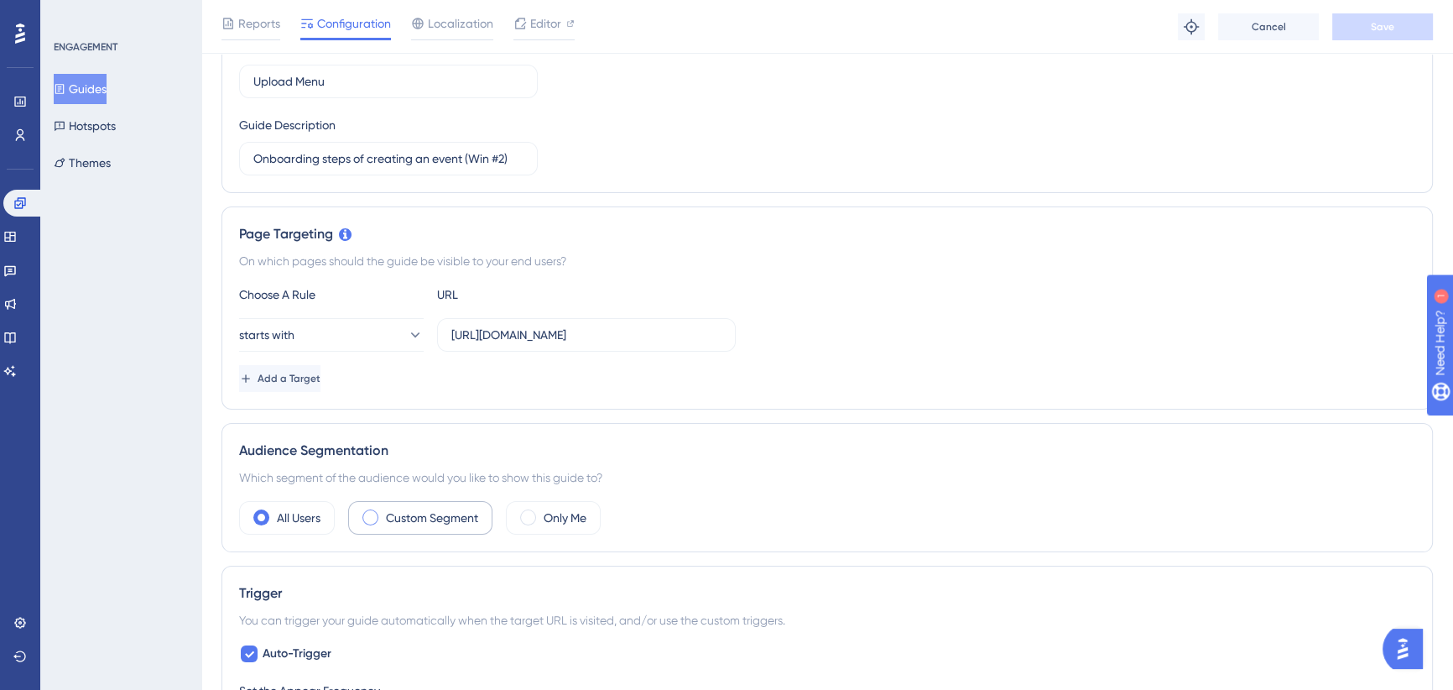
scroll to position [381, 0]
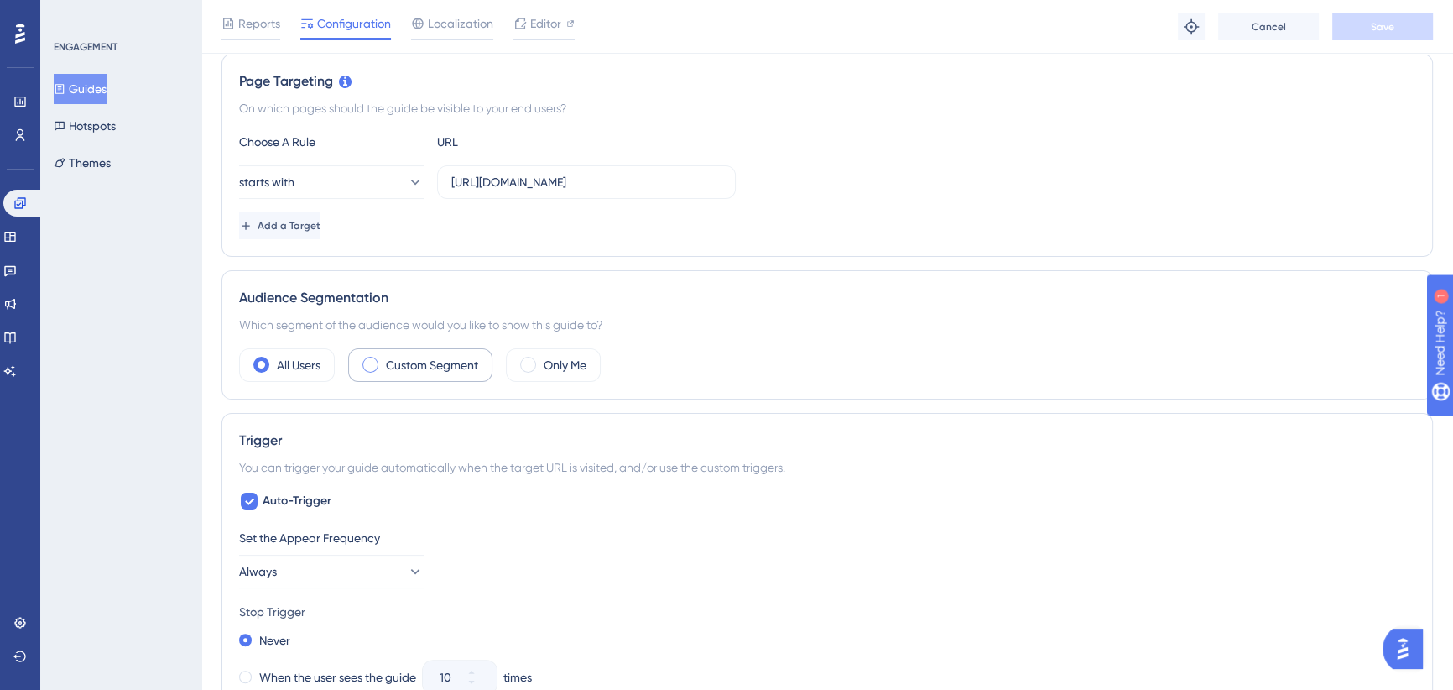
click at [417, 360] on label "Custom Segment" at bounding box center [432, 365] width 92 height 20
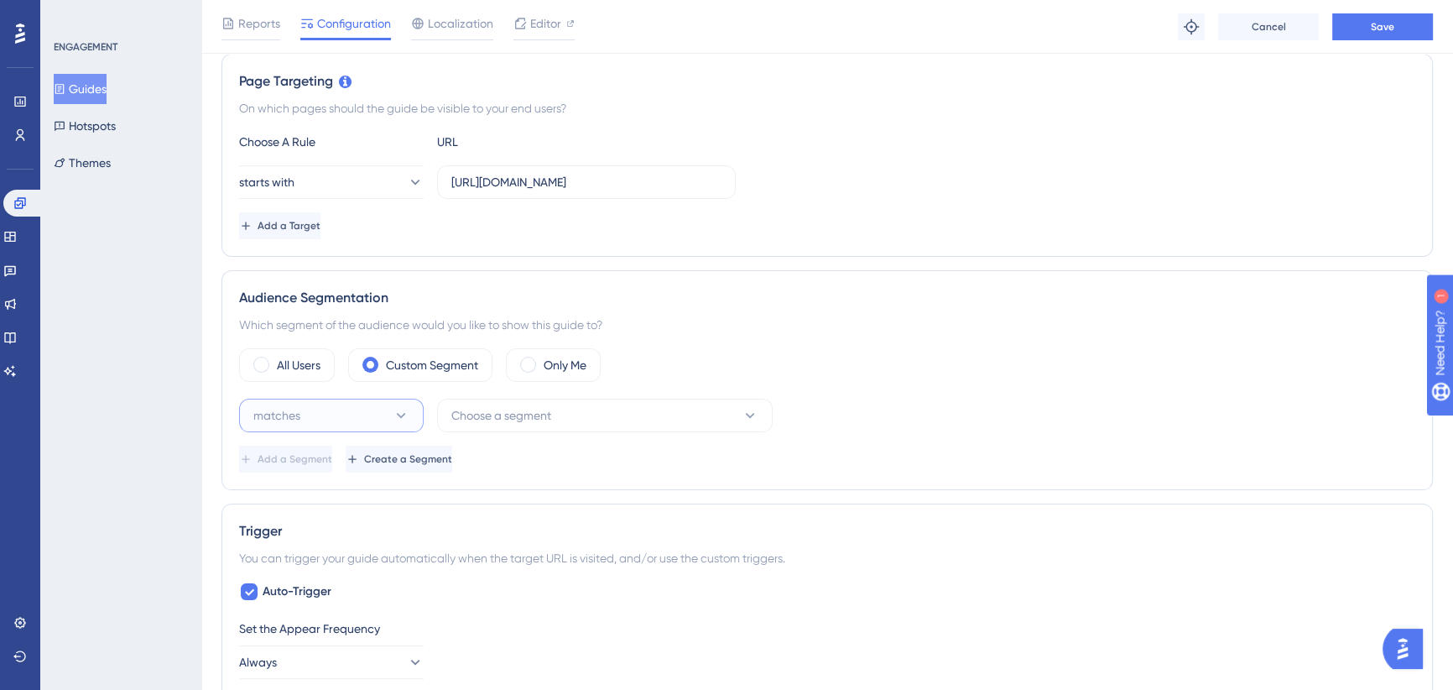
click at [346, 410] on button "matches" at bounding box center [331, 416] width 185 height 34
click at [331, 467] on div "matches matches" at bounding box center [331, 467] width 136 height 34
click at [531, 409] on span "Choose a segment" at bounding box center [501, 415] width 100 height 20
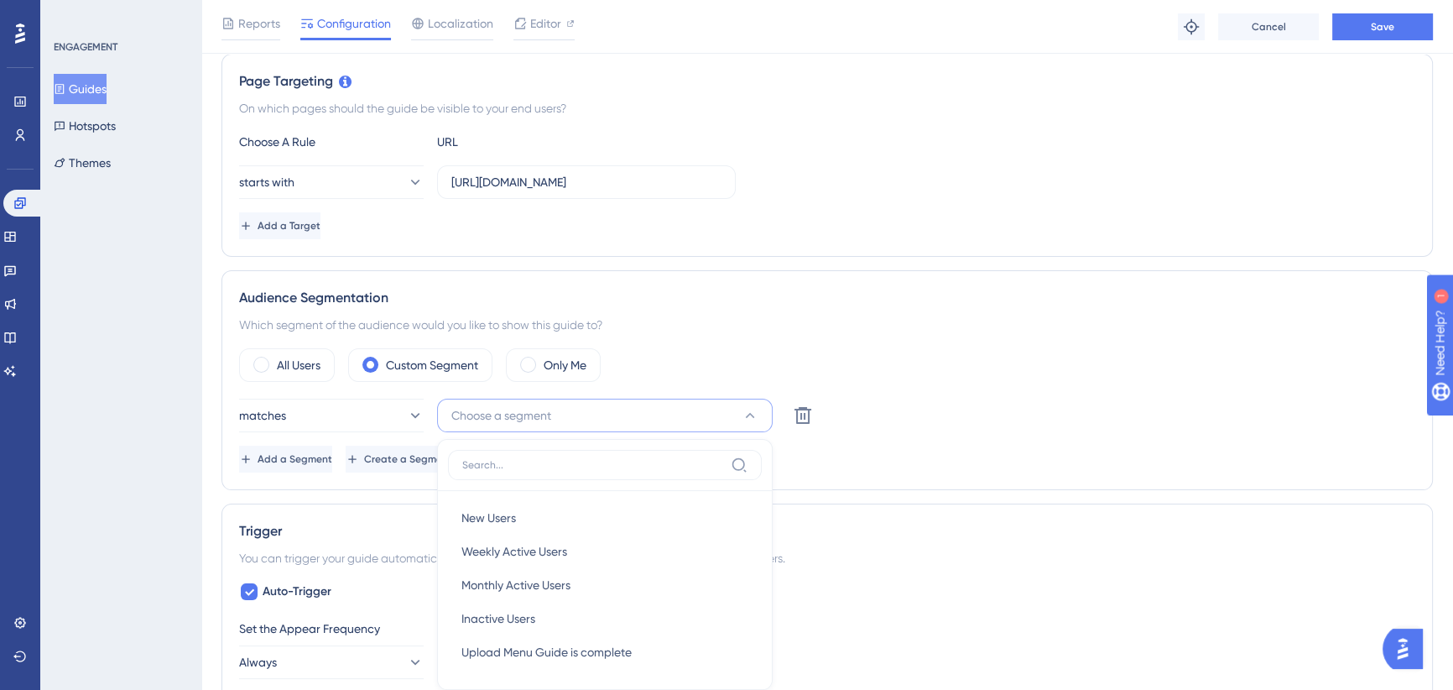
scroll to position [599, 0]
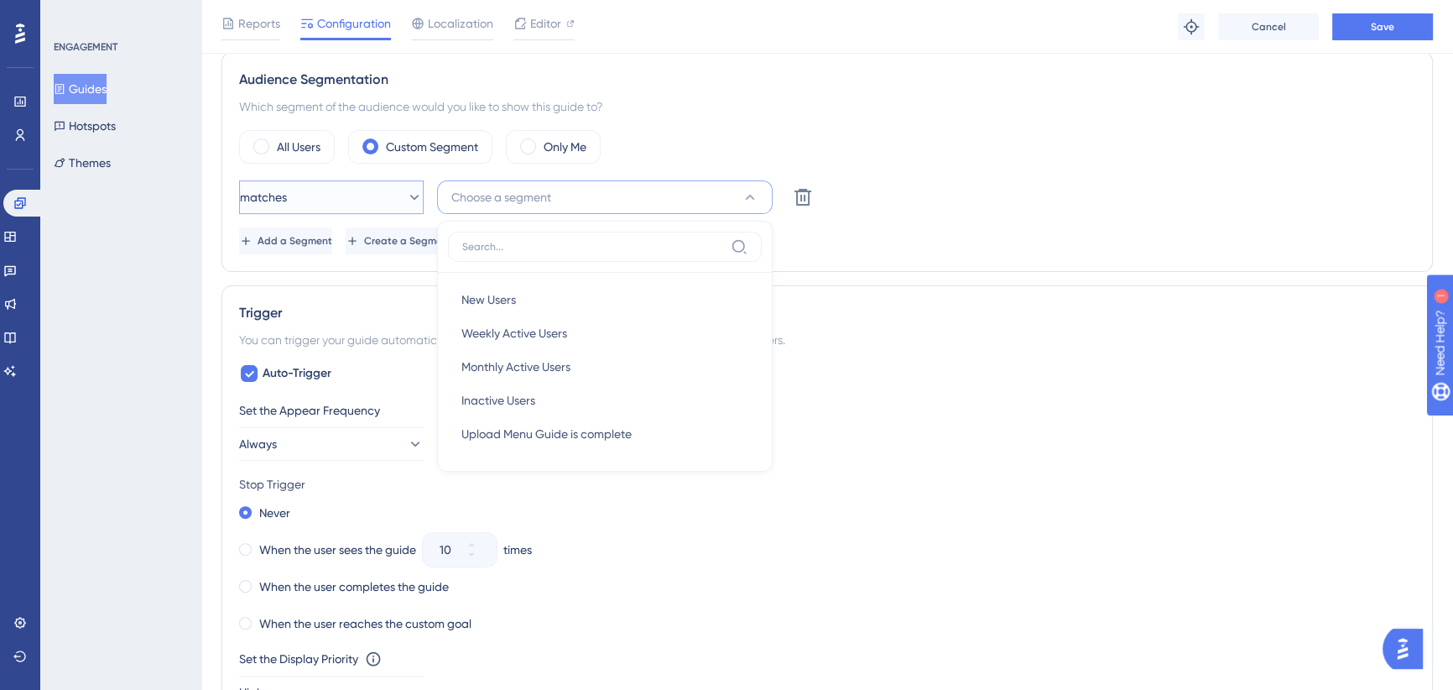
click at [346, 201] on button "matches" at bounding box center [331, 197] width 185 height 34
click at [313, 278] on span "doesn't match" at bounding box center [301, 282] width 76 height 20
click at [531, 429] on span "Upload Menu Guide is complete" at bounding box center [547, 434] width 170 height 20
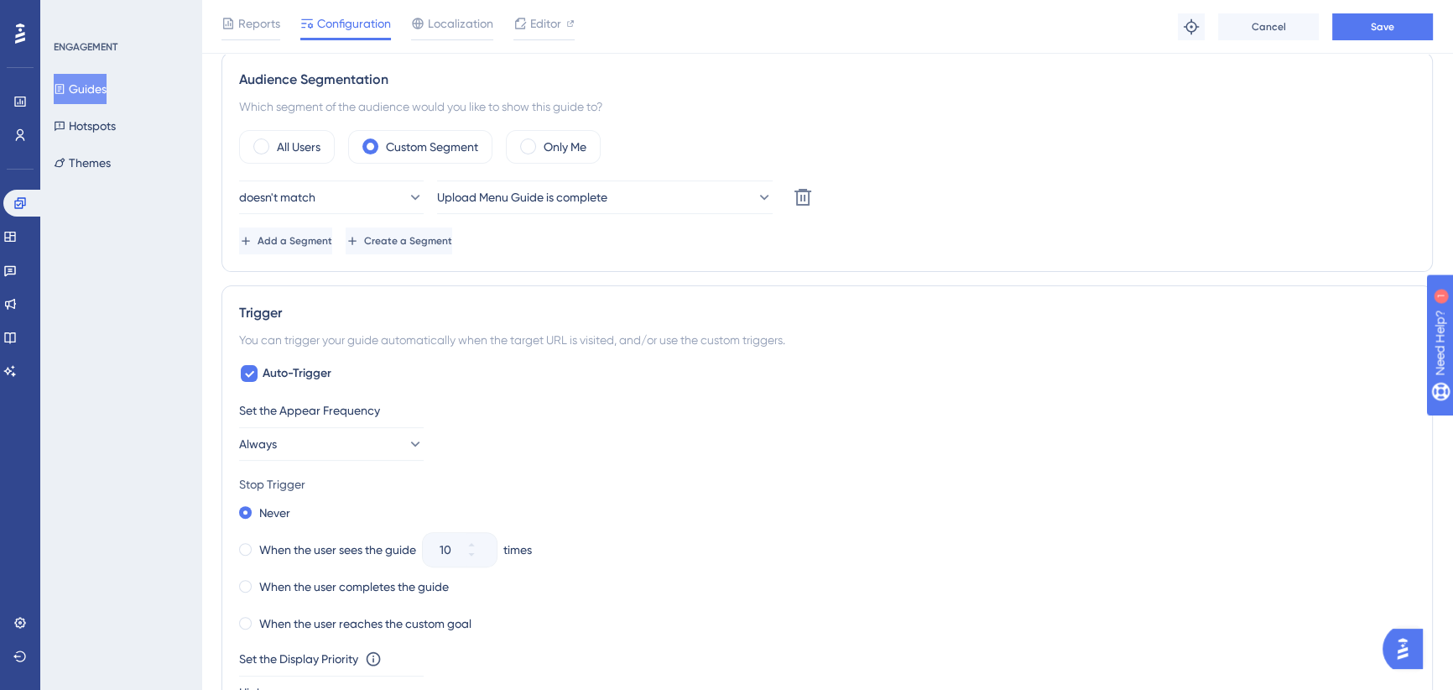
click at [964, 183] on div "doesn't match Upload Menu Guide is complete Delete" at bounding box center [827, 197] width 1176 height 34
click at [1369, 26] on button "Save" at bounding box center [1383, 26] width 101 height 27
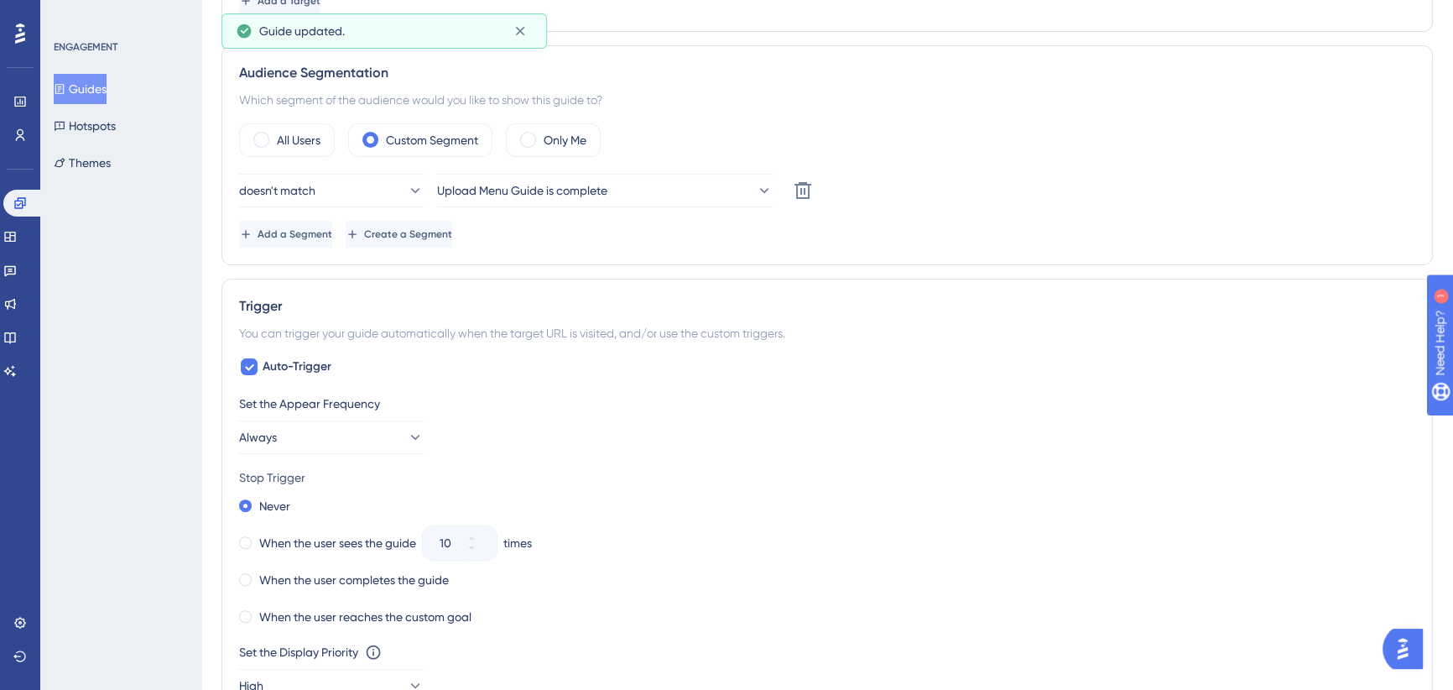
scroll to position [0, 0]
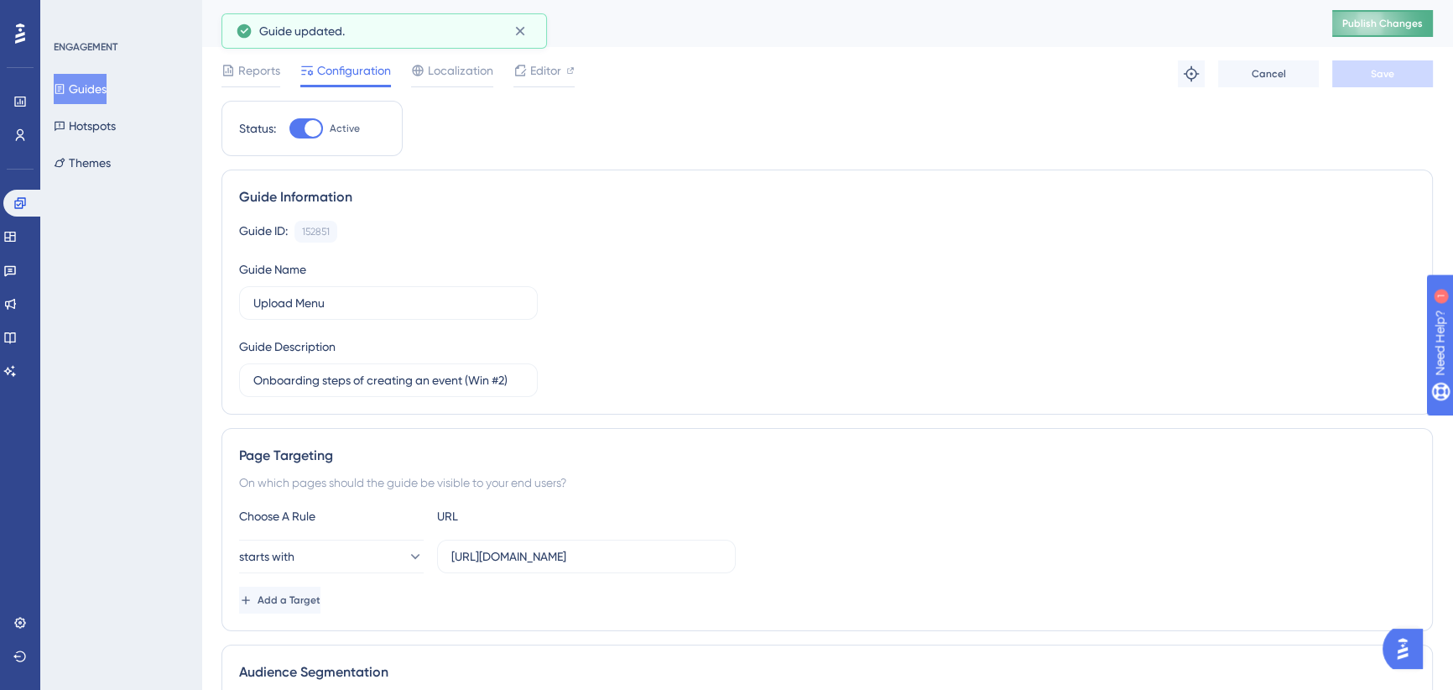
click at [1376, 27] on span "Publish Changes" at bounding box center [1383, 23] width 81 height 13
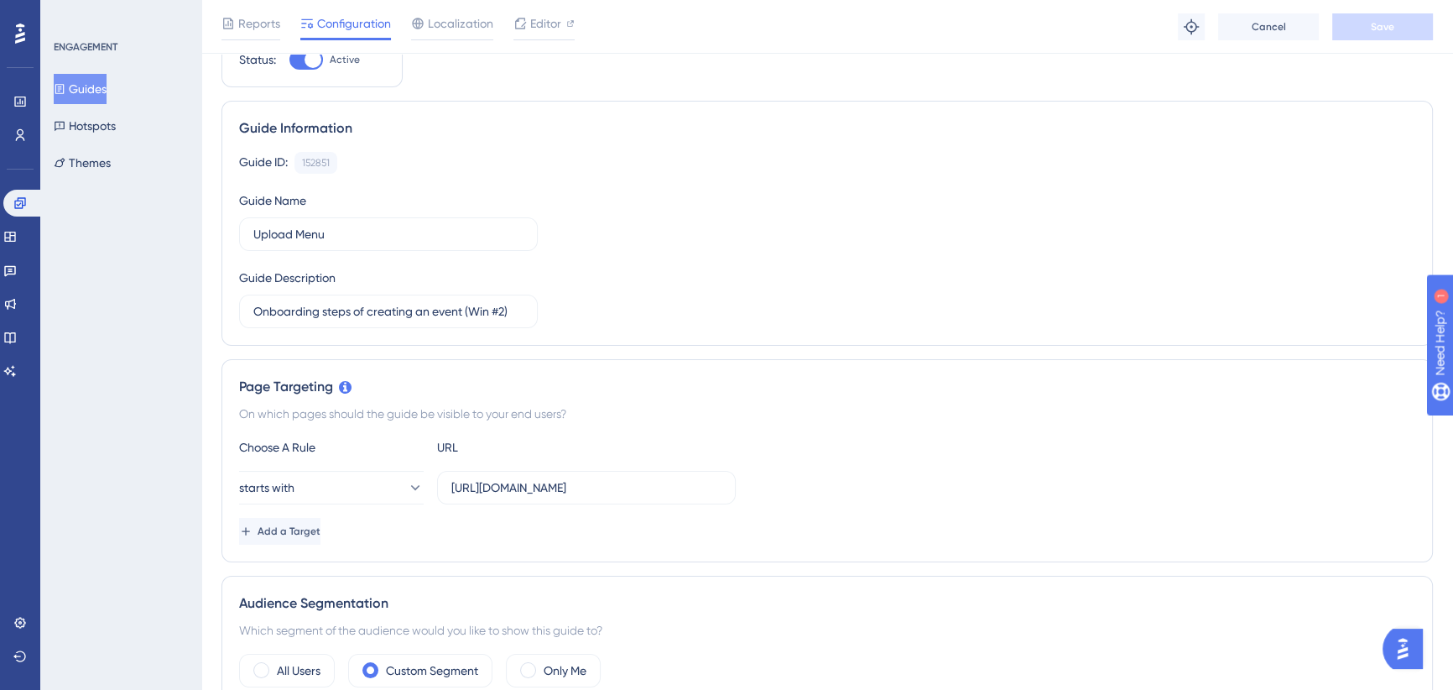
scroll to position [305, 0]
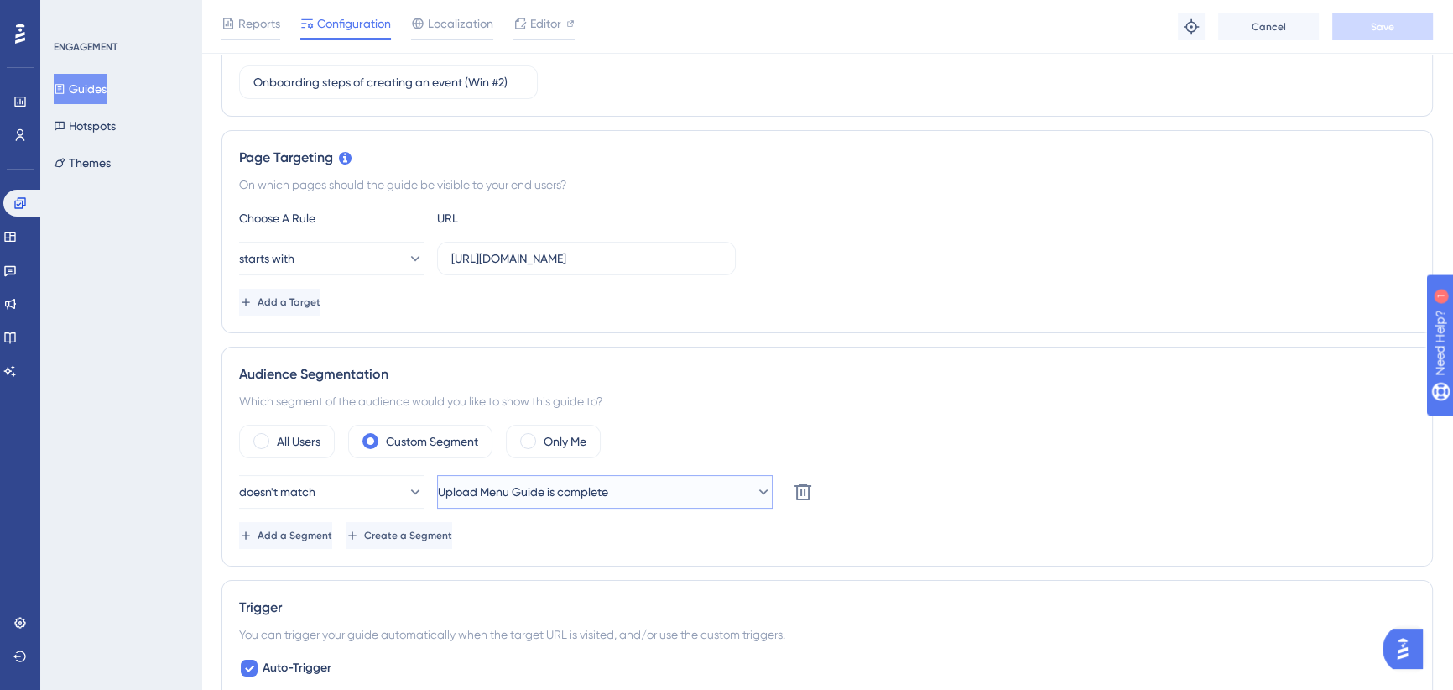
click at [529, 490] on span "Upload Menu Guide is complete" at bounding box center [523, 492] width 170 height 20
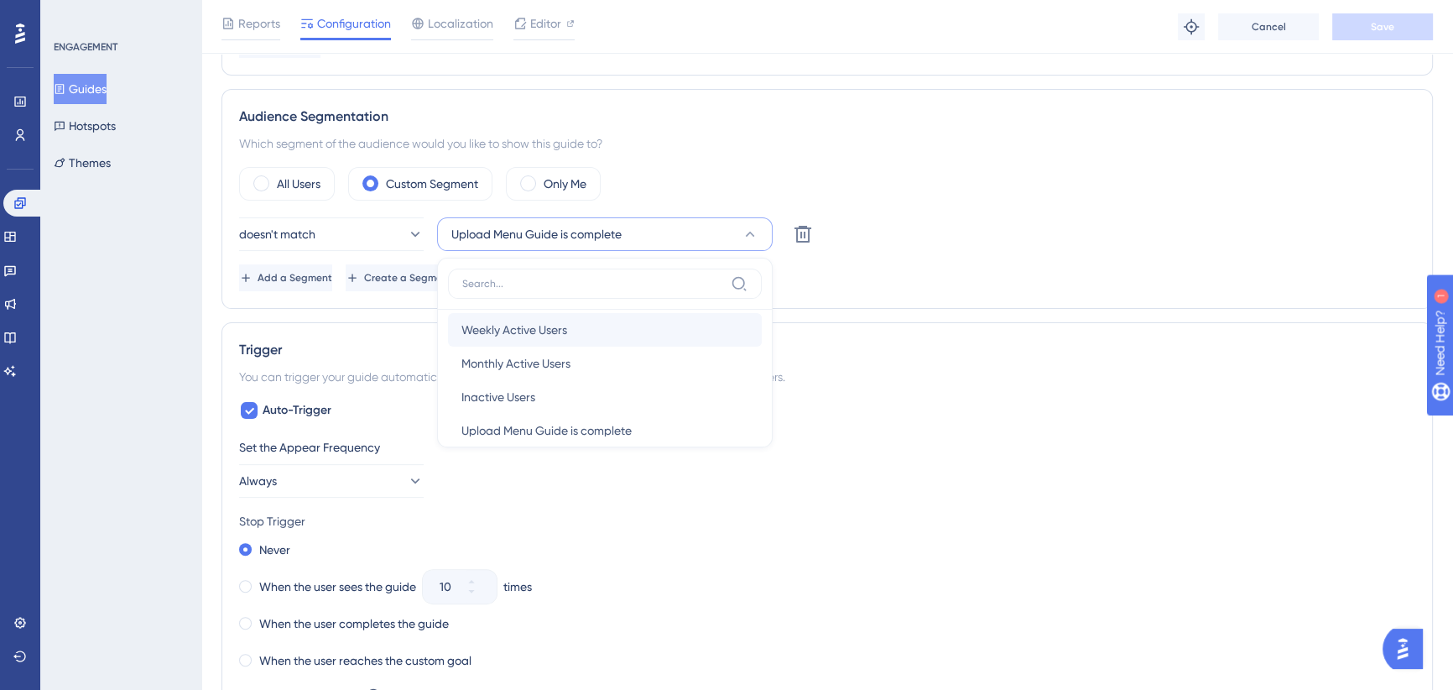
scroll to position [60, 0]
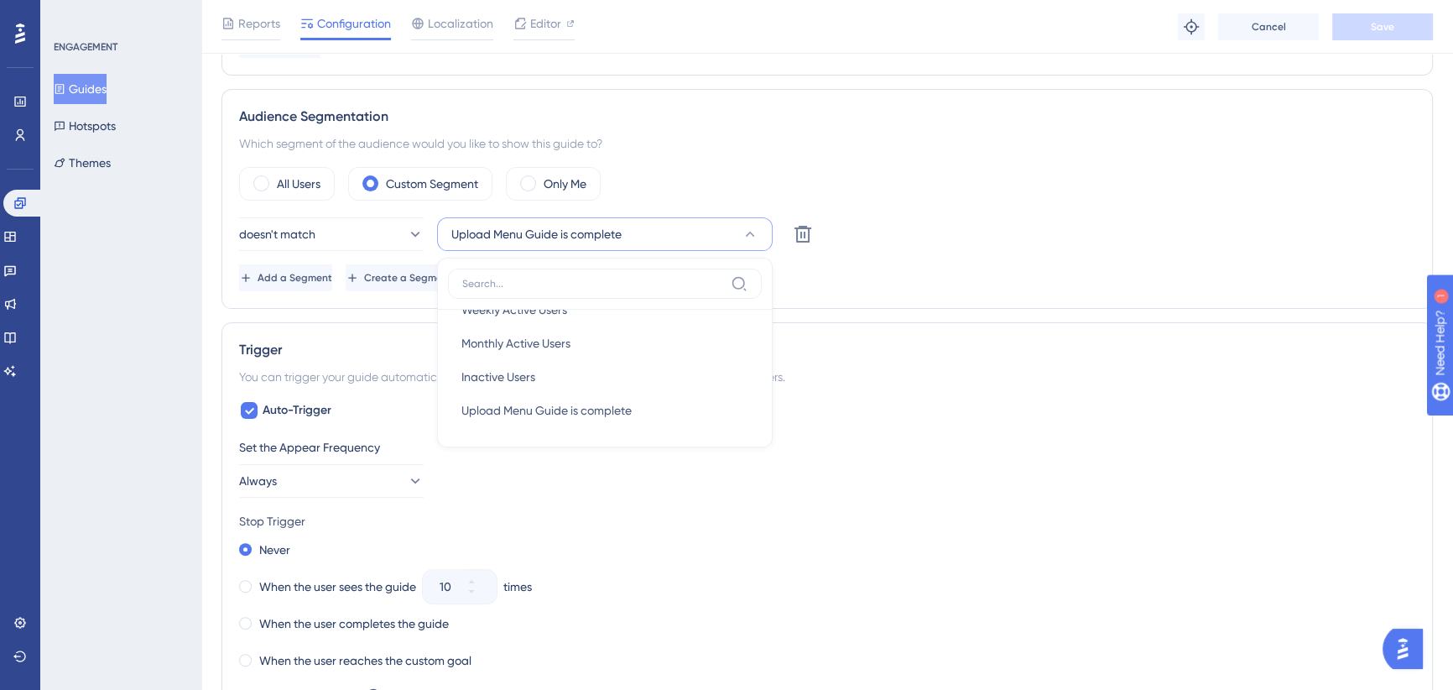
click at [1007, 202] on div "All Users Custom Segment Only Me doesn't match Upload Menu Guide is complete Ne…" at bounding box center [827, 229] width 1176 height 124
click at [18, 138] on icon at bounding box center [19, 134] width 13 height 13
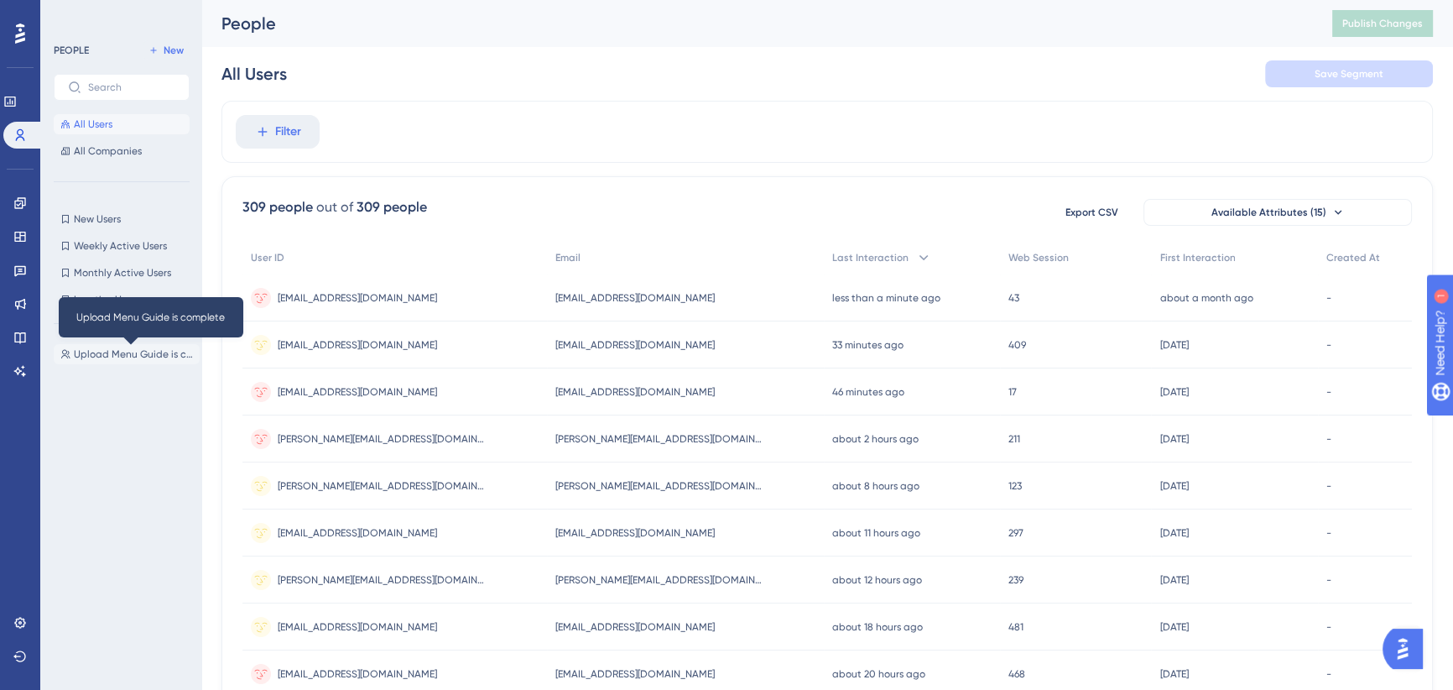
click at [125, 356] on span "Upload Menu Guide is complete" at bounding box center [133, 353] width 119 height 13
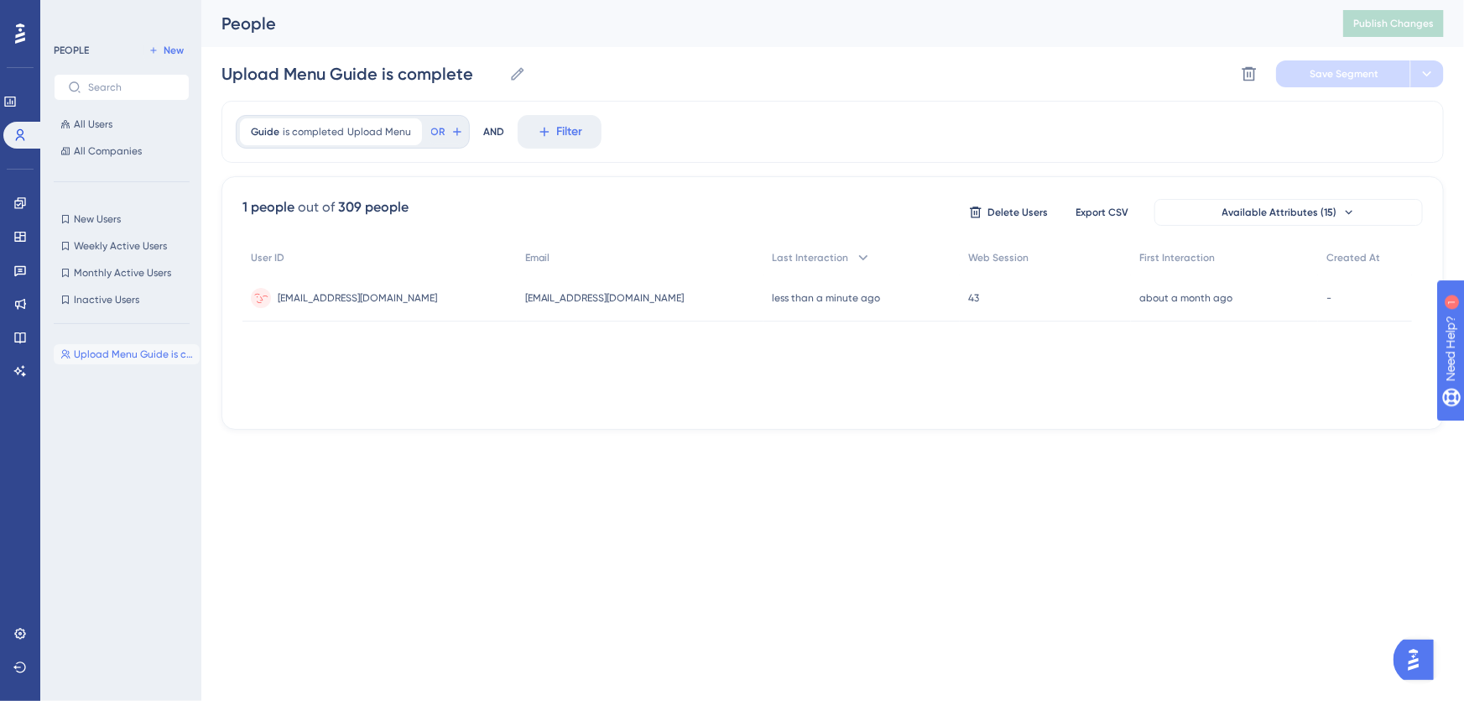
click at [375, 293] on span "cookadam199@gmail.com" at bounding box center [357, 297] width 159 height 13
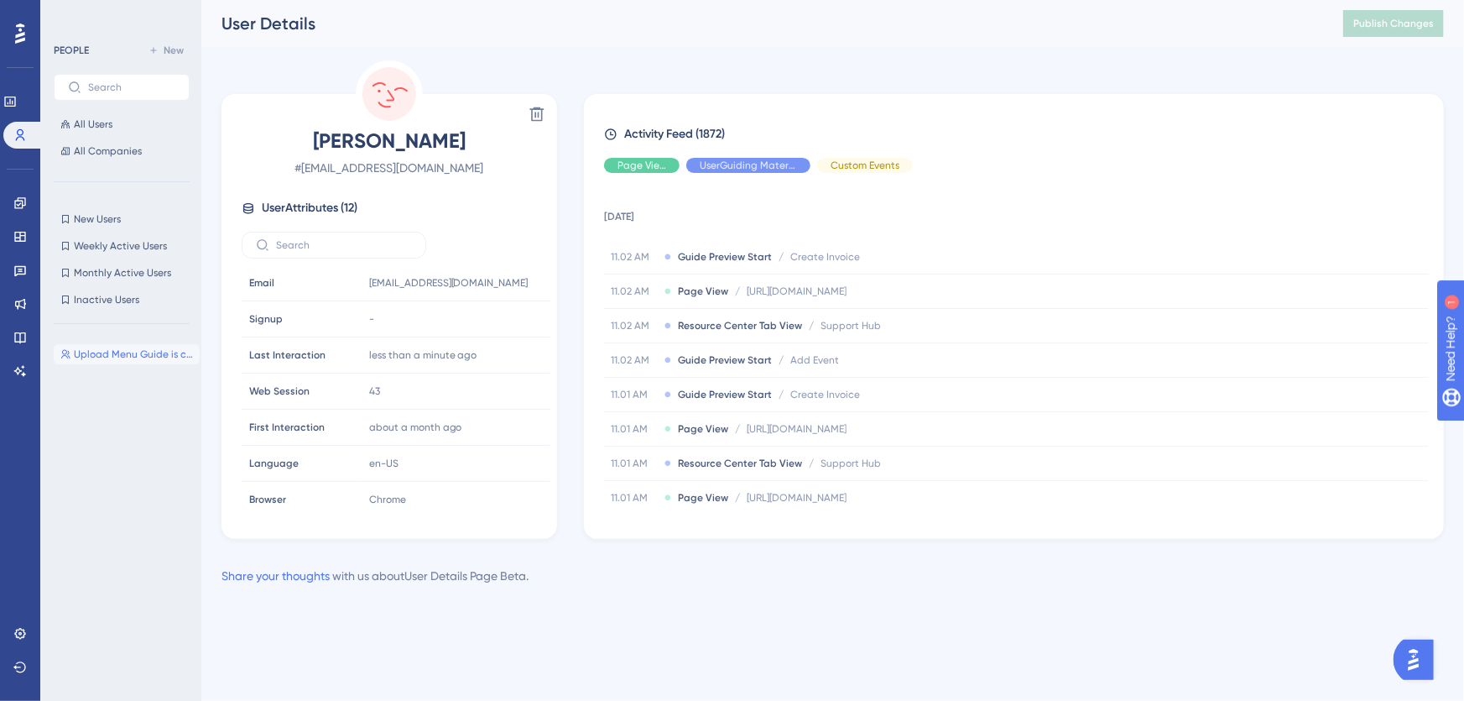
click at [269, 212] on span "User Attributes ( 12 )" at bounding box center [310, 208] width 96 height 20
click at [248, 206] on icon at bounding box center [248, 207] width 13 height 13
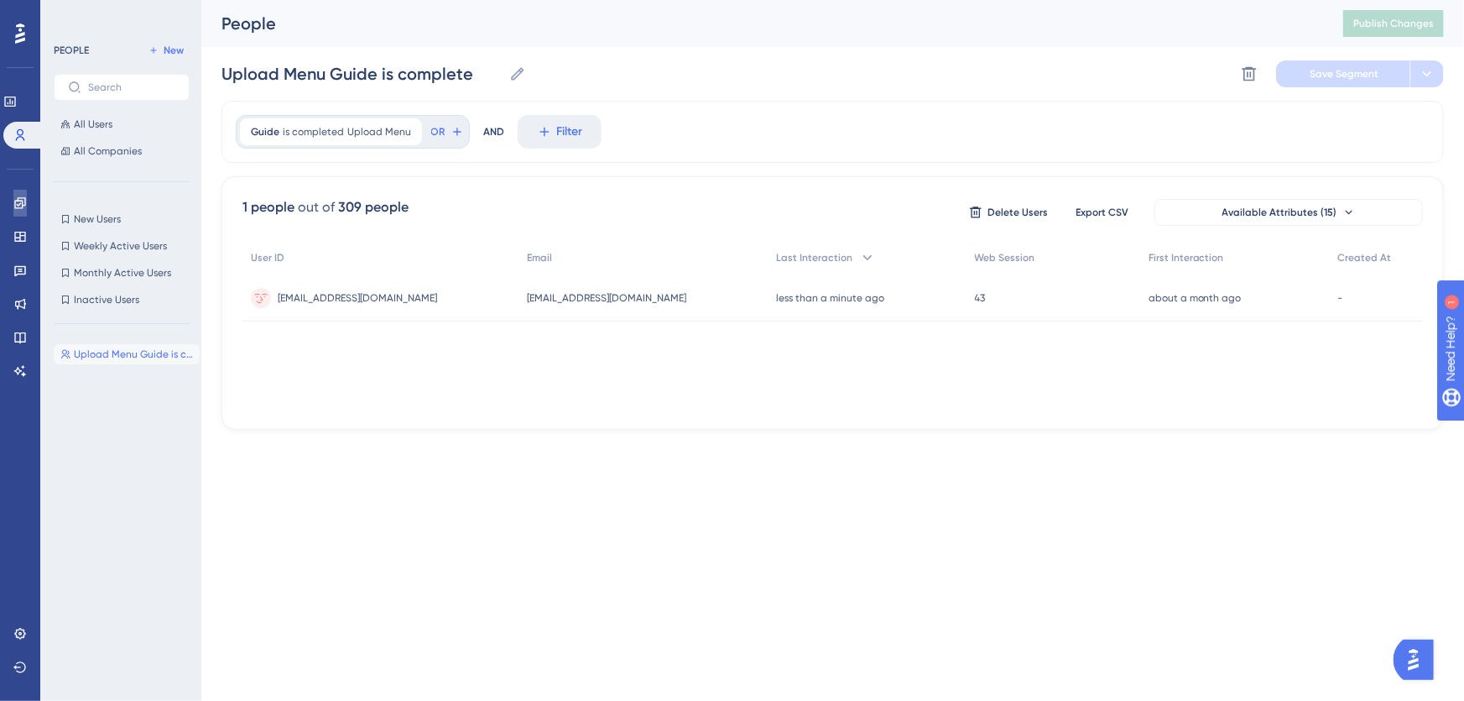
click at [17, 200] on icon at bounding box center [19, 202] width 13 height 13
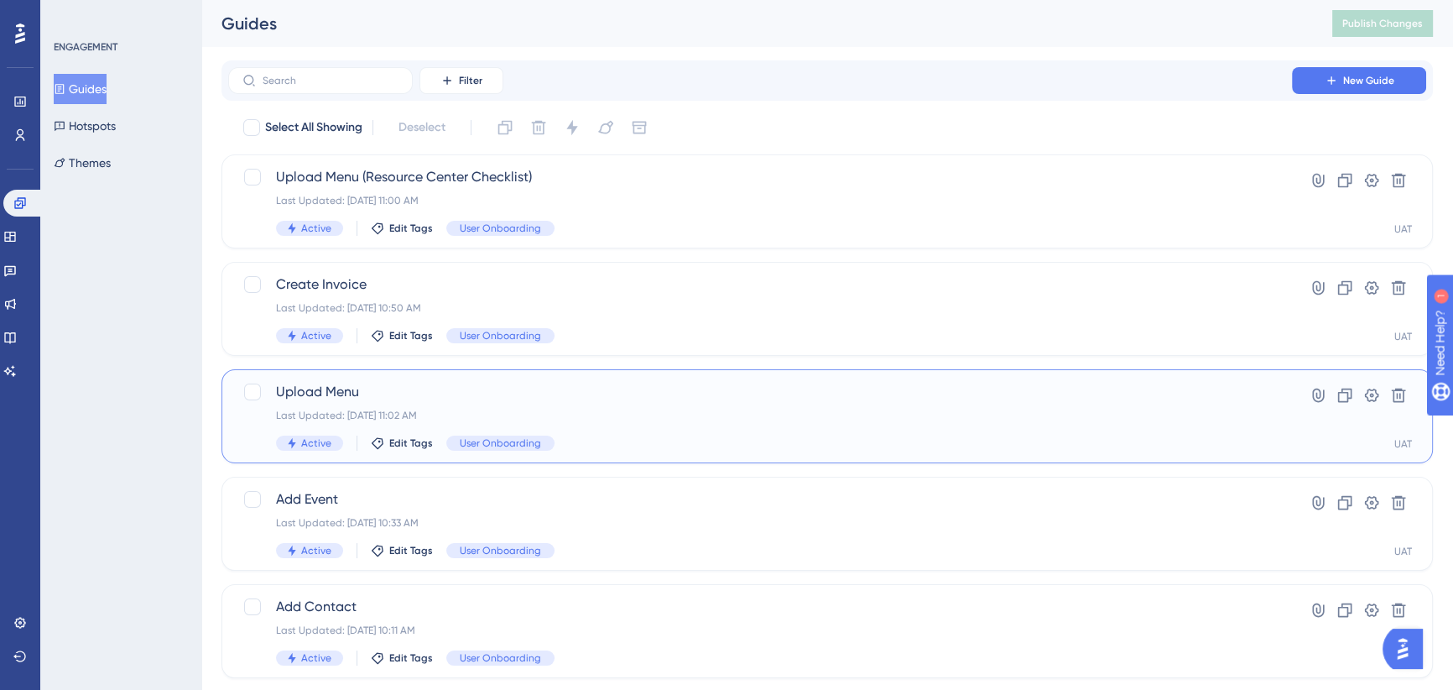
click at [687, 409] on div "Last Updated: Sep 29 2025, 11:02 AM" at bounding box center [760, 415] width 968 height 13
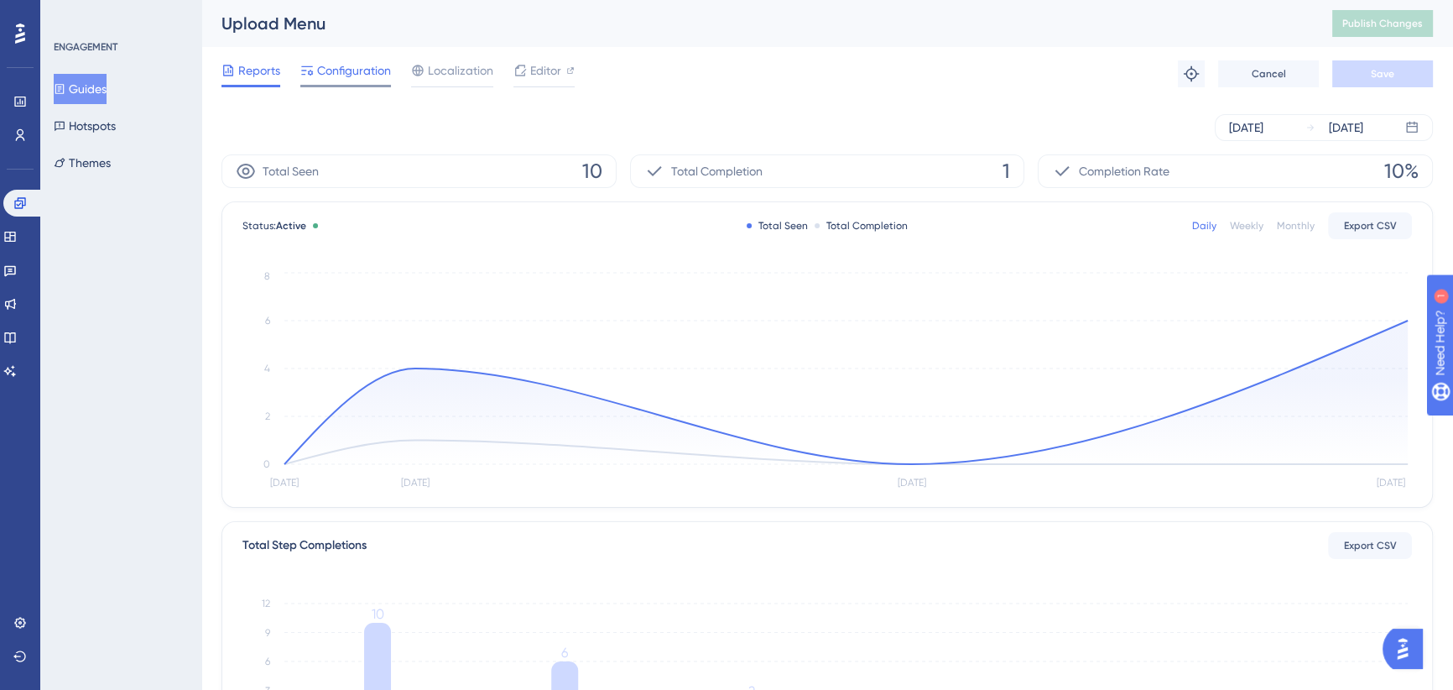
click at [347, 76] on span "Configuration" at bounding box center [354, 70] width 74 height 20
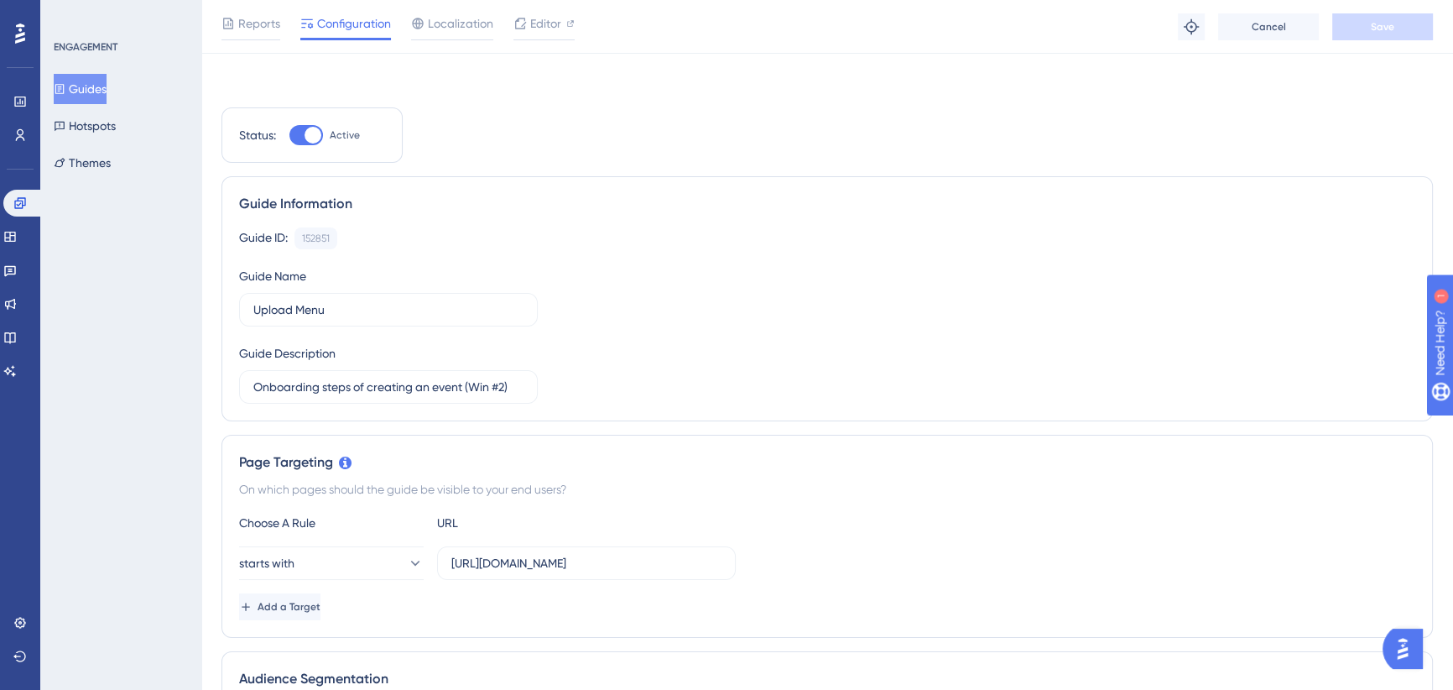
scroll to position [381, 0]
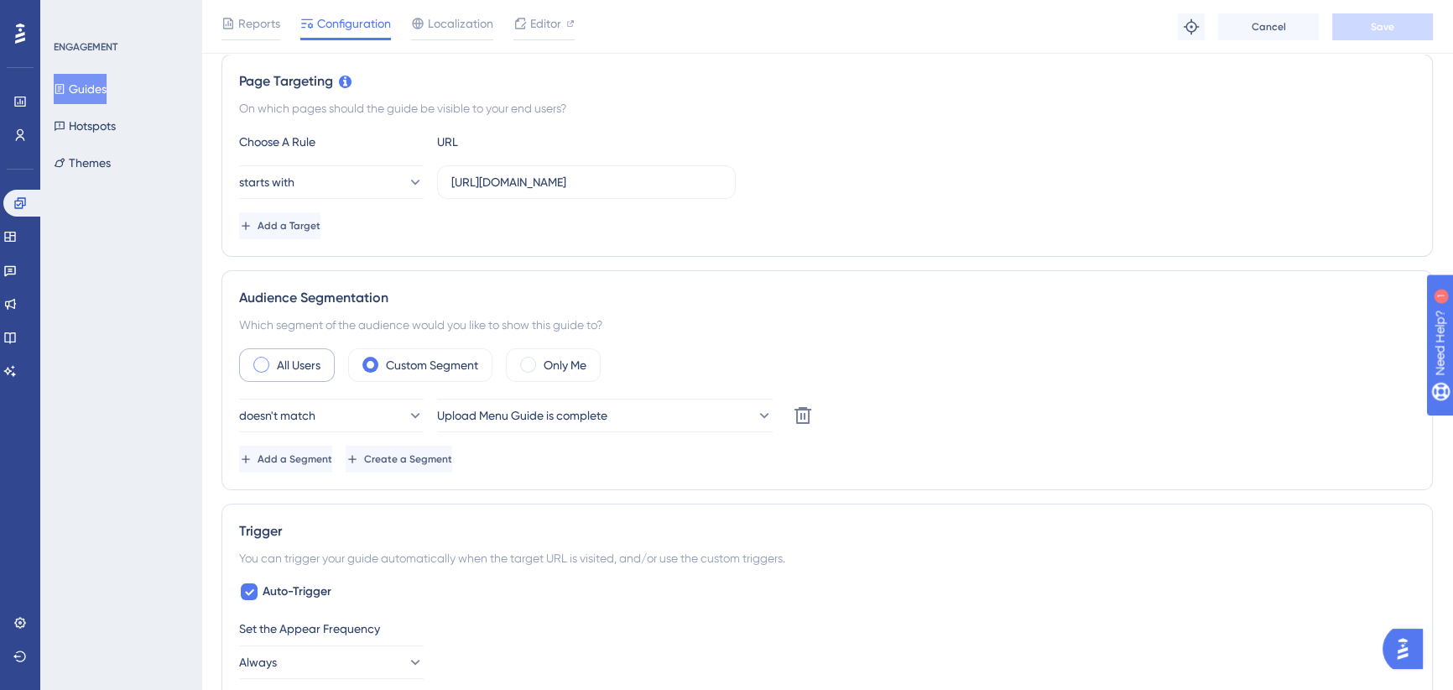
click at [273, 361] on div "All Users" at bounding box center [287, 365] width 96 height 34
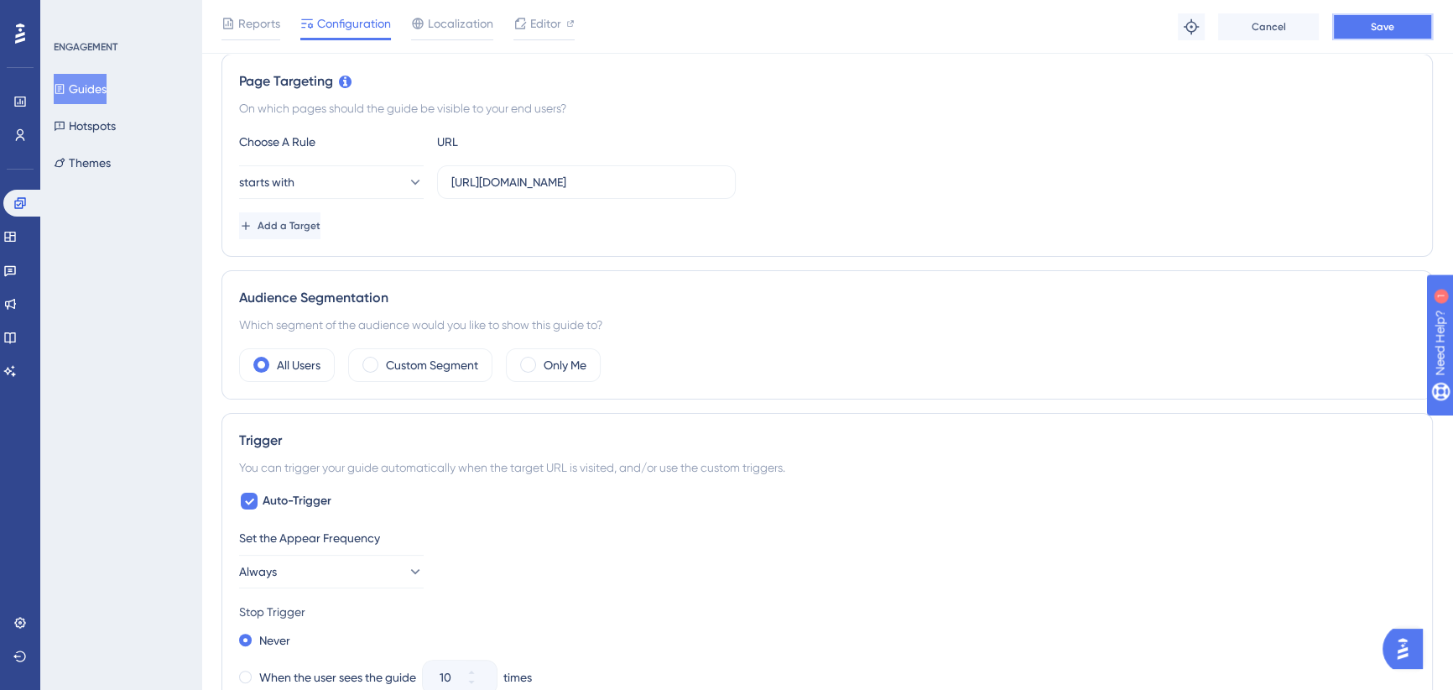
click at [1379, 28] on span "Save" at bounding box center [1382, 26] width 23 height 13
click at [427, 352] on div "Custom Segment" at bounding box center [420, 365] width 144 height 34
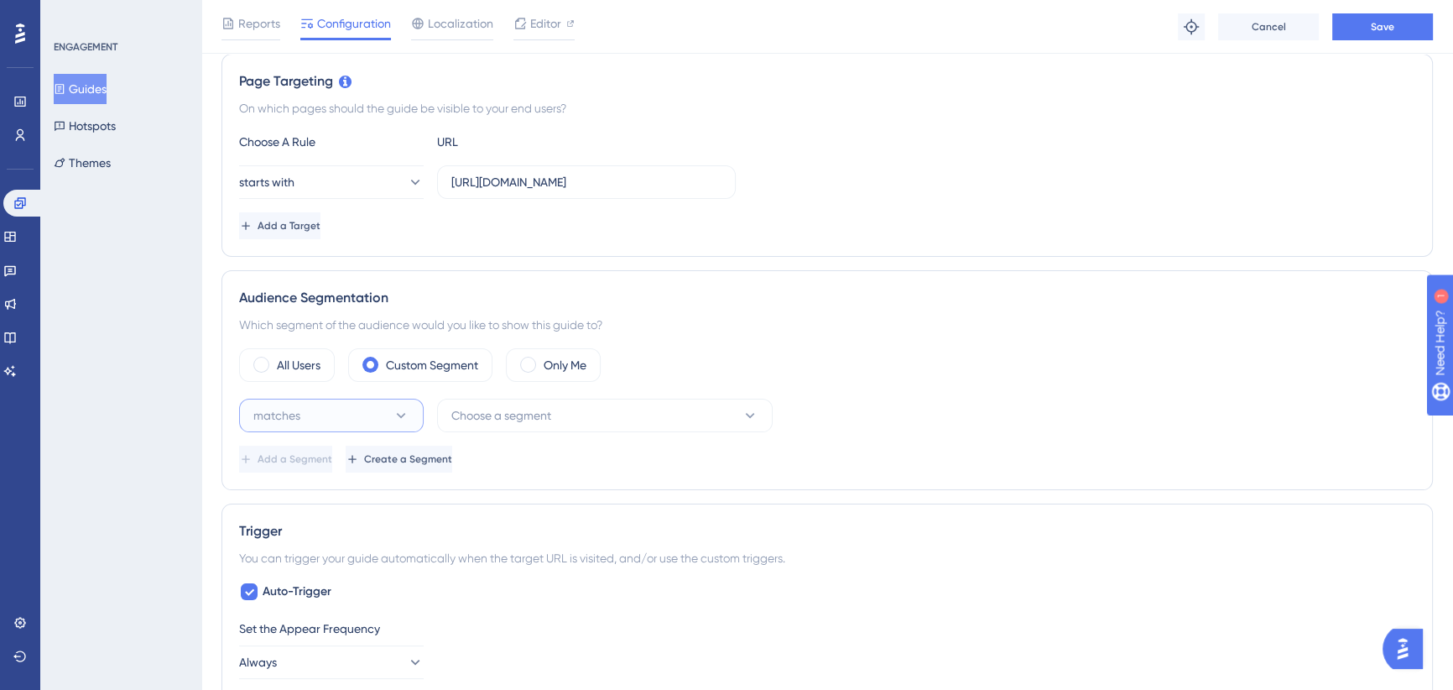
click at [366, 417] on button "matches" at bounding box center [331, 416] width 185 height 34
click at [307, 472] on span "matches" at bounding box center [286, 466] width 47 height 20
click at [514, 419] on span "Choose a segment" at bounding box center [501, 415] width 100 height 20
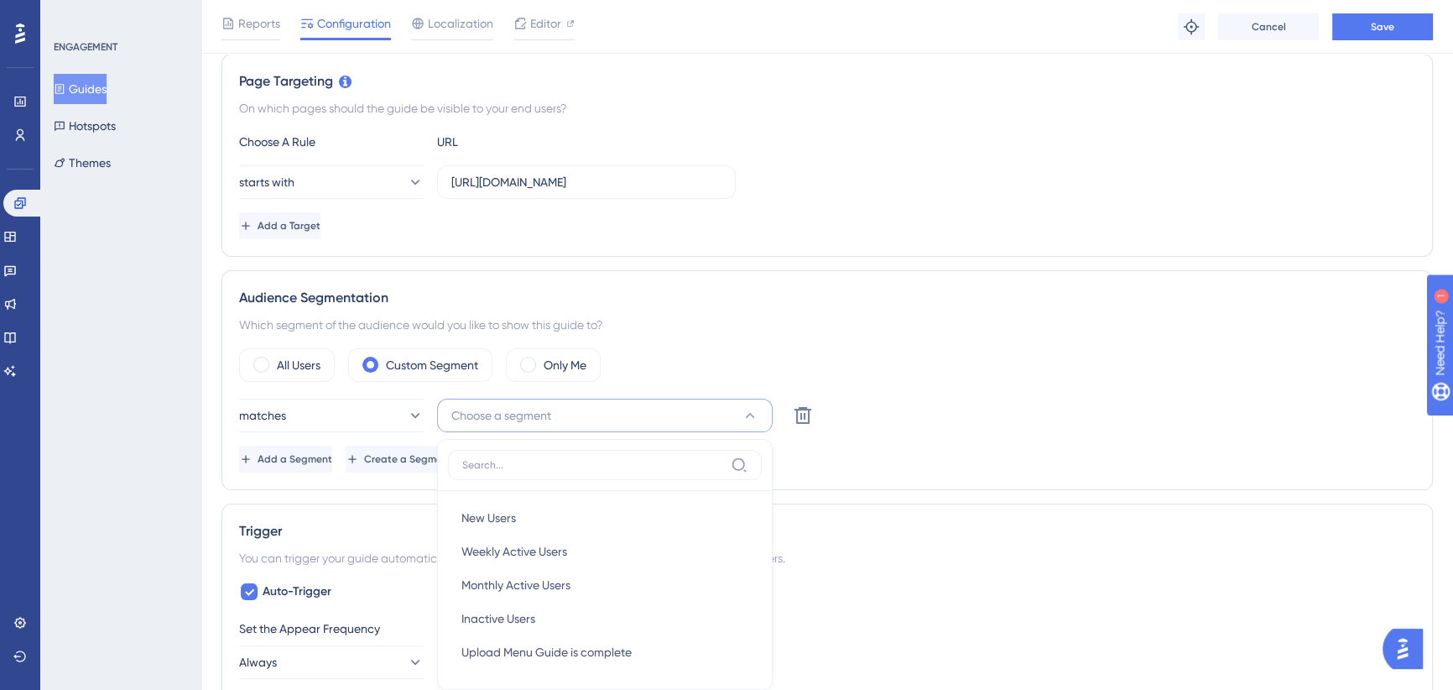
scroll to position [597, 0]
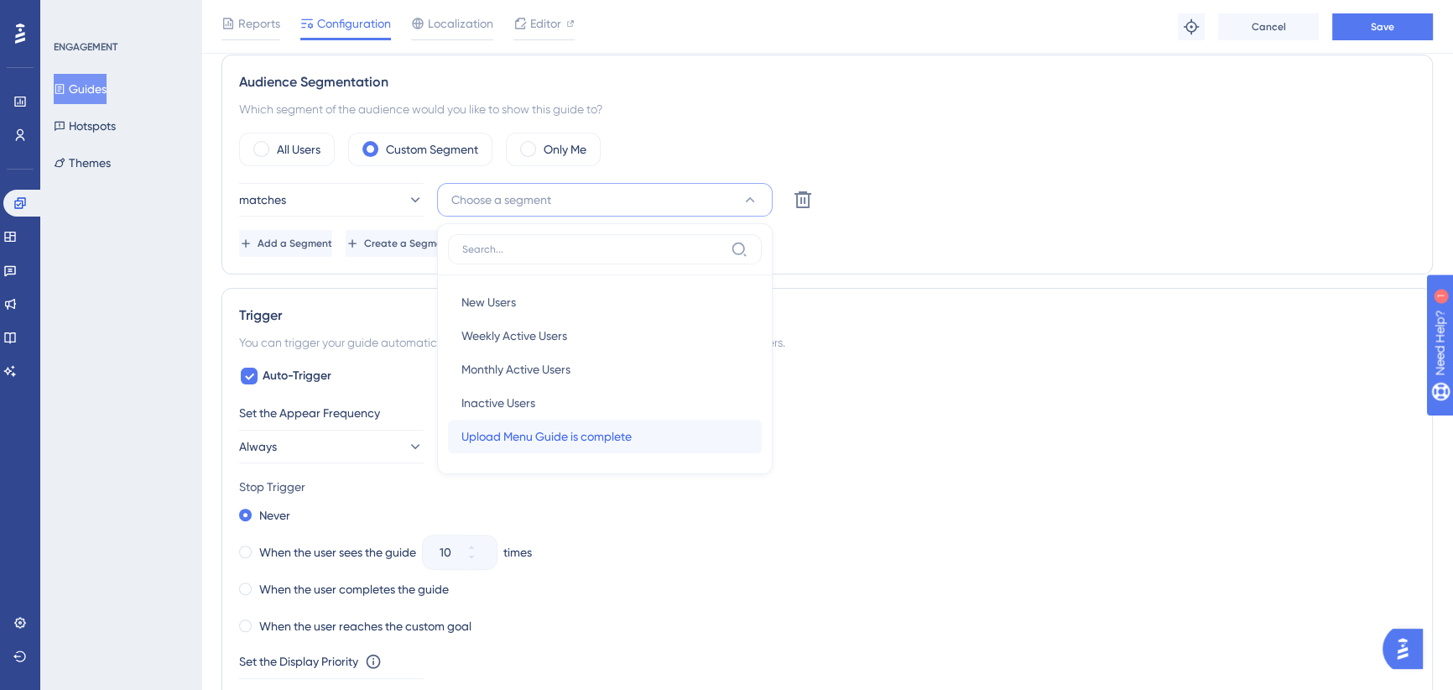
click at [532, 434] on span "Upload Menu Guide is complete" at bounding box center [547, 436] width 170 height 20
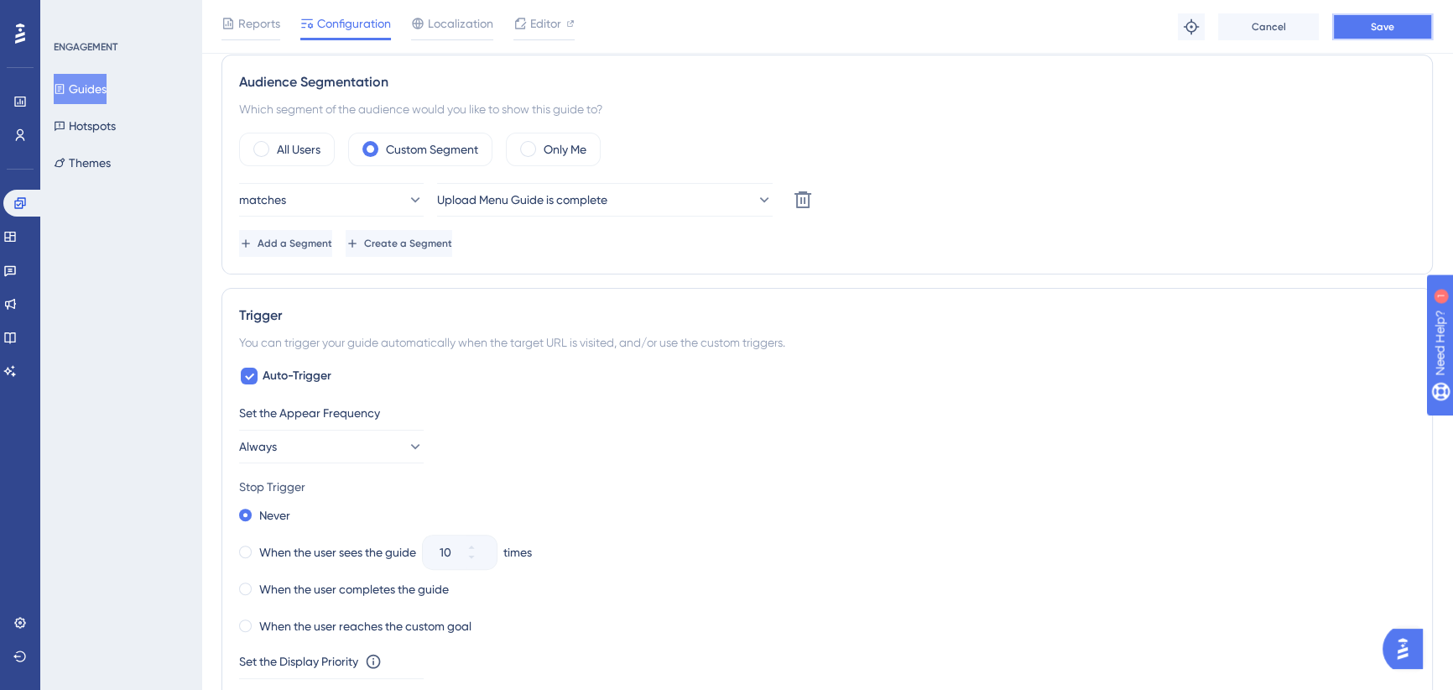
click at [1401, 24] on button "Save" at bounding box center [1383, 26] width 101 height 27
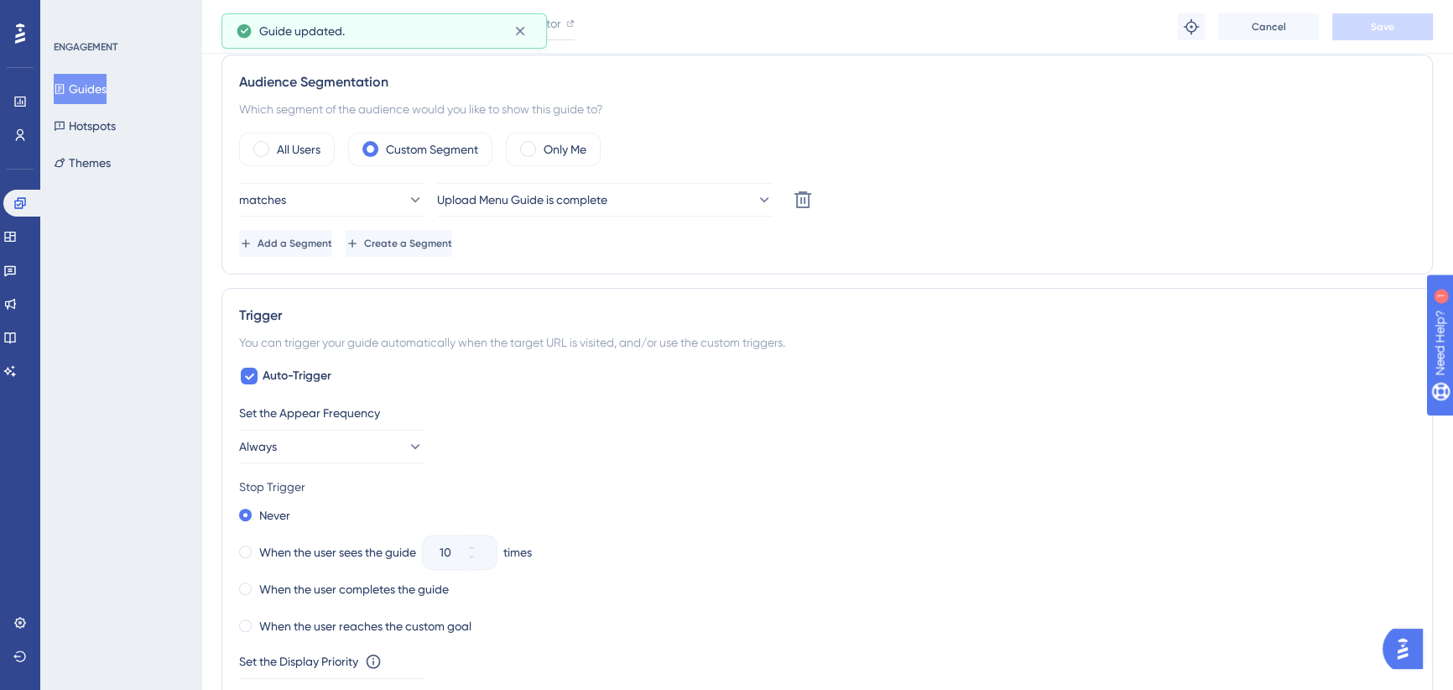
scroll to position [0, 0]
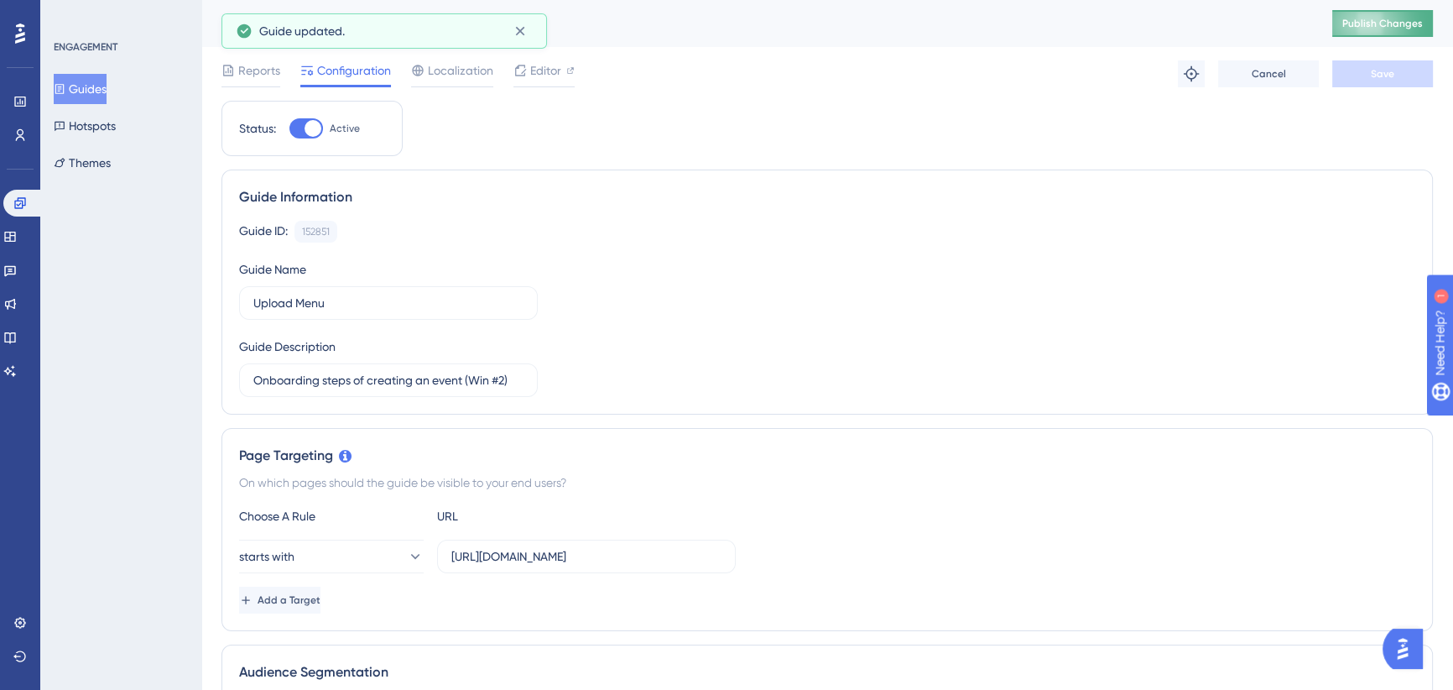
click at [1393, 25] on span "Publish Changes" at bounding box center [1383, 23] width 81 height 13
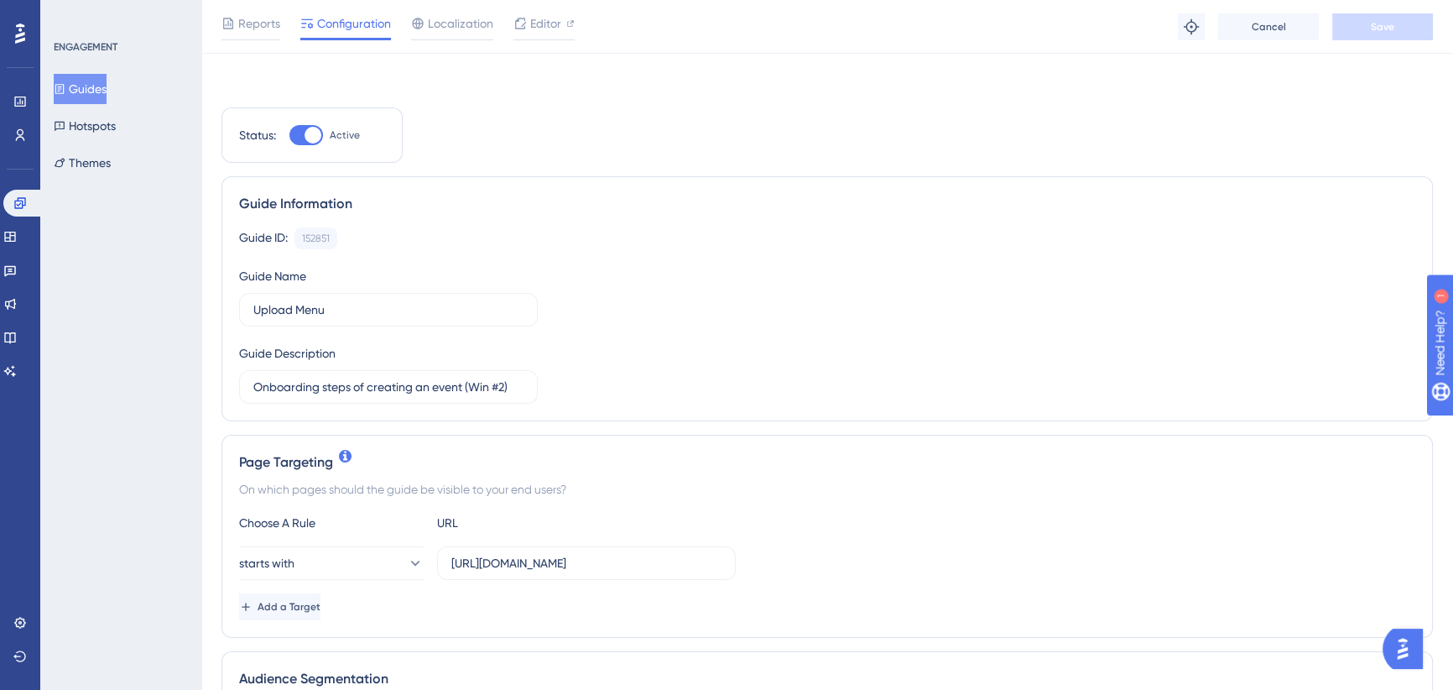
scroll to position [305, 0]
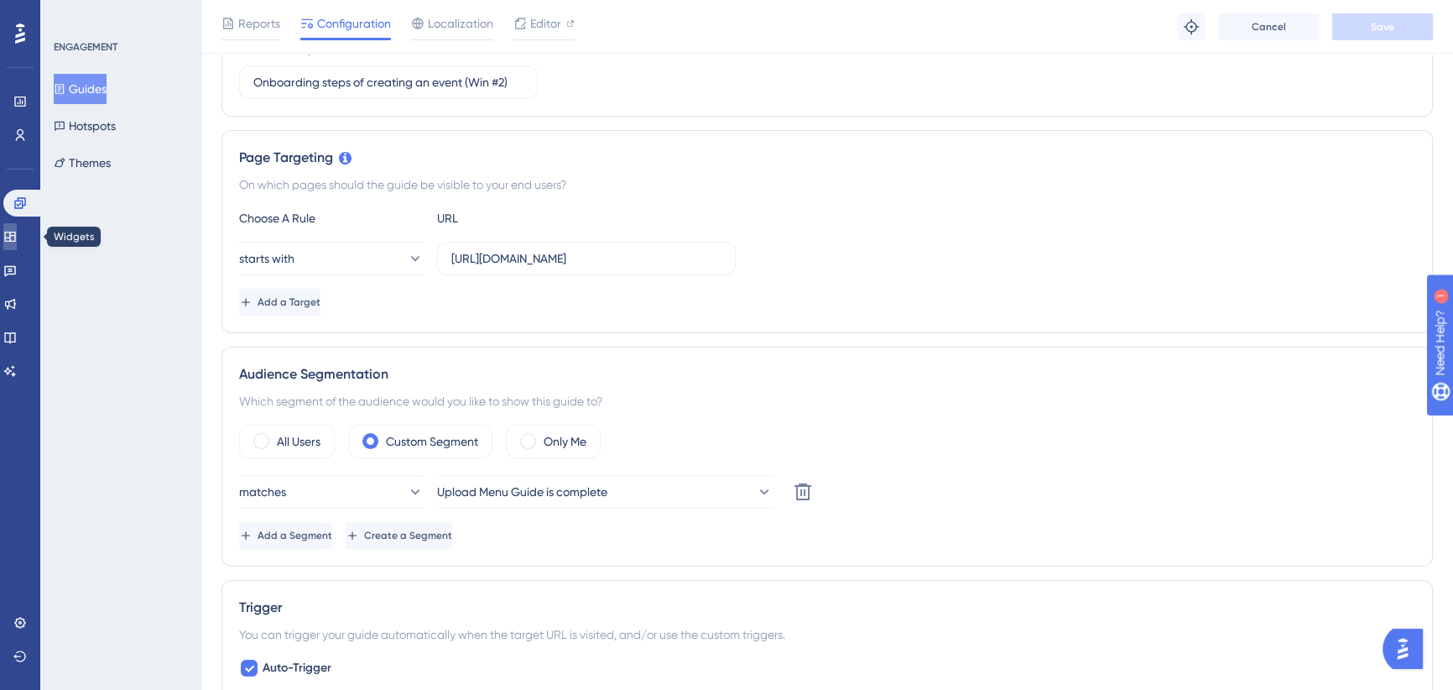
click at [15, 236] on icon at bounding box center [9, 237] width 11 height 10
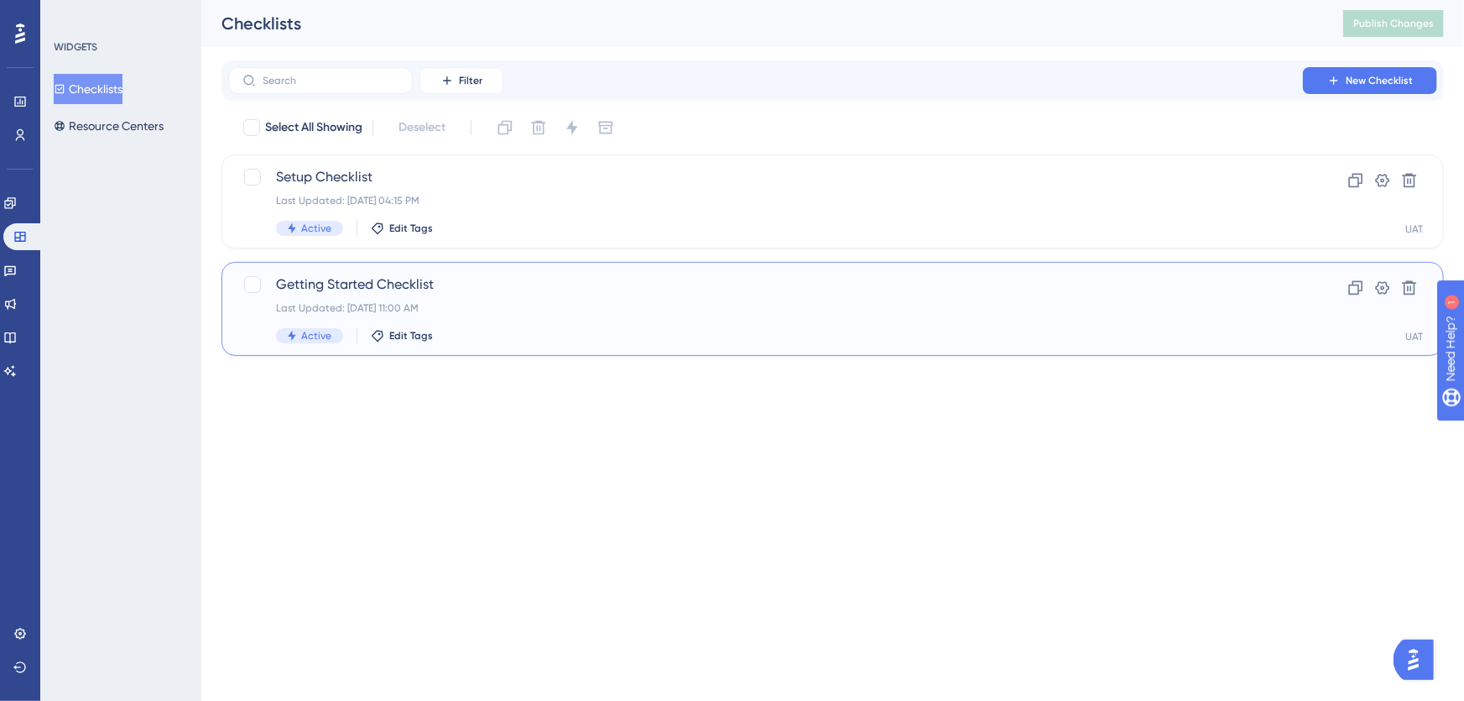
click at [520, 305] on div "Last Updated: Sep 29 2025, 11:00 AM" at bounding box center [765, 307] width 979 height 13
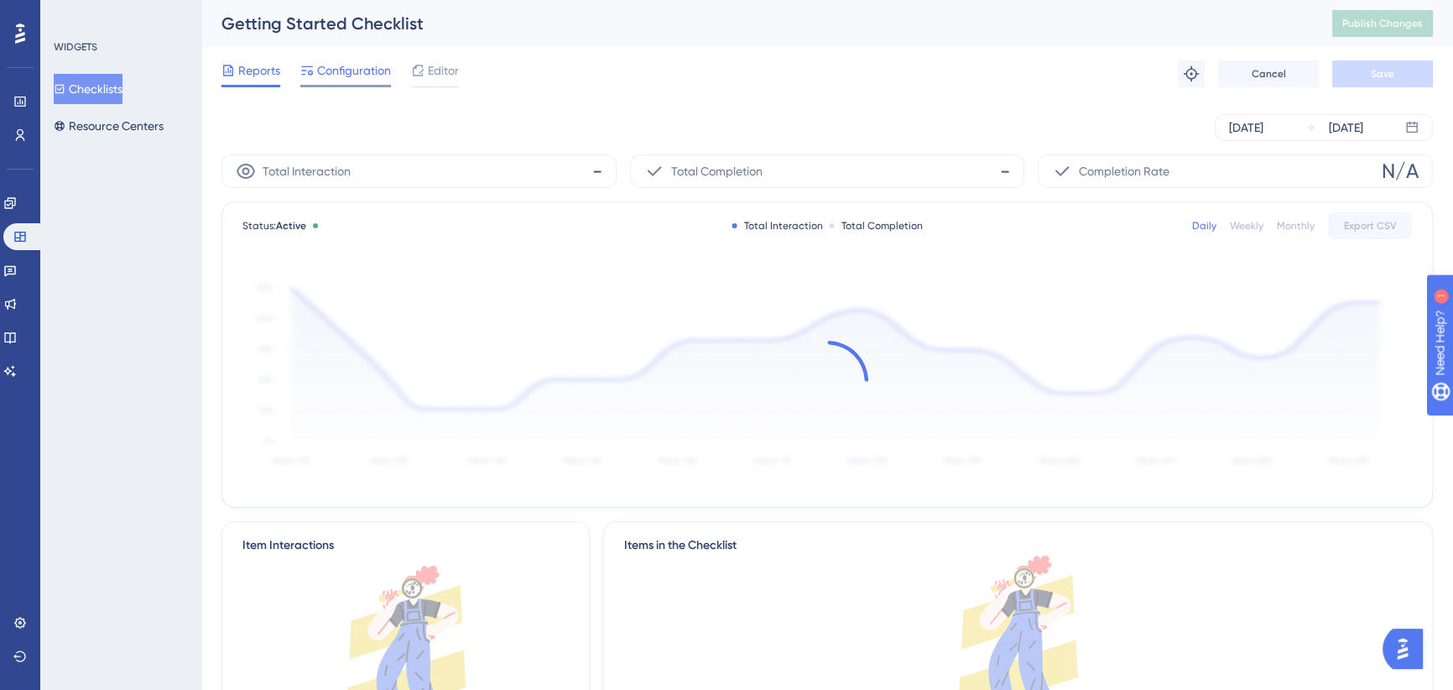
click at [344, 72] on span "Configuration" at bounding box center [354, 70] width 74 height 20
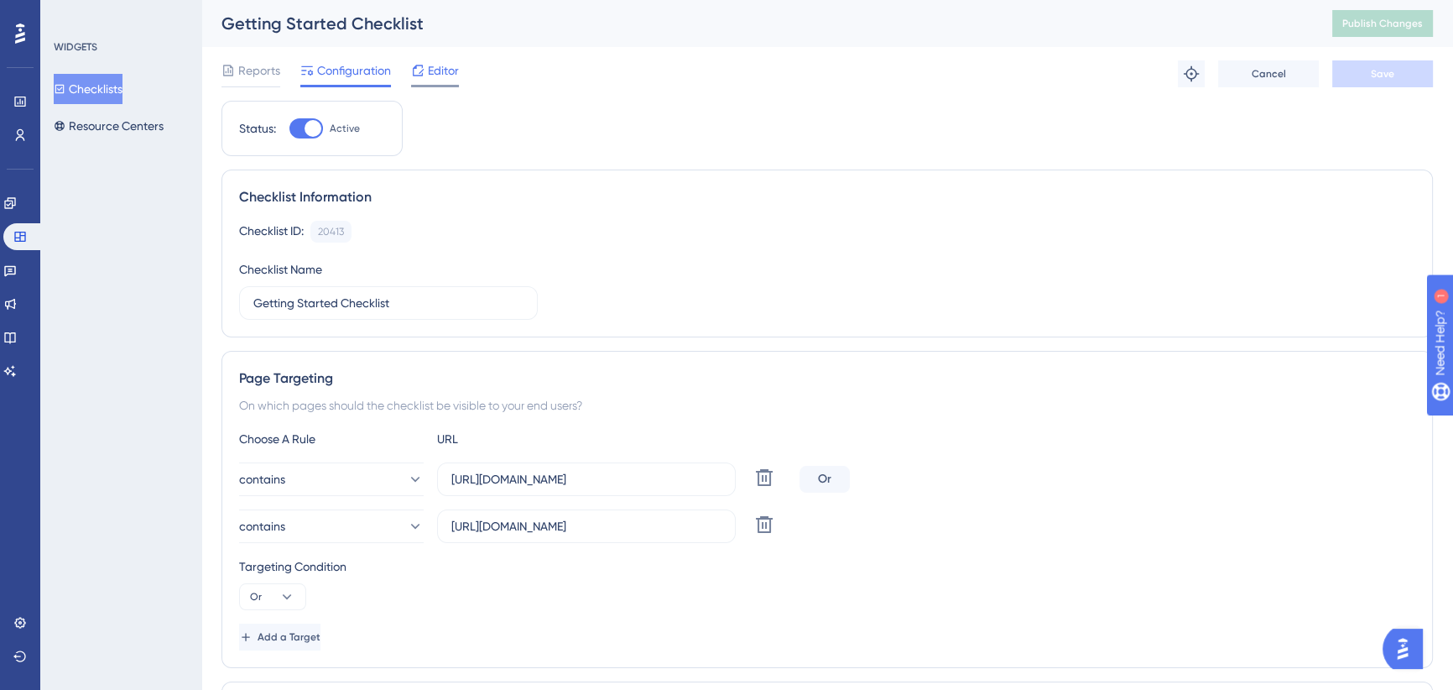
click at [436, 70] on span "Editor" at bounding box center [443, 70] width 31 height 20
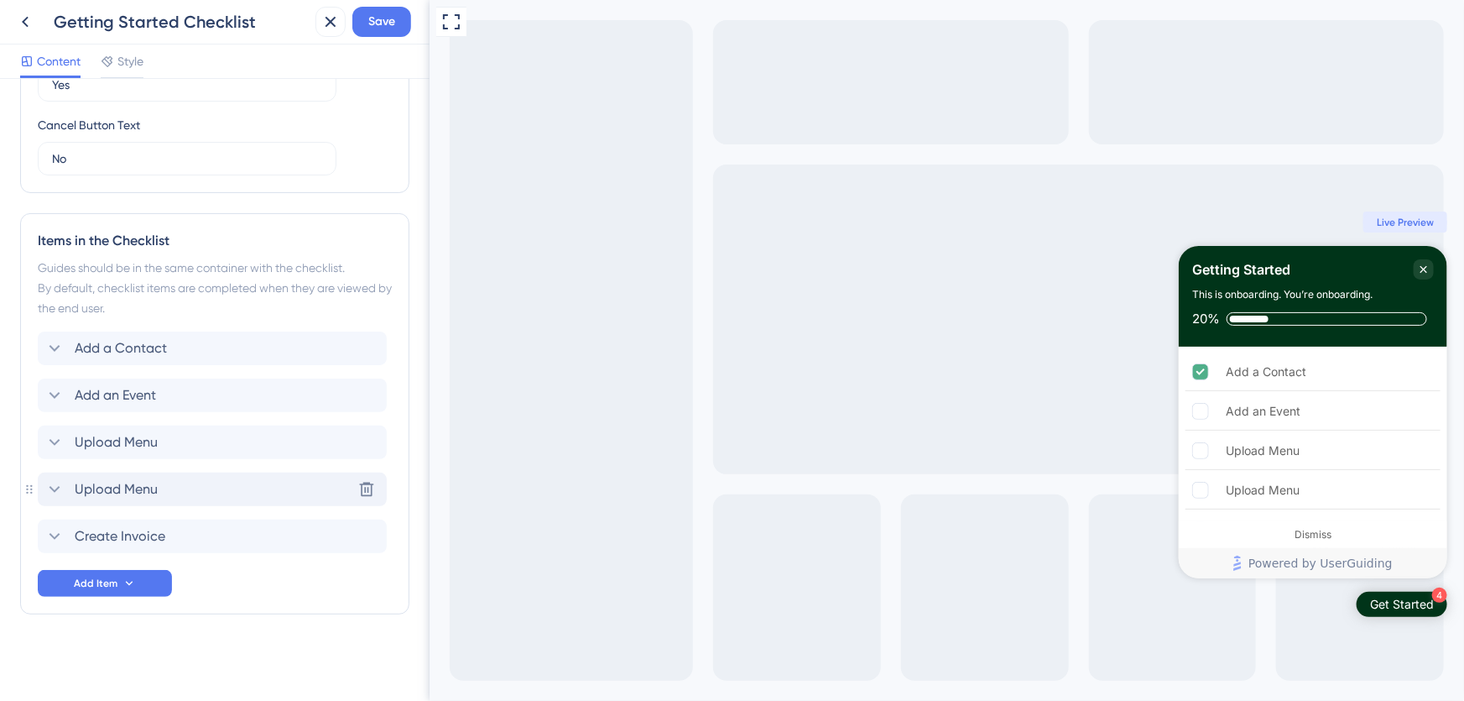
click at [57, 487] on icon at bounding box center [54, 489] width 20 height 20
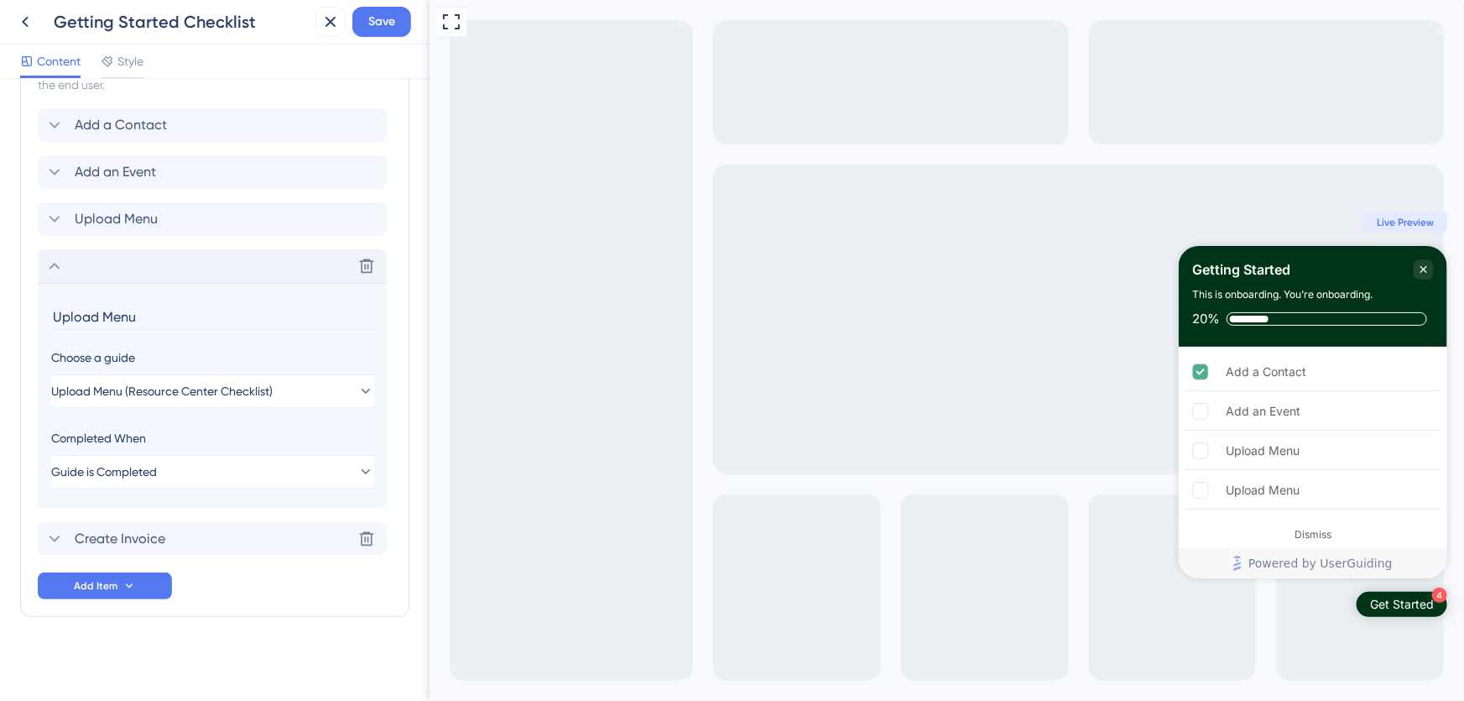
scroll to position [812, 0]
click at [101, 314] on input "Upload Menu" at bounding box center [214, 315] width 326 height 26
type input "Upload a Menu"
click at [57, 214] on icon at bounding box center [54, 217] width 20 height 20
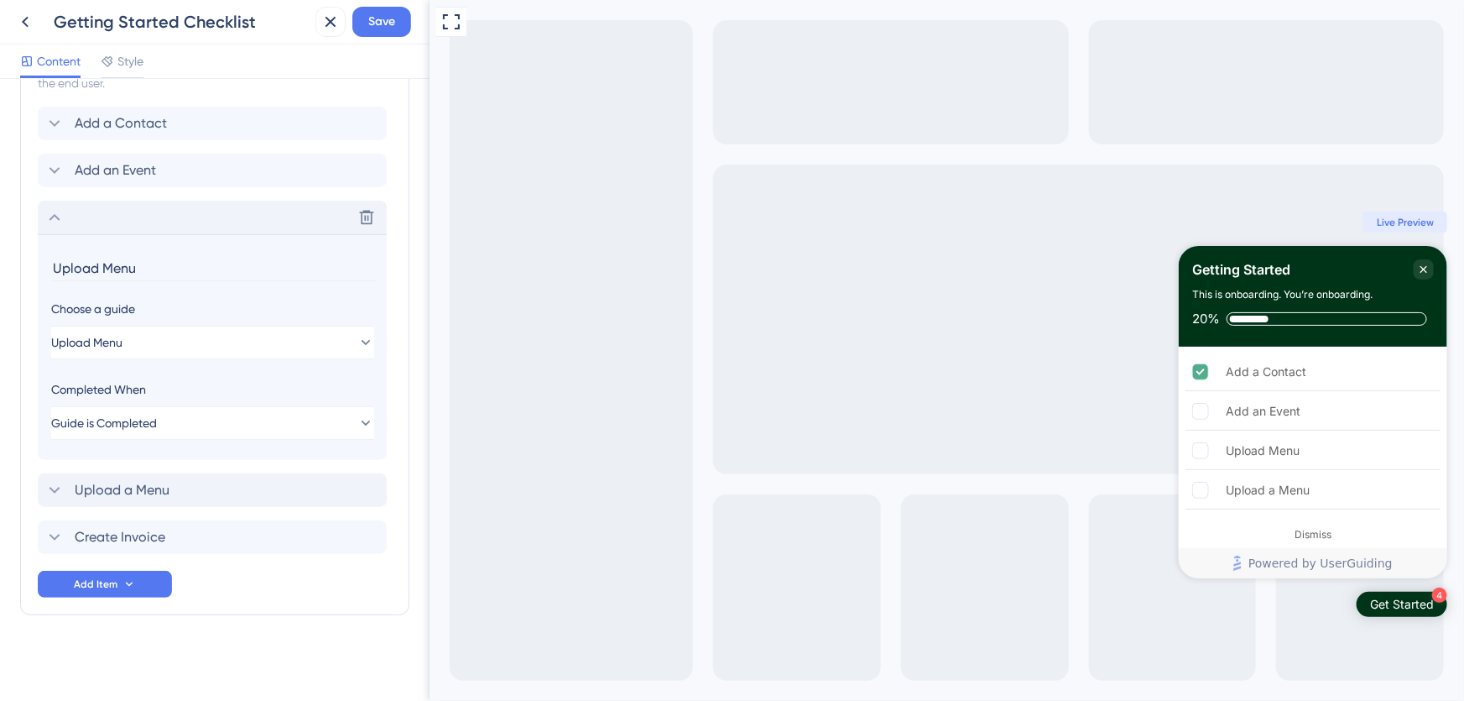
click at [101, 266] on input "Upload Menu" at bounding box center [214, 268] width 326 height 26
type input "Upload a Menu"
click at [55, 220] on icon at bounding box center [54, 217] width 20 height 20
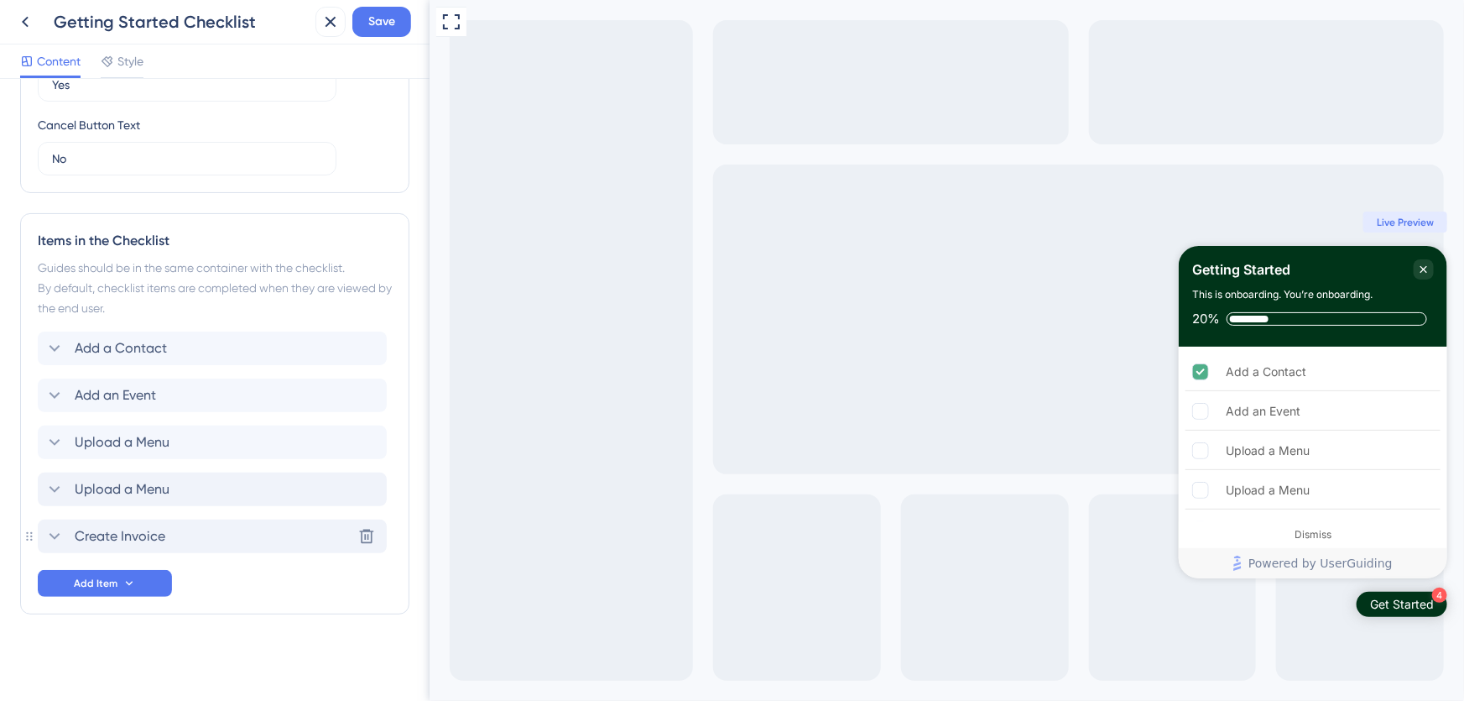
click at [102, 531] on span "Create Invoice" at bounding box center [120, 536] width 91 height 20
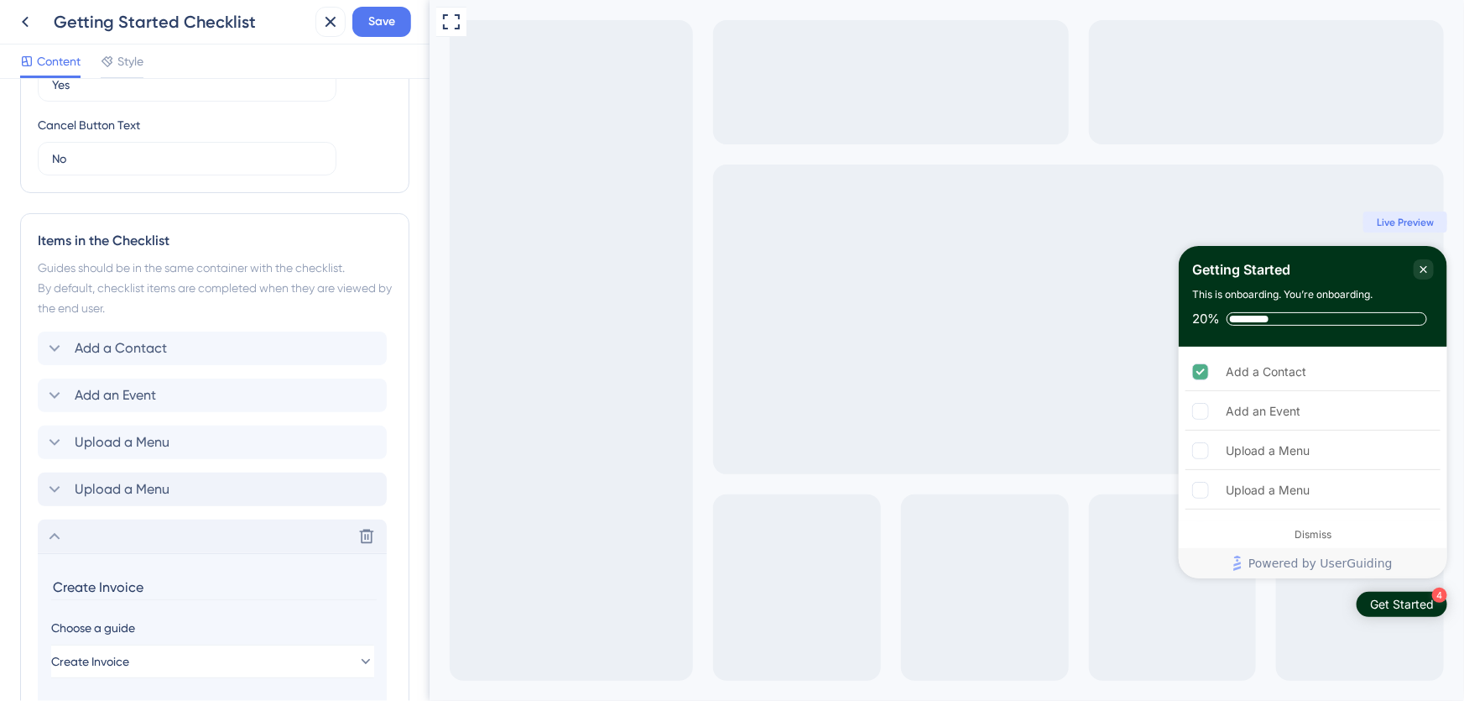
scroll to position [812, 0]
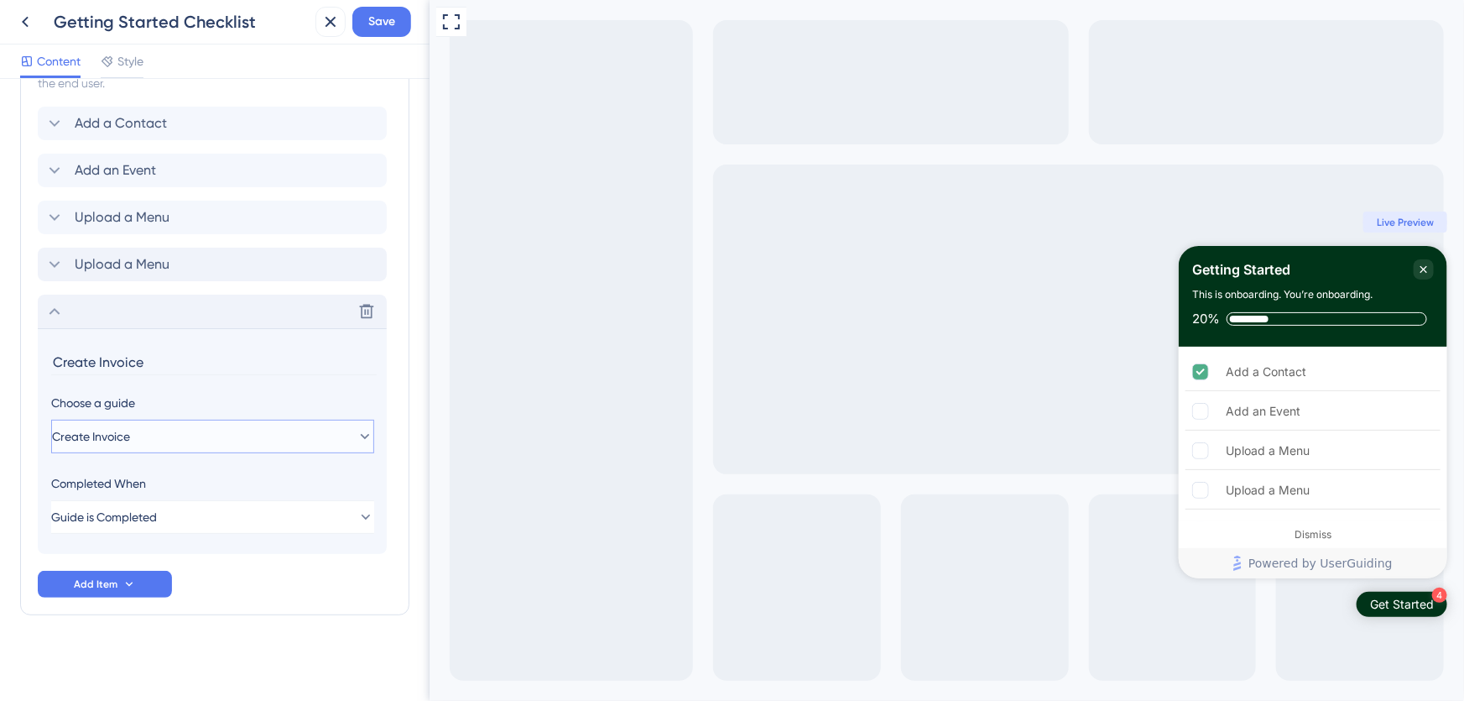
click at [106, 436] on span "Create Invoice" at bounding box center [91, 436] width 78 height 20
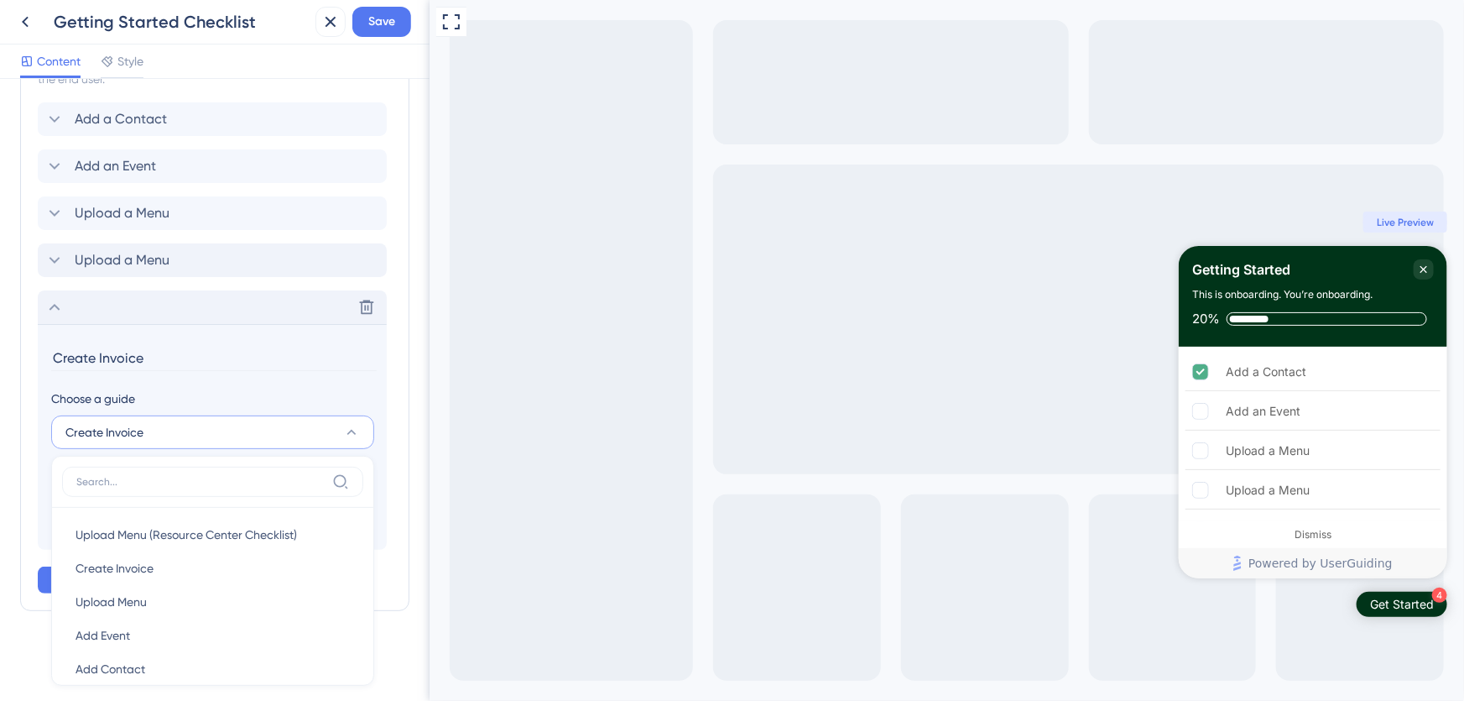
click at [105, 426] on span "Create Invoice" at bounding box center [104, 432] width 78 height 20
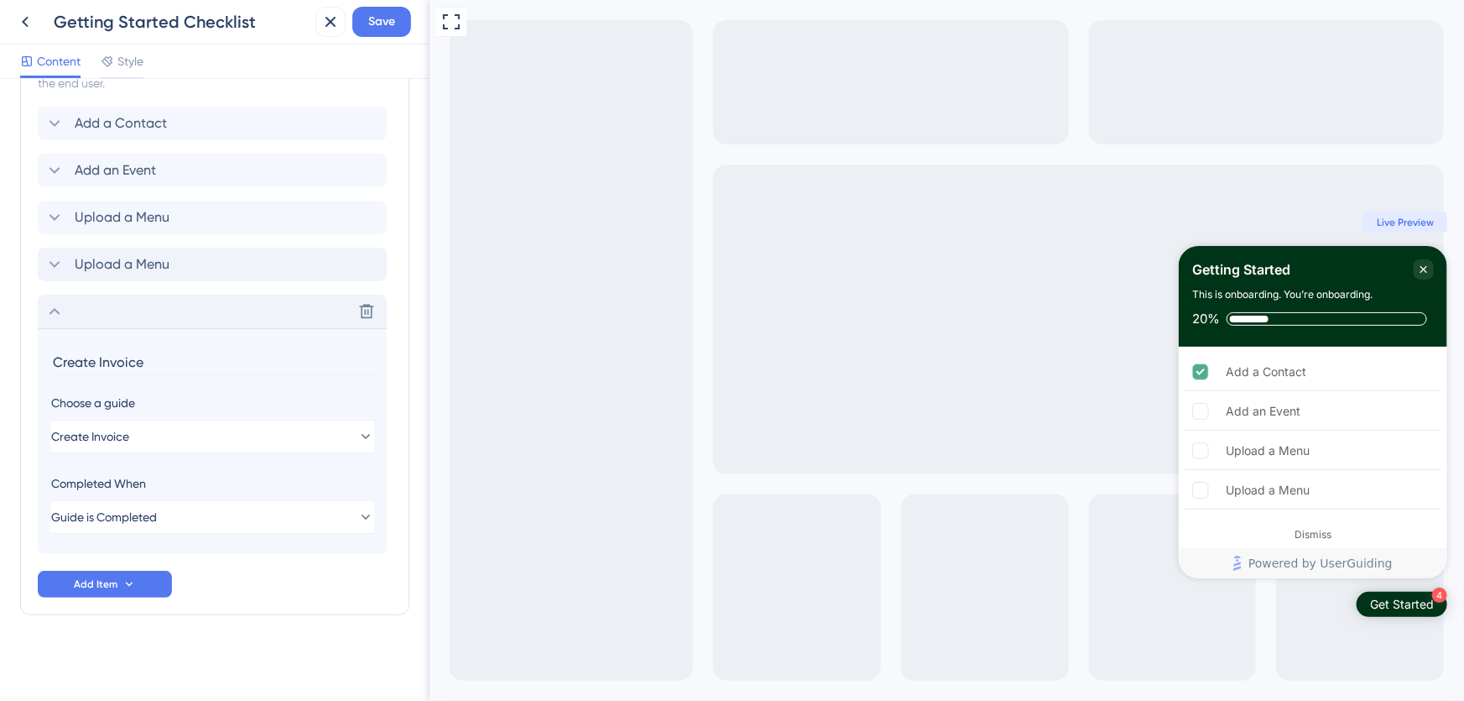
click at [100, 359] on input "Create Invoice" at bounding box center [214, 362] width 326 height 26
type input "Create an Invoice"
click at [227, 567] on div "Add a Contact Add an Event Upload a Menu Upload a Menu Delete Create an Invoice…" at bounding box center [215, 352] width 354 height 491
click at [54, 309] on icon at bounding box center [54, 311] width 20 height 20
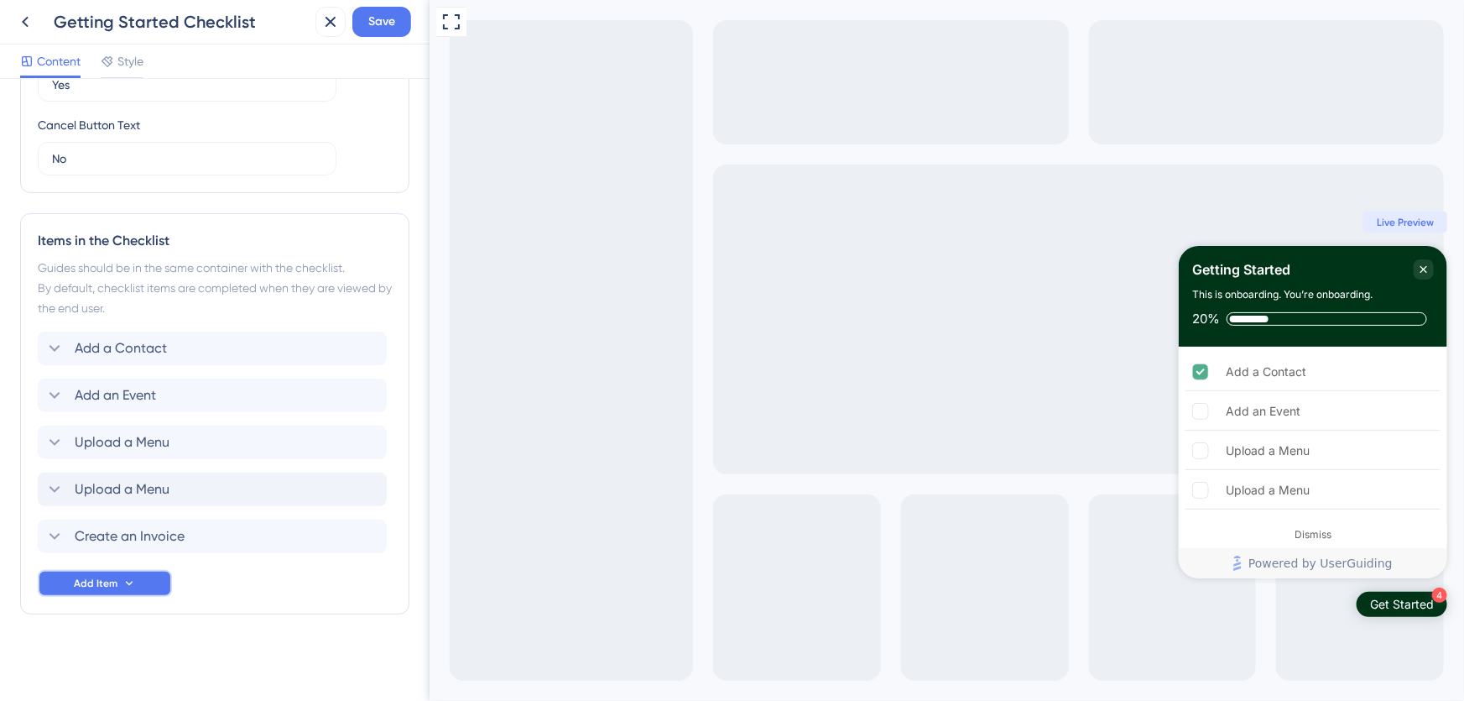
click at [117, 582] on button "Add Item" at bounding box center [105, 583] width 134 height 27
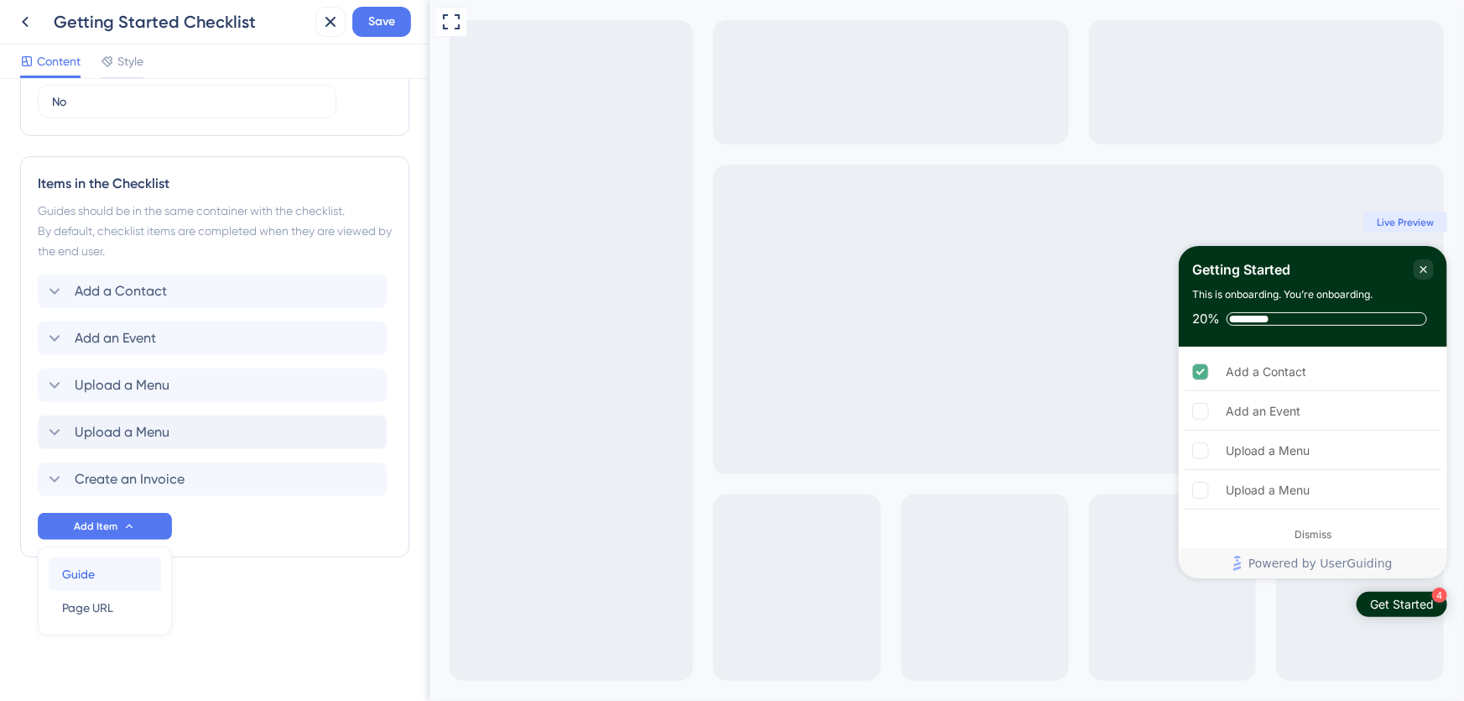
click at [106, 575] on div "Guide Guide" at bounding box center [105, 574] width 86 height 34
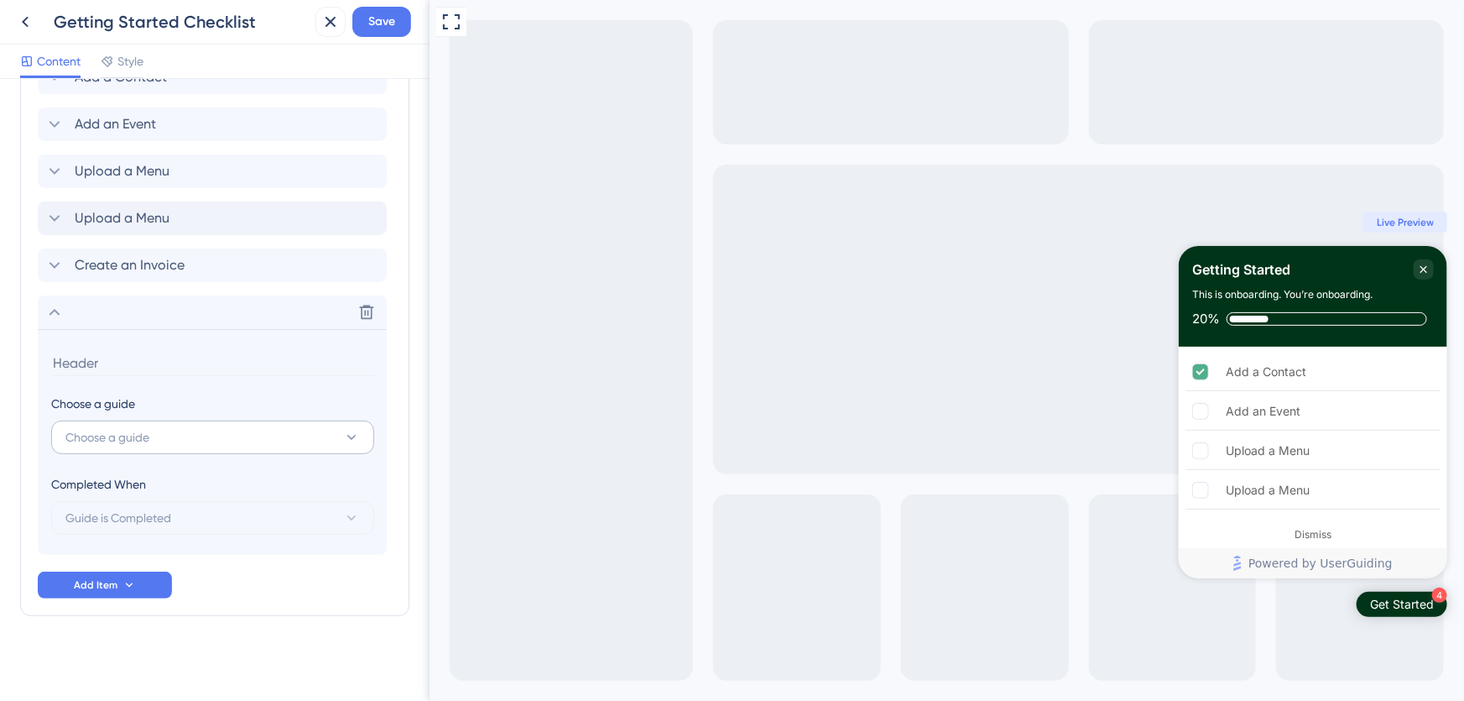
scroll to position [859, 0]
click at [173, 420] on button "Choose a guide" at bounding box center [212, 437] width 323 height 34
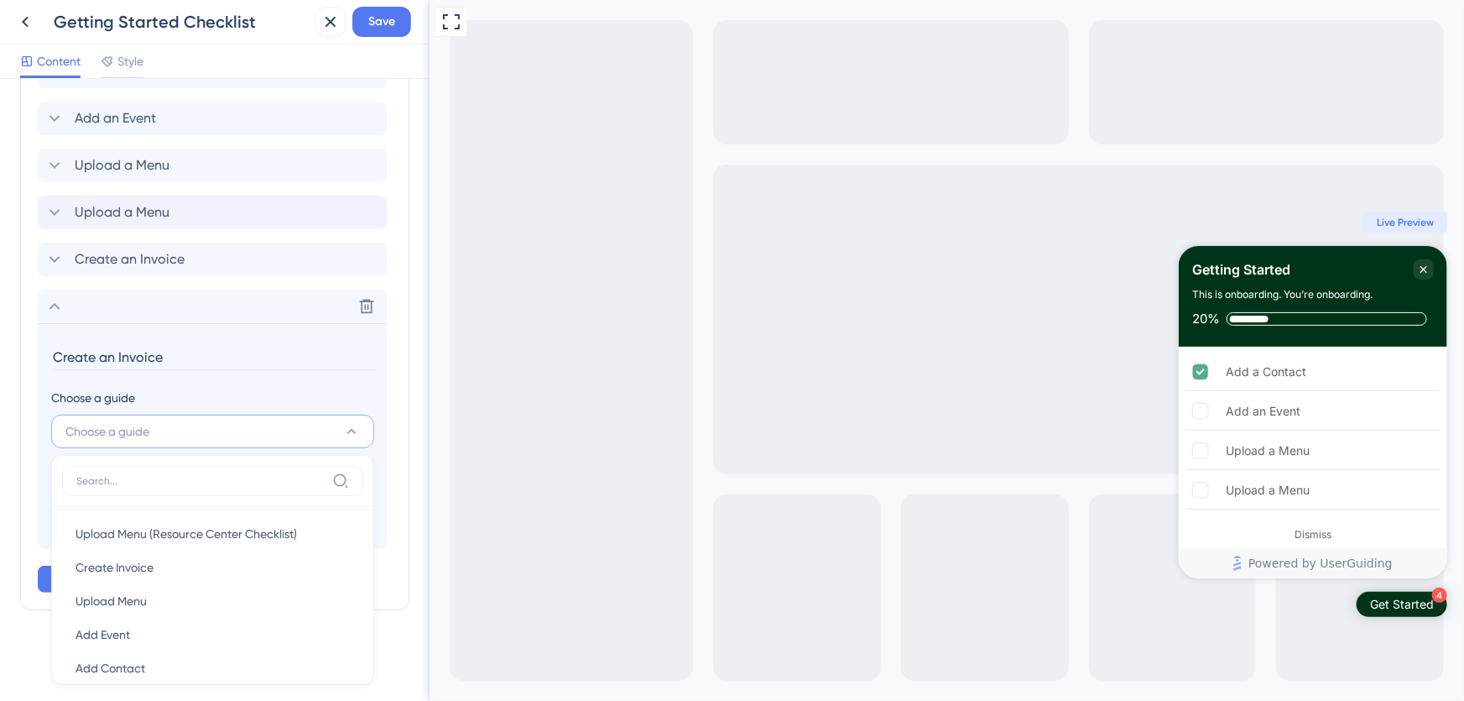
click at [173, 420] on button "Choose a guide" at bounding box center [212, 432] width 323 height 34
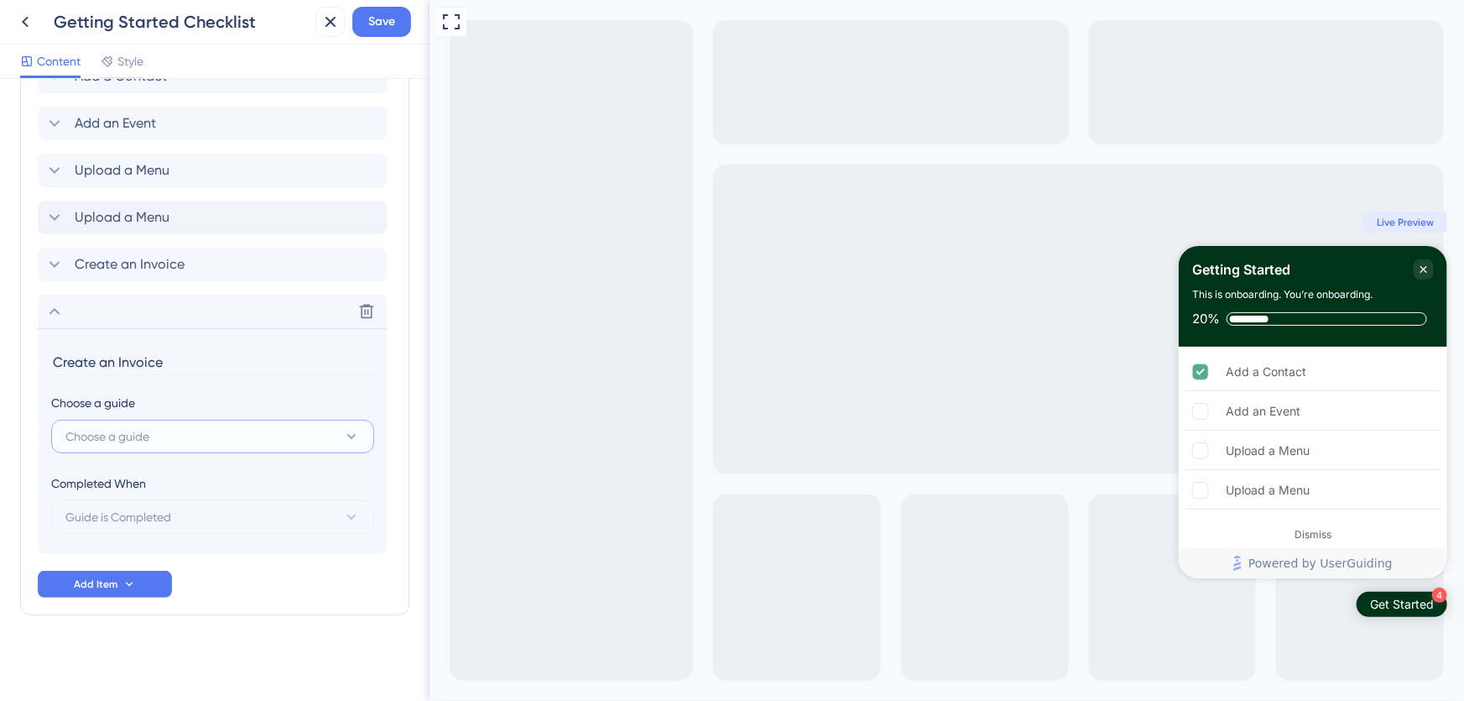
click at [173, 420] on button "Choose a guide" at bounding box center [212, 437] width 323 height 34
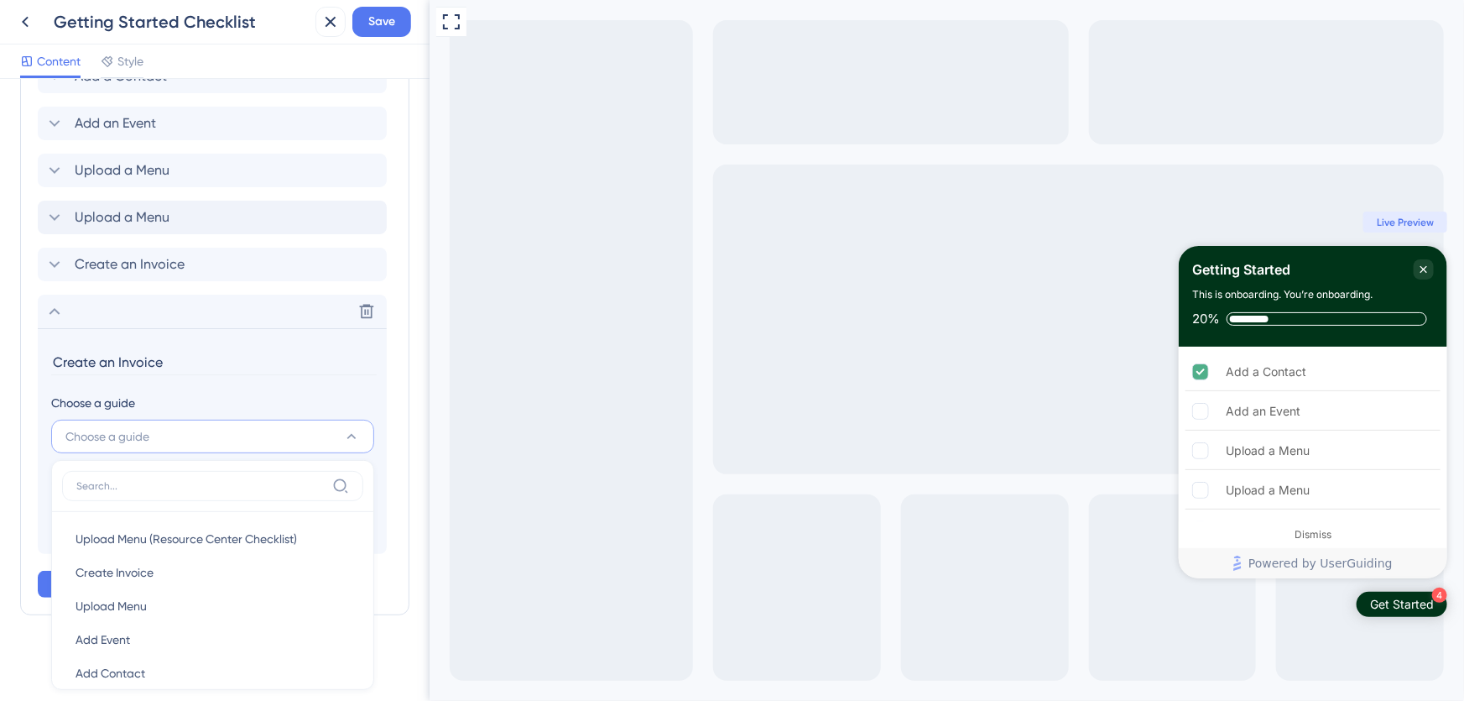
scroll to position [864, 0]
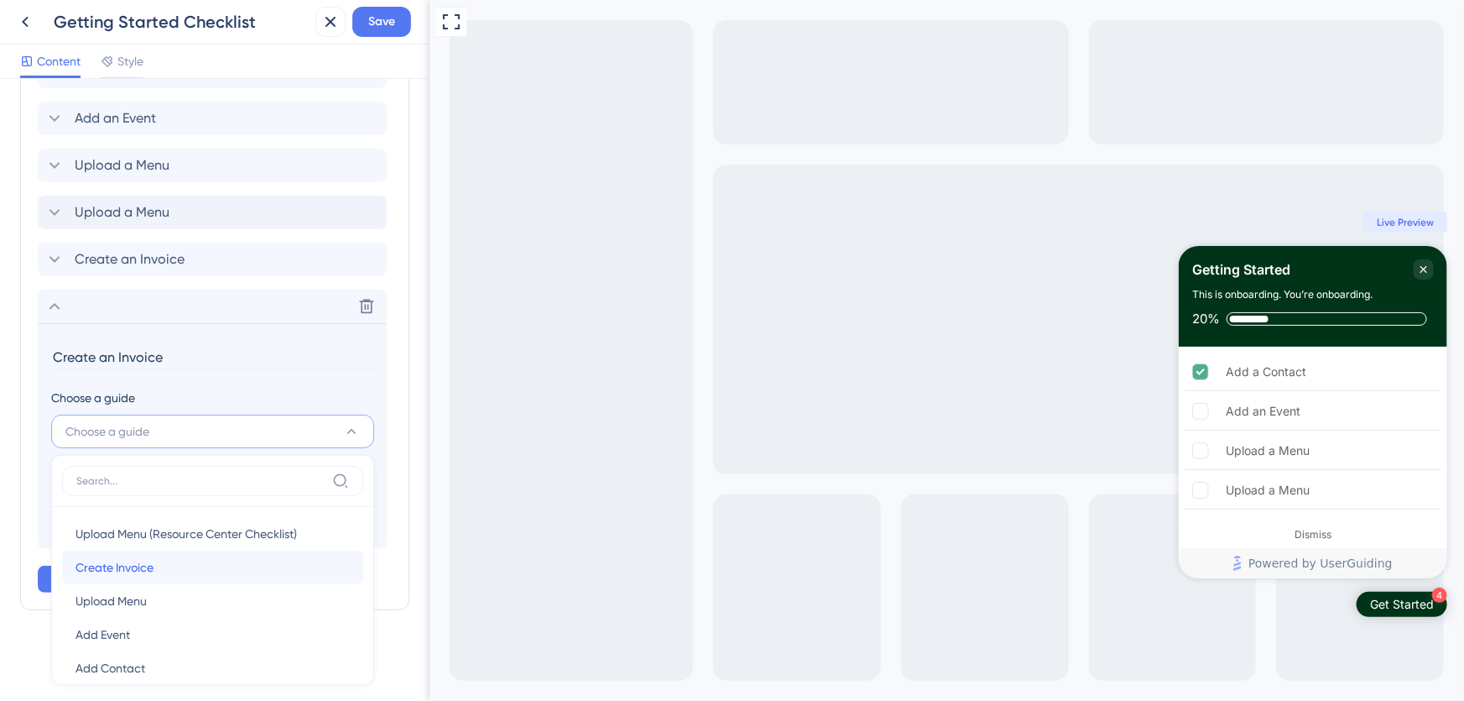
click at [173, 570] on div "Create Invoice Create Invoice" at bounding box center [213, 567] width 274 height 34
type input "Create Invoice"
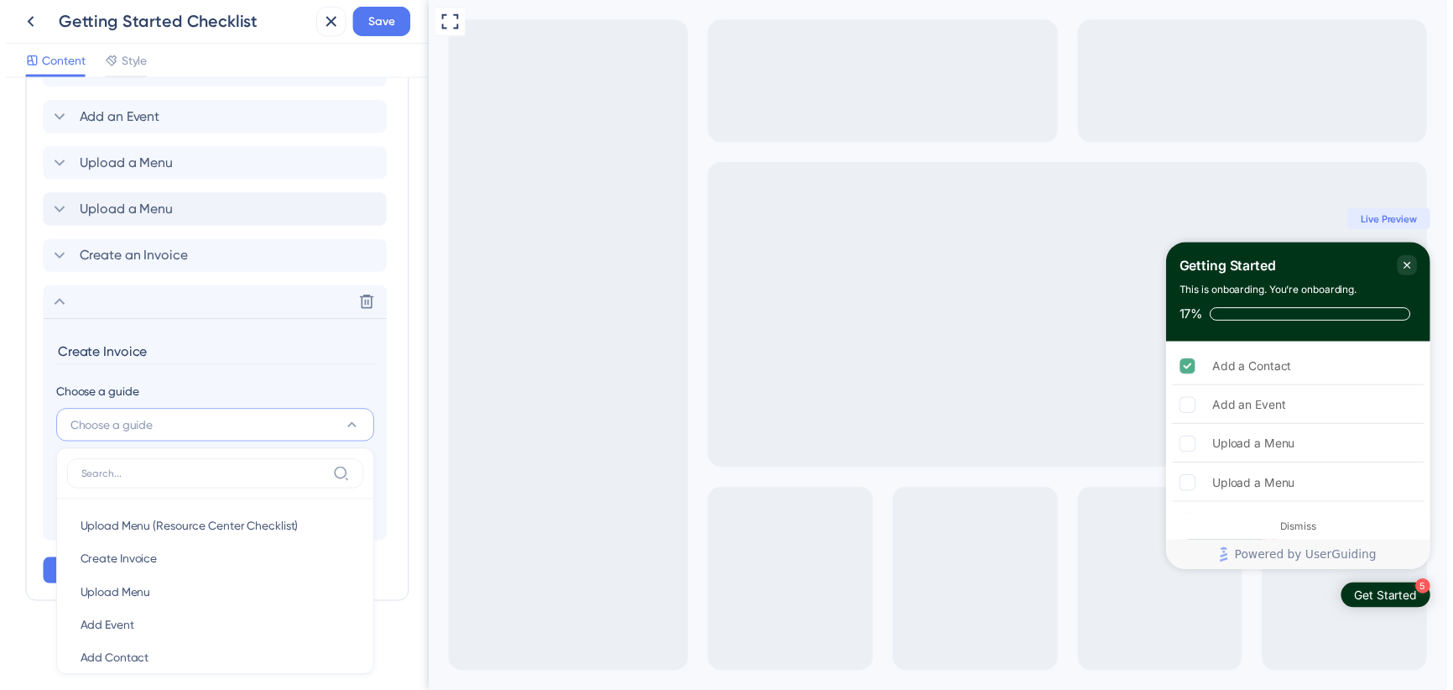
scroll to position [859, 0]
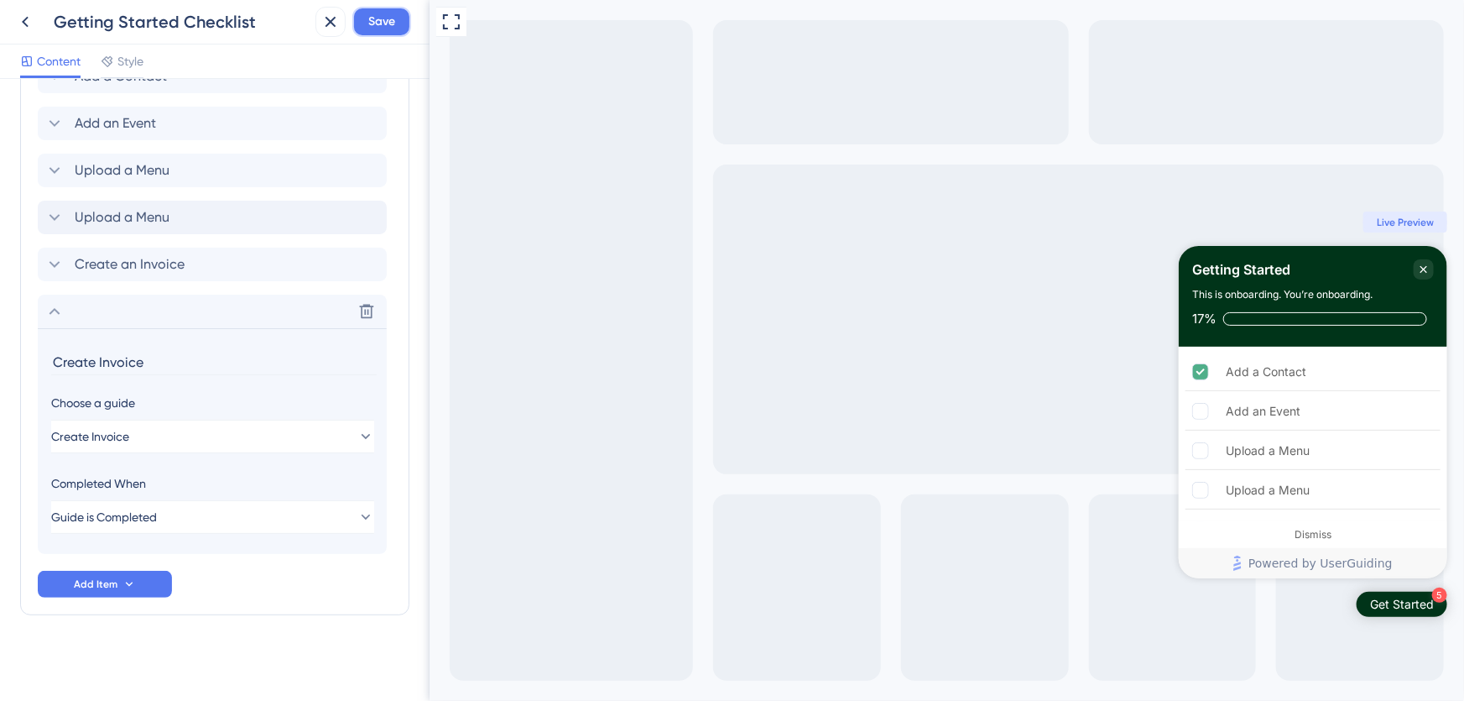
click at [378, 31] on span "Save" at bounding box center [381, 22] width 27 height 20
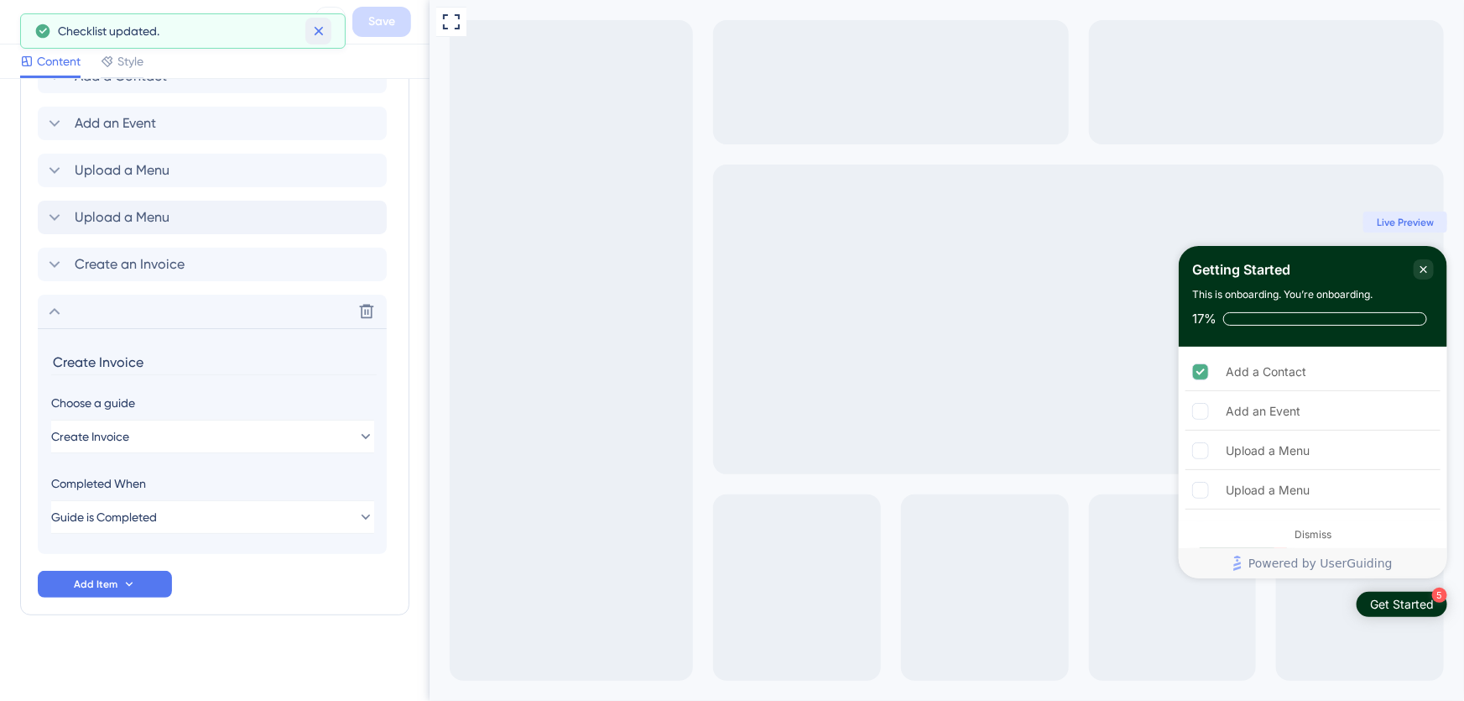
click at [322, 29] on icon at bounding box center [318, 31] width 17 height 17
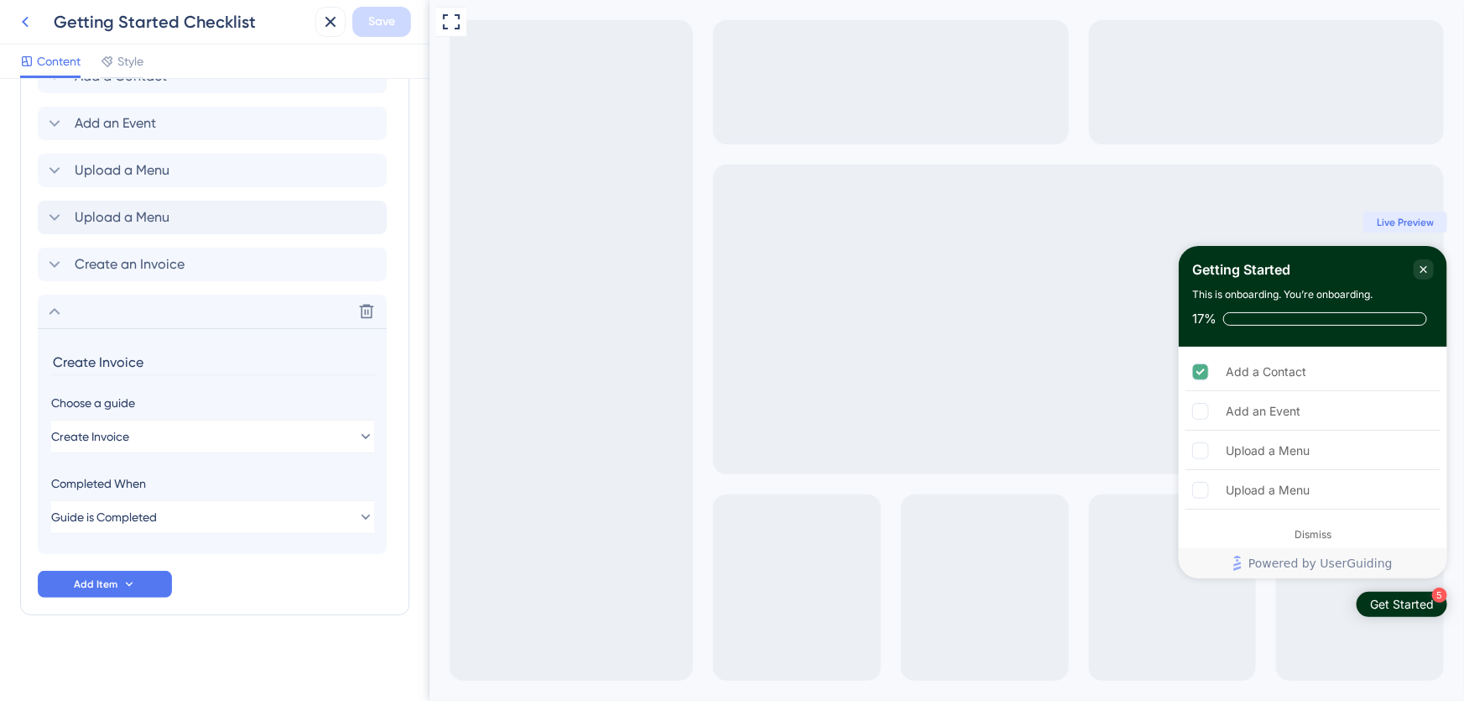
click at [26, 18] on icon at bounding box center [25, 22] width 7 height 11
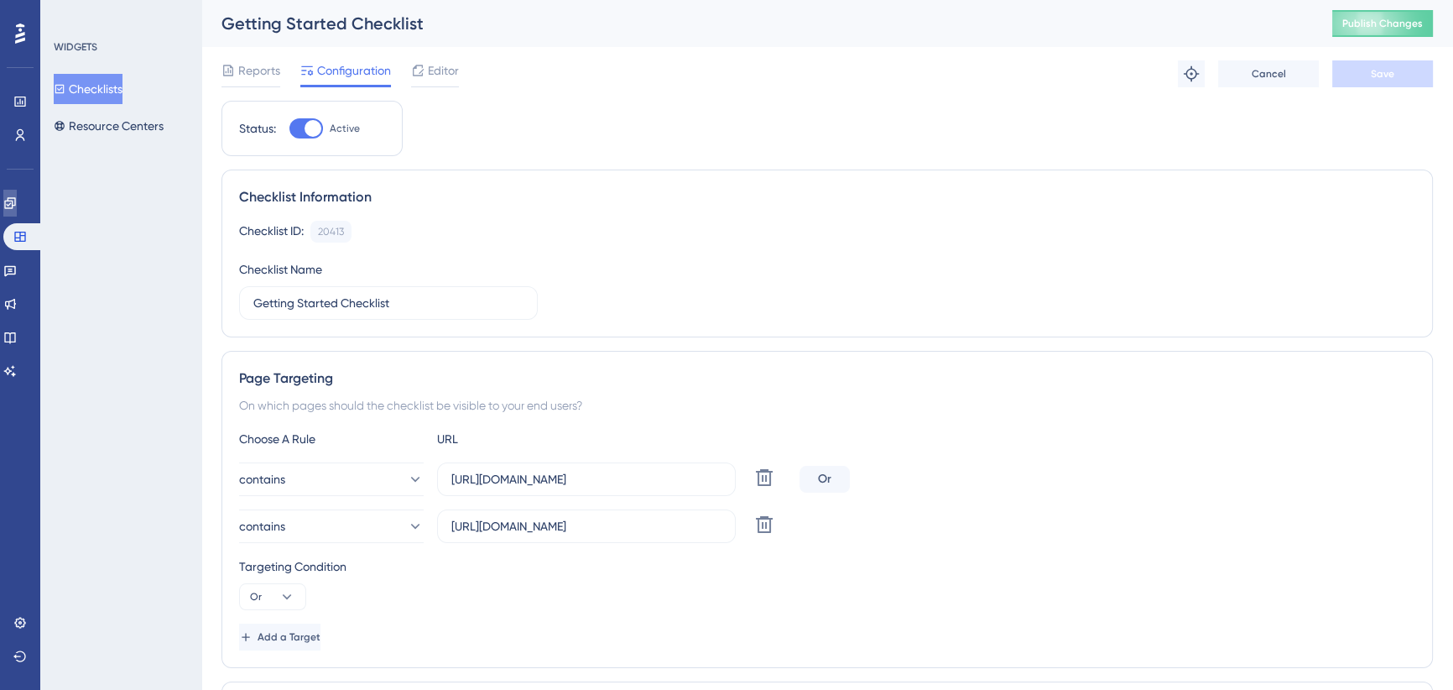
click at [17, 201] on icon at bounding box center [9, 202] width 13 height 13
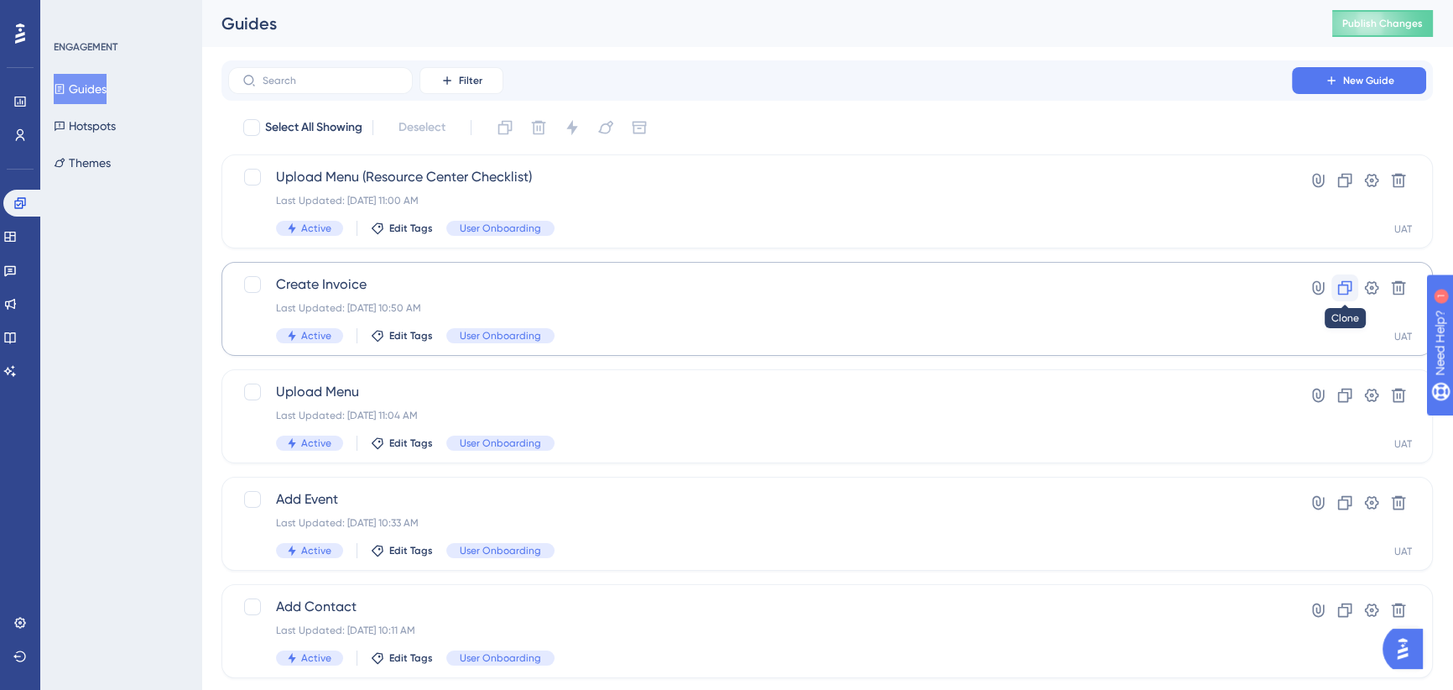
click at [1348, 284] on icon at bounding box center [1345, 287] width 17 height 17
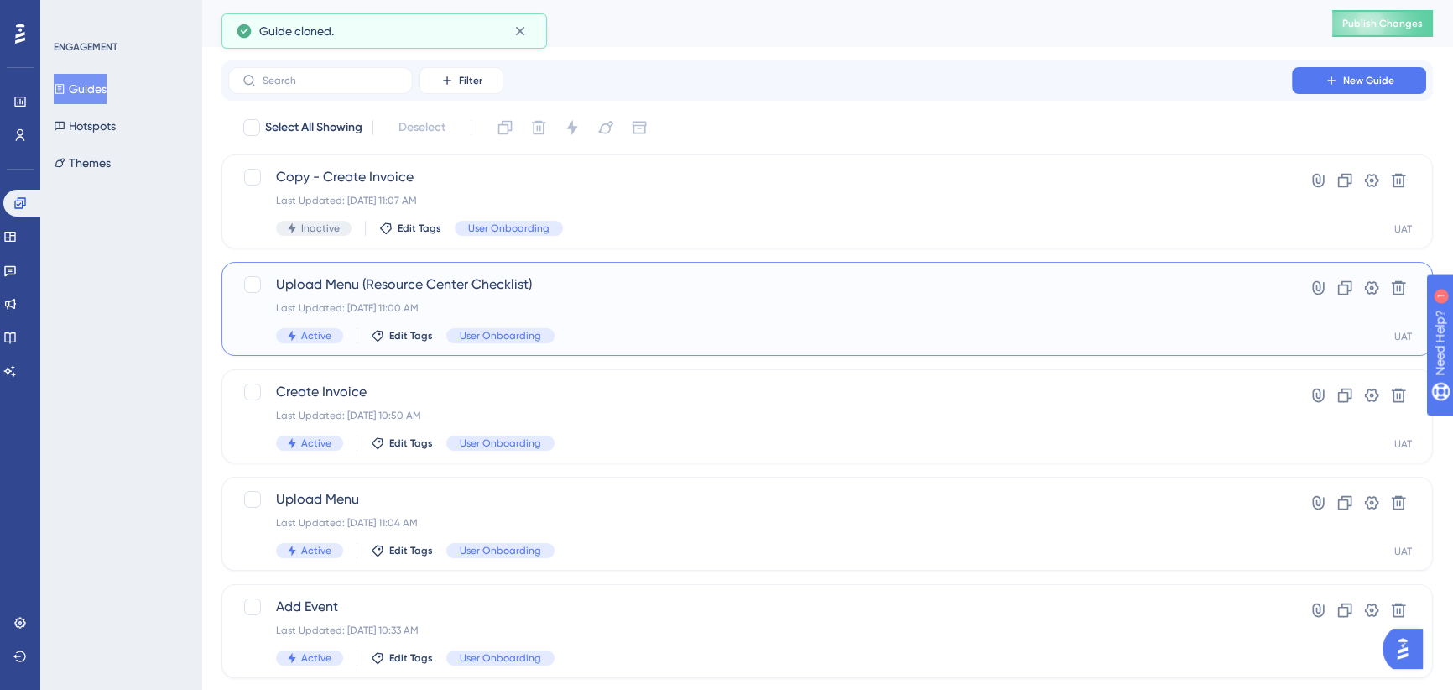
drag, startPoint x: 535, startPoint y: 280, endPoint x: 288, endPoint y: 291, distance: 247.8
click at [288, 291] on span "Upload Menu (Resource Center Checklist)" at bounding box center [760, 284] width 968 height 20
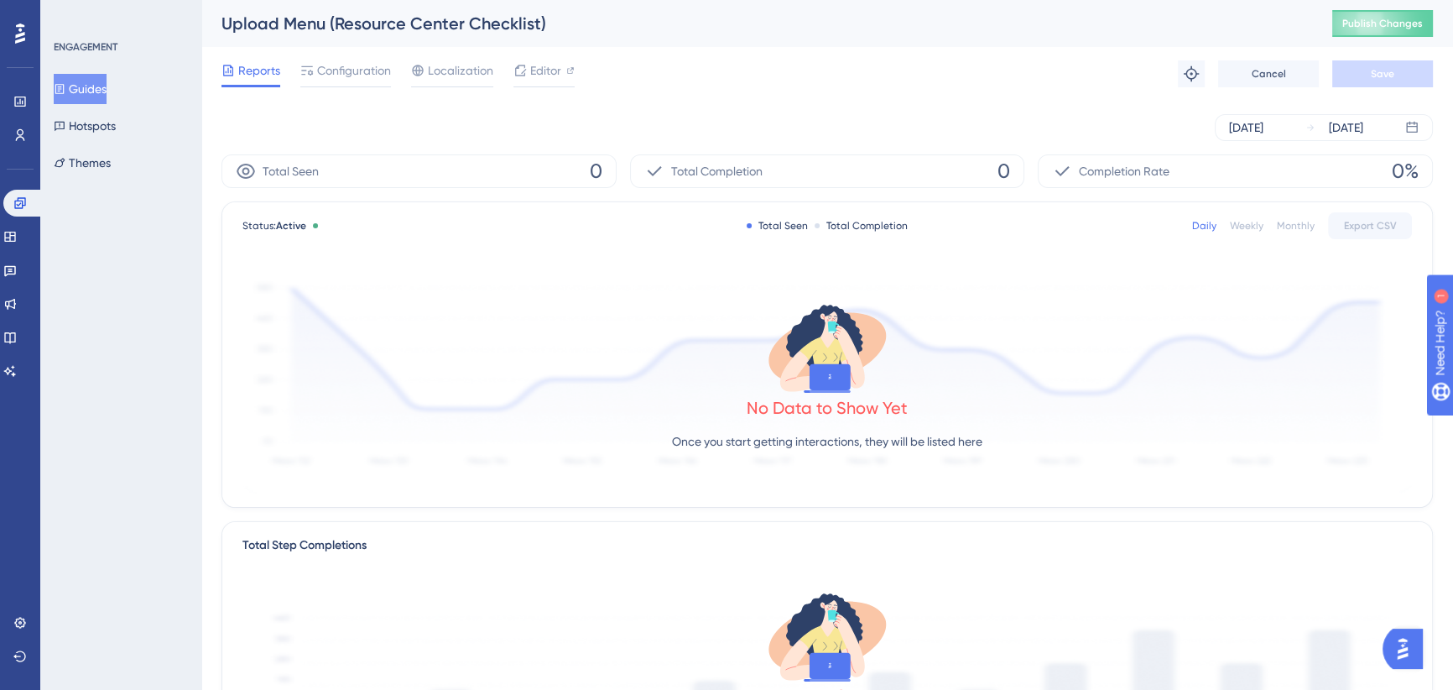
click at [347, 14] on div "Upload Menu (Resource Center Checklist)" at bounding box center [756, 23] width 1069 height 23
copy div "Upload Menu (Resource Center Checklist)"
click at [327, 126] on div "Sep 29 2025 Sep 29 2025" at bounding box center [828, 127] width 1212 height 27
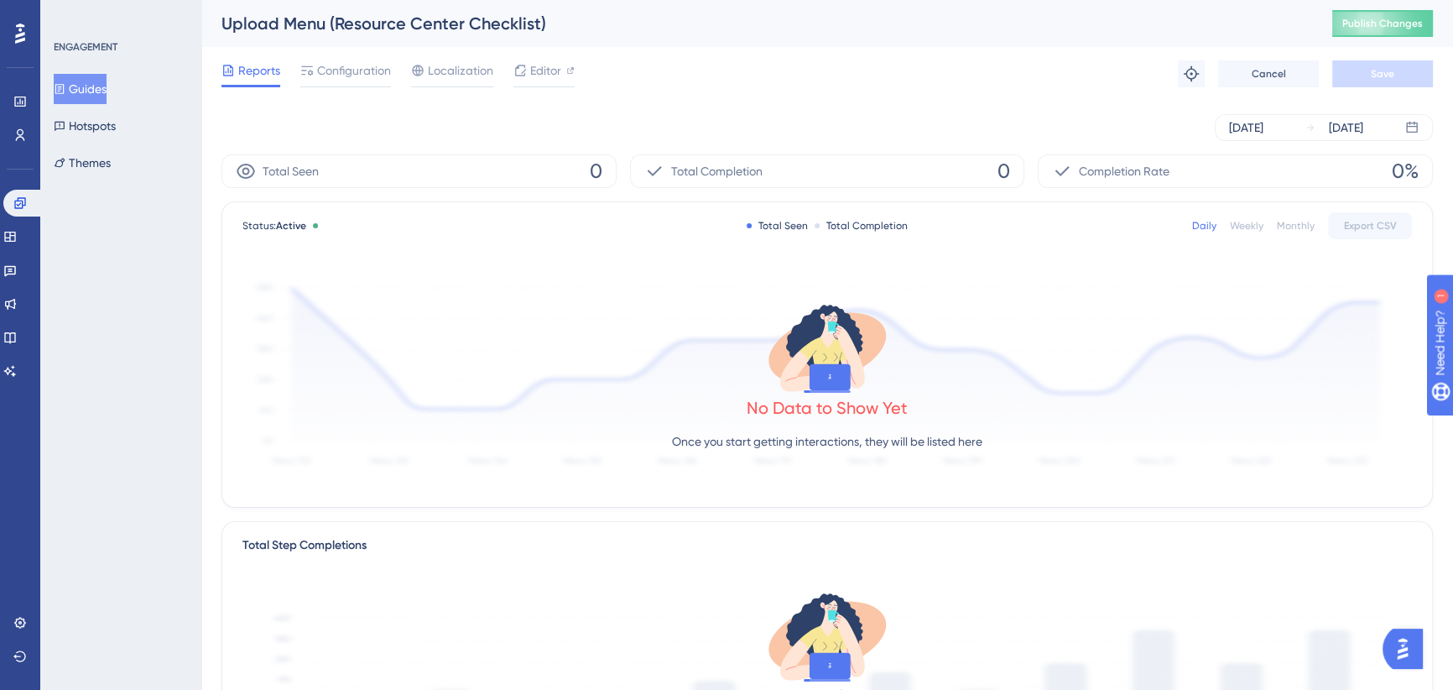
click at [97, 84] on button "Guides" at bounding box center [80, 89] width 53 height 30
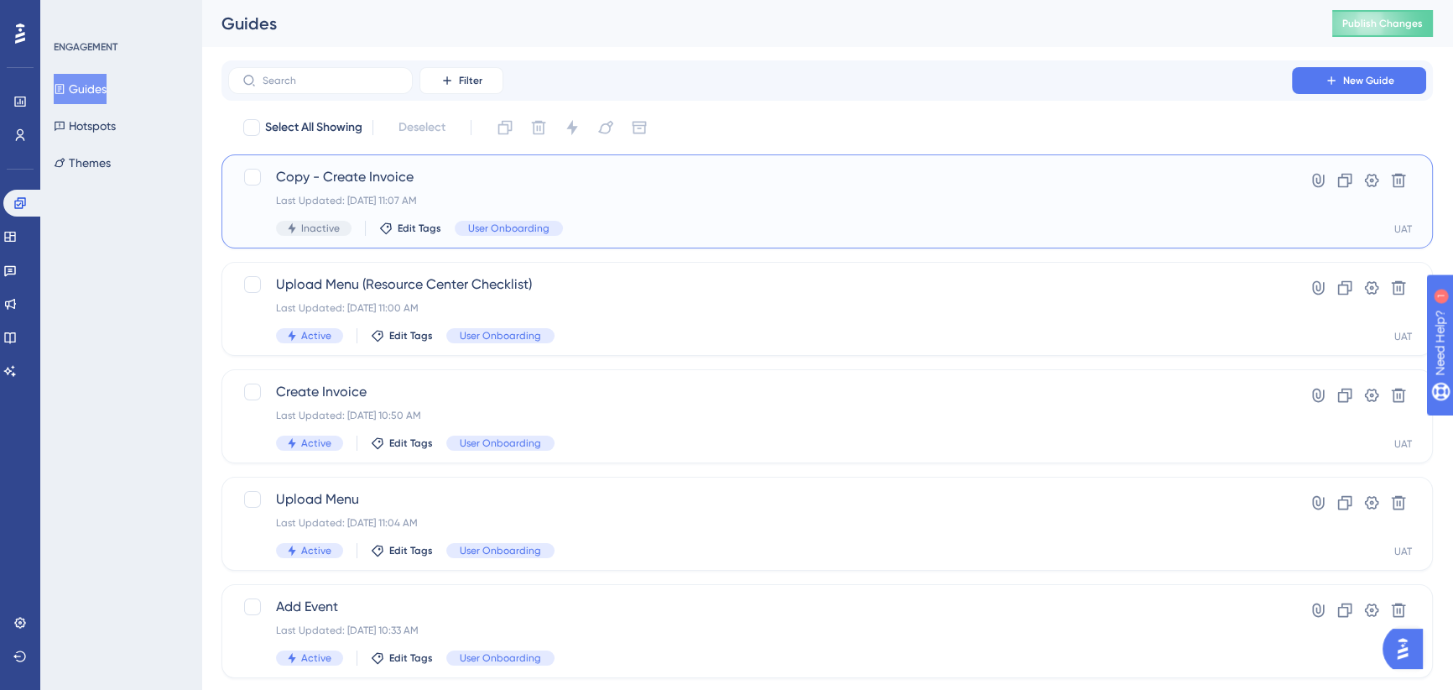
click at [491, 177] on span "Copy - Create Invoice" at bounding box center [760, 177] width 968 height 20
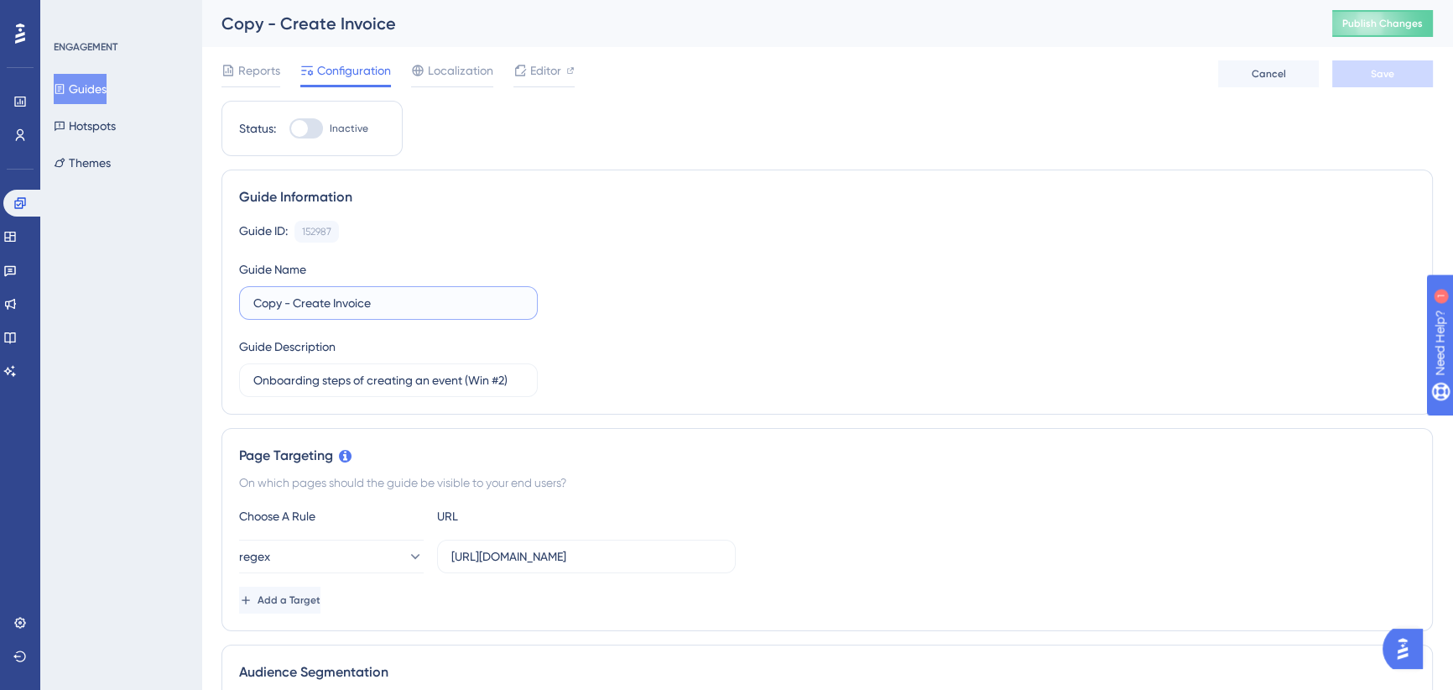
click at [312, 296] on input "Copy - Create Invoice" at bounding box center [388, 303] width 270 height 18
click at [312, 295] on input "Copy - Create Invoice" at bounding box center [388, 303] width 270 height 18
paste input "Upload Menu (Resource Center Checklist)"
drag, startPoint x: 323, startPoint y: 303, endPoint x: 222, endPoint y: 303, distance: 100.7
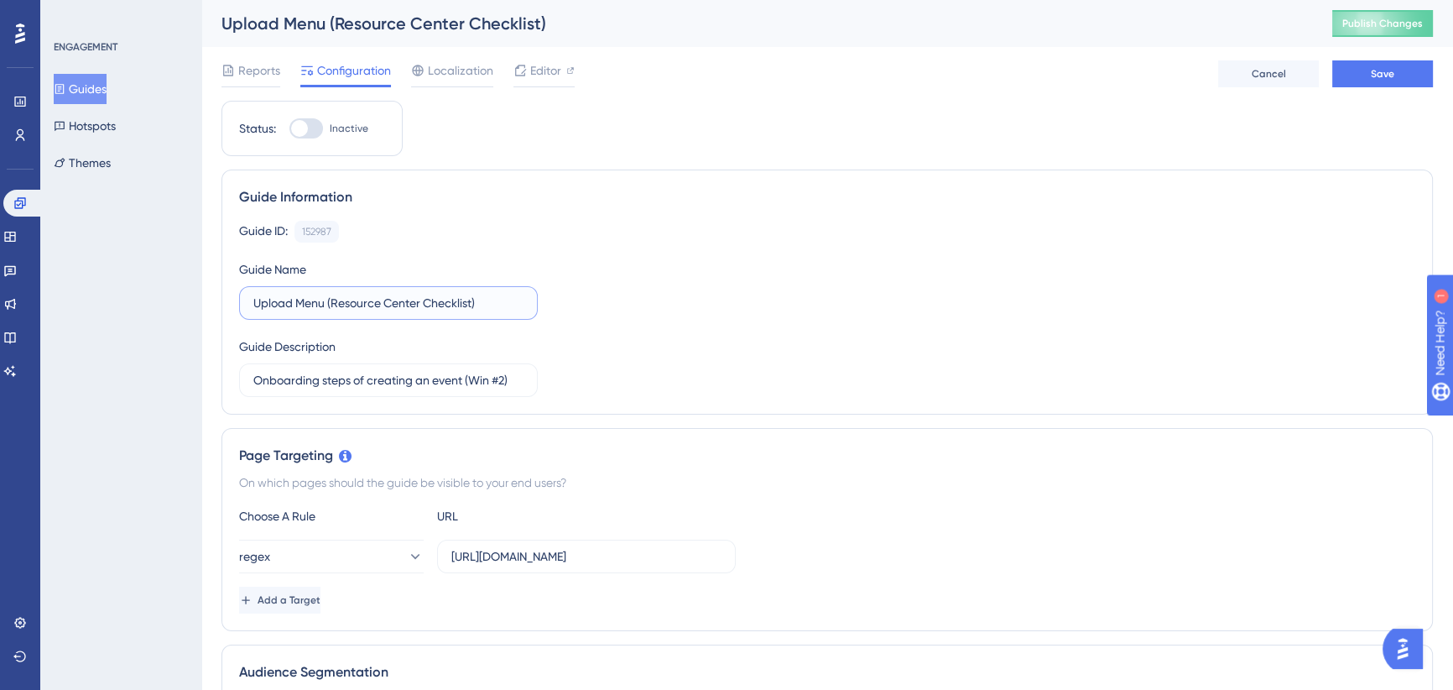
click at [222, 303] on div "Guide Information Guide ID: 152987 Copy Guide Name Upload Menu (Resource Center…" at bounding box center [828, 292] width 1212 height 245
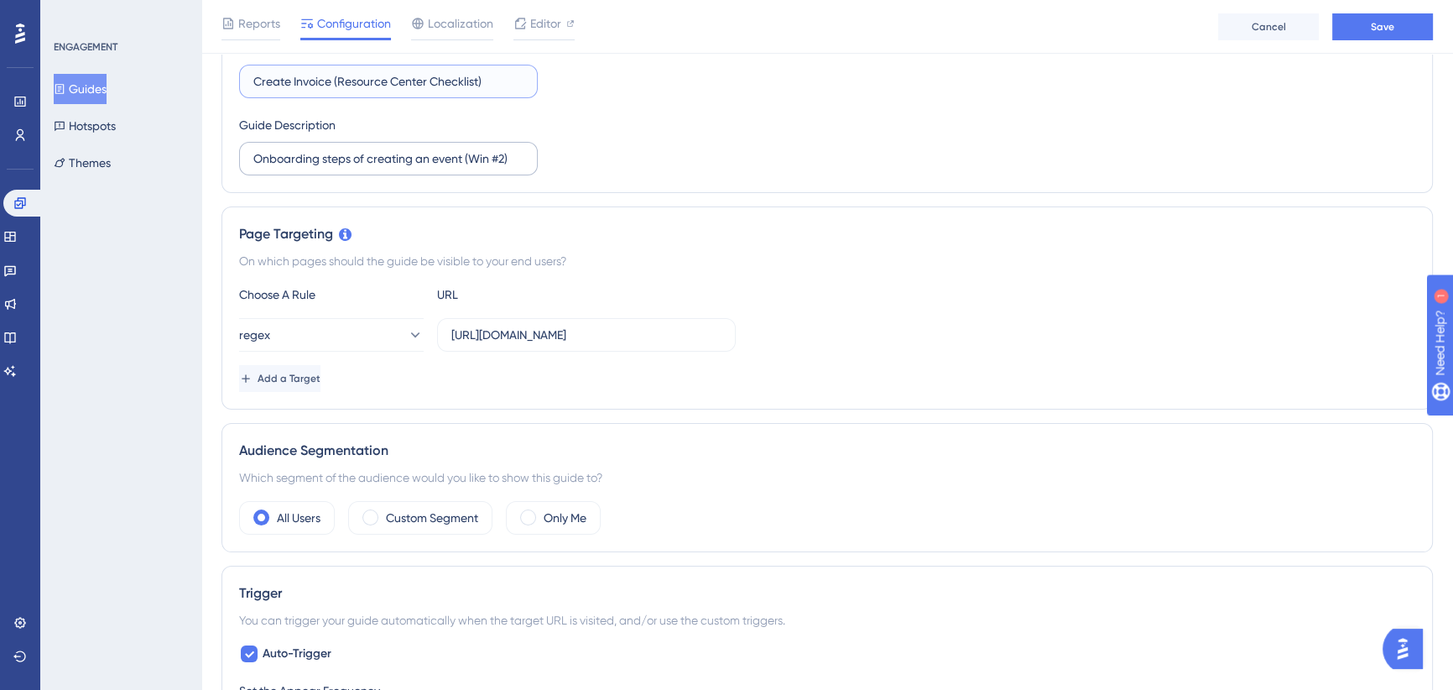
scroll to position [76, 0]
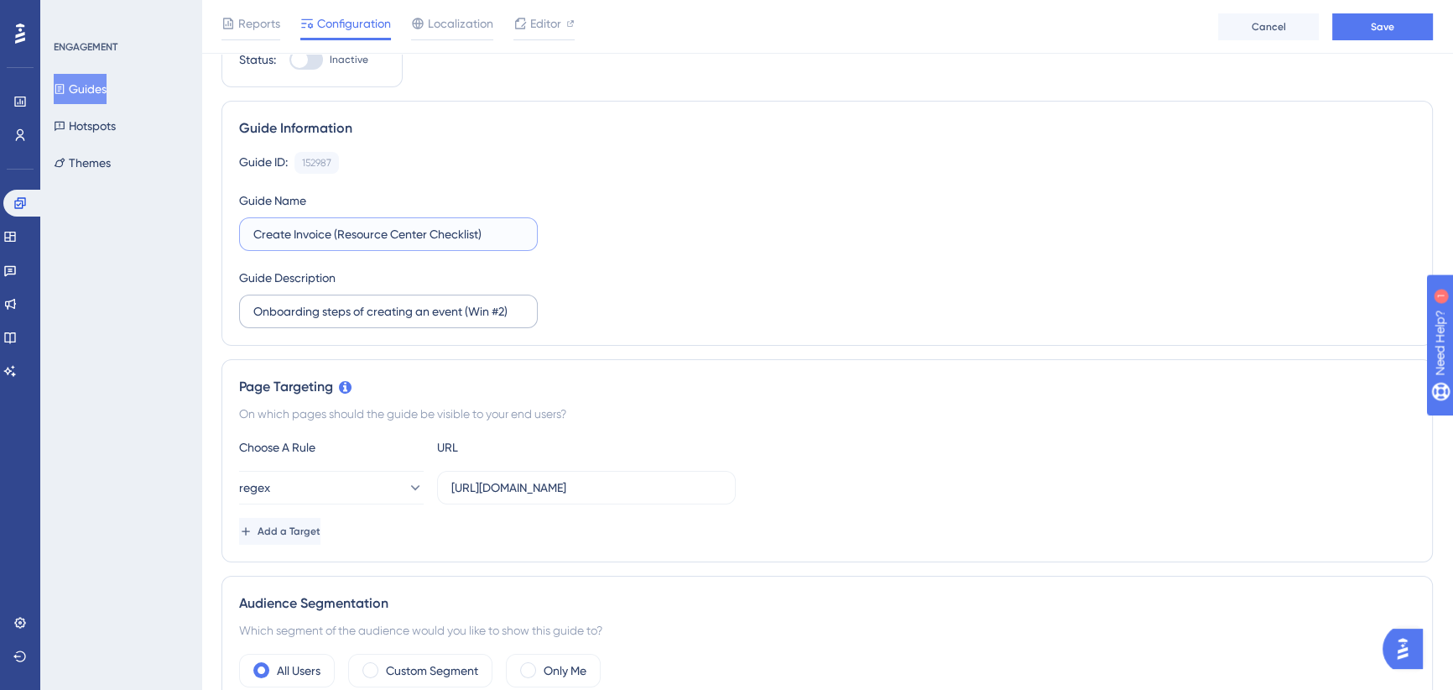
type input "Create Invoice (Resource Center Checklist)"
click at [410, 314] on input "Onboarding steps of creating an event (Win #2)" at bounding box center [388, 311] width 270 height 18
drag, startPoint x: 478, startPoint y: 305, endPoint x: 159, endPoint y: 304, distance: 318.9
click at [356, 310] on input "Onboarding steps of creating an event (Win #2)" at bounding box center [388, 311] width 270 height 18
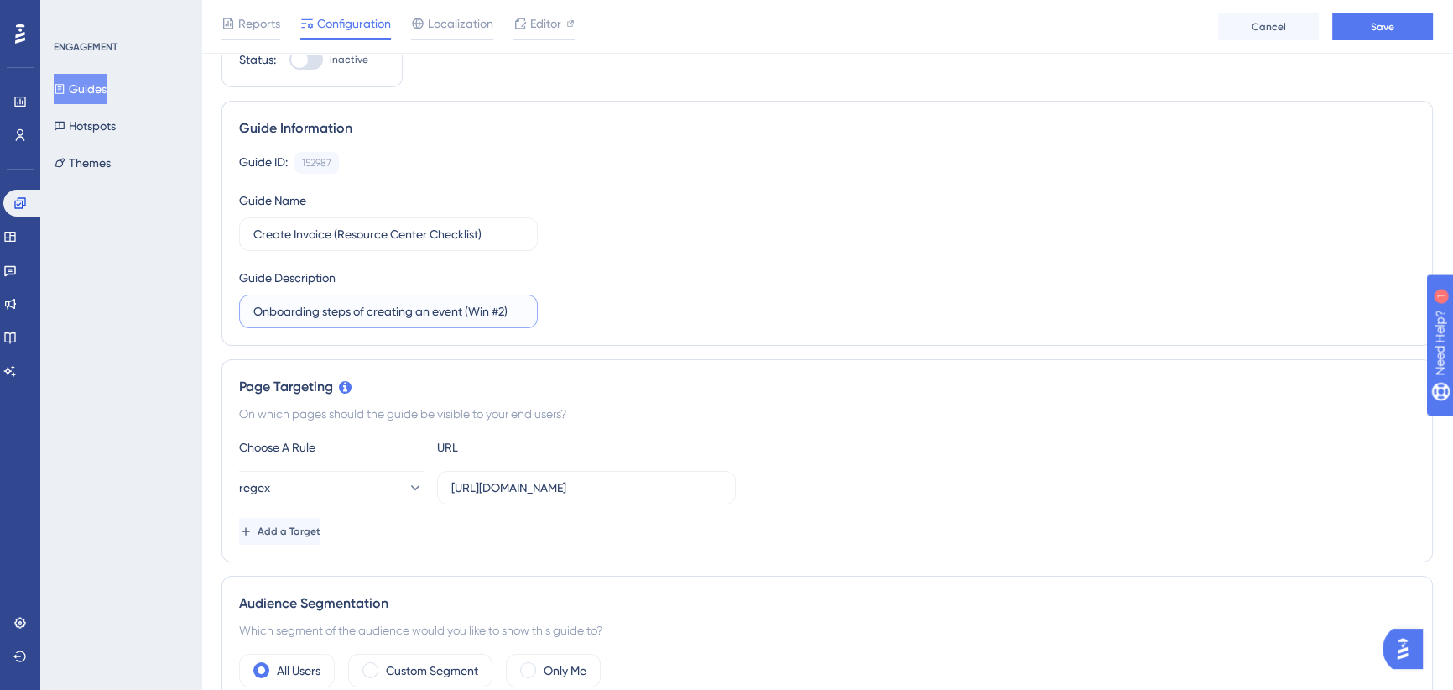
click at [372, 308] on input "Onboarding steps of creating an event (Win #2)" at bounding box center [388, 311] width 270 height 18
click at [373, 307] on input "Onboarding steps of creating an event (Win #2)" at bounding box center [388, 311] width 270 height 18
click at [347, 312] on input "Onboarding steps of creating an event (Win #2)" at bounding box center [388, 311] width 270 height 18
drag, startPoint x: 352, startPoint y: 310, endPoint x: 331, endPoint y: 310, distance: 20.2
click at [336, 310] on input "Onboarding steps of creating an event (Win #2)" at bounding box center [388, 311] width 270 height 18
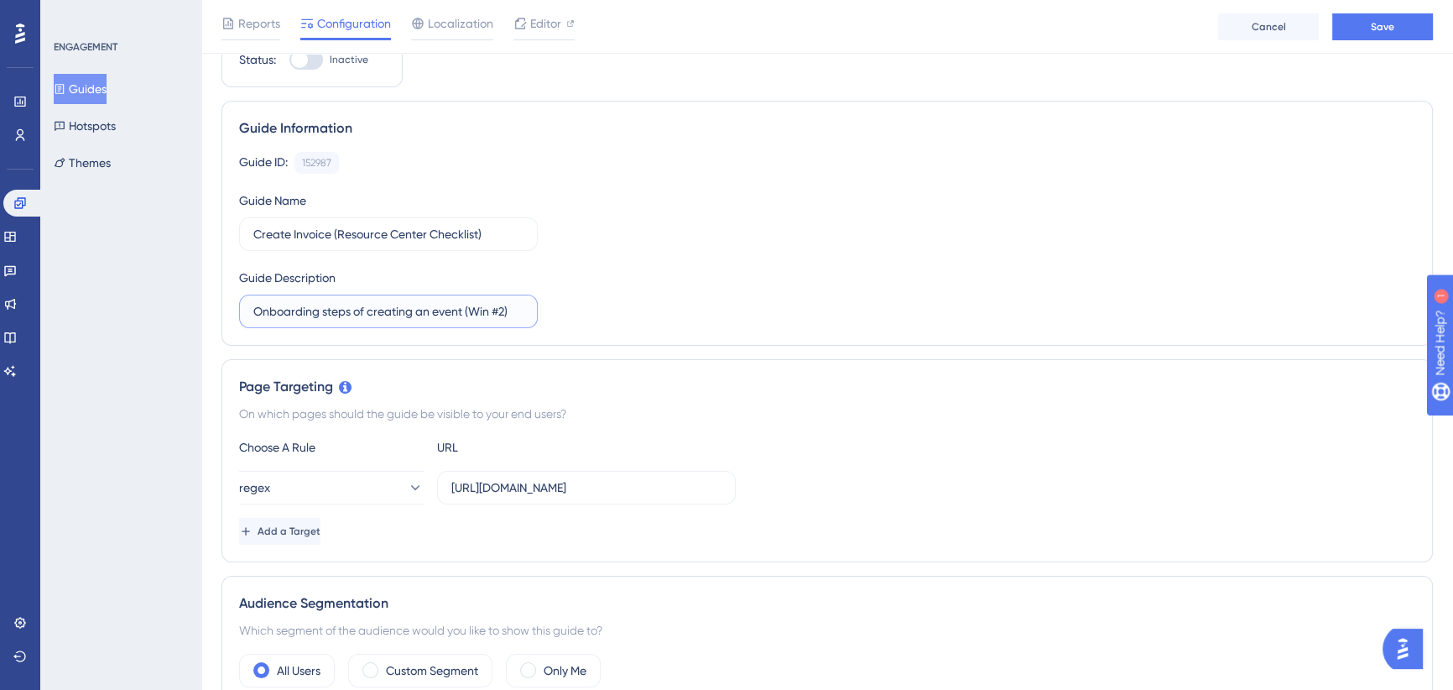
drag, startPoint x: 518, startPoint y: 310, endPoint x: 240, endPoint y: 317, distance: 277.8
click at [240, 317] on label "Onboarding steps of creating an event (Win #2)" at bounding box center [388, 312] width 299 height 34
click at [1393, 26] on span "Save" at bounding box center [1382, 26] width 23 height 13
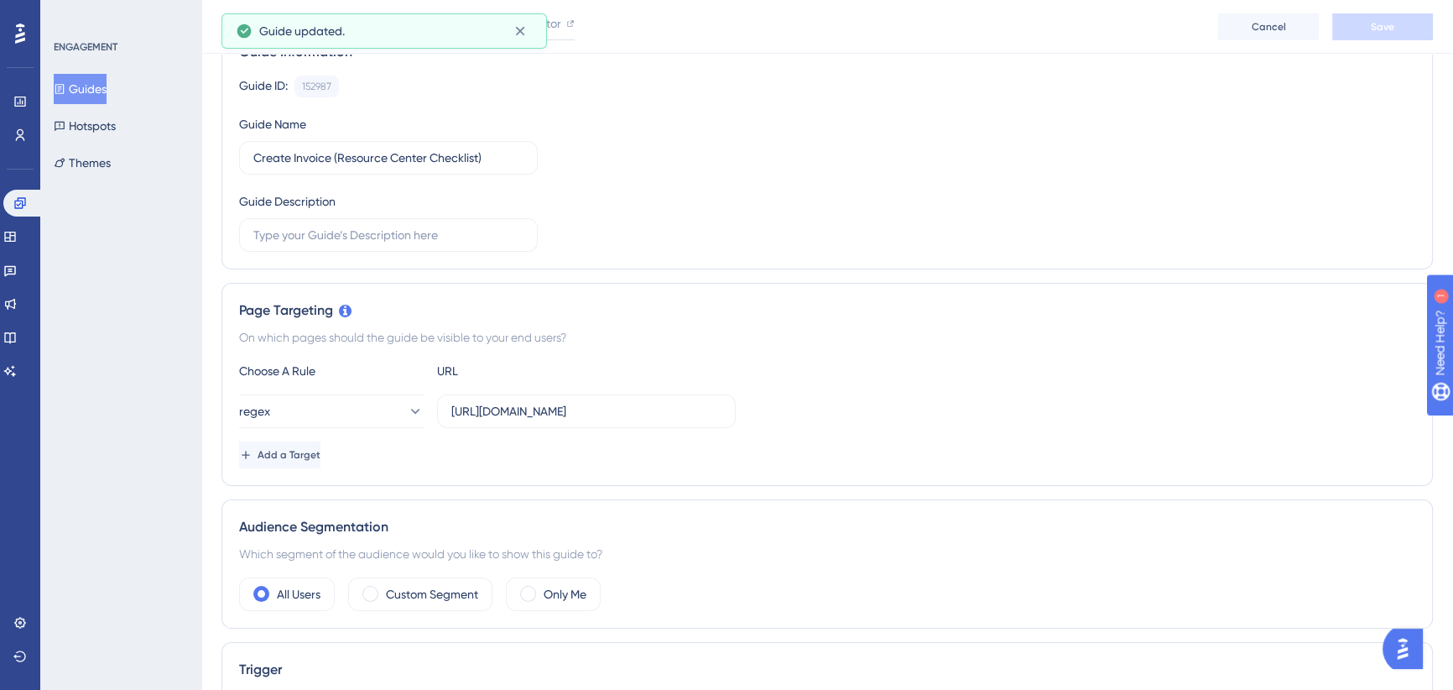
scroll to position [381, 0]
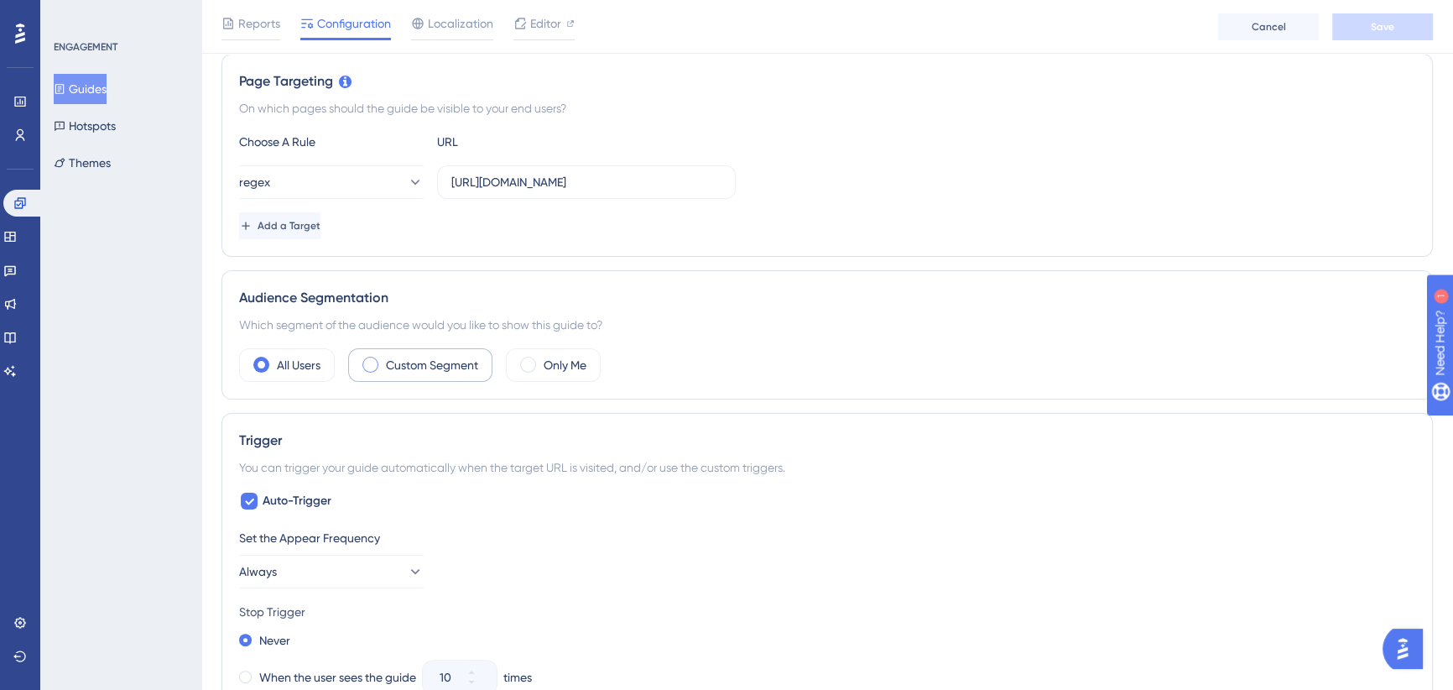
click at [368, 363] on span at bounding box center [371, 365] width 16 height 16
click at [383, 359] on input "radio" at bounding box center [383, 359] width 0 height 0
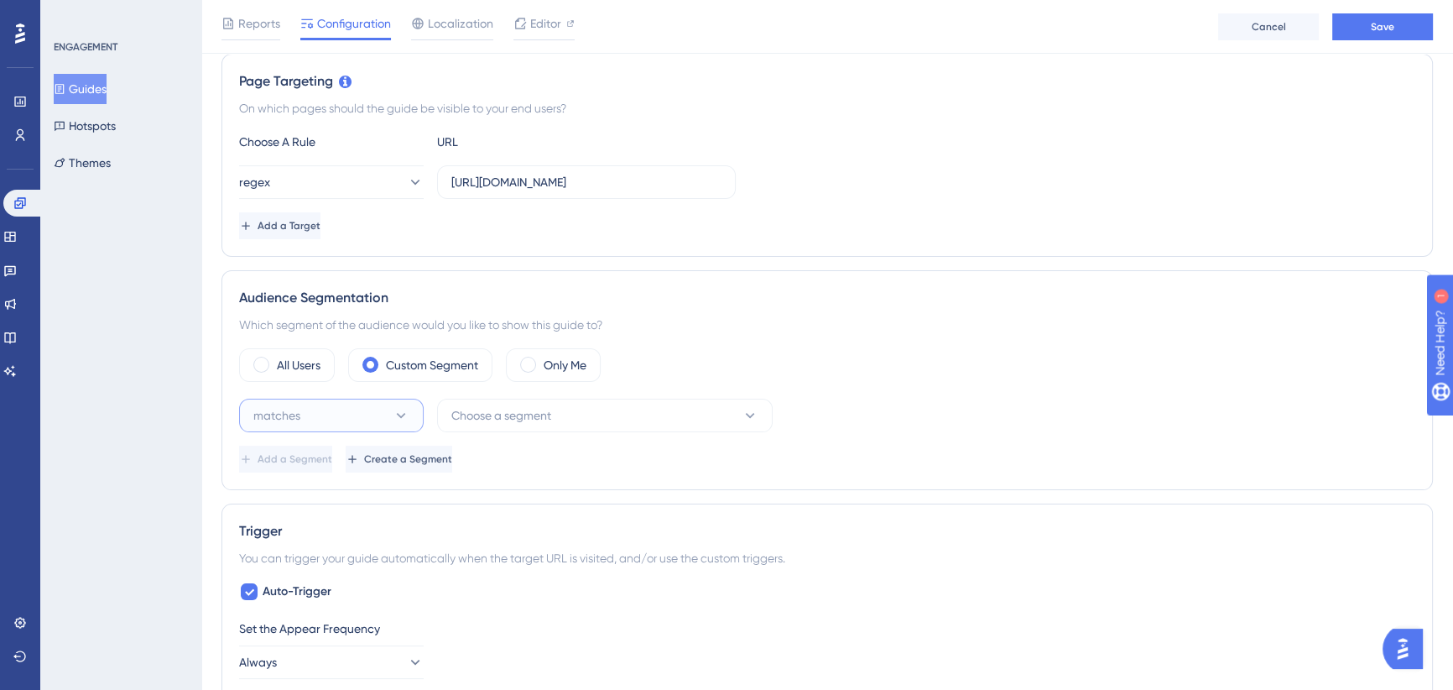
click at [373, 417] on button "matches" at bounding box center [331, 416] width 185 height 34
click at [327, 498] on span "doesn't match" at bounding box center [301, 500] width 76 height 20
drag, startPoint x: 520, startPoint y: 440, endPoint x: 533, endPoint y: 433, distance: 14.3
click at [521, 439] on div "doesn't match Choose a segment Delete Add a Segment Create a Segment" at bounding box center [827, 436] width 1176 height 74
click at [454, 452] on span "Create a Segment" at bounding box center [410, 458] width 88 height 13
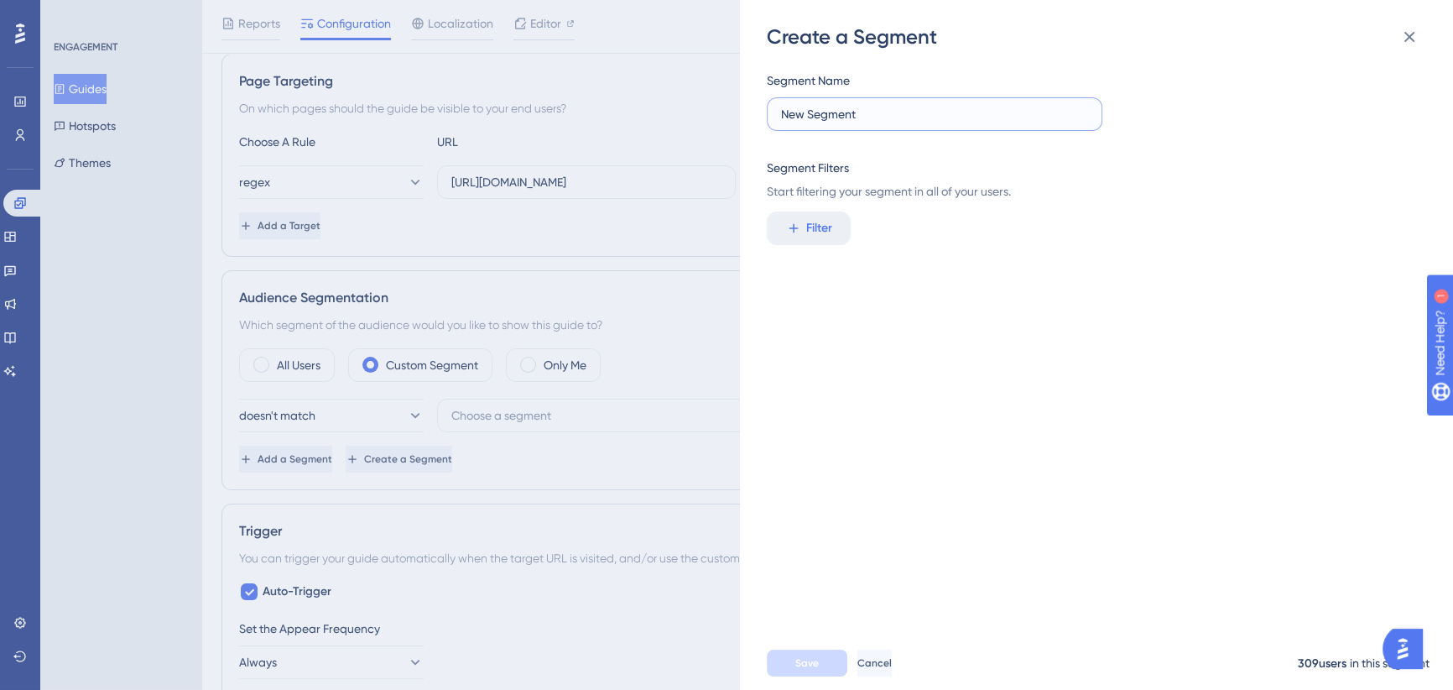
drag, startPoint x: 874, startPoint y: 114, endPoint x: 742, endPoint y: 117, distance: 131.8
click at [742, 117] on div "Create a Segment Segment Name New Segment Segment Filters Start filtering your …" at bounding box center [1096, 345] width 713 height 690
click at [931, 321] on div "Segment Name Create Invoice Complete Segment Filters Start filtering your segme…" at bounding box center [1105, 343] width 676 height 586
click at [860, 113] on input "Create Invoice Complete" at bounding box center [934, 114] width 307 height 18
type input "Create Invoice Guide is Complete"
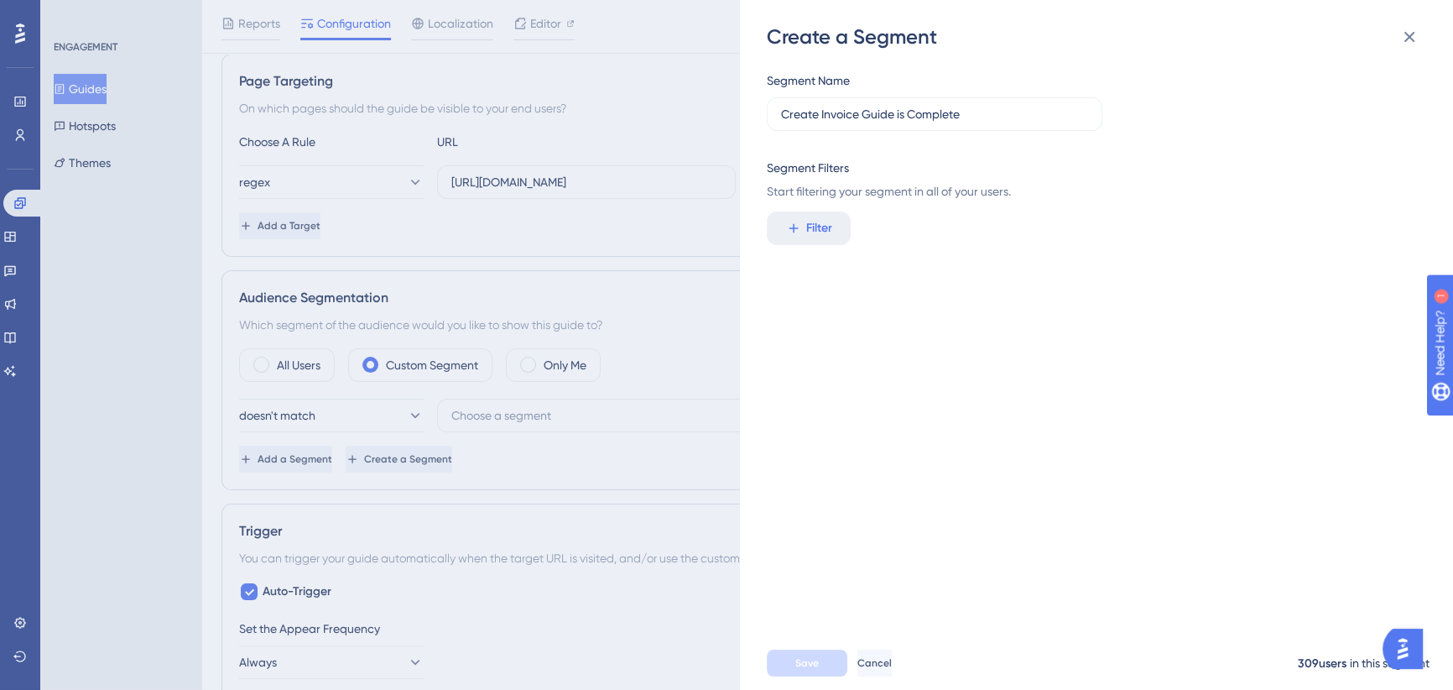
drag, startPoint x: 931, startPoint y: 293, endPoint x: 865, endPoint y: 237, distance: 86.4
click at [931, 288] on div "Segment Name Create Invoice Guide is Complete Segment Filters Start filtering y…" at bounding box center [1105, 343] width 676 height 586
click at [844, 237] on button "Filter" at bounding box center [809, 228] width 84 height 34
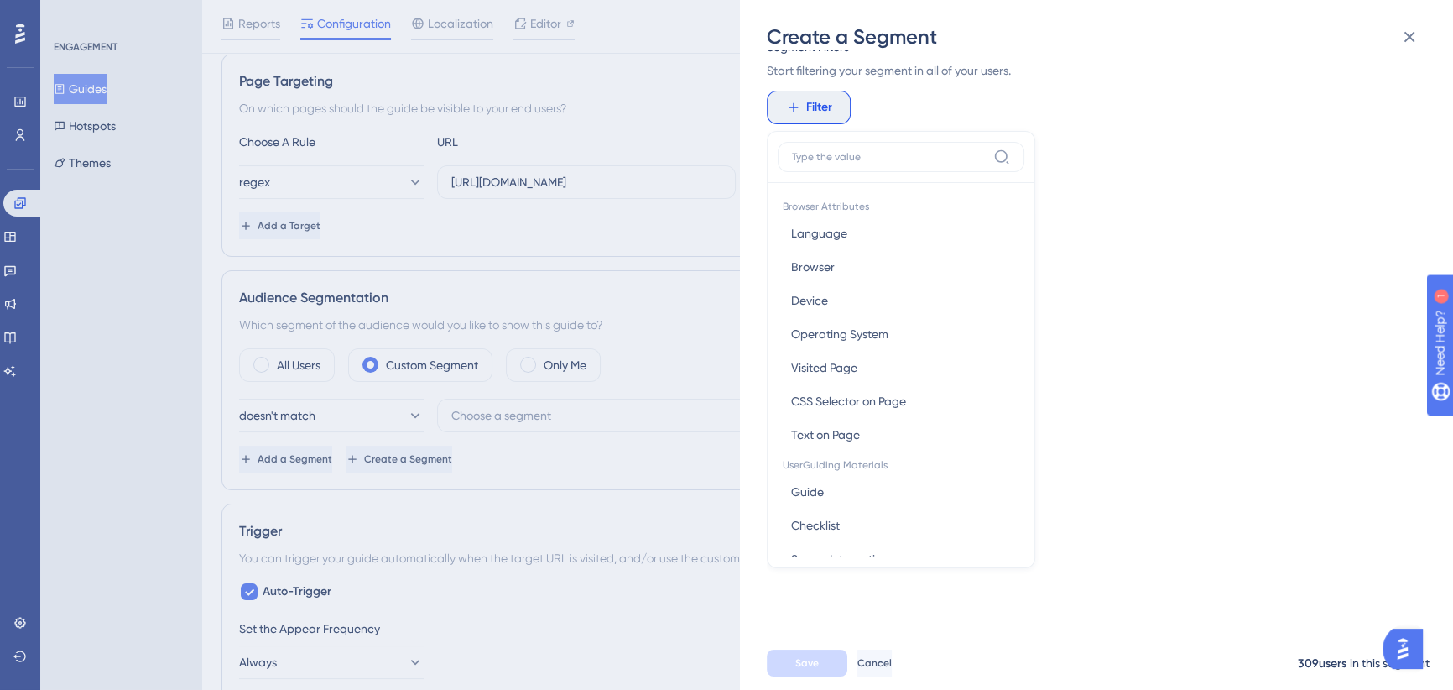
scroll to position [76, 0]
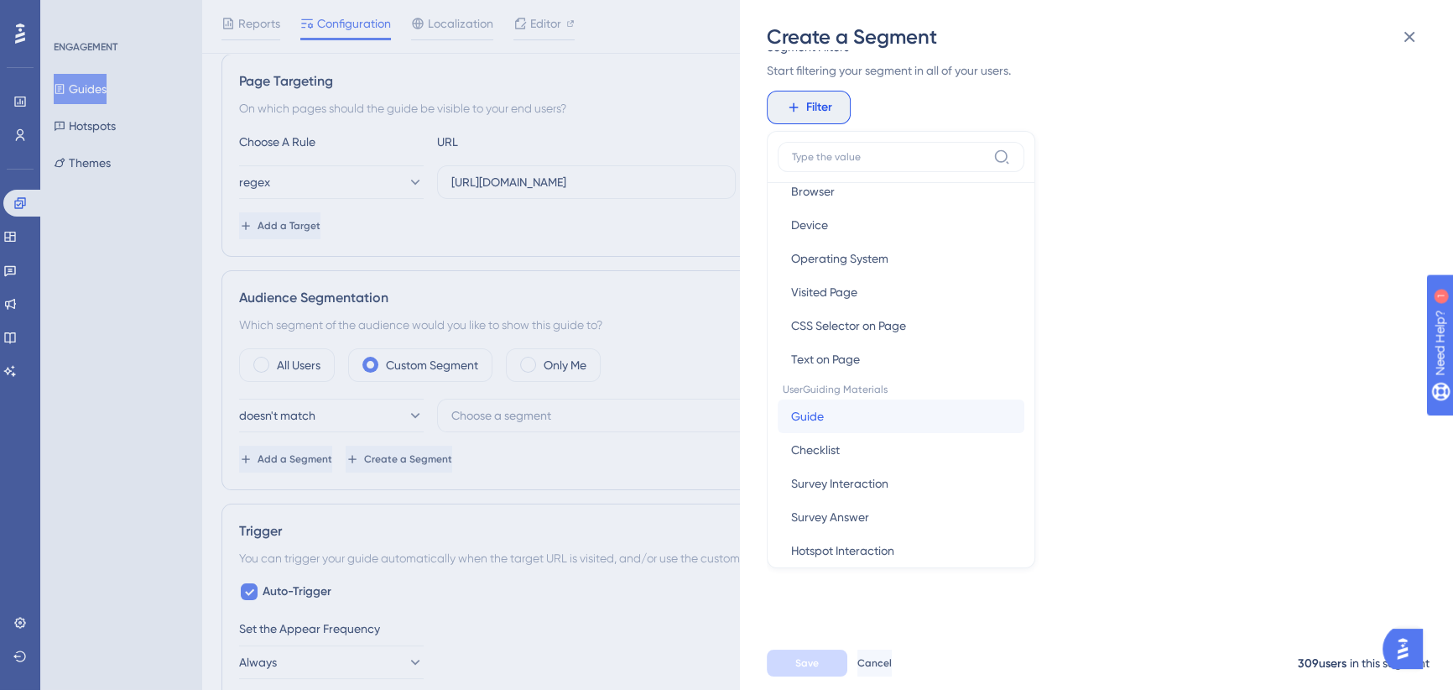
click at [839, 416] on button "Guide Guide" at bounding box center [901, 416] width 247 height 34
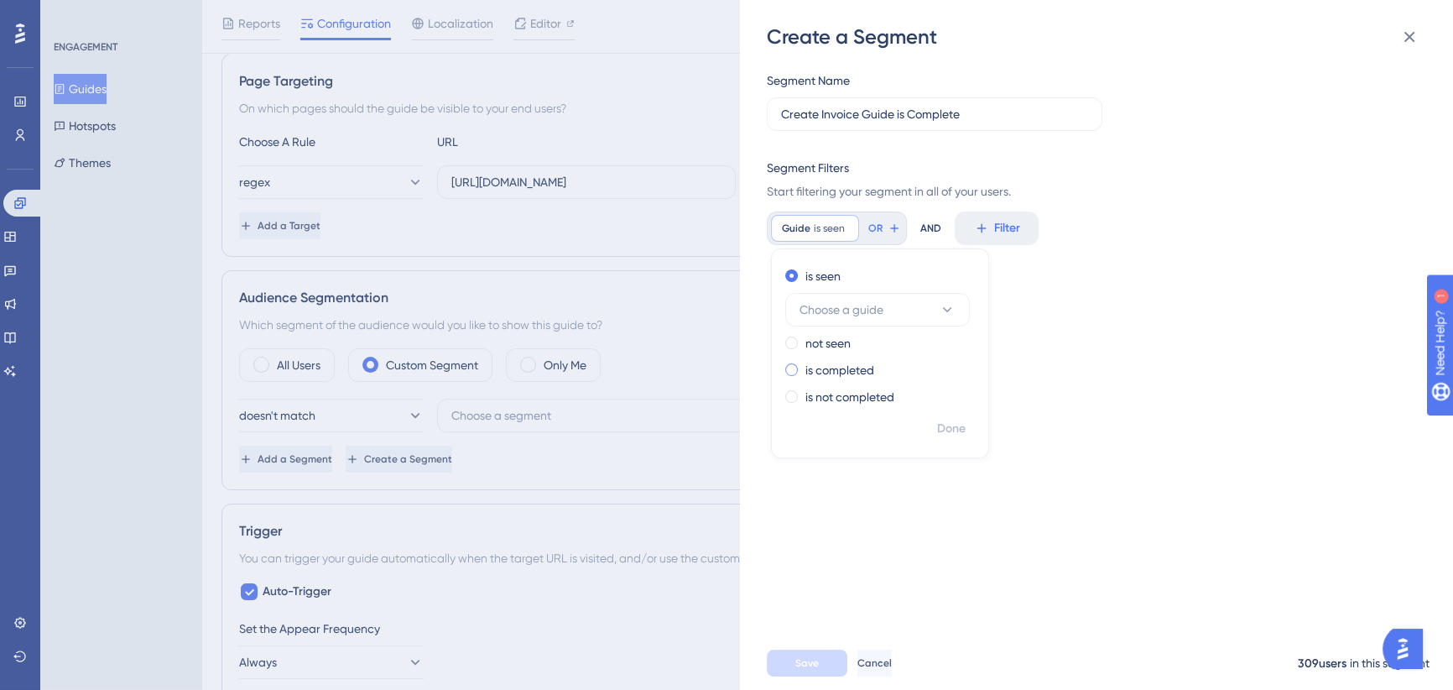
click at [845, 365] on label "is completed" at bounding box center [840, 370] width 69 height 20
click at [864, 356] on span "Choose a guide" at bounding box center [842, 363] width 84 height 20
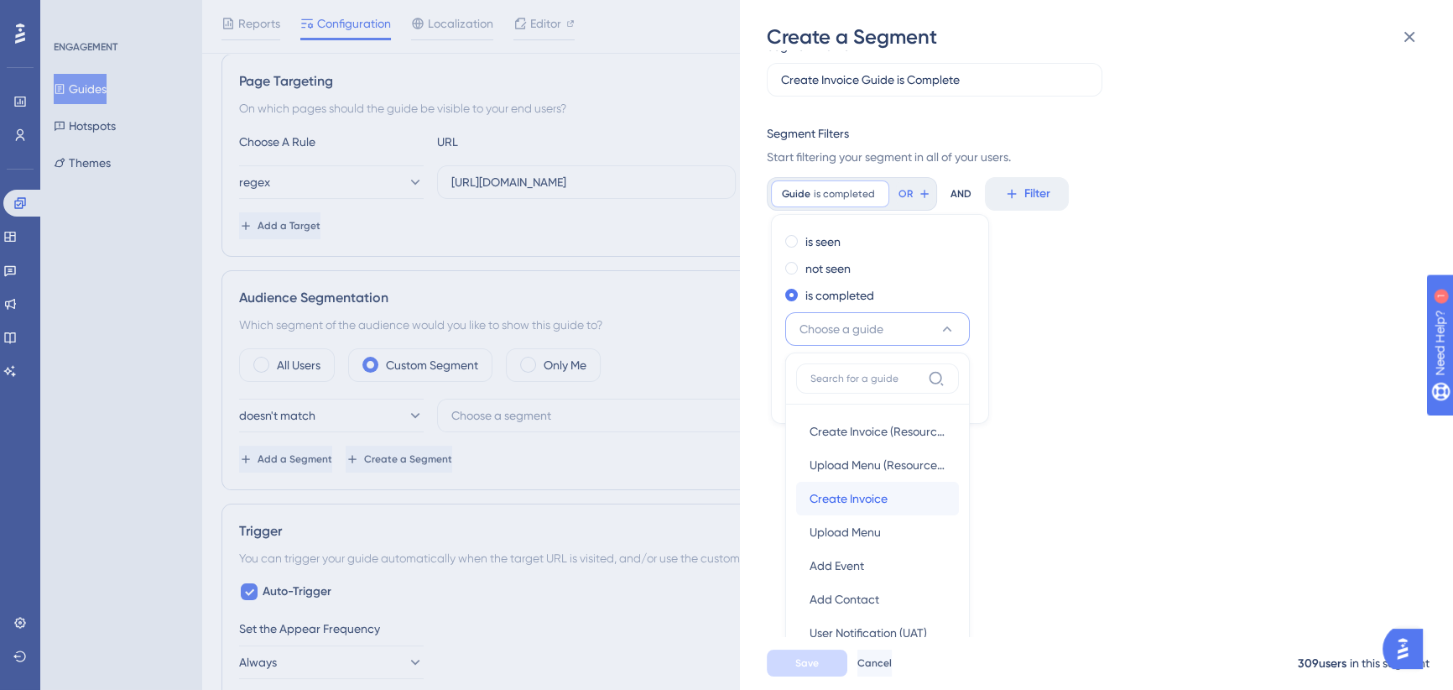
click at [872, 503] on span "Create Invoice" at bounding box center [849, 498] width 78 height 20
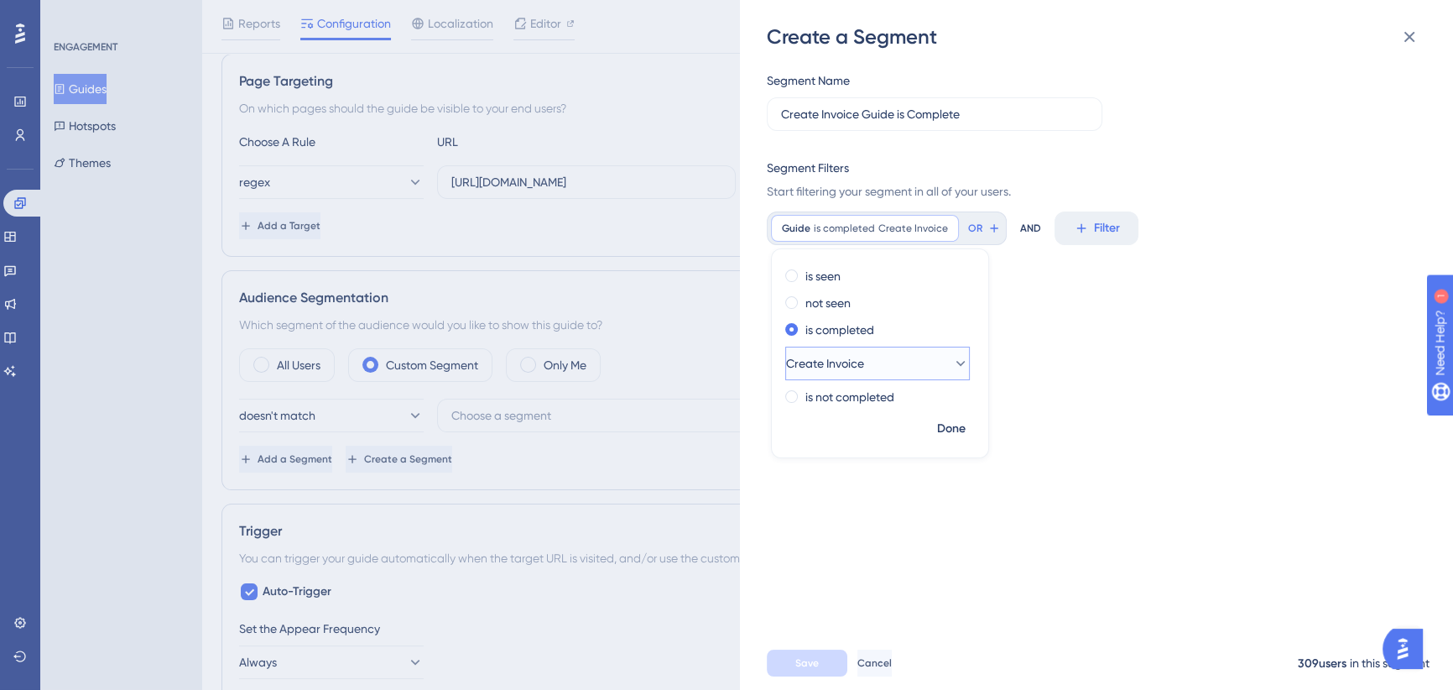
scroll to position [0, 0]
click at [1099, 384] on div "Segment Name Create Invoice Guide is Complete Segment Filters Start filtering y…" at bounding box center [1105, 343] width 676 height 586
click at [804, 670] on span "Save" at bounding box center [806, 662] width 23 height 13
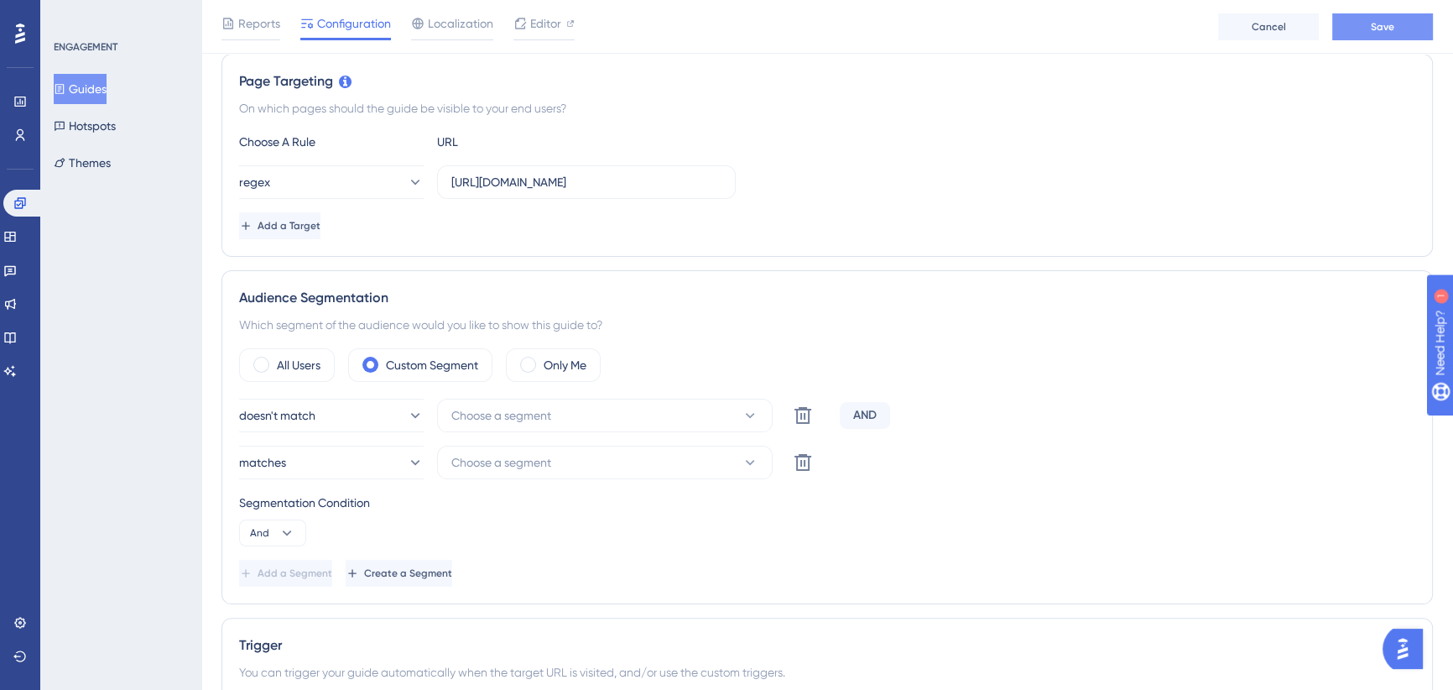
click at [1369, 29] on button "Save" at bounding box center [1383, 26] width 101 height 27
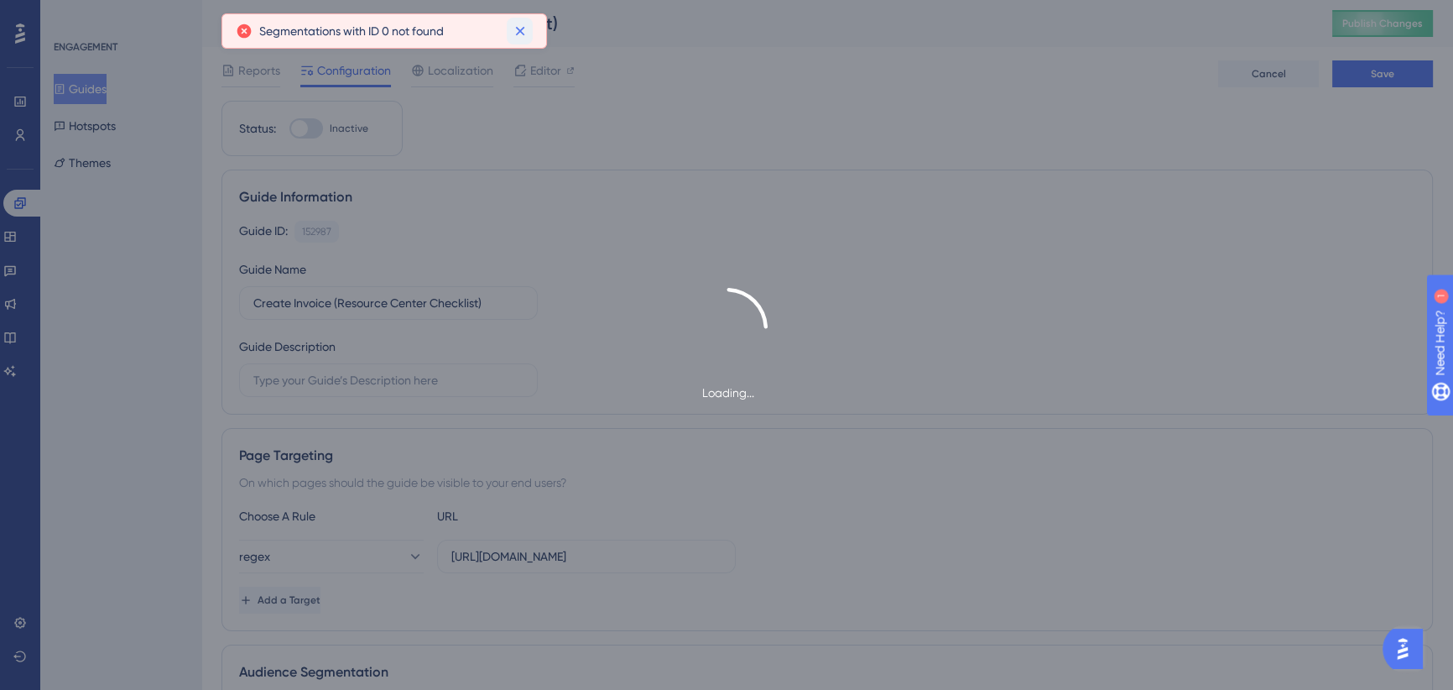
click at [523, 34] on icon at bounding box center [519, 31] width 9 height 9
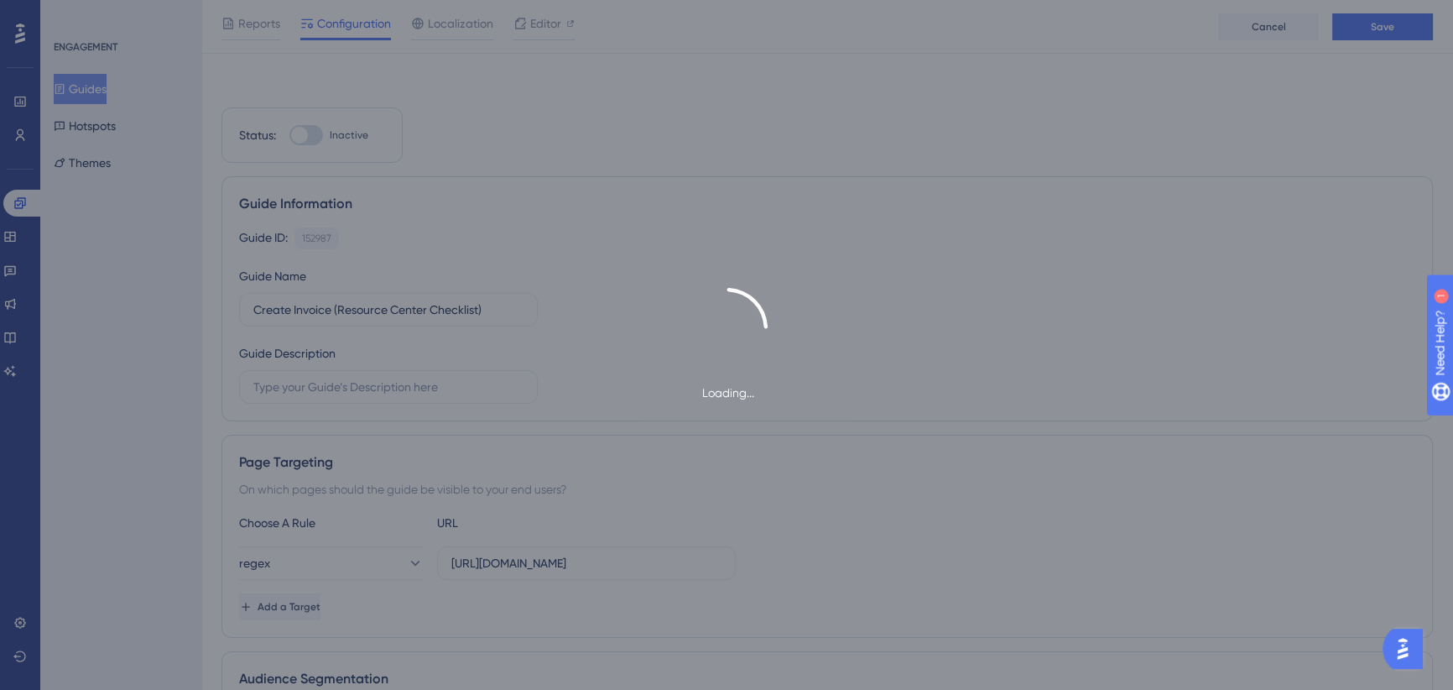
scroll to position [305, 0]
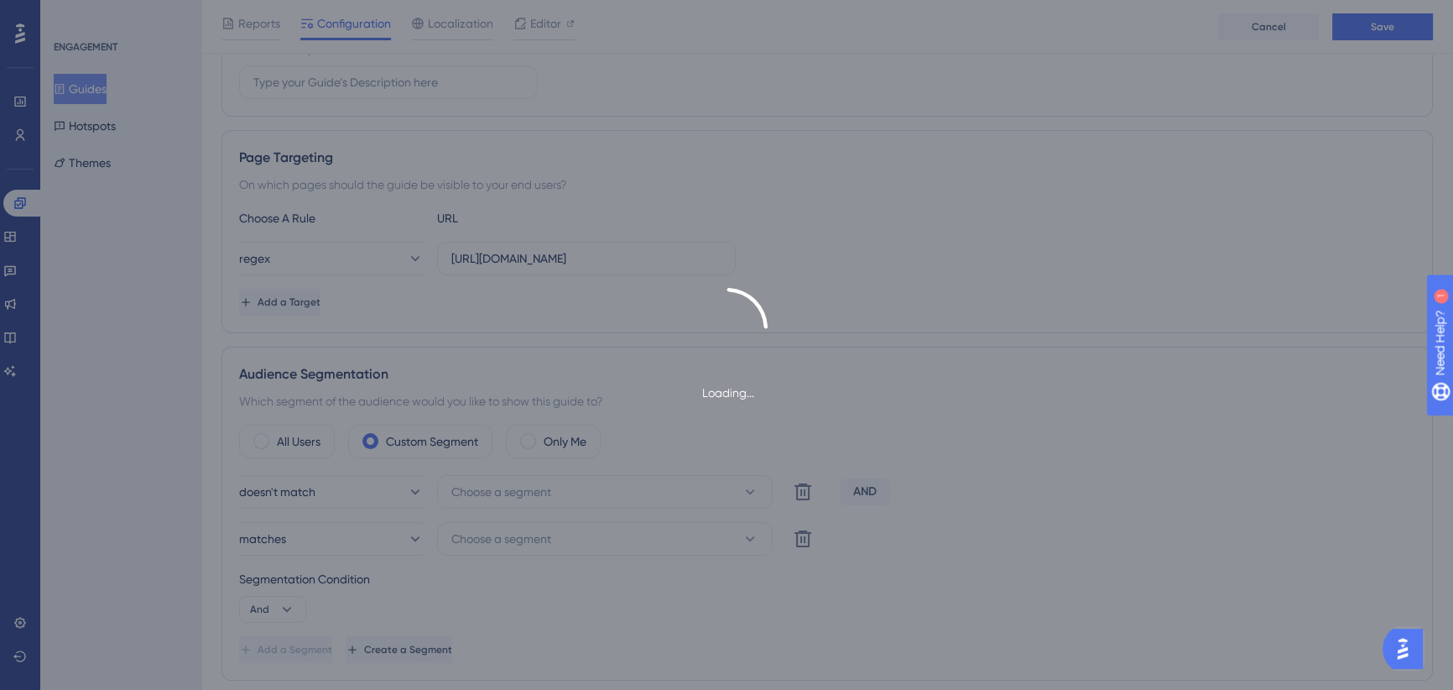
click at [999, 344] on div "Loading..." at bounding box center [726, 345] width 1453 height 115
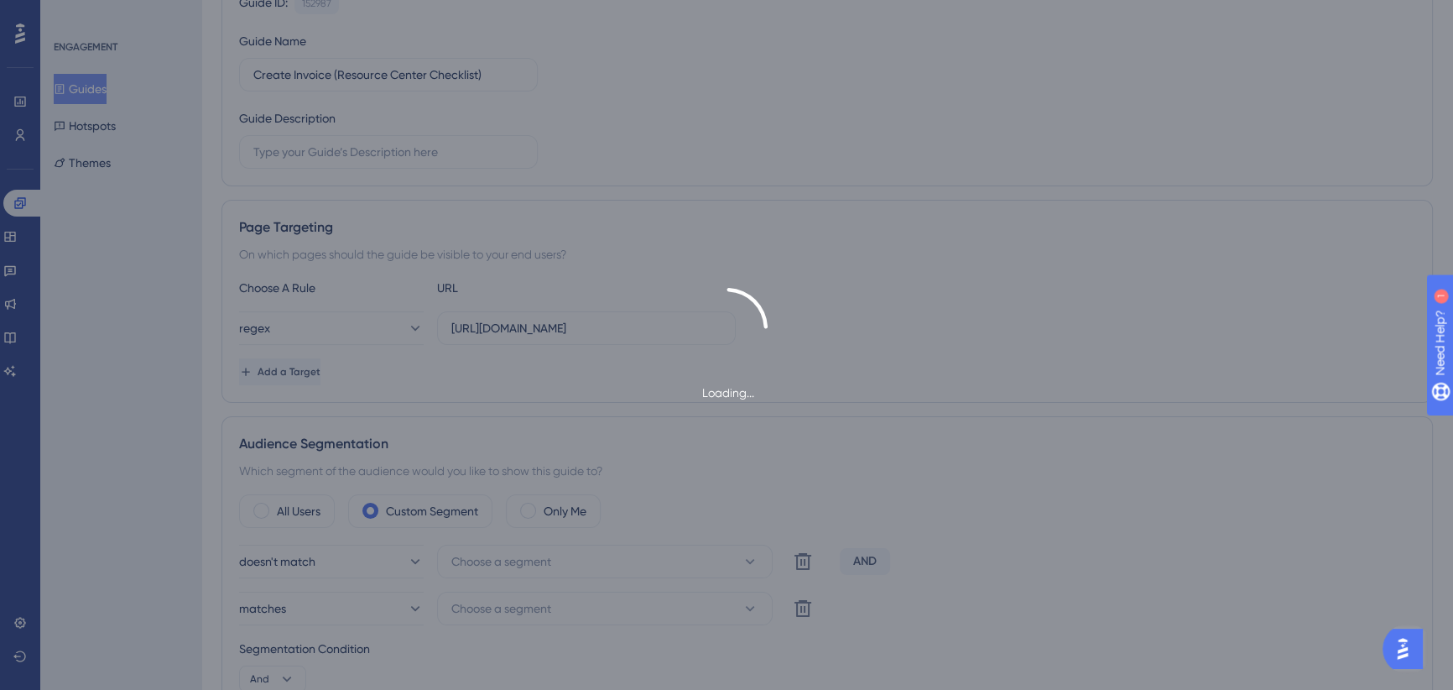
scroll to position [0, 0]
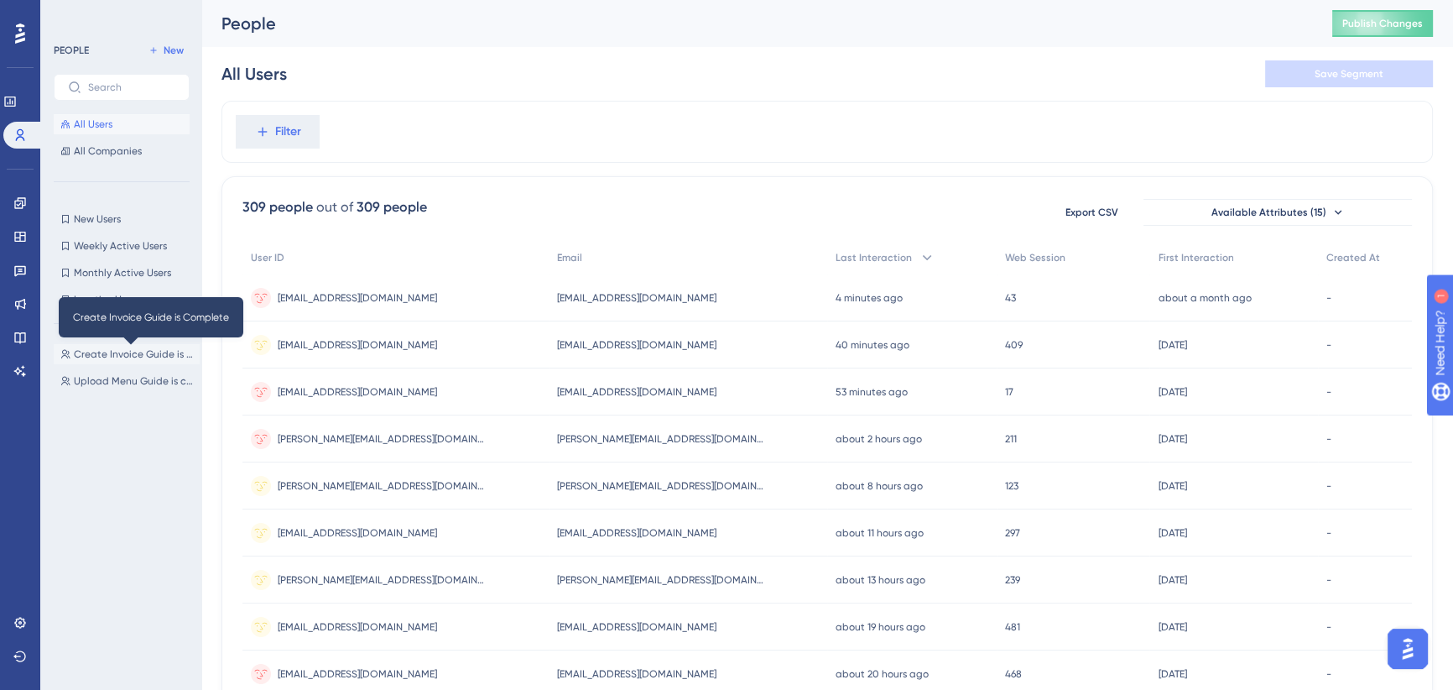
click at [109, 351] on span "Create Invoice Guide is Complete" at bounding box center [133, 353] width 119 height 13
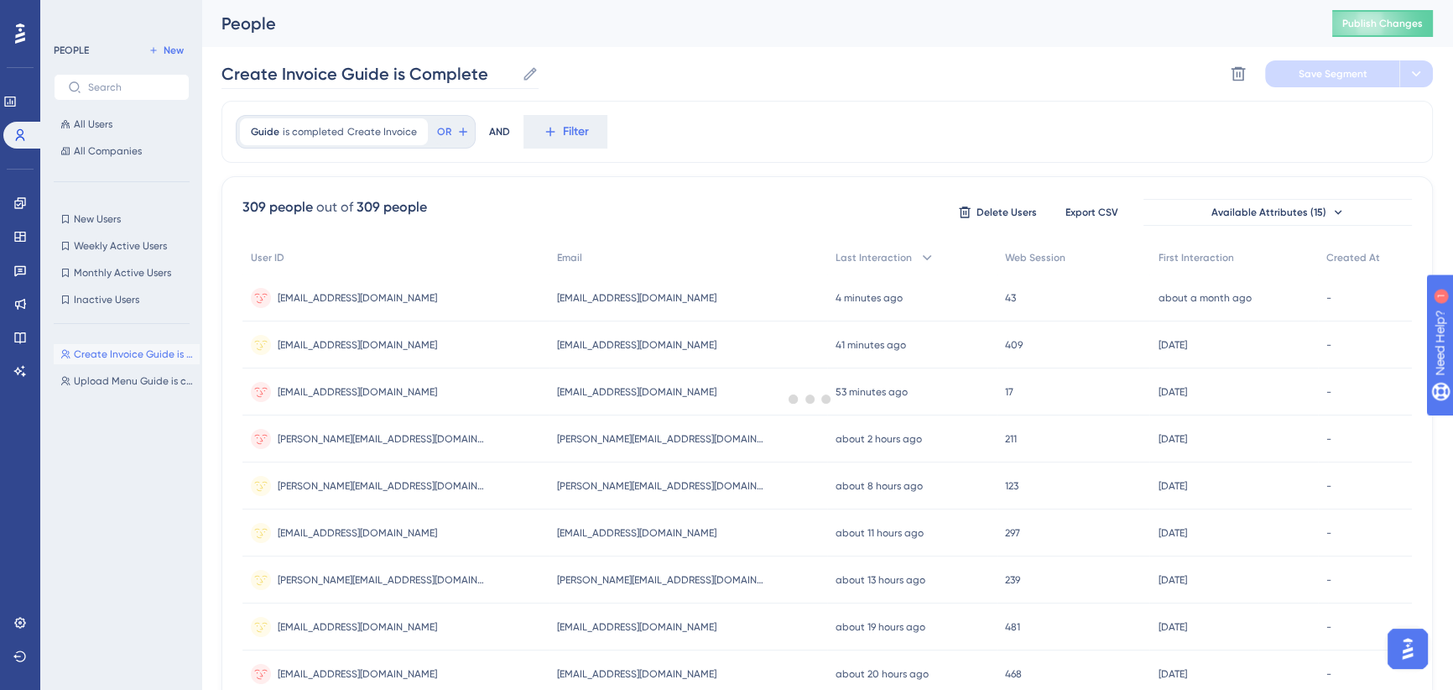
click at [527, 74] on icon at bounding box center [530, 73] width 13 height 13
click at [515, 74] on input "Create Invoice Guide is Complete" at bounding box center [369, 73] width 294 height 23
drag, startPoint x: 279, startPoint y: 74, endPoint x: 151, endPoint y: 76, distance: 128.4
click at [201, 76] on div "Performance Users Engagement Widgets Feedback Product Updates Knowledge Base AI…" at bounding box center [827, 658] width 1252 height 1316
click at [336, 70] on input "Invoice Guide is Complete" at bounding box center [340, 73] width 236 height 23
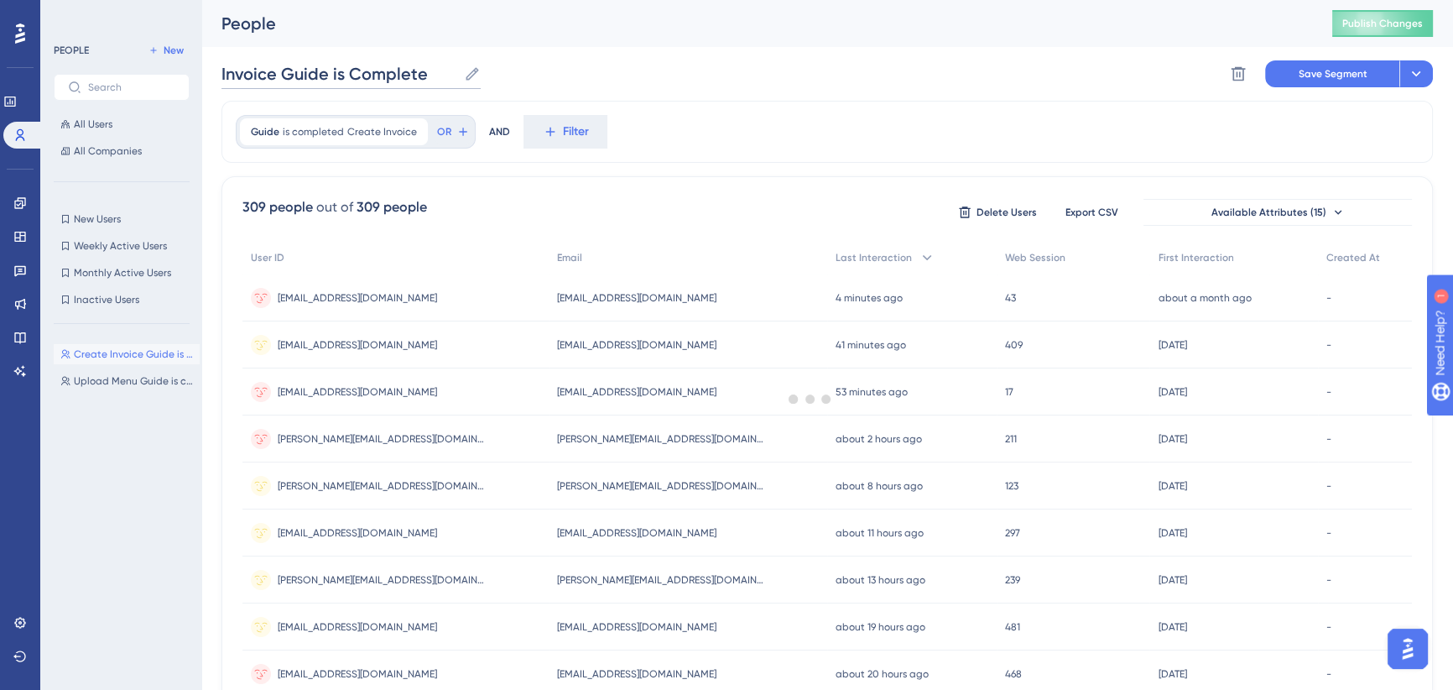
click at [343, 75] on input "Invoice Guide is Complete" at bounding box center [340, 73] width 236 height 23
click at [1328, 76] on span "Save Segment" at bounding box center [1333, 73] width 69 height 13
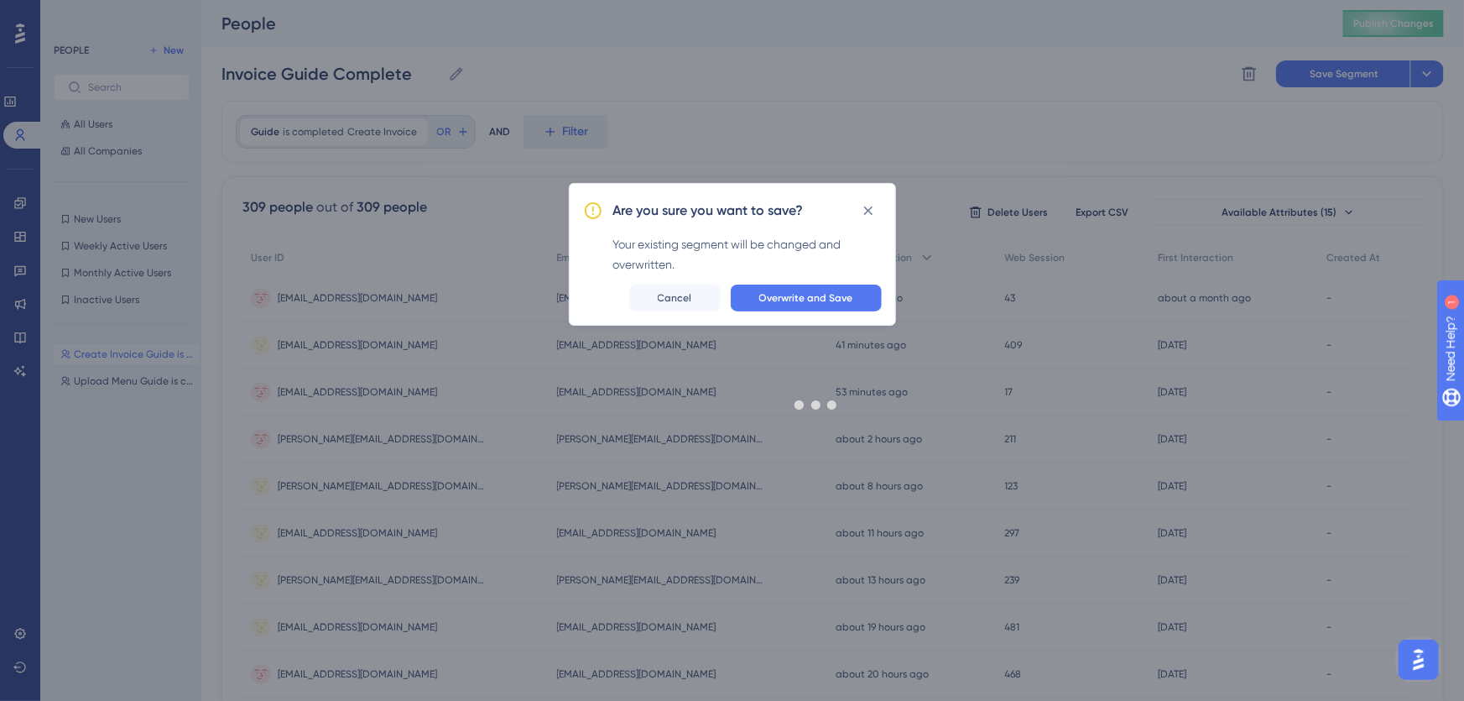
click at [794, 301] on div at bounding box center [816, 404] width 1296 height 580
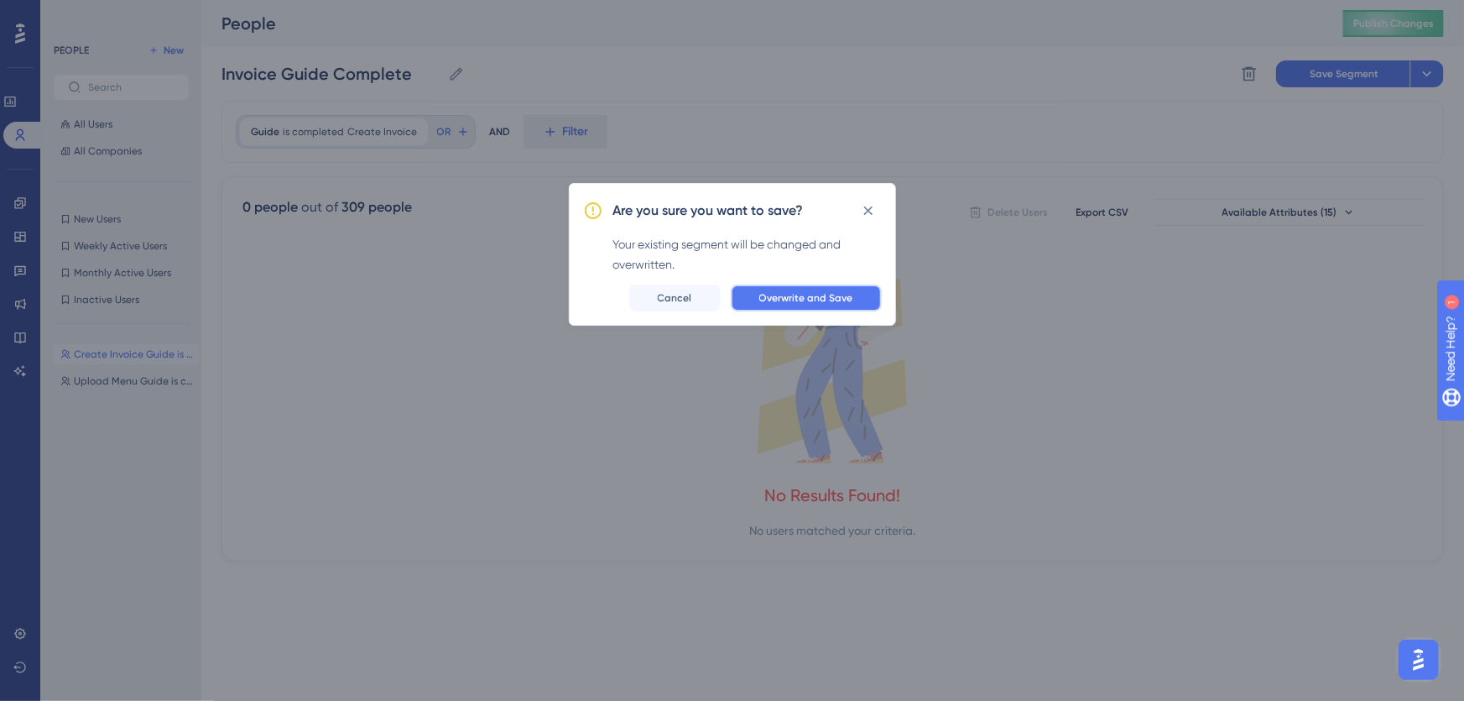
click at [792, 296] on span "Overwrite and Save" at bounding box center [806, 297] width 94 height 13
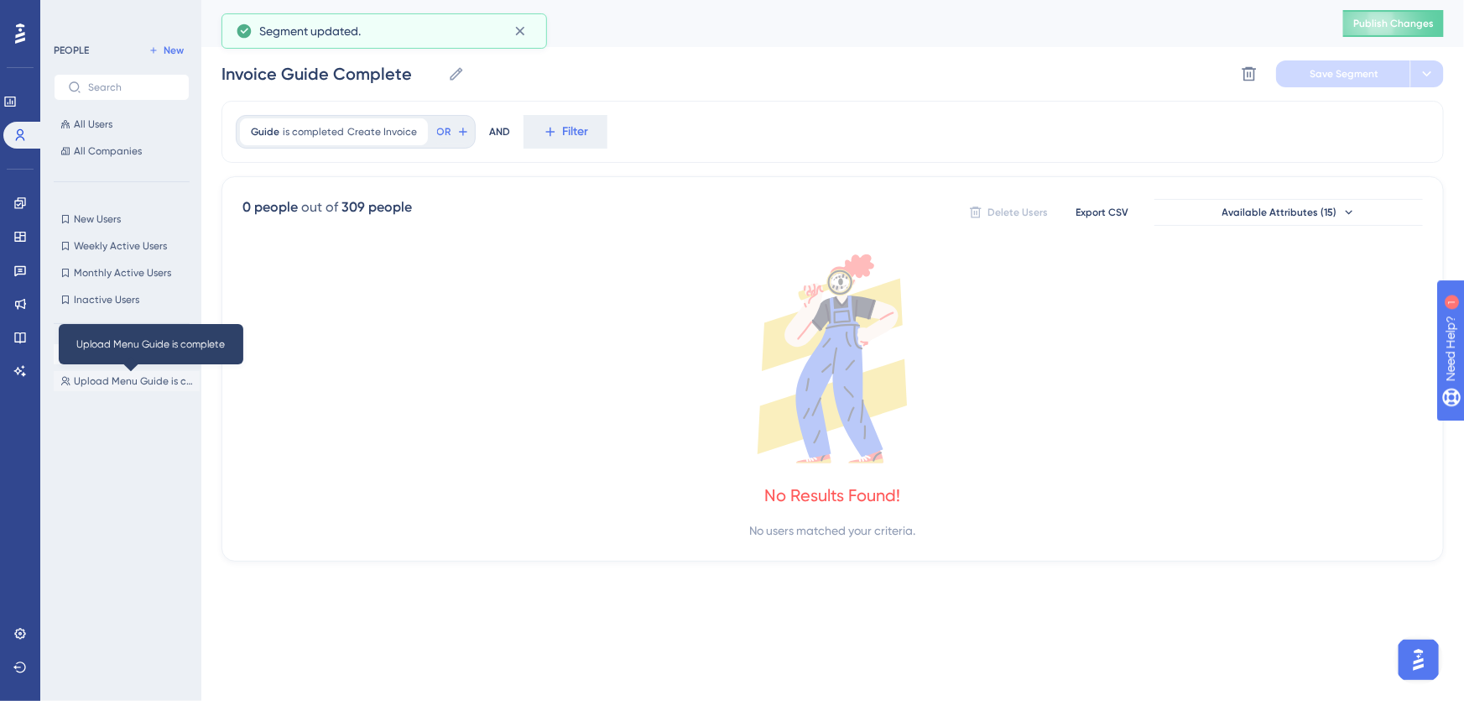
click at [134, 380] on span "Upload Menu Guide is complete" at bounding box center [133, 380] width 119 height 13
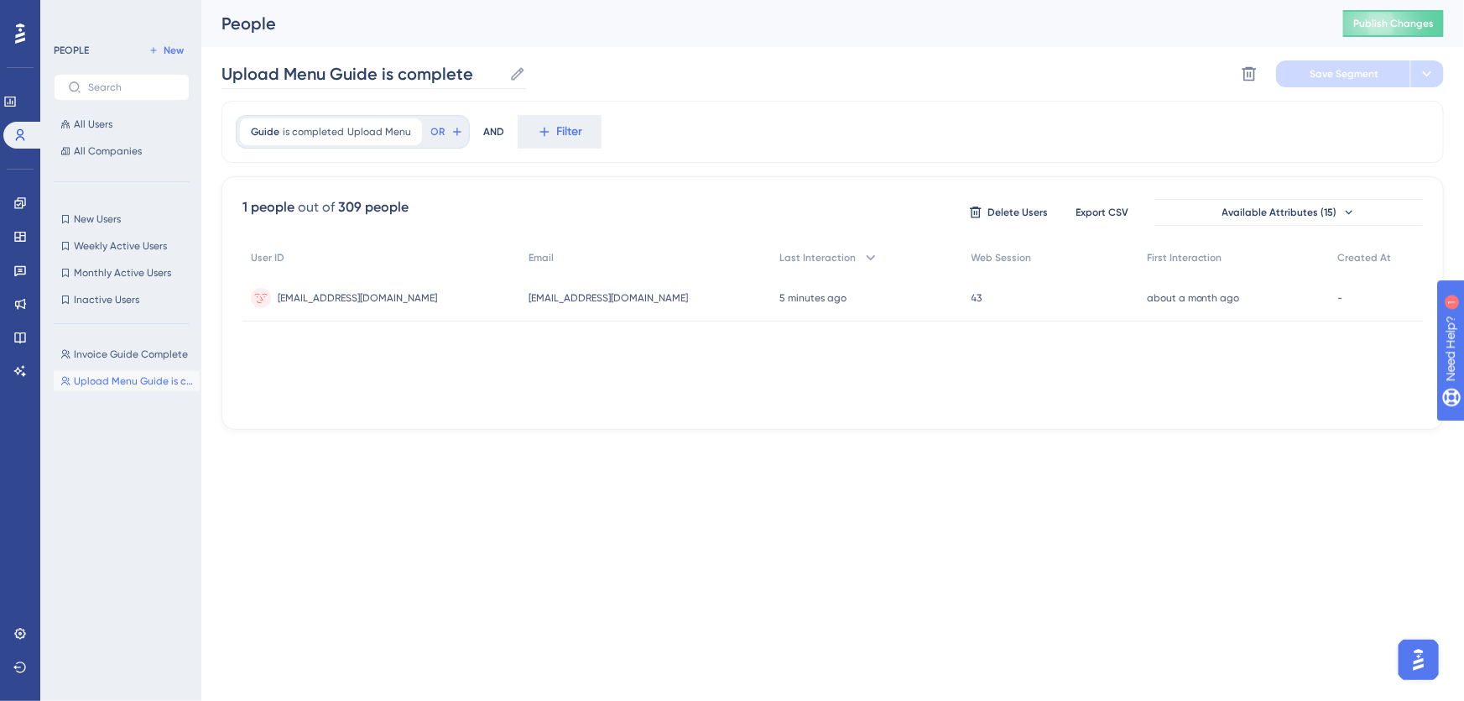
click at [517, 72] on icon at bounding box center [518, 73] width 13 height 13
click at [503, 72] on input "Upload Menu Guide is complete" at bounding box center [362, 73] width 281 height 23
drag, startPoint x: 286, startPoint y: 73, endPoint x: 154, endPoint y: 81, distance: 132.8
click at [201, 81] on div "Performance Users Engagement Widgets Feedback Product Updates Knowledge Base AI…" at bounding box center [832, 228] width 1263 height 456
click at [342, 71] on input "Menu Guide is complete" at bounding box center [332, 73] width 221 height 23
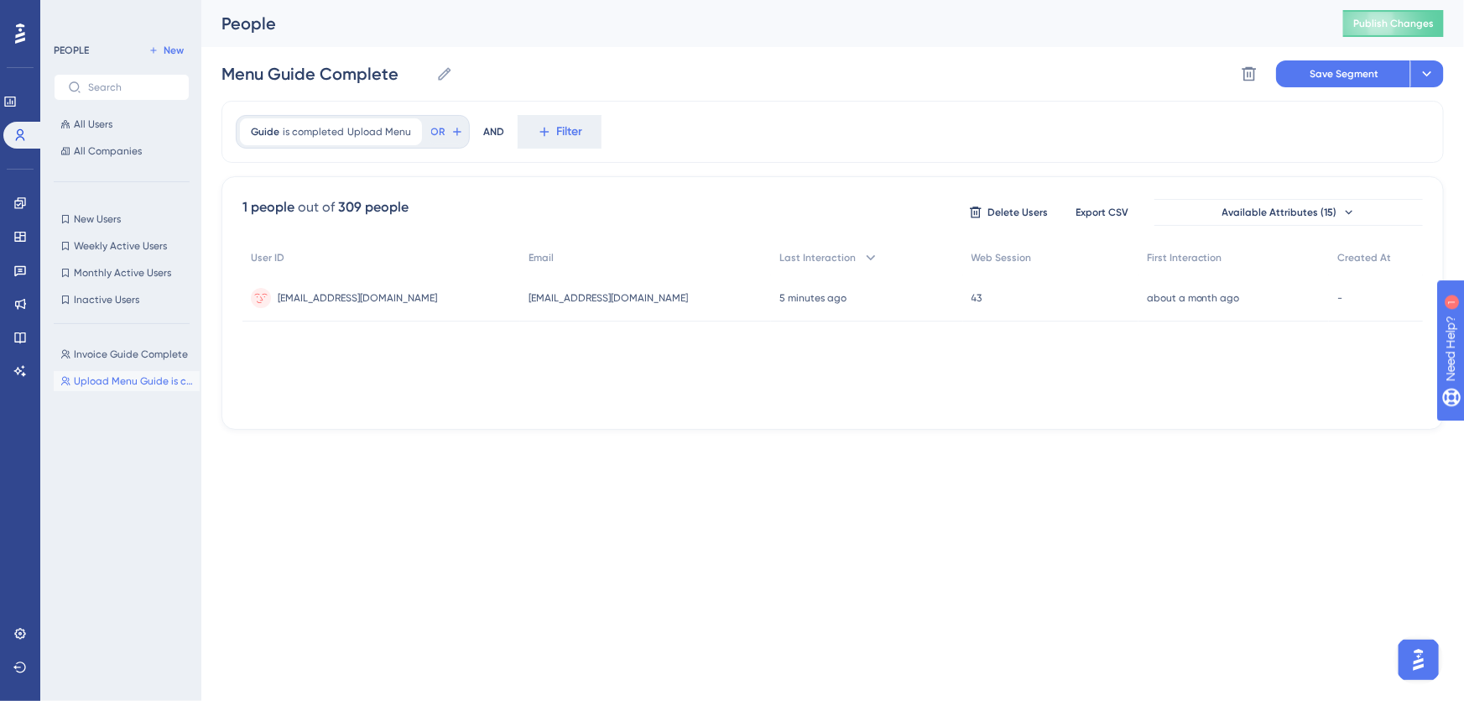
click at [875, 86] on div "Menu Guide Complete Menu Guide Complete Delete Segment Save Segment Actions" at bounding box center [833, 74] width 1223 height 54
click at [1364, 82] on button "Save Segment" at bounding box center [1343, 73] width 134 height 27
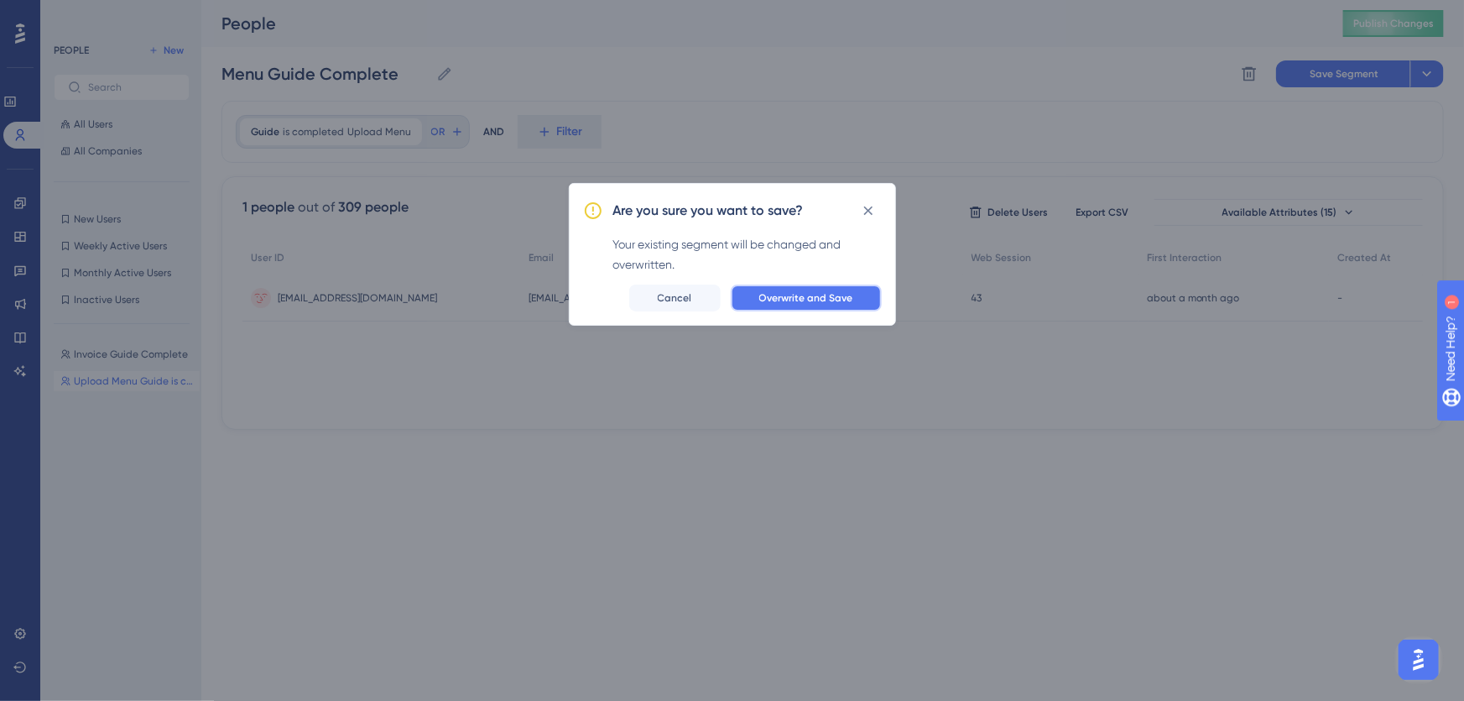
click at [795, 294] on span "Overwrite and Save" at bounding box center [806, 297] width 94 height 13
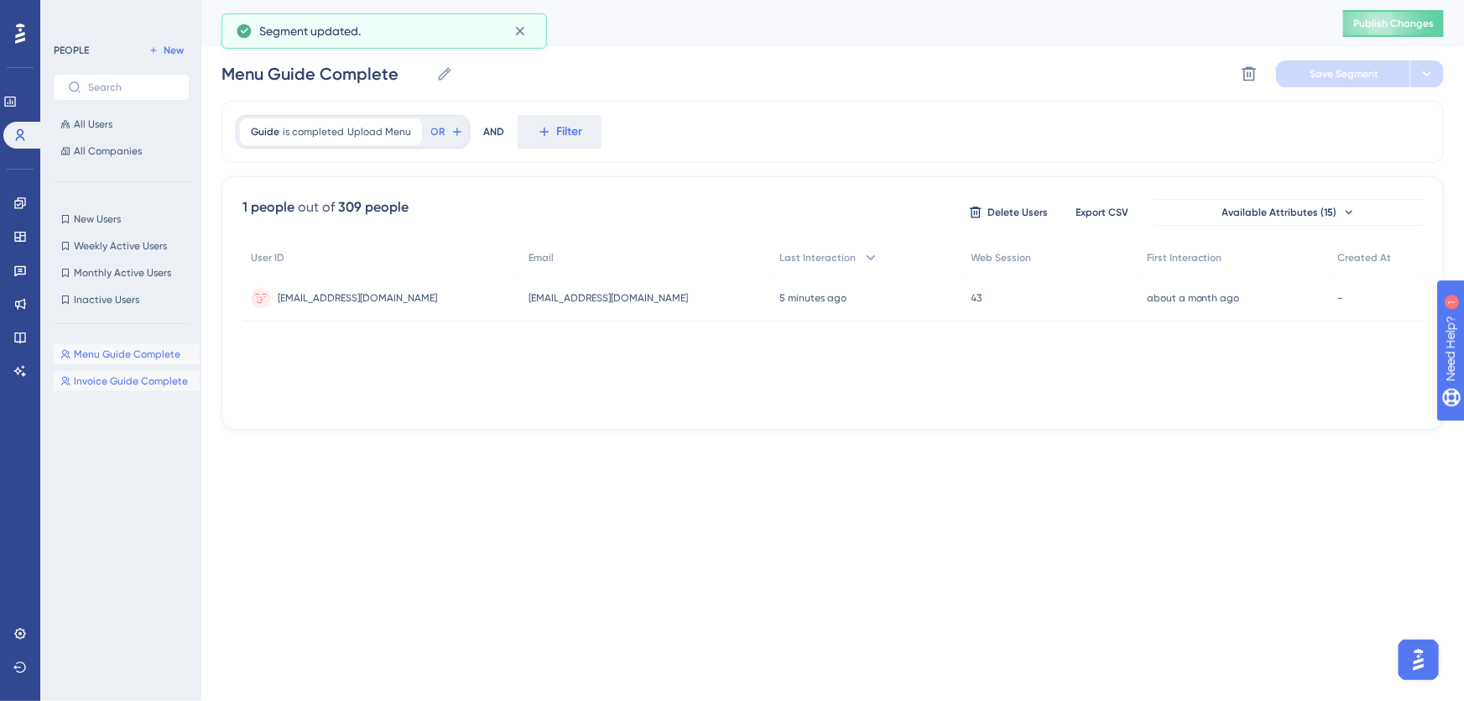
click at [105, 379] on span "Invoice Guide Complete" at bounding box center [131, 380] width 114 height 13
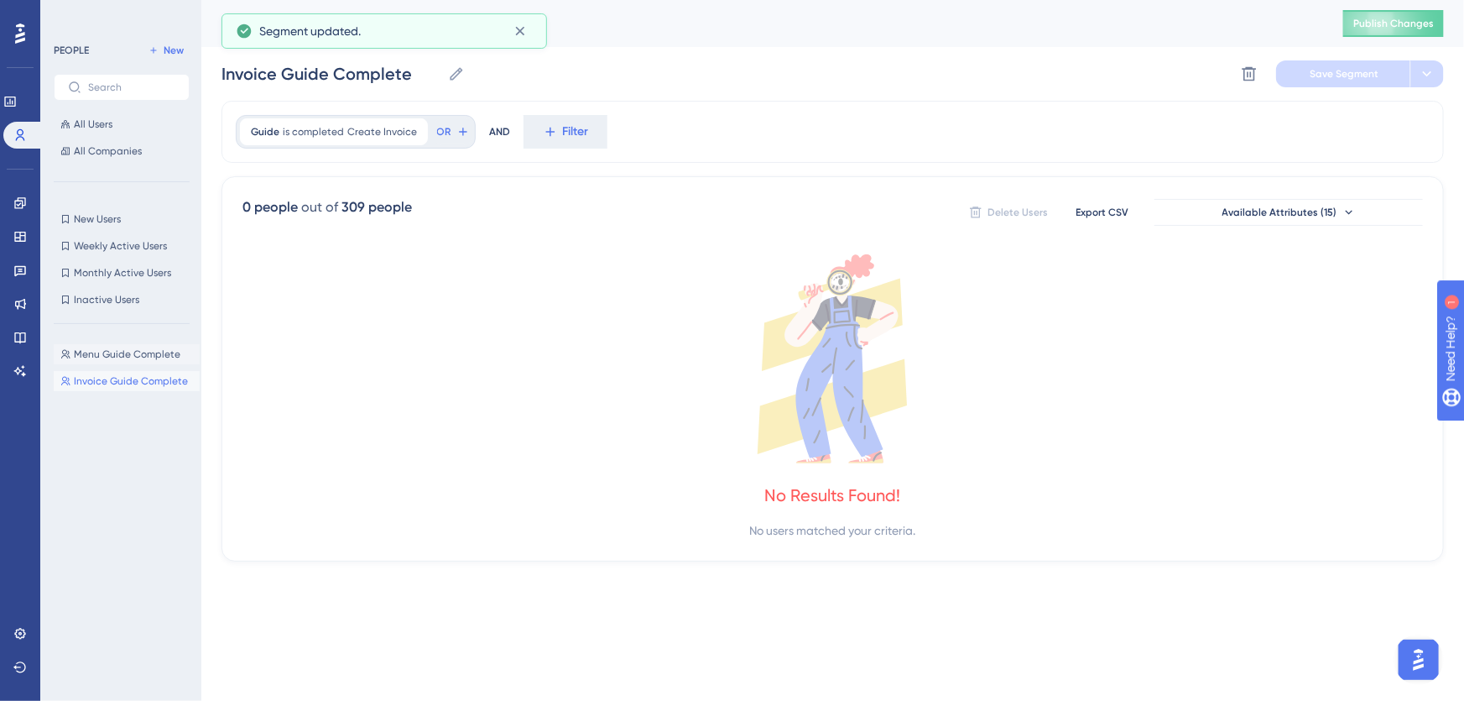
click at [116, 353] on span "Menu Guide Complete" at bounding box center [127, 353] width 107 height 13
type input "Menu Guide Complete"
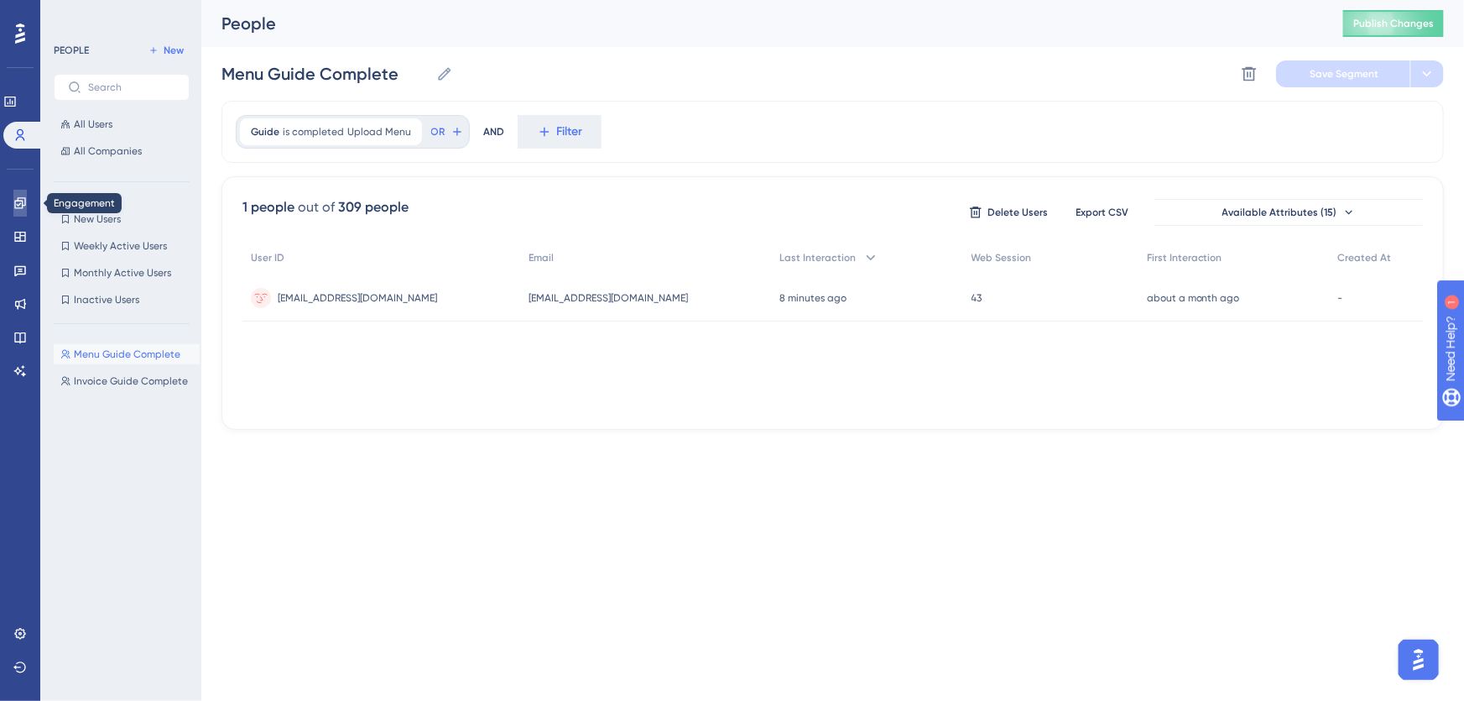
click at [14, 201] on icon at bounding box center [19, 202] width 13 height 13
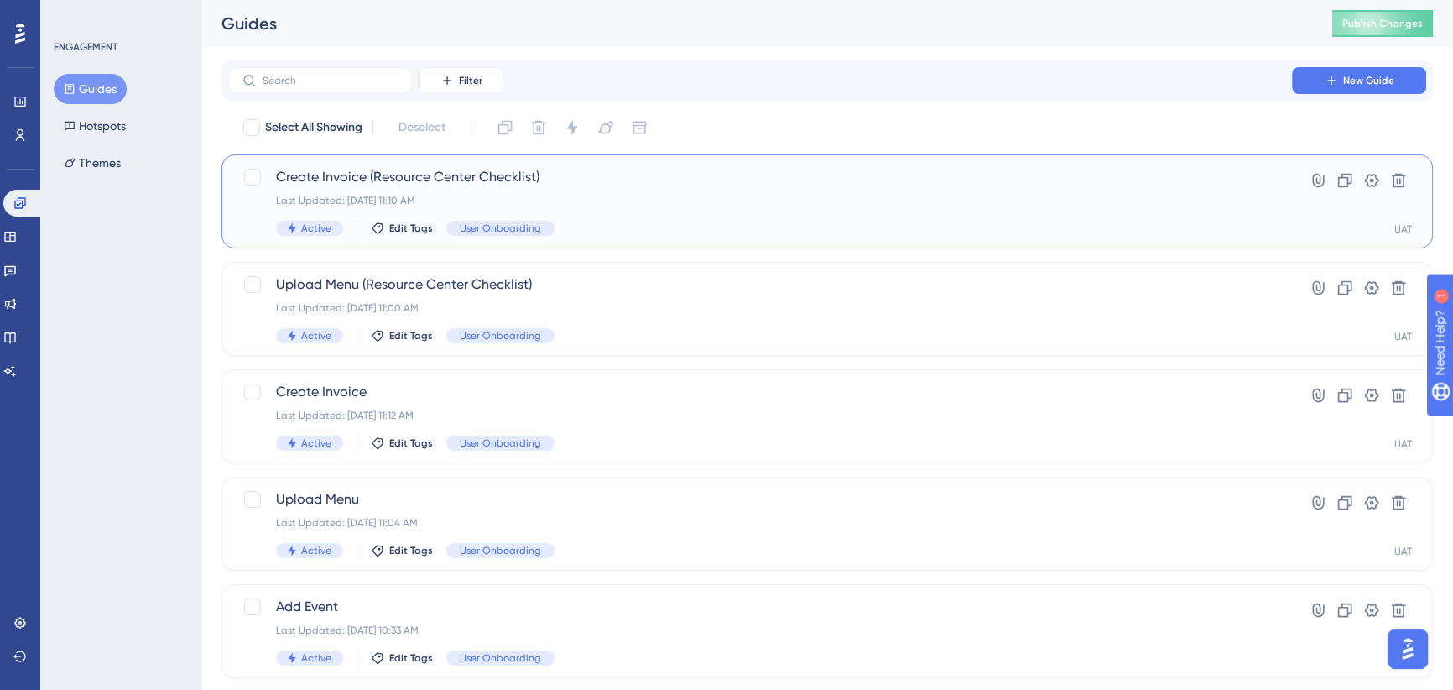
click at [707, 194] on div "Last Updated: [DATE] 11:10 AM" at bounding box center [760, 200] width 968 height 13
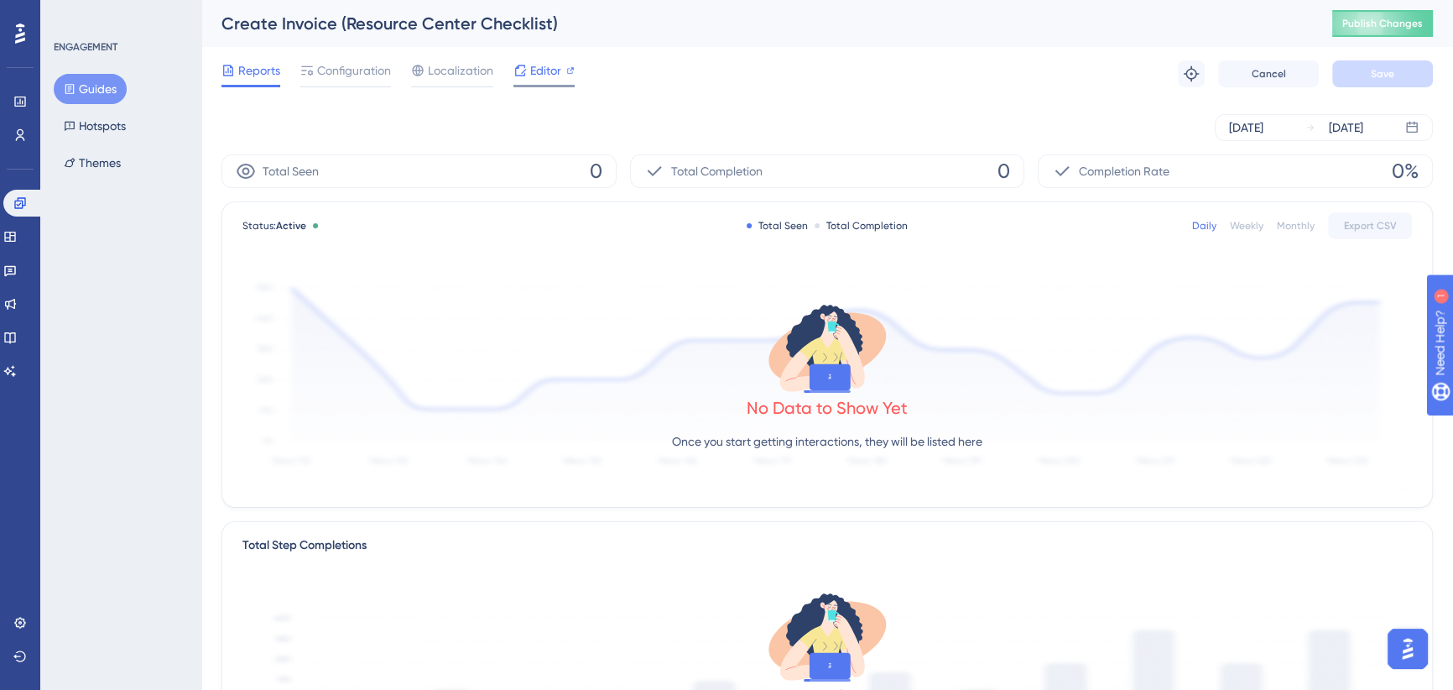
click at [537, 71] on span "Editor" at bounding box center [545, 70] width 31 height 20
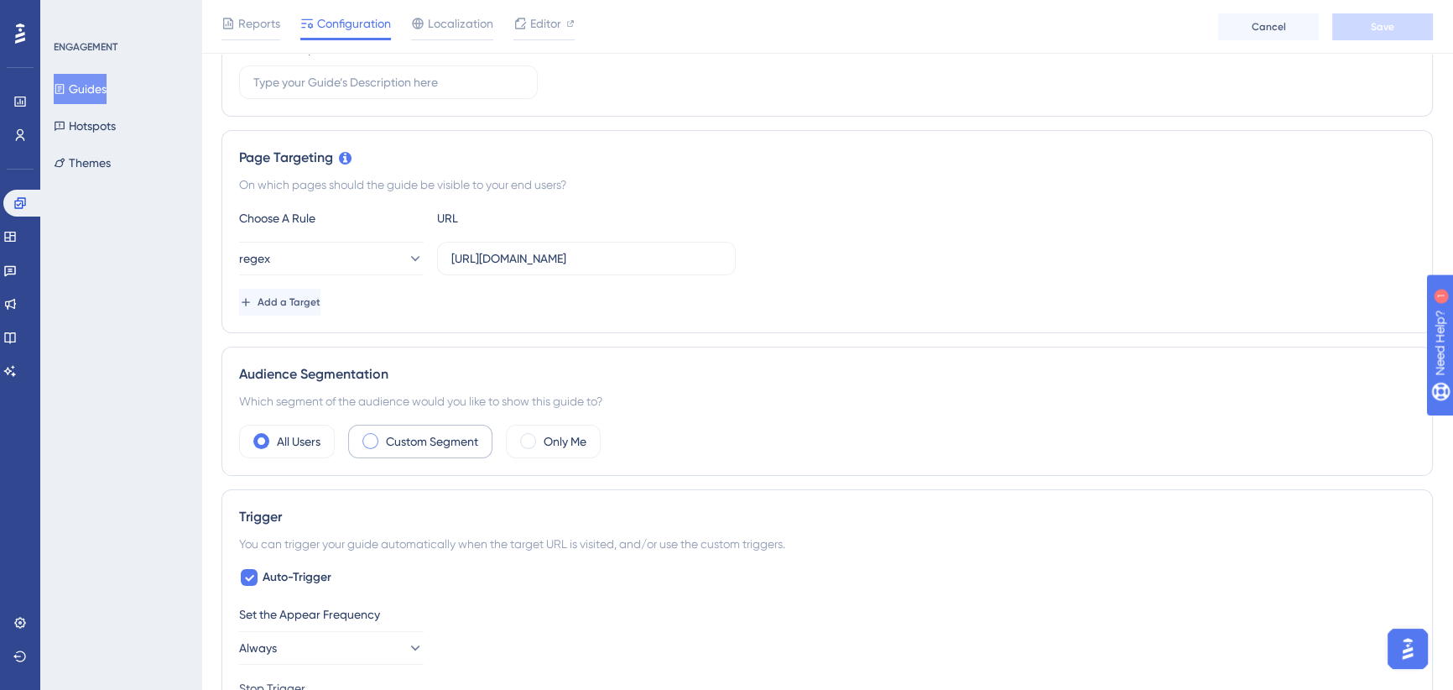
click at [420, 436] on label "Custom Segment" at bounding box center [432, 441] width 92 height 20
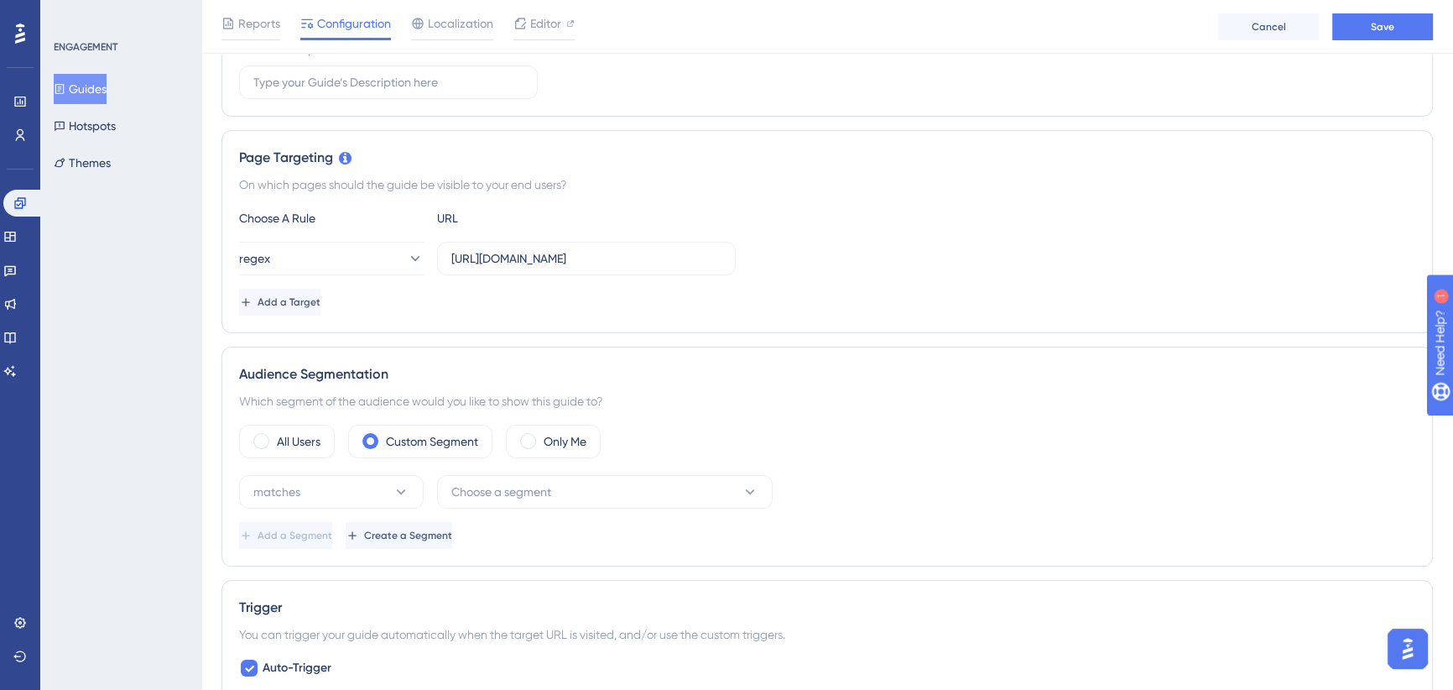
scroll to position [534, 0]
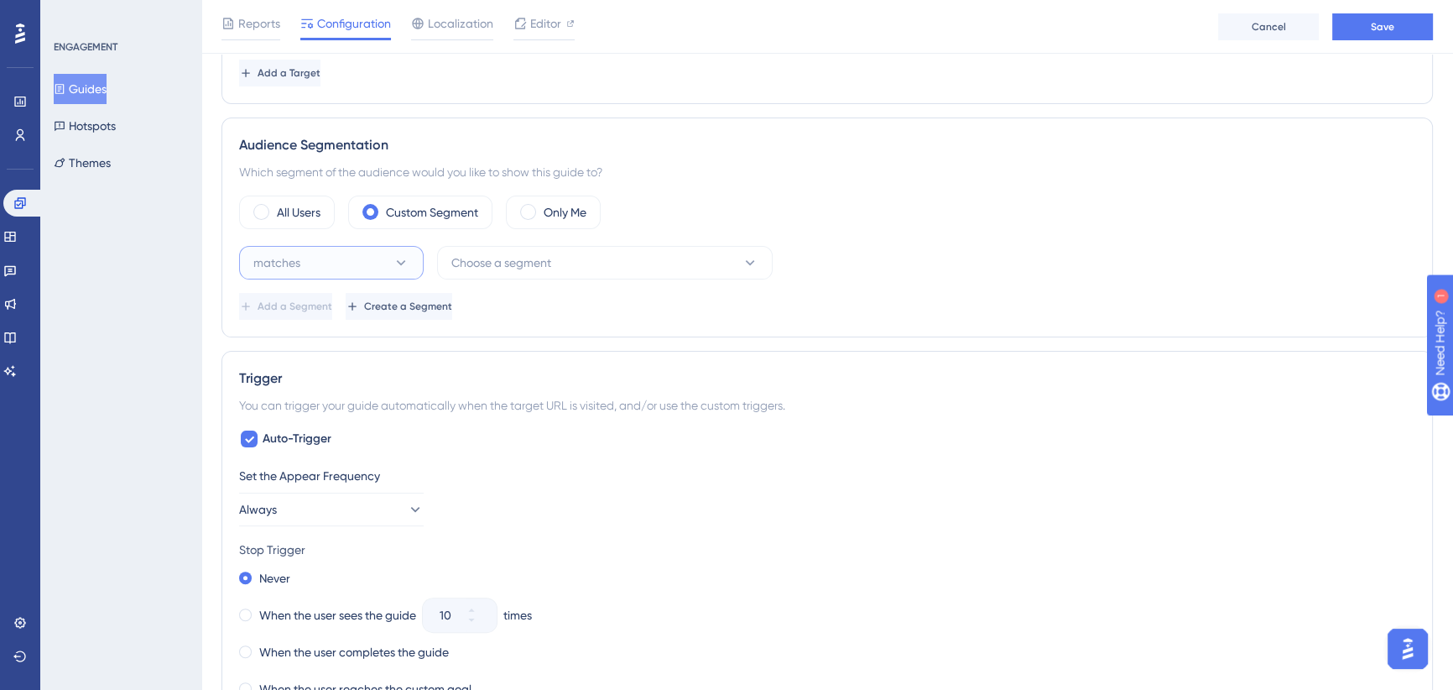
click at [352, 246] on button "matches" at bounding box center [331, 263] width 185 height 34
click at [335, 346] on span "doesn't match" at bounding box center [301, 347] width 76 height 20
click at [562, 266] on button "Choose a segment" at bounding box center [605, 263] width 336 height 34
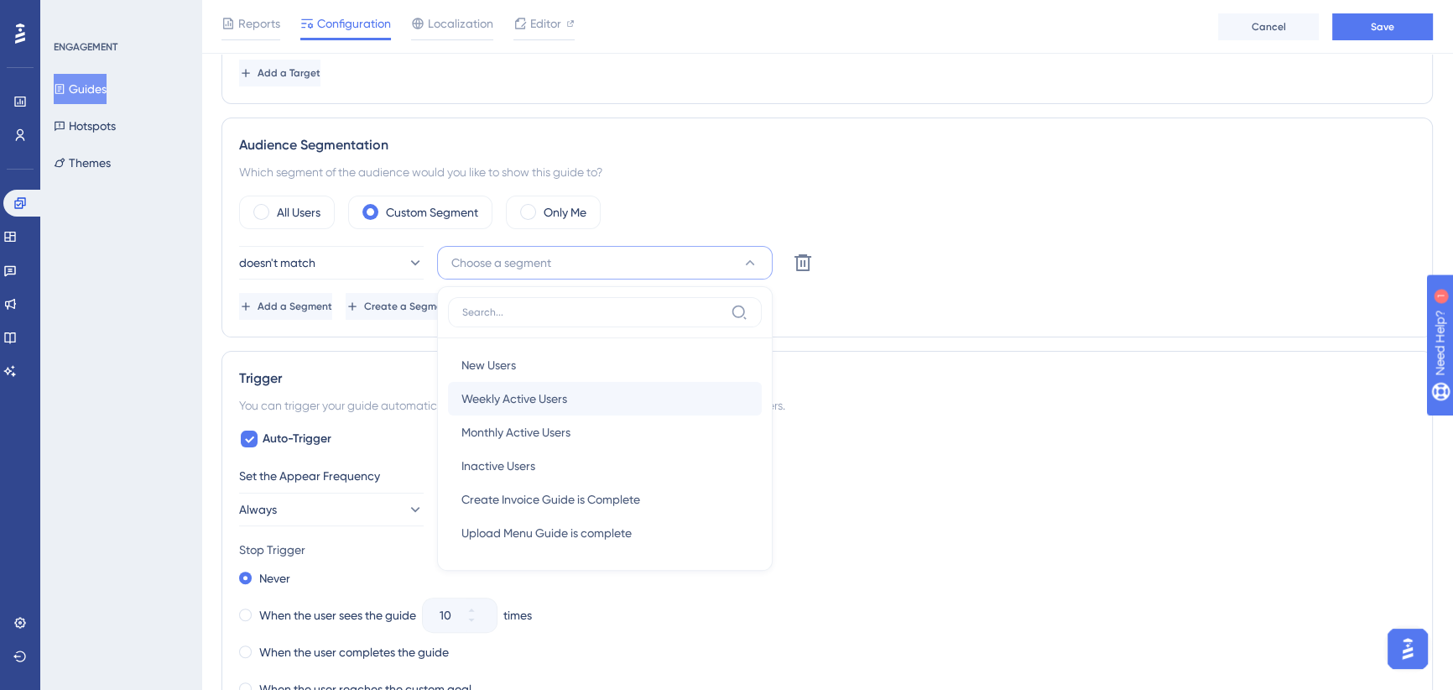
scroll to position [613, 0]
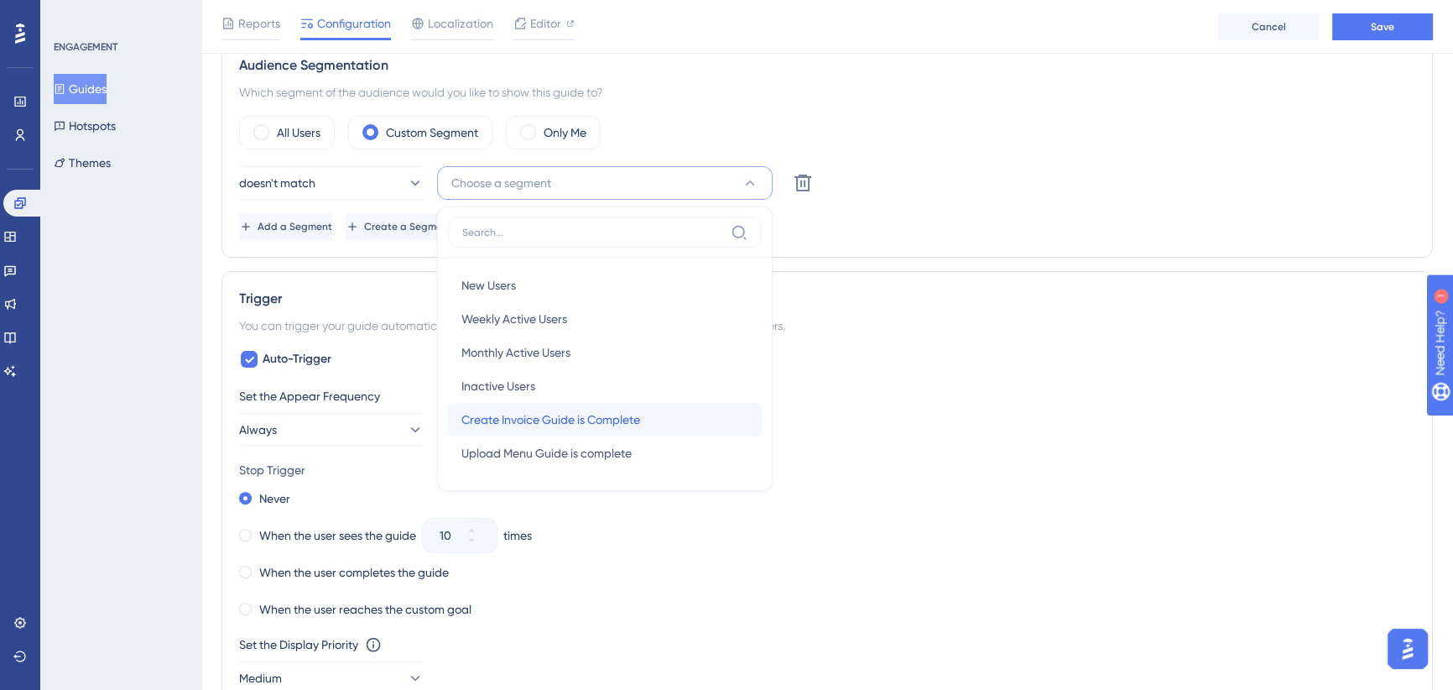
click at [543, 419] on span "Create Invoice Guide is Complete" at bounding box center [551, 419] width 179 height 20
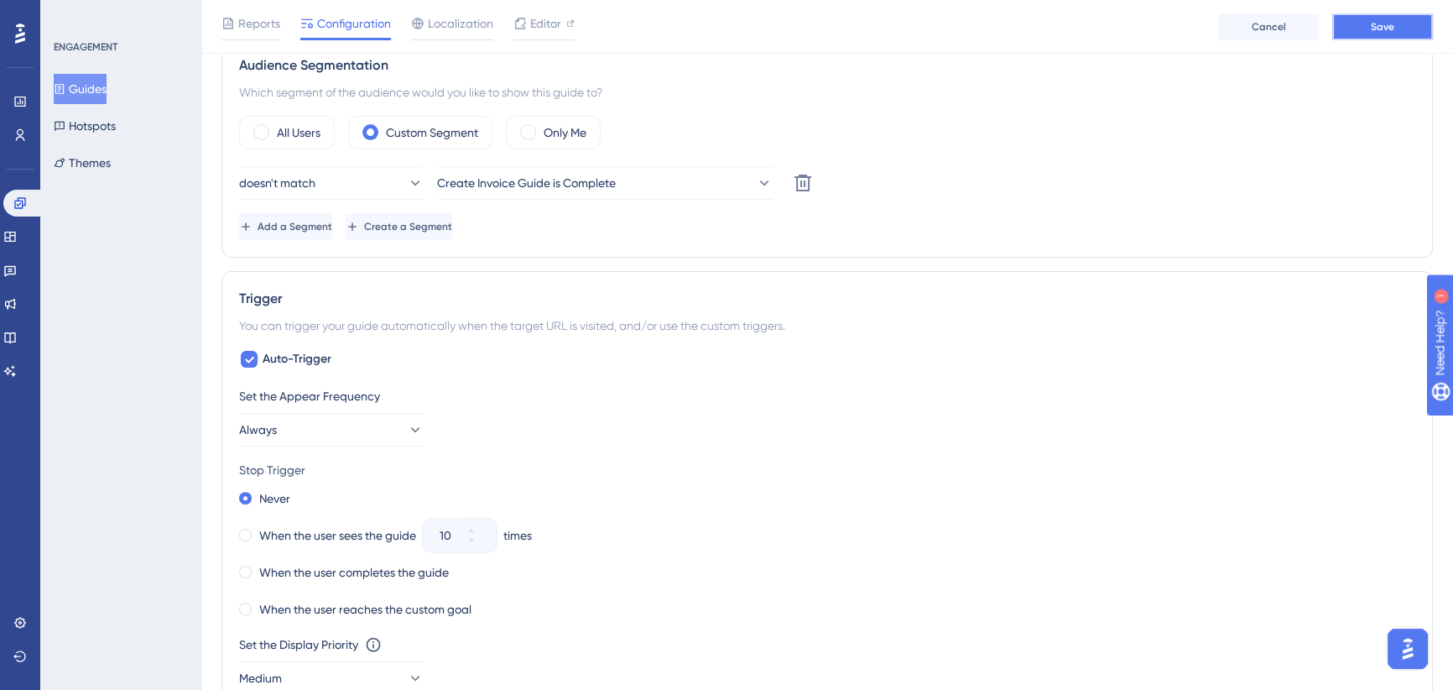
click at [1397, 24] on button "Save" at bounding box center [1383, 26] width 101 height 27
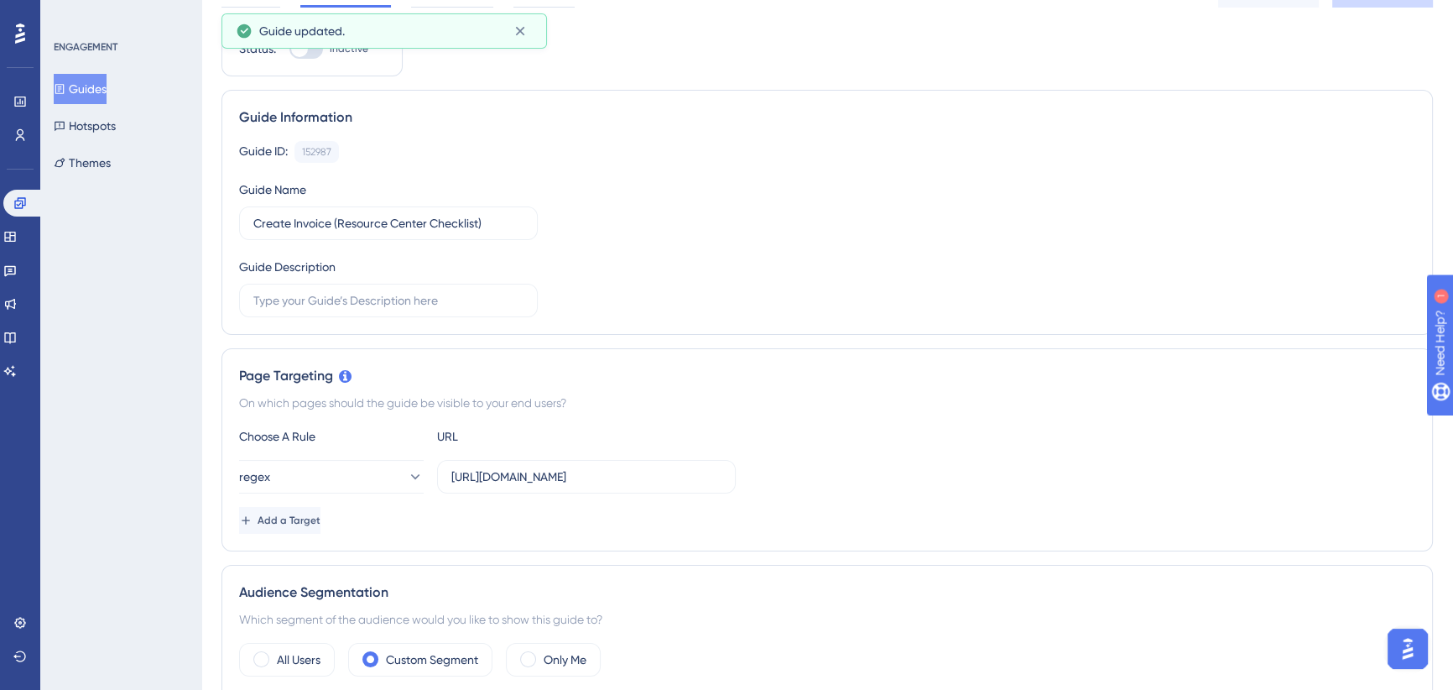
scroll to position [0, 0]
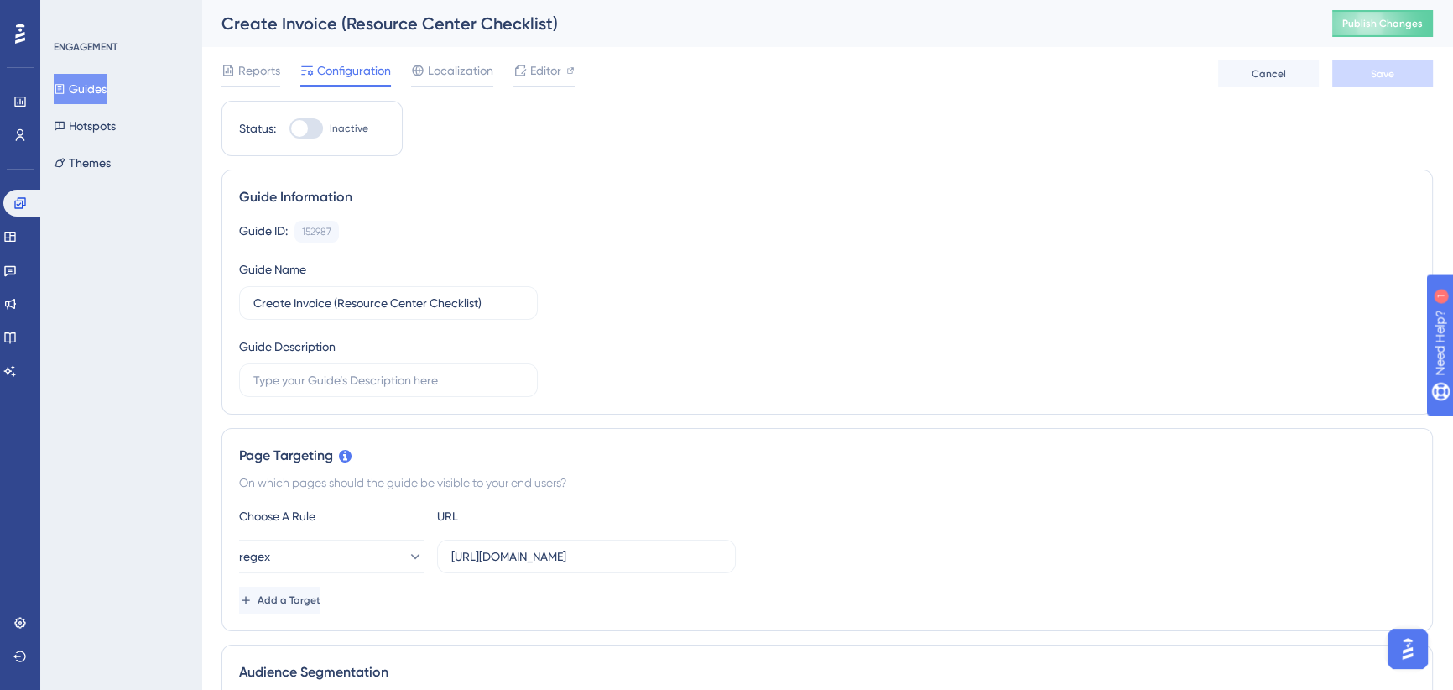
click at [307, 130] on div at bounding box center [299, 128] width 17 height 17
click at [289, 129] on input "Inactive" at bounding box center [289, 128] width 1 height 1
checkbox input "true"
click at [1393, 71] on span "Save" at bounding box center [1382, 73] width 23 height 13
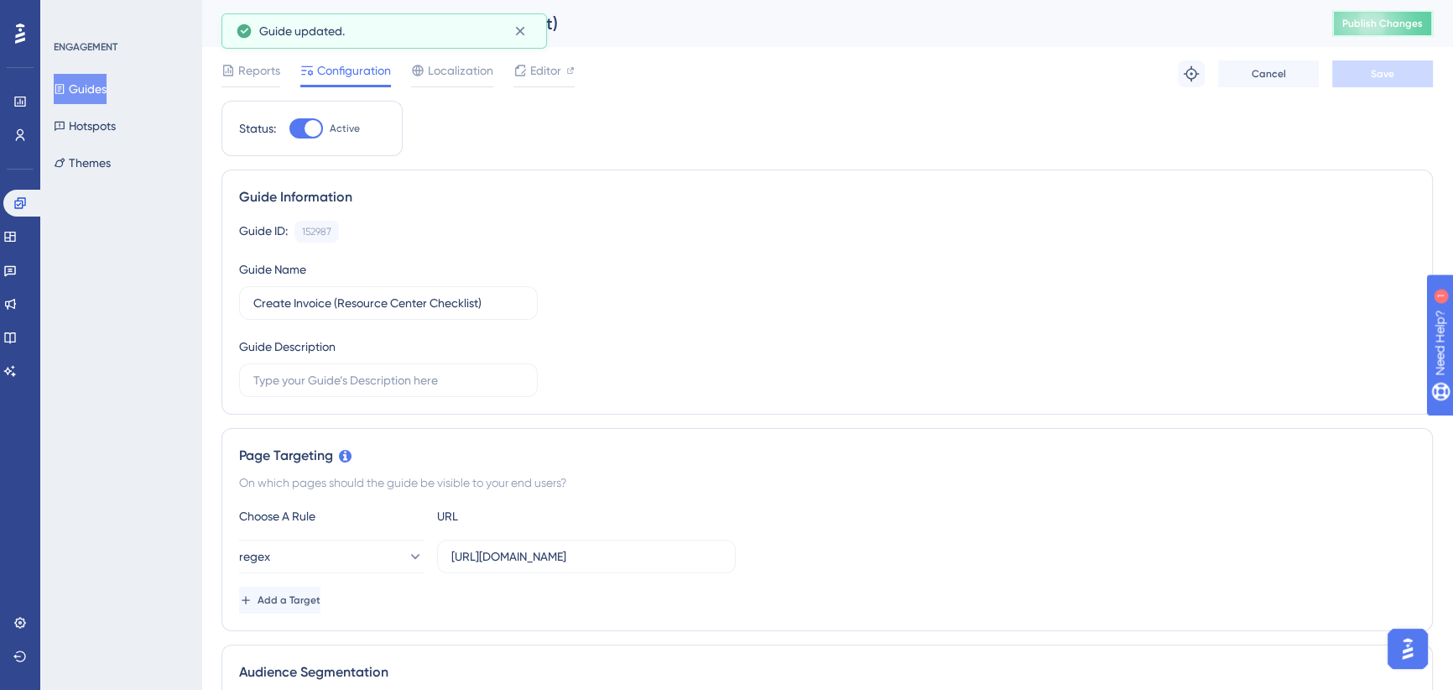
click at [1382, 21] on span "Publish Changes" at bounding box center [1383, 23] width 81 height 13
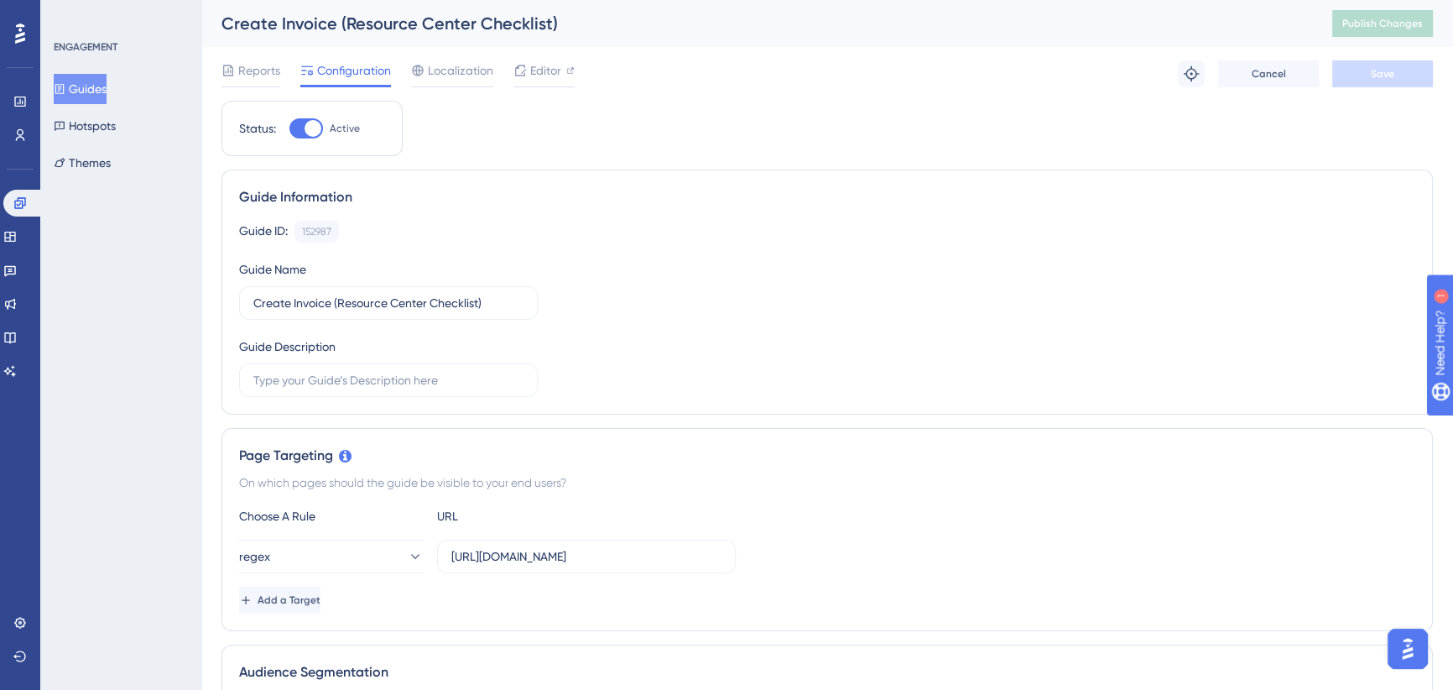
scroll to position [152, 0]
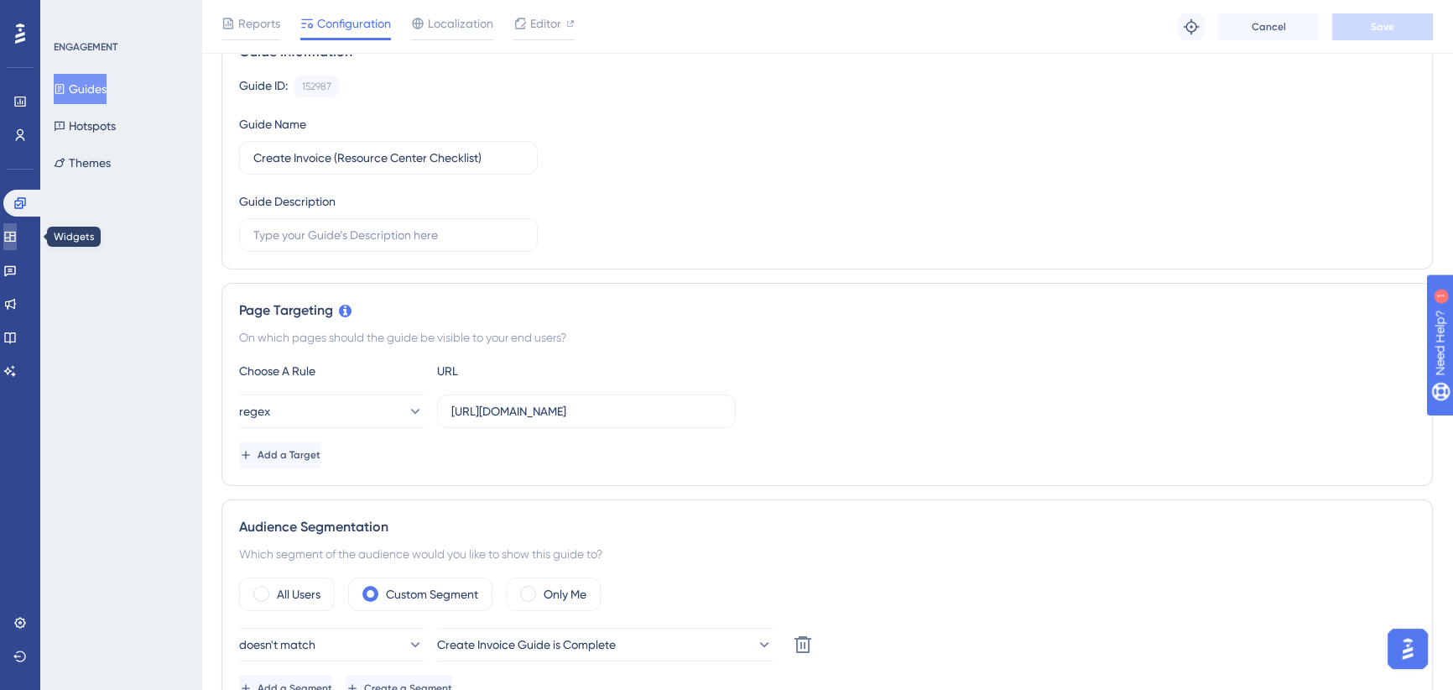
click at [15, 238] on icon at bounding box center [9, 237] width 11 height 10
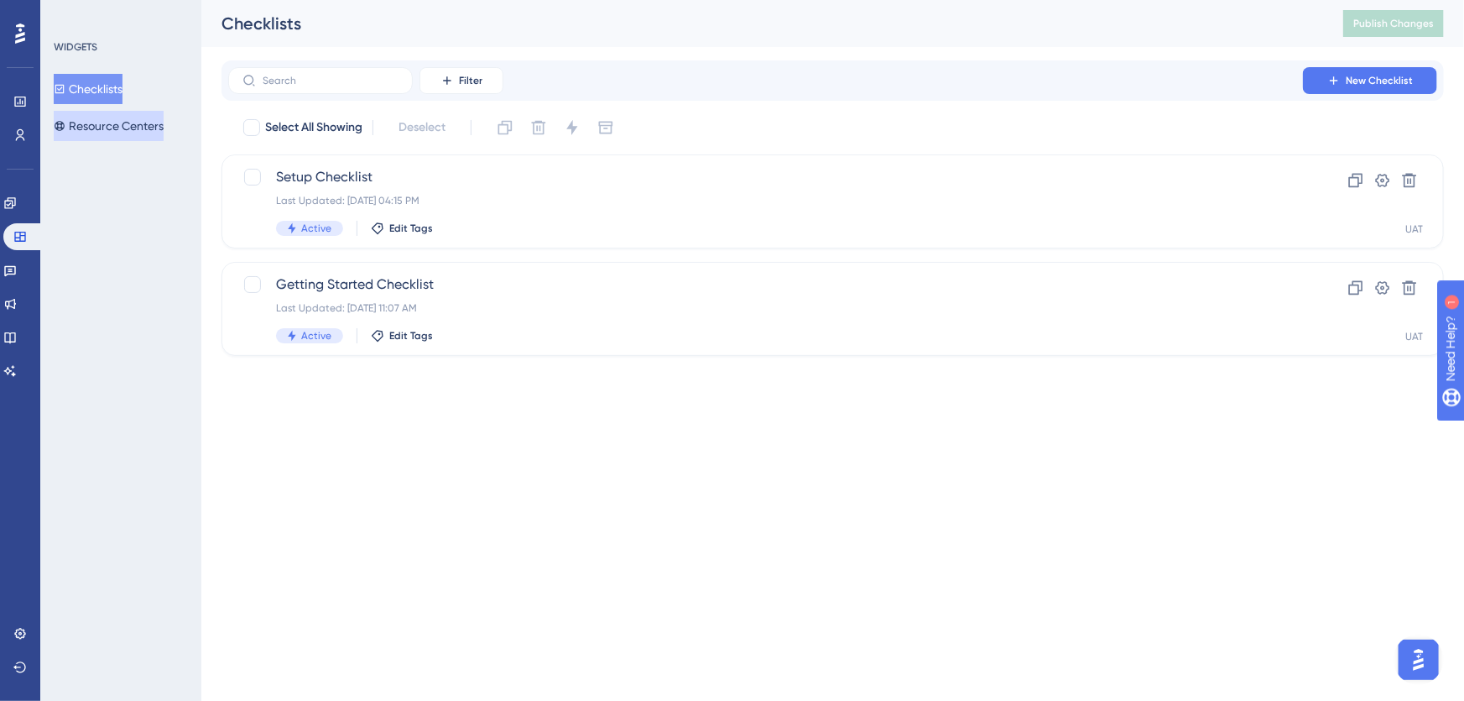
click at [123, 128] on button "Resource Centers" at bounding box center [109, 126] width 110 height 30
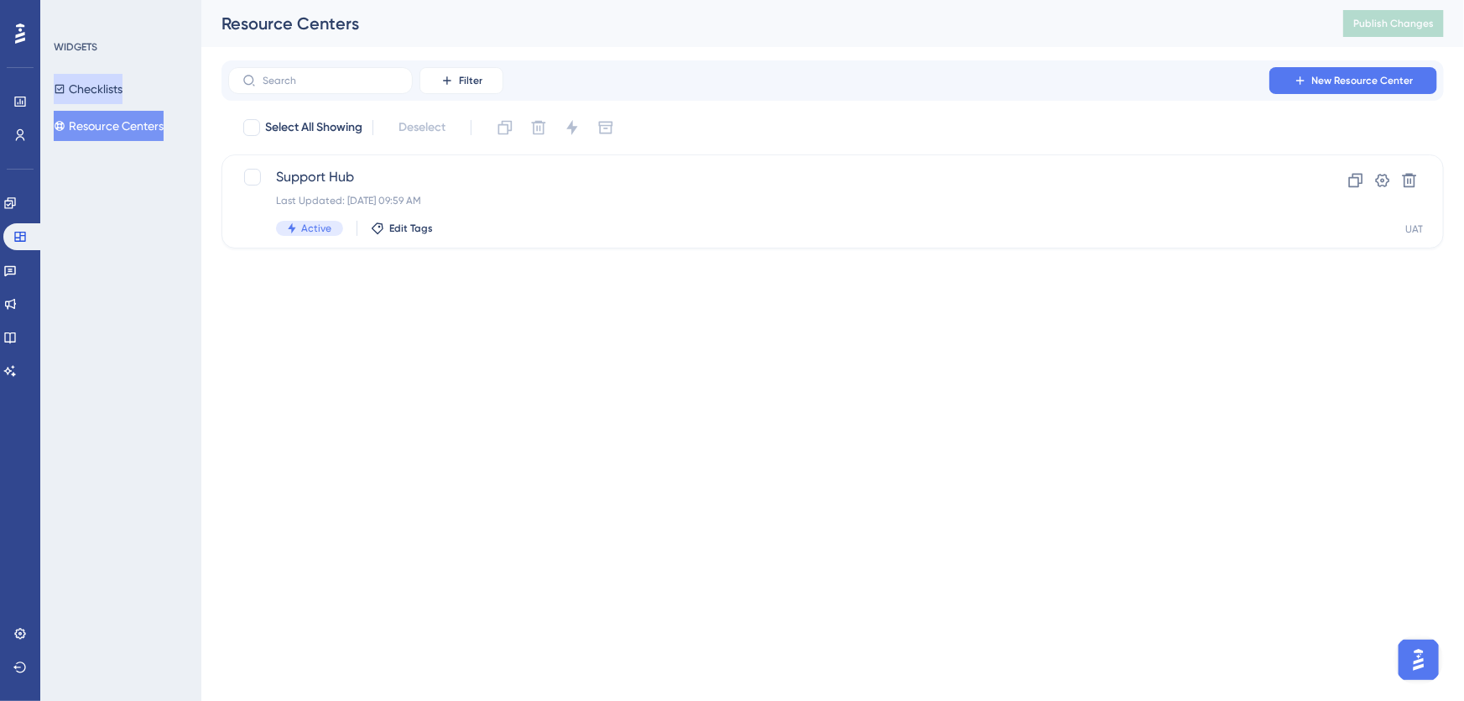
click at [120, 80] on button "Checklists" at bounding box center [88, 89] width 69 height 30
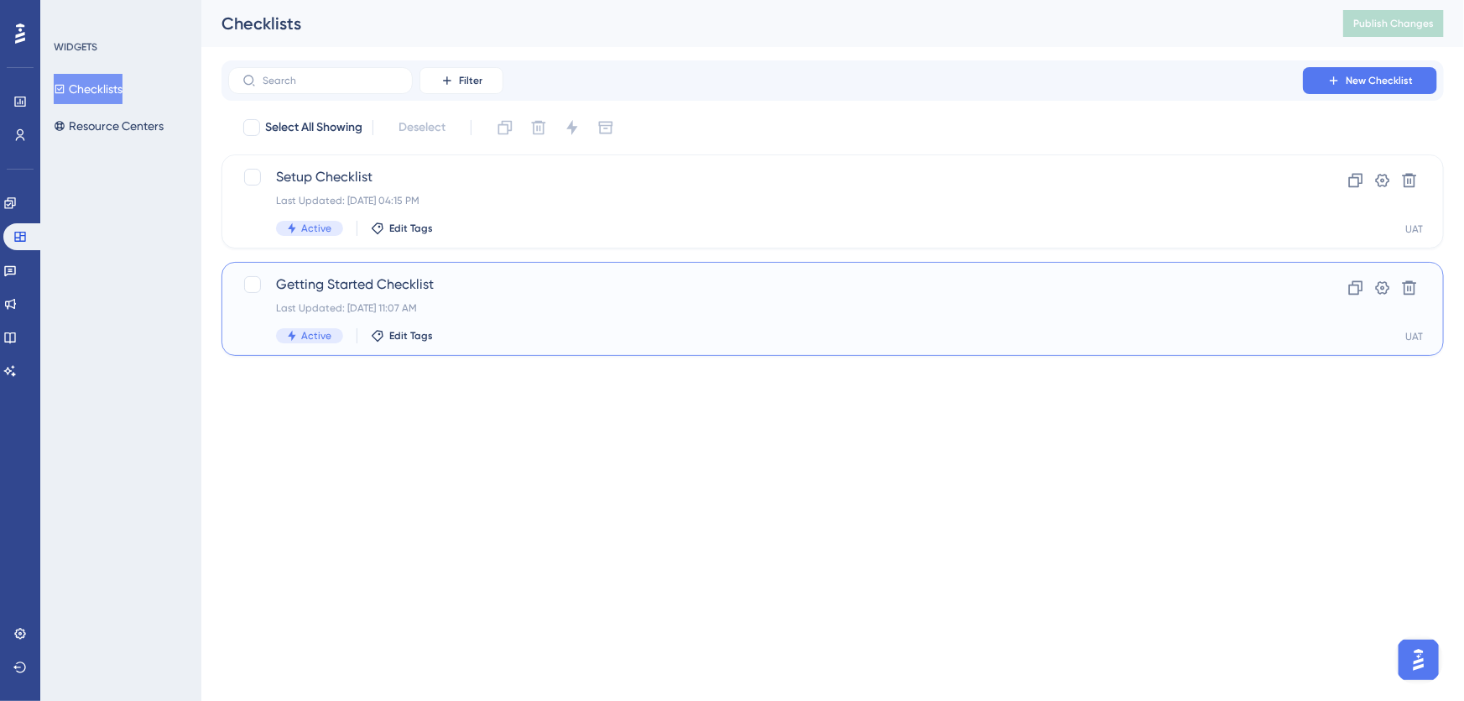
click at [500, 288] on span "Getting Started Checklist" at bounding box center [765, 284] width 979 height 20
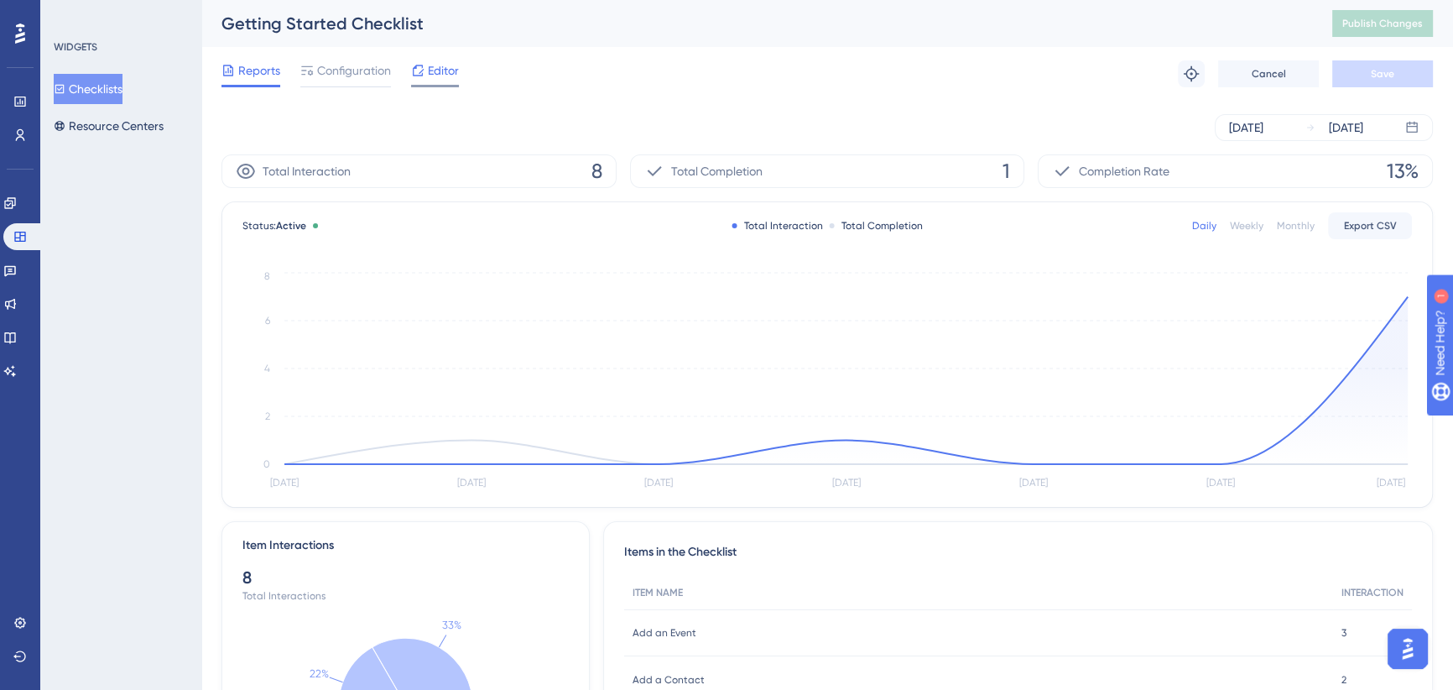
click at [419, 67] on icon at bounding box center [417, 70] width 13 height 13
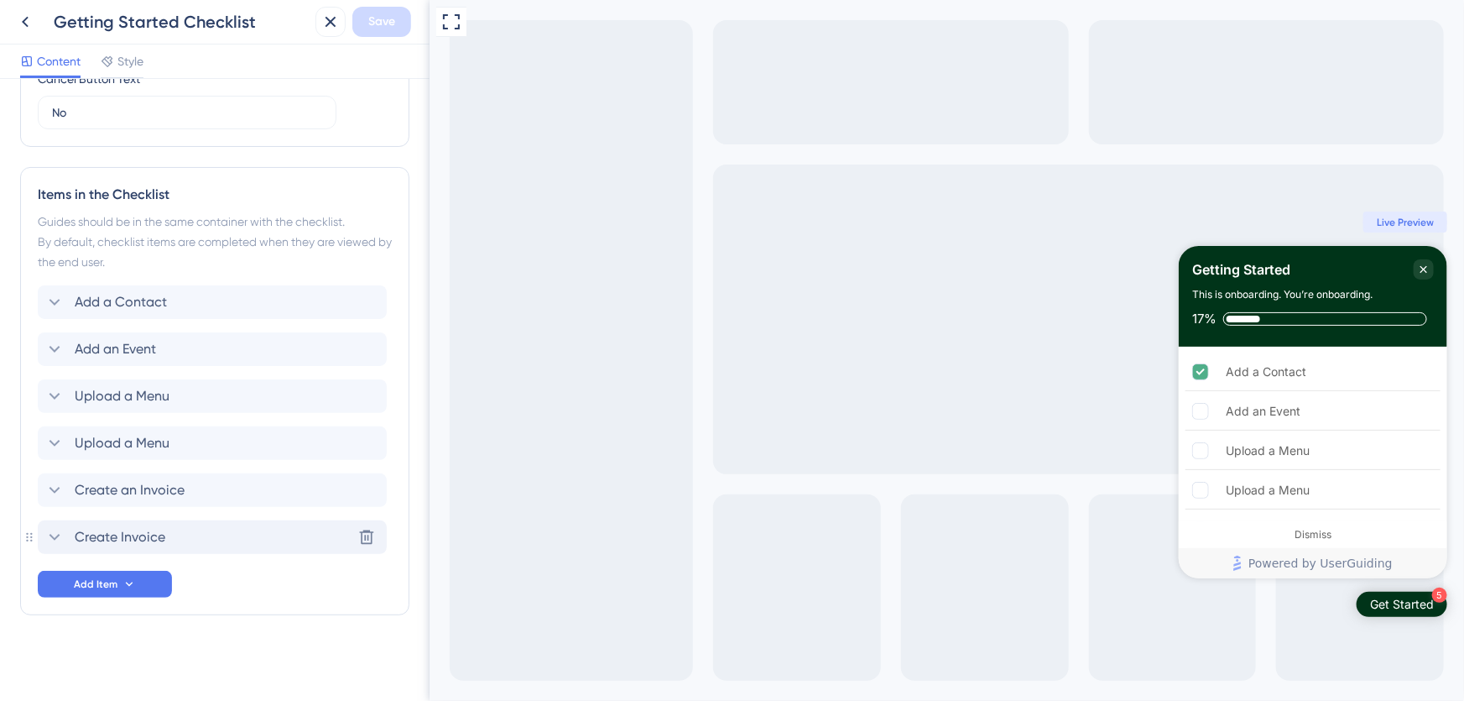
click at [53, 535] on icon at bounding box center [54, 537] width 20 height 20
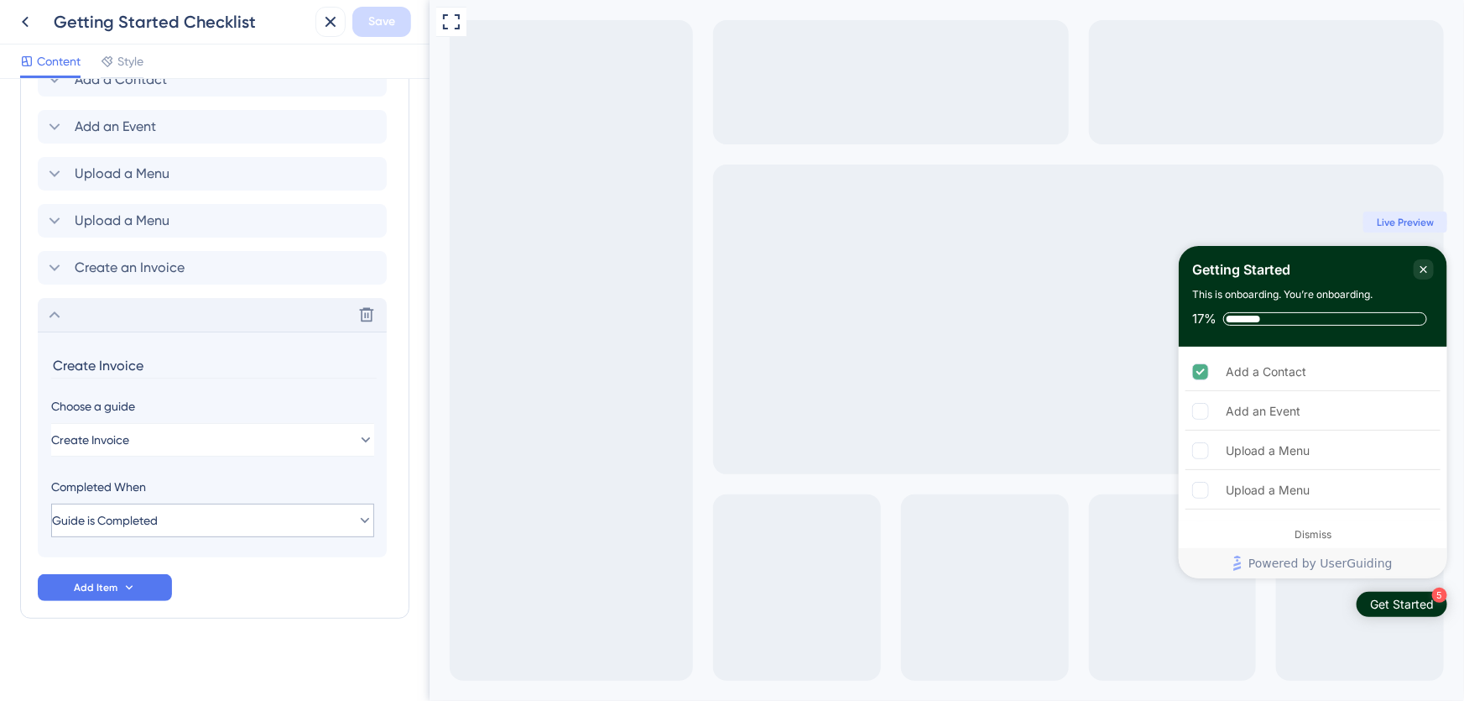
scroll to position [859, 0]
click at [109, 435] on span "Create Invoice" at bounding box center [91, 436] width 78 height 20
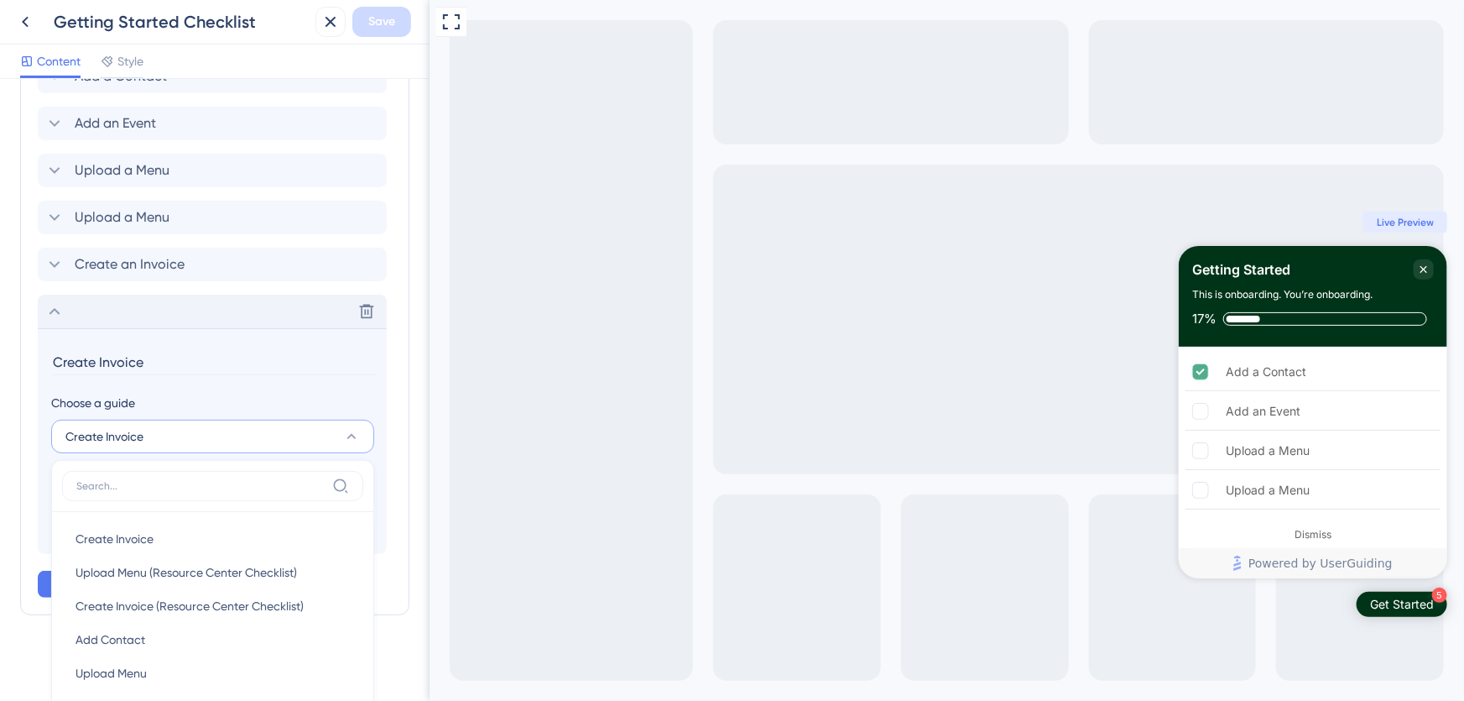
scroll to position [898, 0]
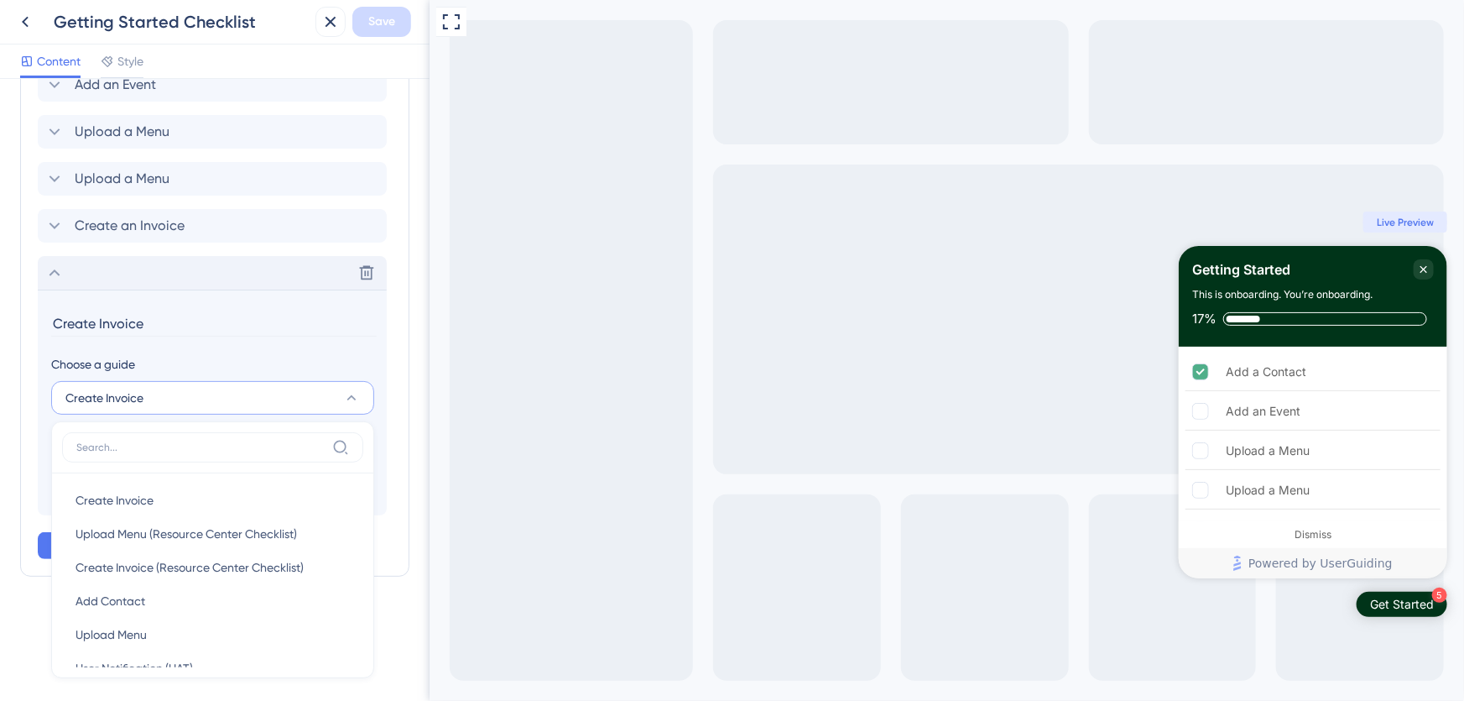
click at [112, 319] on input "Create Invoice" at bounding box center [214, 323] width 326 height 26
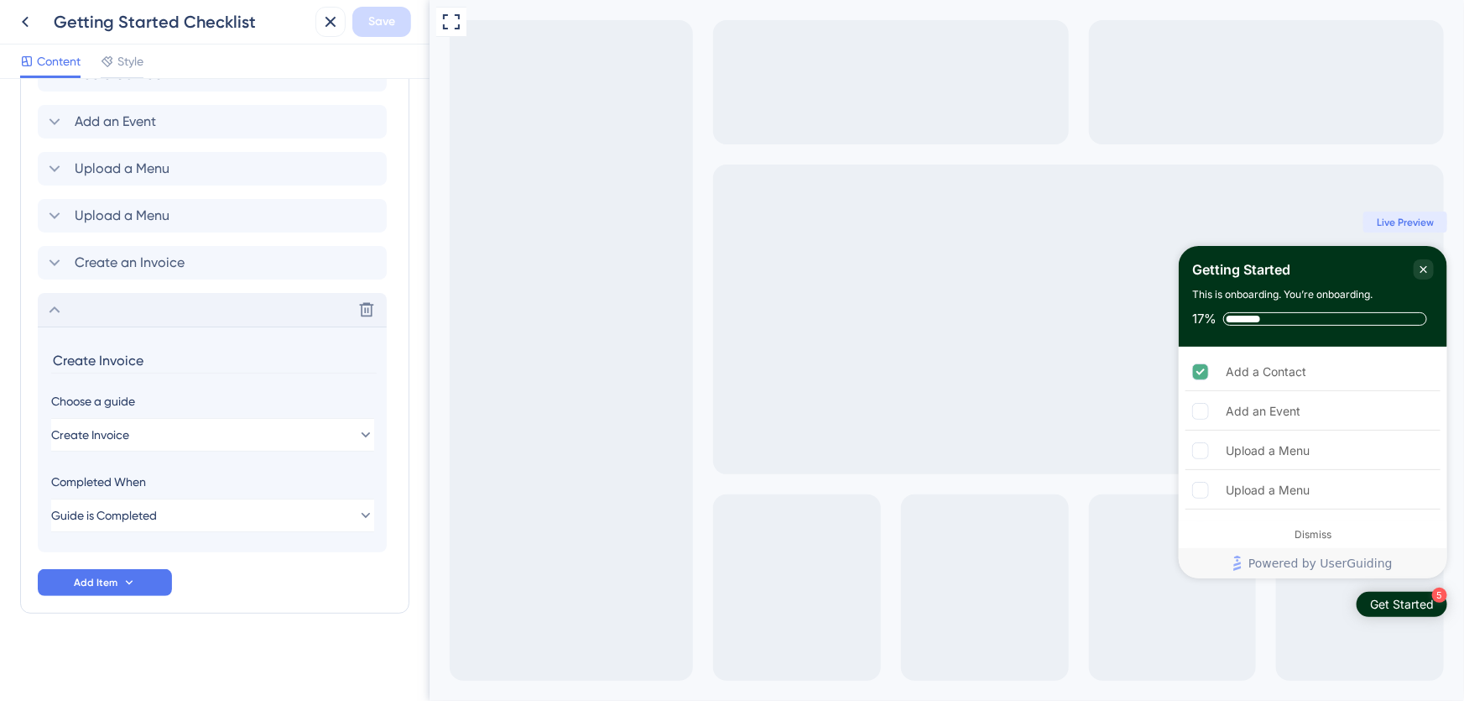
scroll to position [859, 0]
click at [97, 358] on input "Create Invoice" at bounding box center [214, 362] width 326 height 26
click at [170, 436] on button "Create Invoice" at bounding box center [212, 437] width 323 height 34
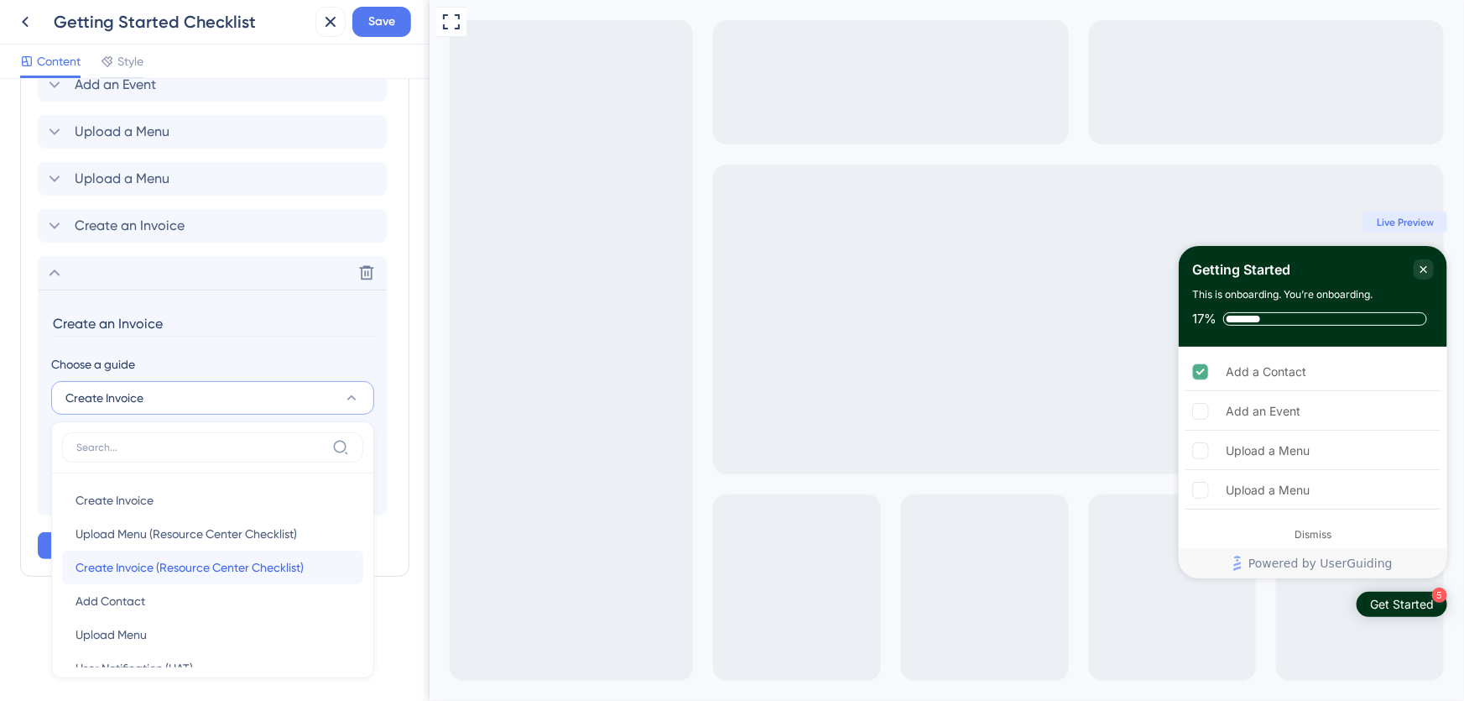
click at [180, 568] on span "Create Invoice (Resource Center Checklist)" at bounding box center [190, 567] width 228 height 20
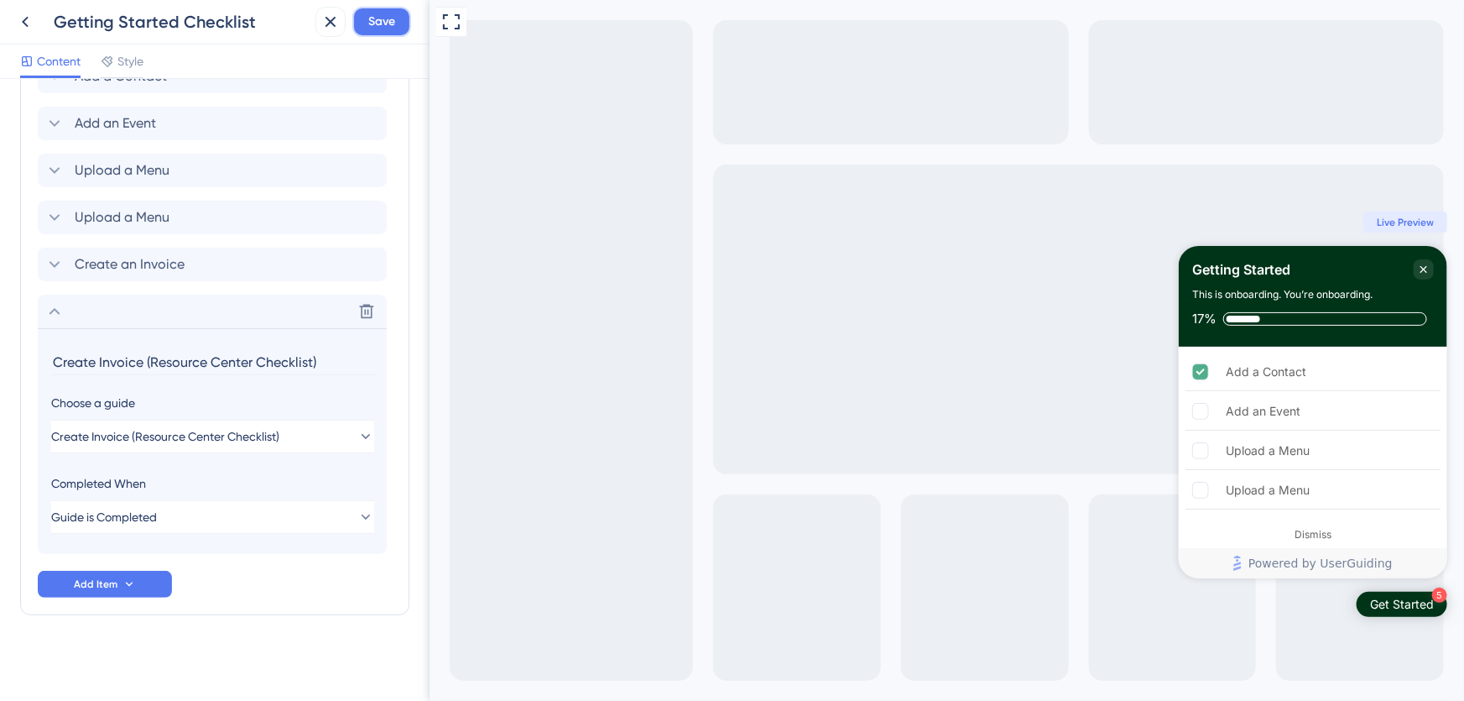
click at [368, 29] on button "Save" at bounding box center [381, 22] width 59 height 30
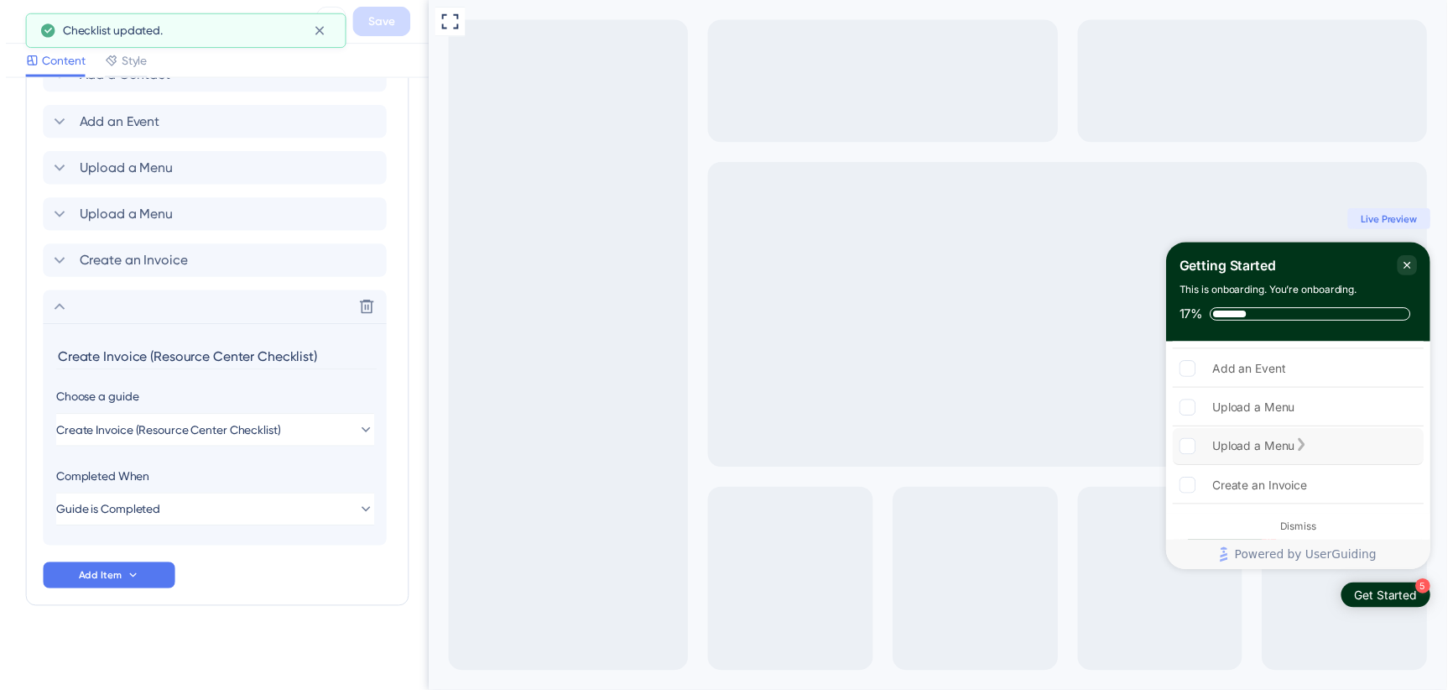
scroll to position [49, 0]
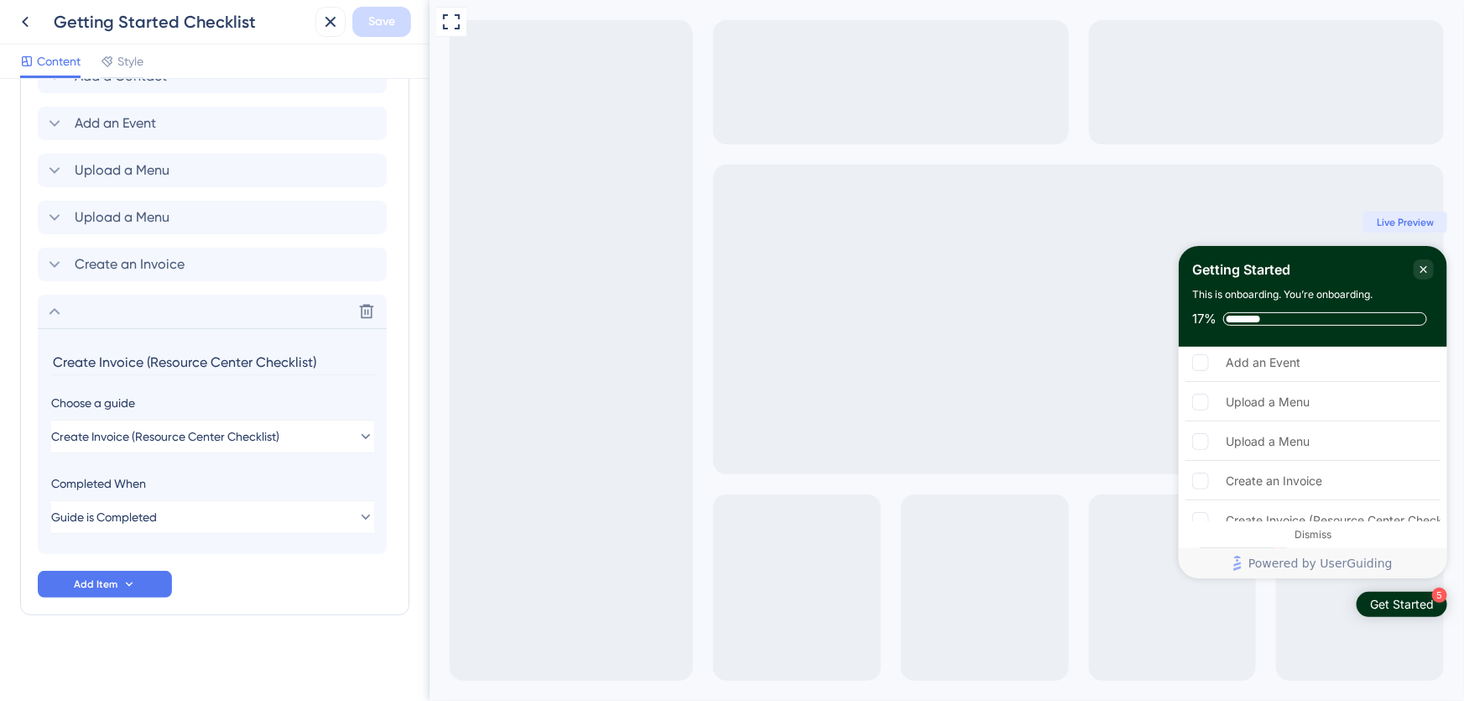
click at [229, 358] on input "Create Invoice (Resource Center Checklist)" at bounding box center [214, 362] width 326 height 26
drag, startPoint x: 325, startPoint y: 361, endPoint x: 142, endPoint y: 360, distance: 182.9
click at [141, 360] on input "Create Invoice (Resource Center Checklist)" at bounding box center [214, 362] width 326 height 26
click at [103, 358] on input "Create Invoice (Resource Center Checklist)" at bounding box center [214, 362] width 326 height 26
click at [102, 358] on input "Create Invoice (Resource Center Checklist)" at bounding box center [214, 362] width 326 height 26
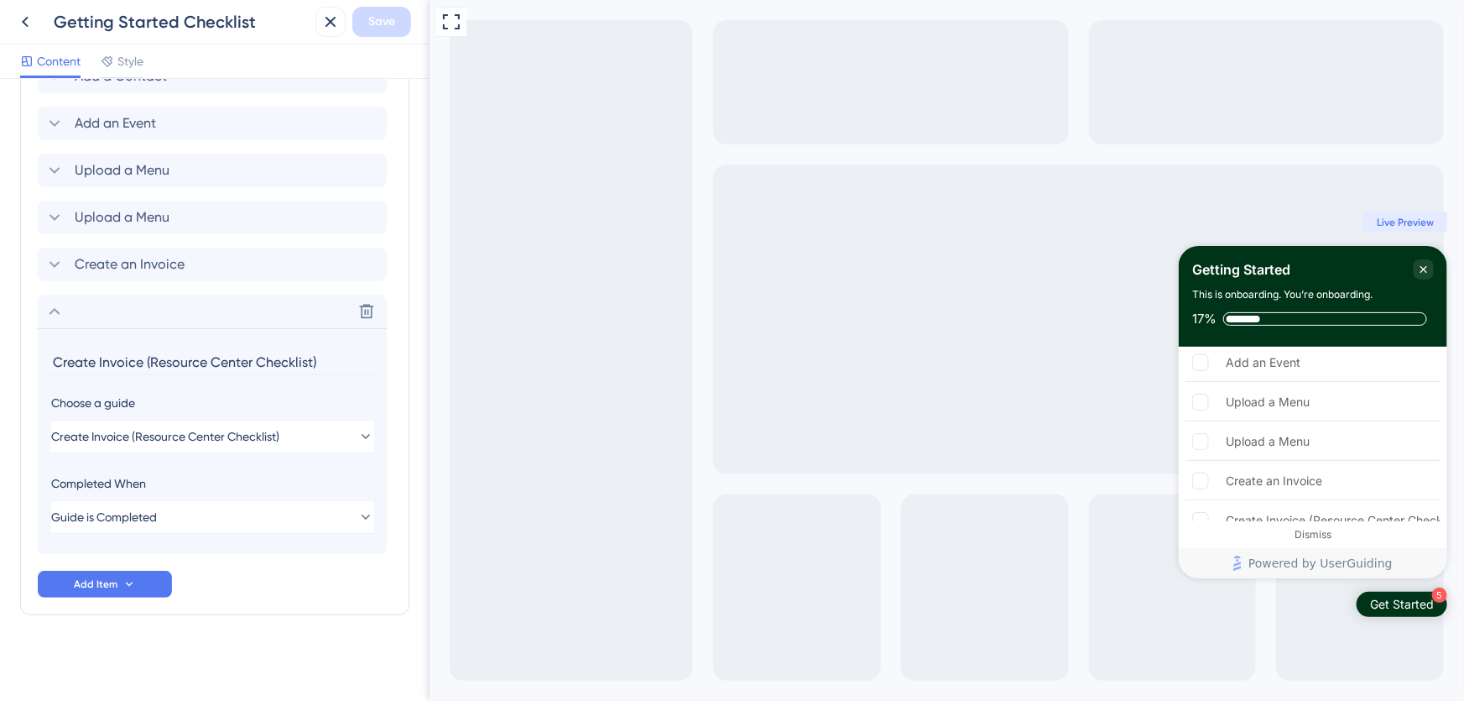
click at [102, 358] on input "Create Invoice (Resource Center Checklist)" at bounding box center [214, 362] width 326 height 26
type input "Create an Invoice"
click at [385, 29] on span "Save" at bounding box center [381, 22] width 27 height 20
click at [33, 24] on icon at bounding box center [25, 22] width 20 height 20
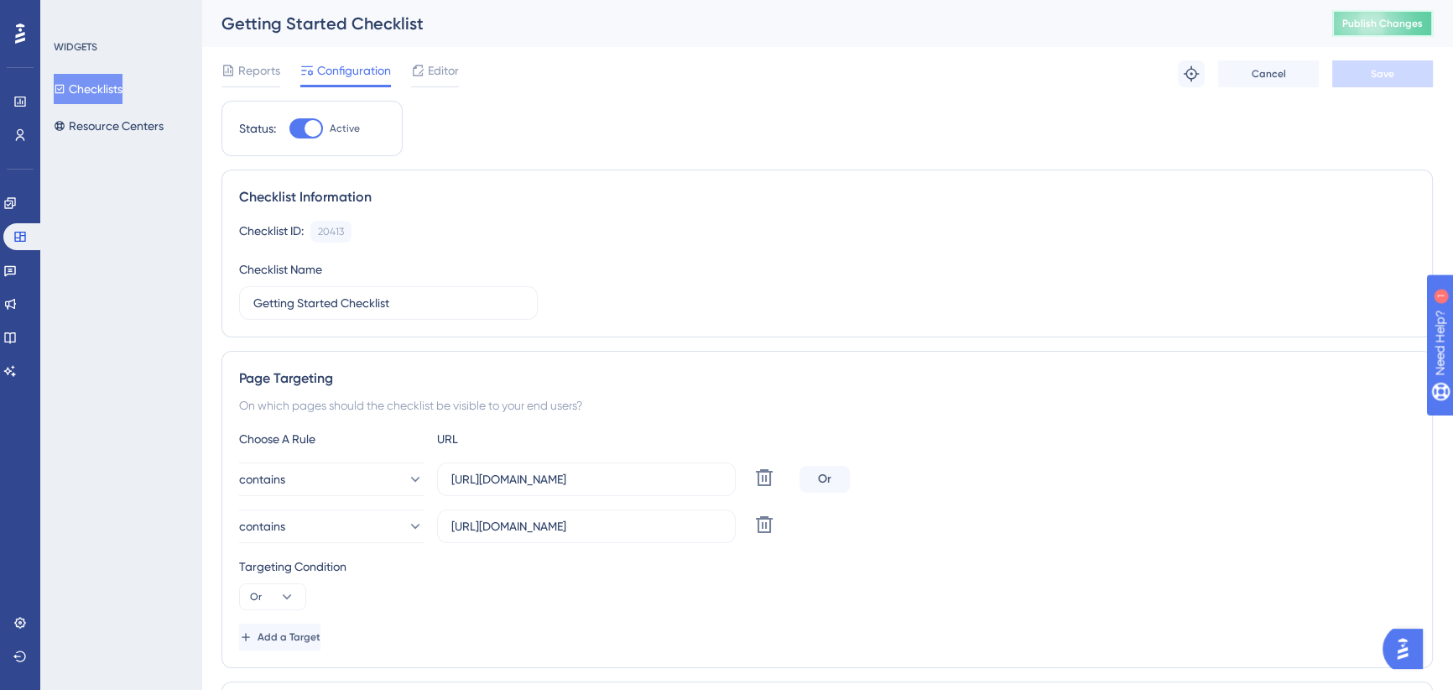
click at [1406, 18] on span "Publish Changes" at bounding box center [1383, 23] width 81 height 13
click at [17, 209] on icon at bounding box center [9, 202] width 13 height 13
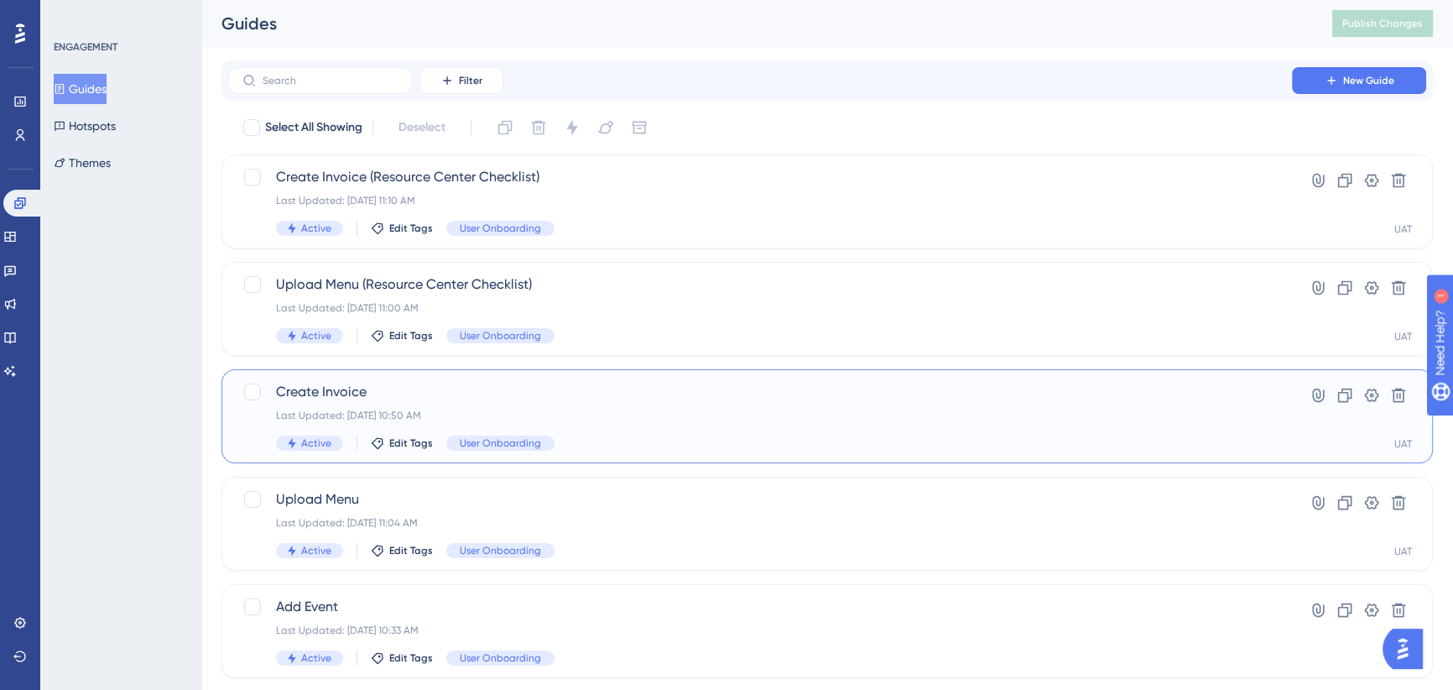
click at [590, 414] on div "Last Updated: Sep 29 2025, 10:50 AM" at bounding box center [760, 415] width 968 height 13
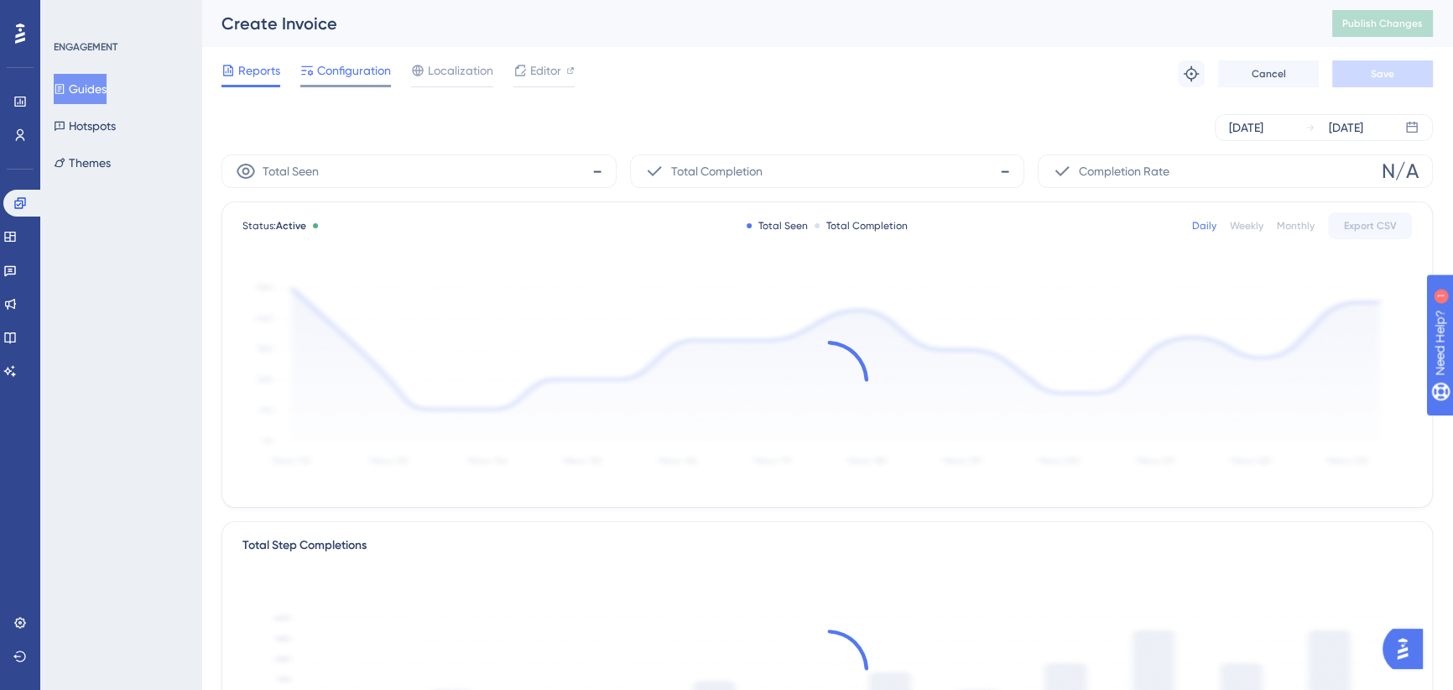
click at [357, 72] on span "Configuration" at bounding box center [354, 70] width 74 height 20
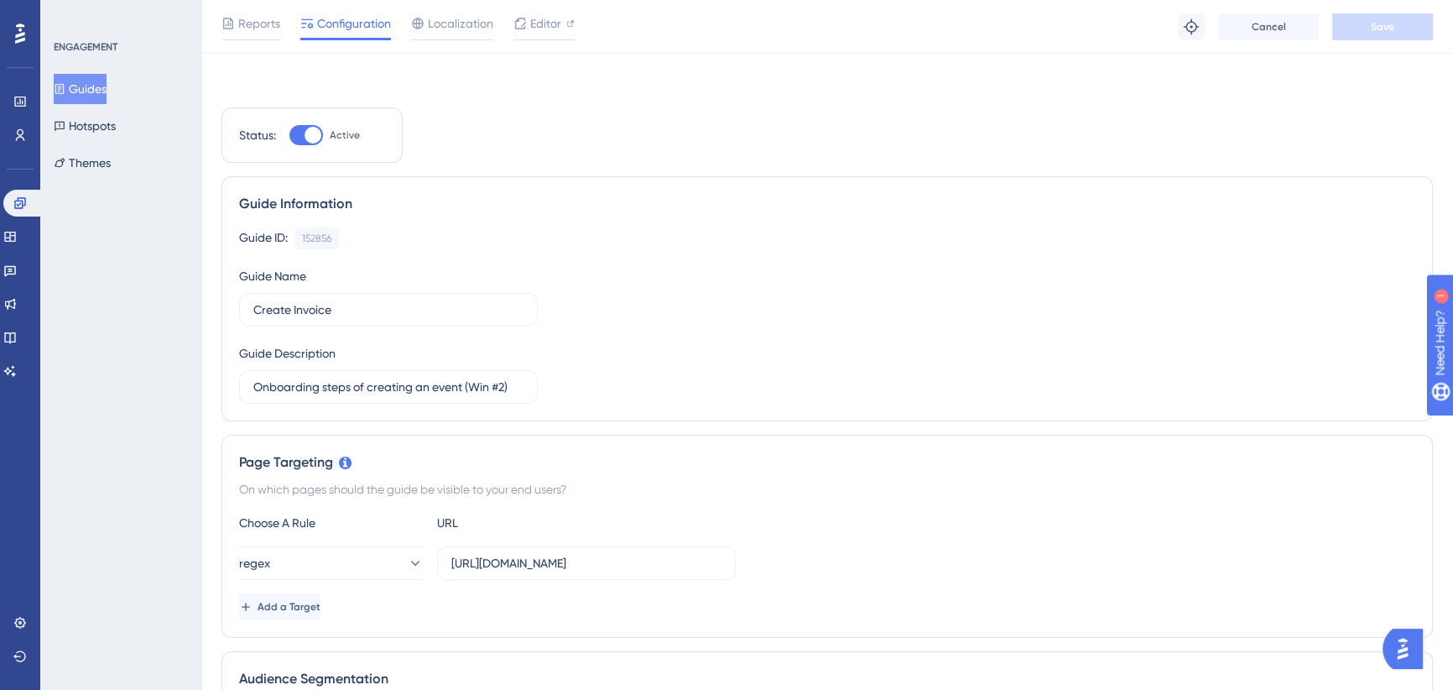
scroll to position [305, 0]
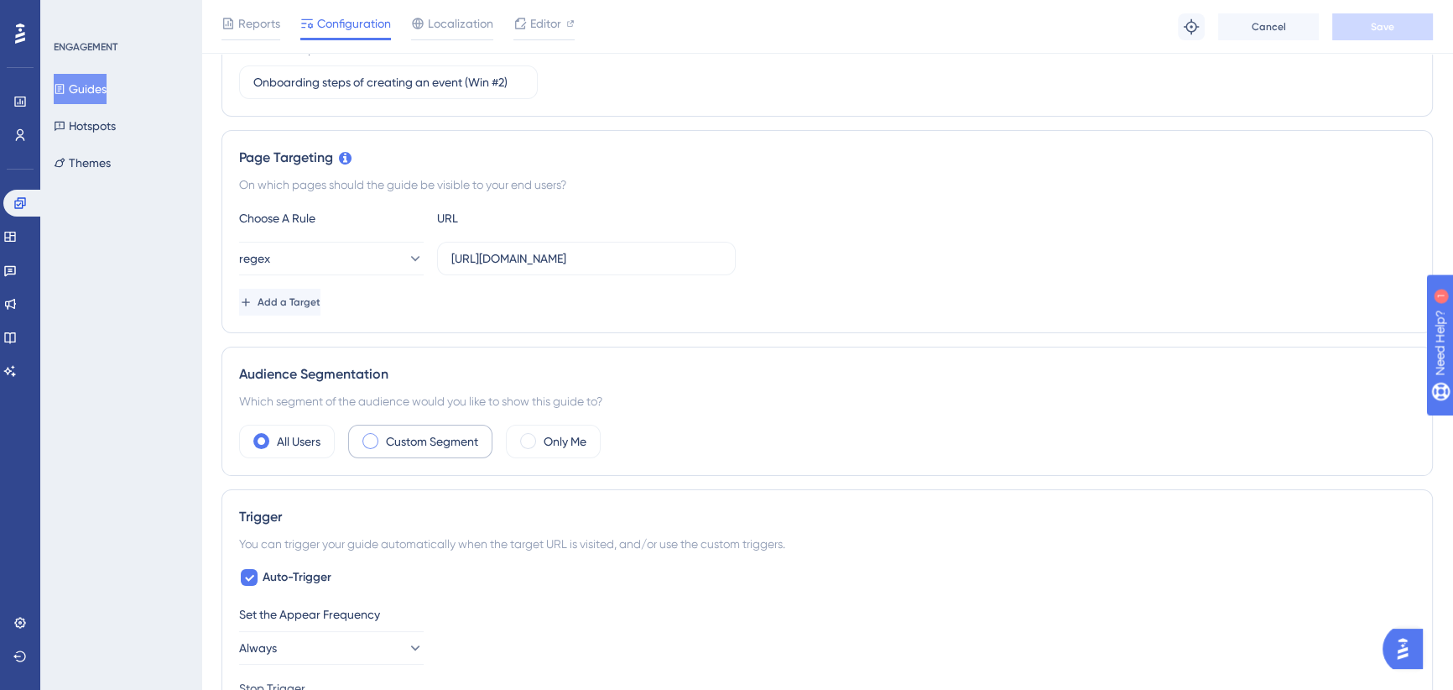
click at [398, 448] on label "Custom Segment" at bounding box center [432, 441] width 92 height 20
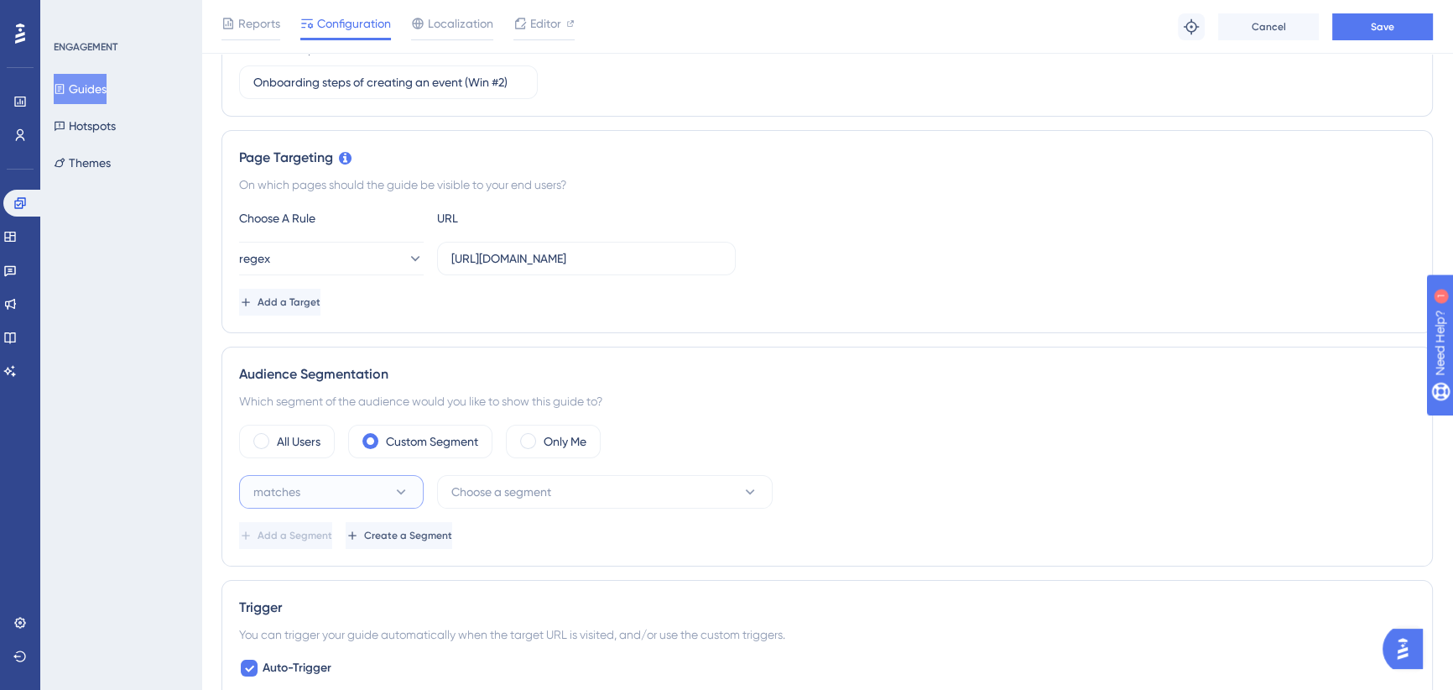
click at [303, 487] on button "matches" at bounding box center [331, 492] width 185 height 34
click at [304, 549] on span "matches" at bounding box center [286, 543] width 47 height 20
click at [524, 492] on span "Choose a segment" at bounding box center [501, 492] width 100 height 20
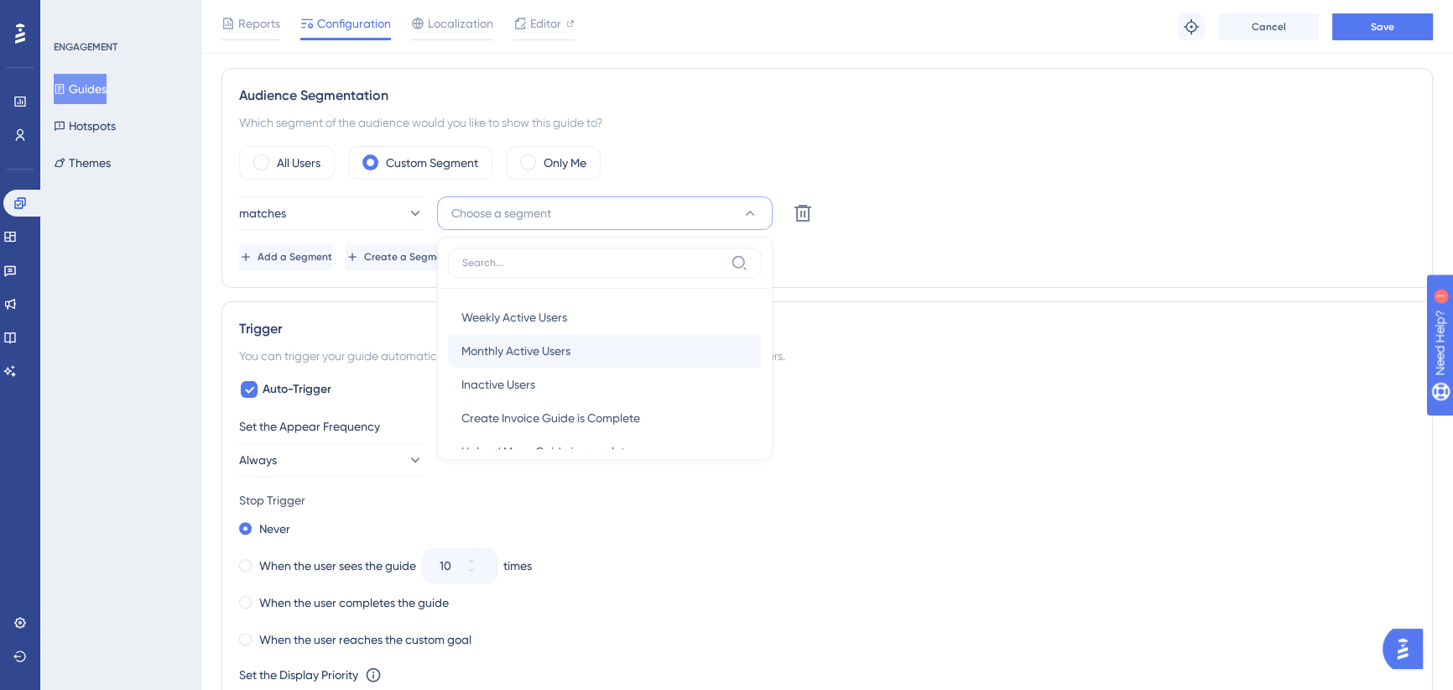
scroll to position [60, 0]
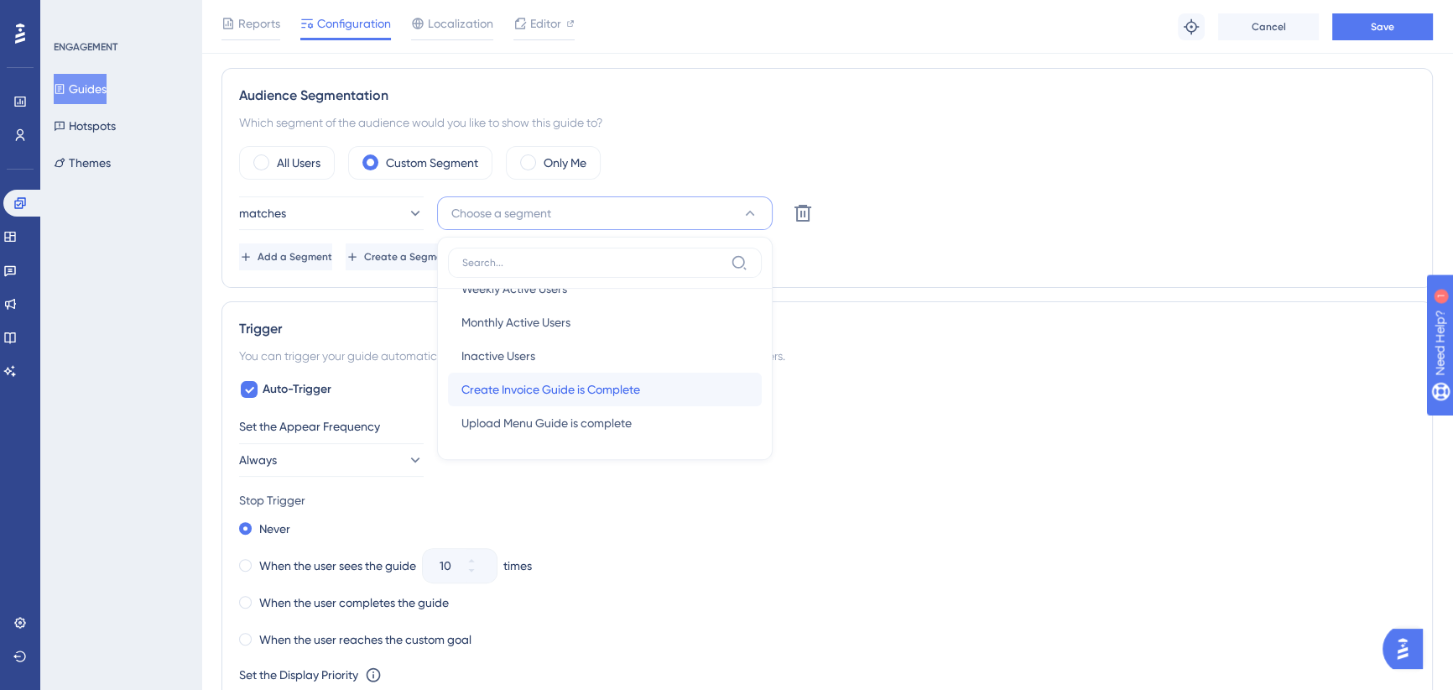
click at [550, 388] on span "Create Invoice Guide is Complete" at bounding box center [551, 389] width 179 height 20
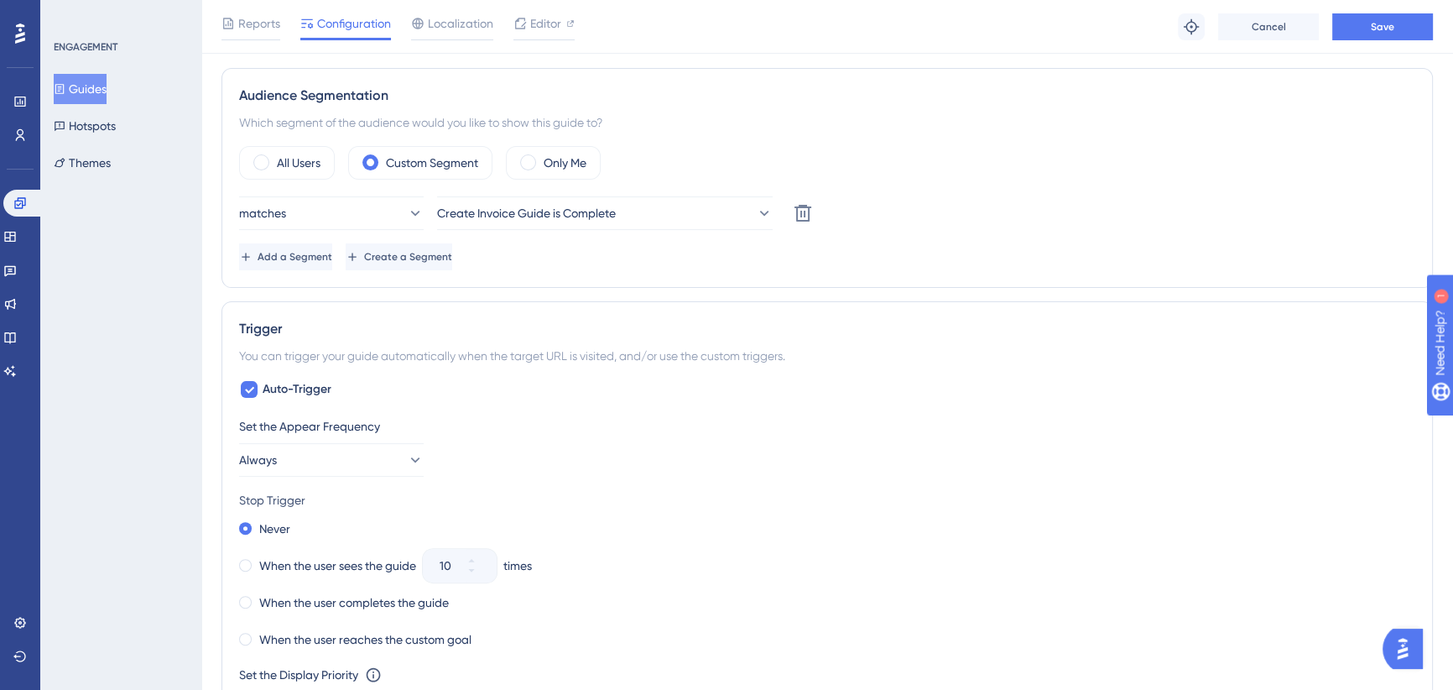
click at [985, 213] on div "matches Create Invoice Guide is Complete Delete" at bounding box center [827, 213] width 1176 height 34
click at [1369, 24] on button "Save" at bounding box center [1383, 26] width 101 height 27
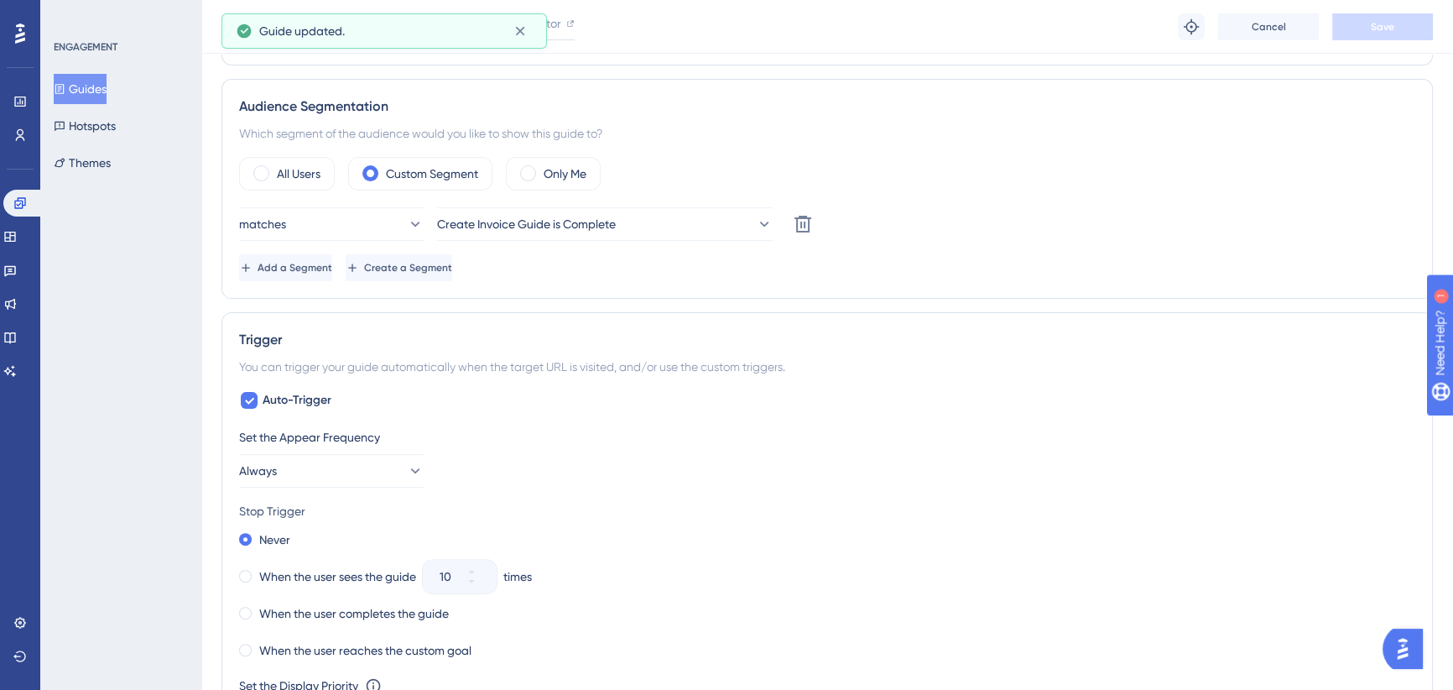
scroll to position [0, 0]
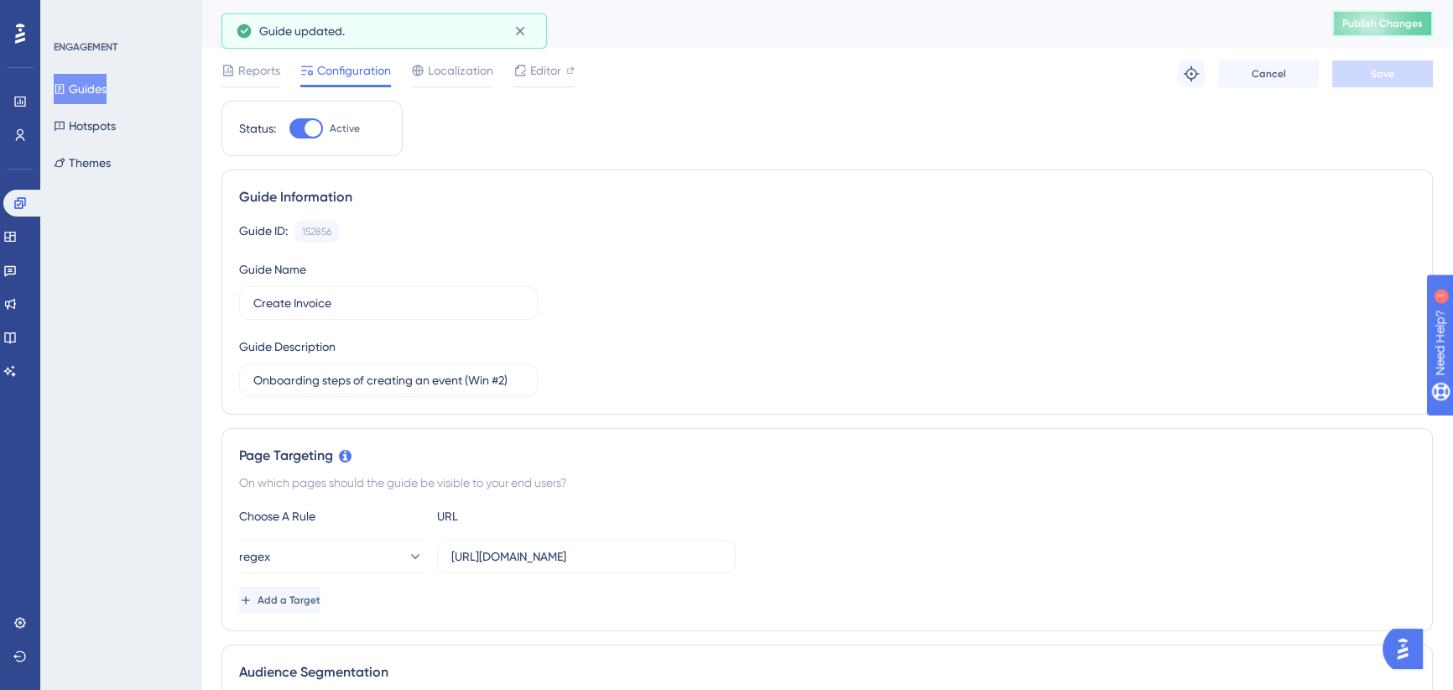
click at [1402, 18] on span "Publish Changes" at bounding box center [1383, 23] width 81 height 13
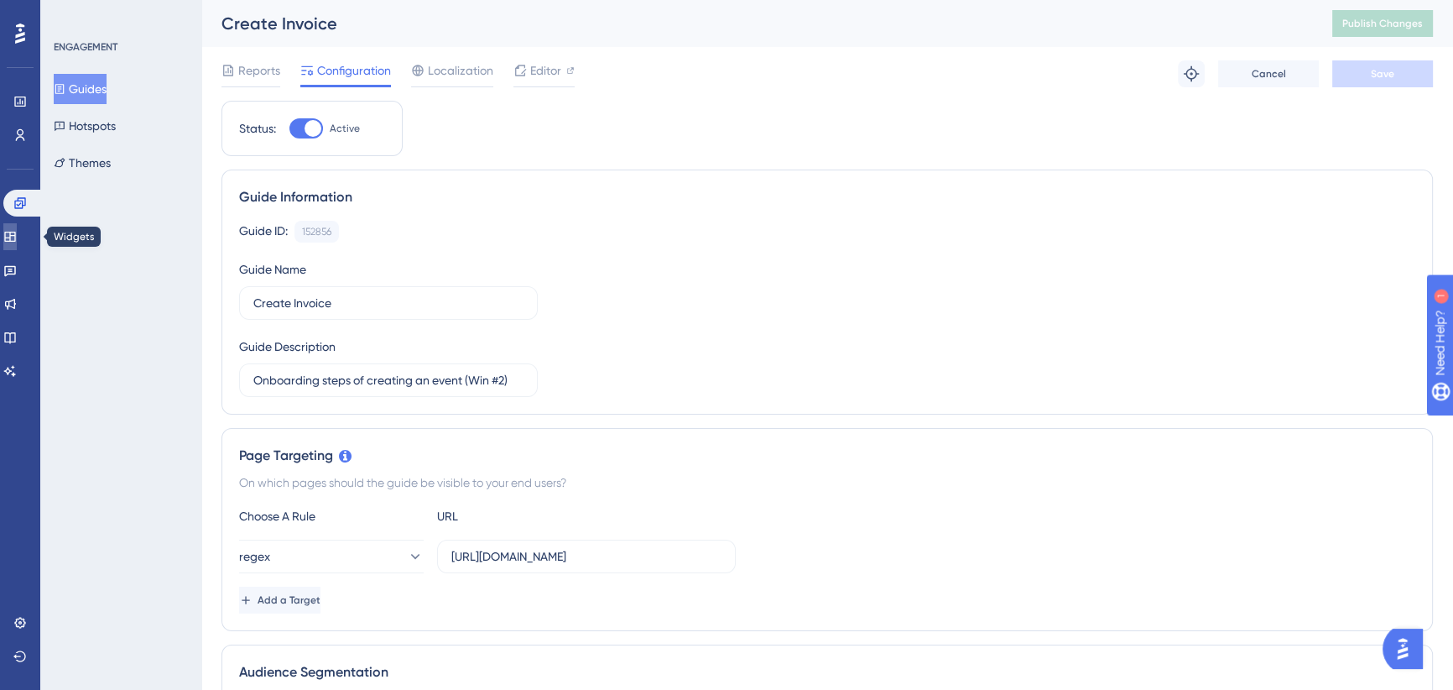
drag, startPoint x: 21, startPoint y: 235, endPoint x: 134, endPoint y: 172, distance: 129.6
click at [15, 235] on icon at bounding box center [9, 237] width 11 height 10
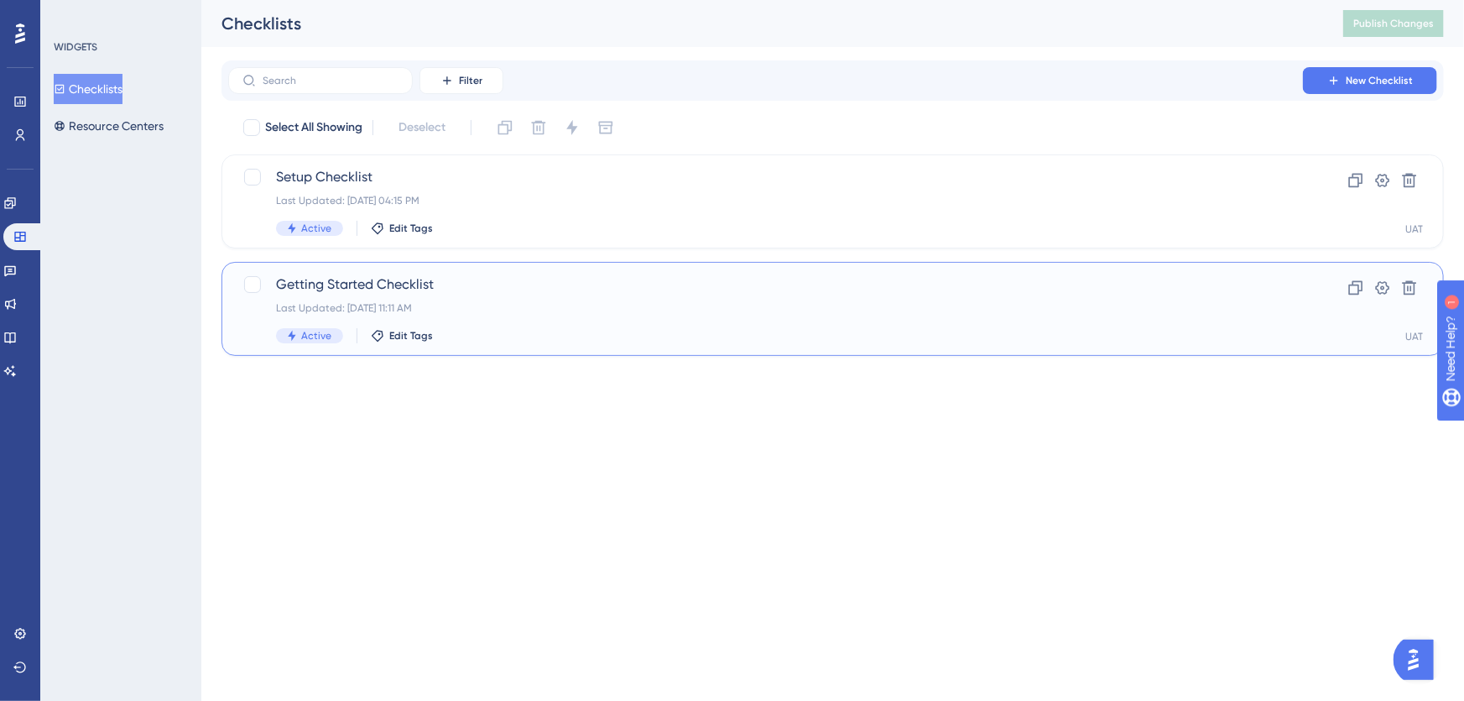
click at [599, 298] on div "Getting Started Checklist Last Updated: Sep 29 2025, 11:11 AM Active Edit Tags" at bounding box center [765, 308] width 979 height 69
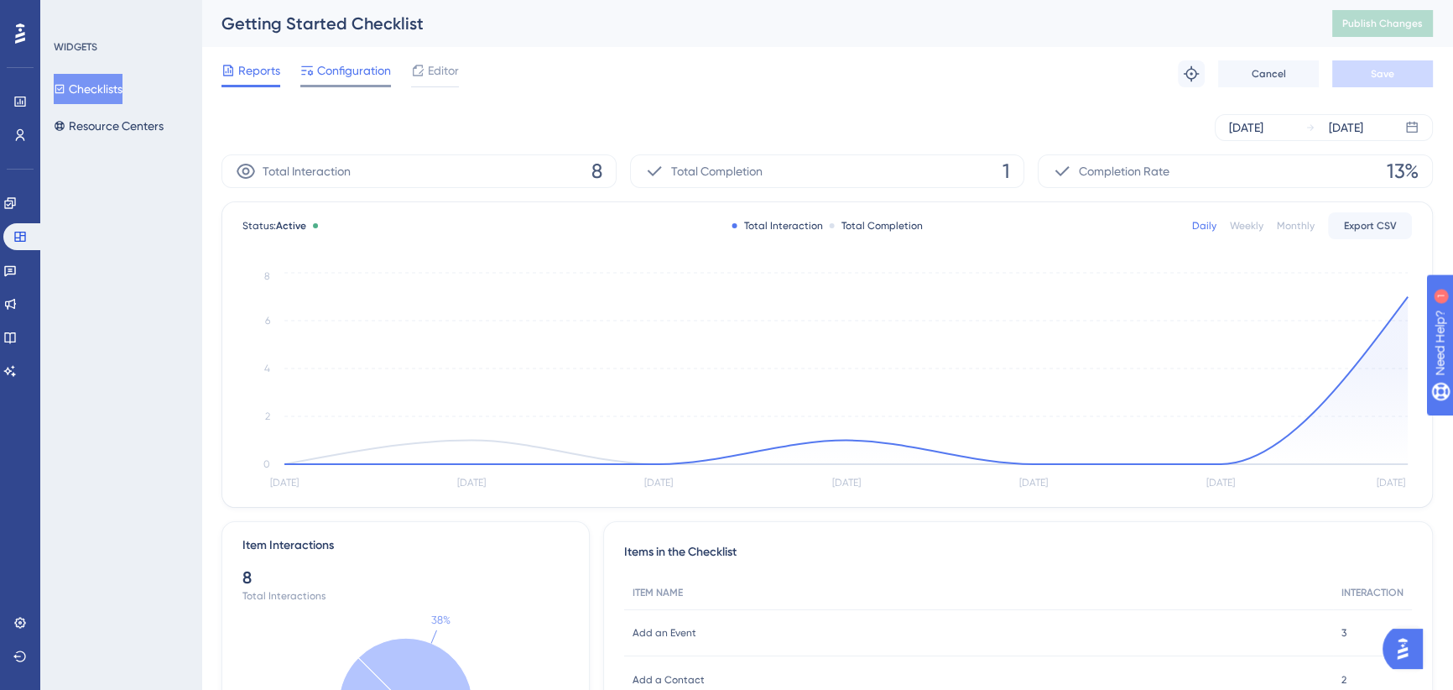
click at [342, 70] on span "Configuration" at bounding box center [354, 70] width 74 height 20
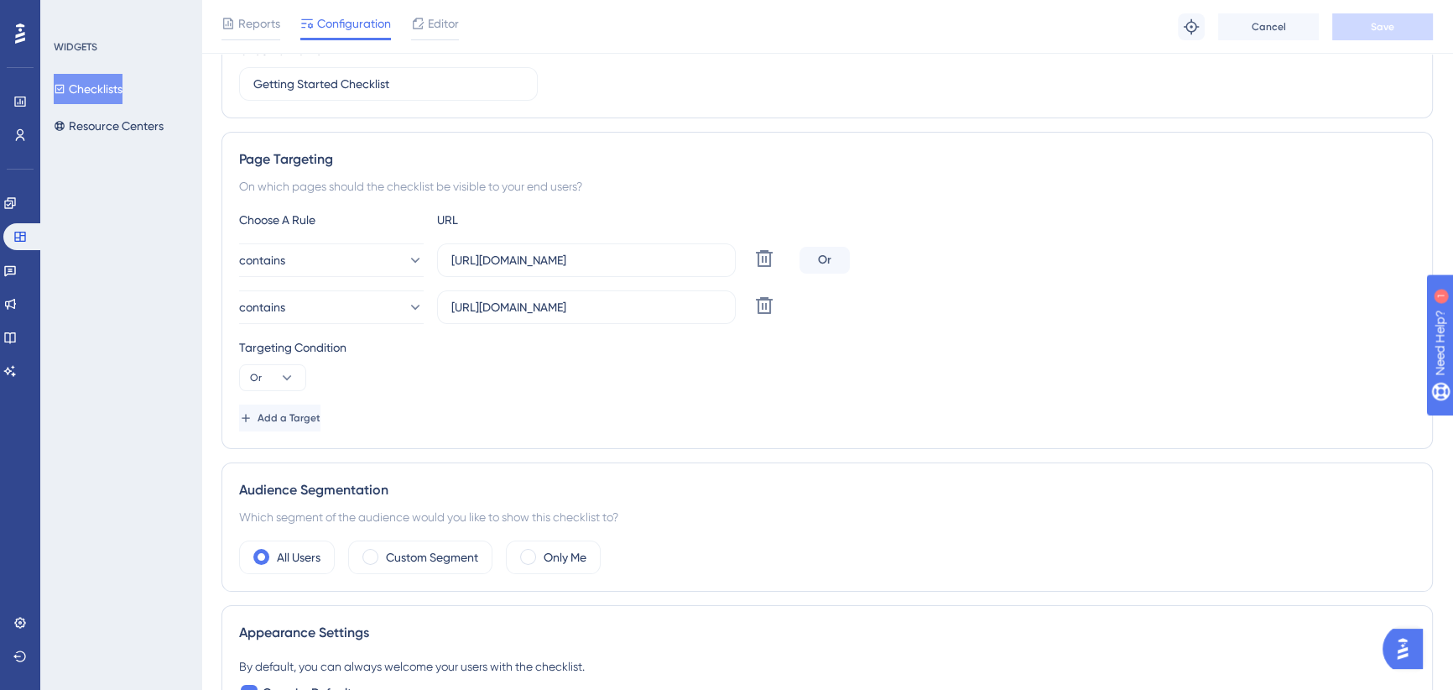
scroll to position [228, 0]
click at [646, 304] on input "https://icy-desert-045d76c0f.1.azurestaticapps.net/" at bounding box center [586, 304] width 270 height 18
drag, startPoint x: 635, startPoint y: 301, endPoint x: 815, endPoint y: 296, distance: 179.6
click at [815, 296] on div "contains https://icy-desert-045d76c0f.1.azurestaticapps.net/ Delete" at bounding box center [827, 305] width 1176 height 34
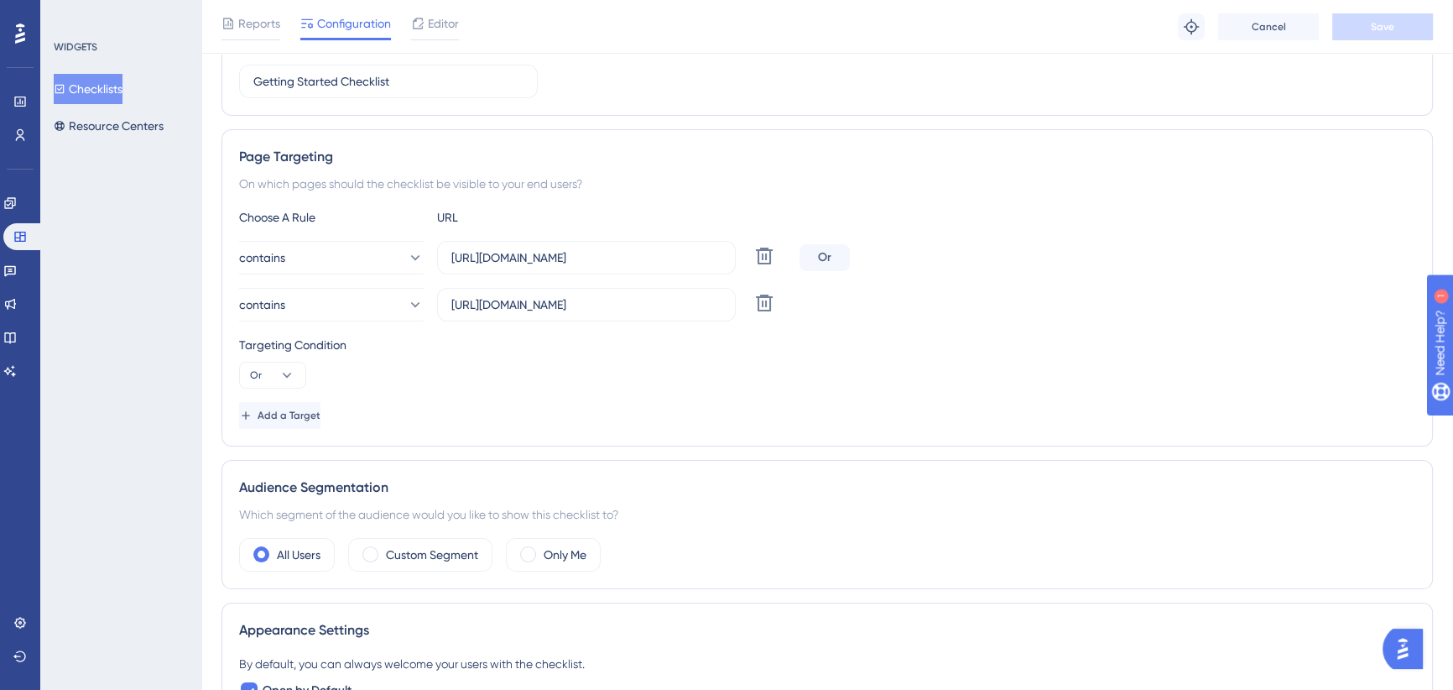
click at [704, 384] on div "Targeting Condition Or" at bounding box center [827, 362] width 1176 height 54
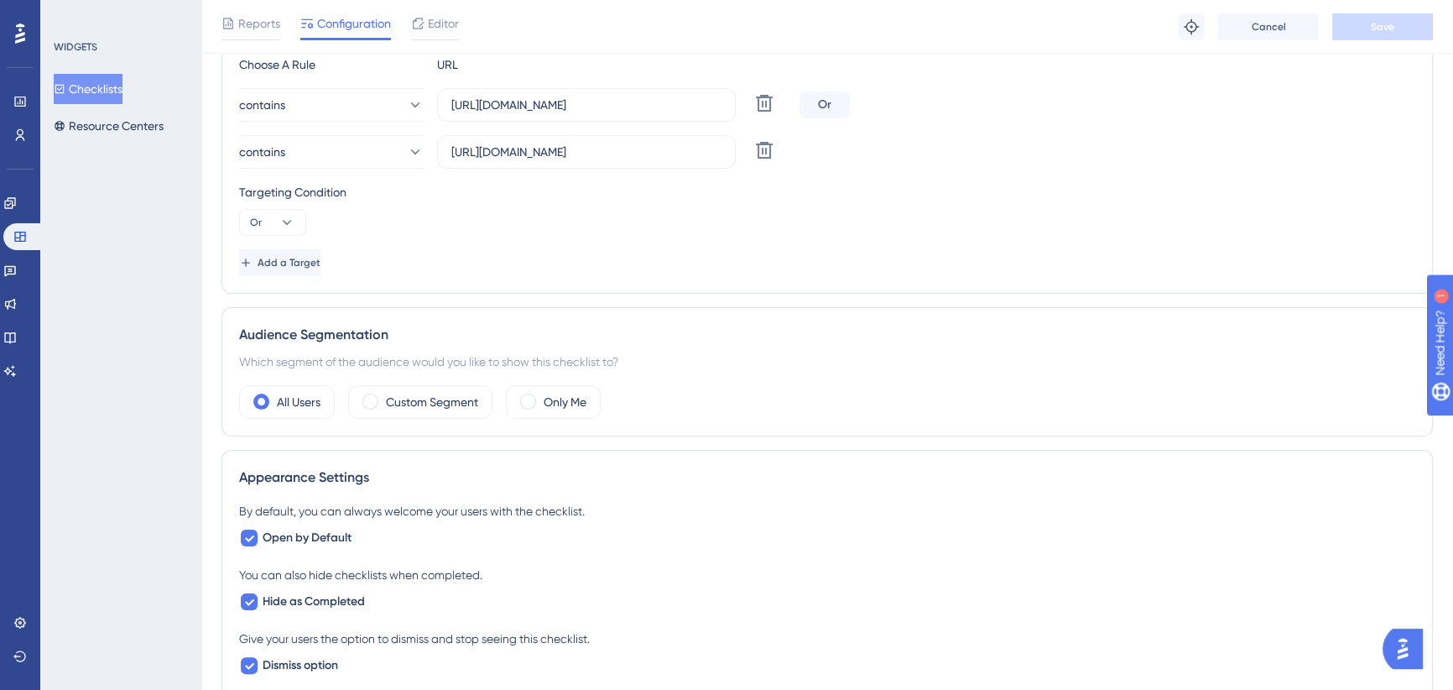
scroll to position [0, 0]
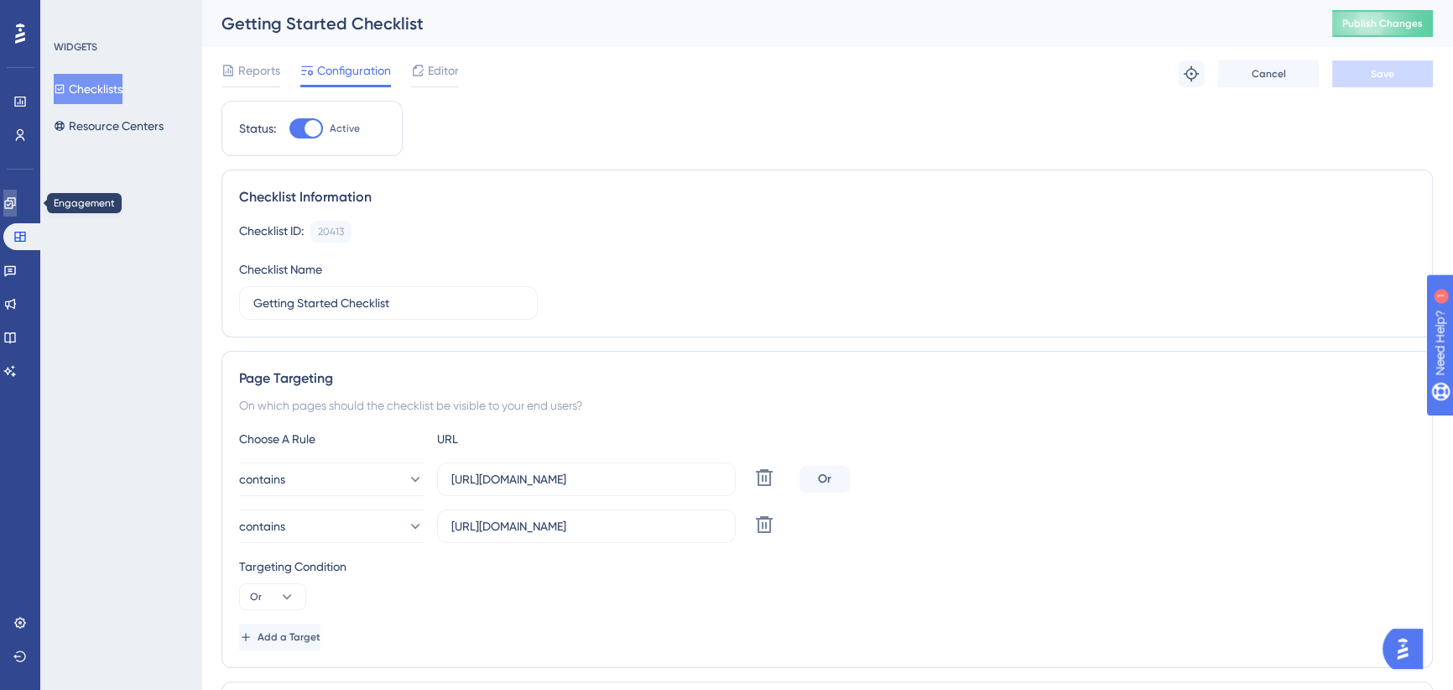
click at [15, 198] on icon at bounding box center [9, 202] width 11 height 11
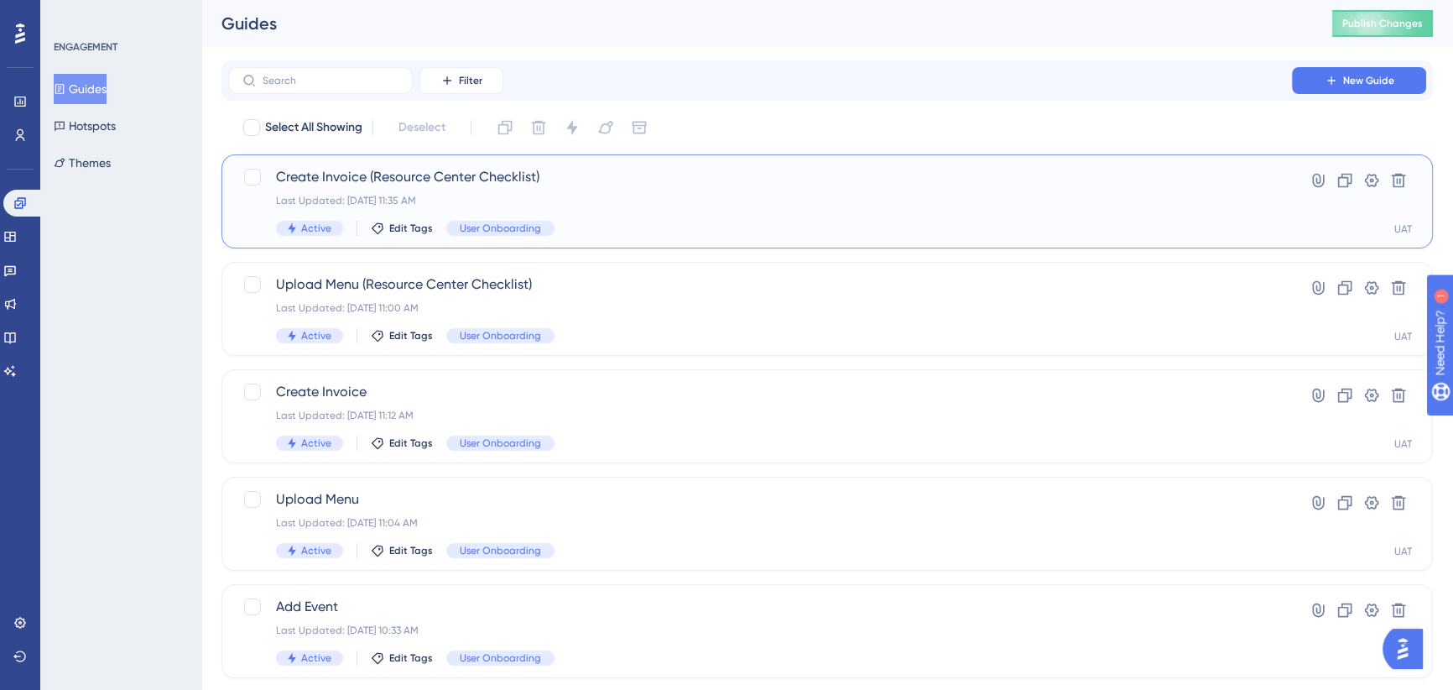
click at [612, 182] on span "Create Invoice (Resource Center Checklist)" at bounding box center [760, 177] width 968 height 20
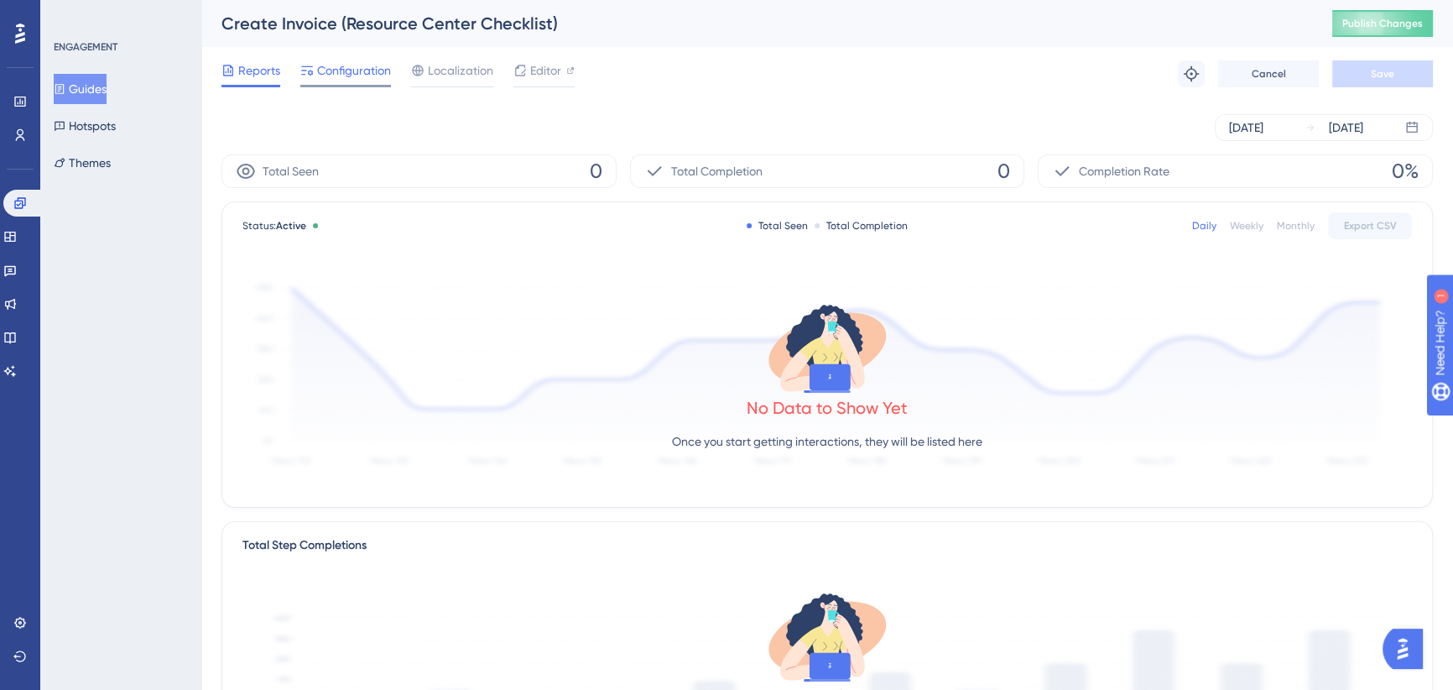
click at [355, 72] on span "Configuration" at bounding box center [354, 70] width 74 height 20
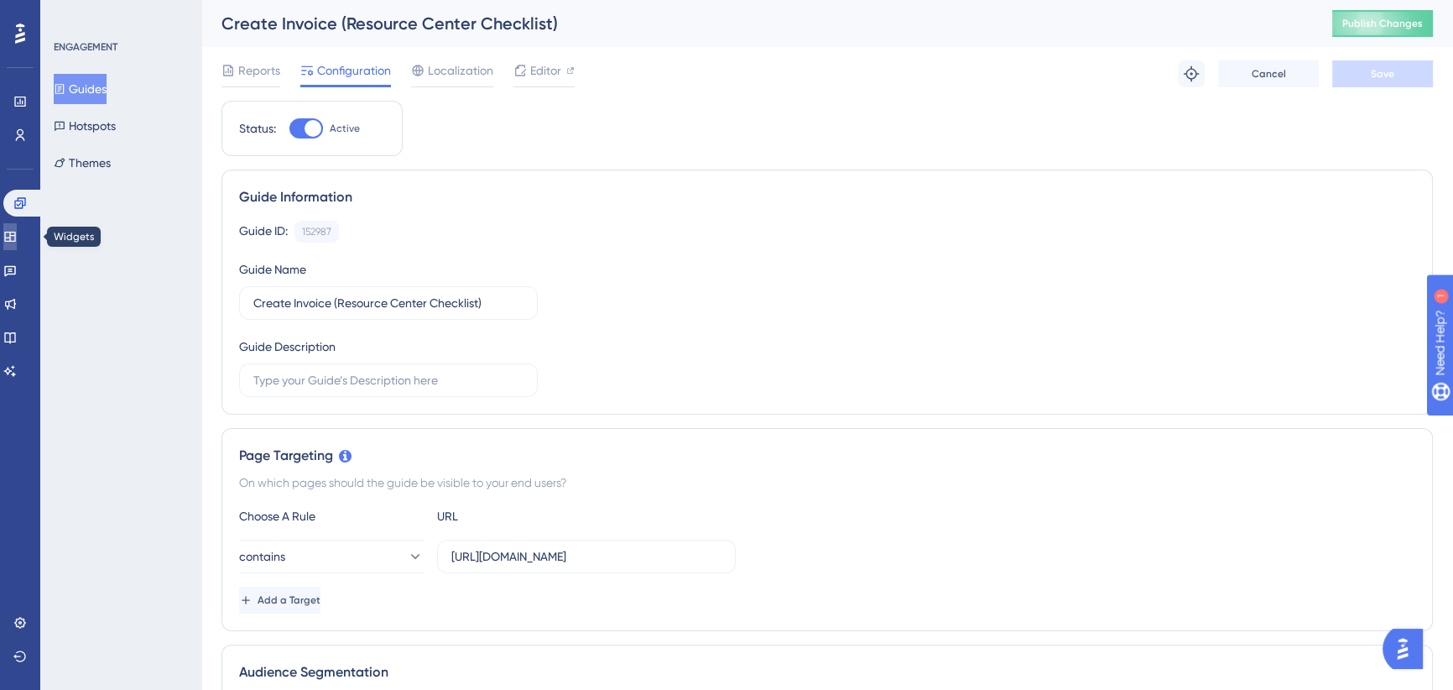
drag, startPoint x: 20, startPoint y: 231, endPoint x: 29, endPoint y: 231, distance: 9.2
click at [17, 231] on icon at bounding box center [9, 236] width 13 height 13
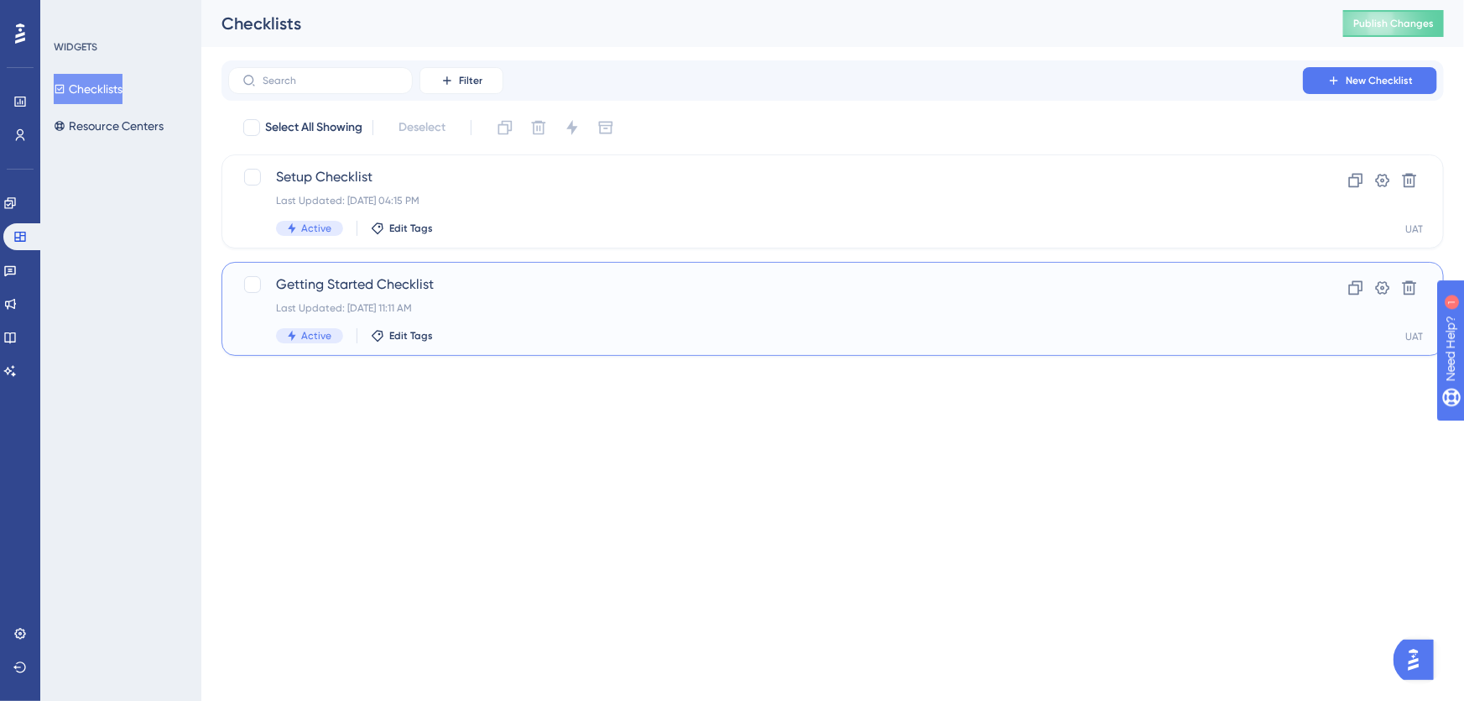
click at [518, 291] on span "Getting Started Checklist" at bounding box center [765, 284] width 979 height 20
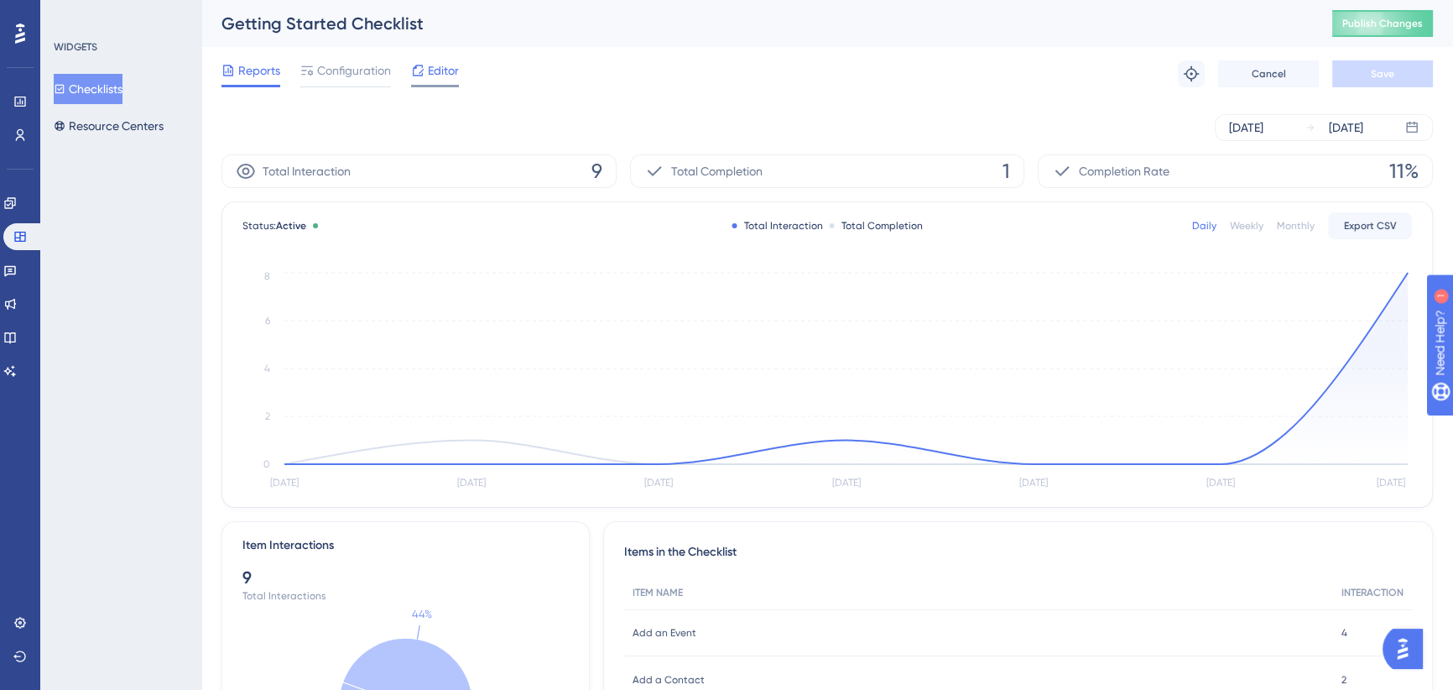
click at [430, 74] on span "Editor" at bounding box center [443, 70] width 31 height 20
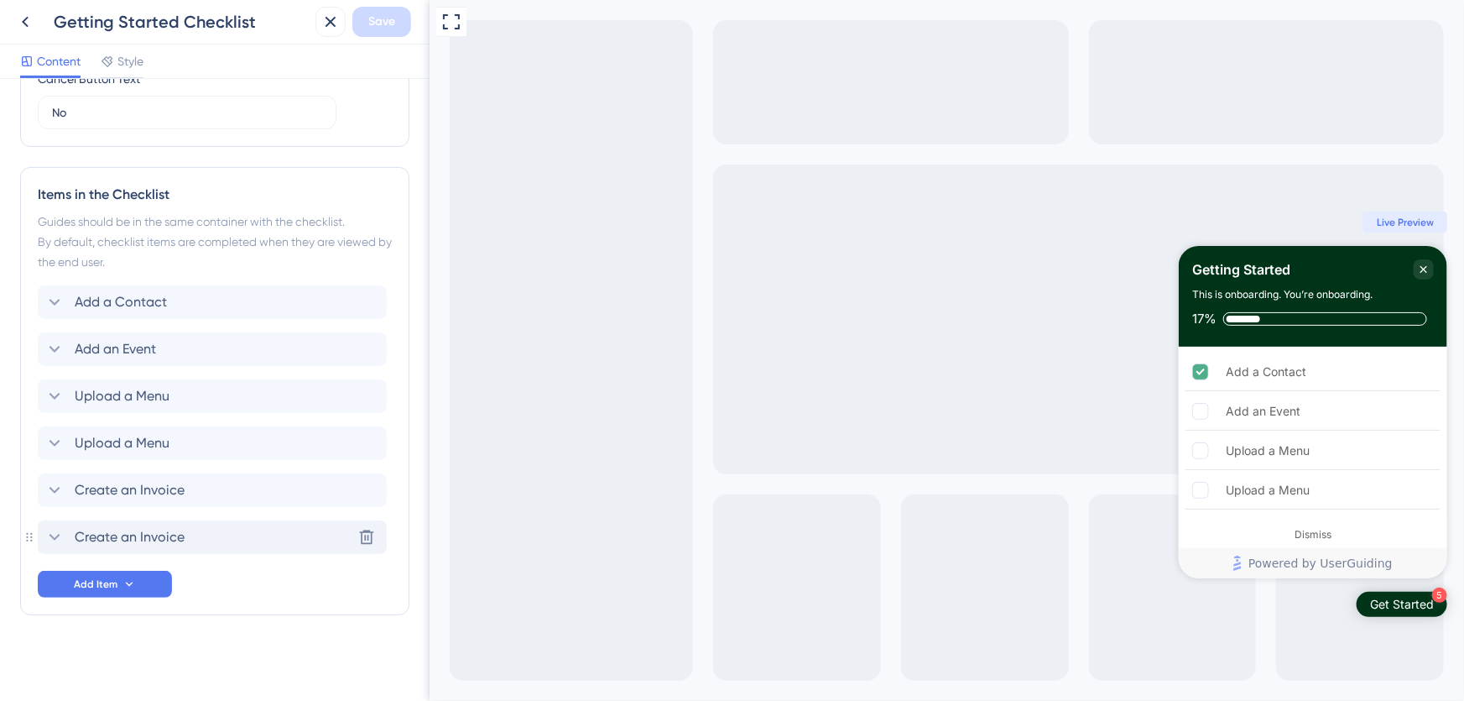
click at [54, 537] on icon at bounding box center [55, 537] width 11 height 7
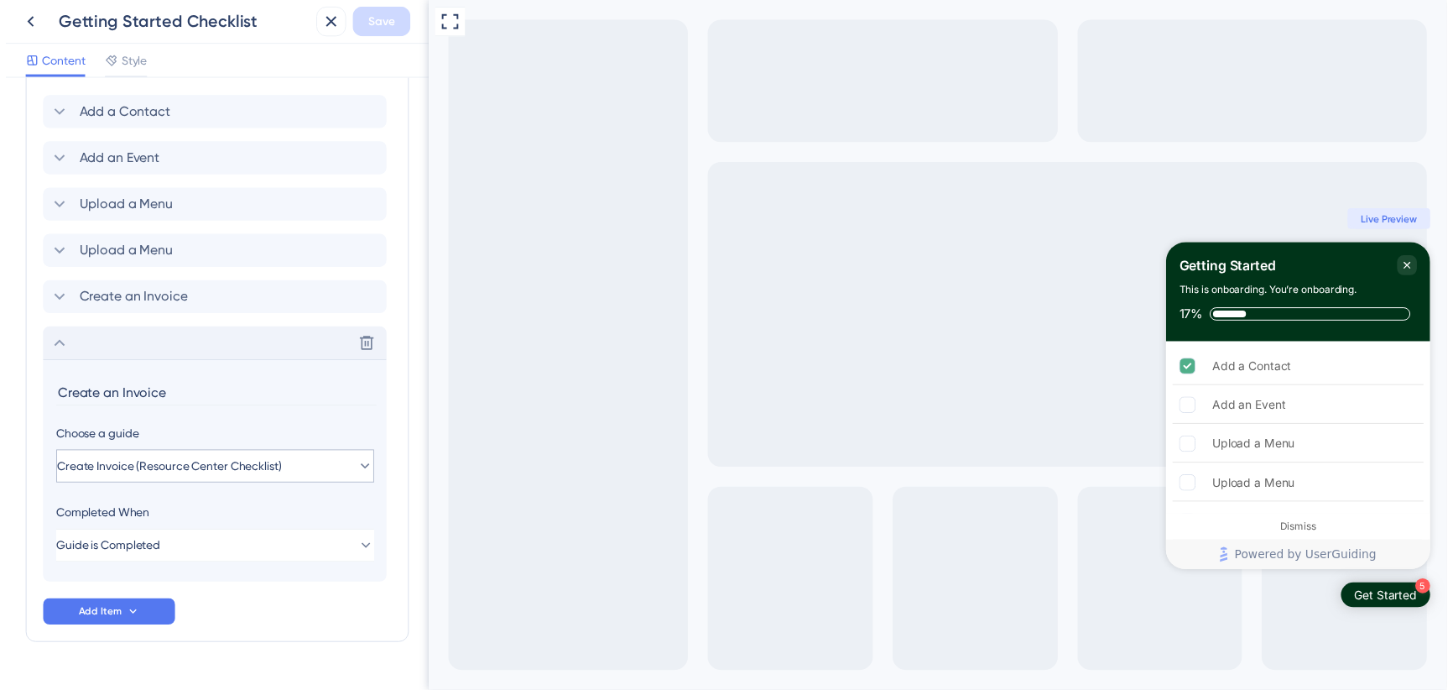
scroll to position [859, 0]
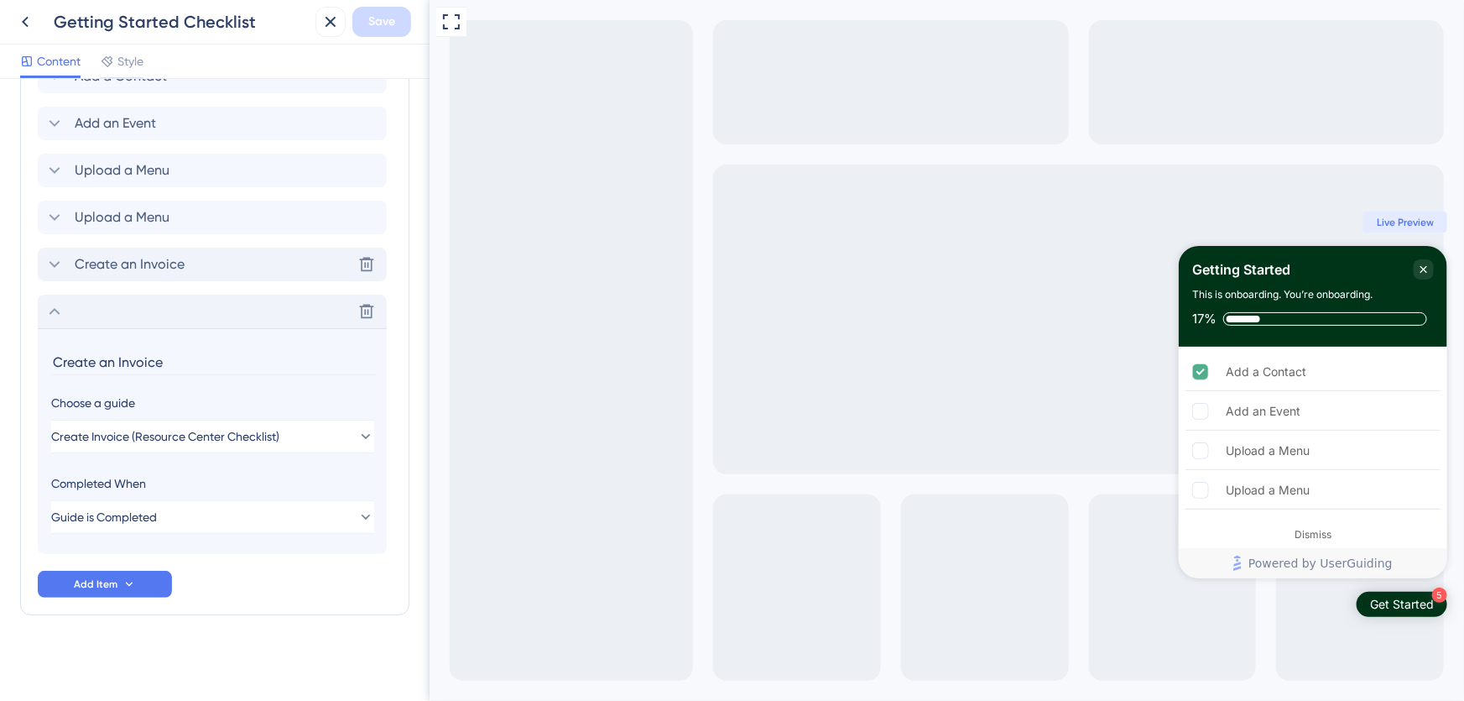
click at [55, 266] on icon at bounding box center [55, 264] width 11 height 7
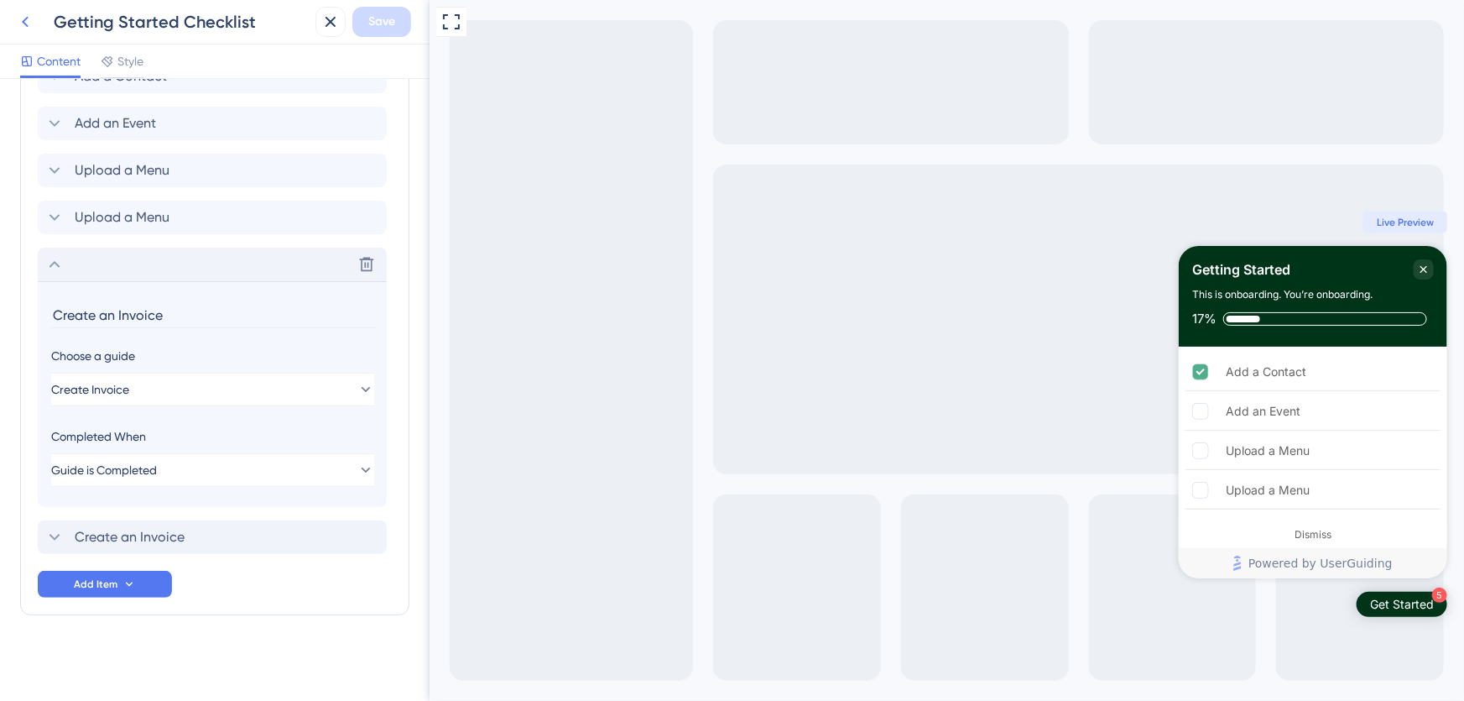
click at [31, 22] on icon at bounding box center [25, 22] width 20 height 20
